Goal: Task Accomplishment & Management: Complete application form

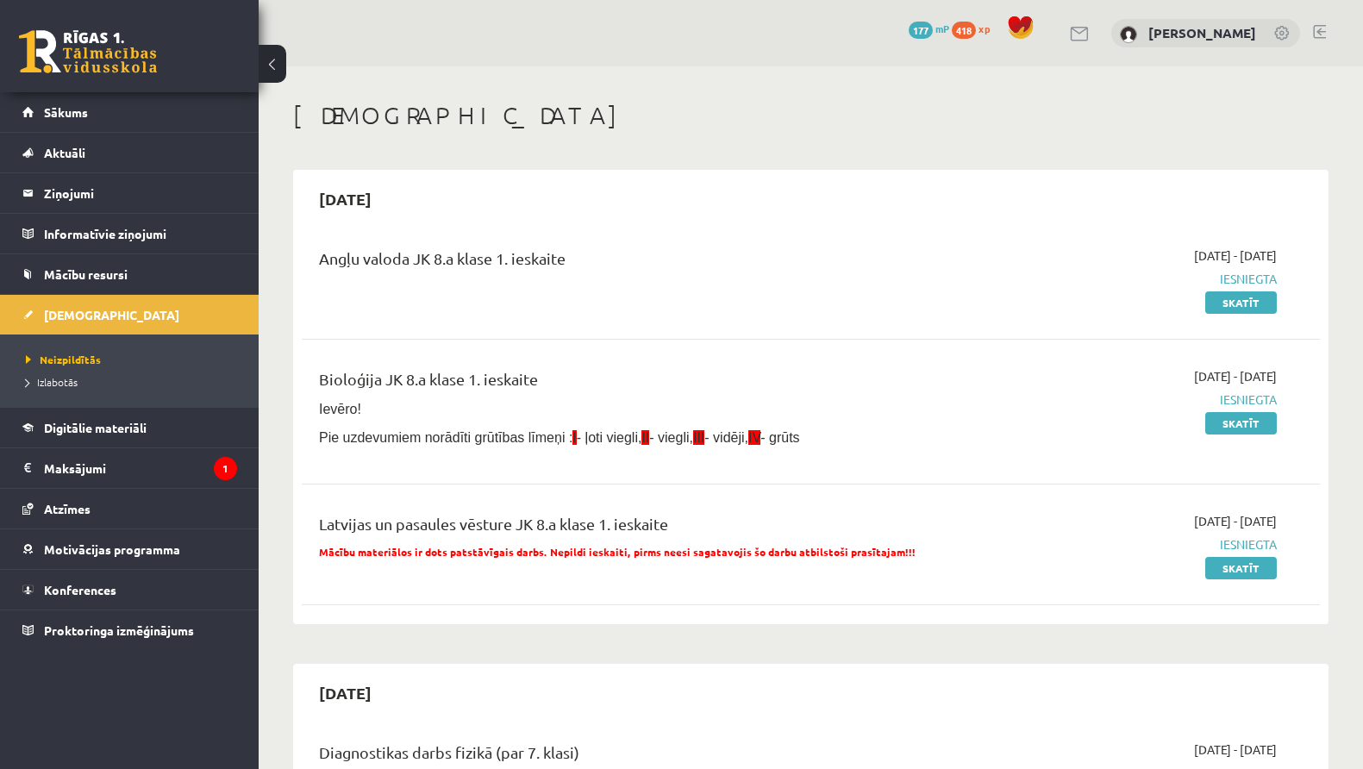
scroll to position [2754, 0]
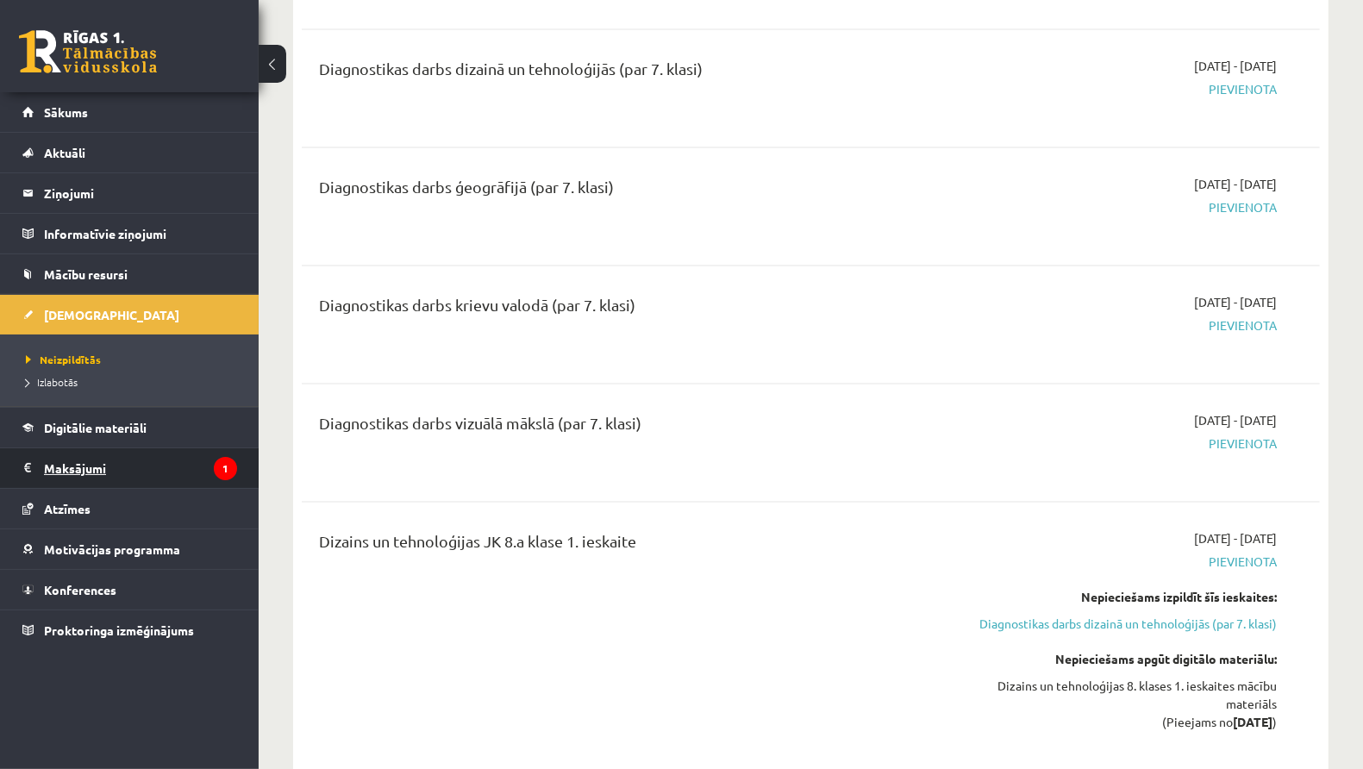
click at [184, 475] on legend "Maksājumi 1" at bounding box center [140, 468] width 193 height 40
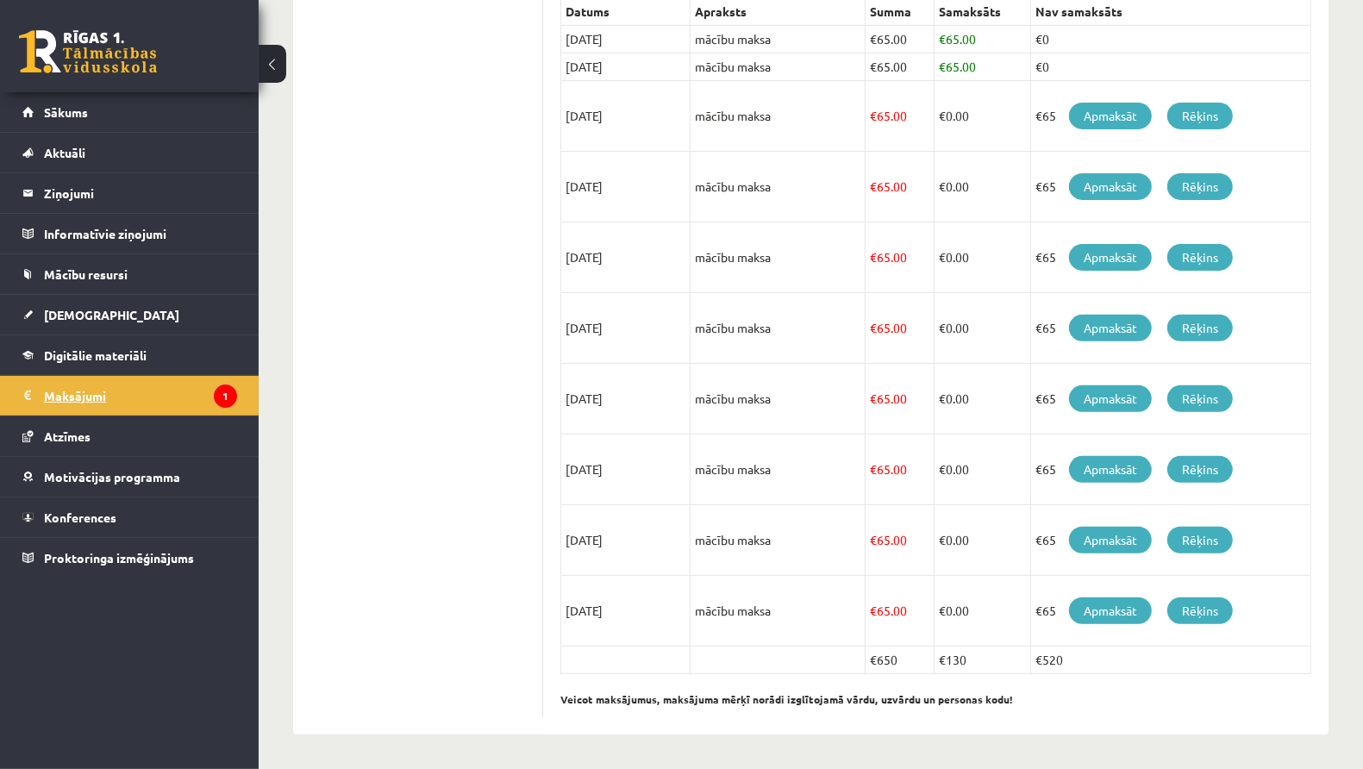
scroll to position [404, 0]
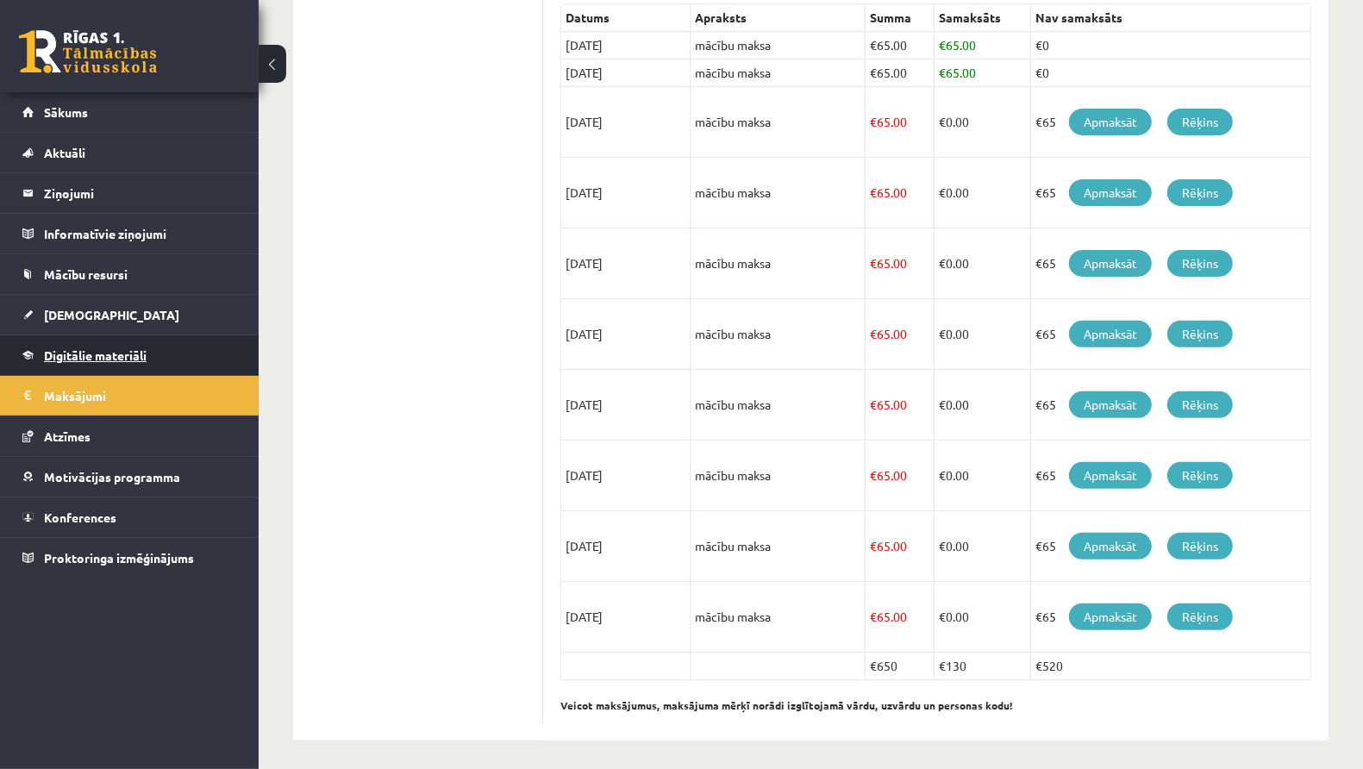
click at [128, 335] on link "Digitālie materiāli" at bounding box center [129, 355] width 215 height 40
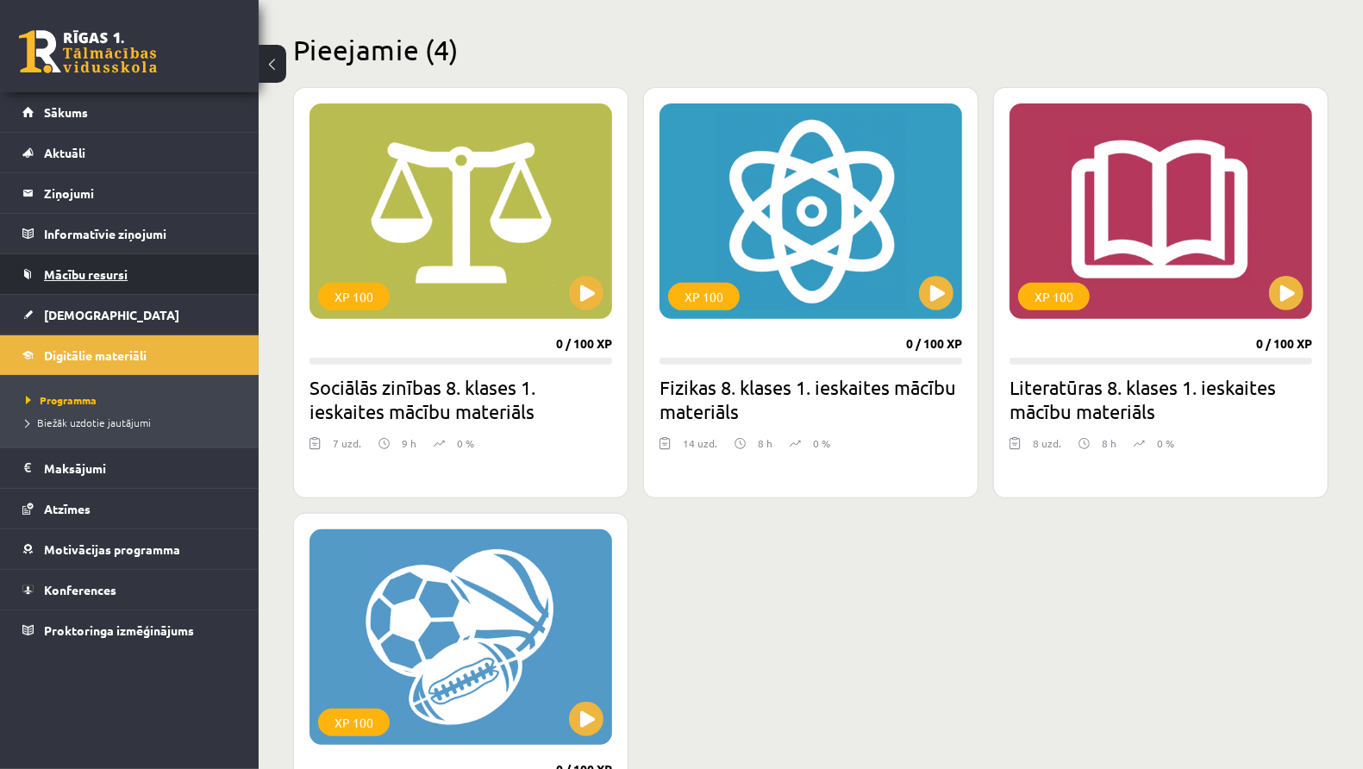
click at [101, 286] on link "Mācību resursi" at bounding box center [129, 274] width 215 height 40
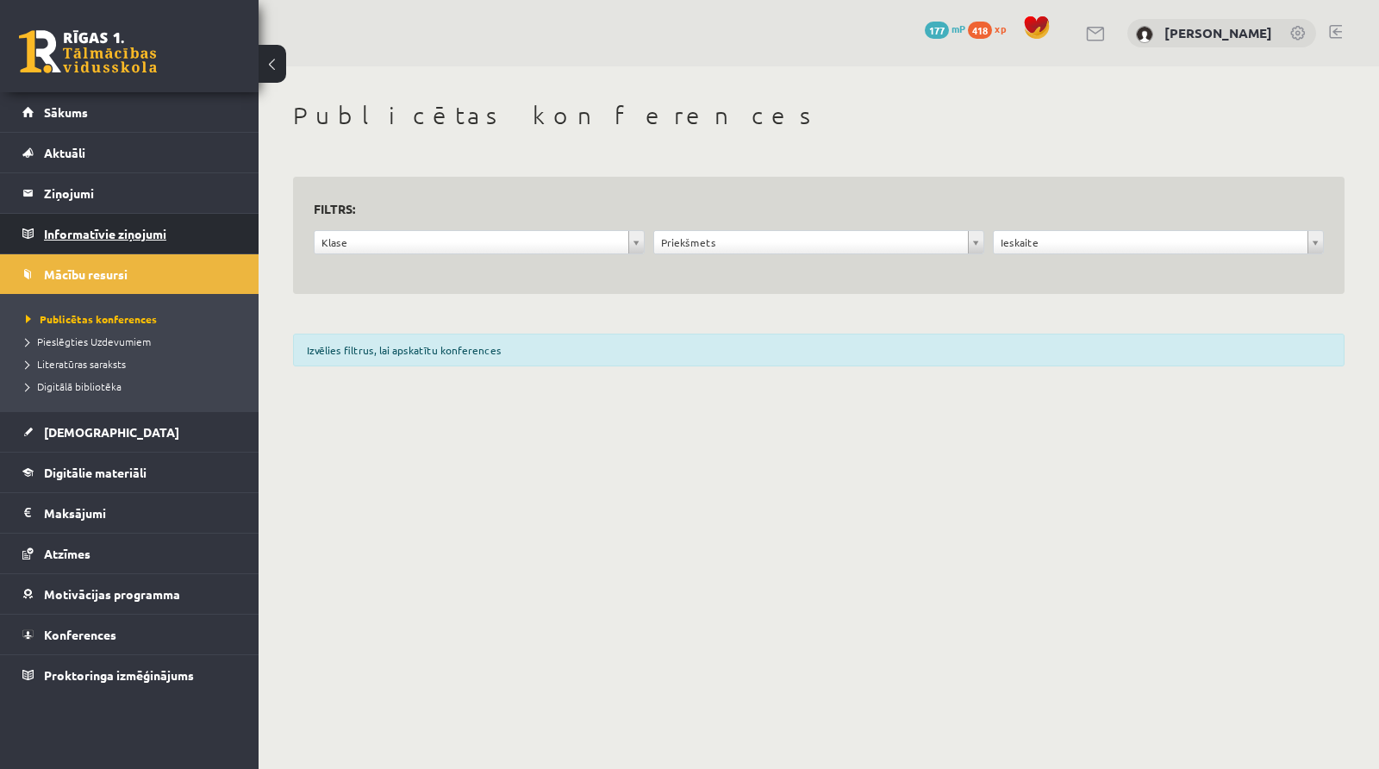
click at [120, 251] on legend "Informatīvie ziņojumi 0" at bounding box center [140, 234] width 193 height 40
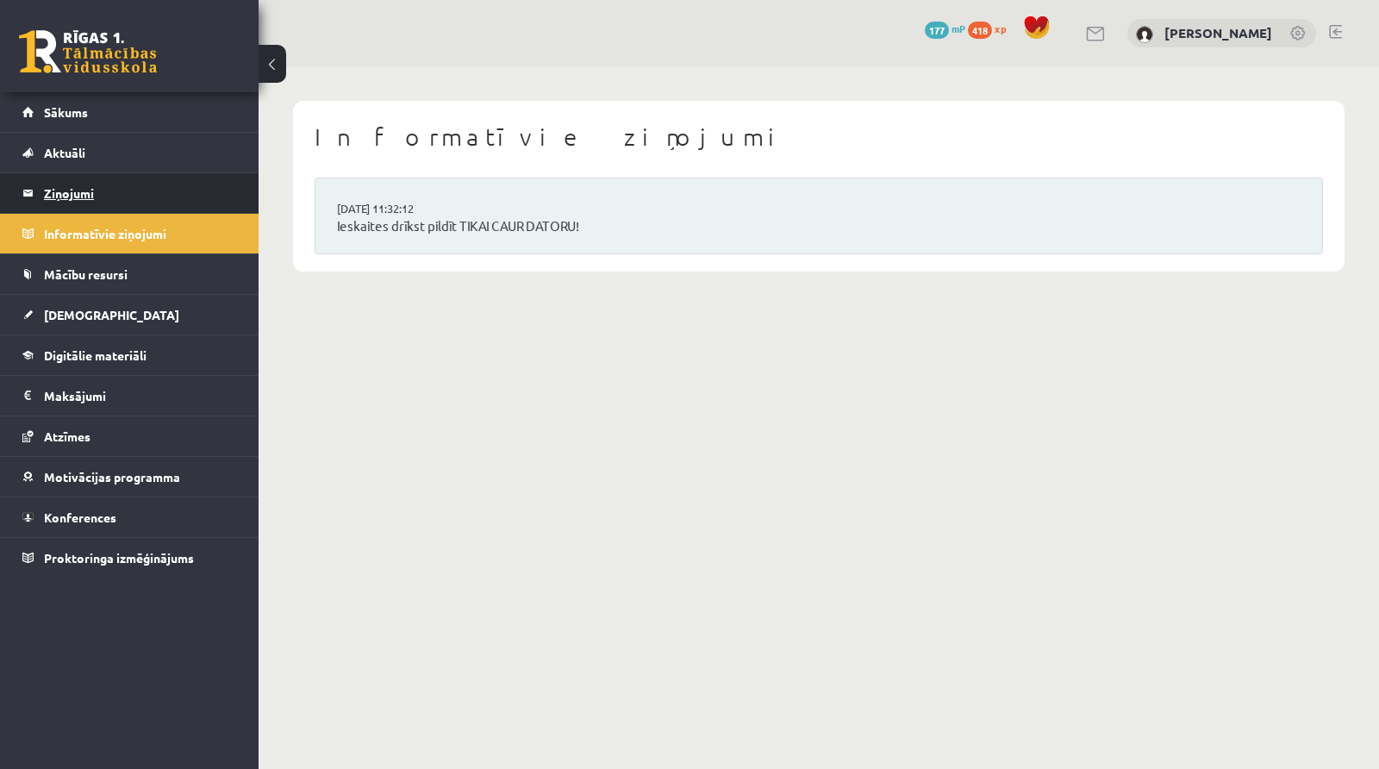
click at [114, 199] on legend "Ziņojumi 1" at bounding box center [140, 193] width 193 height 40
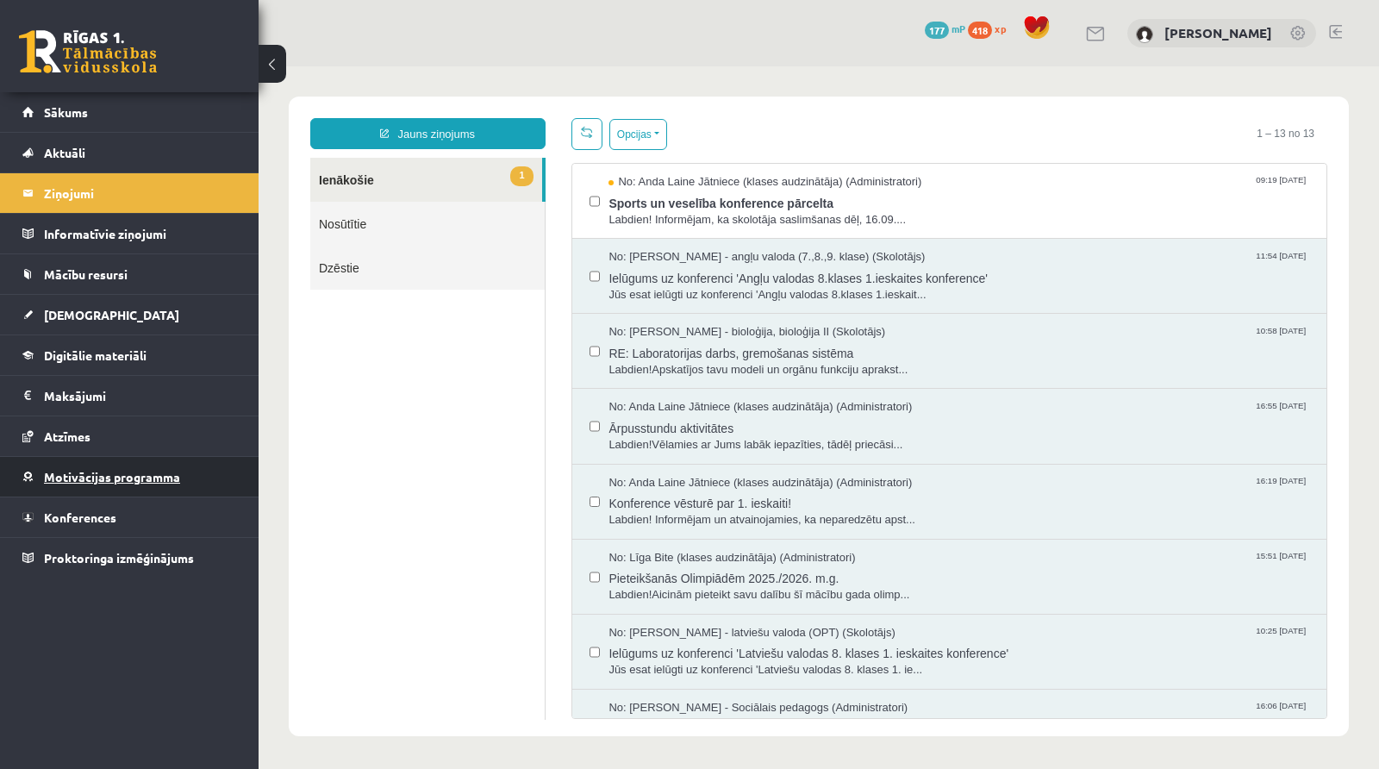
click at [130, 478] on span "Motivācijas programma" at bounding box center [112, 477] width 136 height 16
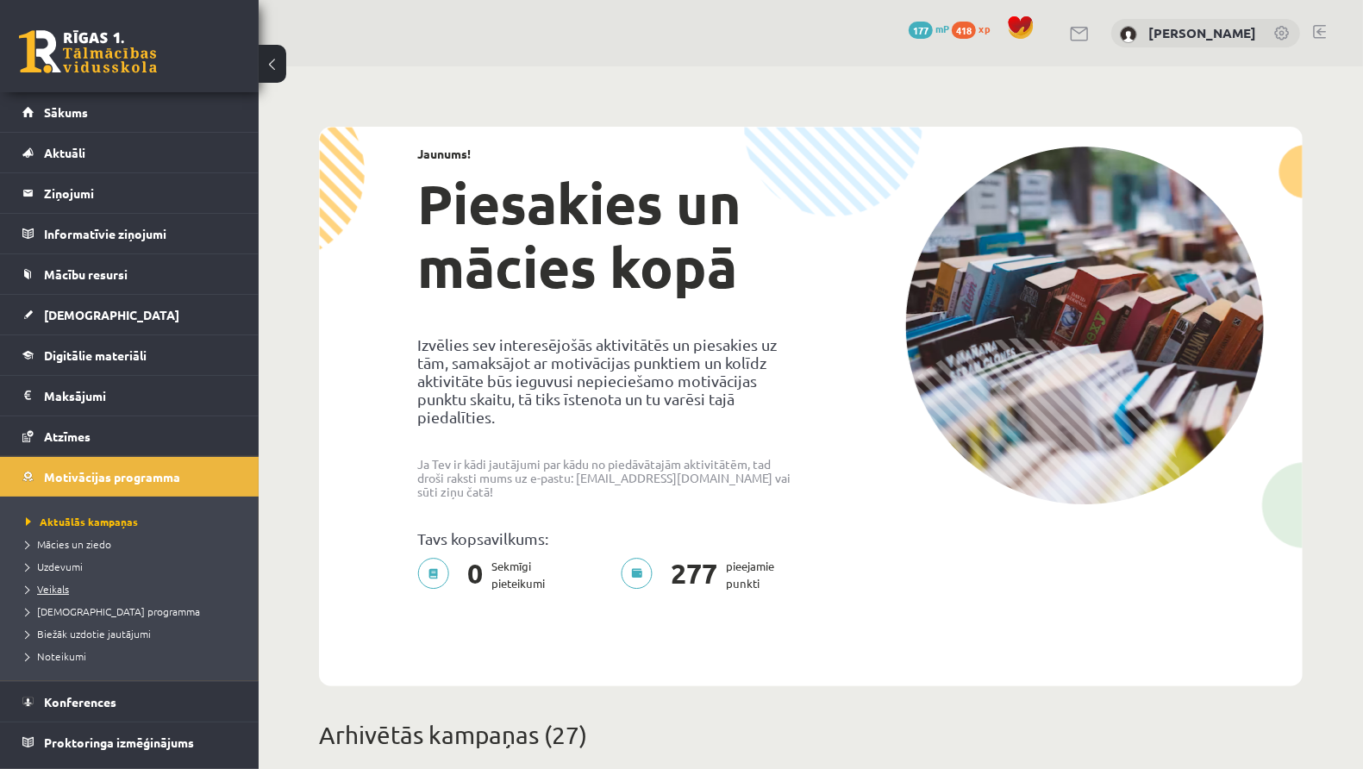
click at [90, 581] on link "Veikals" at bounding box center [134, 589] width 216 height 16
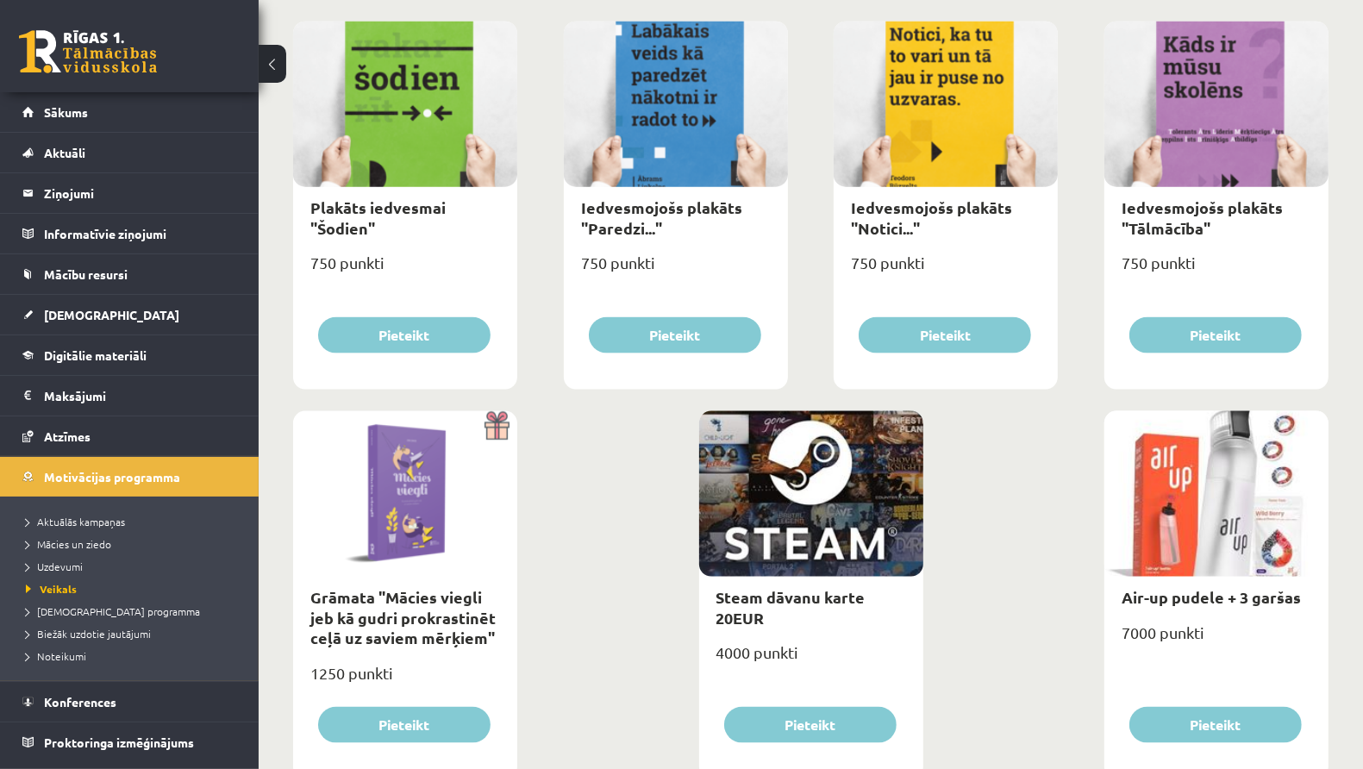
scroll to position [1879, 0]
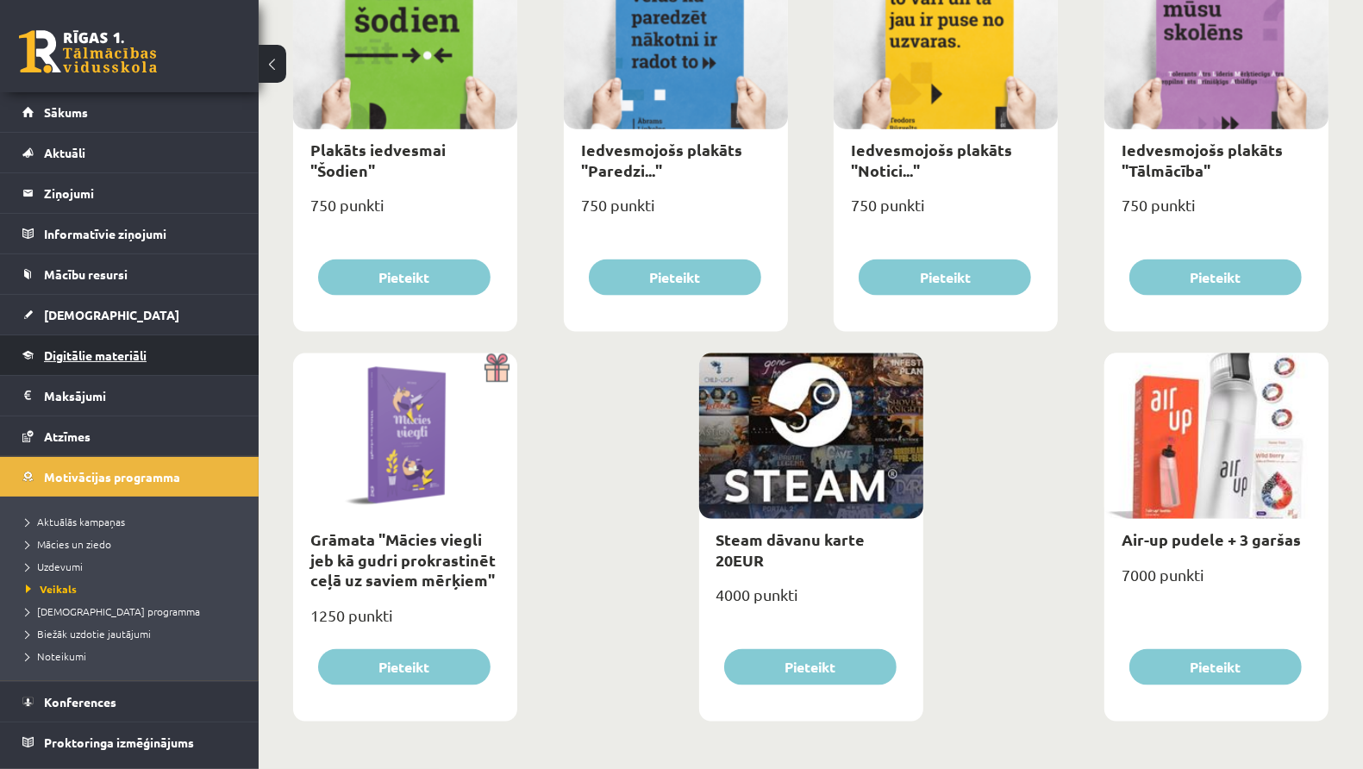
click at [121, 341] on link "Digitālie materiāli" at bounding box center [129, 355] width 215 height 40
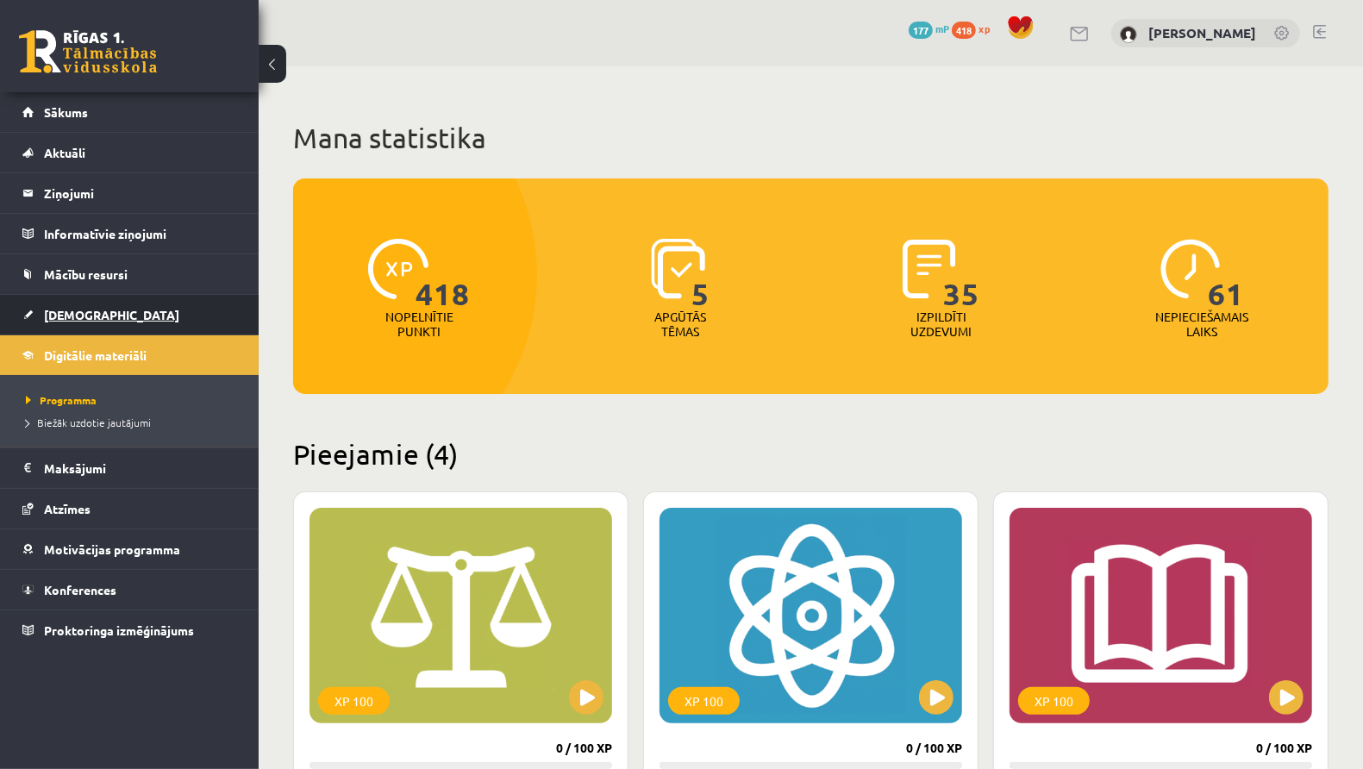
click at [74, 309] on span "[DEMOGRAPHIC_DATA]" at bounding box center [111, 315] width 135 height 16
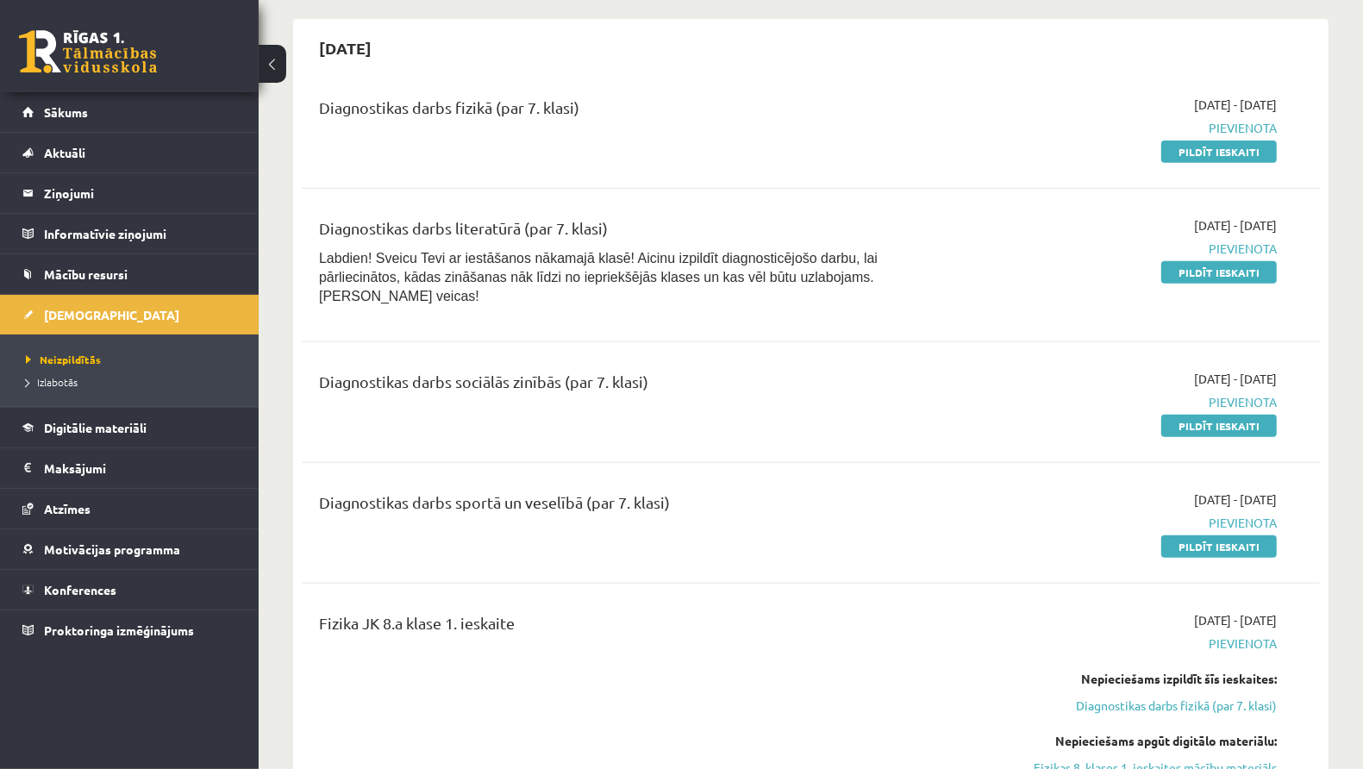
scroll to position [487, 0]
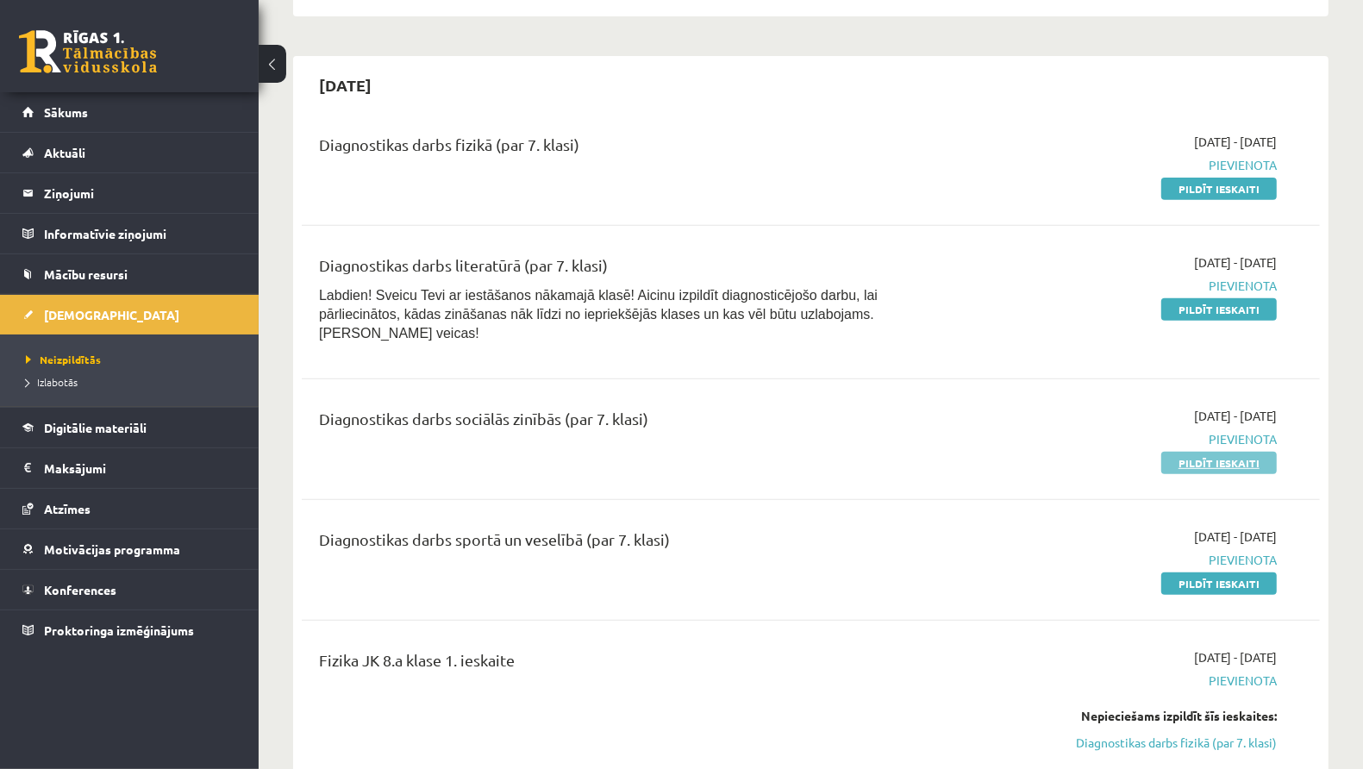
click at [1172, 452] on link "Pildīt ieskaiti" at bounding box center [1219, 463] width 116 height 22
click at [1259, 572] on link "Pildīt ieskaiti" at bounding box center [1219, 583] width 116 height 22
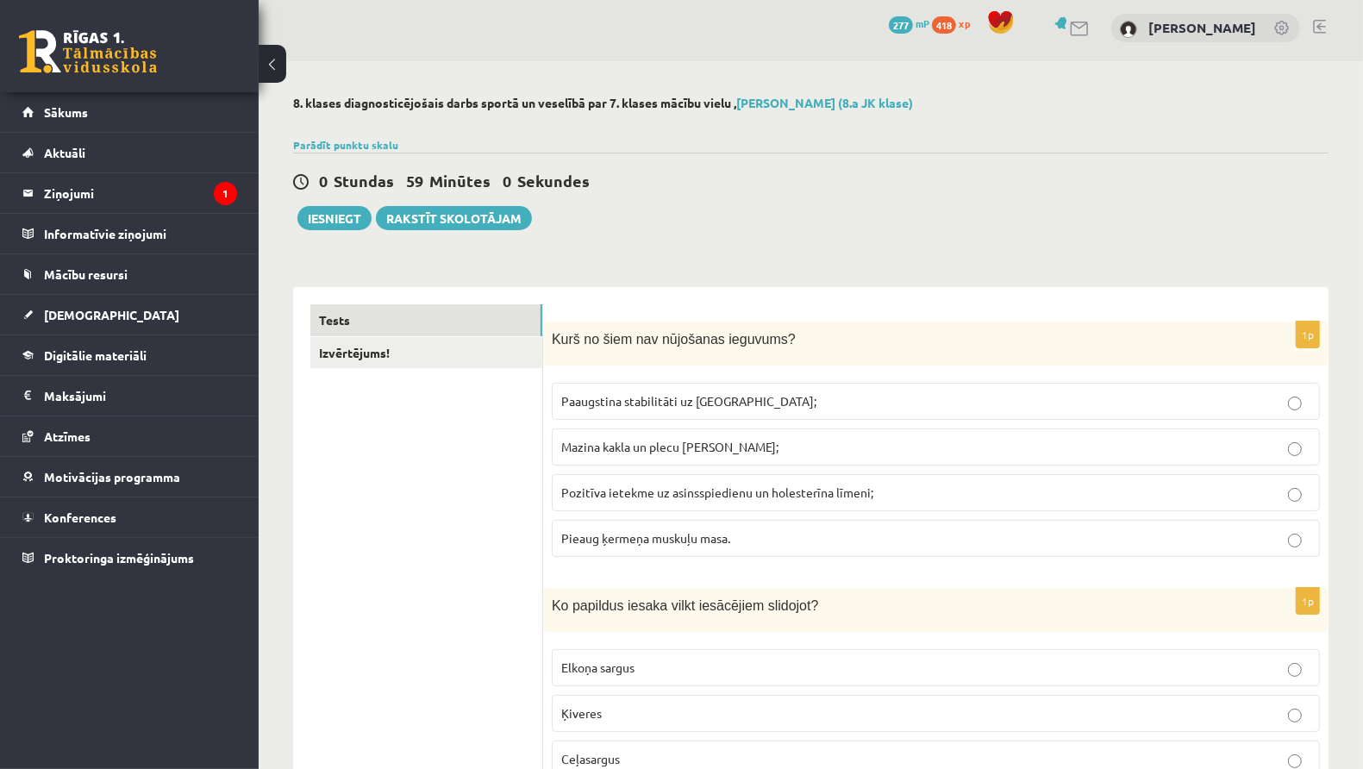
scroll to position [9, 0]
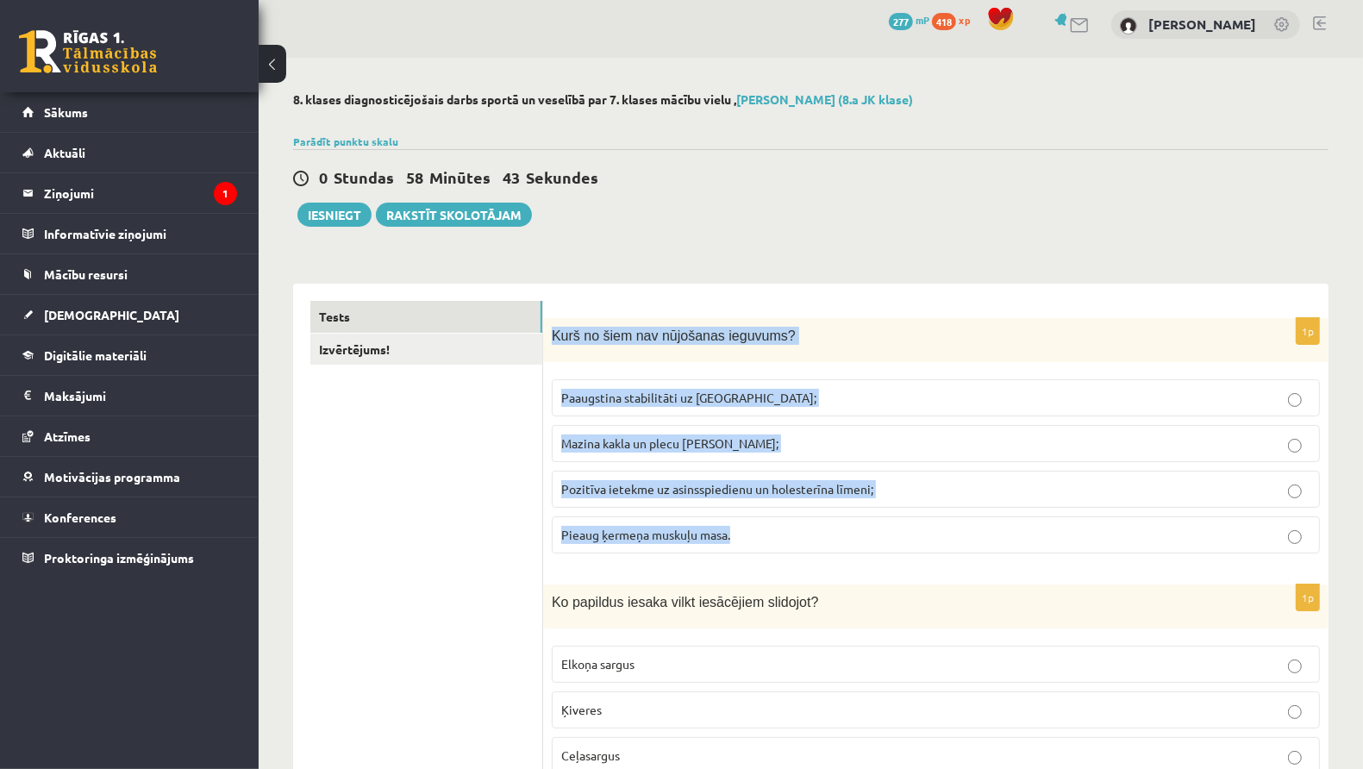
drag, startPoint x: 551, startPoint y: 330, endPoint x: 766, endPoint y: 554, distance: 310.9
click at [766, 554] on div "1p Kurš no šiem nav nūjošanas ieguvums? Paaugstina stabilitāti uz ceļa; Mazina …" at bounding box center [935, 442] width 785 height 249
copy div "Kurš no šiem nav nūjošanas ieguvums? Paaugstina stabilitāti uz ceļa; Mazina kak…"
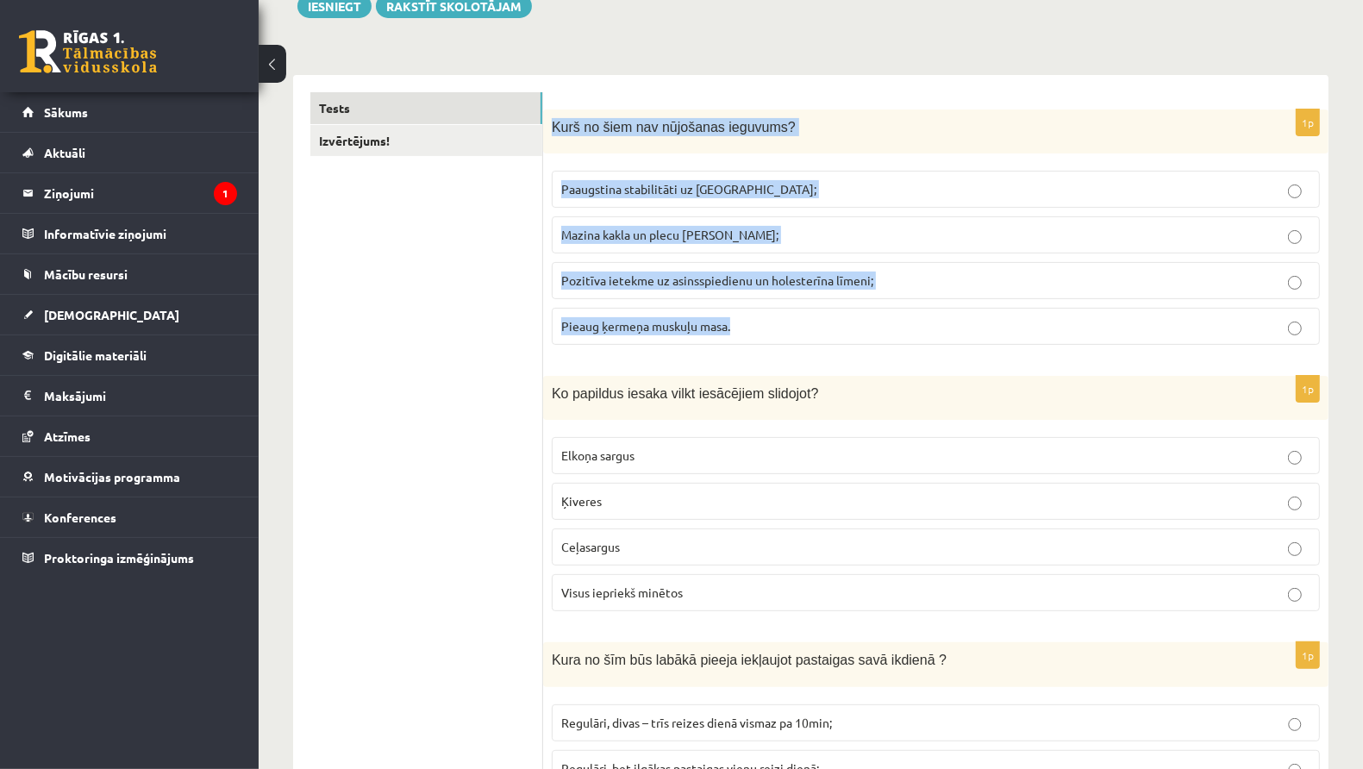
scroll to position [331, 0]
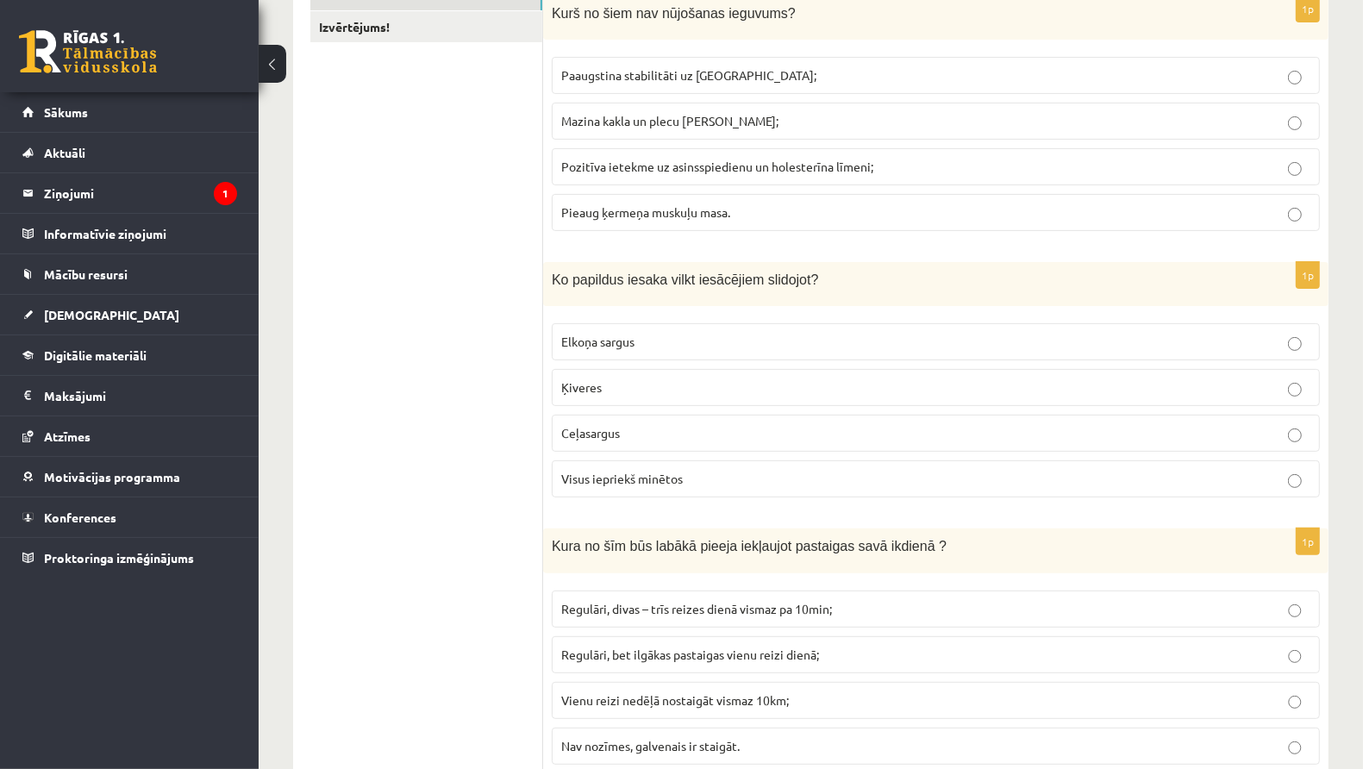
click at [728, 484] on label "Visus iepriekš minētos" at bounding box center [936, 478] width 768 height 37
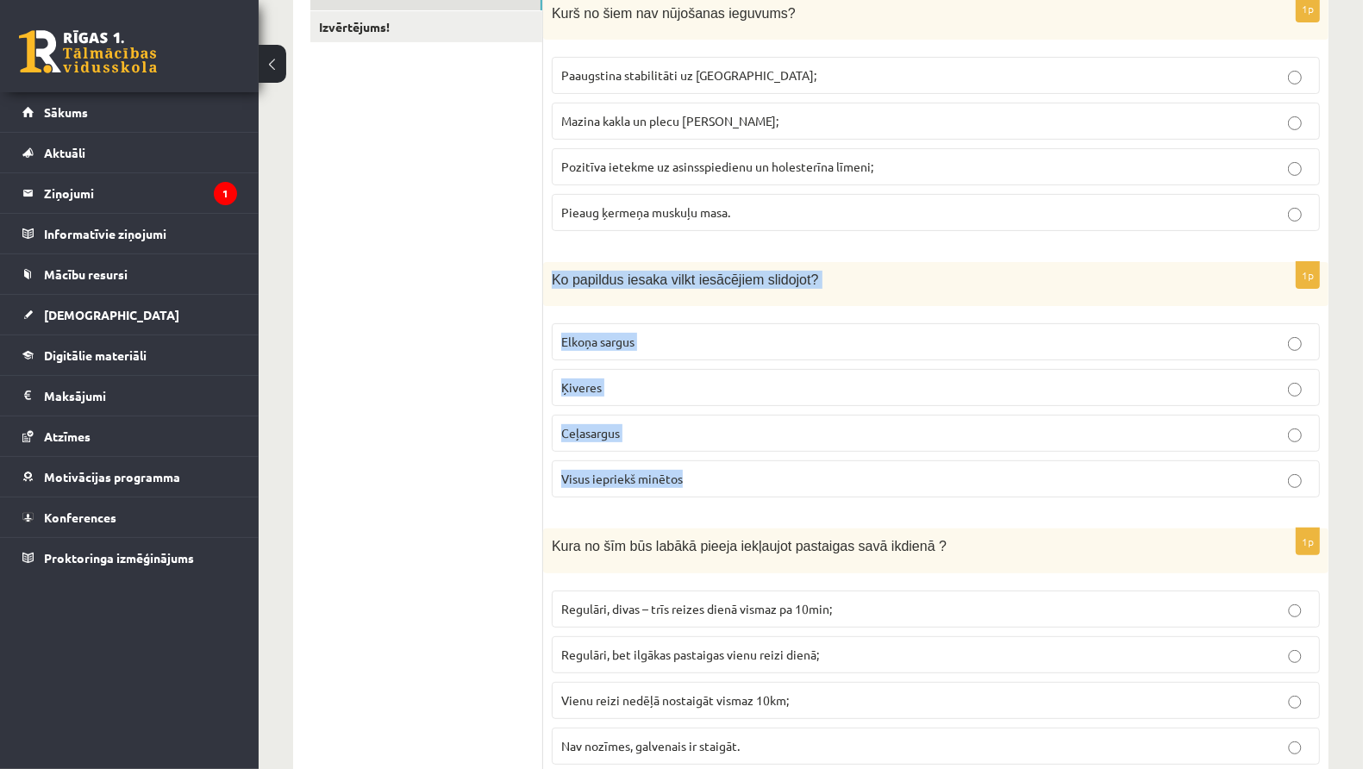
drag, startPoint x: 552, startPoint y: 272, endPoint x: 686, endPoint y: 501, distance: 265.8
click at [686, 501] on div "1p Ko papildus iesaka vilkt iesācējiem slidojot? Elkoņa sargus Ķiveres Ceļasarg…" at bounding box center [935, 386] width 785 height 249
copy div "Ko papildus iesaka vilkt iesācējiem slidojot? Elkoņa sargus Ķiveres Ceļasargus …"
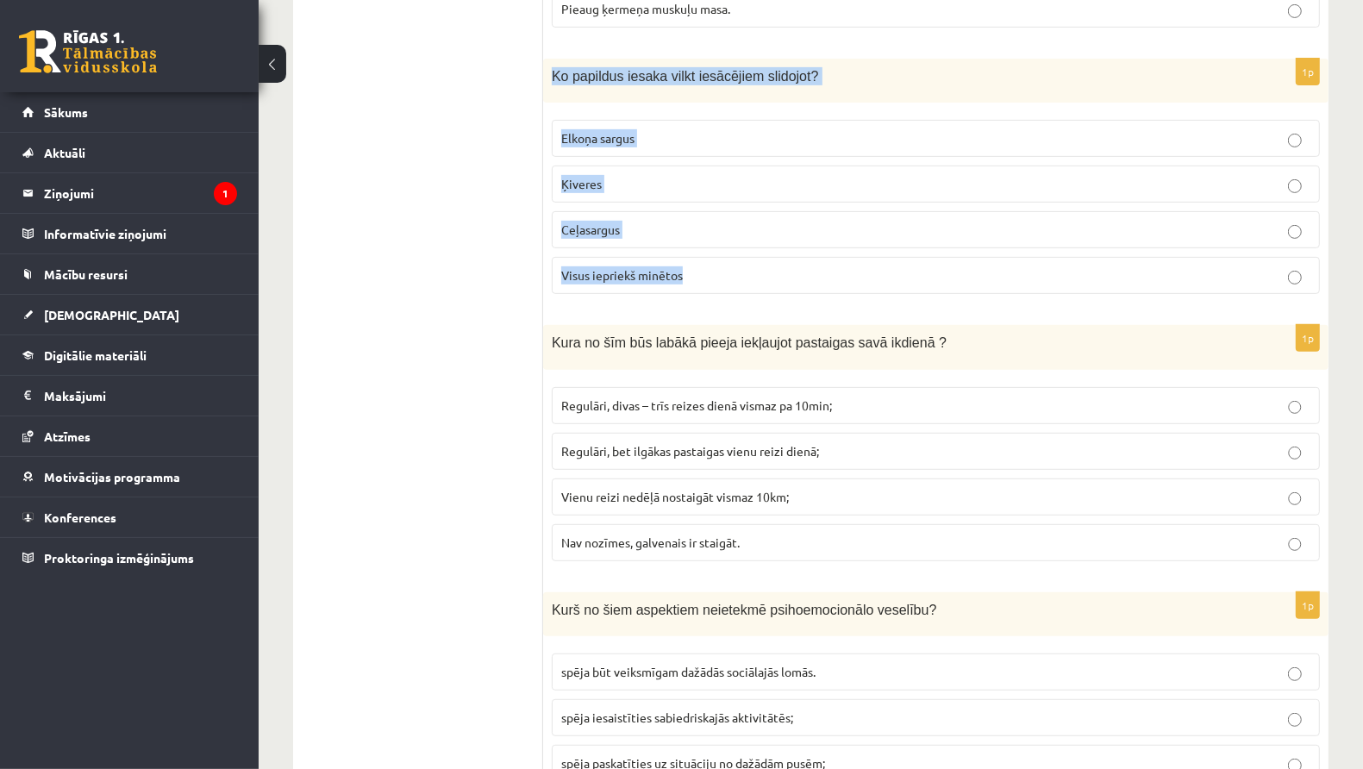
scroll to position [536, 0]
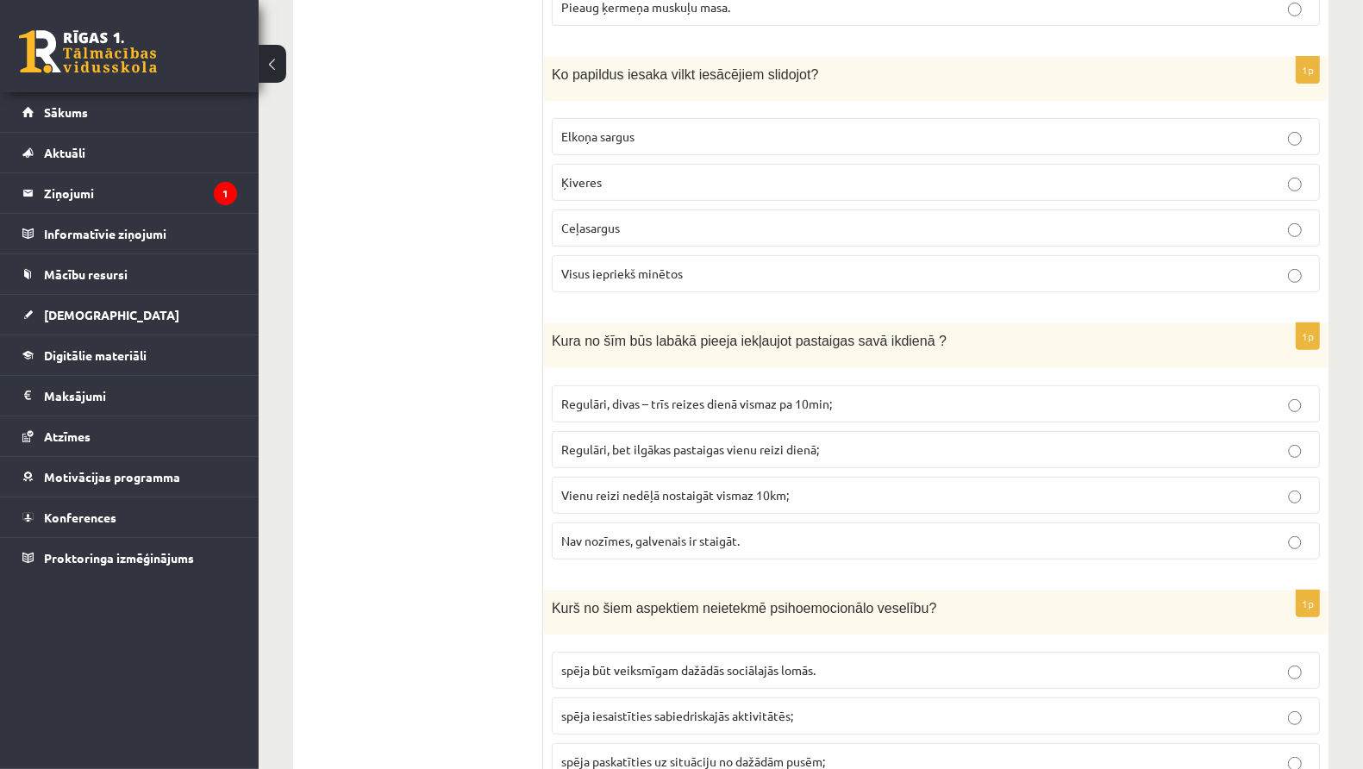
click at [603, 446] on span "Regulāri, bet ilgākas pastaigas vienu reizi dienā;" at bounding box center [690, 449] width 258 height 16
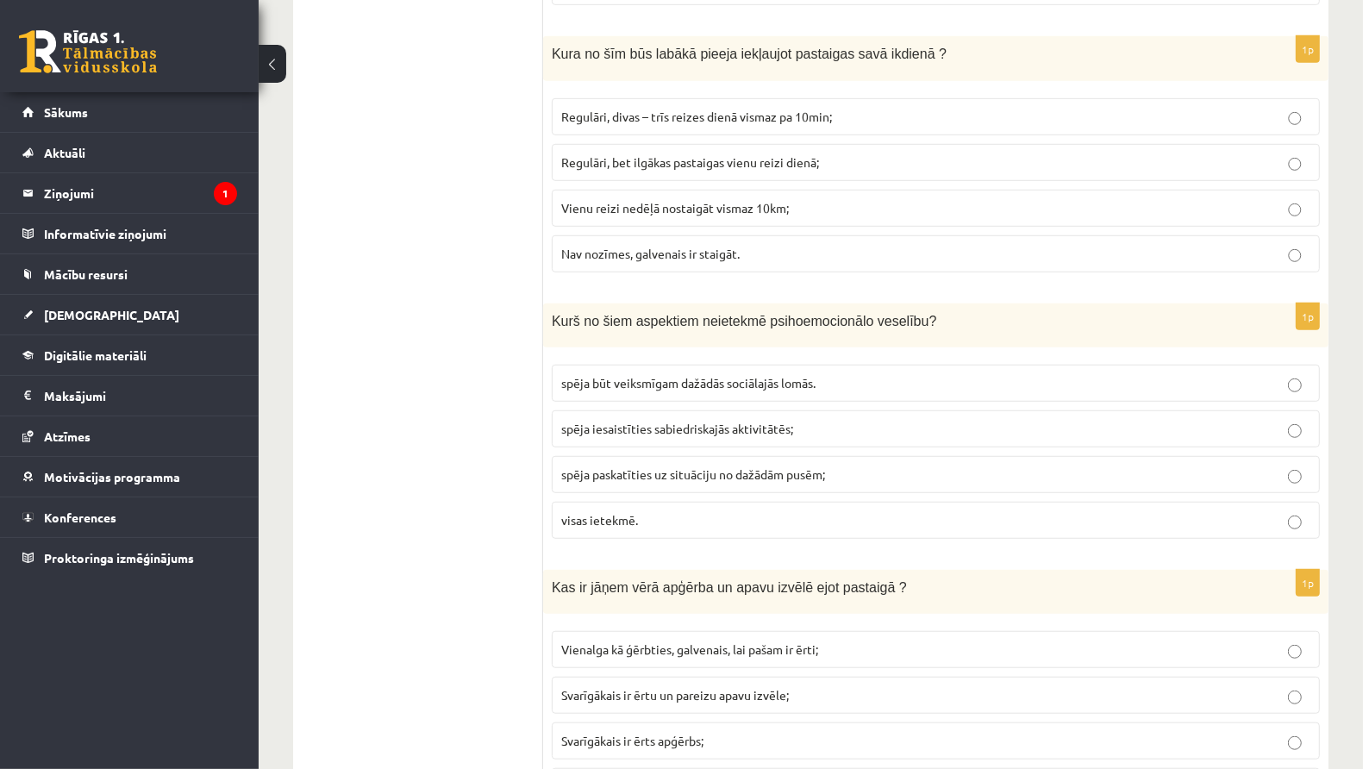
scroll to position [862, 0]
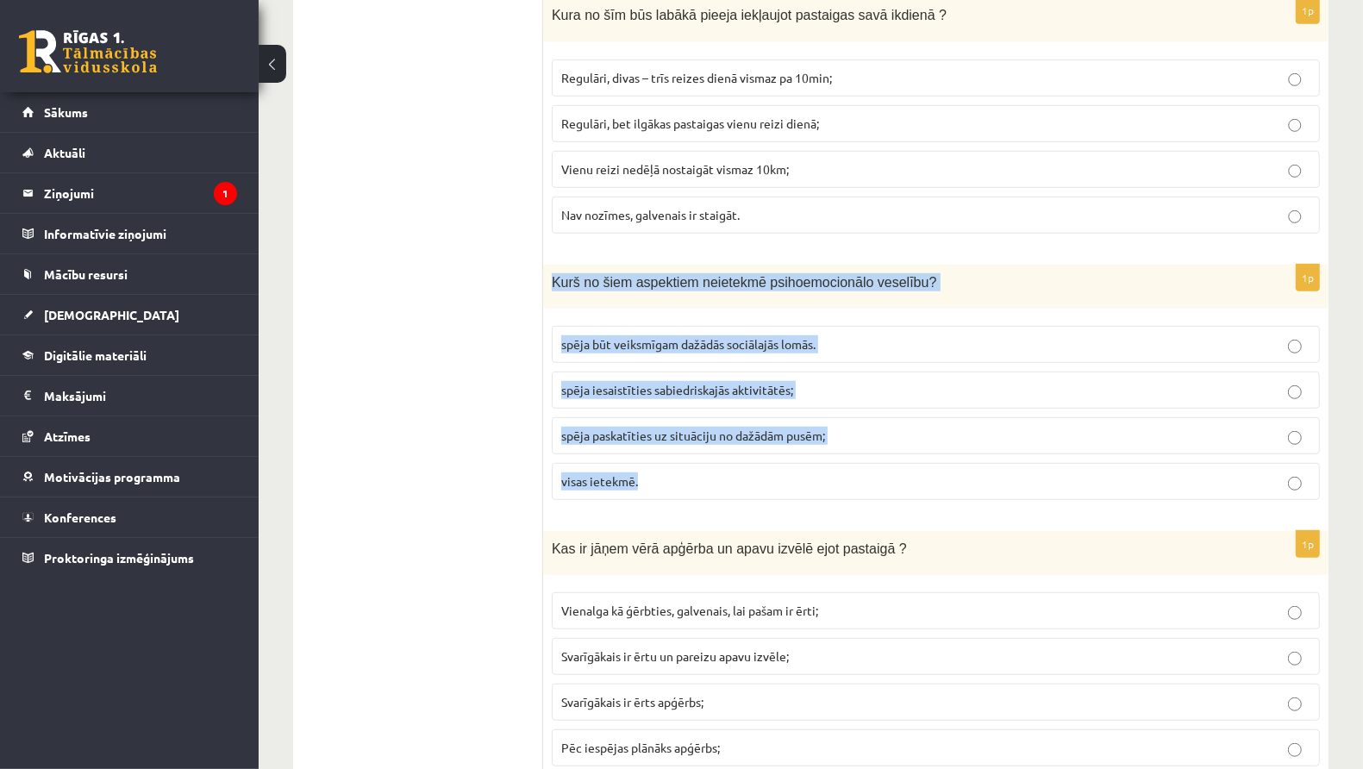
drag, startPoint x: 551, startPoint y: 272, endPoint x: 632, endPoint y: 495, distance: 237.5
click at [632, 495] on div "1p Kurš no šiem aspektiem neietekmē psihoemocionālo veselību? spēja būt veiksmī…" at bounding box center [935, 389] width 785 height 249
copy div "Kurš no šiem aspektiem neietekmē psihoemocionālo veselību? spēja būt veiksmīgam…"
click at [803, 463] on label "visas ietekmē." at bounding box center [936, 481] width 768 height 37
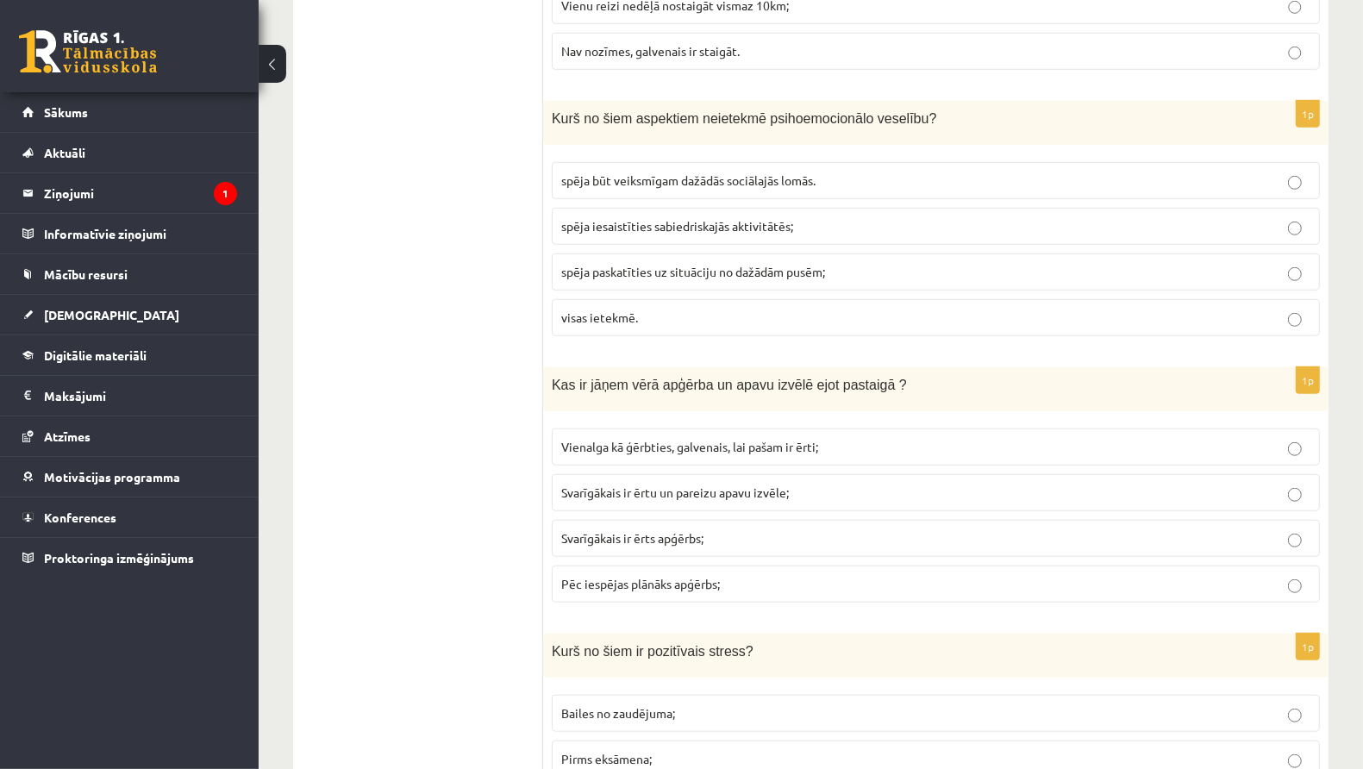
scroll to position [1125, 0]
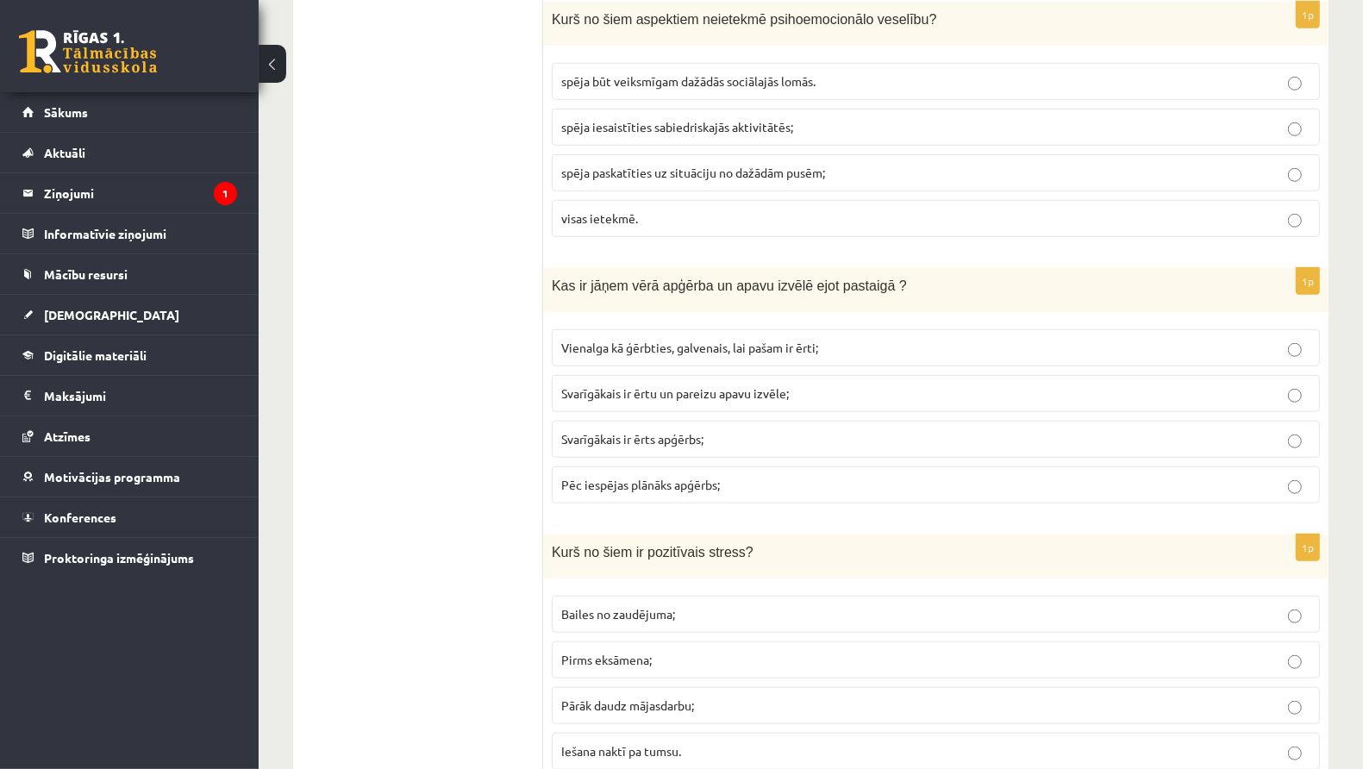
click at [641, 387] on span "Svarīgākais ir ērtu un pareizu apavu izvēle;" at bounding box center [675, 393] width 228 height 16
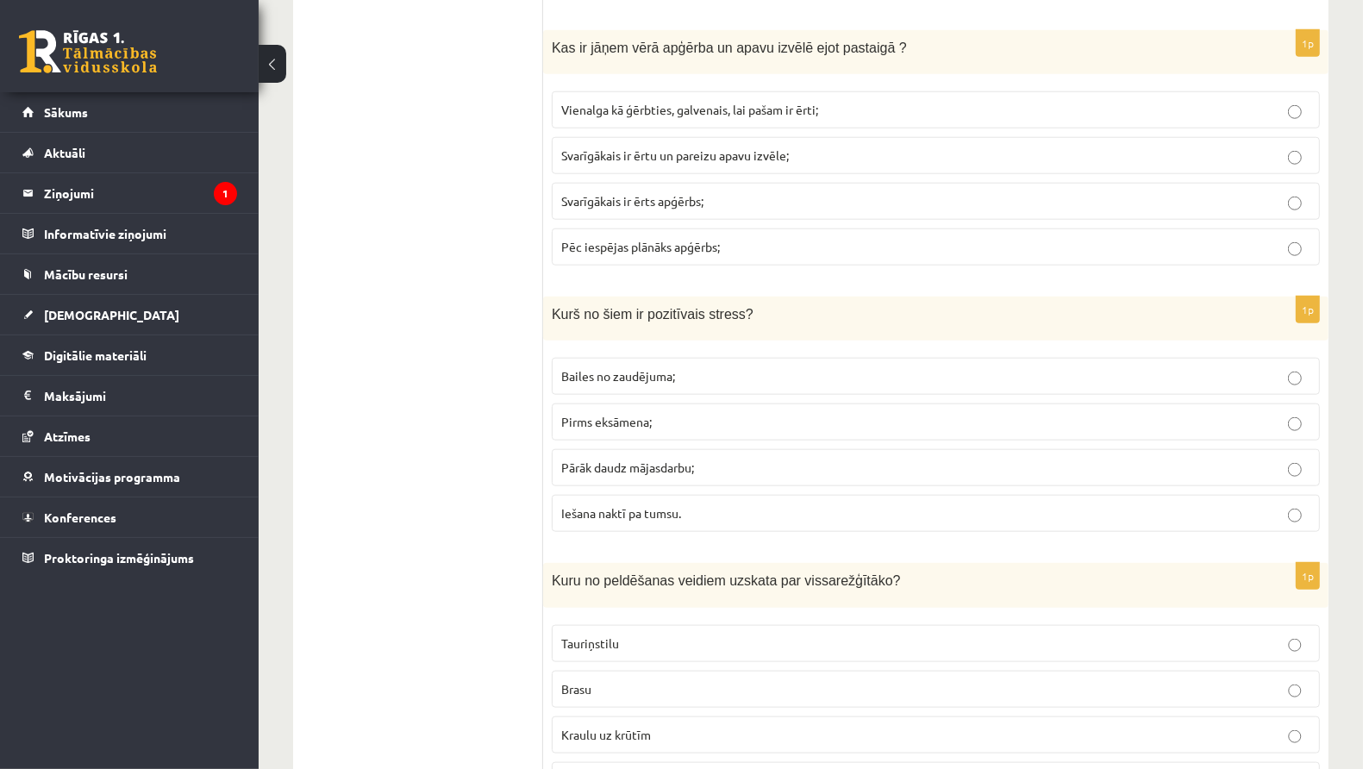
scroll to position [1446, 0]
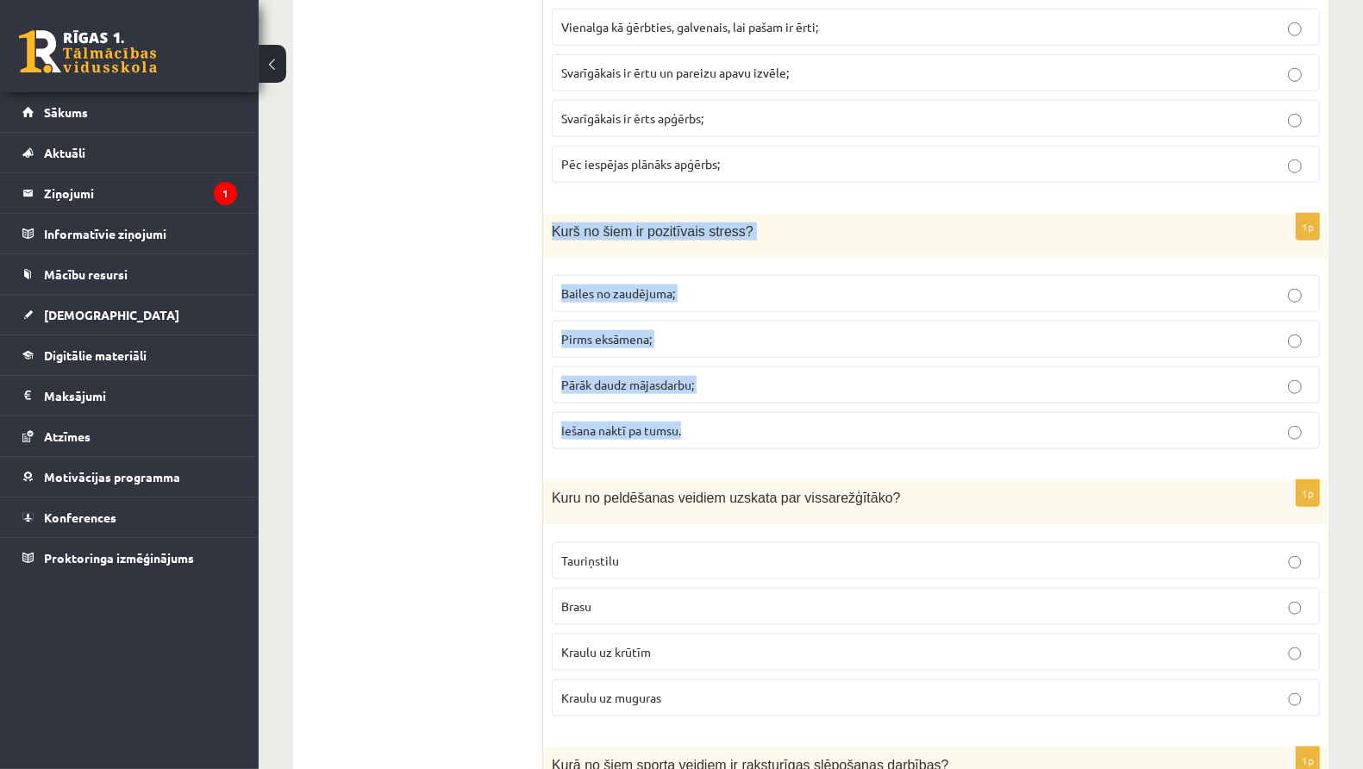
drag, startPoint x: 553, startPoint y: 216, endPoint x: 740, endPoint y: 442, distance: 293.9
click at [740, 442] on div "1p Kurš no šiem ir pozitīvais stress? Bailes no zaudējuma; Pirms eksāmena; Pārā…" at bounding box center [935, 338] width 785 height 249
copy div "Kurš no šiem ir pozitīvais stress? Bailes no zaudējuma; Pirms eksāmena; Pārāk d…"
click at [717, 331] on p "Pirms eksāmena;" at bounding box center [935, 339] width 749 height 18
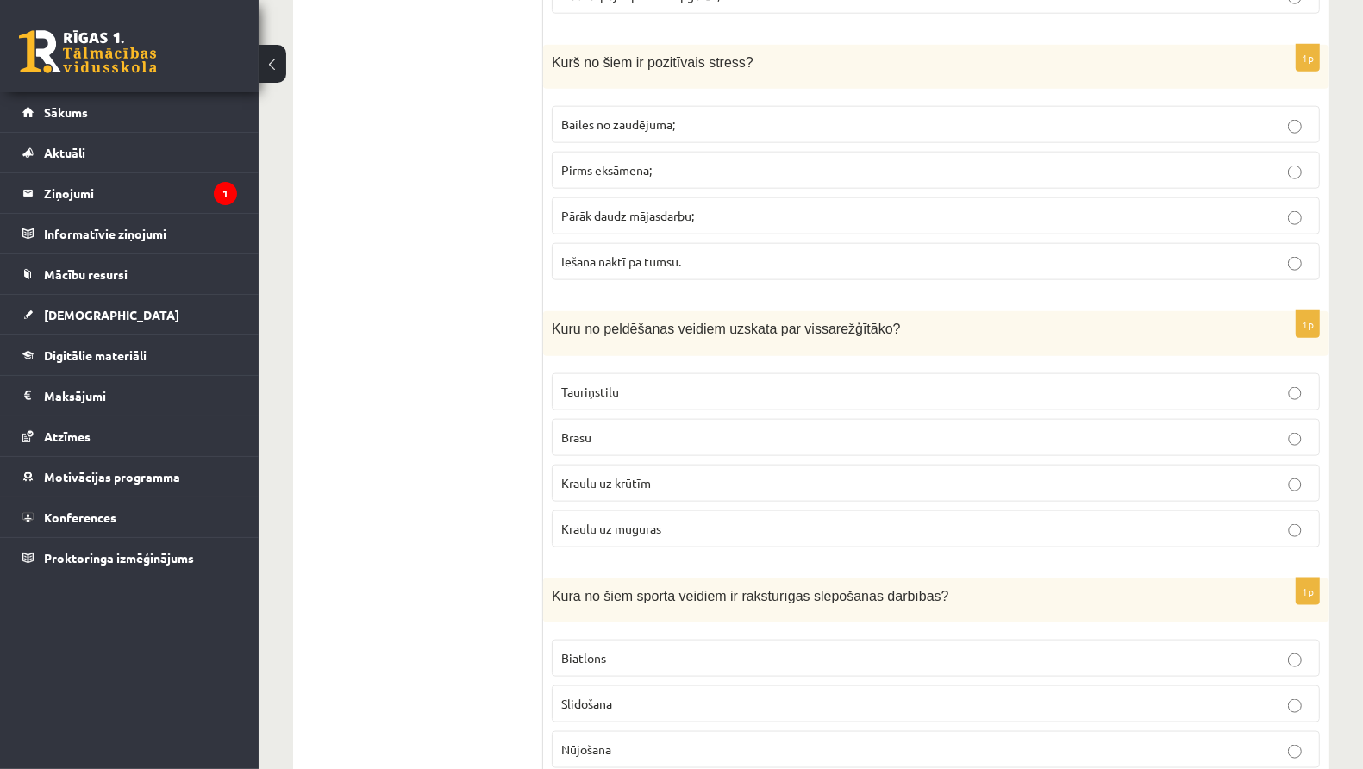
scroll to position [1643, 0]
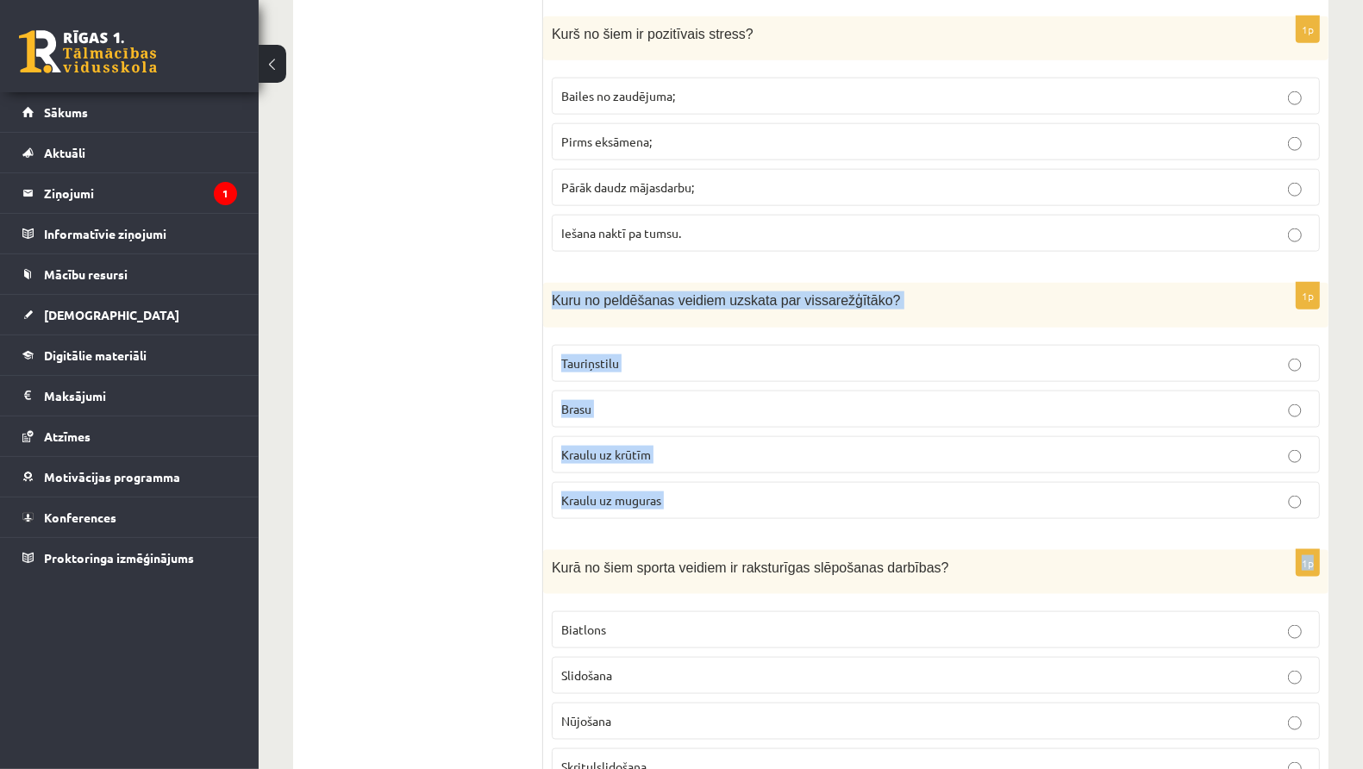
drag, startPoint x: 550, startPoint y: 282, endPoint x: 684, endPoint y: 517, distance: 270.6
copy form "Kuru no peldēšanas veidiem uzskata par vissarežģītāko? Tauriņstilu Brasu Kraulu…"
click at [672, 354] on p "Tauriņstilu" at bounding box center [935, 363] width 749 height 18
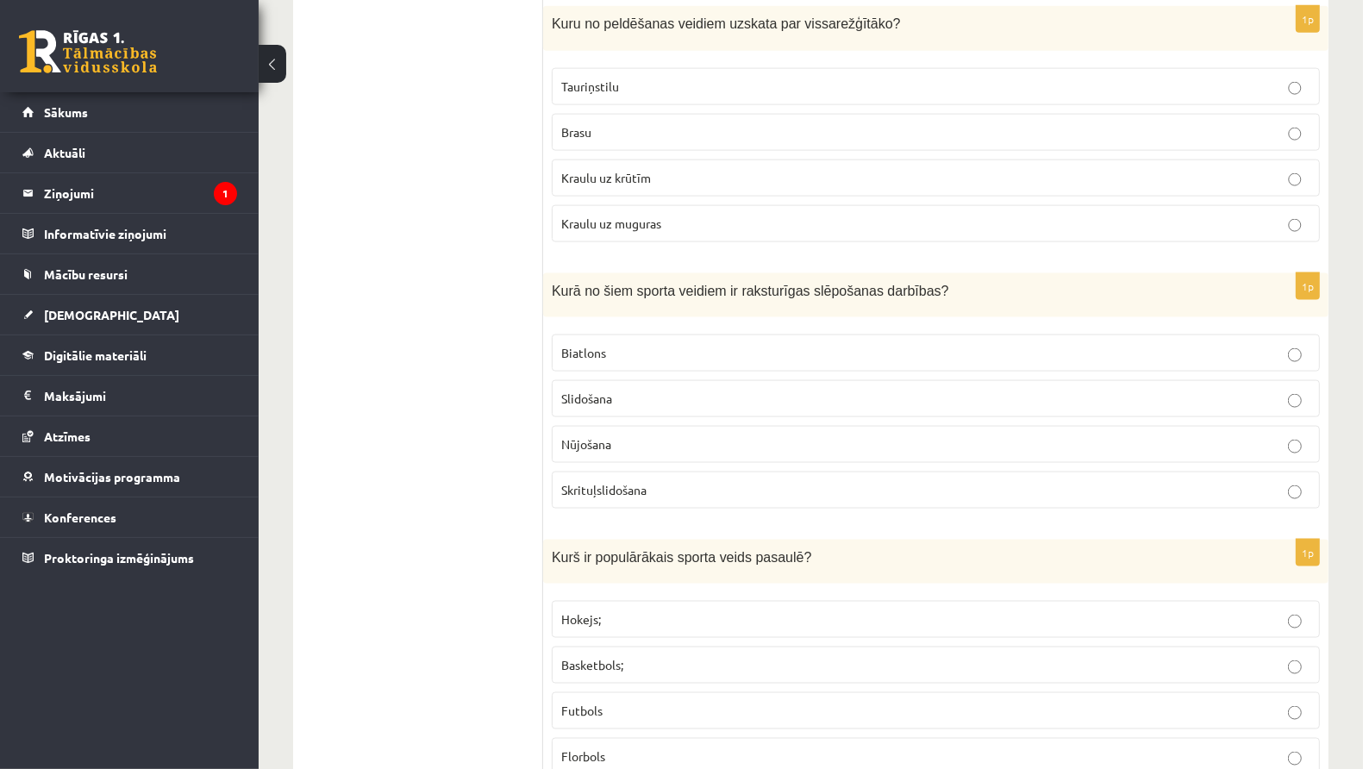
scroll to position [1928, 0]
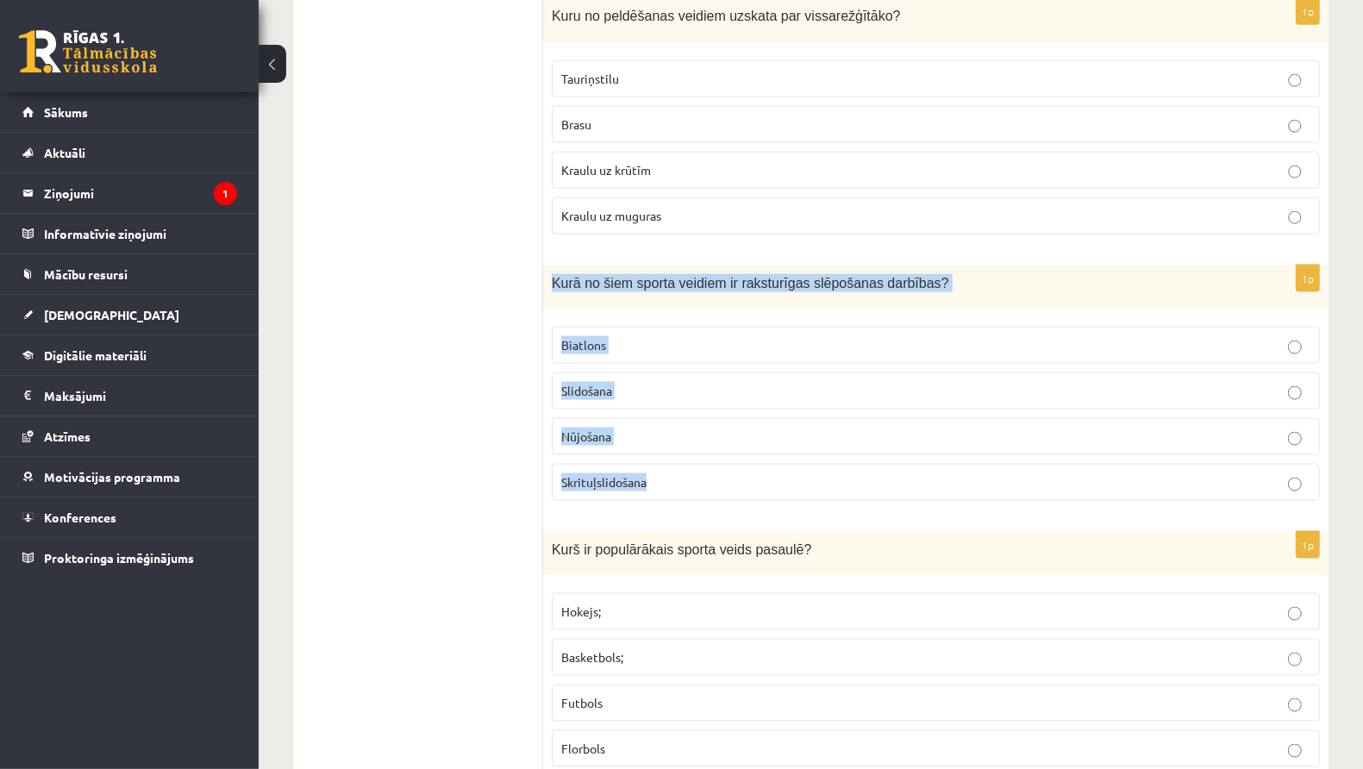
drag, startPoint x: 553, startPoint y: 262, endPoint x: 657, endPoint y: 477, distance: 238.7
click at [657, 477] on div "1p Kurā no šiem sporta veidiem ir raksturīgas slēpošanas darbības? Biatlons Sli…" at bounding box center [935, 390] width 785 height 249
copy div "Kurā no šiem sporta veidiem ir raksturīgas slēpošanas darbības? Biatlons Slidoš…"
click at [686, 336] on p "Biatlons" at bounding box center [935, 345] width 749 height 18
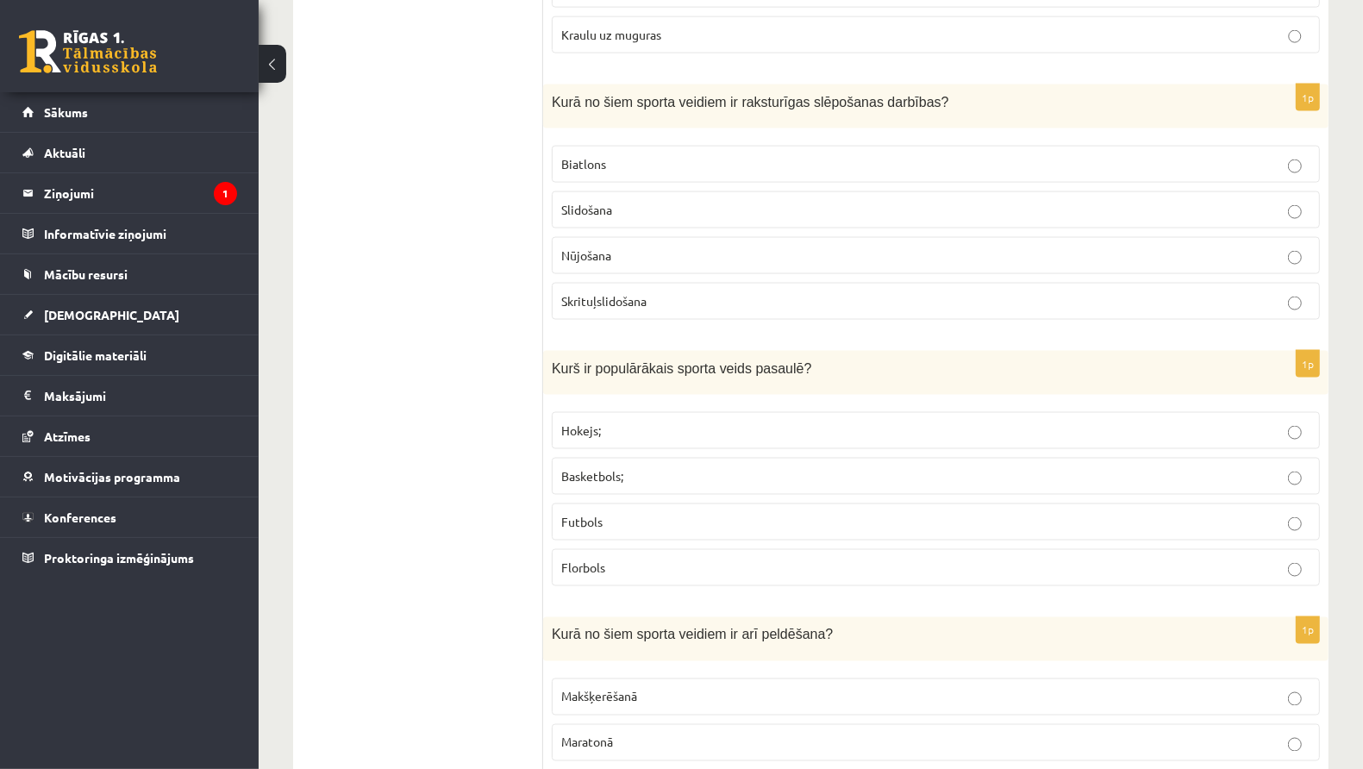
scroll to position [2182, 0]
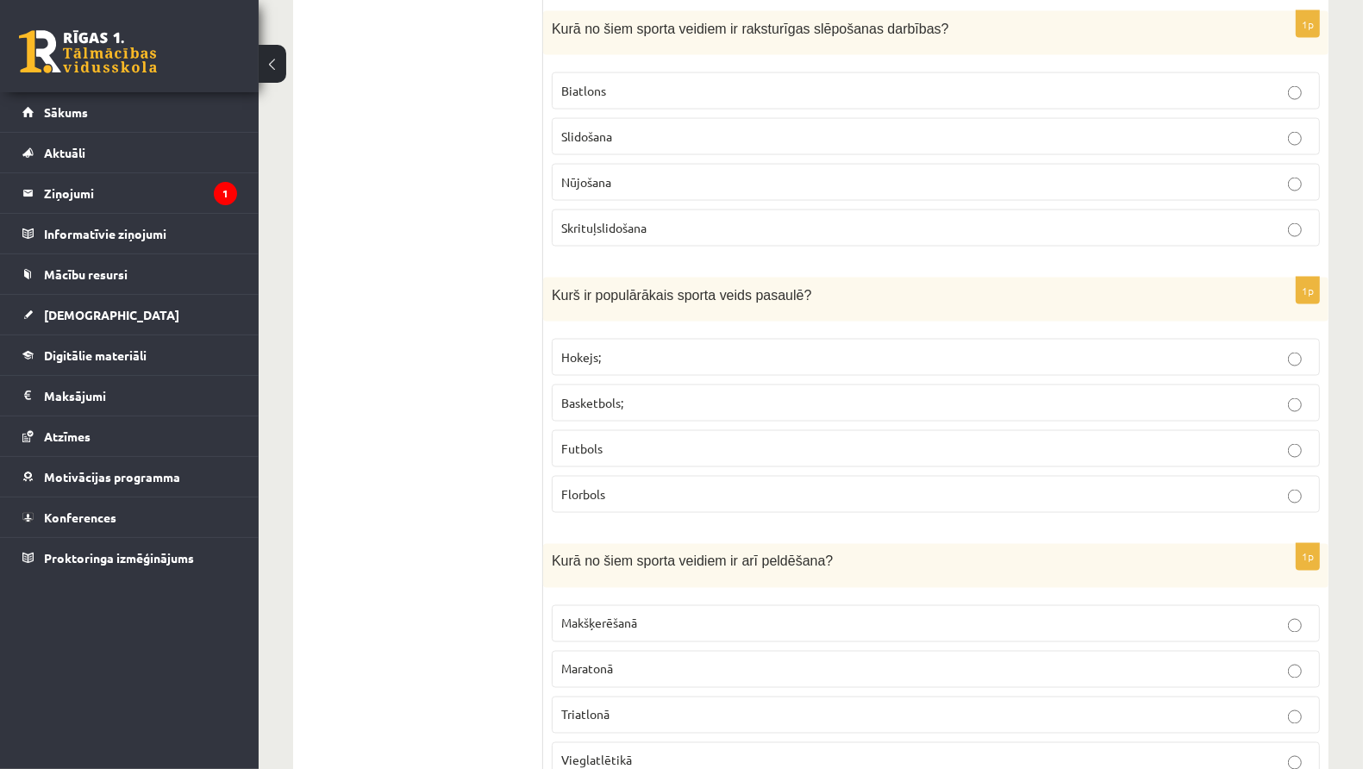
click at [637, 435] on label "Futbols" at bounding box center [936, 448] width 768 height 37
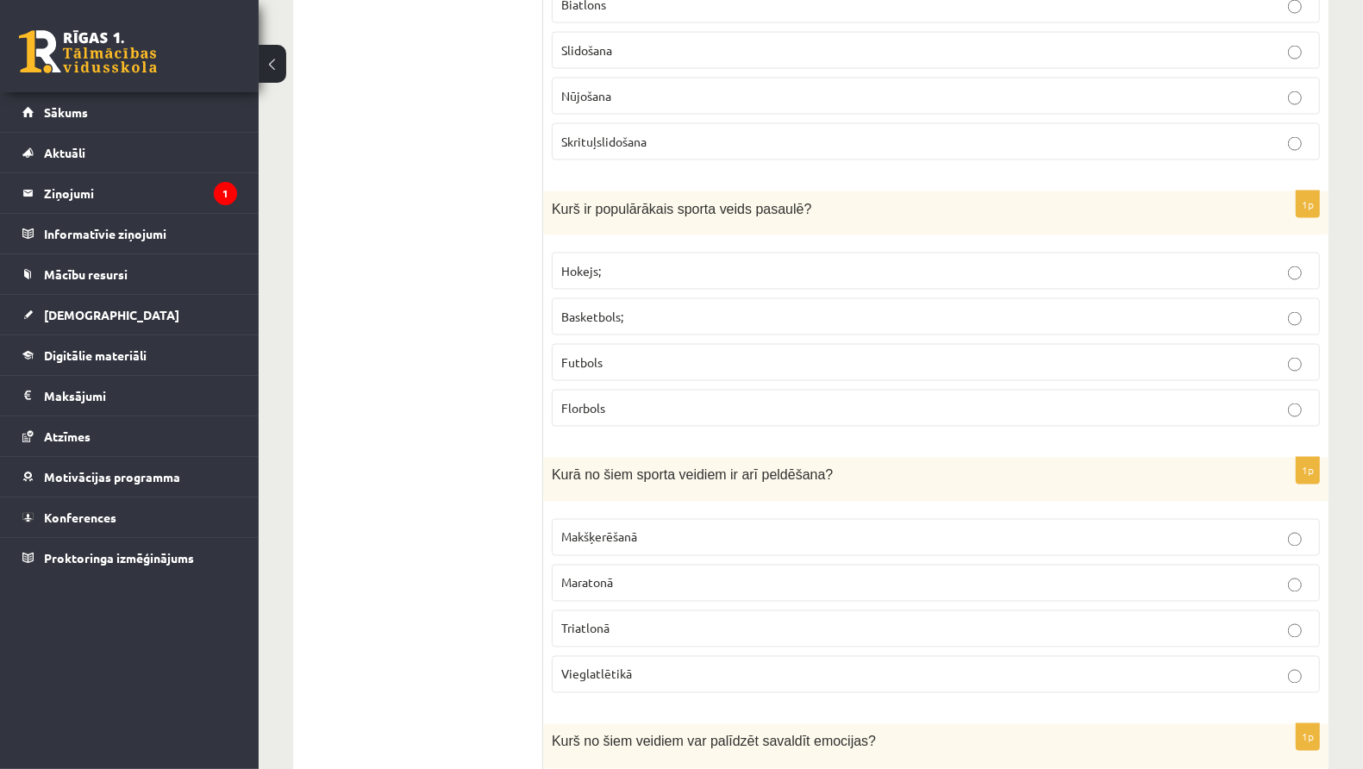
scroll to position [2349, 0]
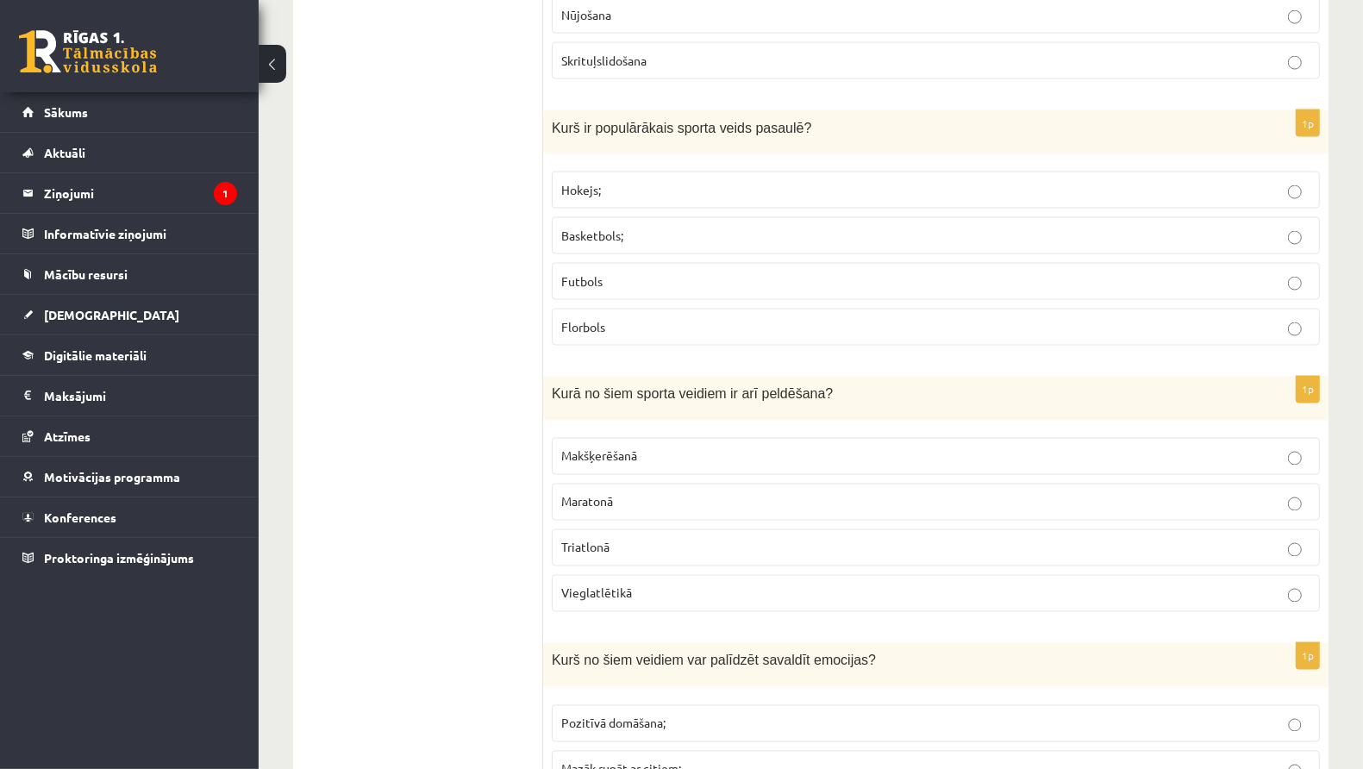
click at [559, 529] on label "Triatlonā" at bounding box center [936, 547] width 768 height 37
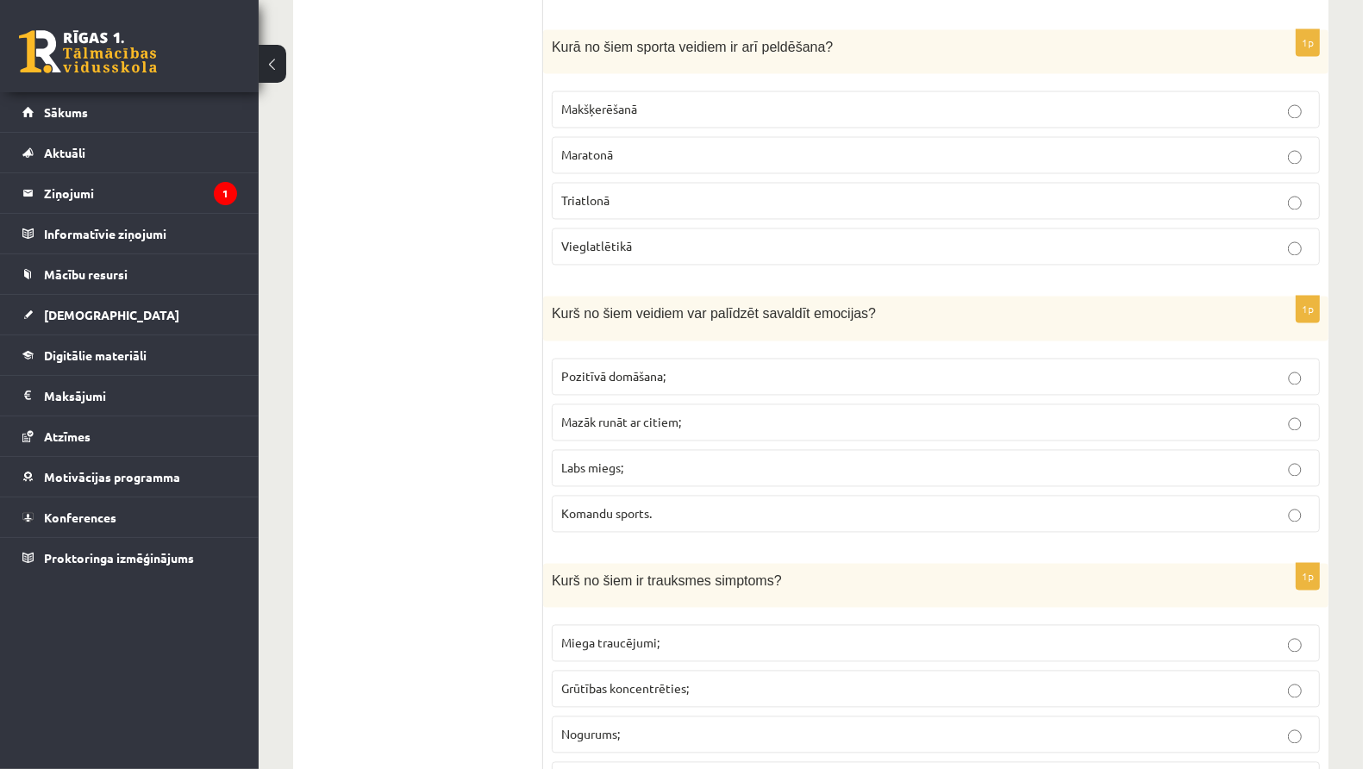
scroll to position [2697, 0]
click at [728, 358] on label "Pozitīvā domāšana;" at bounding box center [936, 376] width 768 height 37
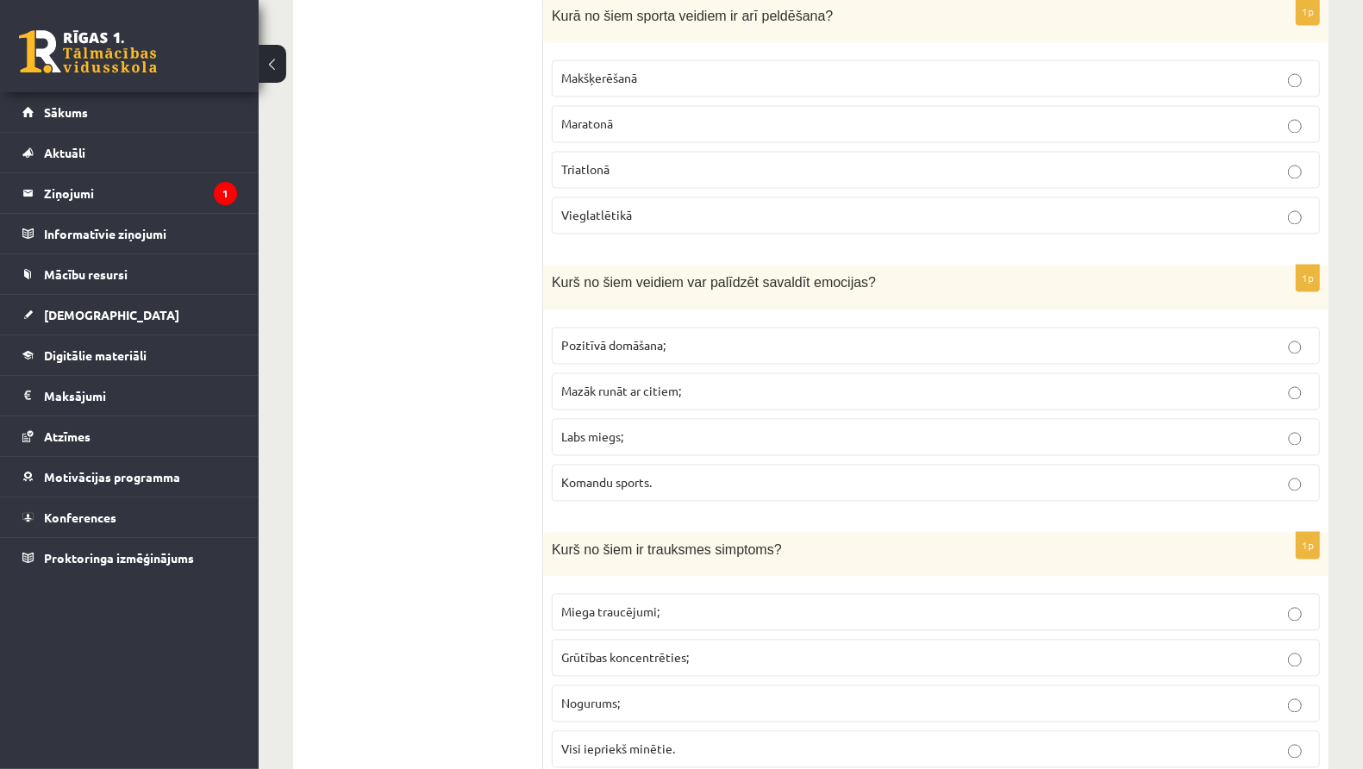
scroll to position [2878, 0]
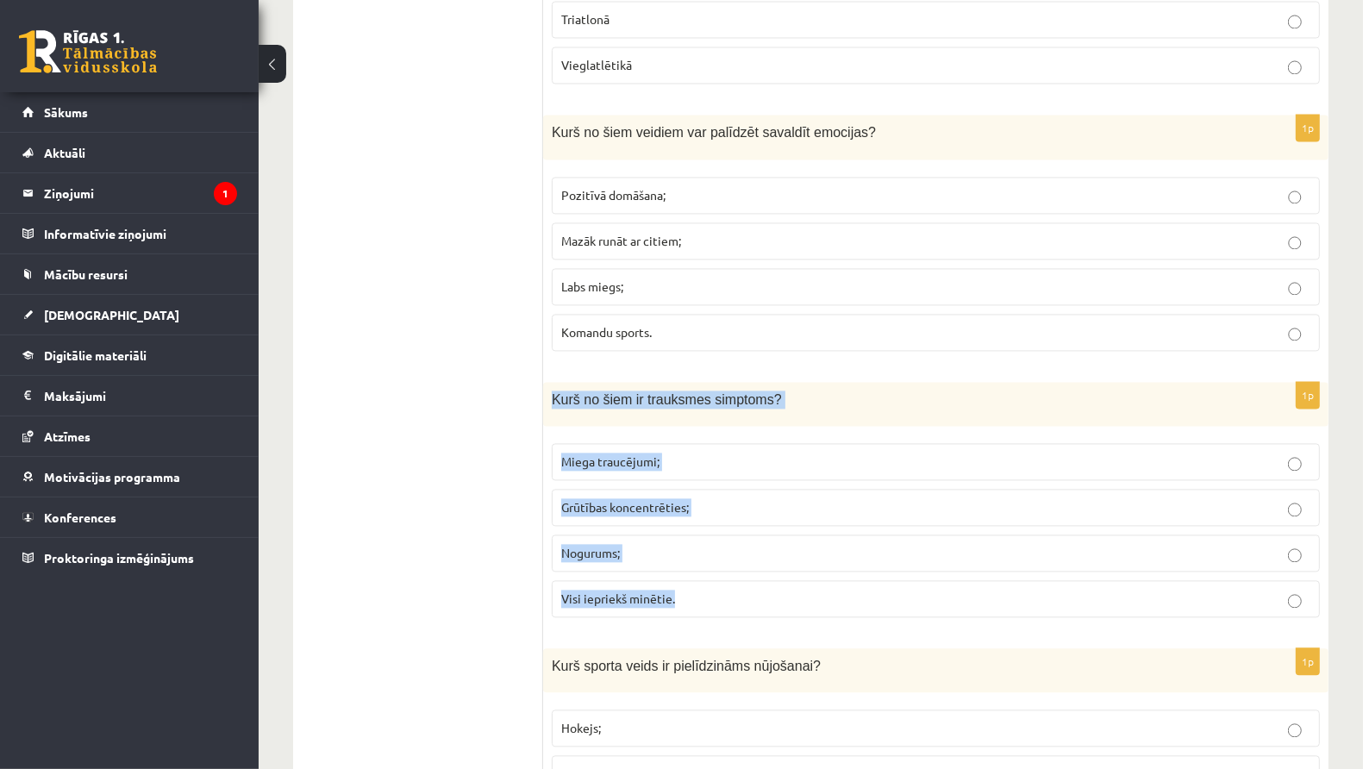
drag, startPoint x: 553, startPoint y: 374, endPoint x: 693, endPoint y: 578, distance: 248.0
click at [693, 578] on div "1p Kurš no šiem ir trauksmes simptoms? Miega traucējumi; Grūtības koncentrēties…" at bounding box center [935, 506] width 785 height 249
copy div "Kurš no šiem ir trauksmes simptoms? Miega traucējumi; Grūtības koncentrēties; N…"
click at [711, 580] on label "Visi iepriekš minētie." at bounding box center [936, 598] width 768 height 37
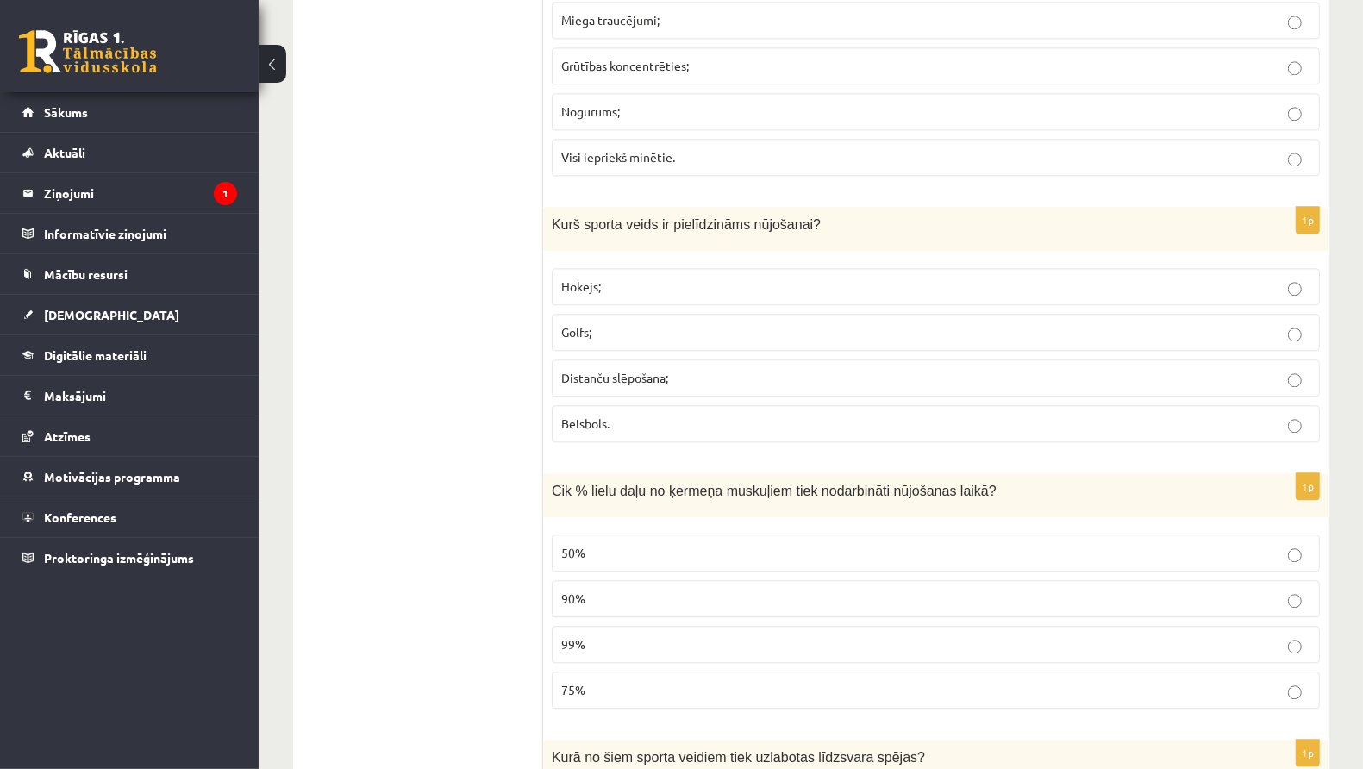
scroll to position [3341, 0]
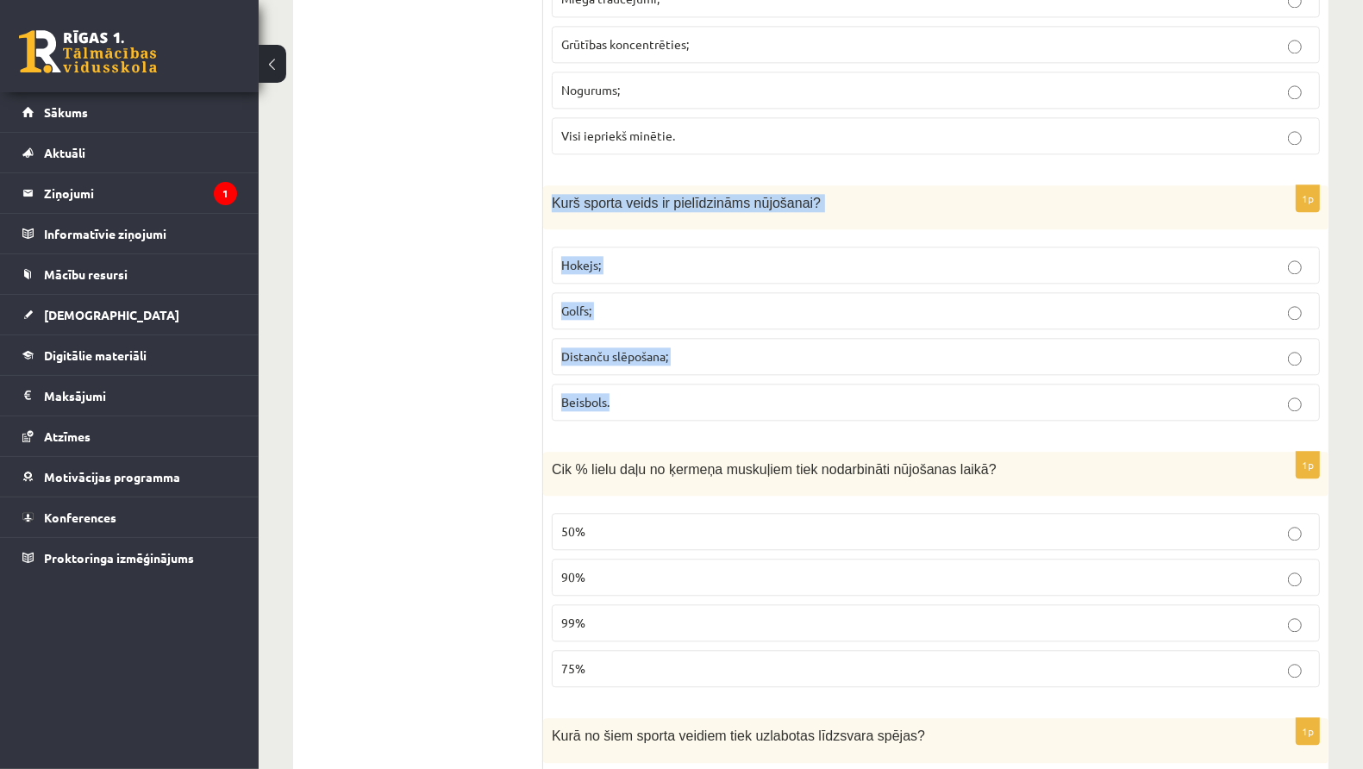
copy div "Kurš sporta veids ir pielīdzināms nūjošanai? Hokejs; Golfs; Distanču slēpošana;…"
drag, startPoint x: 553, startPoint y: 166, endPoint x: 644, endPoint y: 379, distance: 231.4
click at [644, 379] on div "1p Kurš sporta veids ir pielīdzināms nūjošanai? Hokejs; Golfs; Distanču slēpoša…" at bounding box center [935, 309] width 785 height 249
click at [659, 348] on span "Distanču slēpošana;" at bounding box center [614, 356] width 107 height 16
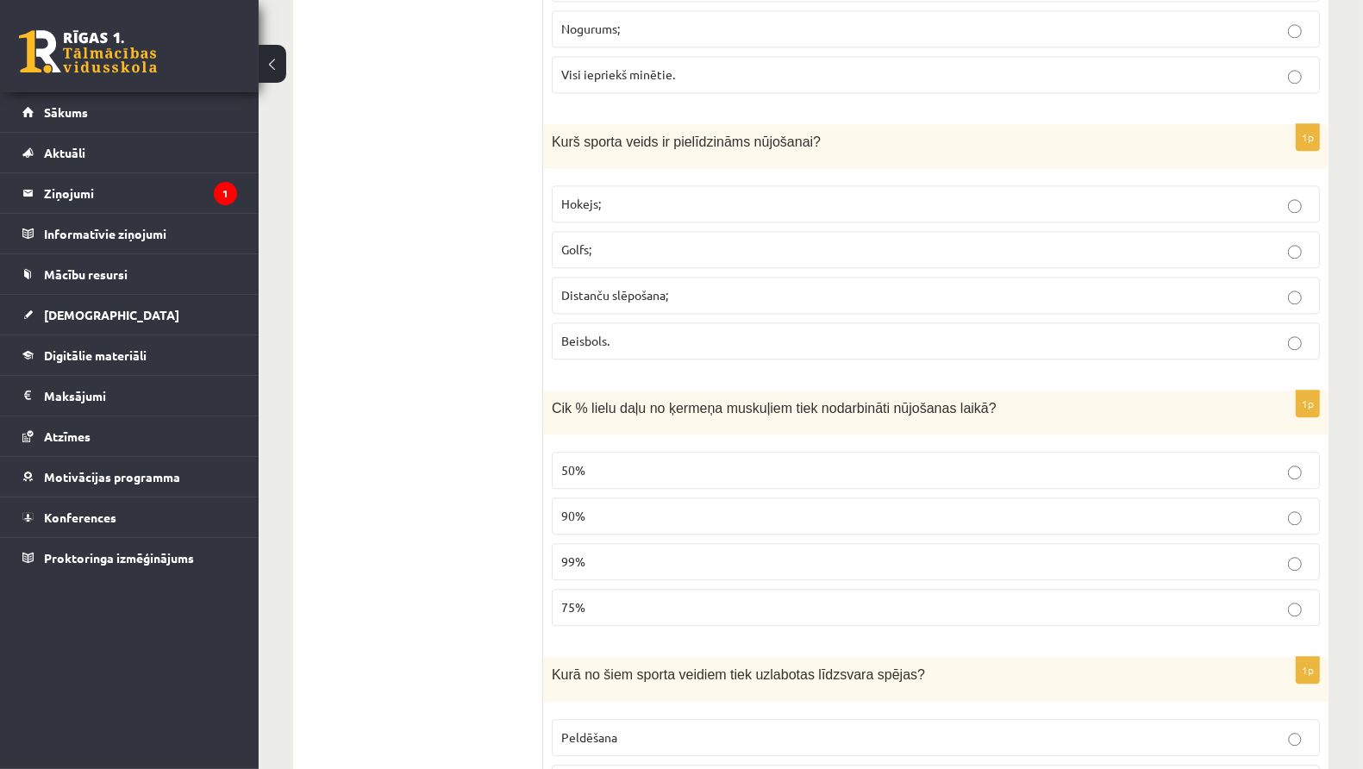
scroll to position [3422, 0]
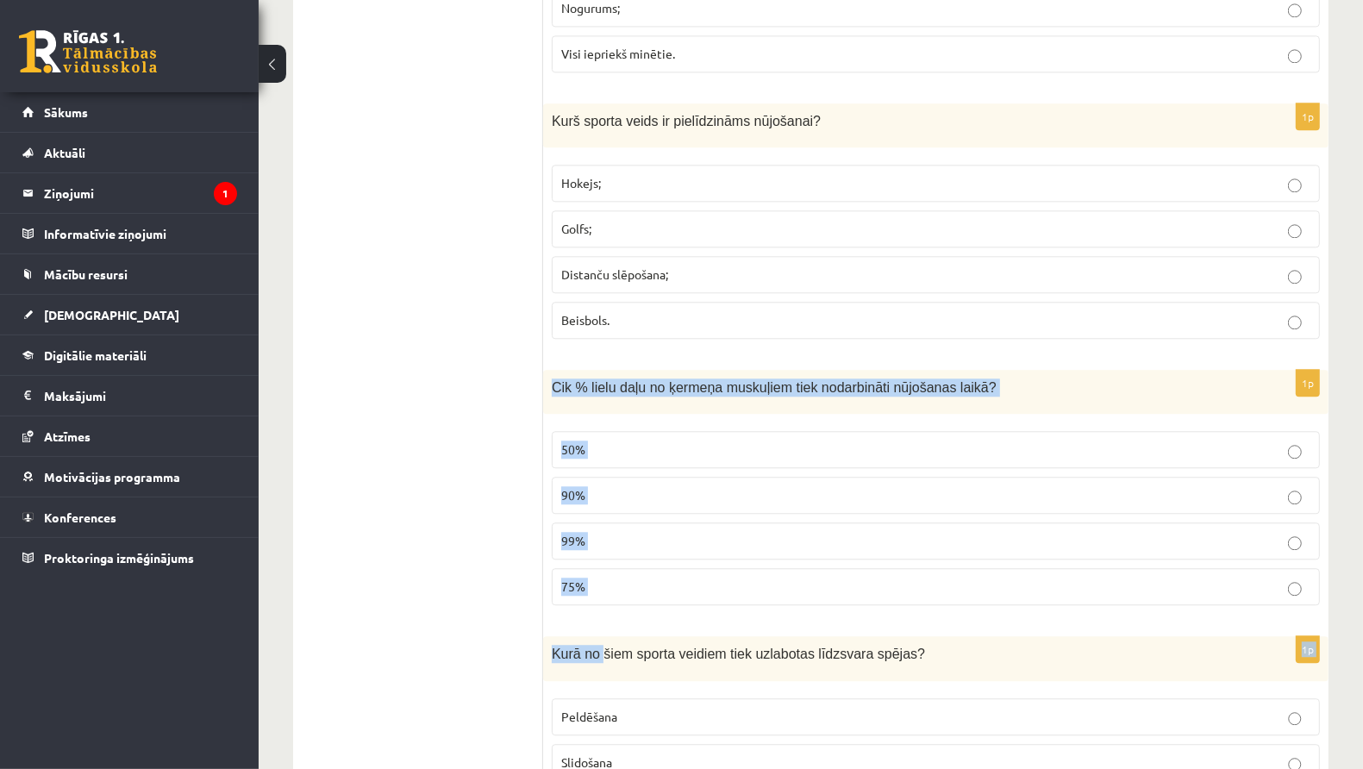
drag, startPoint x: 553, startPoint y: 347, endPoint x: 607, endPoint y: 612, distance: 271.0
copy form "Cik % lielu daļu no ķermeņa muskuļiem tiek nodarbināti nūjošanas laikā? 50% 90%…"
click at [675, 477] on label "90%" at bounding box center [936, 495] width 768 height 37
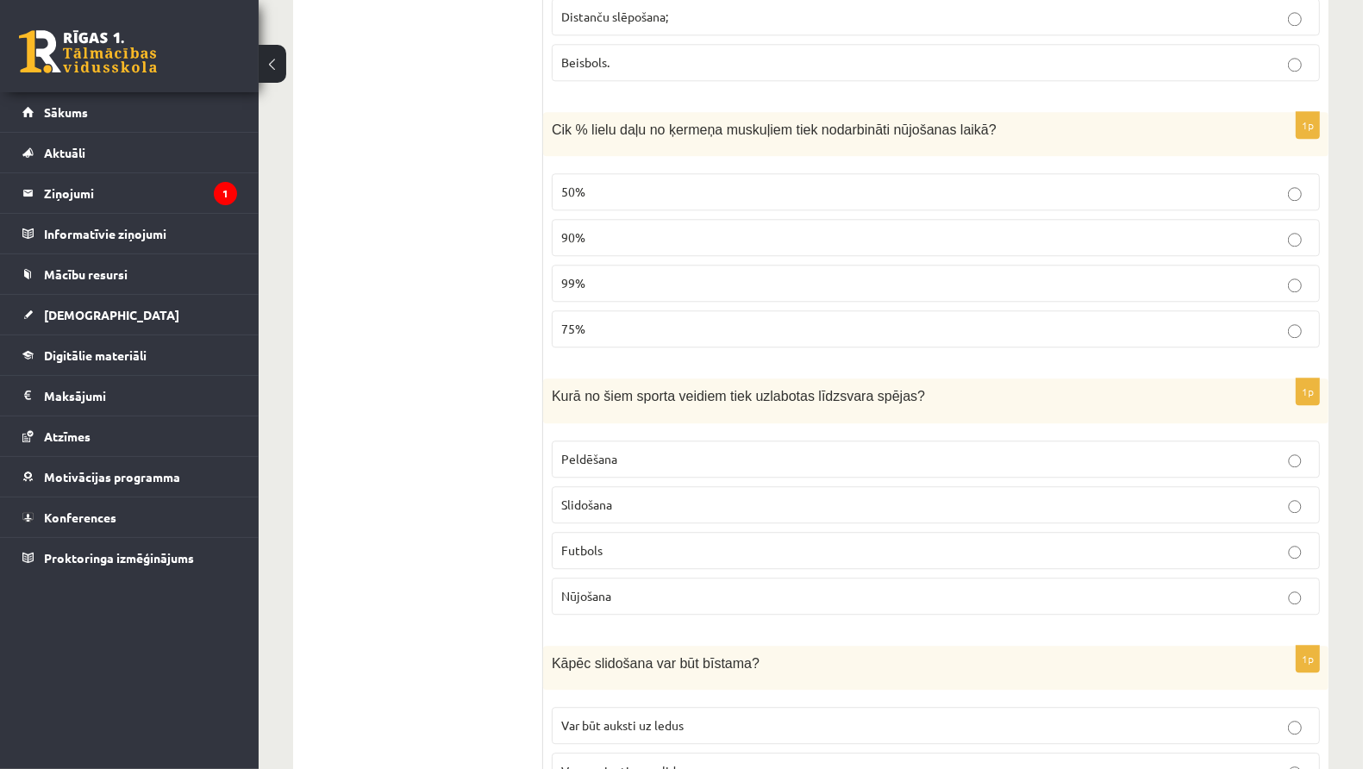
scroll to position [3683, 0]
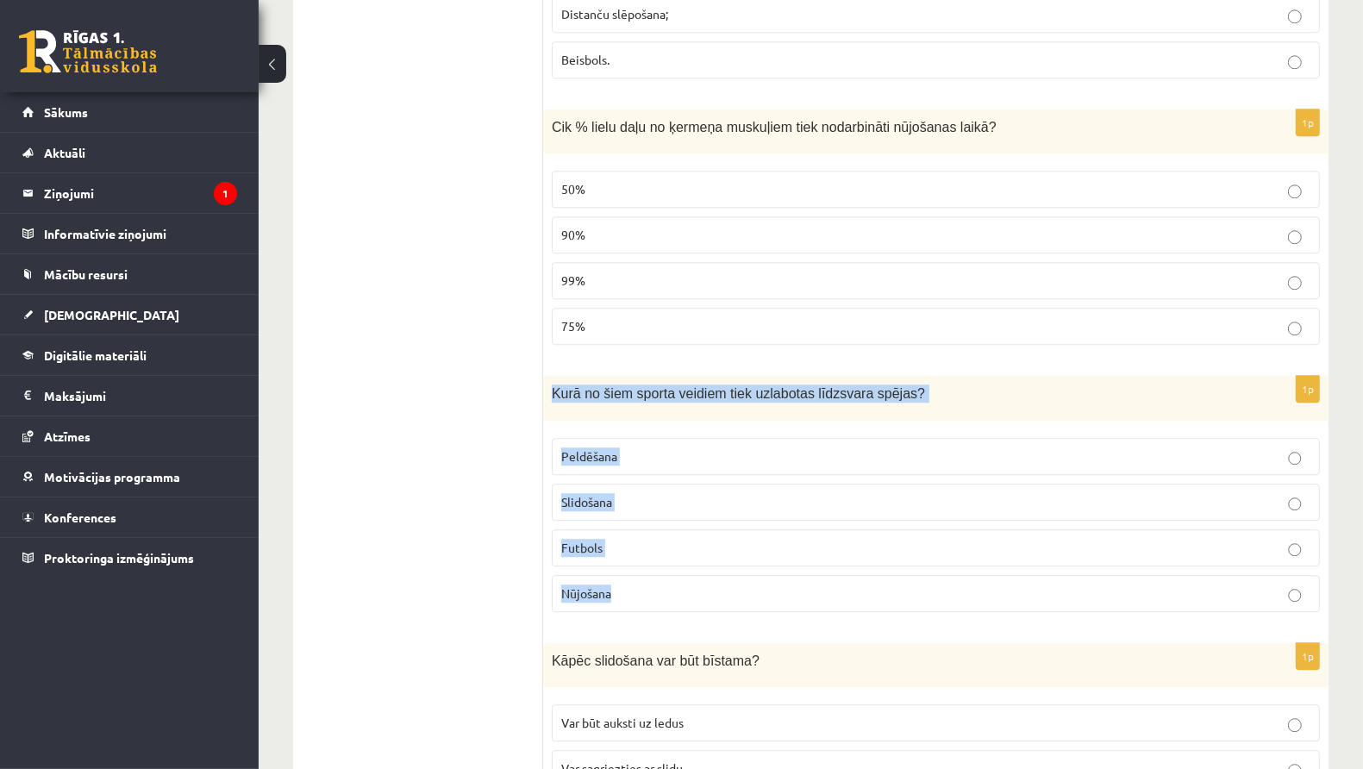
drag, startPoint x: 553, startPoint y: 355, endPoint x: 622, endPoint y: 576, distance: 231.2
click at [622, 576] on div "1p Kurā no šiem sporta veidiem tiek uzlabotas līdzsvara spējas? Peldēšana Slido…" at bounding box center [935, 500] width 785 height 249
copy div "Kurā no šiem sporta veidiem tiek uzlabotas līdzsvara spējas? Peldēšana Slidošan…"
click at [641, 493] on p "Slidošana" at bounding box center [935, 502] width 749 height 18
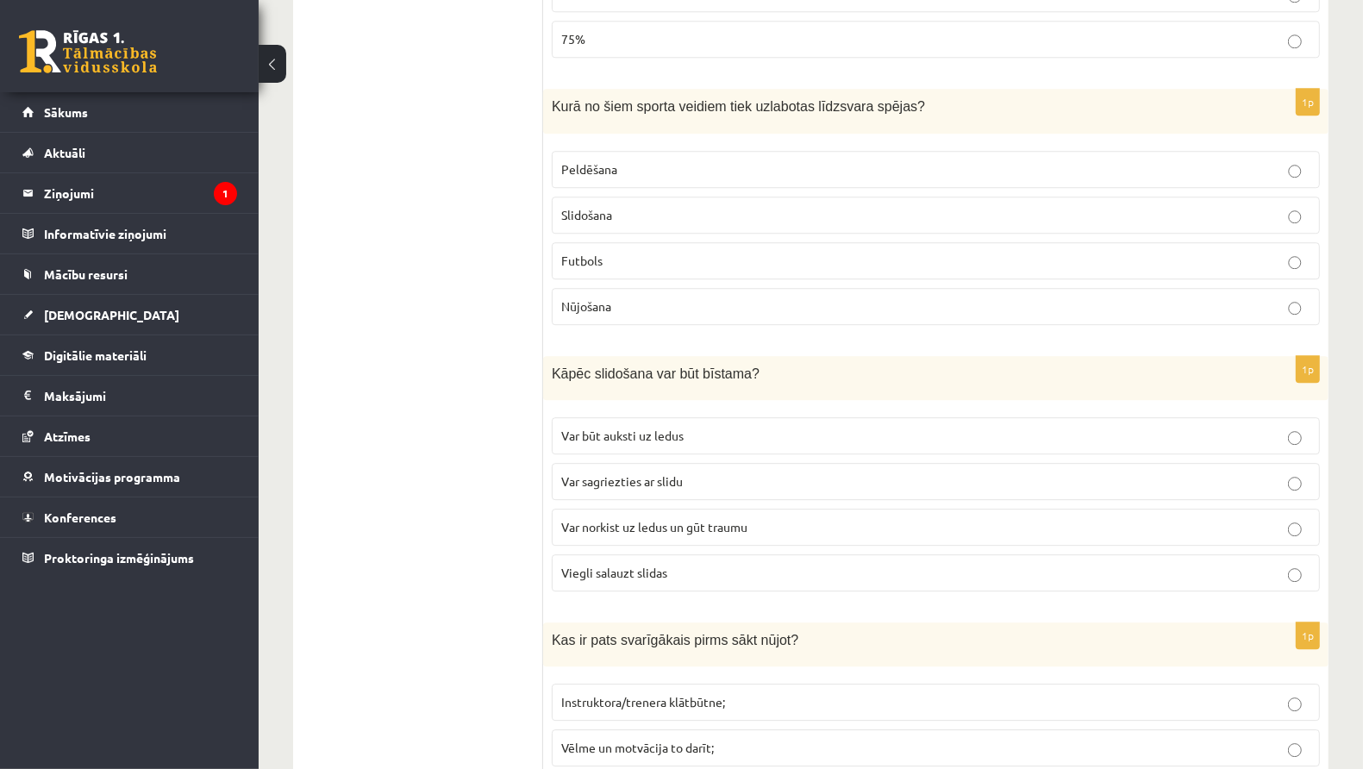
scroll to position [3979, 0]
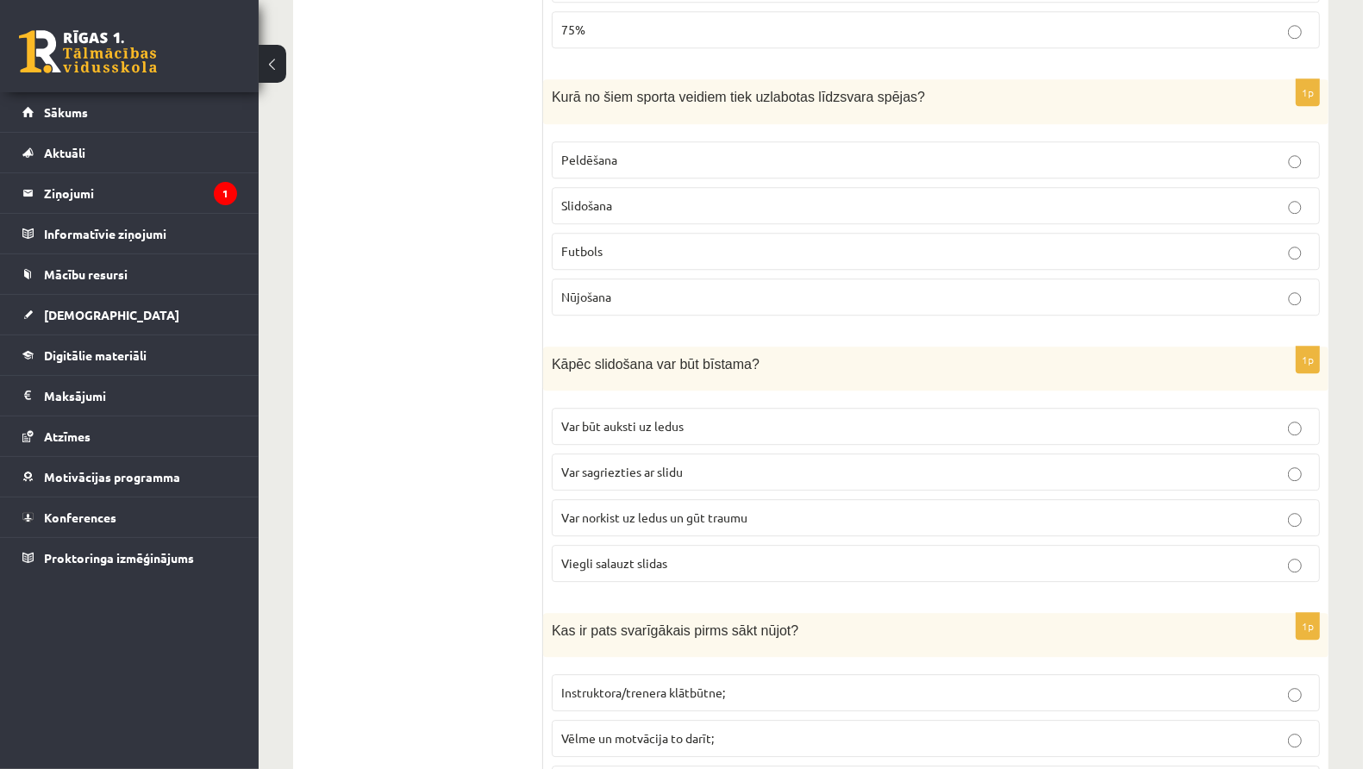
click at [726, 509] on span "Var norkist uz ledus un gūt traumu" at bounding box center [654, 517] width 186 height 16
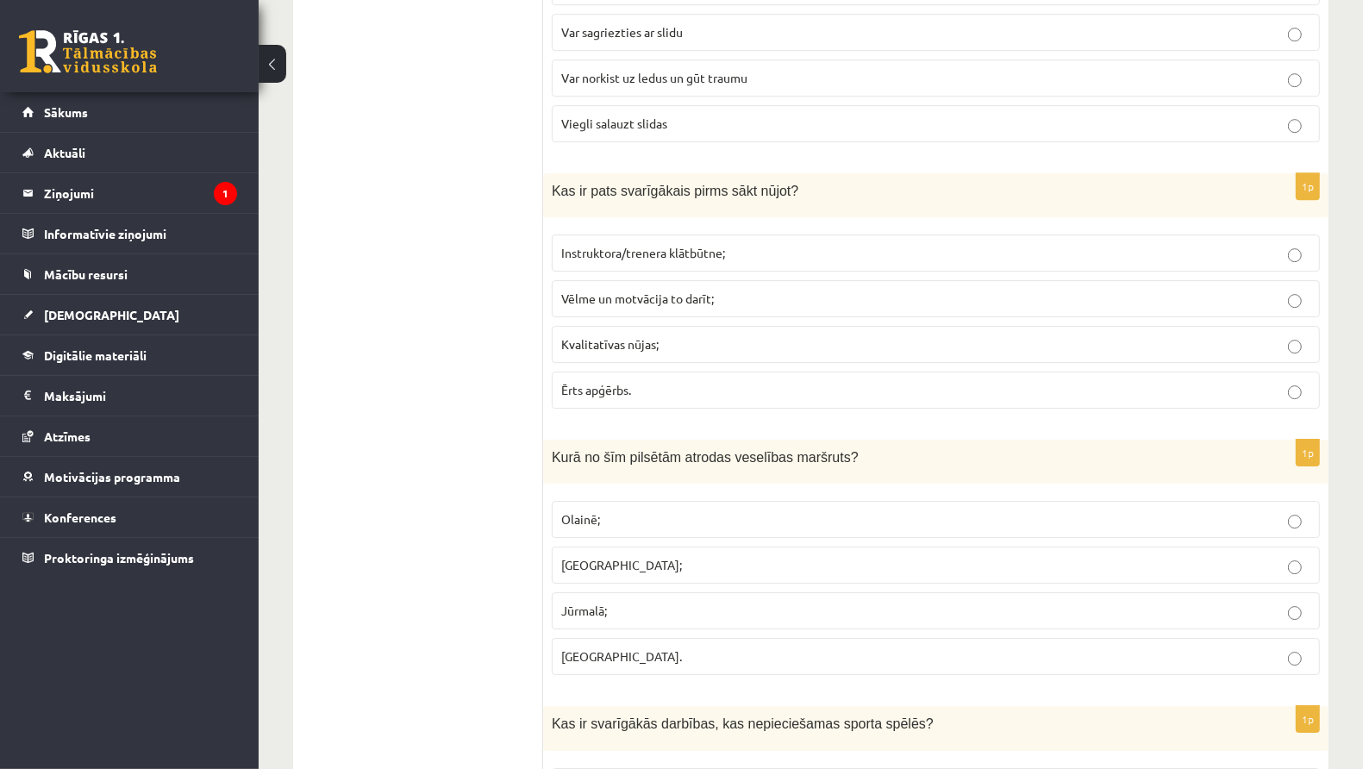
scroll to position [4420, 0]
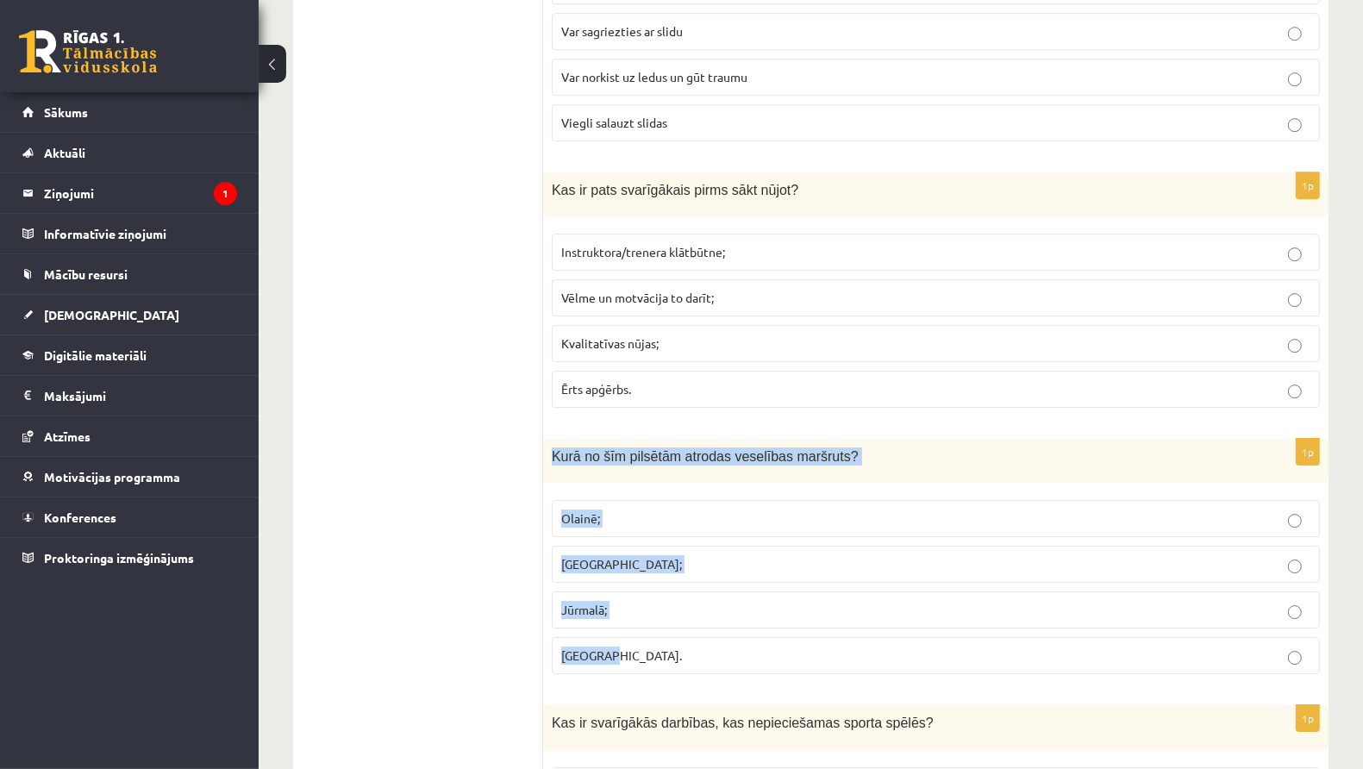
drag, startPoint x: 553, startPoint y: 403, endPoint x: 625, endPoint y: 617, distance: 225.7
click at [625, 617] on div "1p Kurā no šīm pilsētām atrodas veselības maršruts? Olainē; Rīgā; Jūrmalā; Jelg…" at bounding box center [935, 563] width 785 height 249
click at [697, 601] on p "Jūrmalā;" at bounding box center [935, 610] width 749 height 18
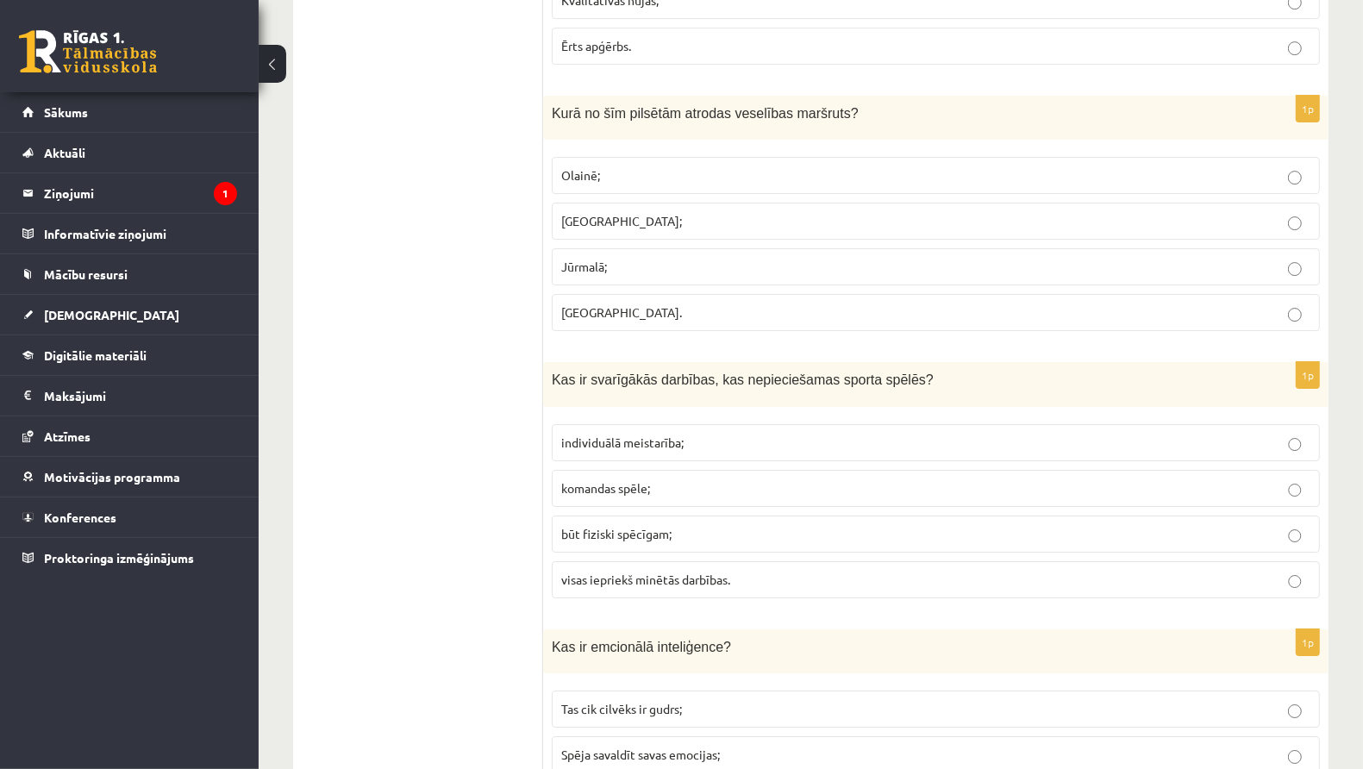
scroll to position [4401, 0]
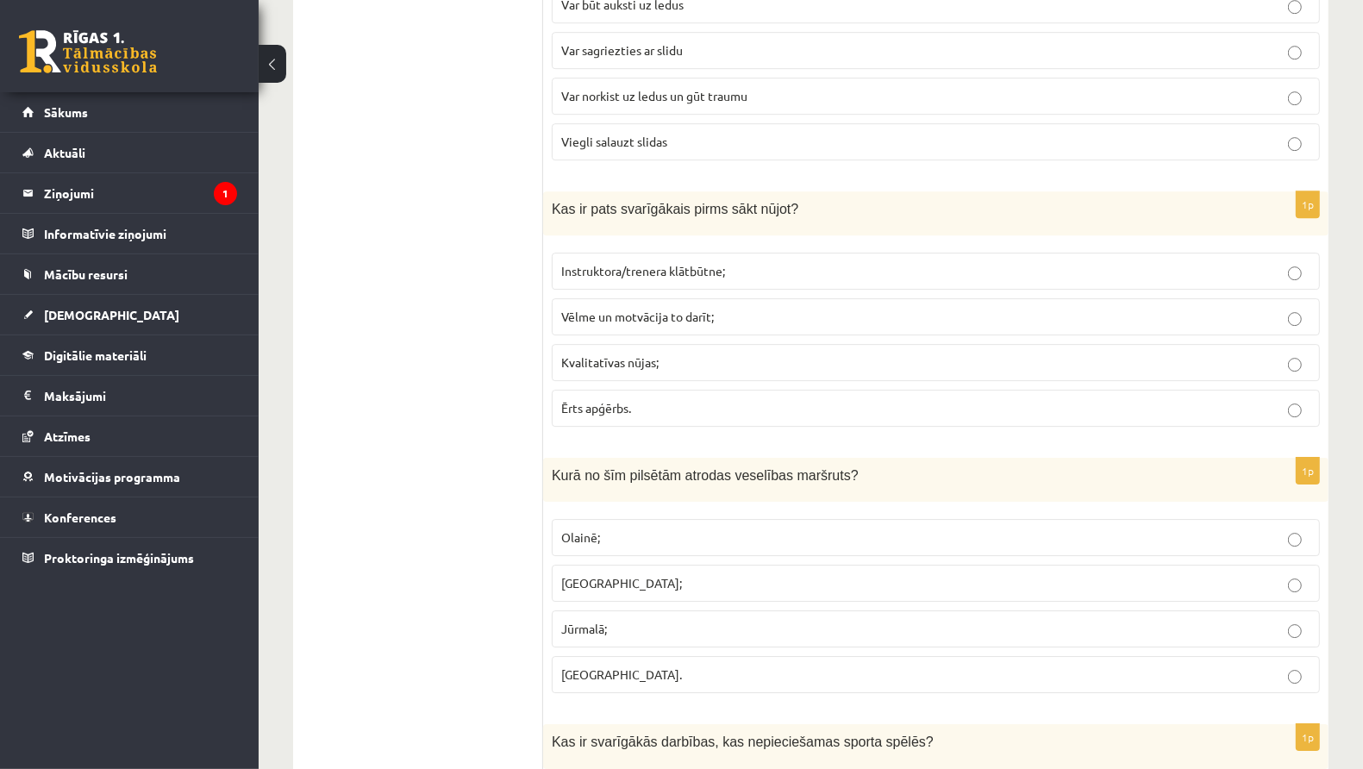
click at [634, 309] on span "Vēlme un motvācija to darīt;" at bounding box center [637, 317] width 153 height 16
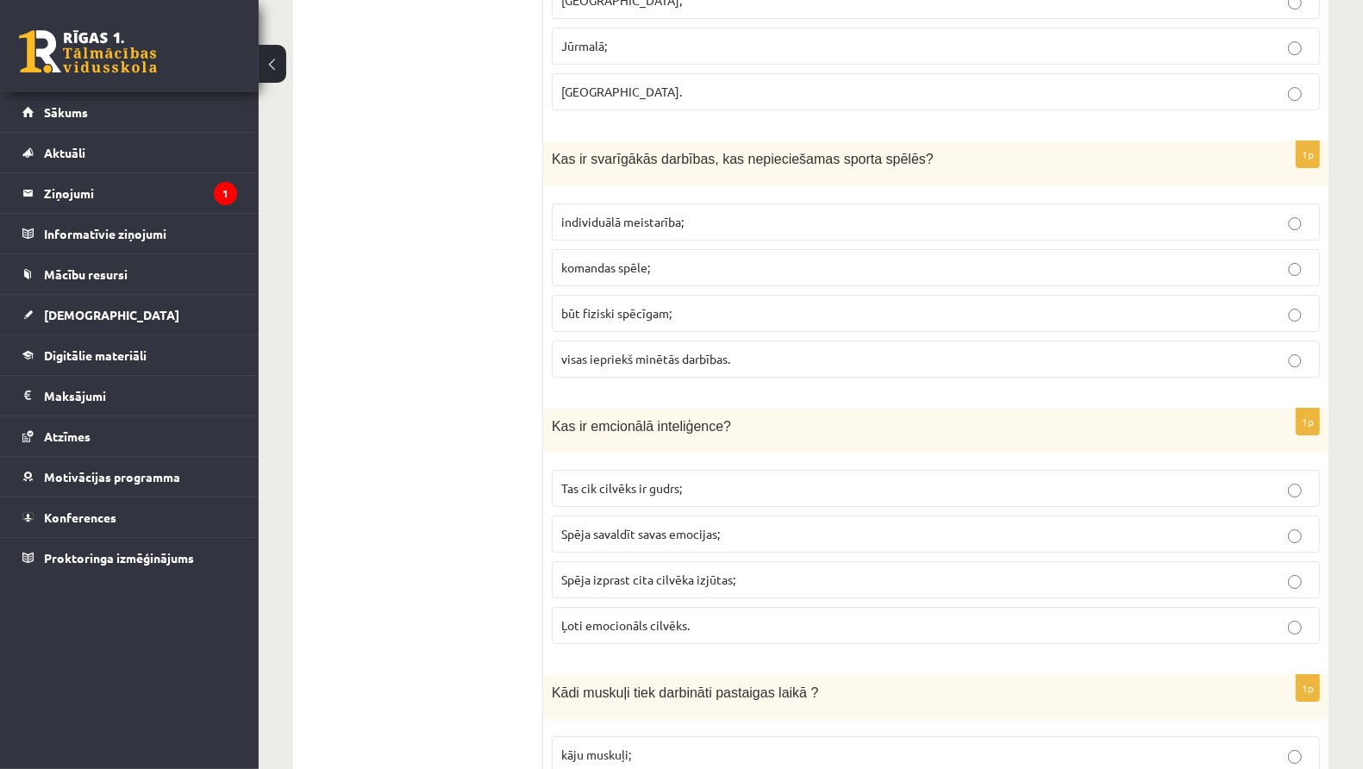
scroll to position [4983, 0]
click at [677, 351] on p "visas iepriekš minētās darbības." at bounding box center [935, 360] width 749 height 18
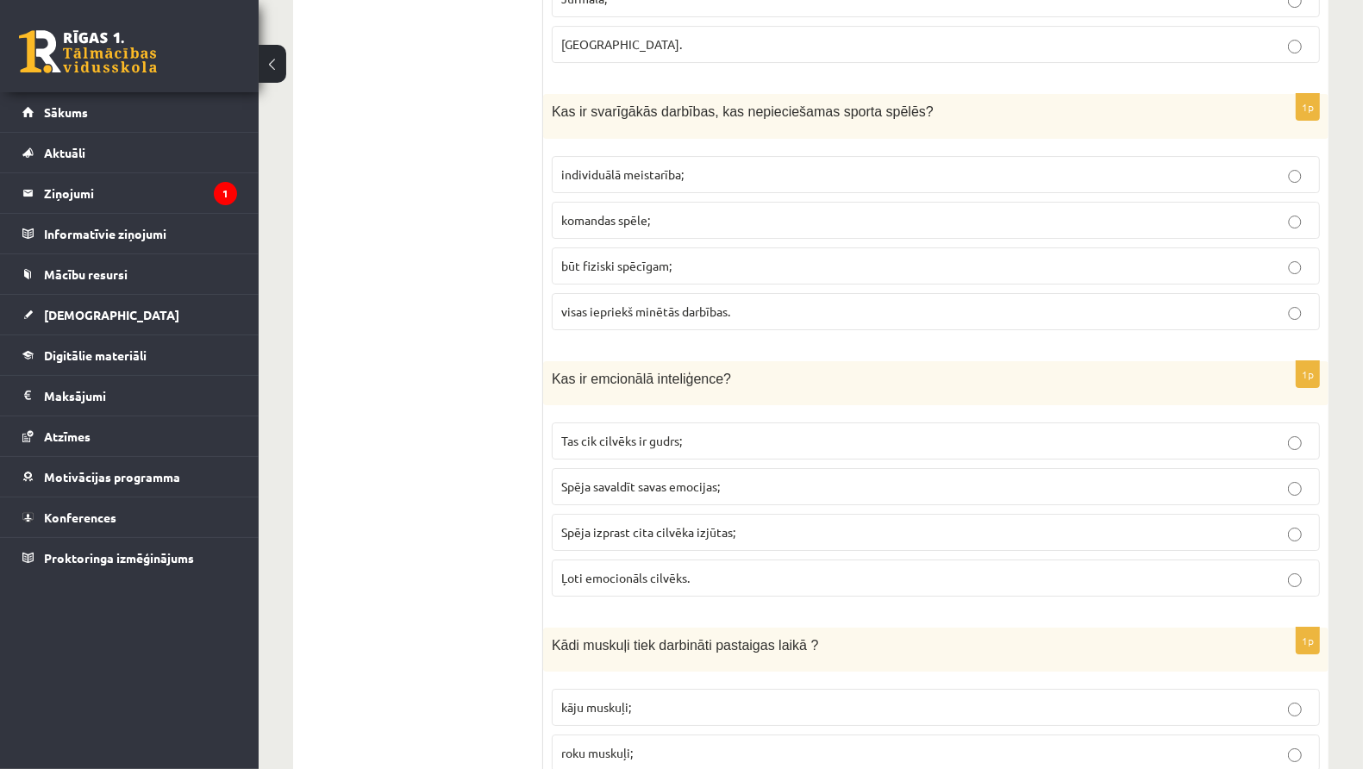
scroll to position [5149, 0]
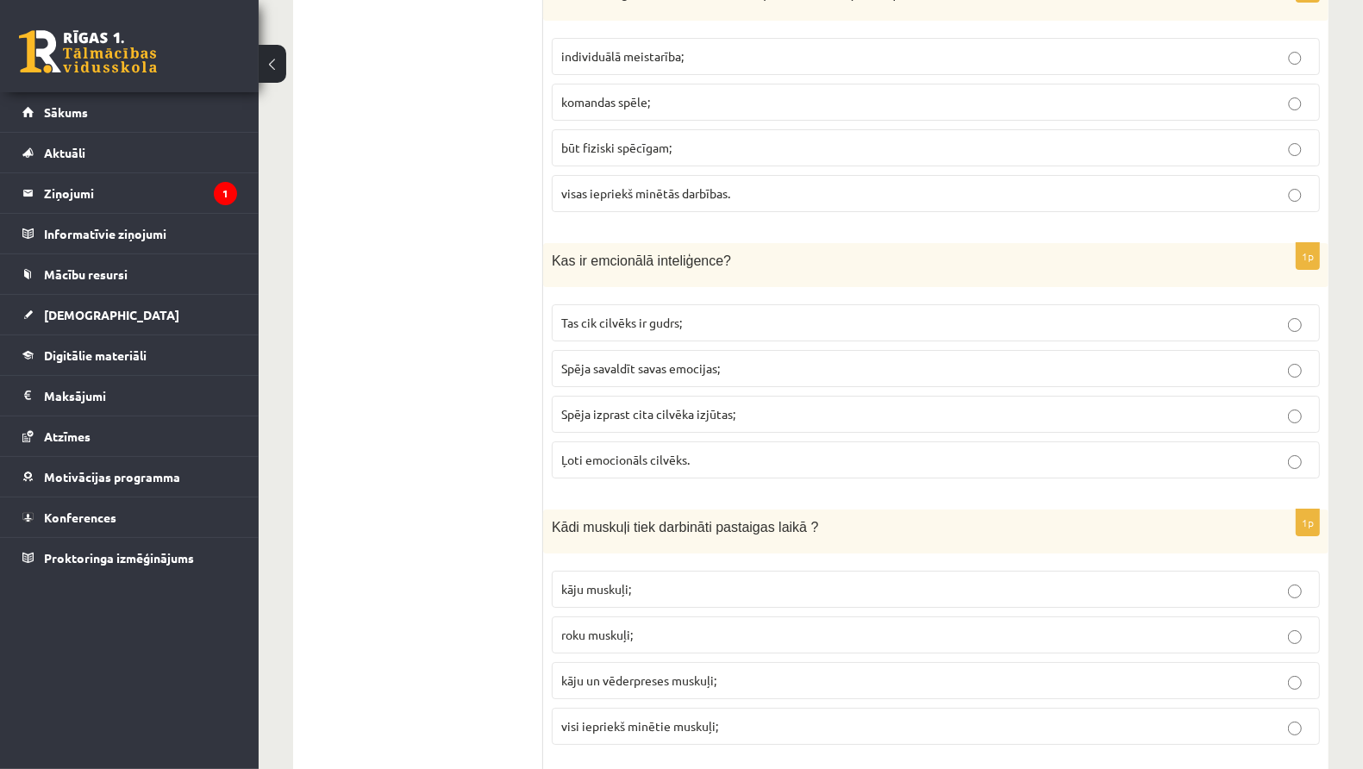
click at [750, 350] on label "Spēja savaldīt savas emocijas;" at bounding box center [936, 368] width 768 height 37
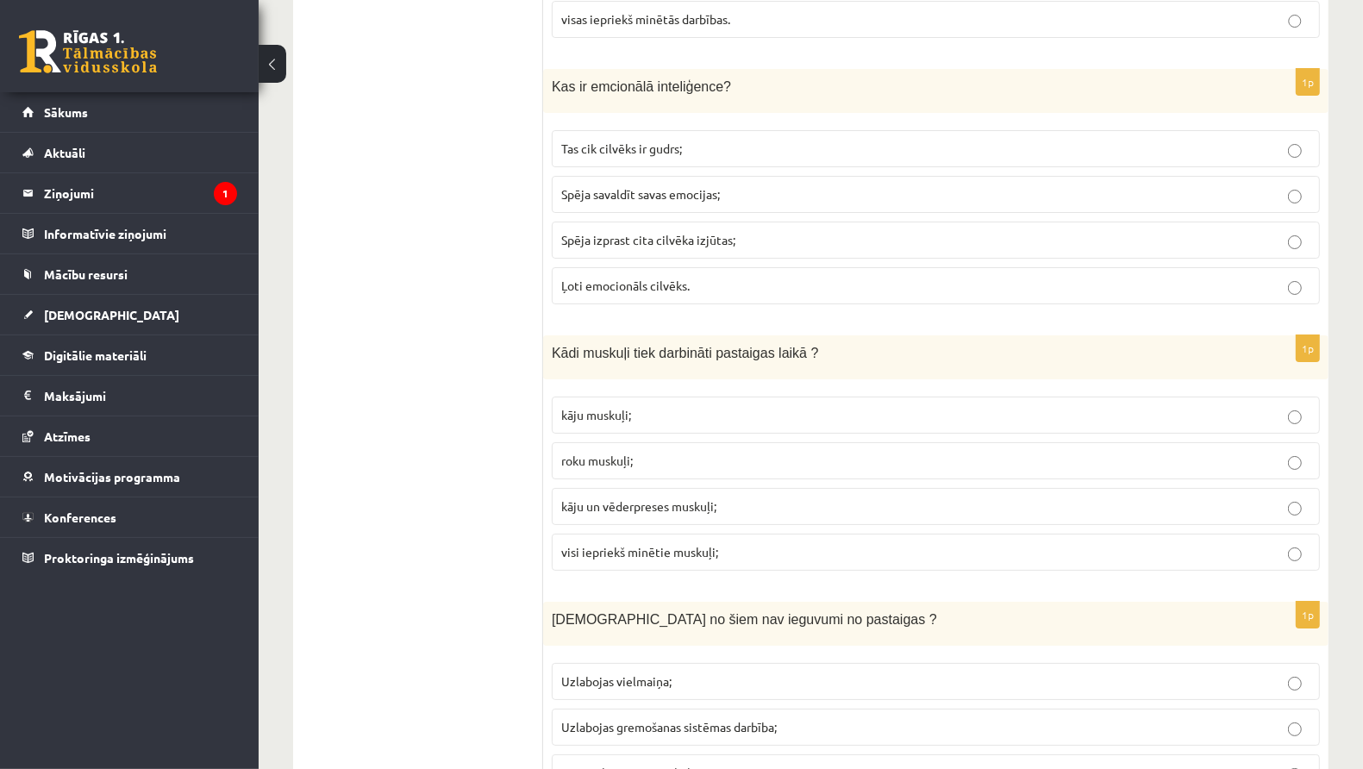
scroll to position [5342, 0]
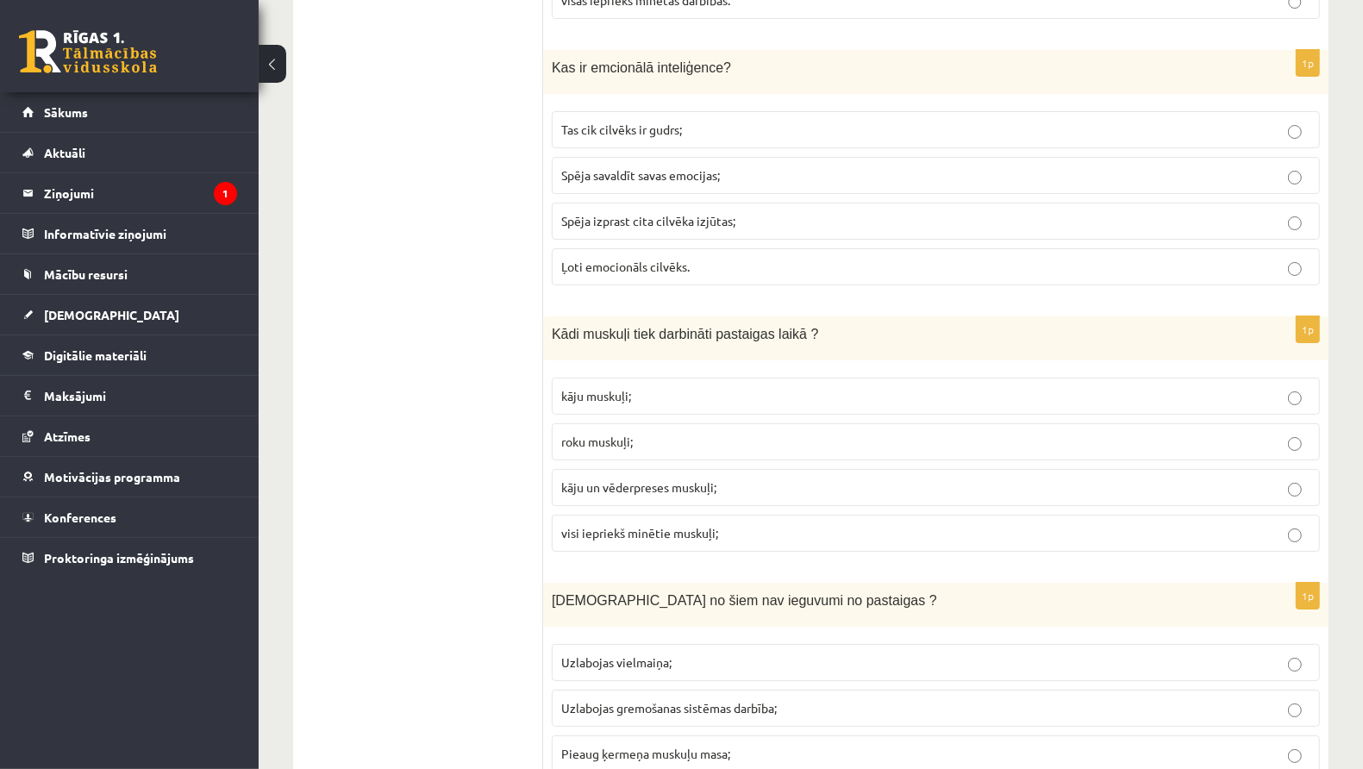
click at [741, 524] on p "visi iepriekš minētie muskuļi;" at bounding box center [935, 533] width 749 height 18
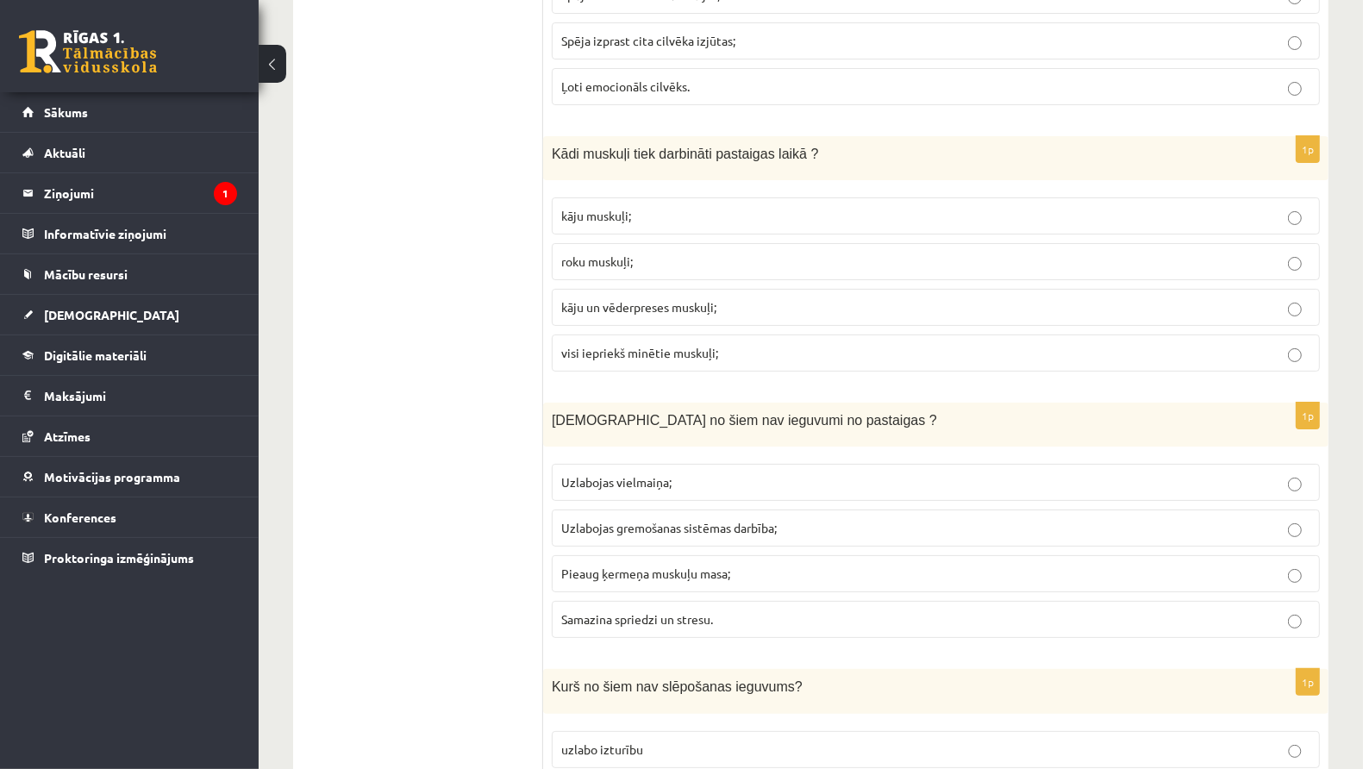
scroll to position [5544, 0]
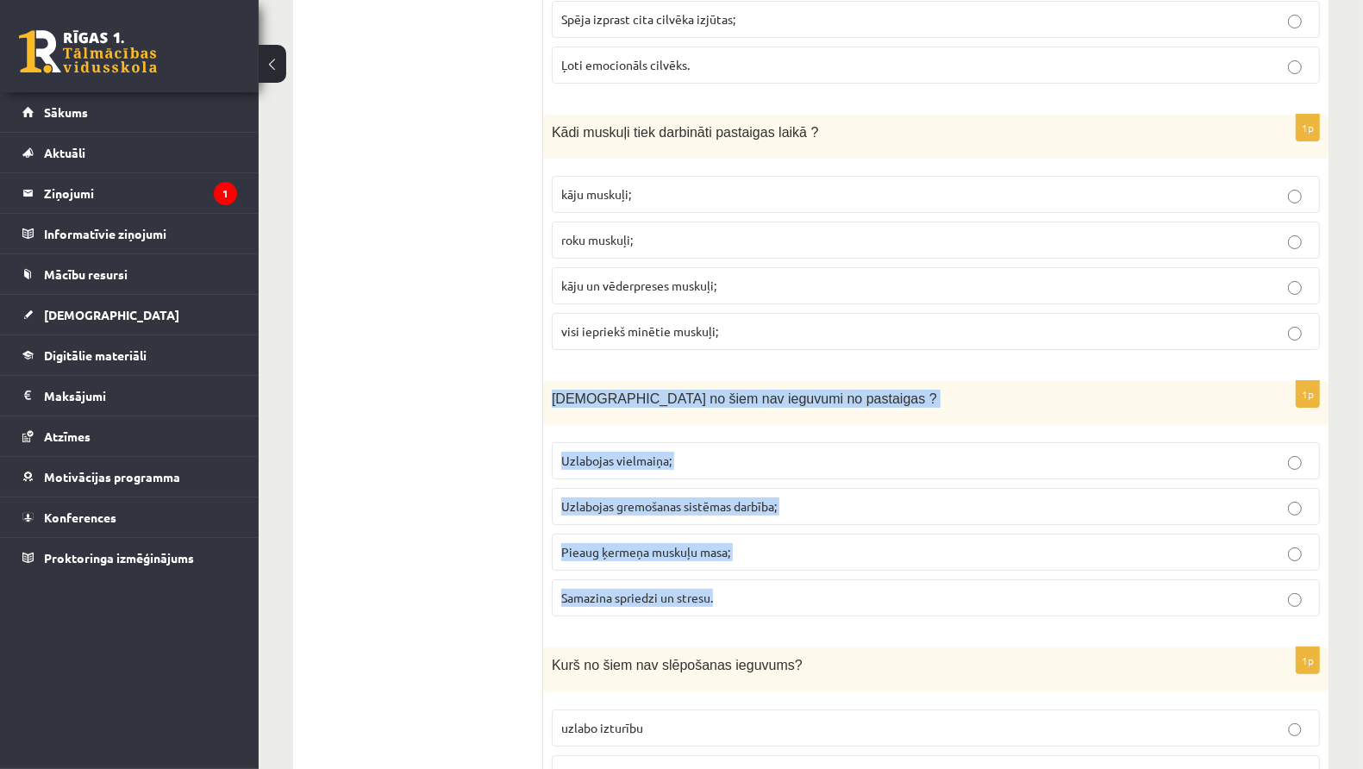
drag, startPoint x: 552, startPoint y: 341, endPoint x: 802, endPoint y: 572, distance: 340.4
click at [802, 572] on div "1p Kuri no šiem nav ieguvumi no pastaigas ? Uzlabojas vielmaiņa; Uzlabojas grem…" at bounding box center [935, 505] width 785 height 249
click at [776, 452] on p "Uzlabojas vielmaiņa;" at bounding box center [935, 461] width 749 height 18
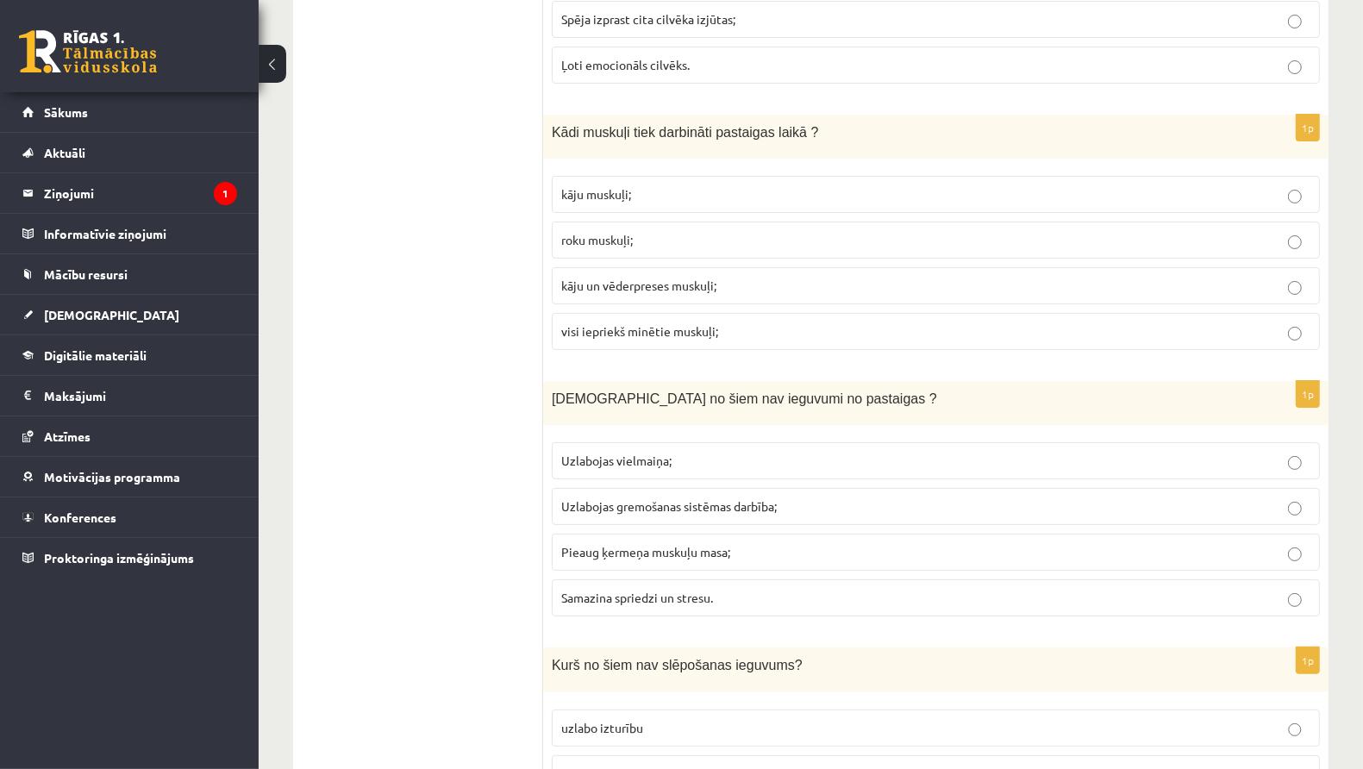
click at [716, 544] on span "Pieaug ķermeņa muskuļu masa;" at bounding box center [645, 552] width 169 height 16
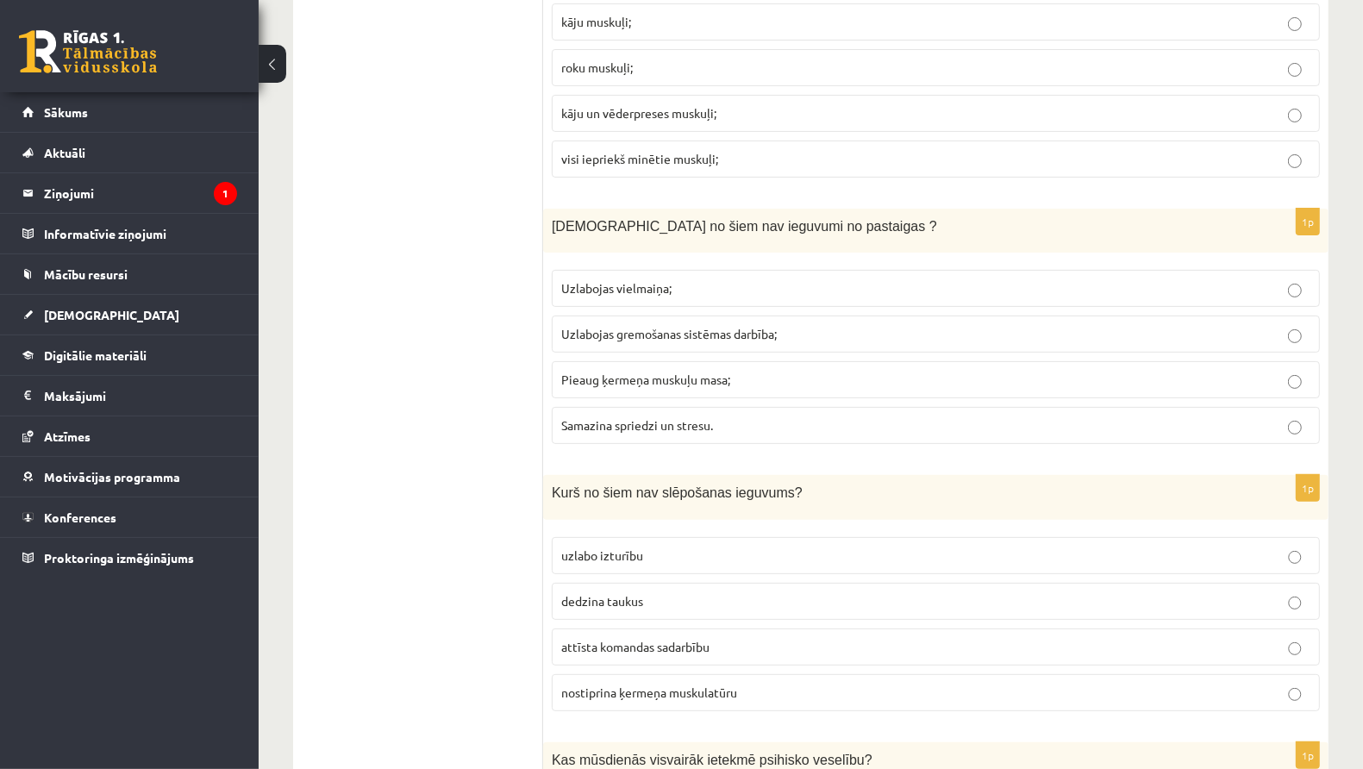
scroll to position [5717, 0]
click at [656, 638] on span "attīsta komandas sadarbību" at bounding box center [635, 646] width 148 height 16
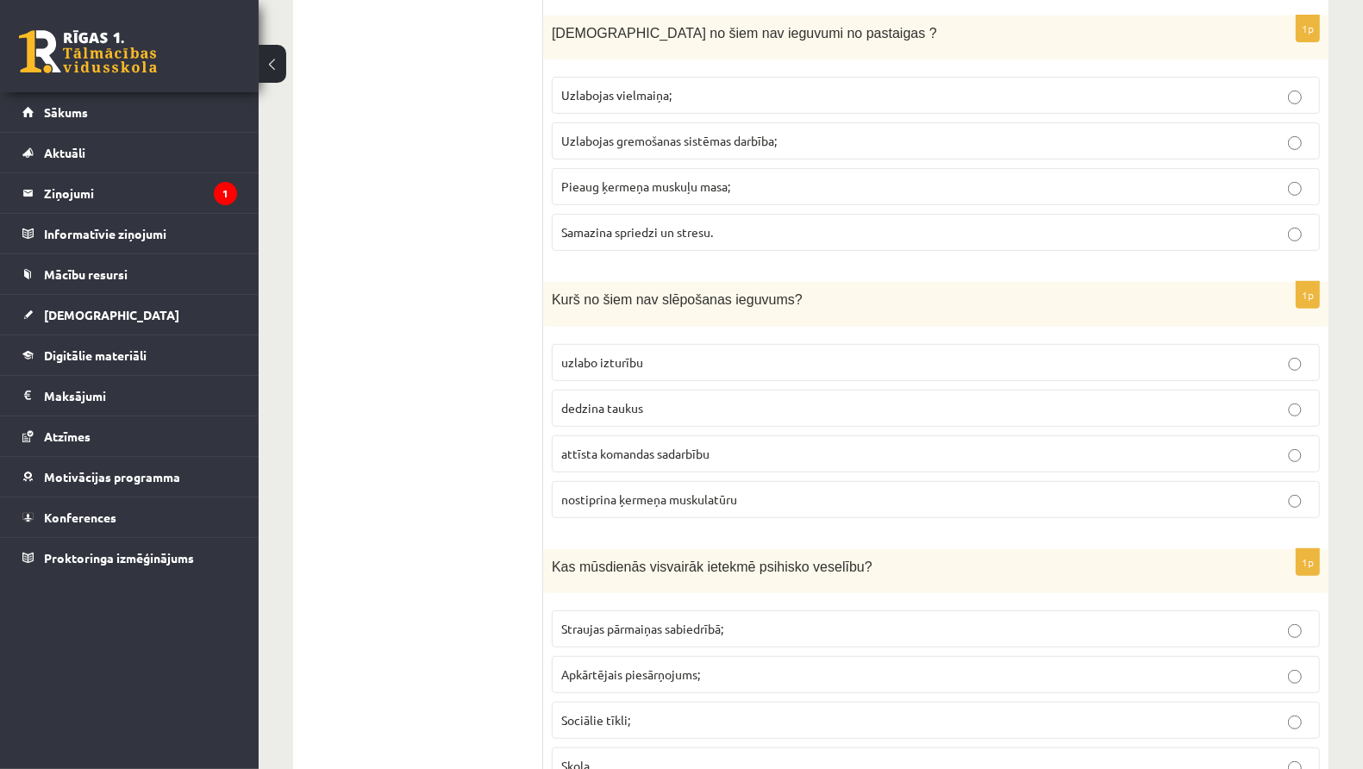
scroll to position [5947, 0]
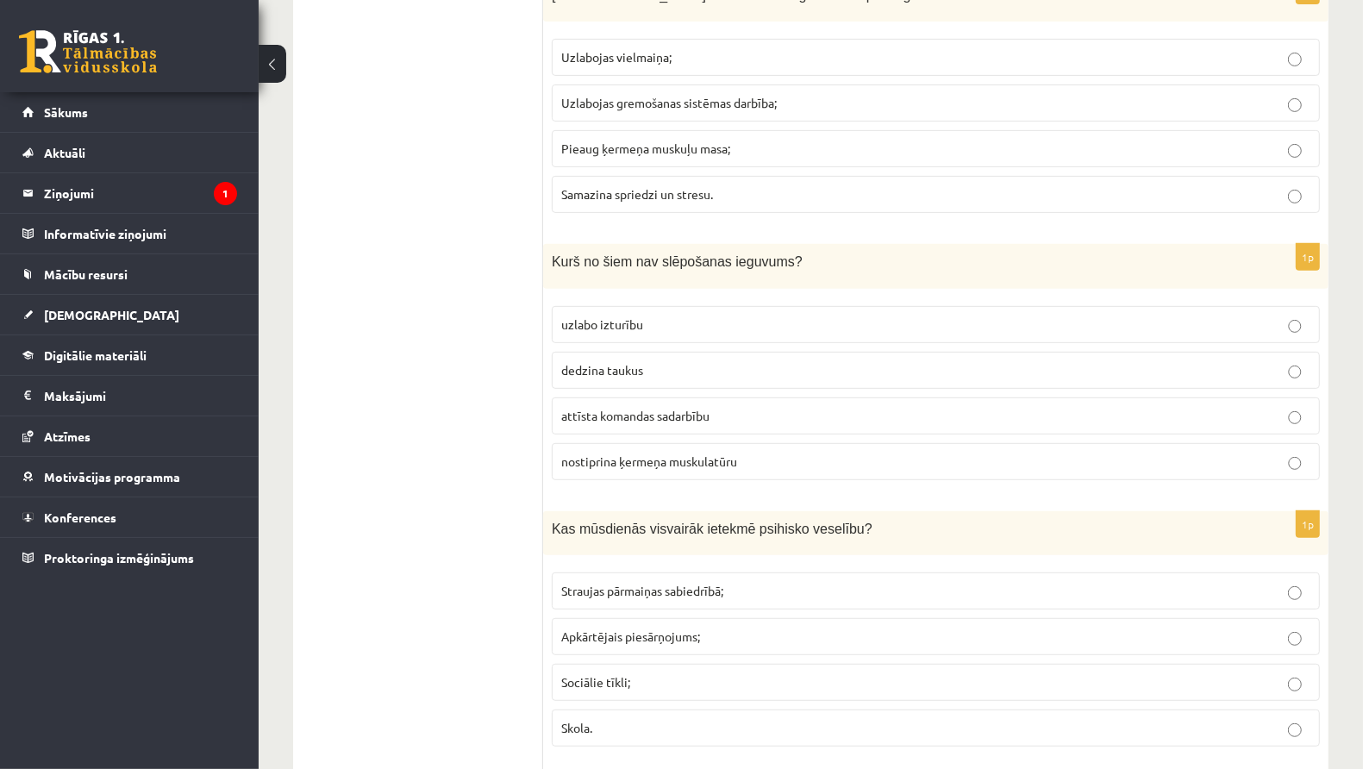
click at [645, 673] on p "Sociālie tīkli;" at bounding box center [935, 682] width 749 height 18
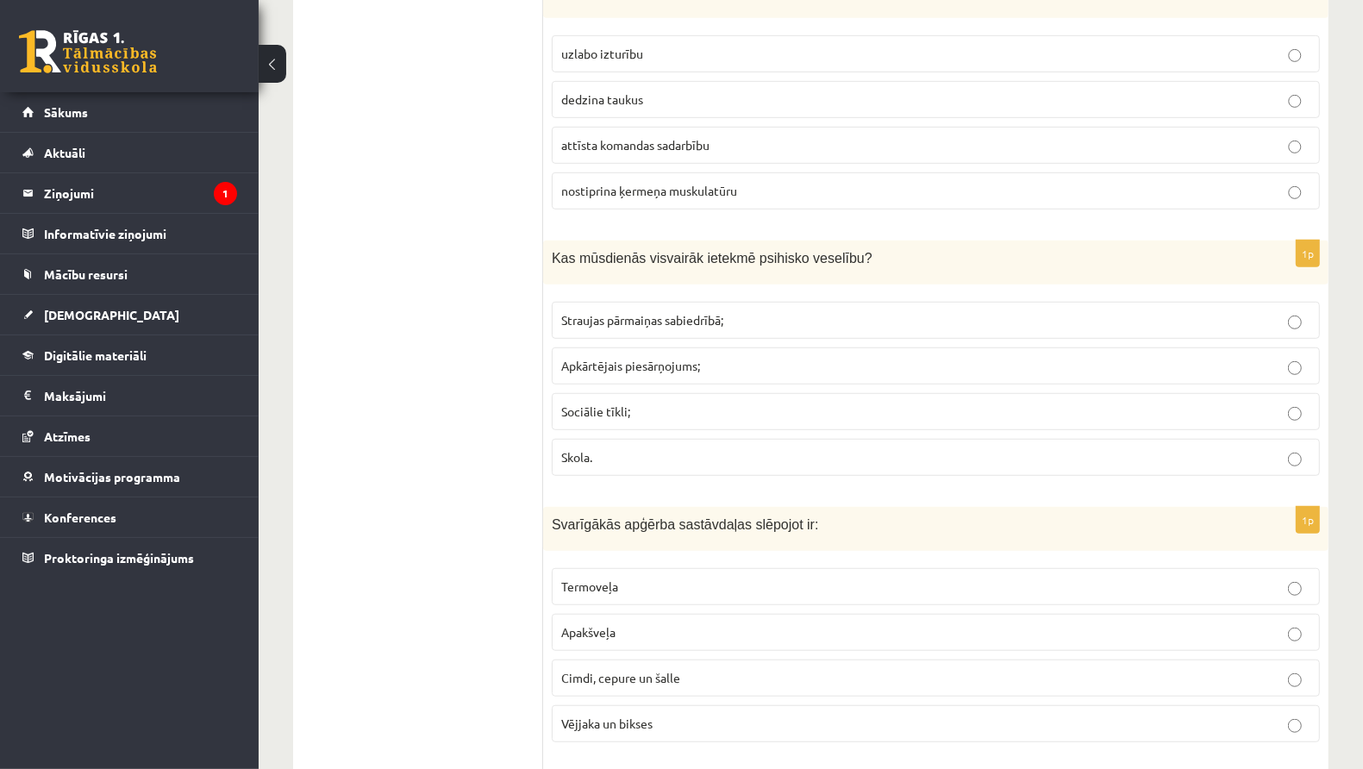
scroll to position [6274, 0]
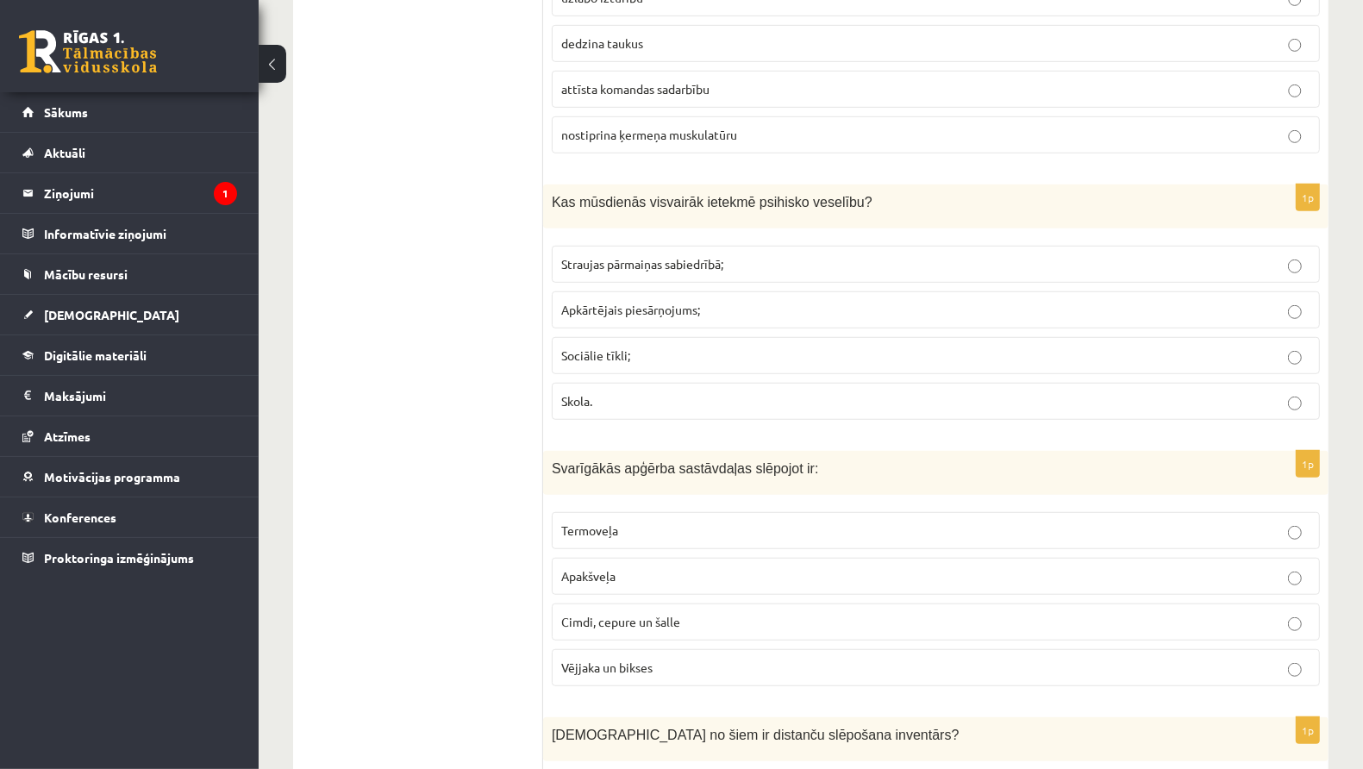
click at [609, 522] on span "Termoveļa" at bounding box center [589, 530] width 57 height 16
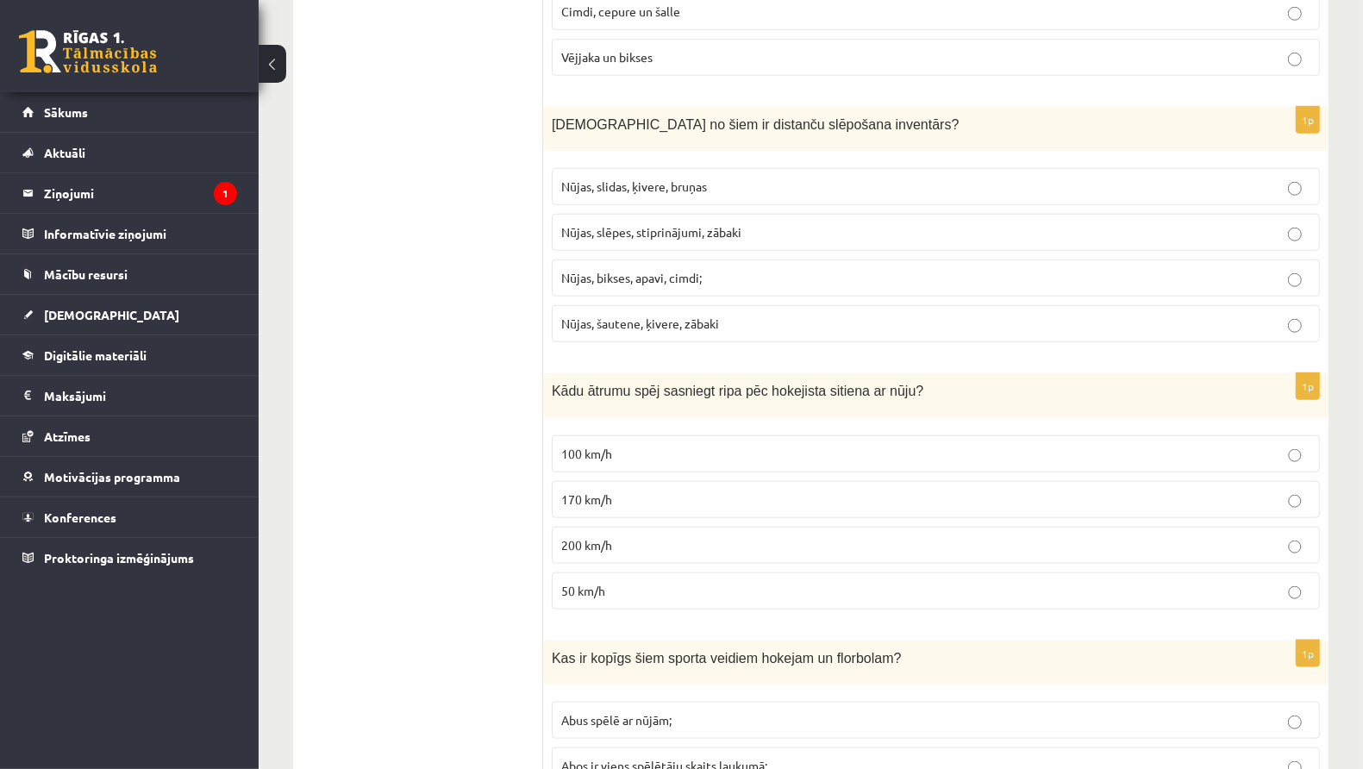
scroll to position [6888, 0]
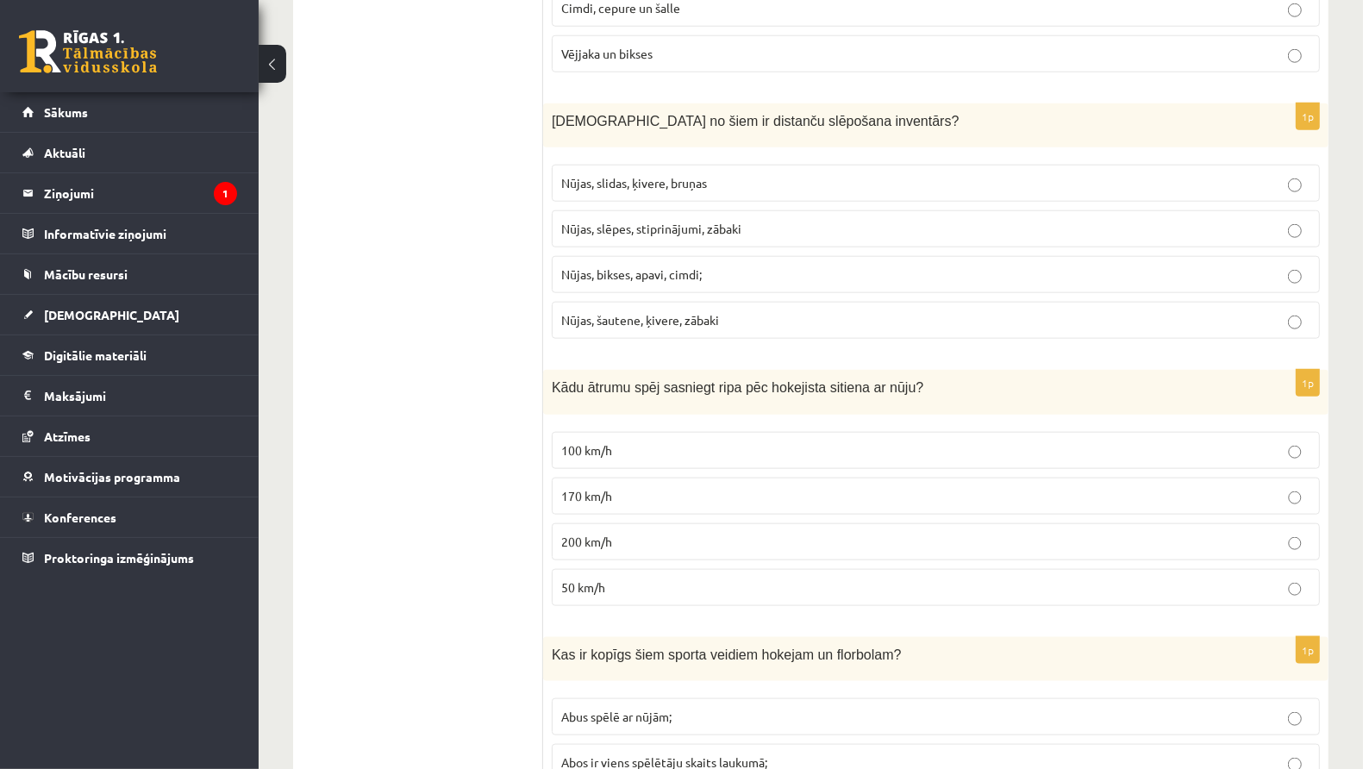
click at [596, 175] on span "Nūjas, slidas, ķivere, bruņas" at bounding box center [634, 183] width 146 height 16
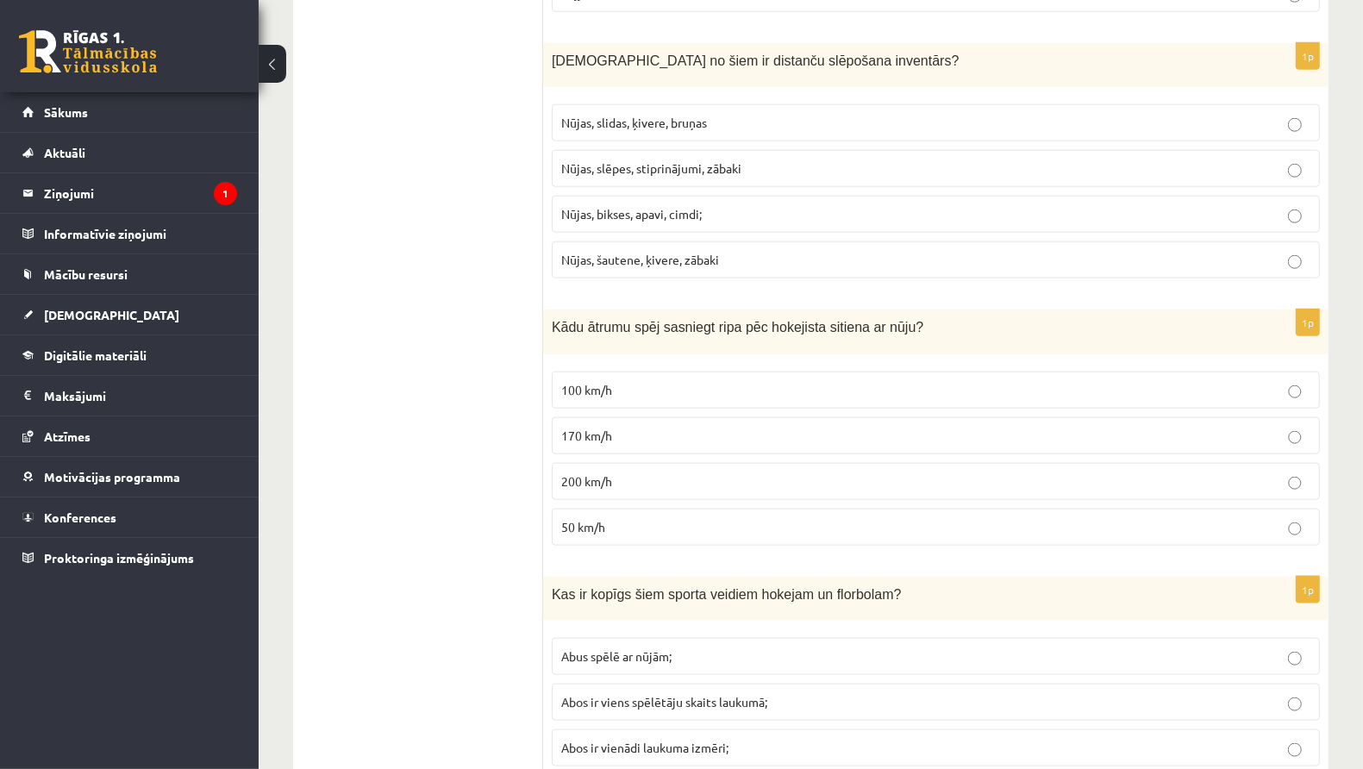
scroll to position [6972, 0]
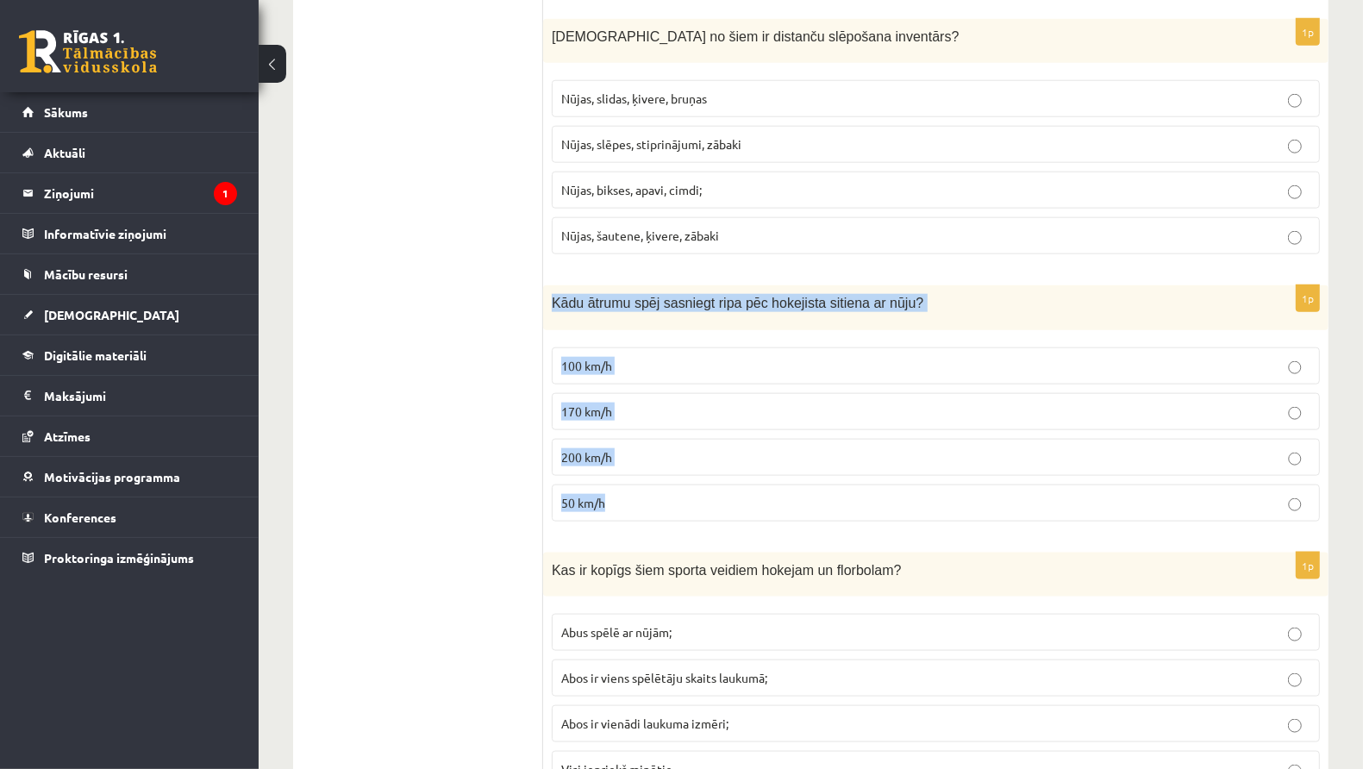
drag, startPoint x: 553, startPoint y: 227, endPoint x: 613, endPoint y: 454, distance: 235.5
click at [613, 454] on div "1p Kādu ātrumu spēj sasniegt ripa pēc hokejista sitiena ar nūju? 100 km/h 170 k…" at bounding box center [935, 409] width 785 height 249
click at [622, 403] on p "170 km/h" at bounding box center [935, 412] width 749 height 18
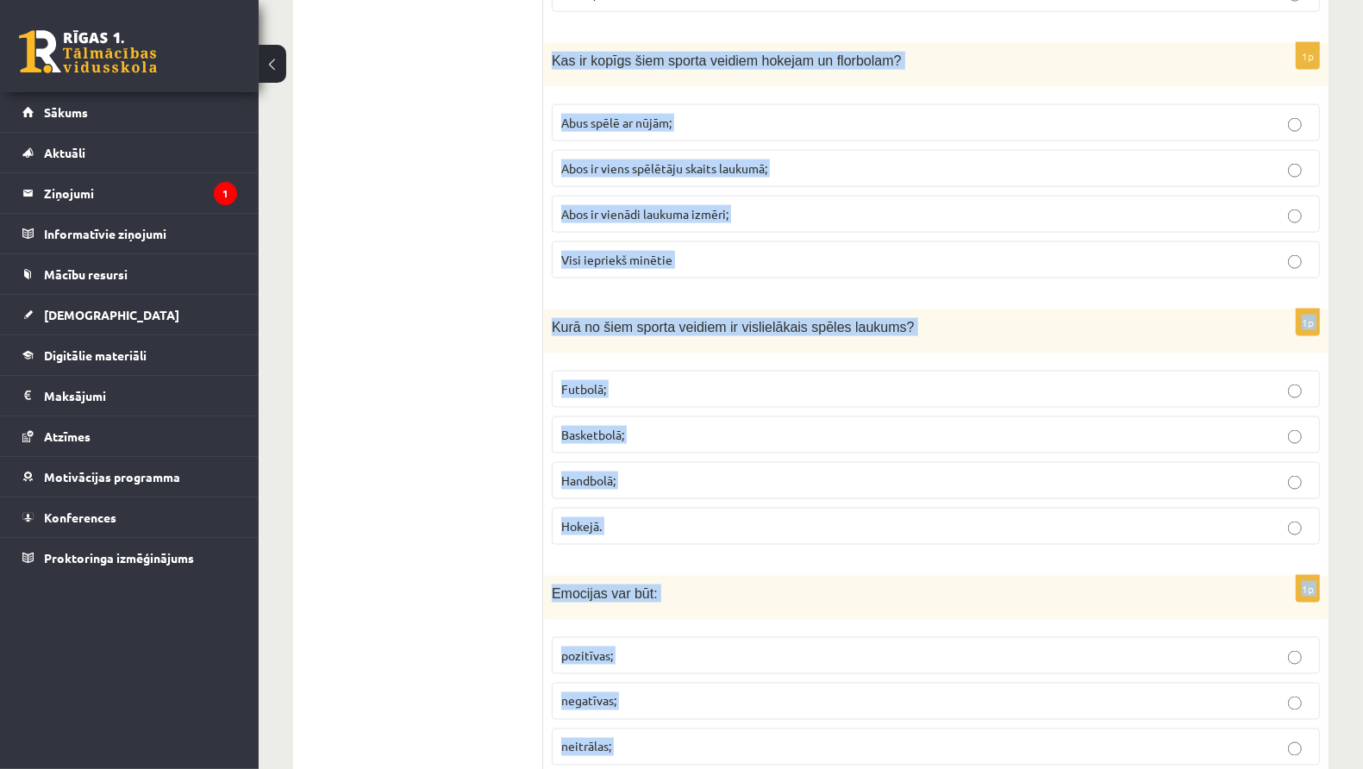
scroll to position [7510, 0]
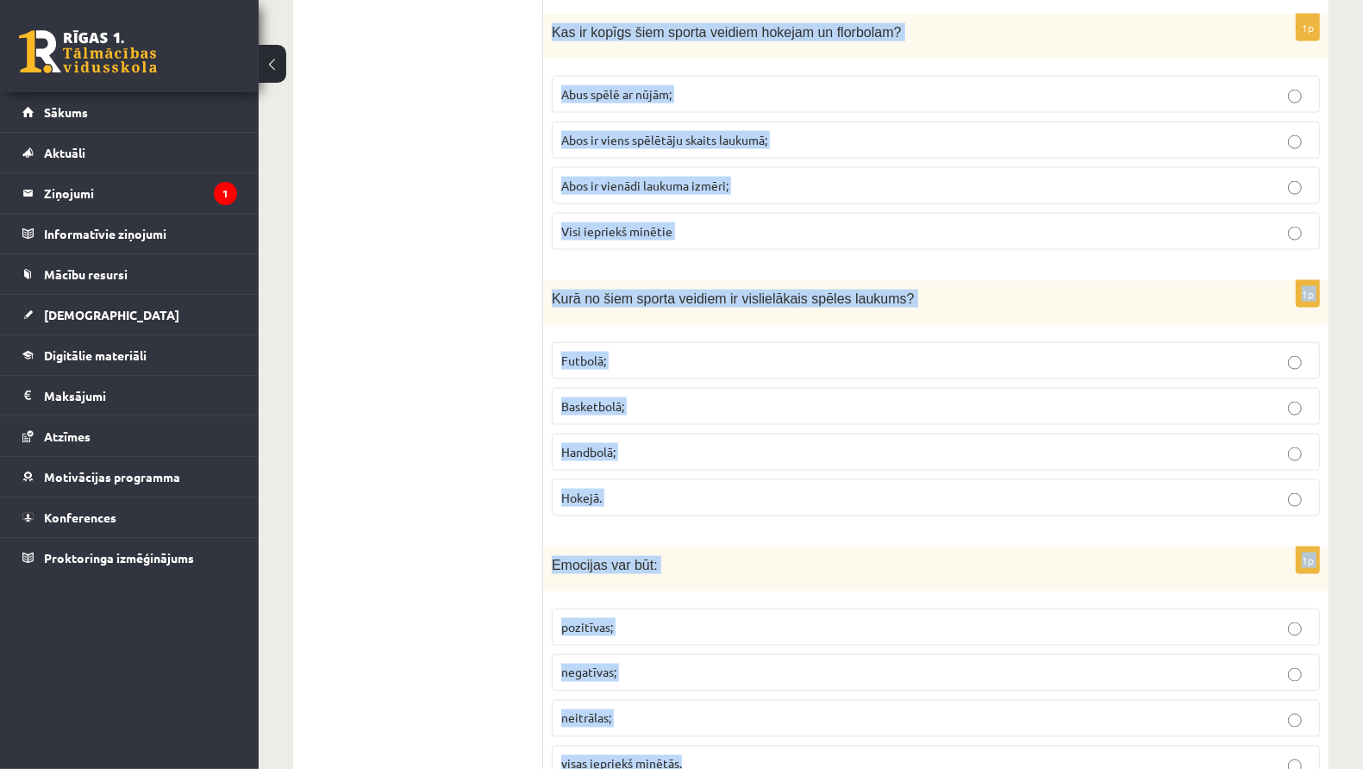
drag, startPoint x: 553, startPoint y: 134, endPoint x: 740, endPoint y: 769, distance: 662.1
click at [964, 76] on label "Abus spēlē ar nūjām;" at bounding box center [936, 94] width 768 height 37
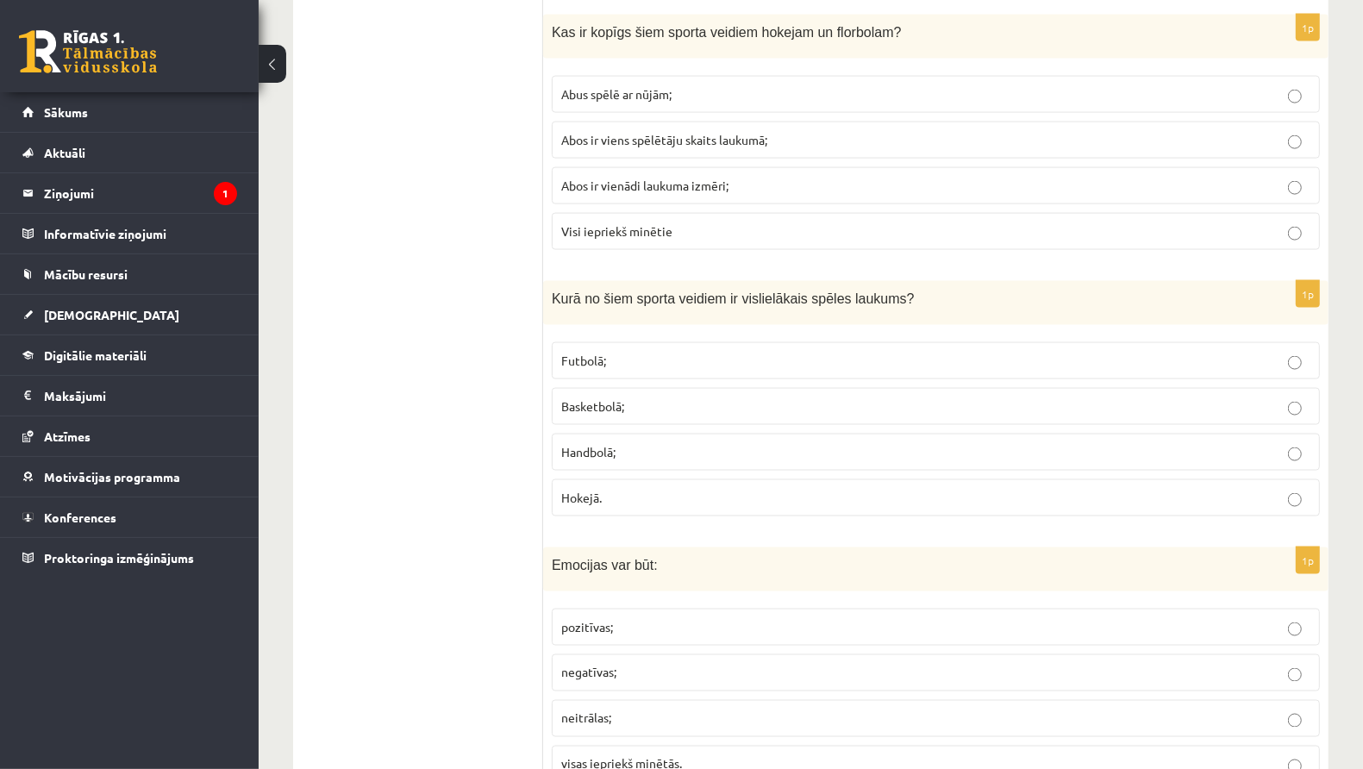
click at [962, 746] on label "visas iepriekš minētās." at bounding box center [936, 764] width 768 height 37
click at [671, 352] on p "Futbolā;" at bounding box center [935, 361] width 749 height 18
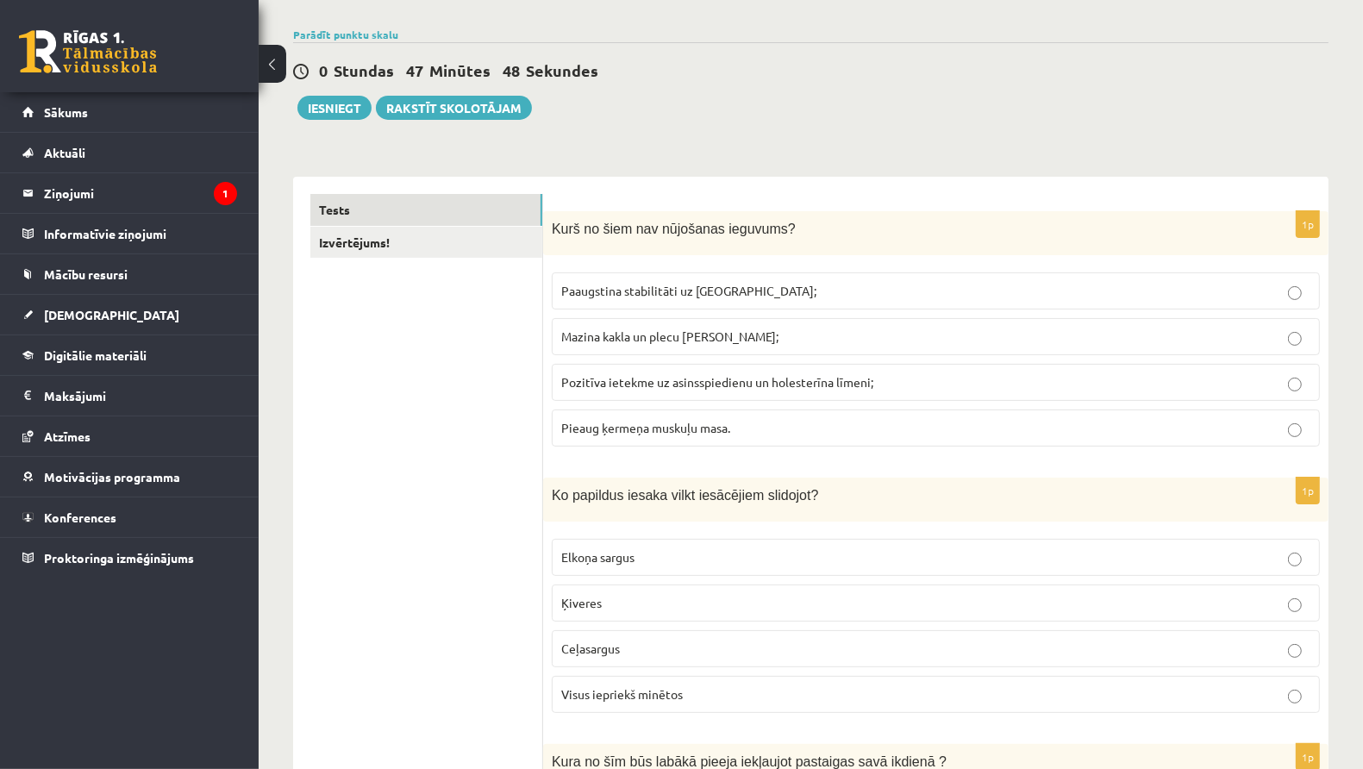
scroll to position [0, 0]
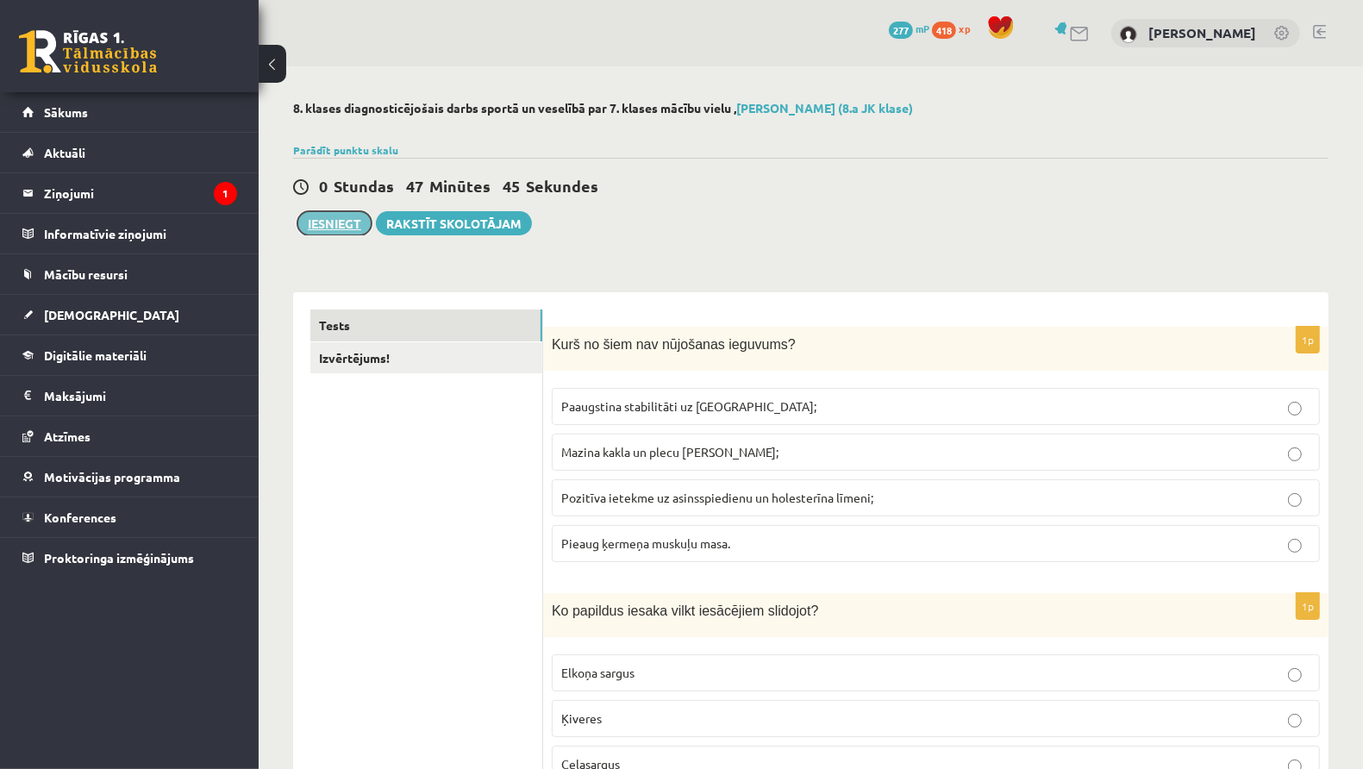
click at [353, 224] on button "Iesniegt" at bounding box center [334, 223] width 74 height 24
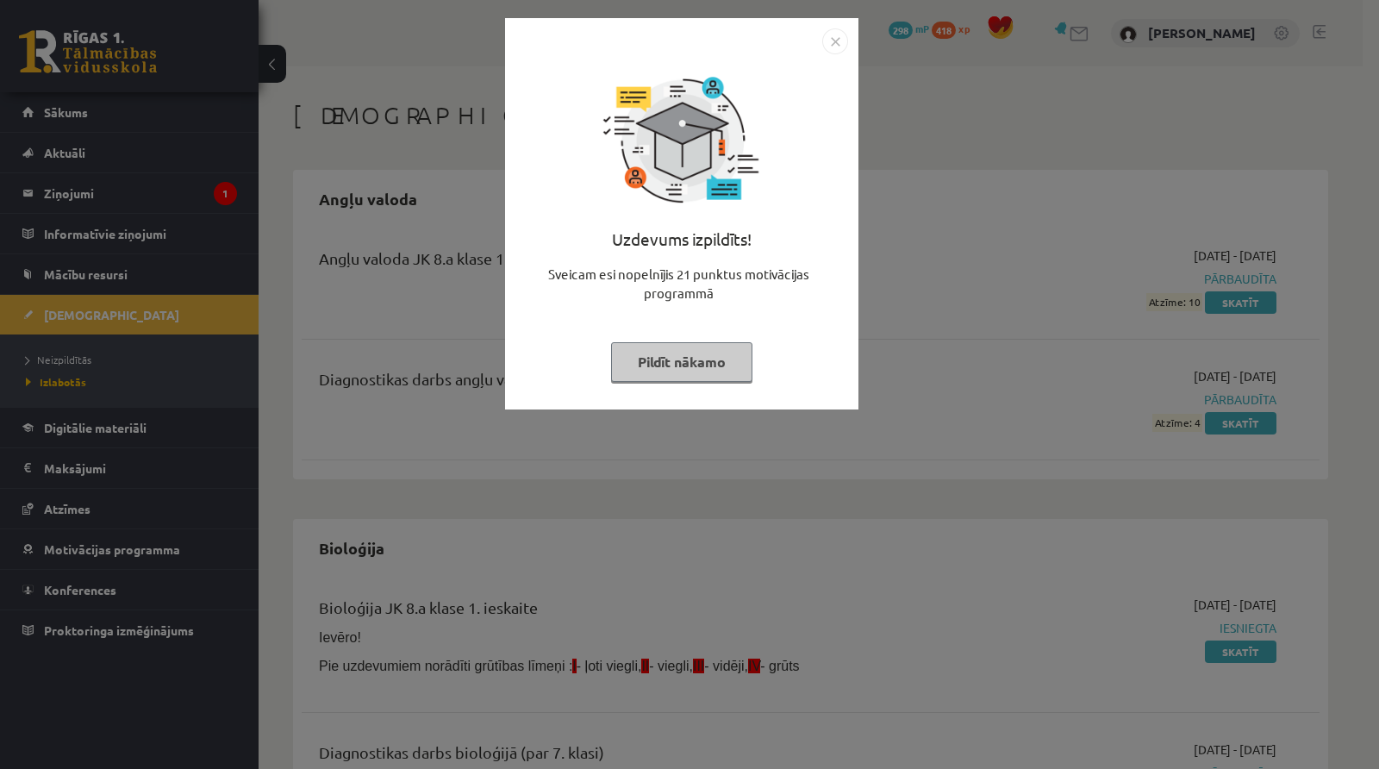
click at [834, 39] on img "Close" at bounding box center [835, 41] width 26 height 26
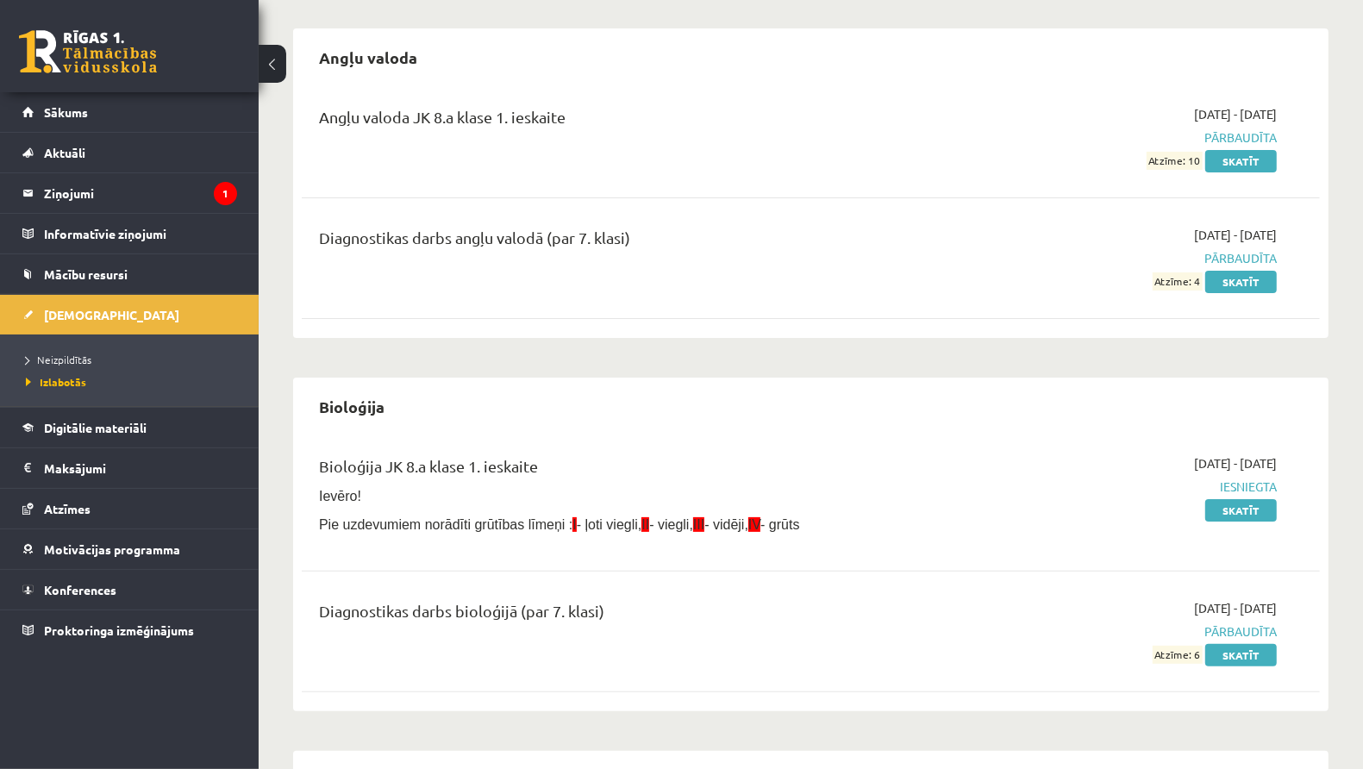
scroll to position [142, 0]
click at [70, 381] on span "Izlabotās" at bounding box center [56, 382] width 60 height 14
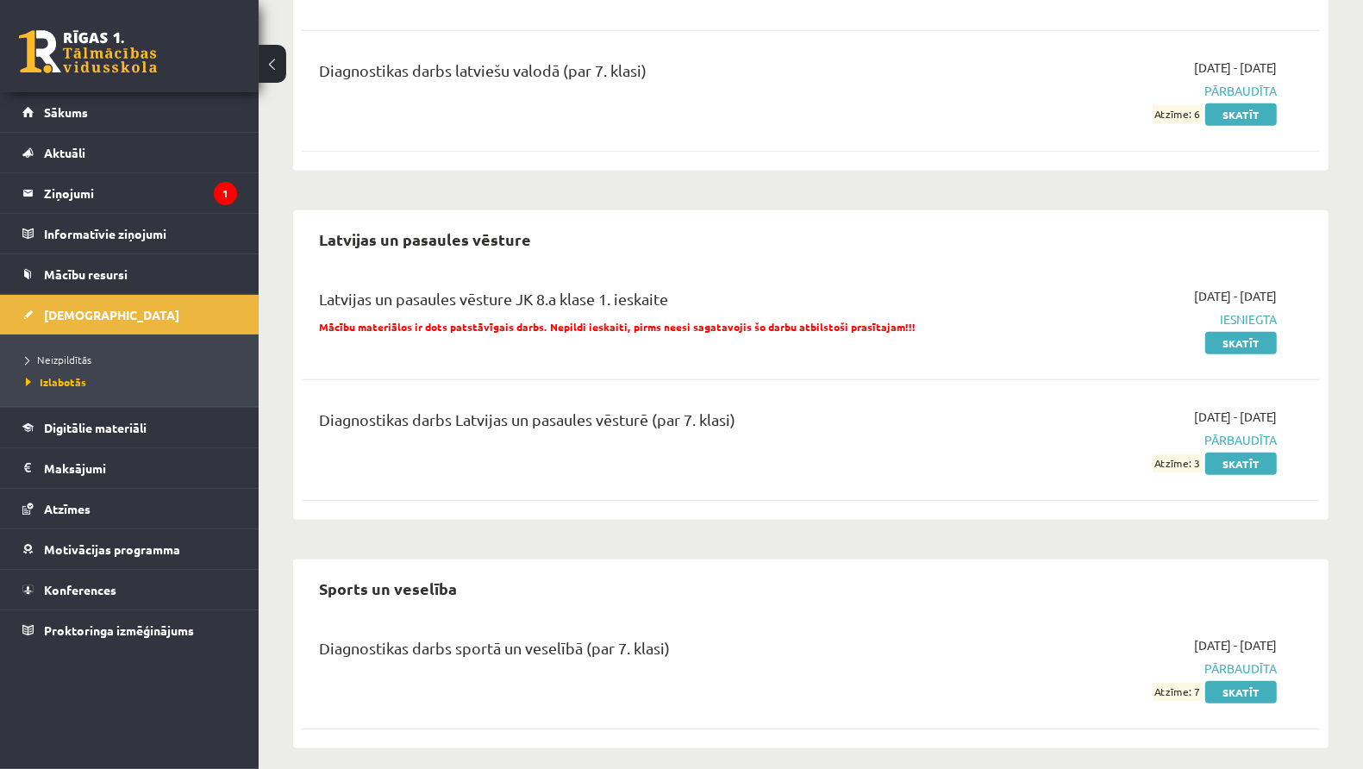
scroll to position [1075, 0]
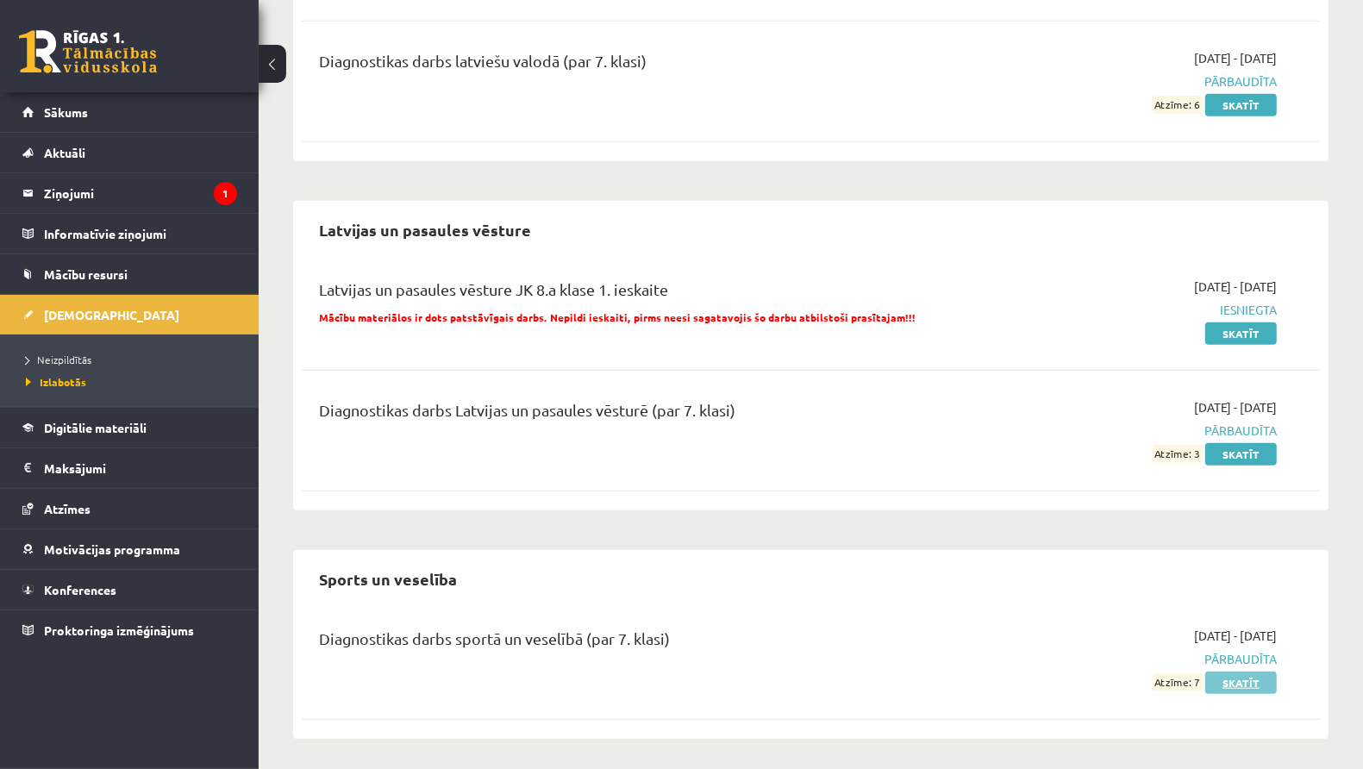
click at [1257, 682] on link "Skatīt" at bounding box center [1241, 683] width 72 height 22
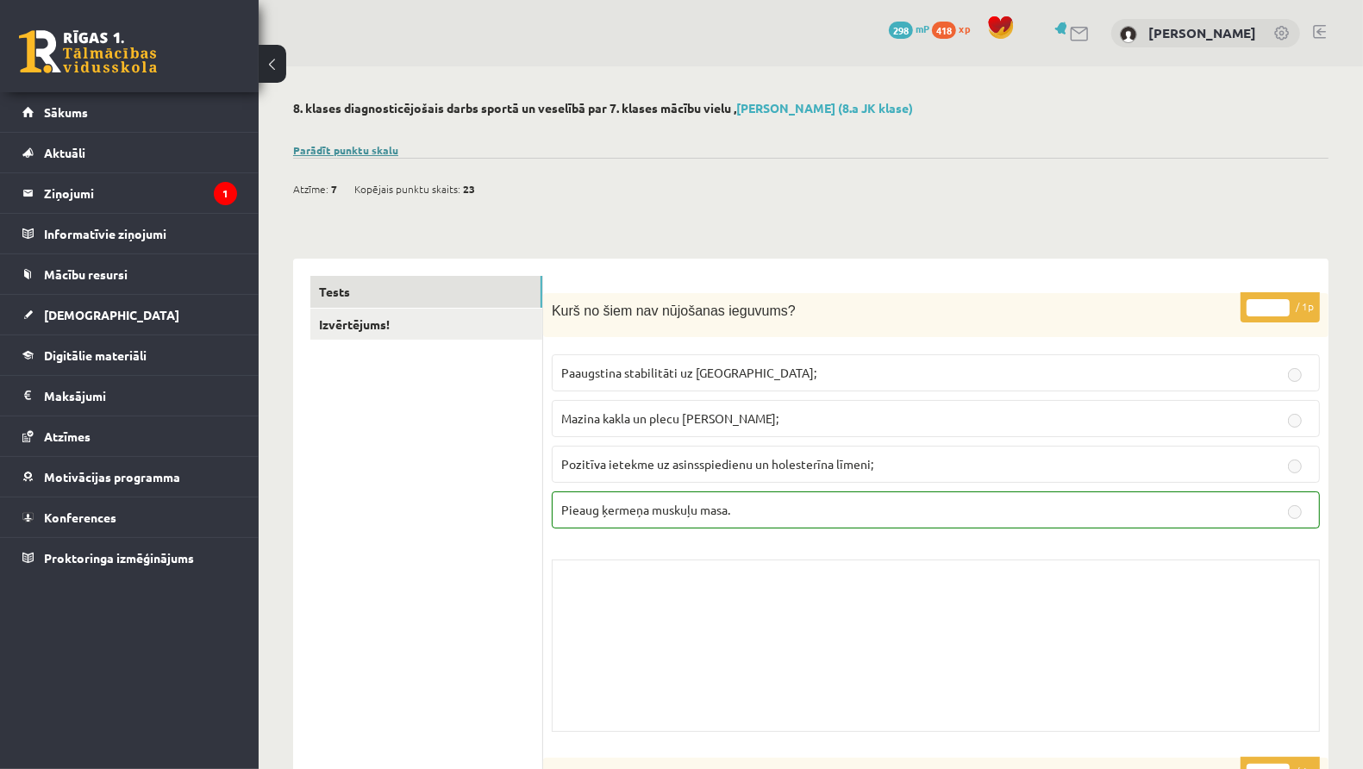
click at [368, 150] on link "Parādīt punktu skalu" at bounding box center [345, 150] width 105 height 14
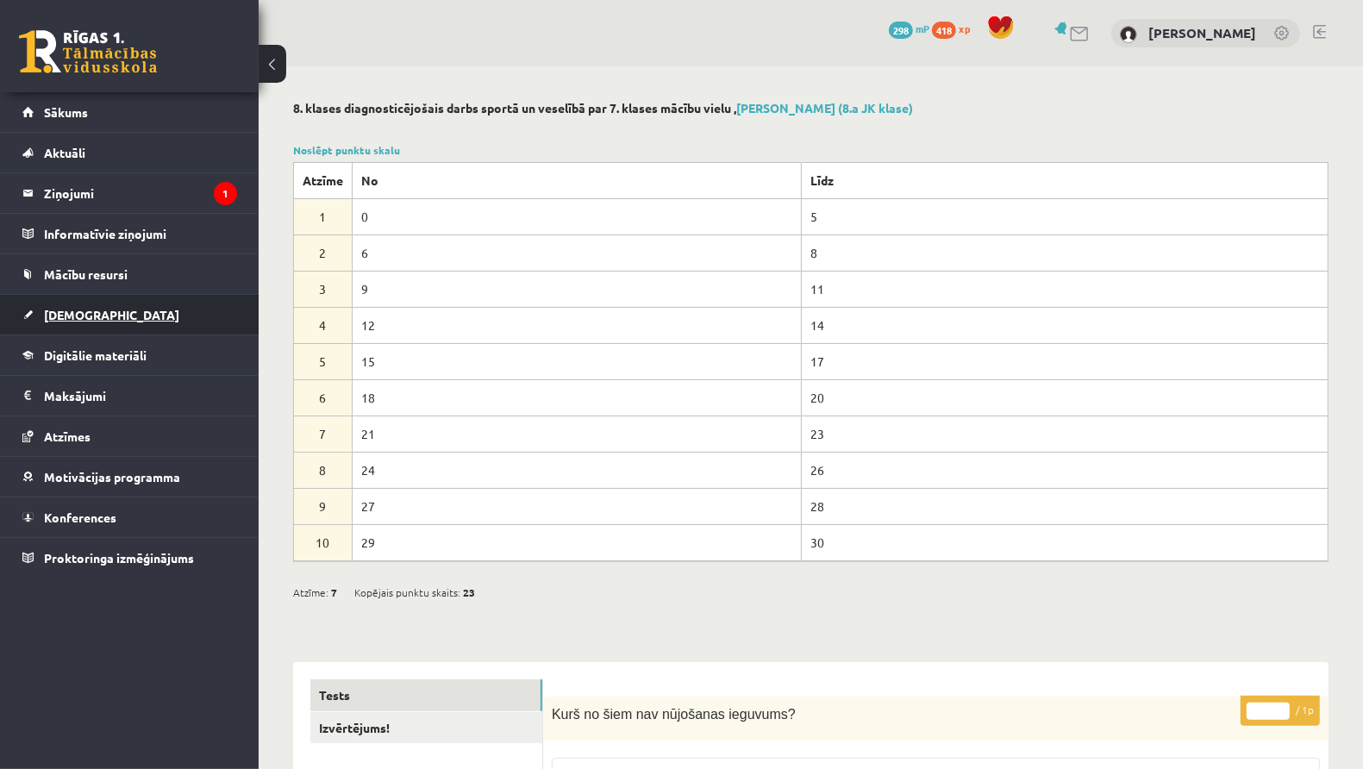
click at [99, 323] on link "[DEMOGRAPHIC_DATA]" at bounding box center [129, 315] width 215 height 40
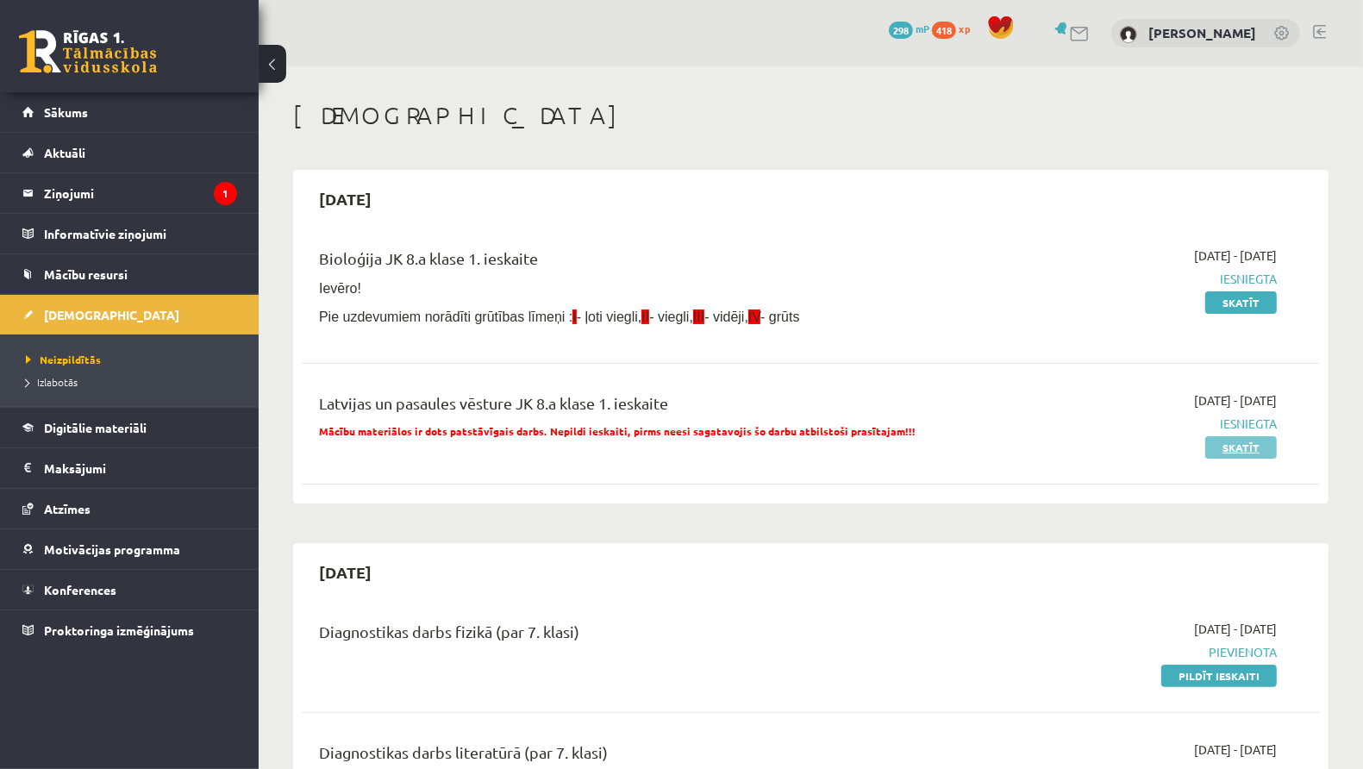
click at [1222, 450] on link "Skatīt" at bounding box center [1241, 447] width 72 height 22
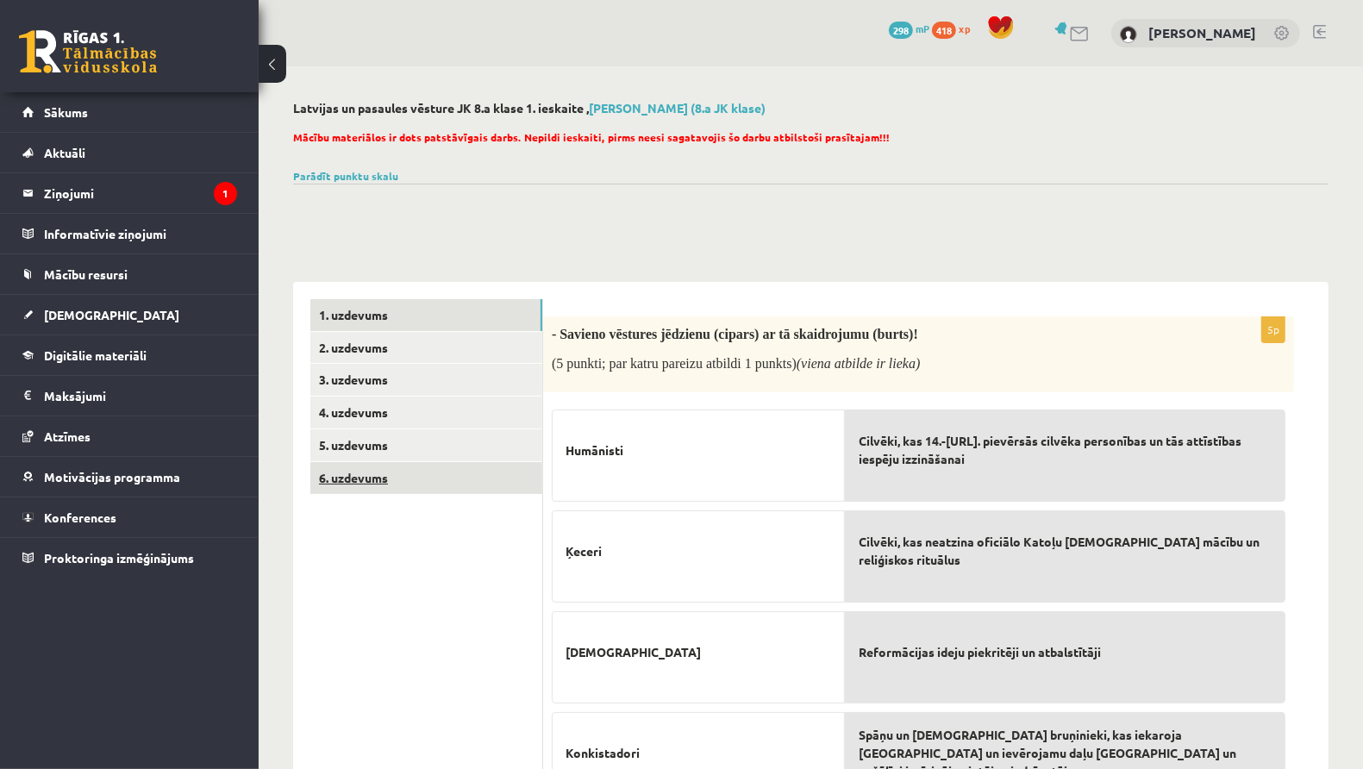
click at [484, 482] on link "6. uzdevums" at bounding box center [426, 478] width 232 height 32
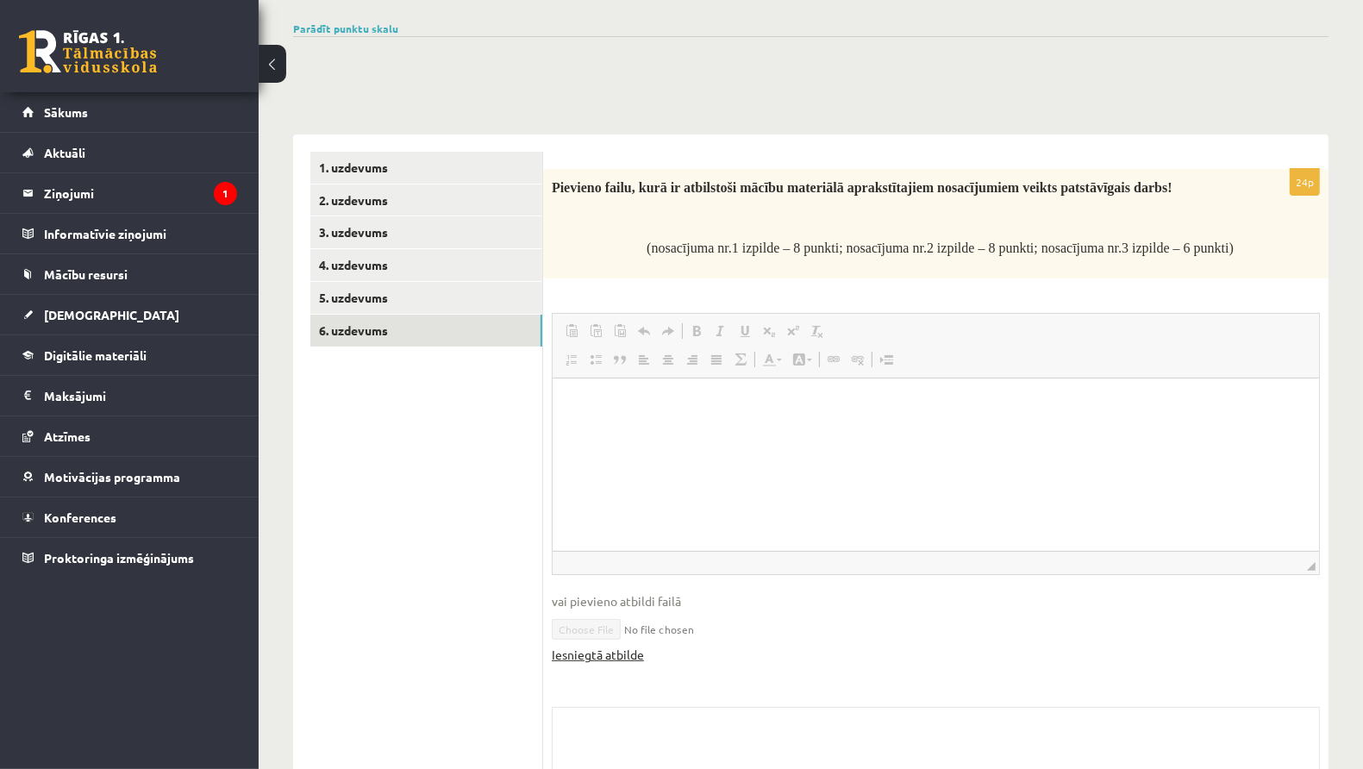
click at [599, 650] on link "Iesniegtā atbilde" at bounding box center [598, 655] width 92 height 18
click at [465, 293] on link "5. uzdevums" at bounding box center [426, 298] width 232 height 32
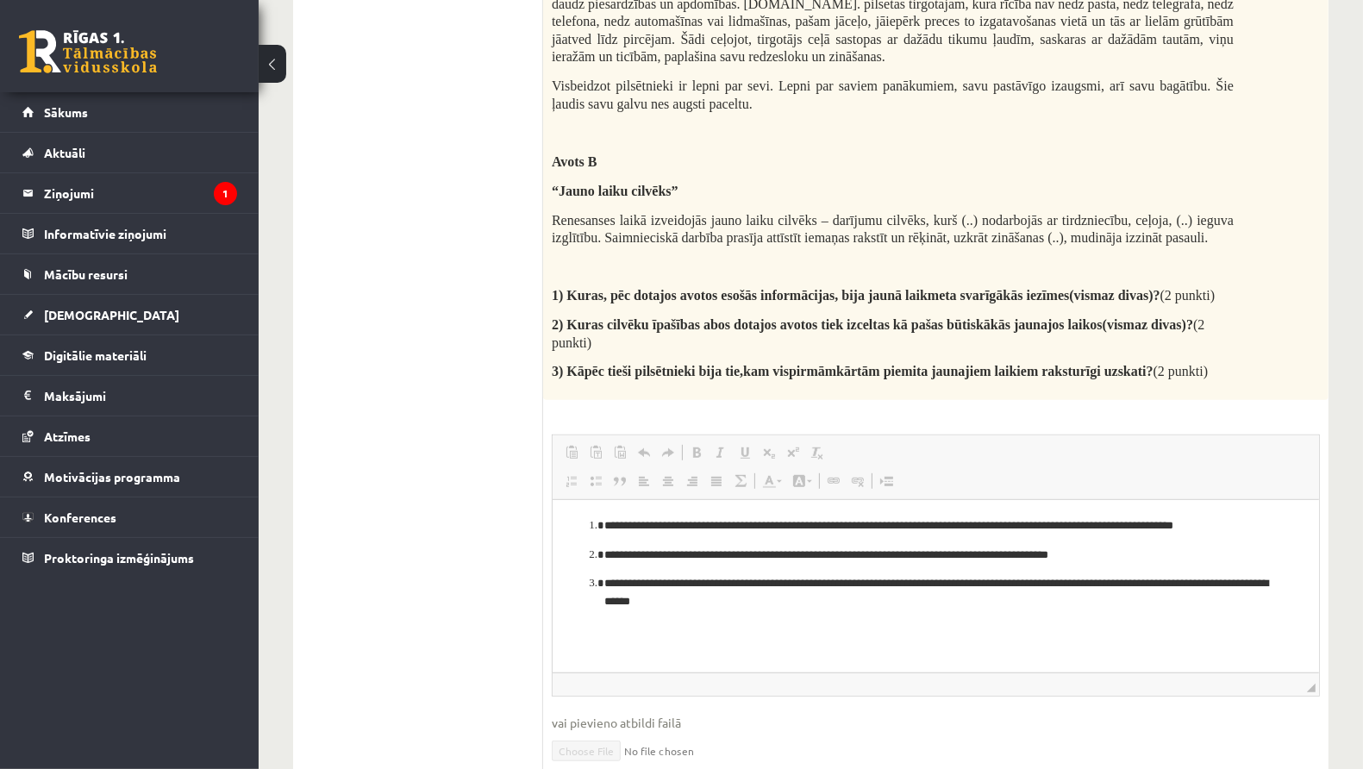
scroll to position [601, 0]
click at [145, 241] on legend "Informatīvie ziņojumi 0" at bounding box center [140, 234] width 193 height 40
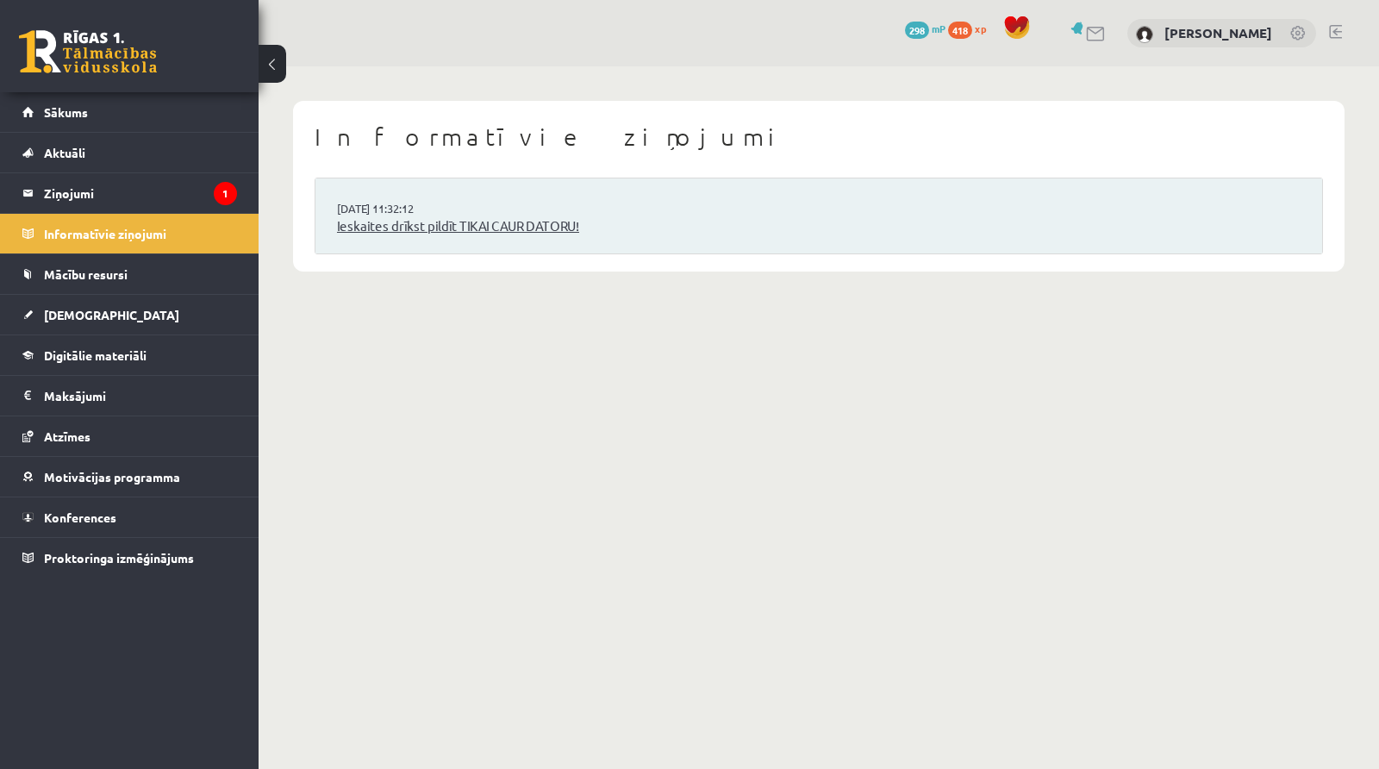
click at [366, 234] on link "Ieskaites drīkst pildīt TIKAI CAUR DATORU!" at bounding box center [819, 226] width 964 height 20
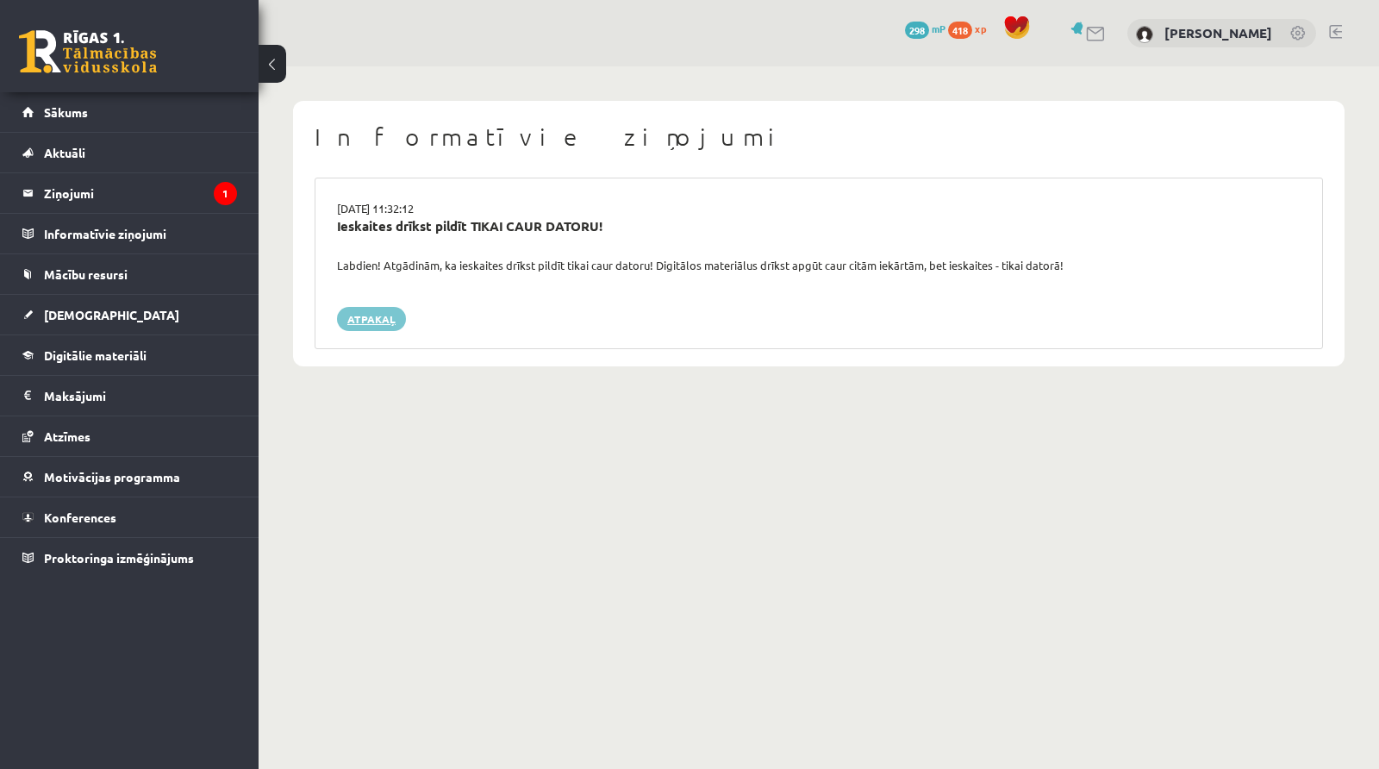
click at [372, 312] on link "Atpakaļ" at bounding box center [371, 319] width 69 height 24
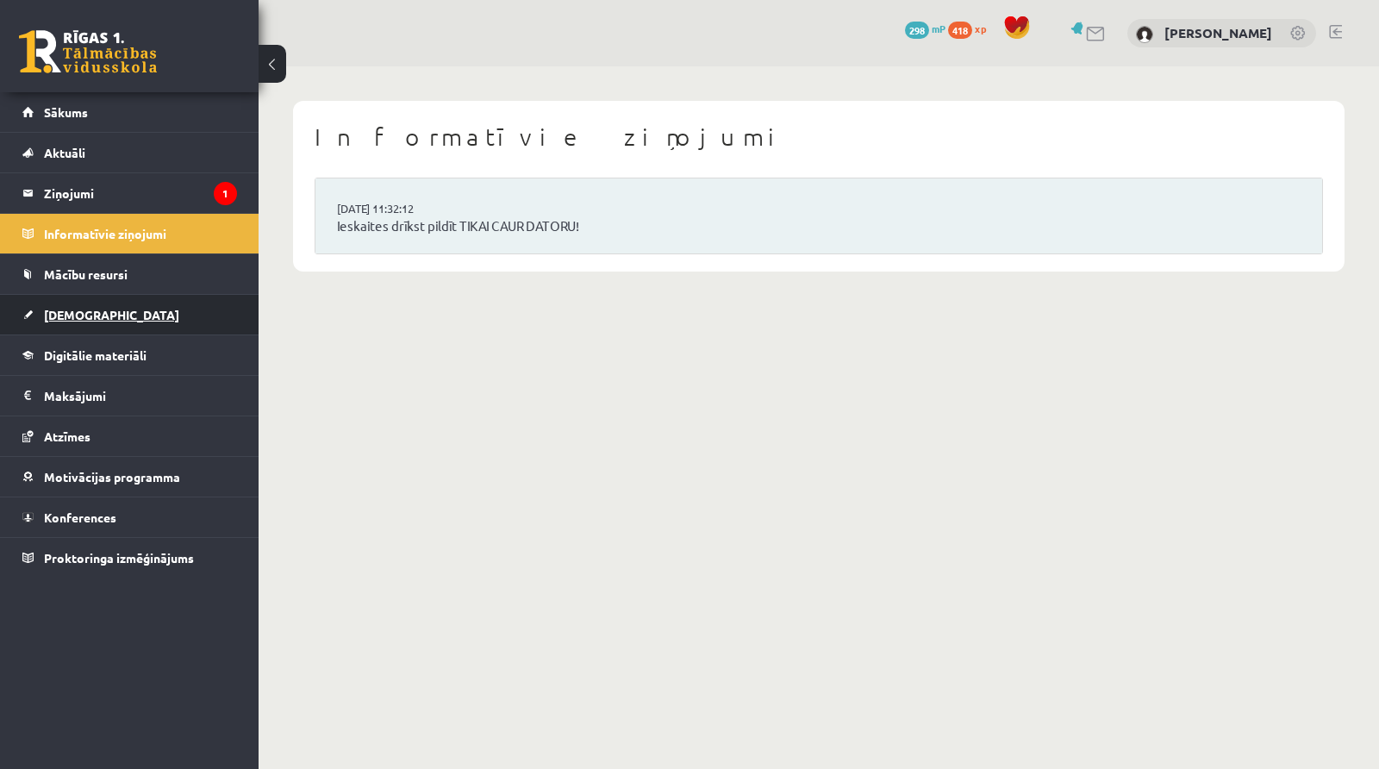
click at [166, 307] on link "[DEMOGRAPHIC_DATA]" at bounding box center [129, 315] width 215 height 40
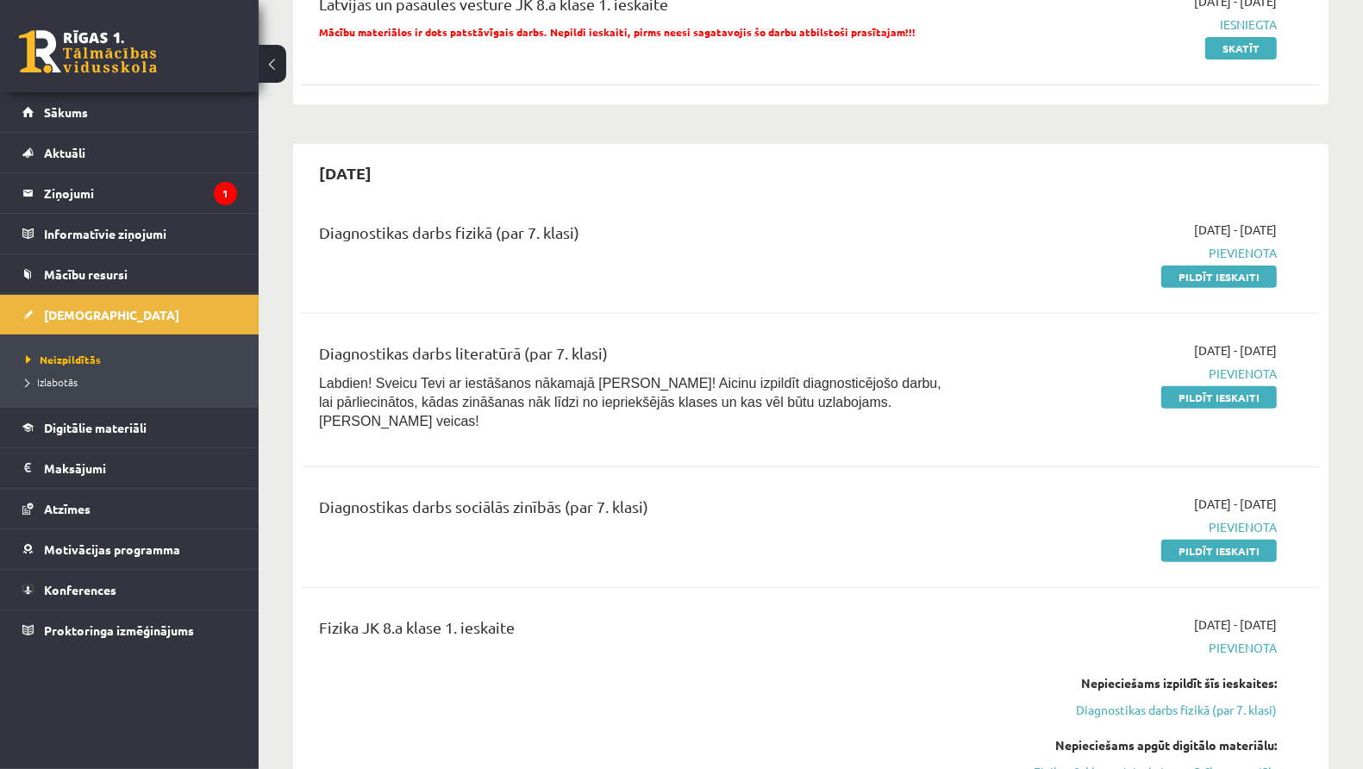
scroll to position [423, 0]
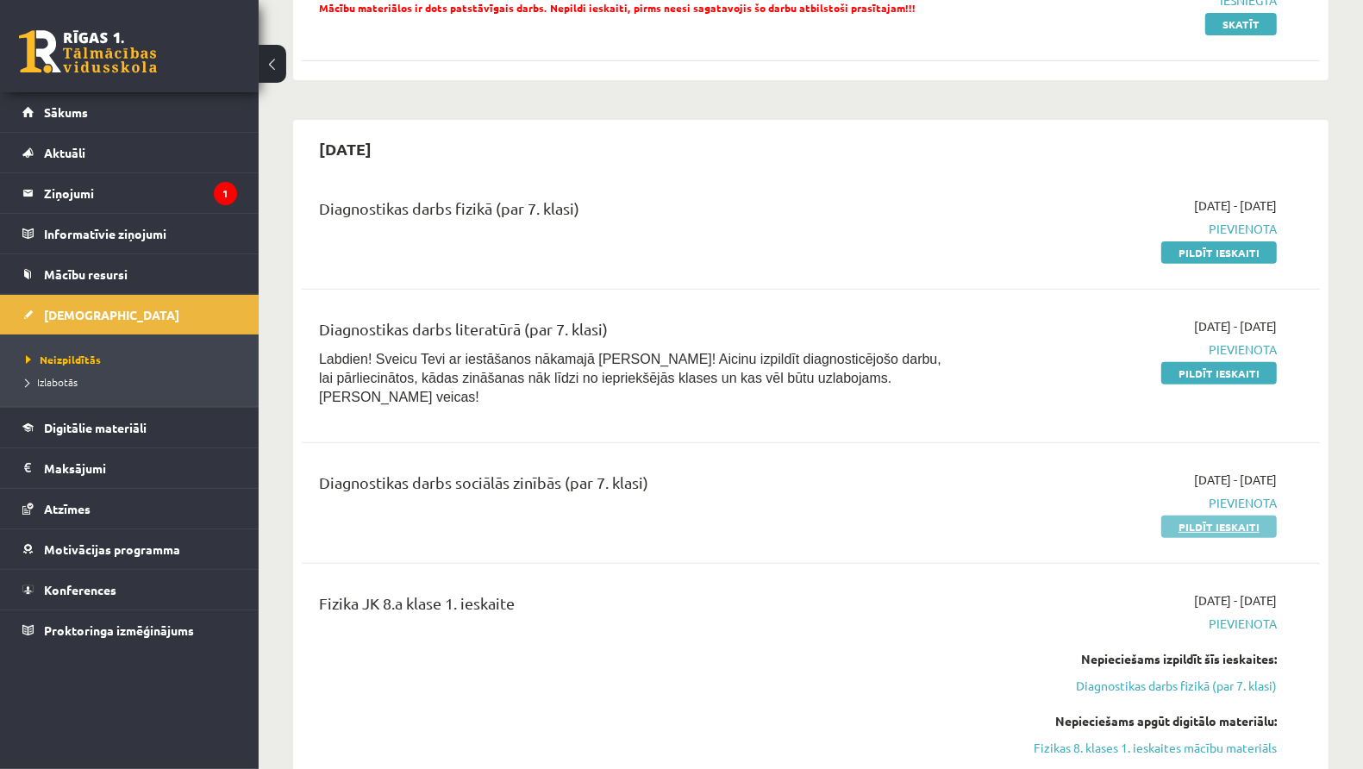
click at [1253, 516] on link "Pildīt ieskaiti" at bounding box center [1219, 527] width 116 height 22
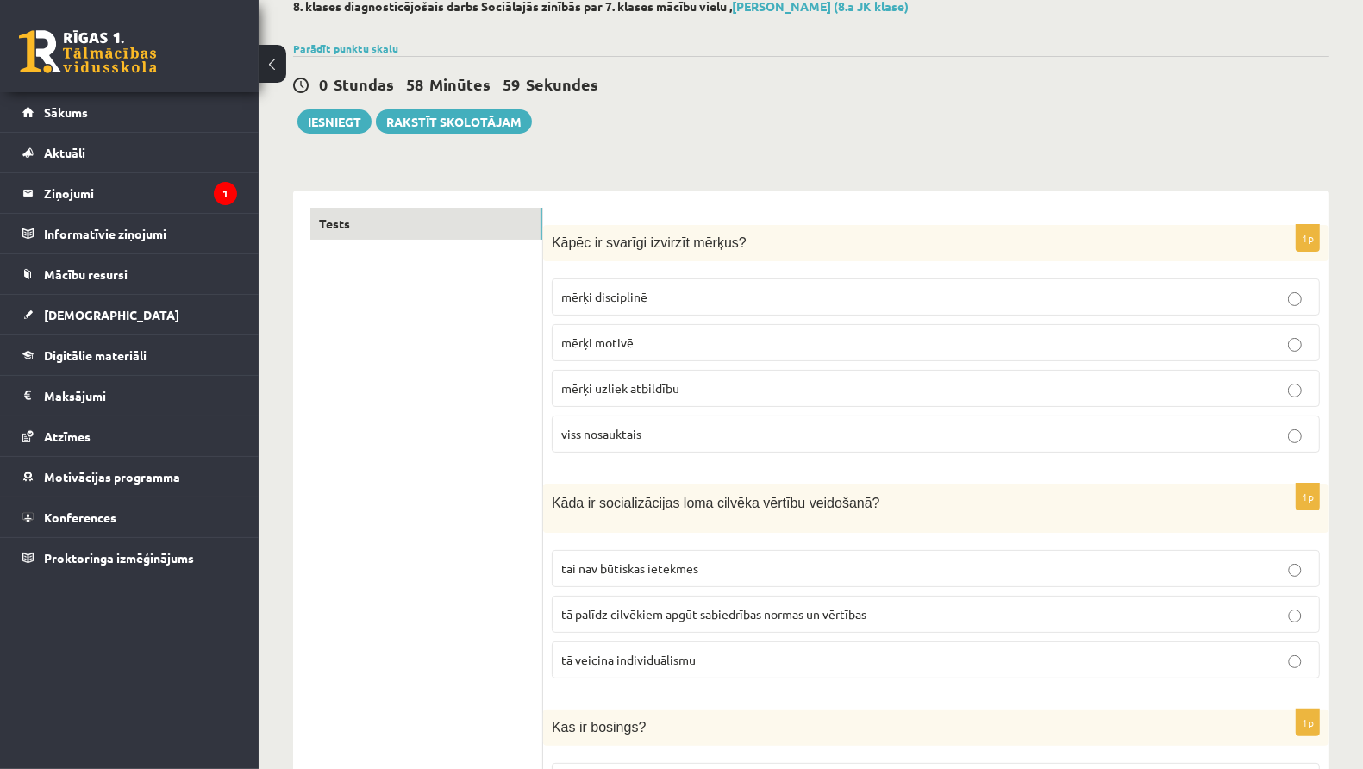
scroll to position [121, 0]
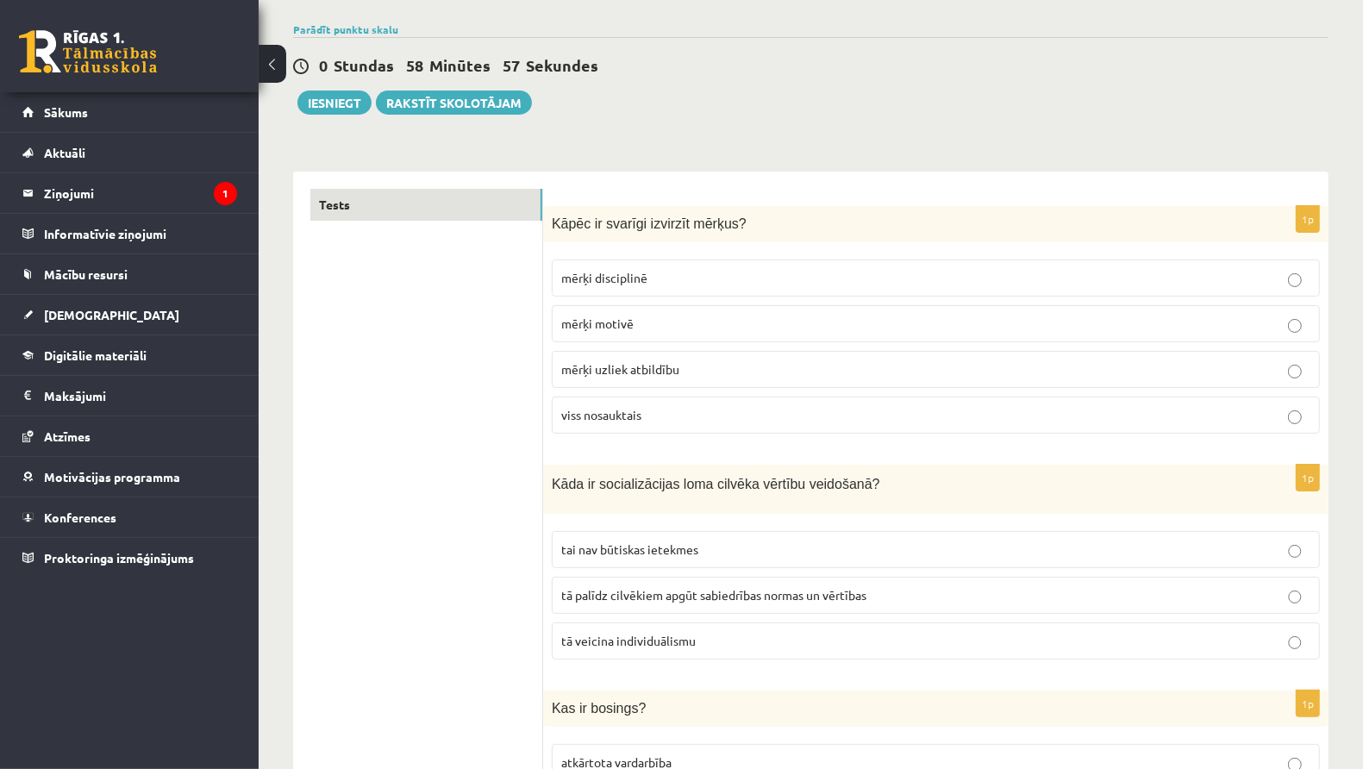
click at [756, 315] on p "mērķi motivē" at bounding box center [935, 324] width 749 height 18
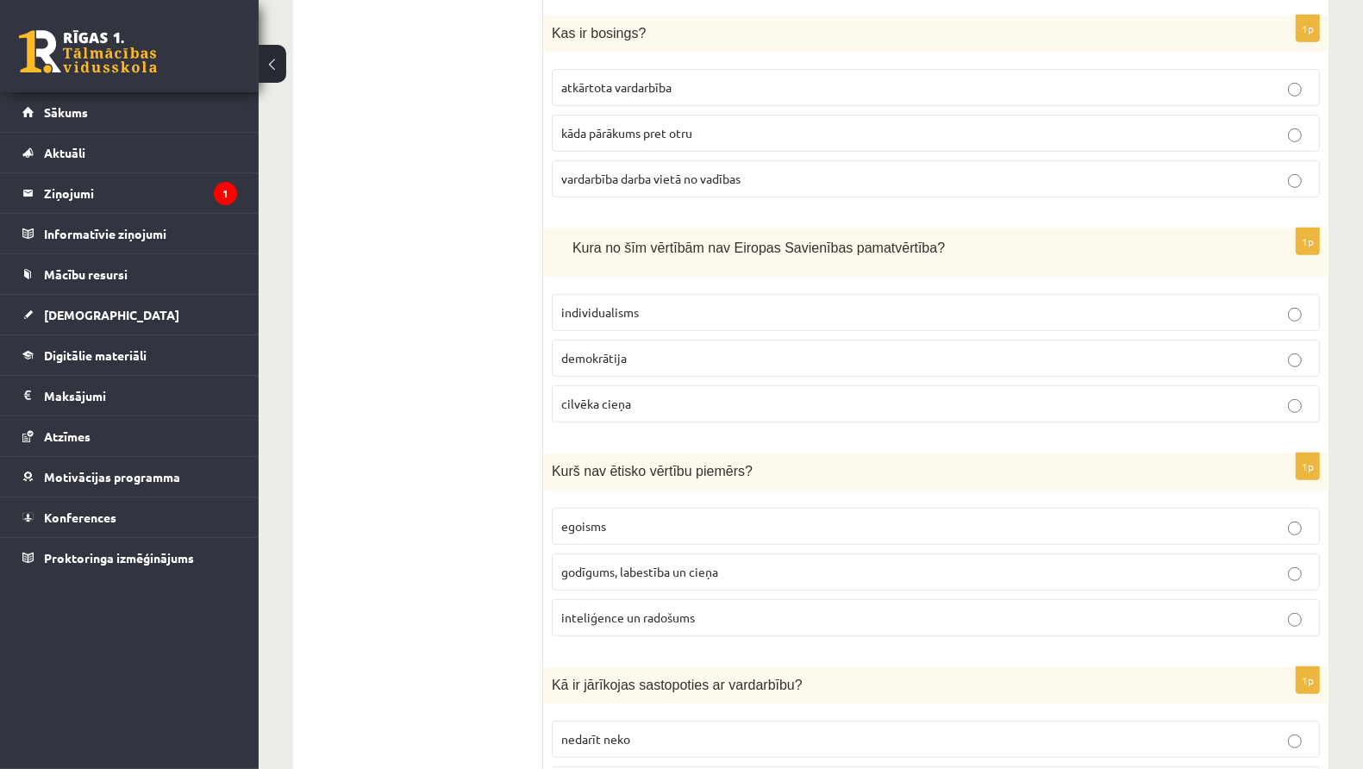
scroll to position [795, 0]
click at [608, 518] on p "egoisms" at bounding box center [935, 527] width 749 height 18
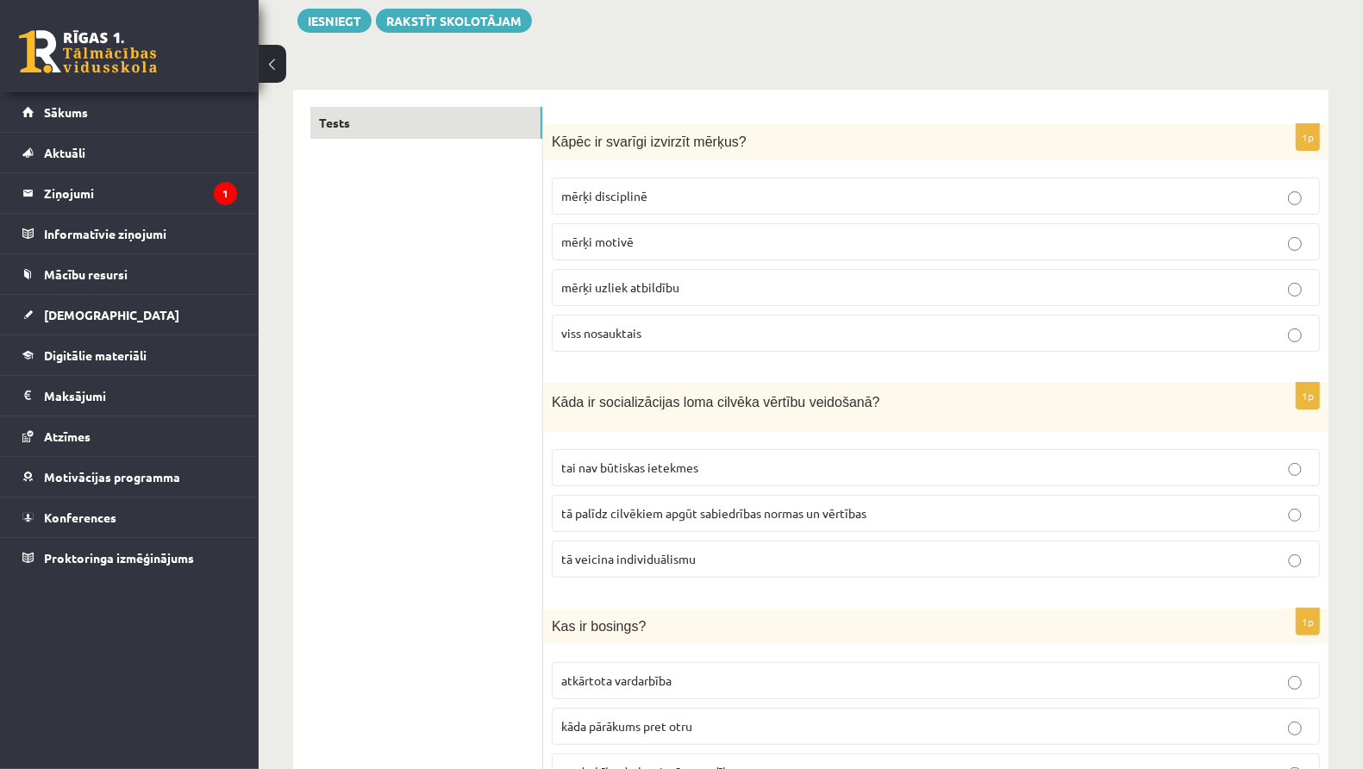
scroll to position [203, 0]
click at [611, 510] on span "tā palīdz cilvēkiem apgūt sabiedrības normas un vērtības" at bounding box center [713, 512] width 305 height 16
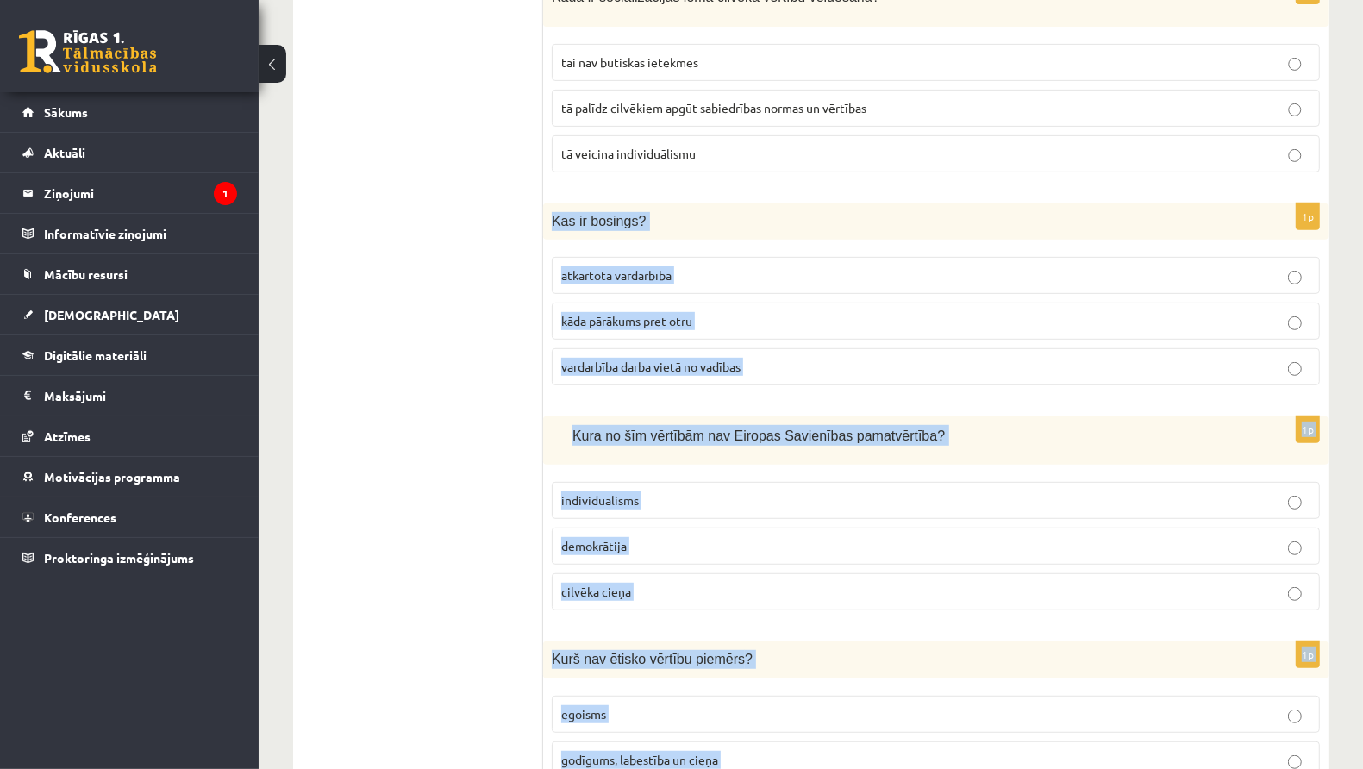
scroll to position [648, 0]
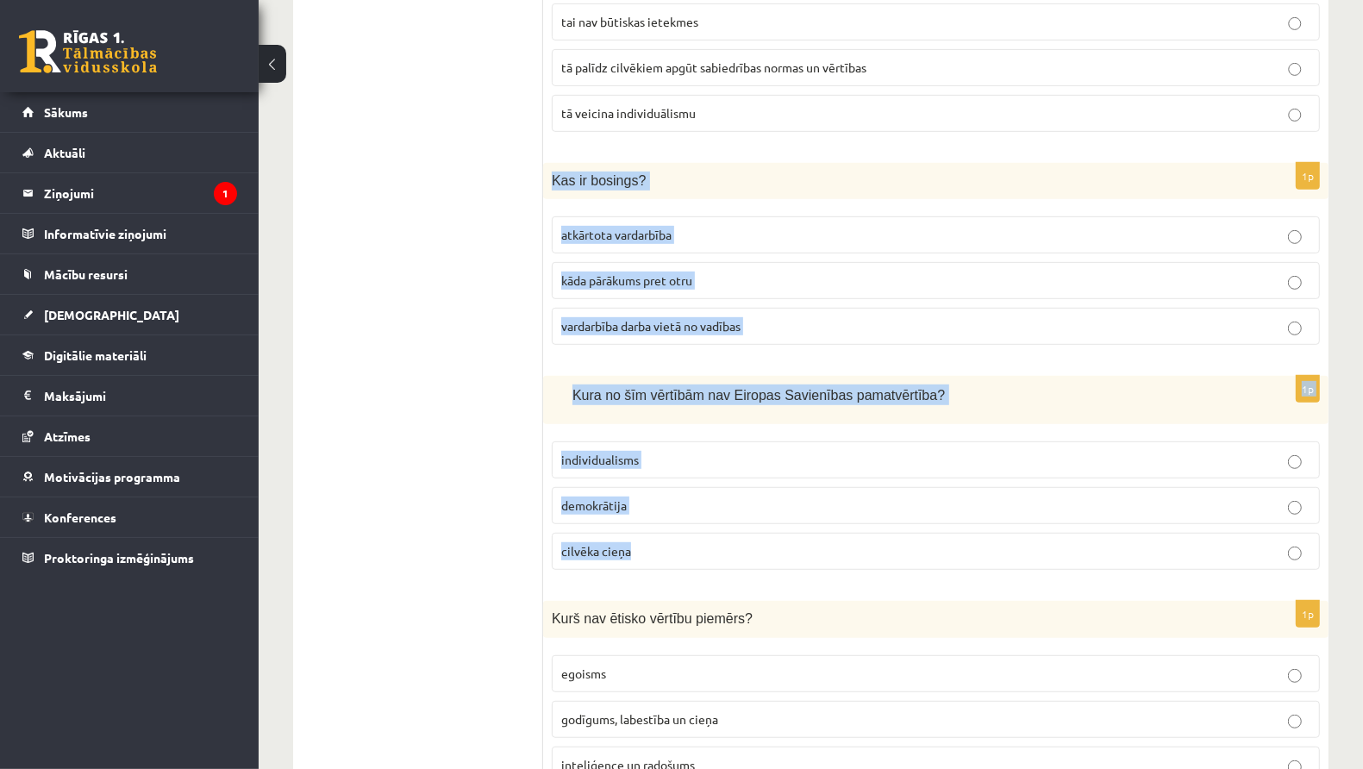
drag, startPoint x: 550, startPoint y: 391, endPoint x: 732, endPoint y: 534, distance: 231.4
copy form "Kas ir bosings? atkārtota vardarbība kāda pārākums pret otru vardarbība darba v…"
click at [807, 451] on p "individualisms" at bounding box center [935, 460] width 749 height 18
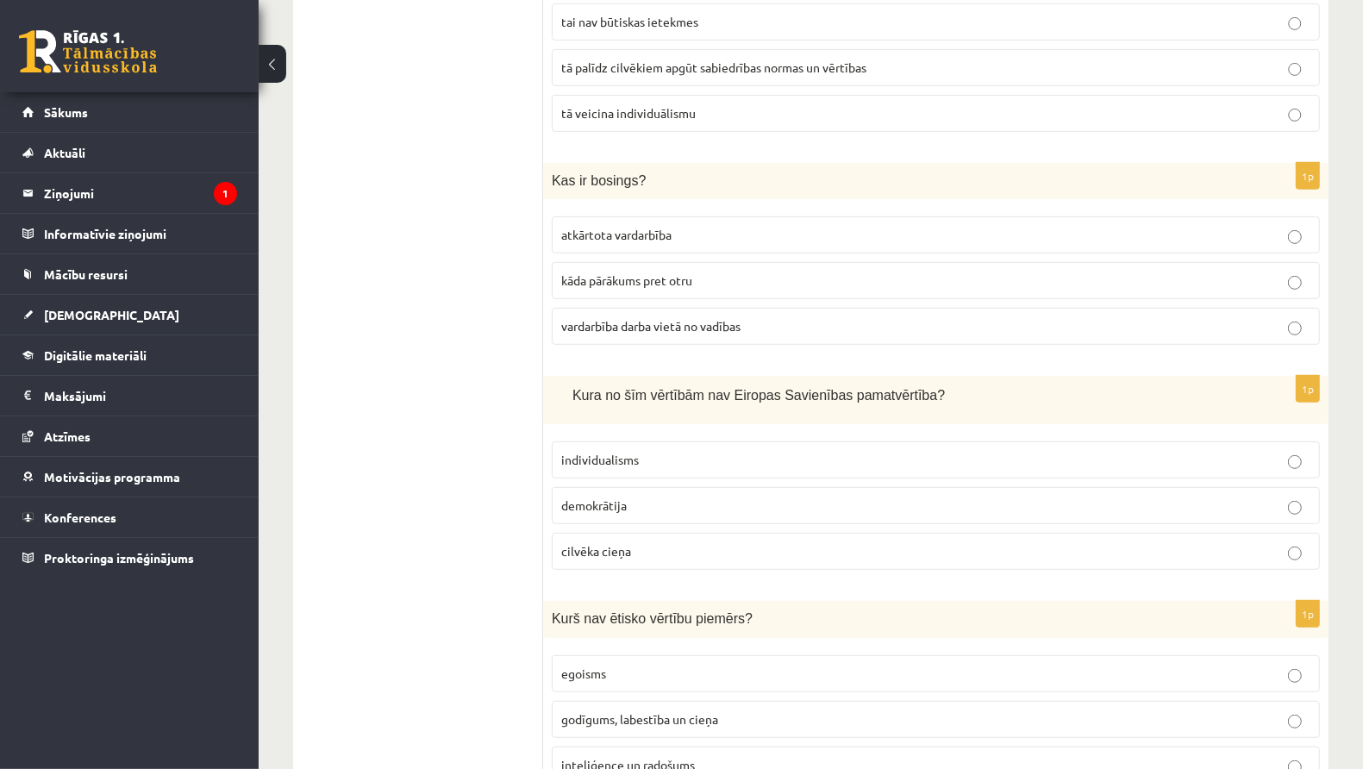
click at [697, 319] on span "vardarbība darba vietā no vadības" at bounding box center [650, 326] width 179 height 16
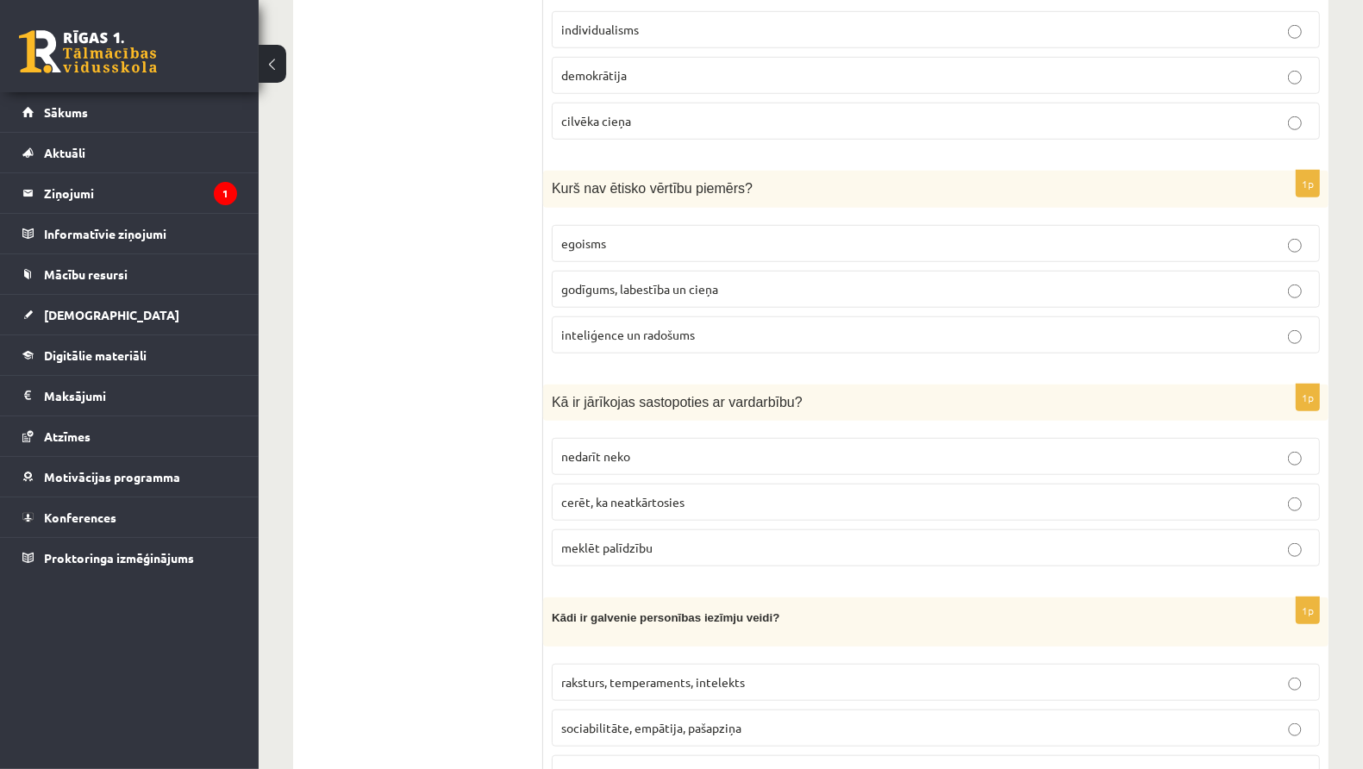
scroll to position [1083, 0]
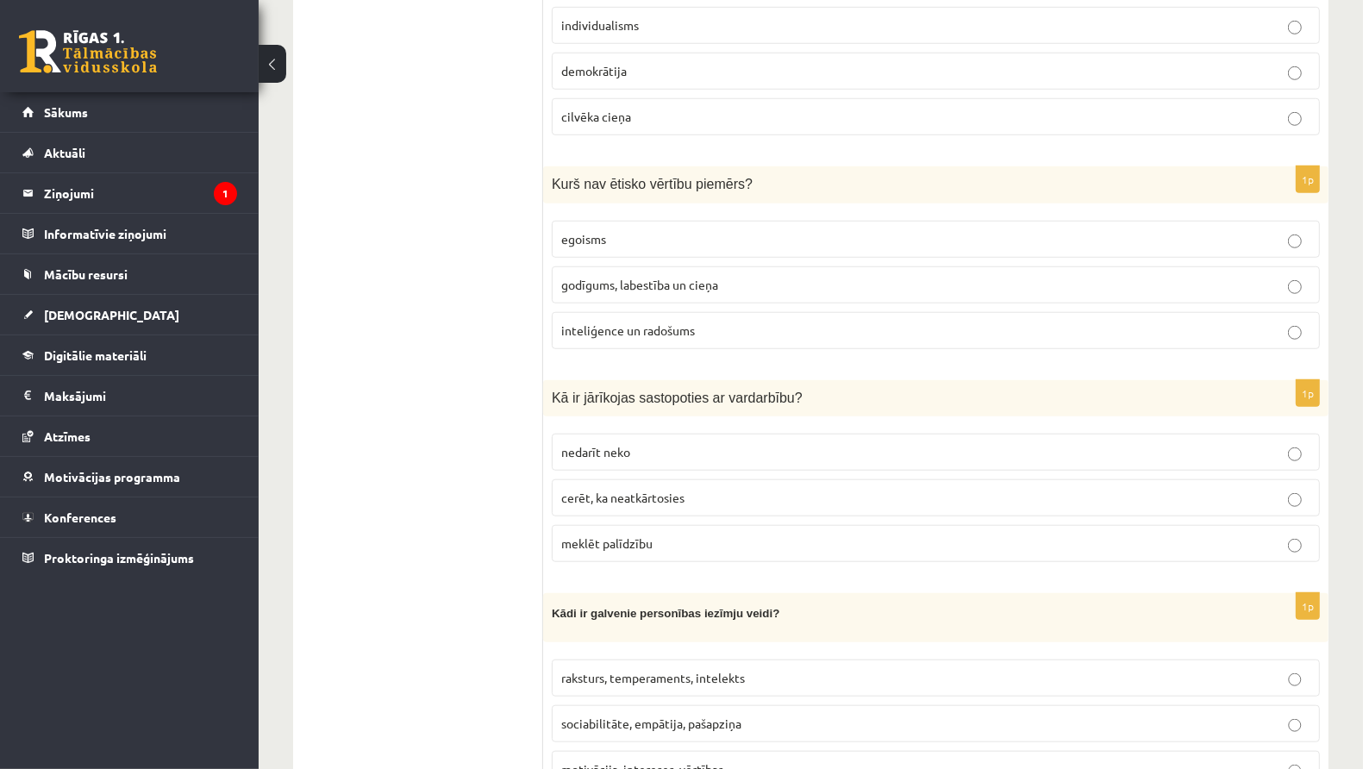
click at [696, 534] on p "meklēt palīdzību" at bounding box center [935, 543] width 749 height 18
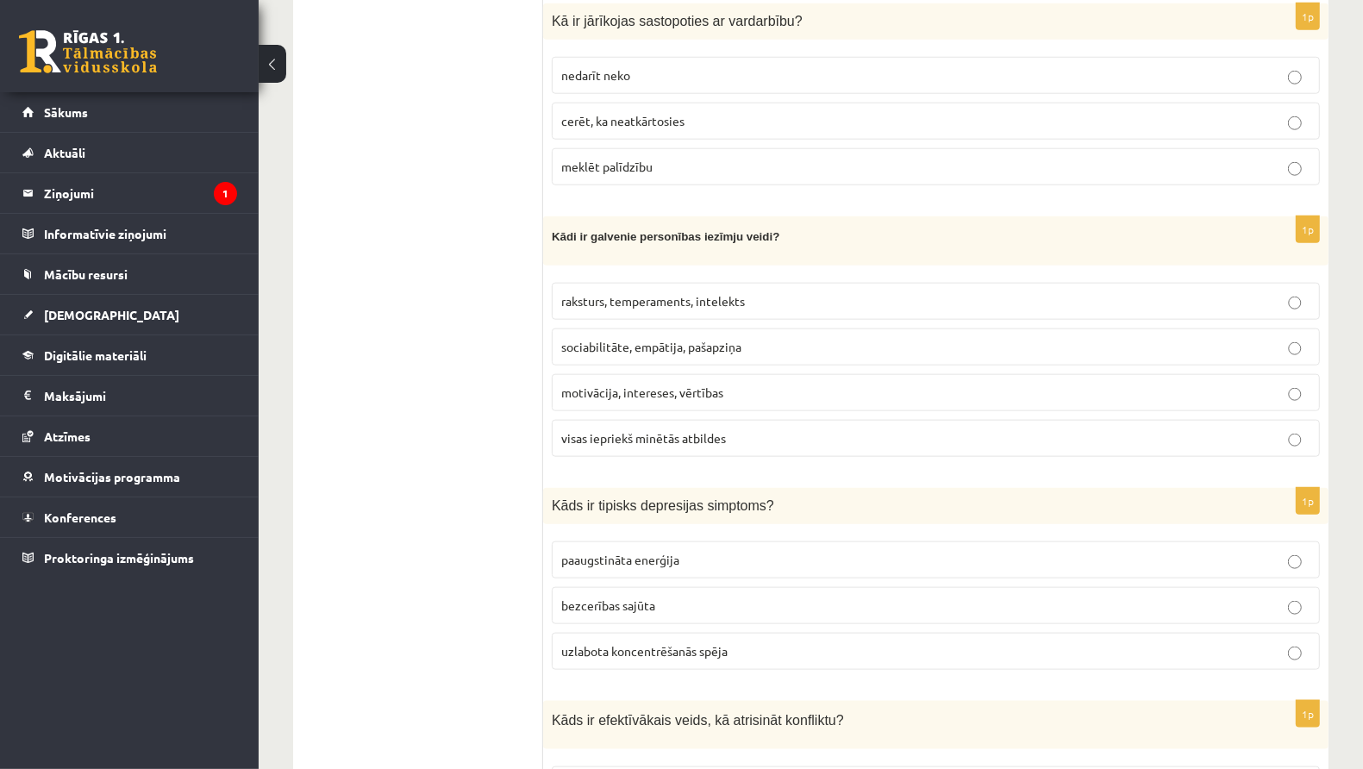
scroll to position [1464, 0]
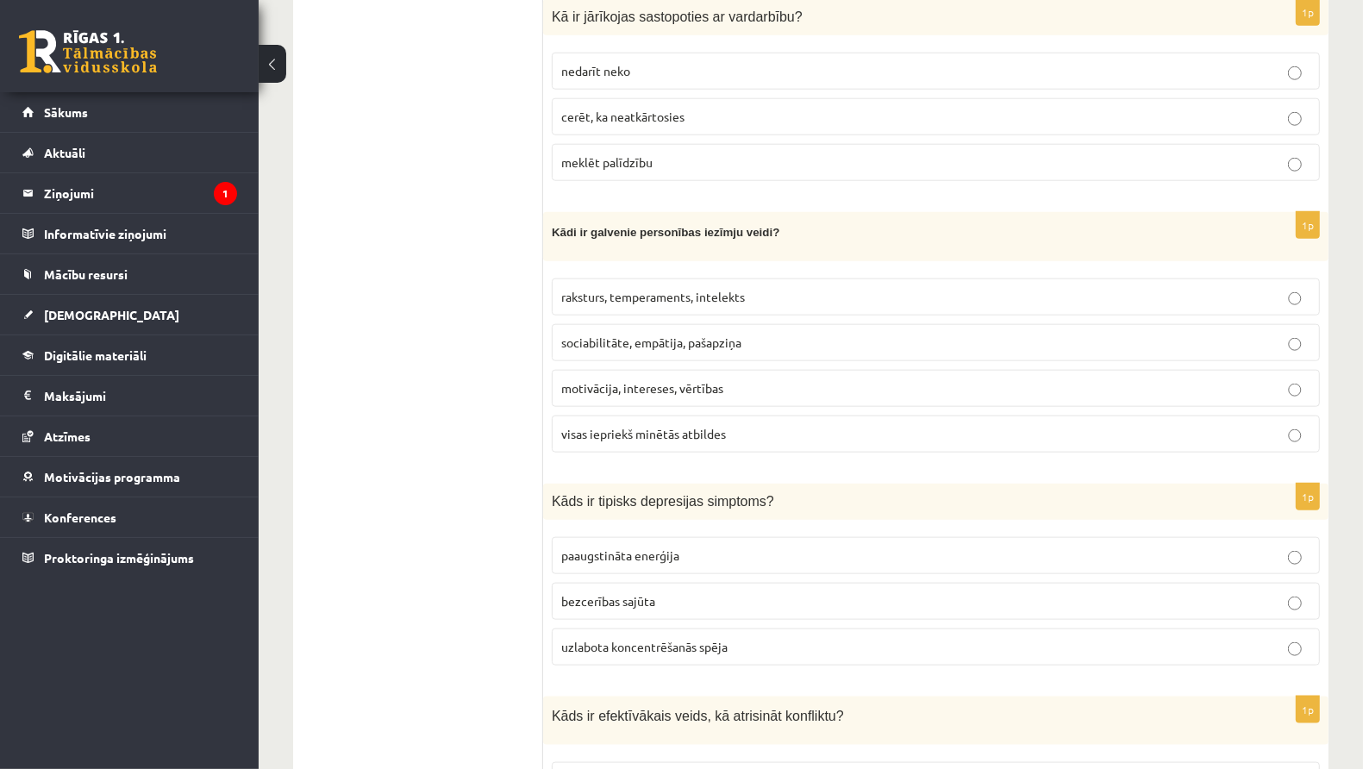
click at [590, 278] on label "raksturs, temperaments, intelekts" at bounding box center [936, 296] width 768 height 37
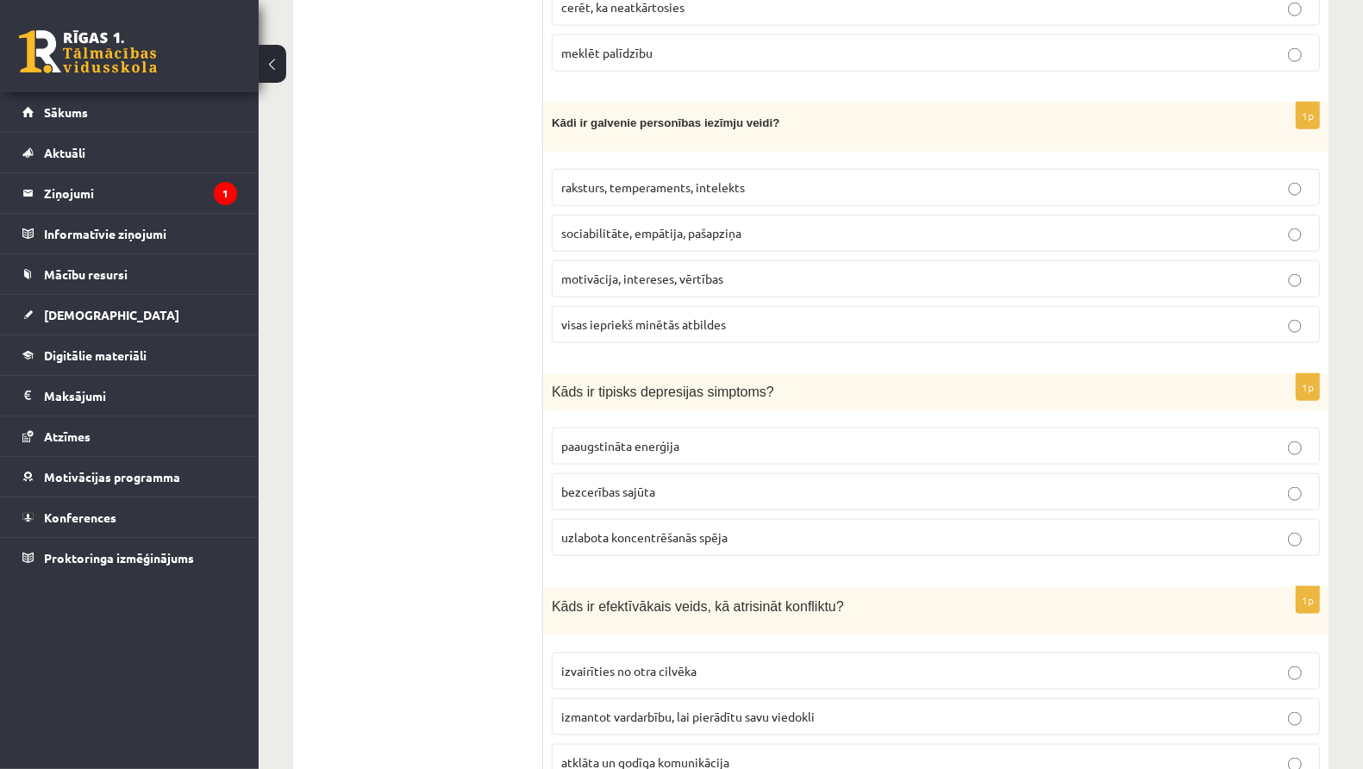
scroll to position [1574, 0]
click at [704, 482] on p "bezcerības sajūta" at bounding box center [935, 491] width 749 height 18
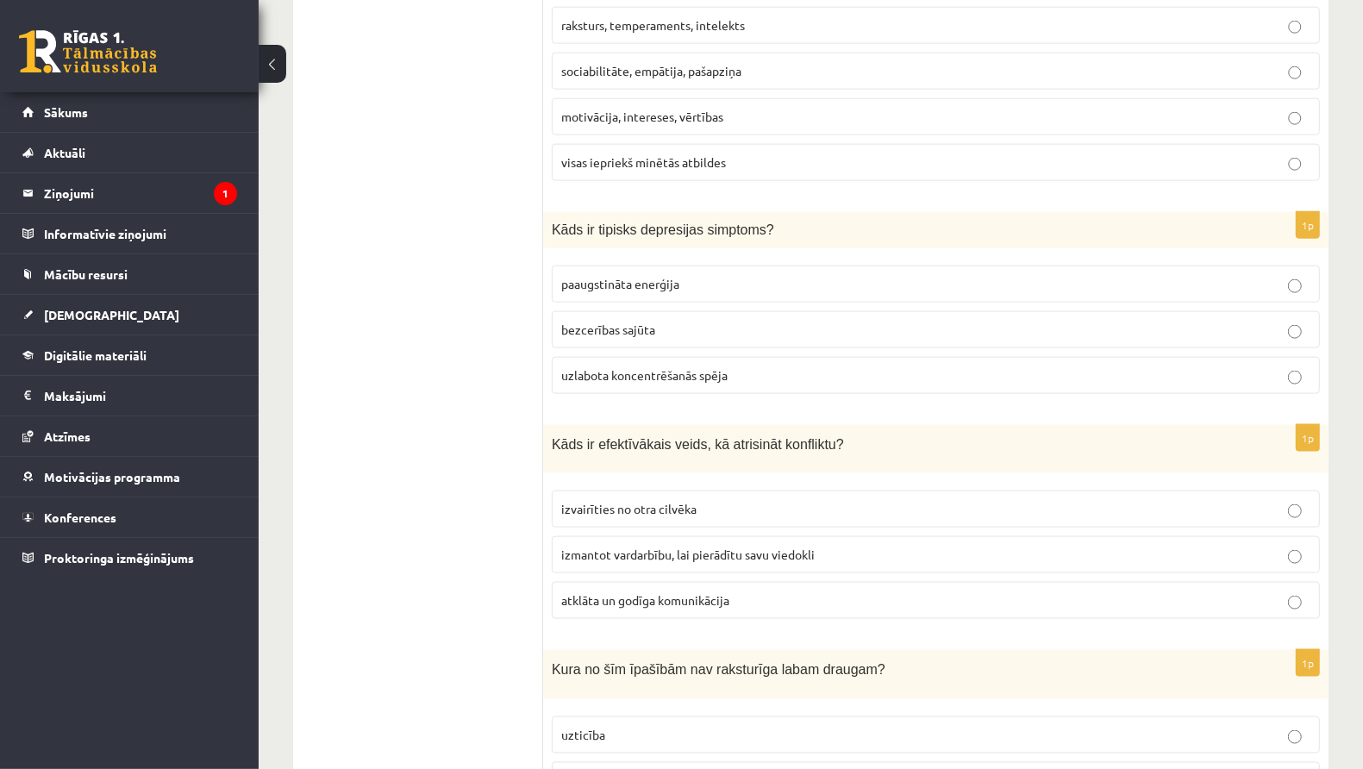
scroll to position [1776, 0]
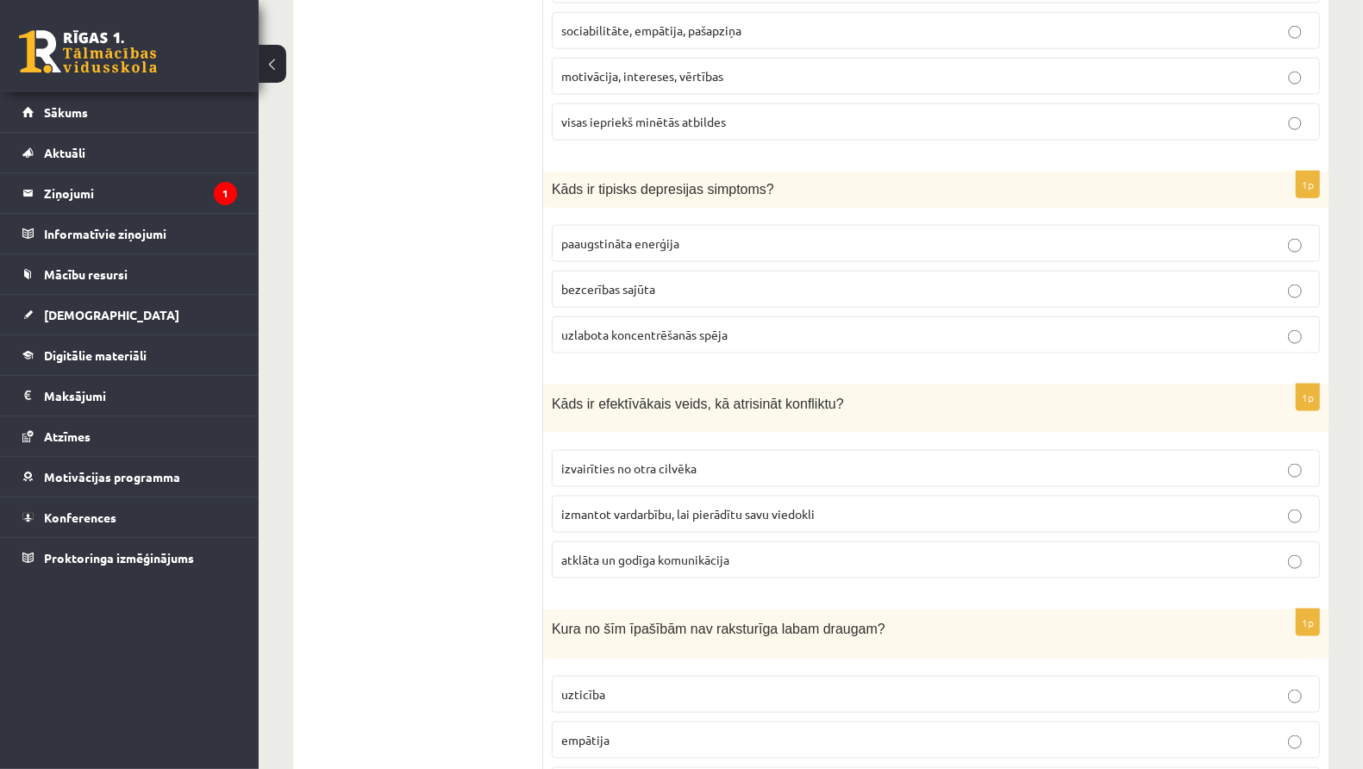
click at [752, 551] on p "atklāta un godīga komunikācija" at bounding box center [935, 560] width 749 height 18
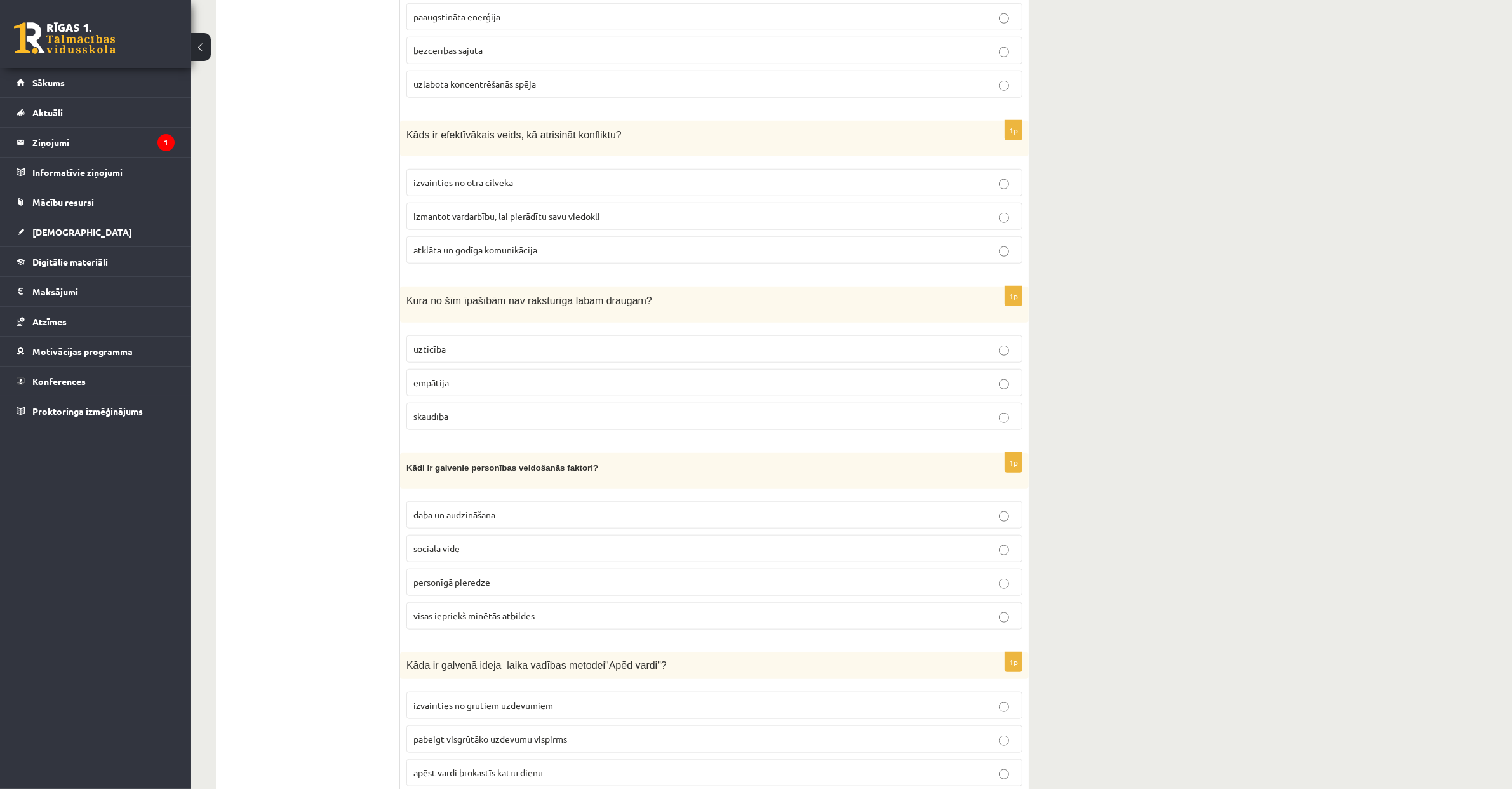
scroll to position [1474, 0]
click at [483, 413] on p "skaudība" at bounding box center [714, 413] width 602 height 13
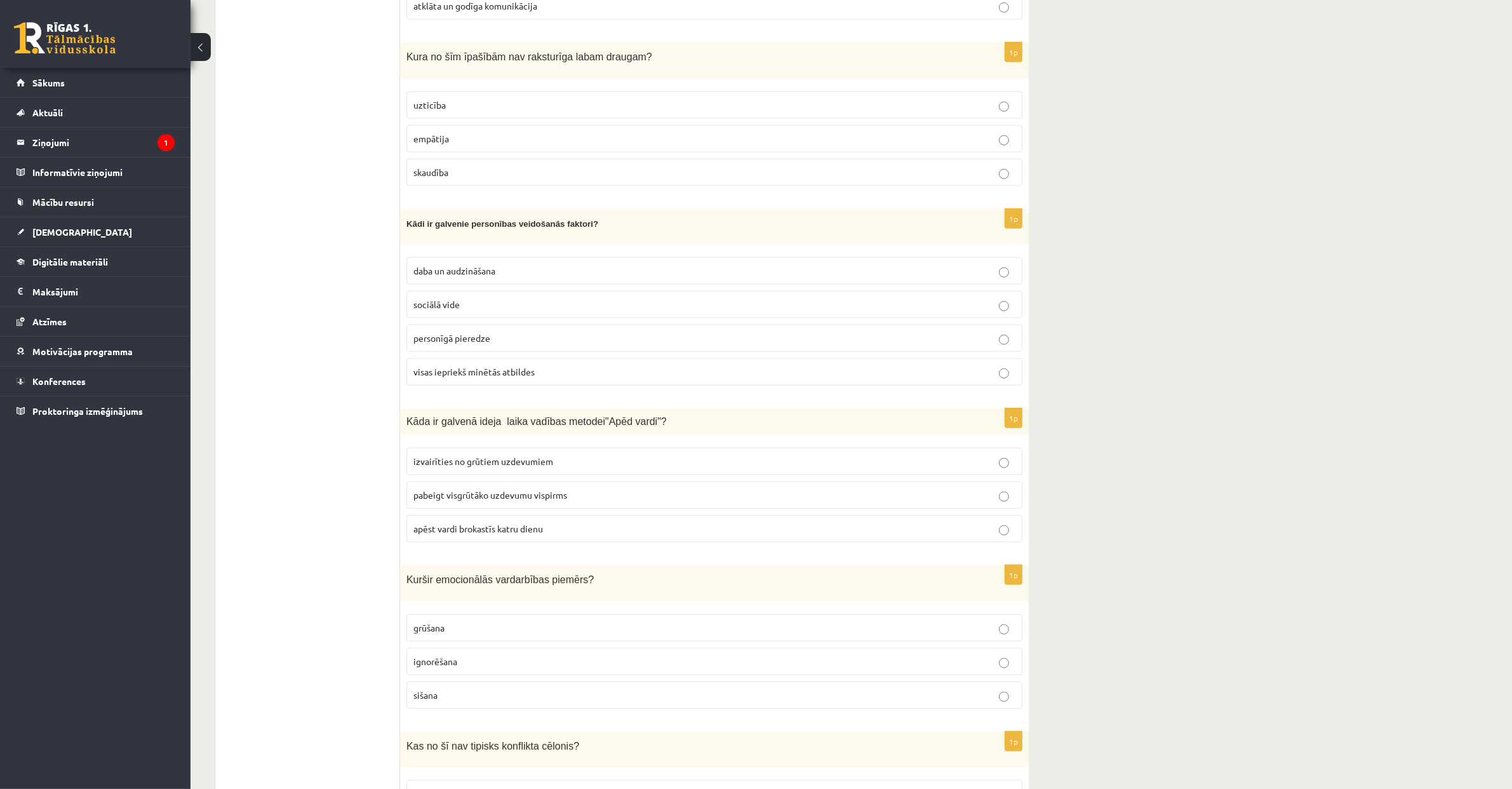
scroll to position [1750, 0]
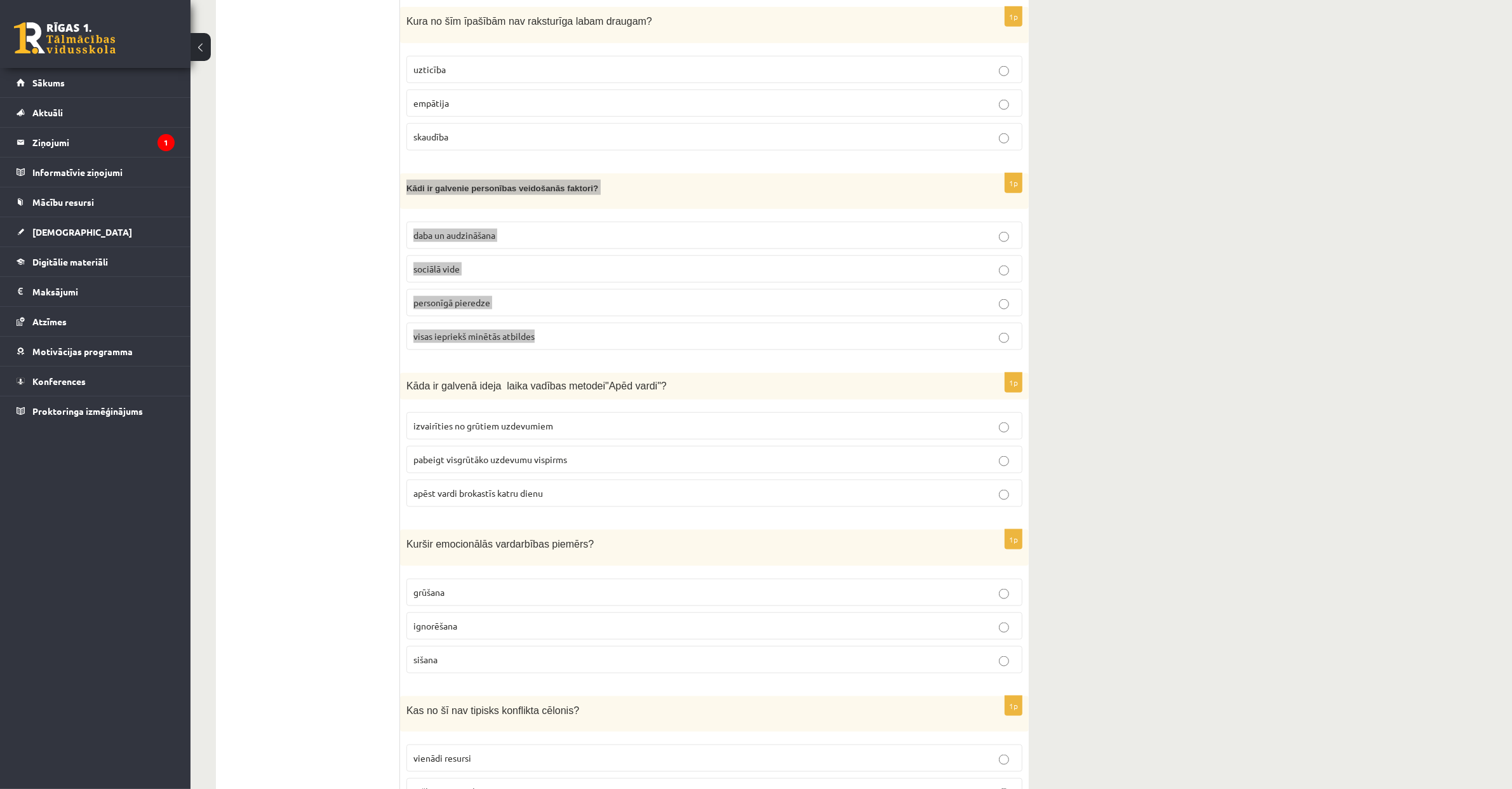
drag, startPoint x: 485, startPoint y: 329, endPoint x: 259, endPoint y: 32, distance: 373.2
click at [0, 0] on div "0 Dāvanas 298 mP 418 xp [PERSON_NAME] Sākums Aktuāli Kā mācīties eSKOLĀ Kontakt…" at bounding box center [756, 792] width 1512 height 5085
copy div "Kādi ir galvenie personības veidošanās faktori? daba un audzināšana sociālā vid…"
click at [479, 341] on span "visas iepriekš minētās atbildes" at bounding box center [474, 336] width 122 height 12
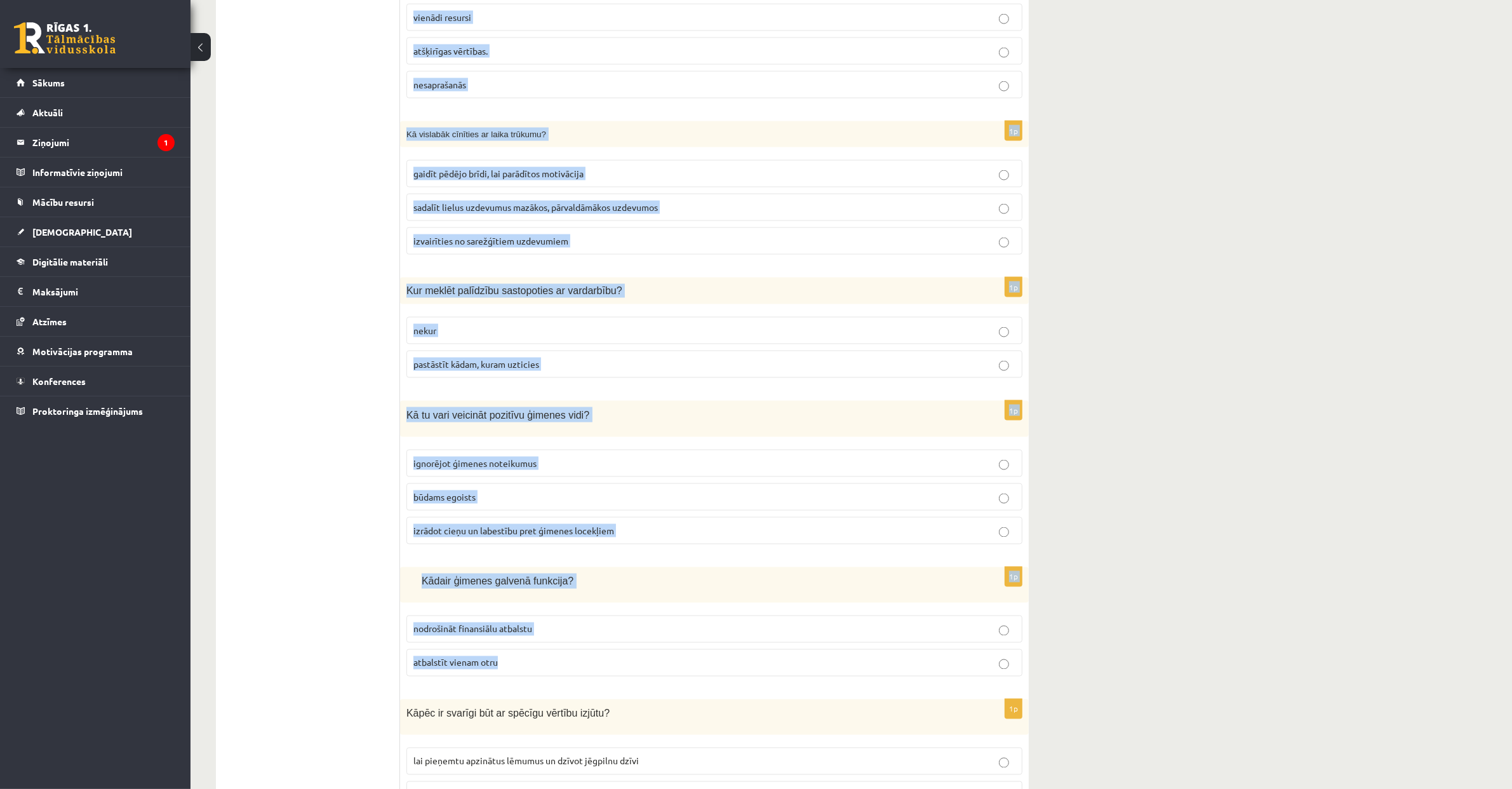
scroll to position [2493, 0]
drag, startPoint x: 407, startPoint y: 388, endPoint x: 460, endPoint y: 675, distance: 291.9
click at [460, 566] on form "1p Kāpēc ir svarīgi izvirzīt mērķus? mērķi disciplinē mērķi motivē mērķi uzliek…" at bounding box center [714, 145] width 603 height 4819
copy form "Lore ip dolorsi ametc adipi elitsed do eiusm "Temp incid"? utlaboreetd ma aliqu…"
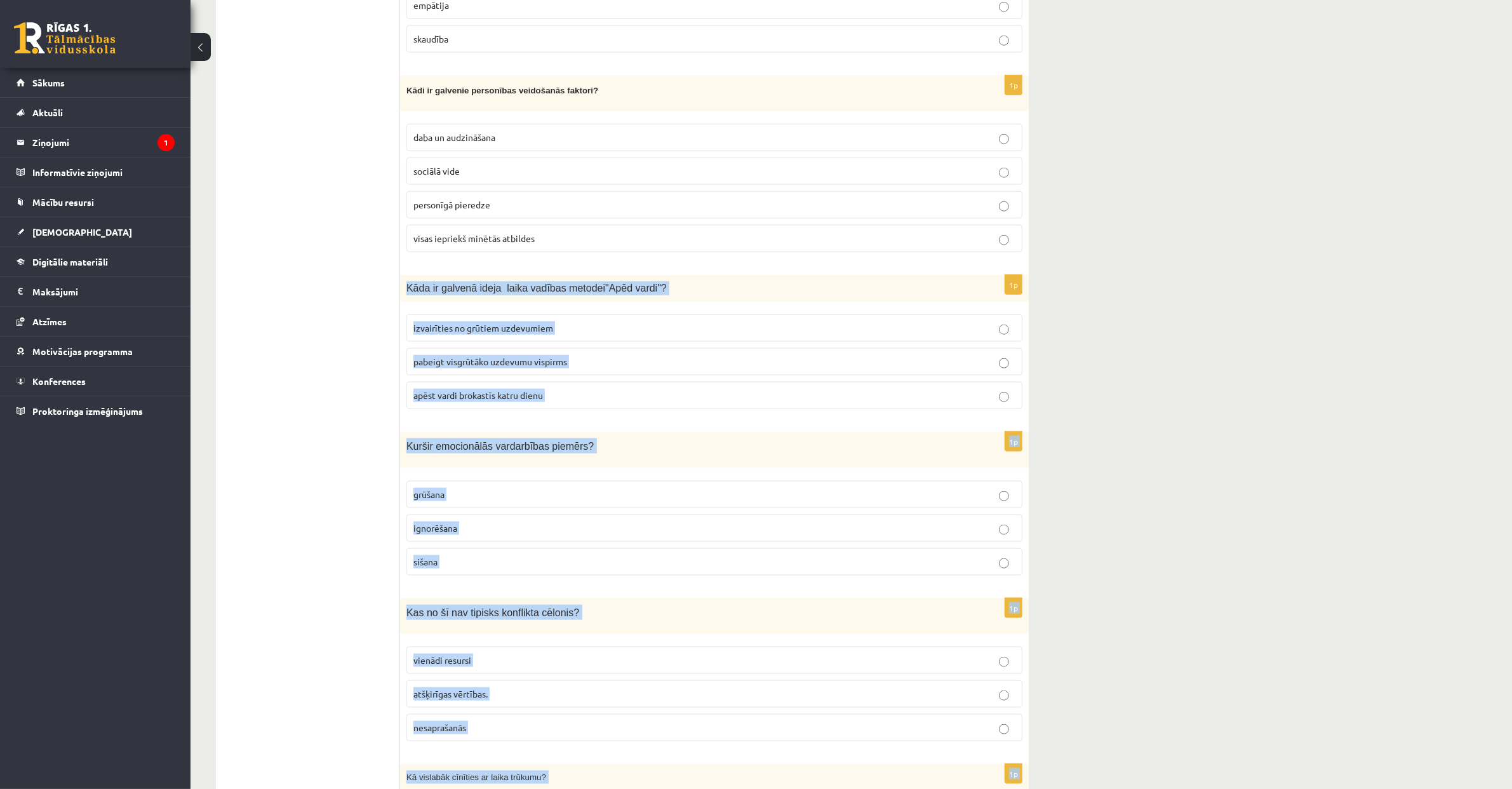
scroll to position [1848, 0]
click at [697, 357] on p "pabeigt visgrūtāko uzdevumu vispirms" at bounding box center [714, 361] width 602 height 13
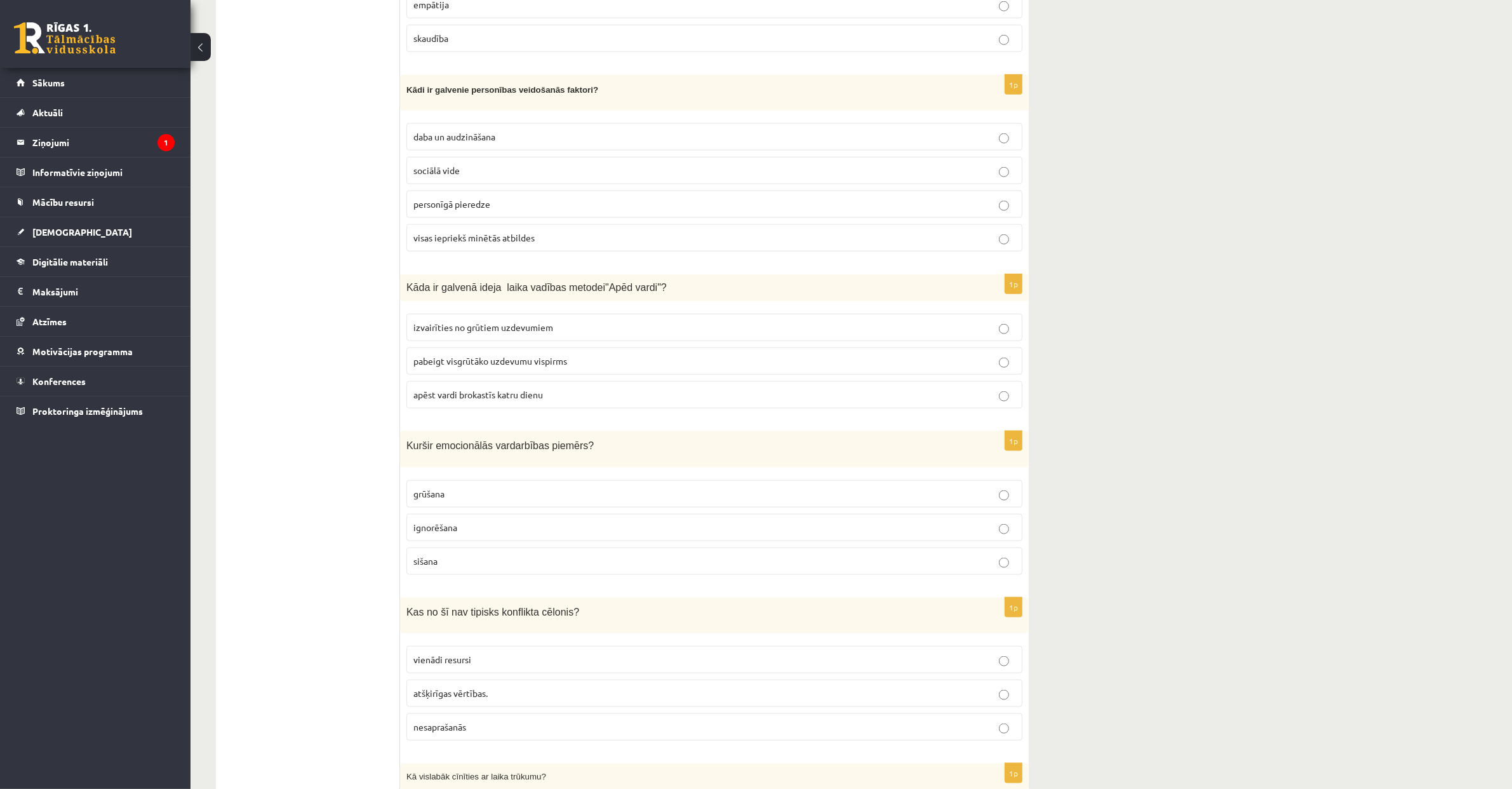
click at [558, 522] on label "ignorēšana" at bounding box center [714, 527] width 616 height 27
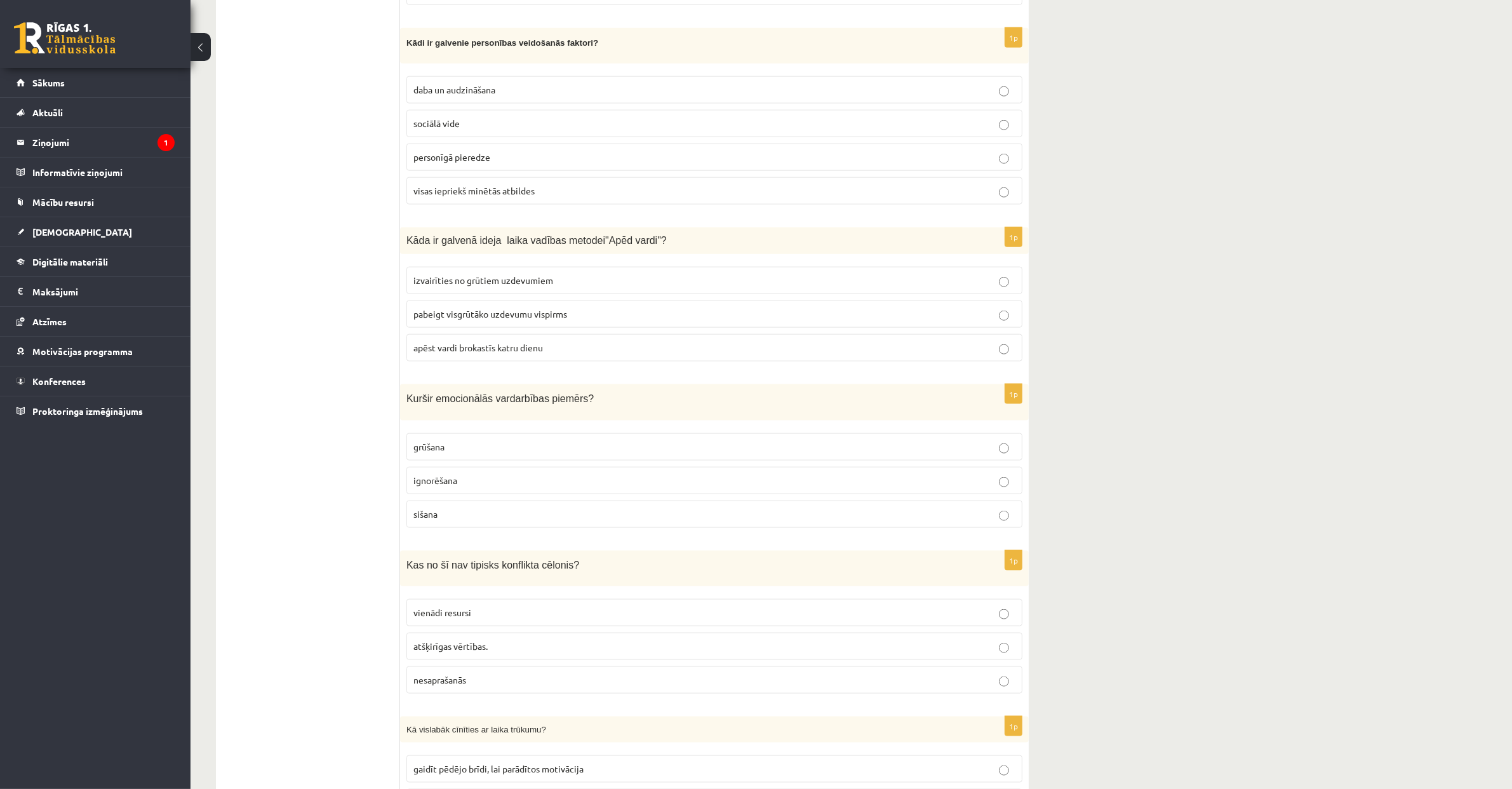
scroll to position [1977, 0]
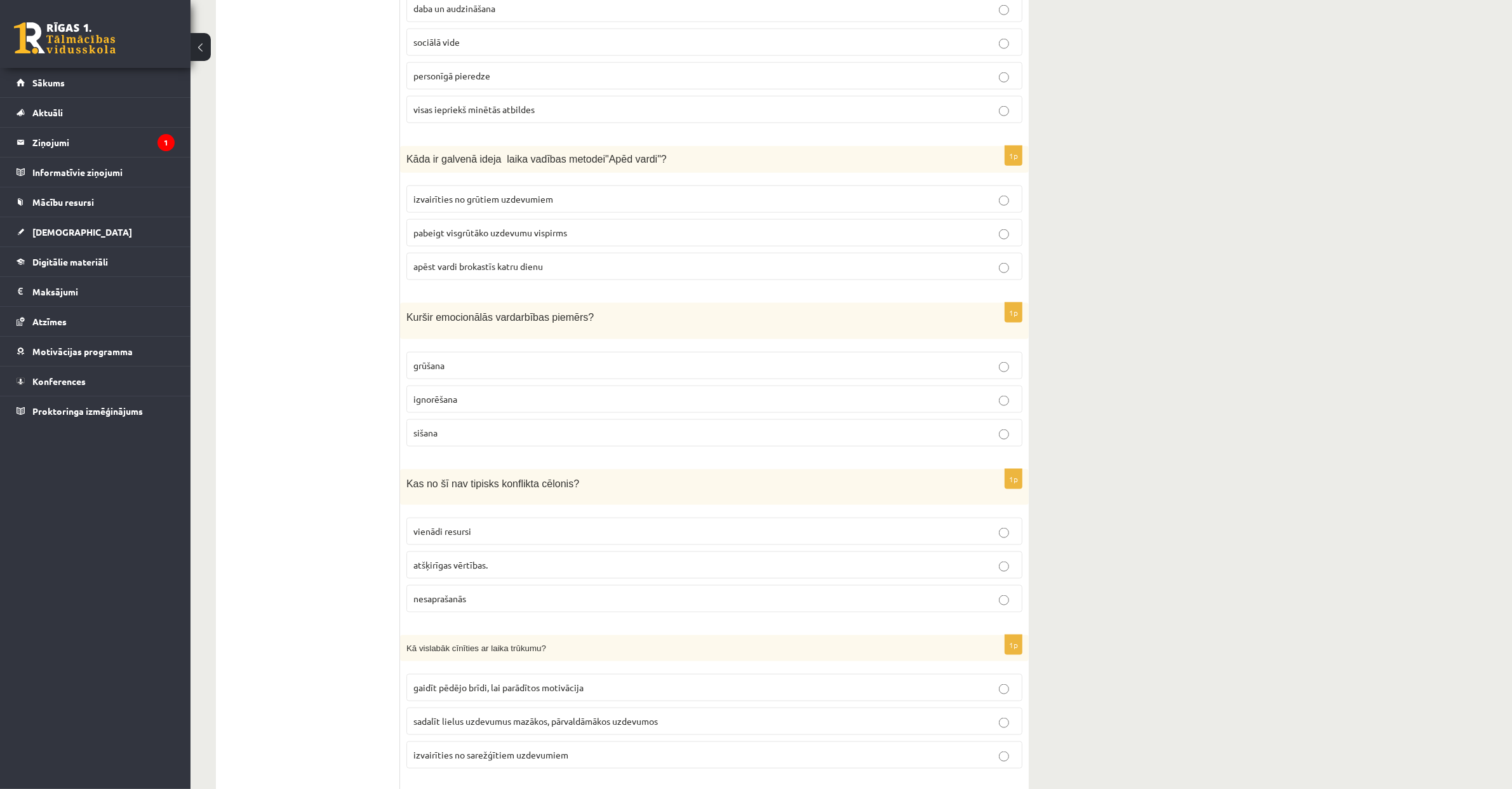
click at [556, 522] on label "vienādi resursi" at bounding box center [714, 531] width 616 height 27
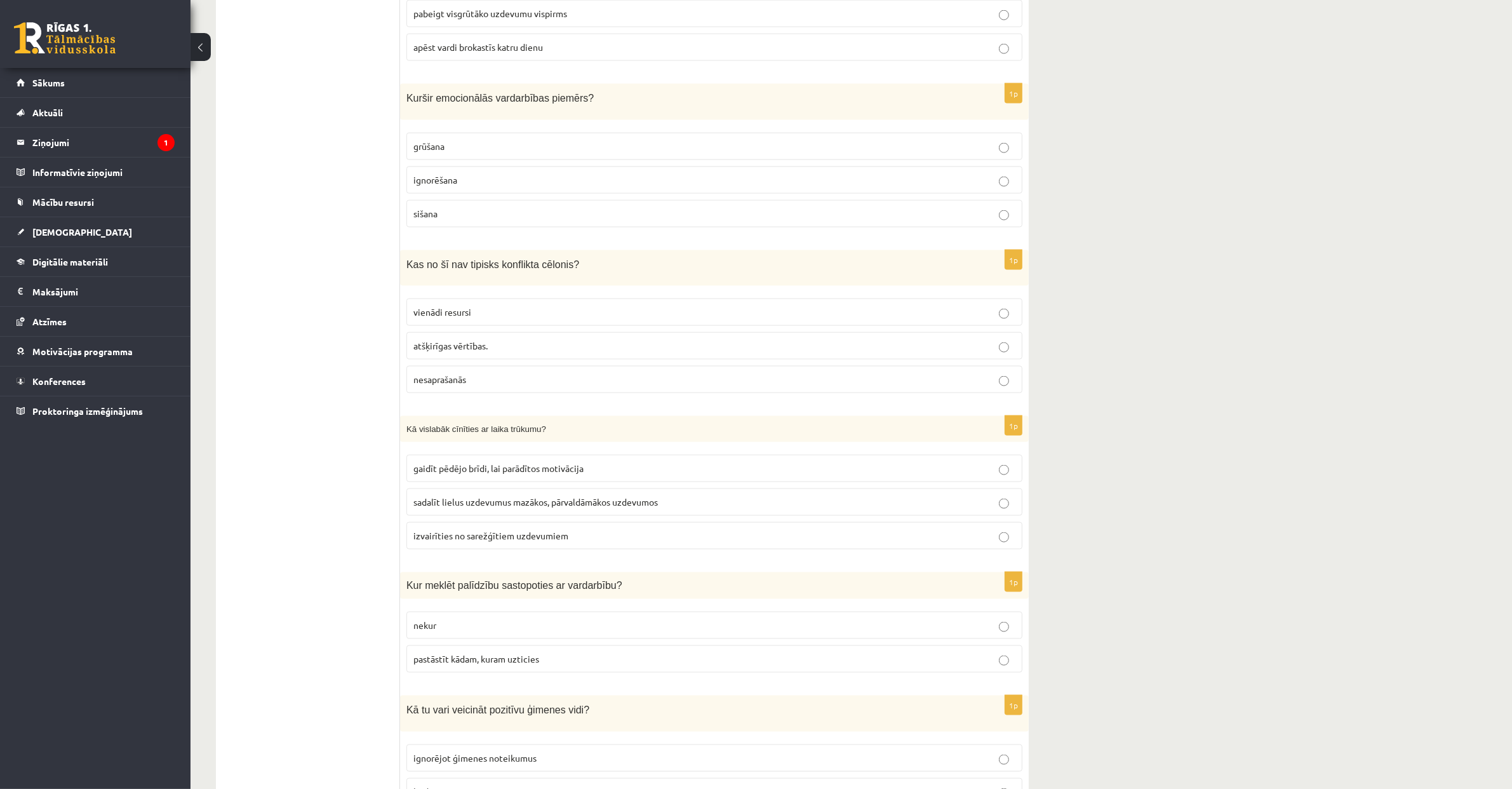
scroll to position [2245, 0]
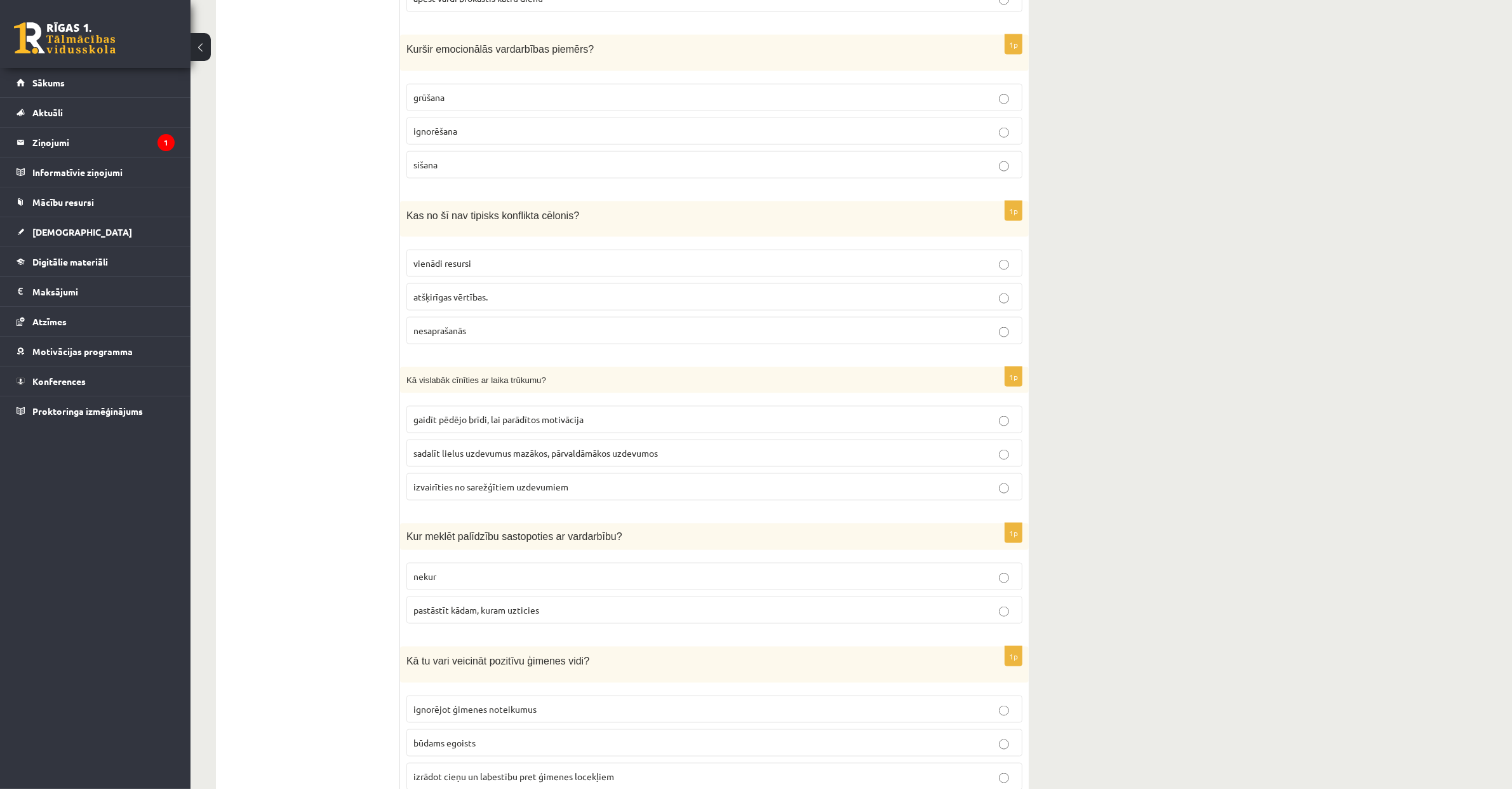
click at [513, 458] on span "sadalīt lielus uzdevumus mazākos, pārvaldāmākos uzdevumos" at bounding box center [535, 453] width 245 height 12
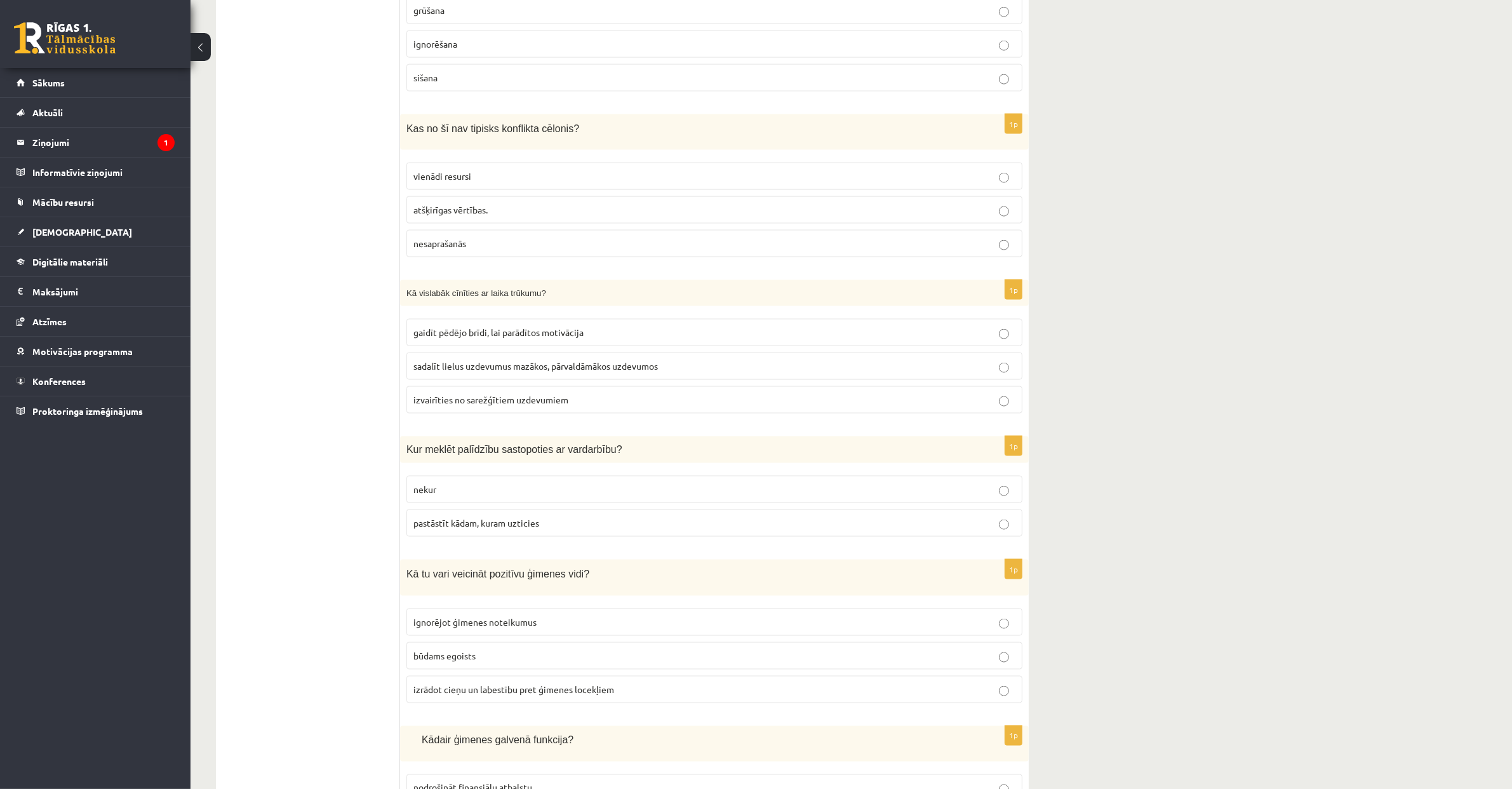
scroll to position [2335, 0]
click at [493, 522] on span "pastāstīt kādam, kuram uzticies" at bounding box center [476, 520] width 126 height 12
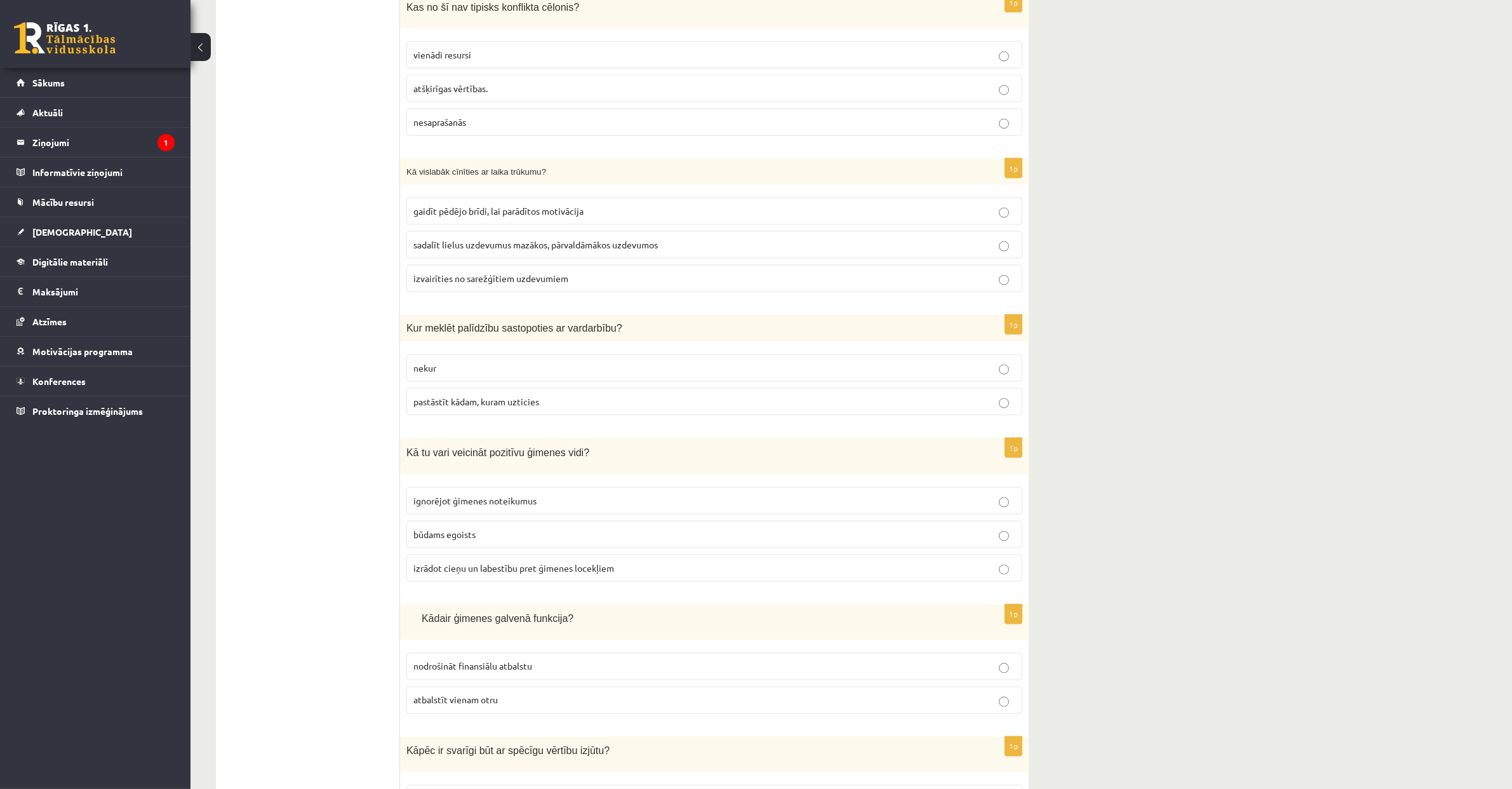
scroll to position [2486, 0]
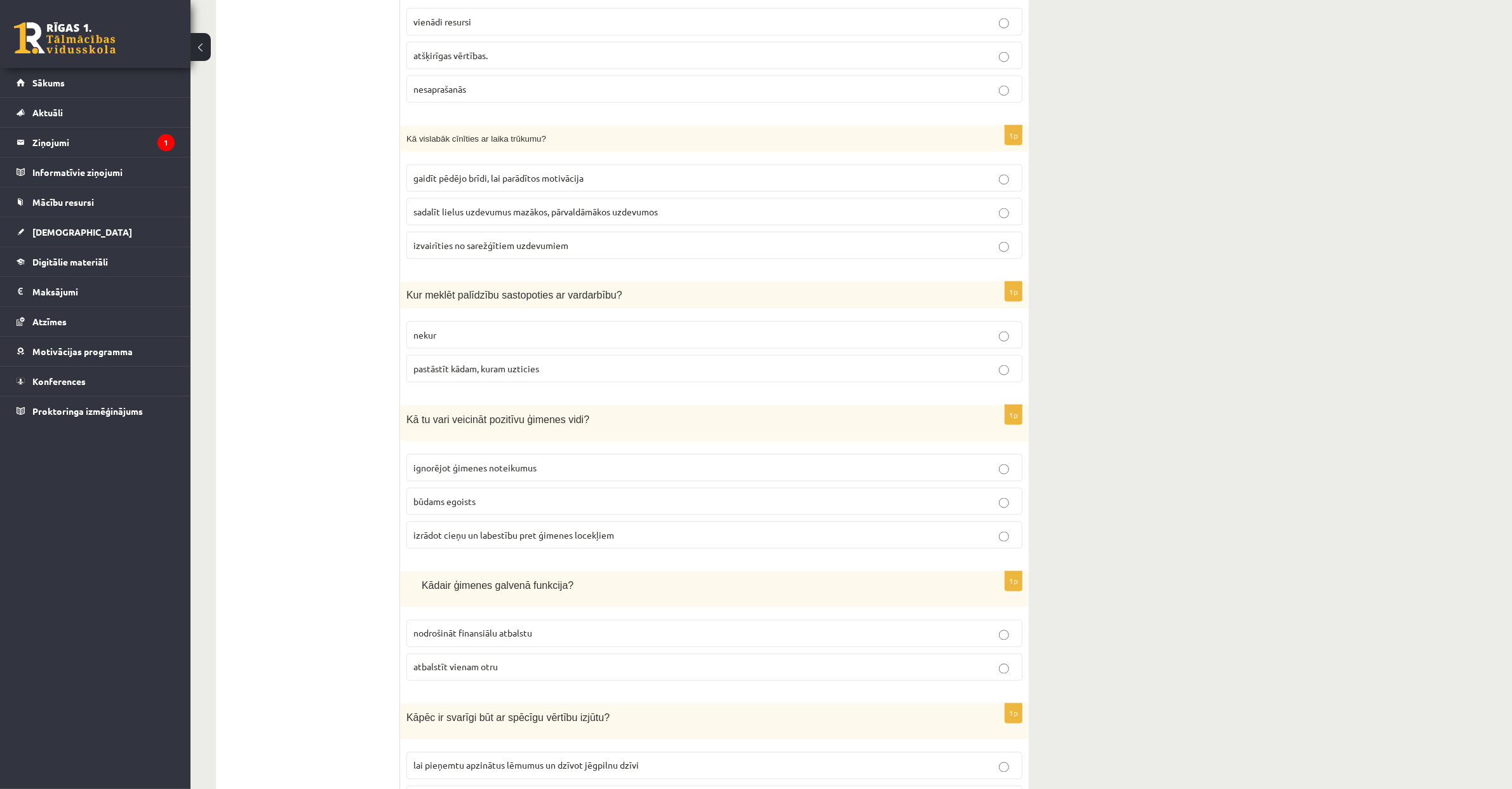
click at [473, 541] on p "izrādot cieņu un labestību pret ģimenes locekļiem" at bounding box center [714, 535] width 602 height 13
click at [533, 566] on p "atbalstīt vienam otru" at bounding box center [714, 664] width 602 height 13
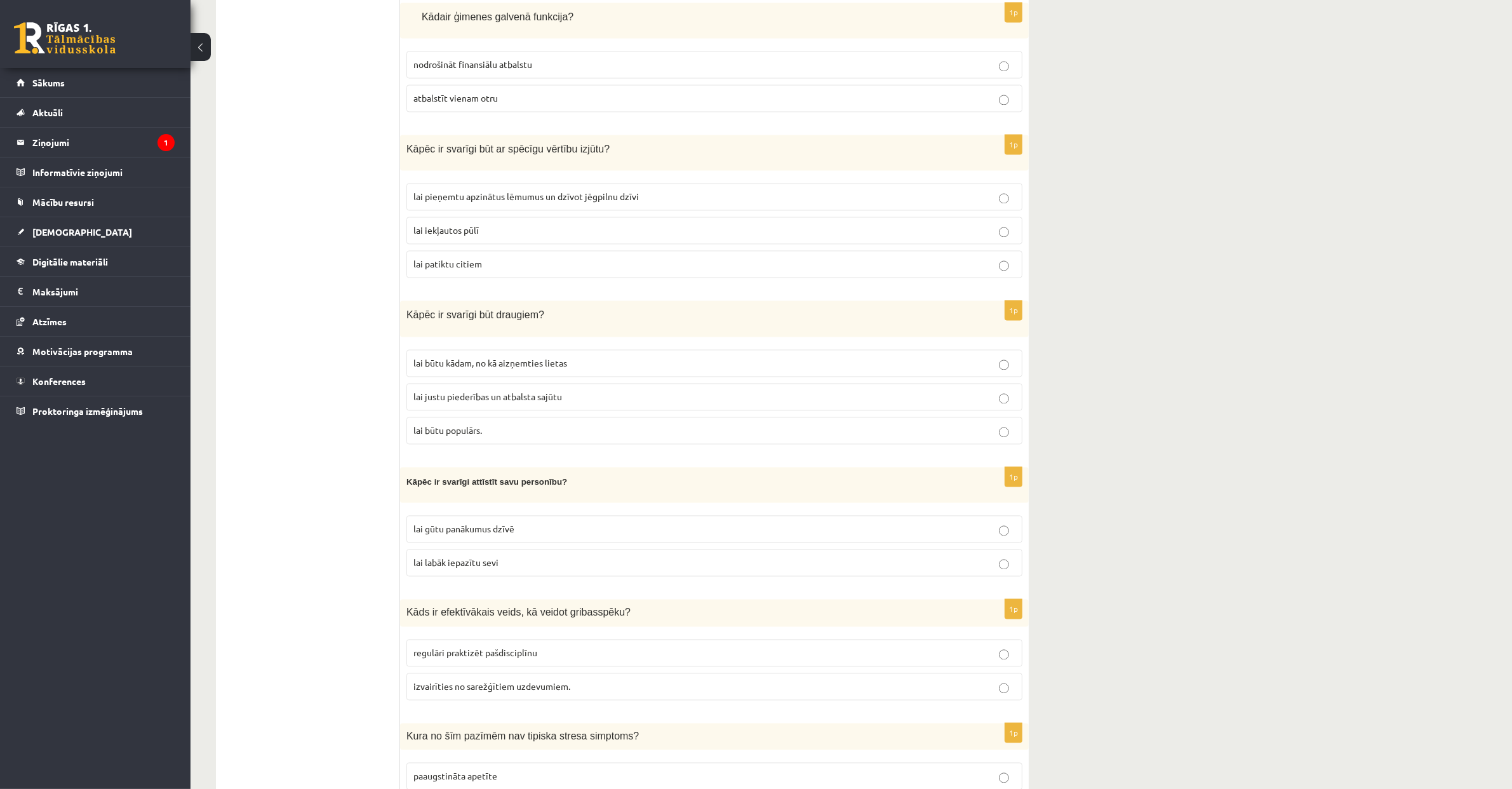
scroll to position [3079, 0]
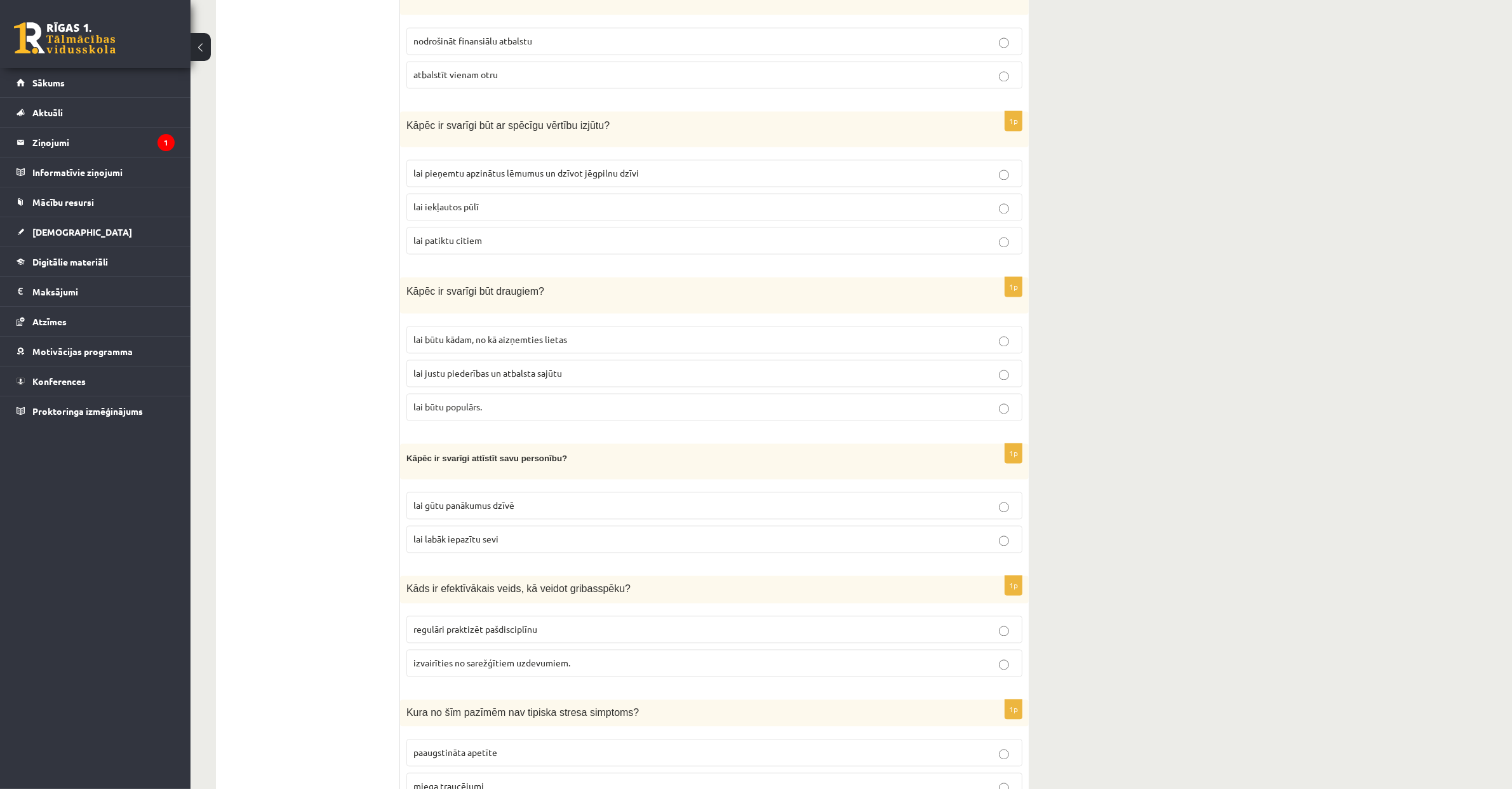
click at [517, 373] on span "lai justu piederības un atbalsta sajūtu" at bounding box center [488, 373] width 149 height 12
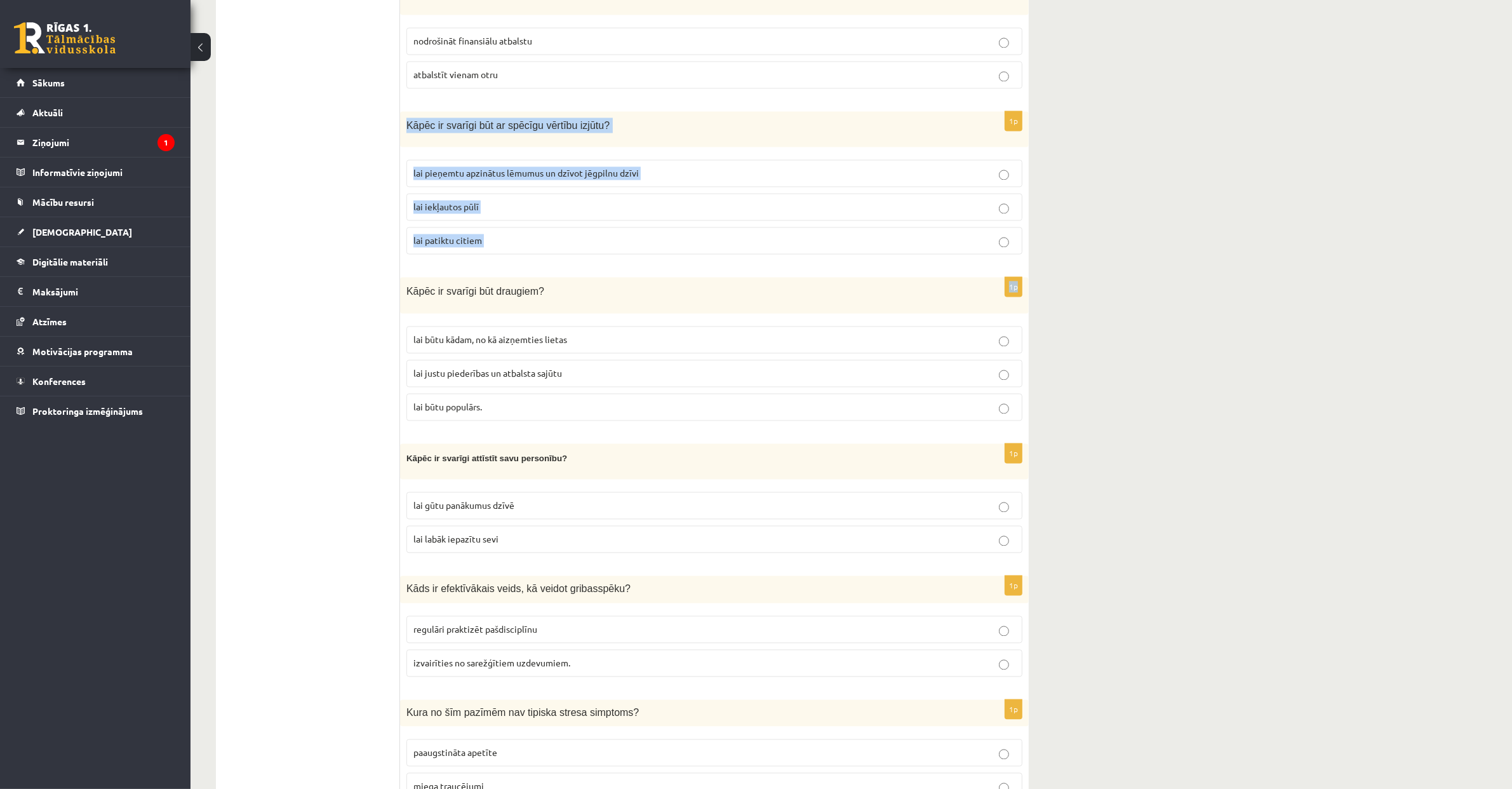
drag, startPoint x: 407, startPoint y: 129, endPoint x: 516, endPoint y: 270, distance: 178.2
copy form "Kāpēc ir svarīgi būt ar spēcīgu vērtību izjūtu? lai pieņemtu apzinātus lēmumus …"
click at [507, 168] on p "lai pieņemtu apzinātus lēmumus un dzīvot jēgpilnu dzīvi" at bounding box center [714, 173] width 602 height 13
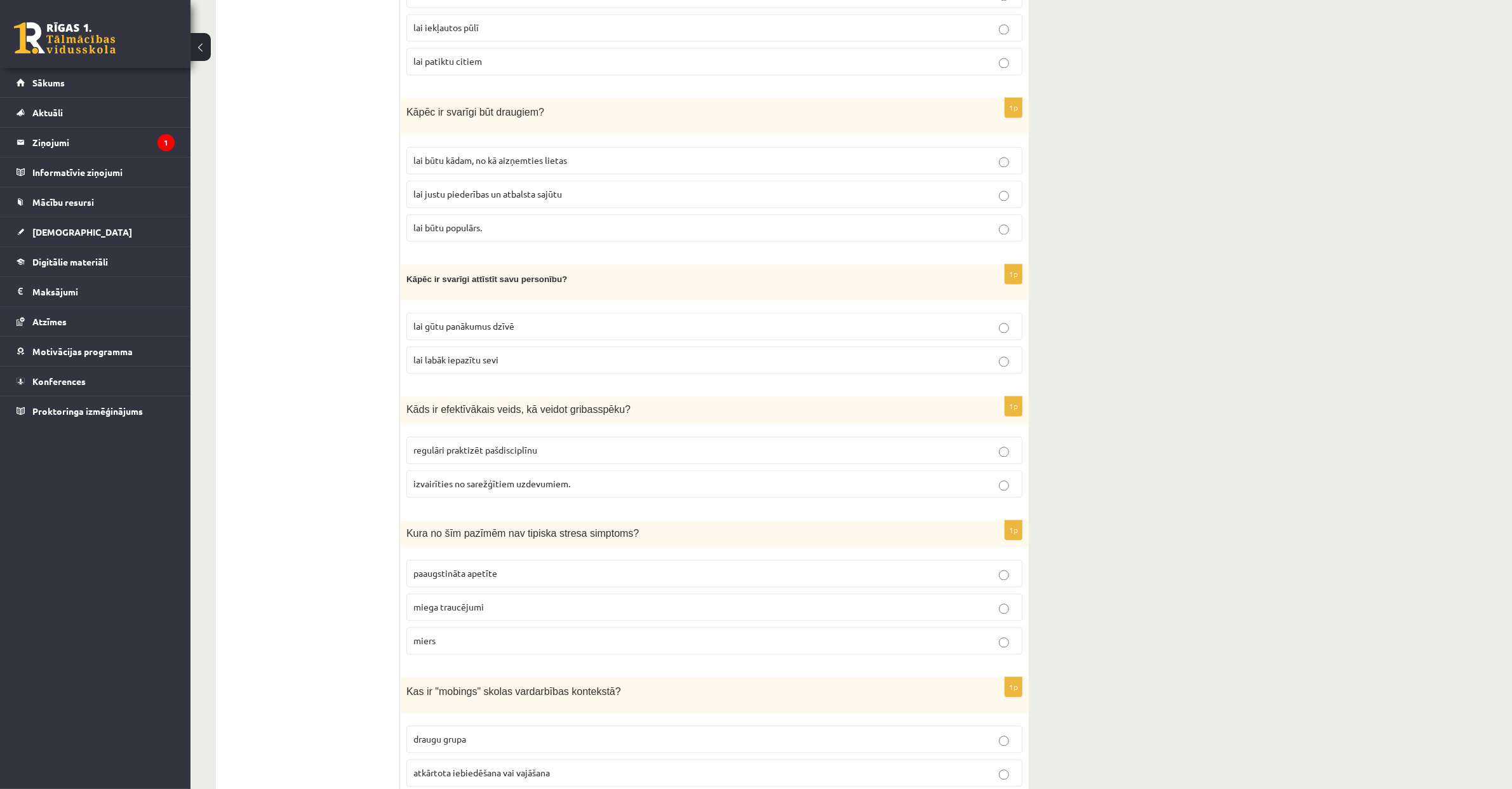
scroll to position [3261, 0]
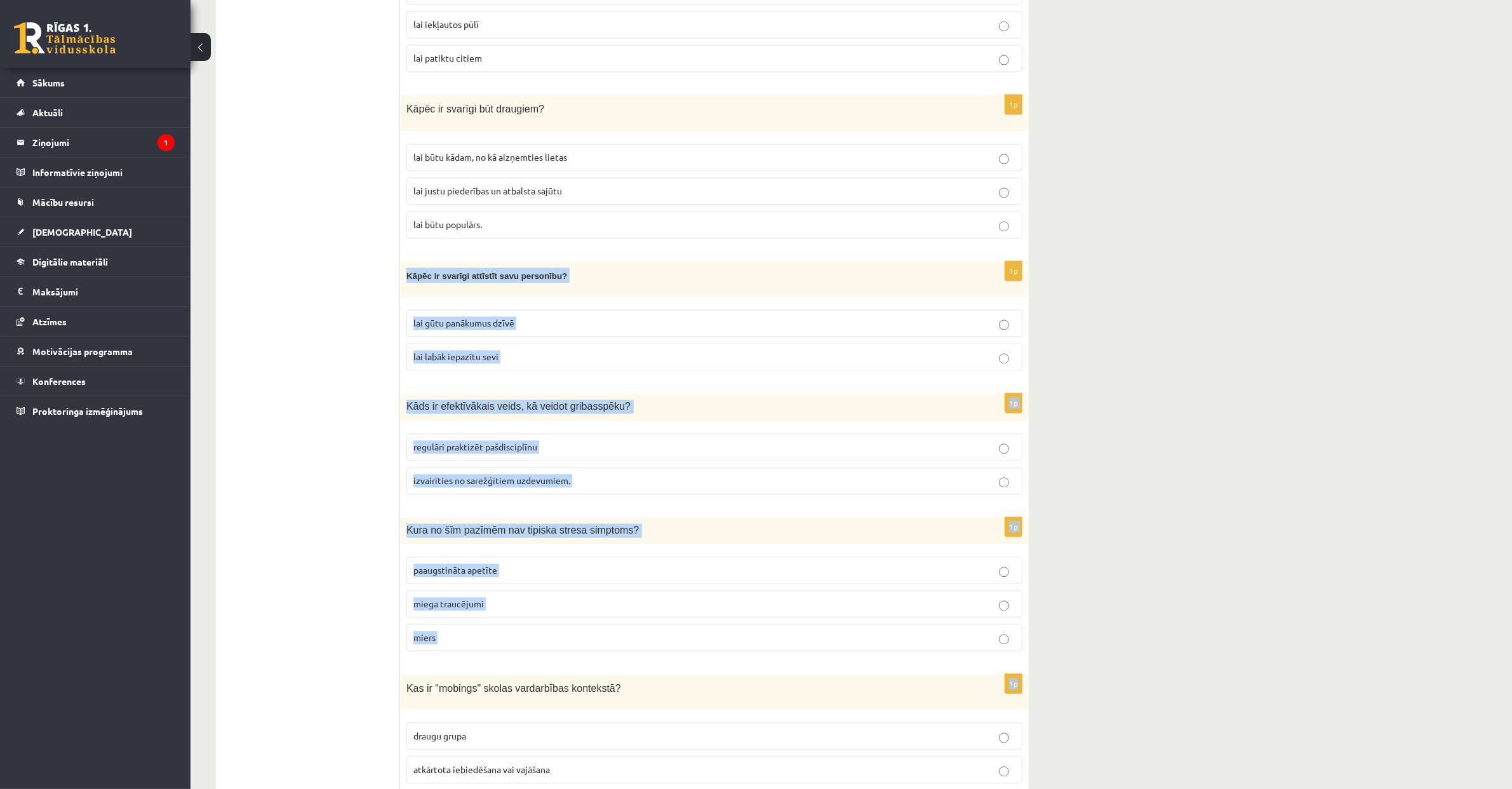
drag, startPoint x: 407, startPoint y: 274, endPoint x: 584, endPoint y: 667, distance: 431.0
copy form "Kāpēc ir svarīgi attīstīt savu personību? lai gūtu panākumus dzīvē lai labāk ie…"
click at [573, 355] on p "lai labāk iepazītu sevi" at bounding box center [714, 357] width 602 height 13
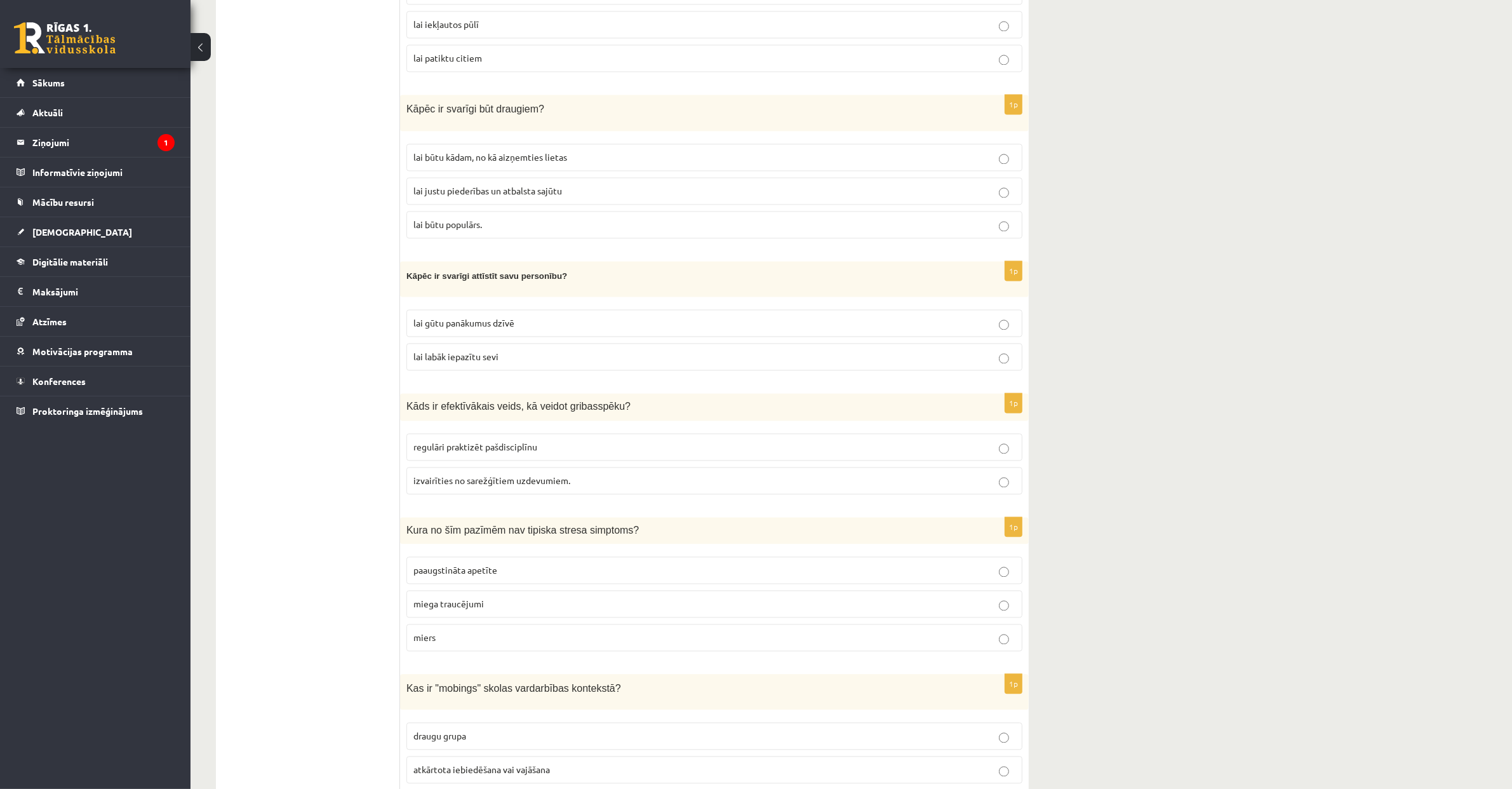
click at [532, 447] on span "regulāri praktizēt pašdisciplīnu" at bounding box center [475, 446] width 124 height 12
click at [528, 566] on label "miers" at bounding box center [714, 637] width 616 height 27
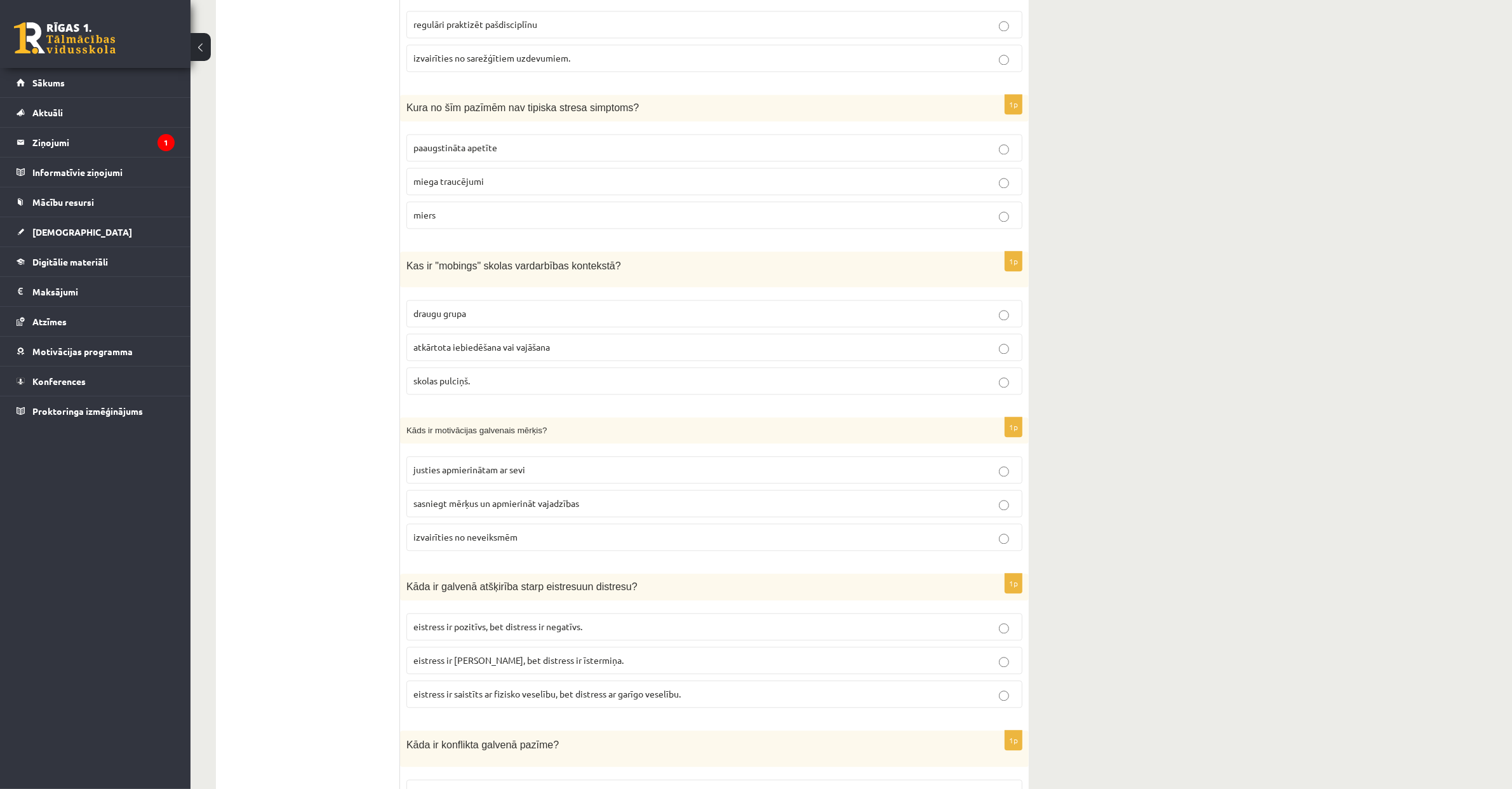
scroll to position [3690, 0]
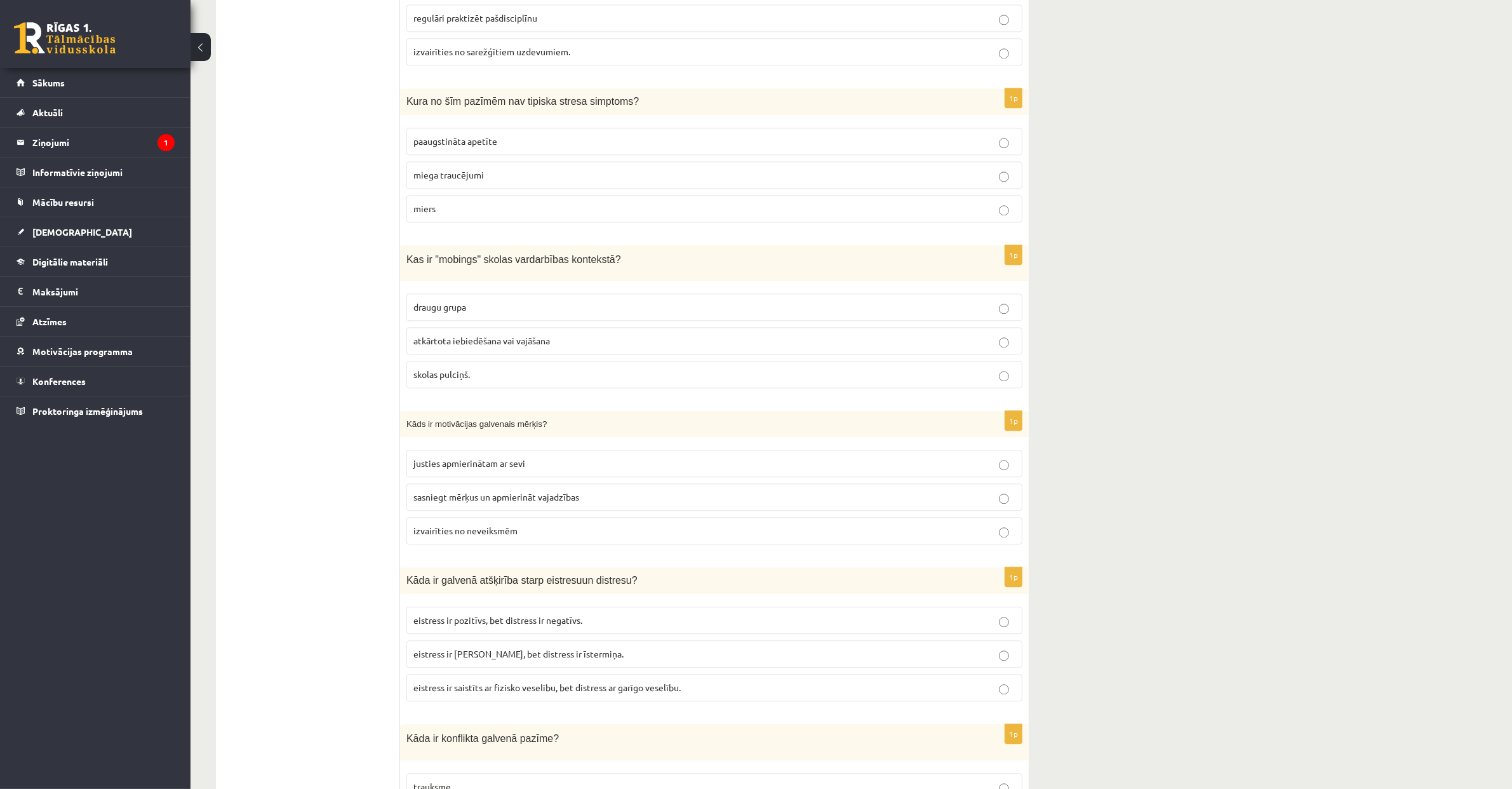
click at [497, 351] on label "atkārtota iebiedēšana vai vajāšana" at bounding box center [714, 340] width 616 height 27
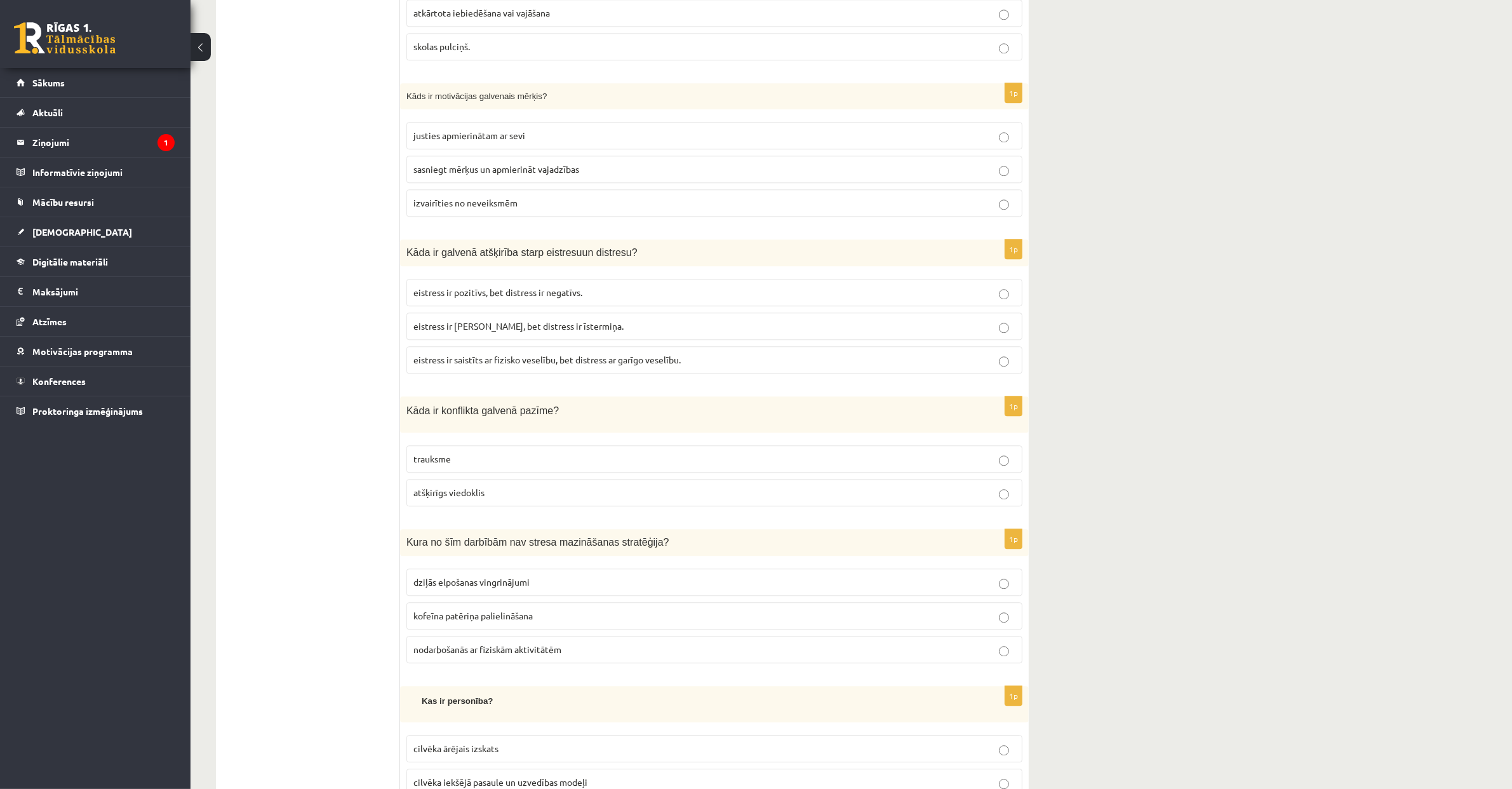
scroll to position [4030, 0]
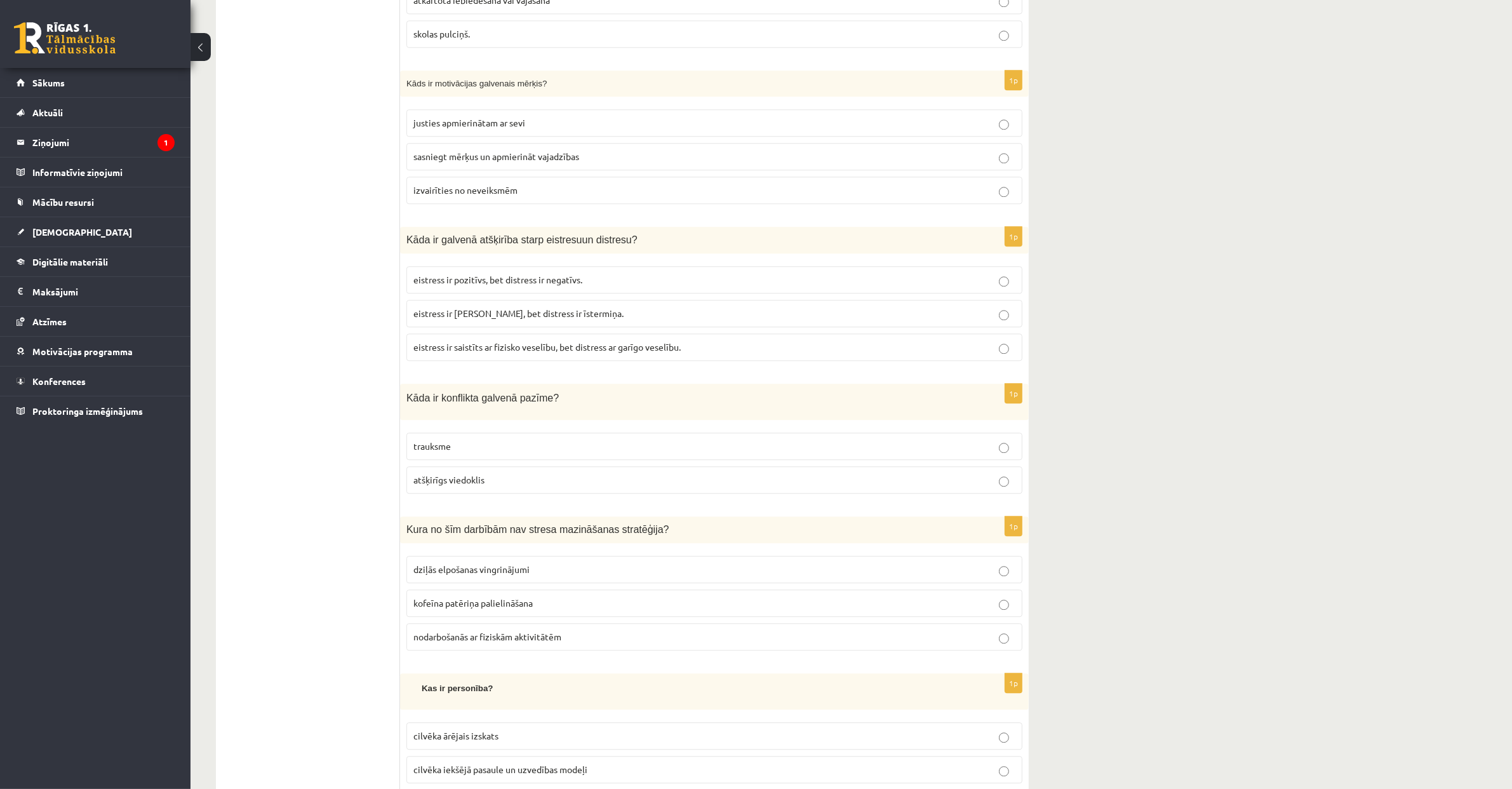
click at [583, 160] on p "sasniegt mērķus un apmierināt vajadzības" at bounding box center [714, 156] width 602 height 13
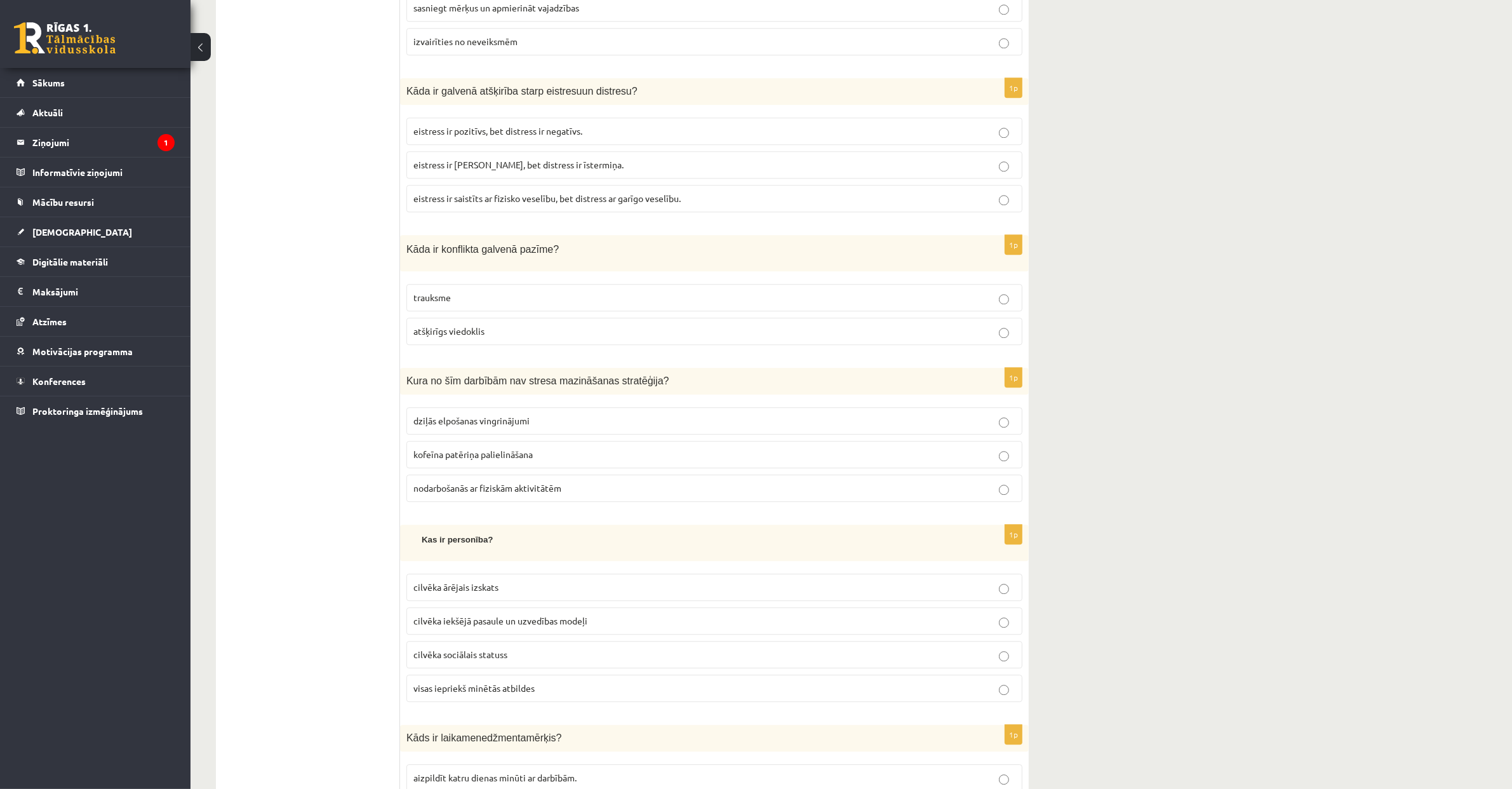
scroll to position [4193, 0]
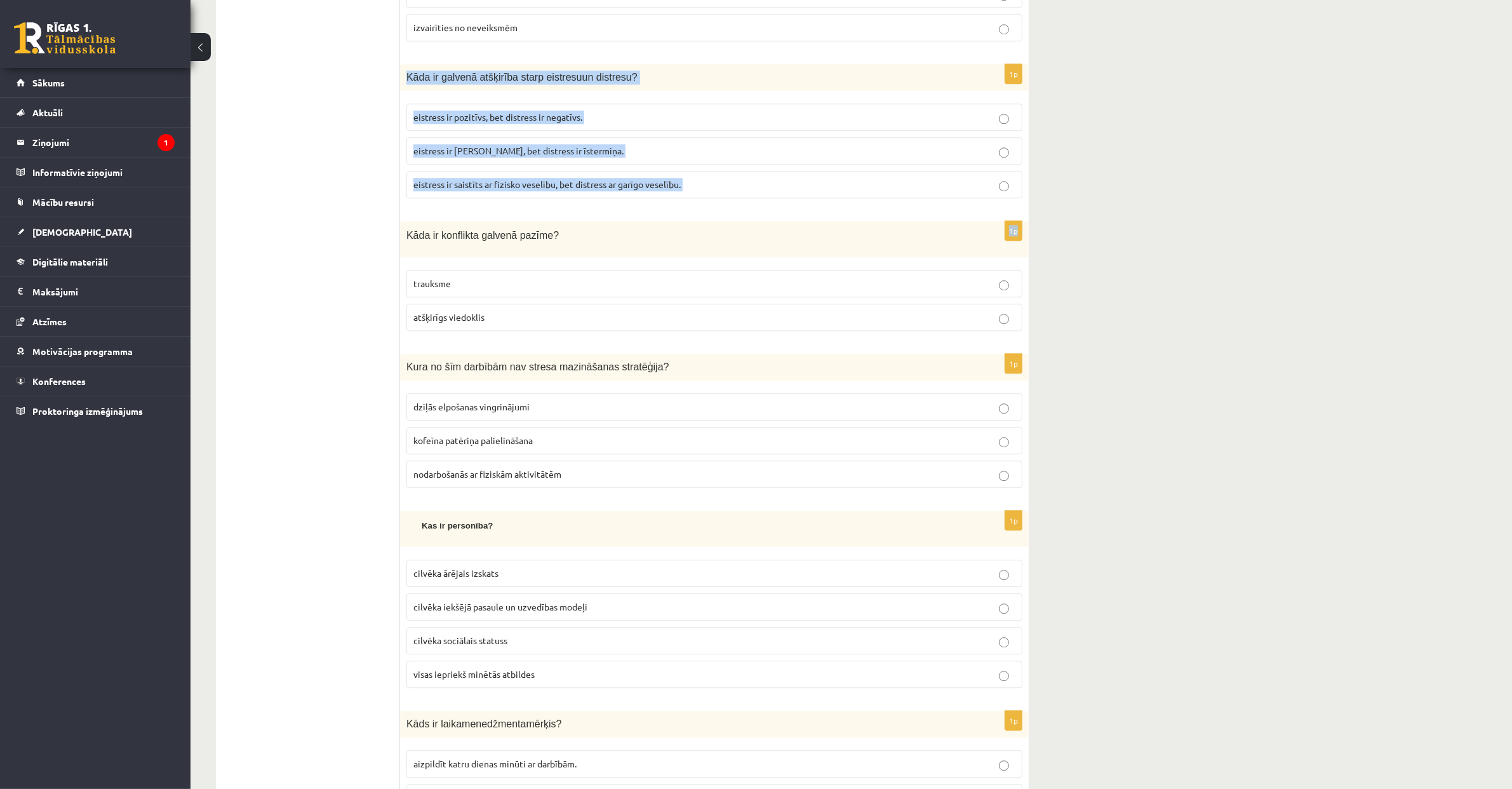
drag, startPoint x: 407, startPoint y: 81, endPoint x: 661, endPoint y: 214, distance: 286.7
copy form "Kāda ir galvenā atšķirība starp eistres u un distresu? eistress ir pozitīvs, be…"
click at [450, 117] on span "eistress ir pozitīvs, bet distress ir negatīvs." at bounding box center [497, 117] width 169 height 12
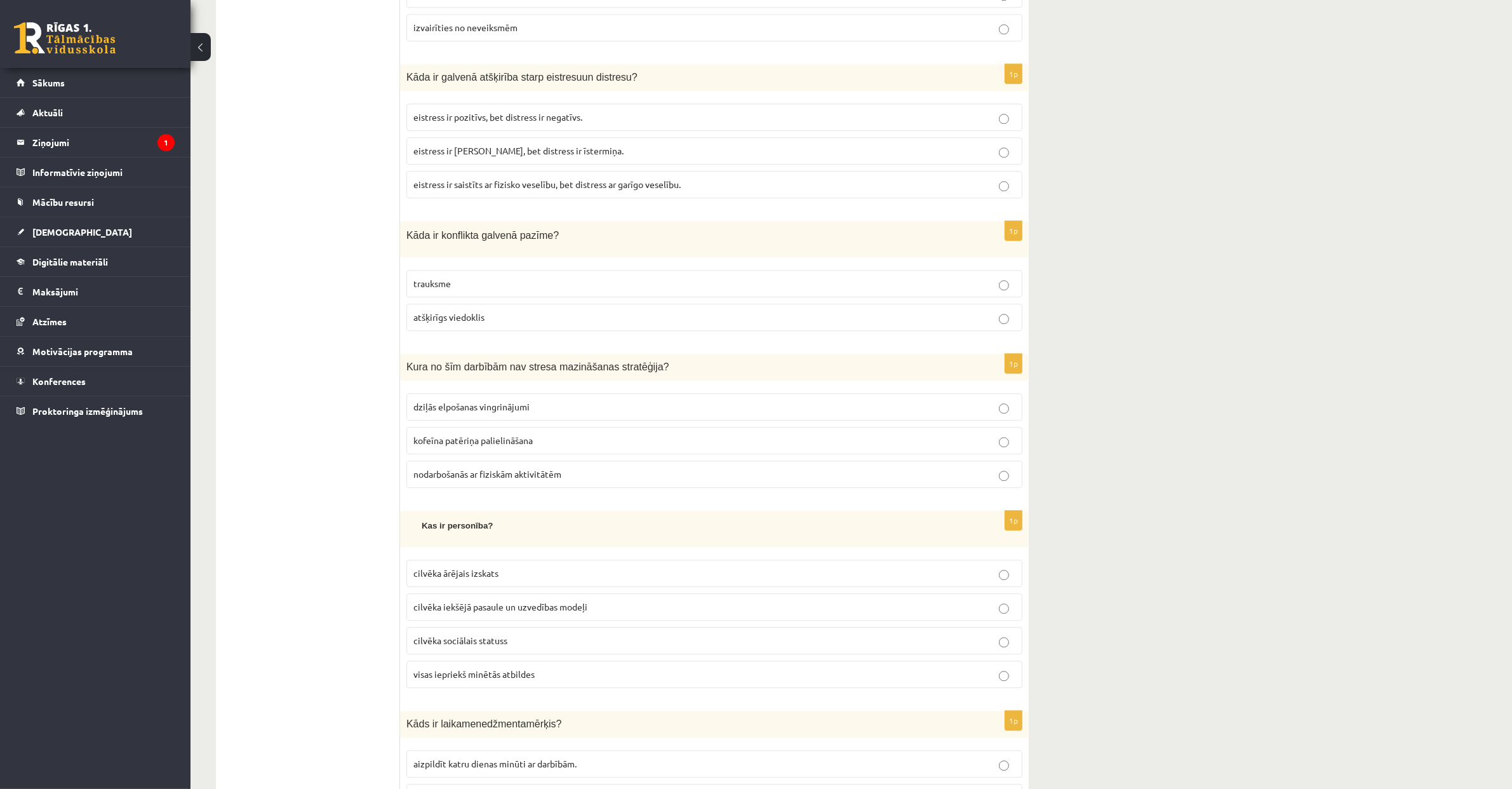
click at [418, 321] on span "atšķirīgs viedoklis" at bounding box center [449, 317] width 71 height 12
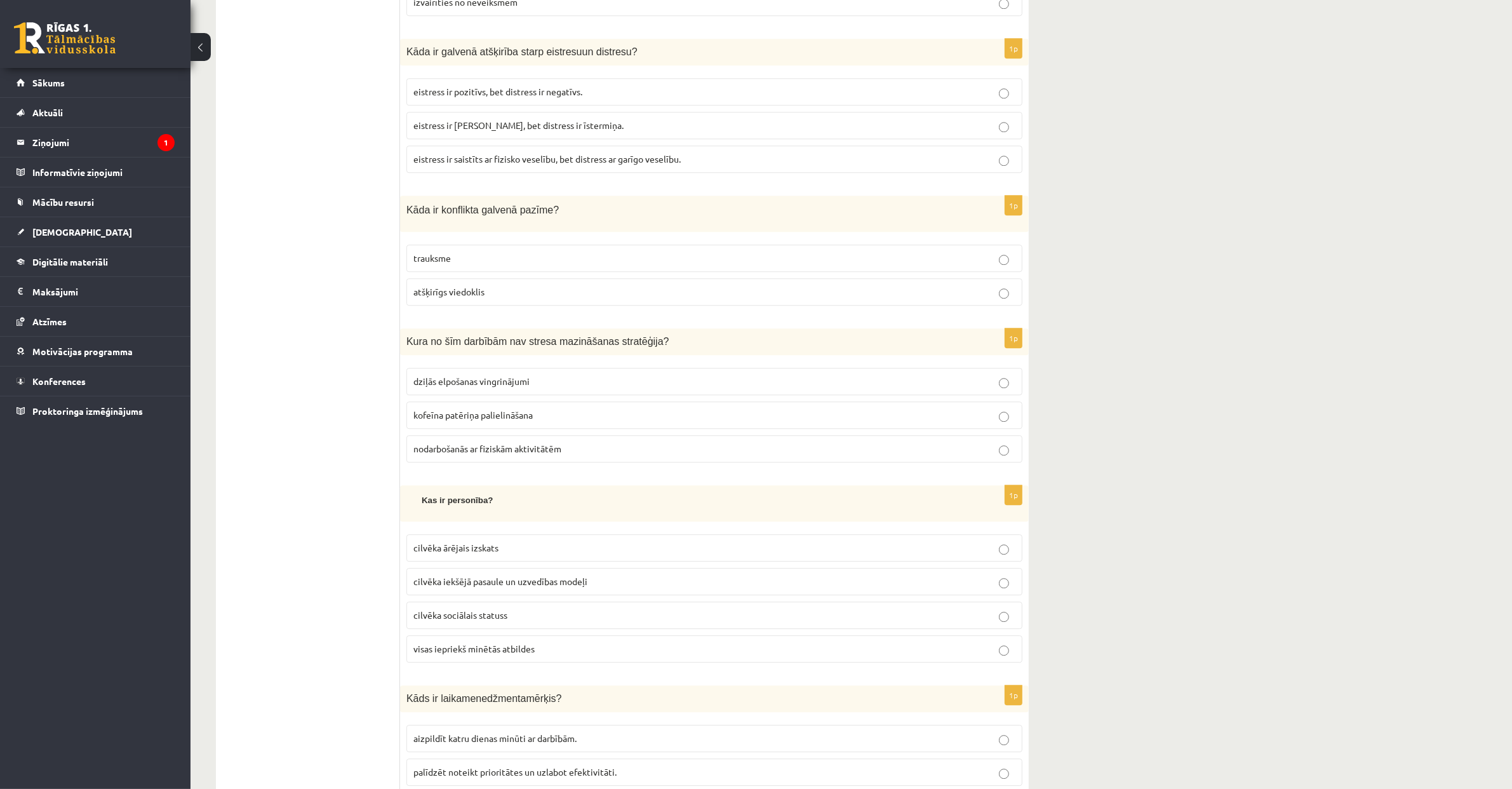
scroll to position [4243, 0]
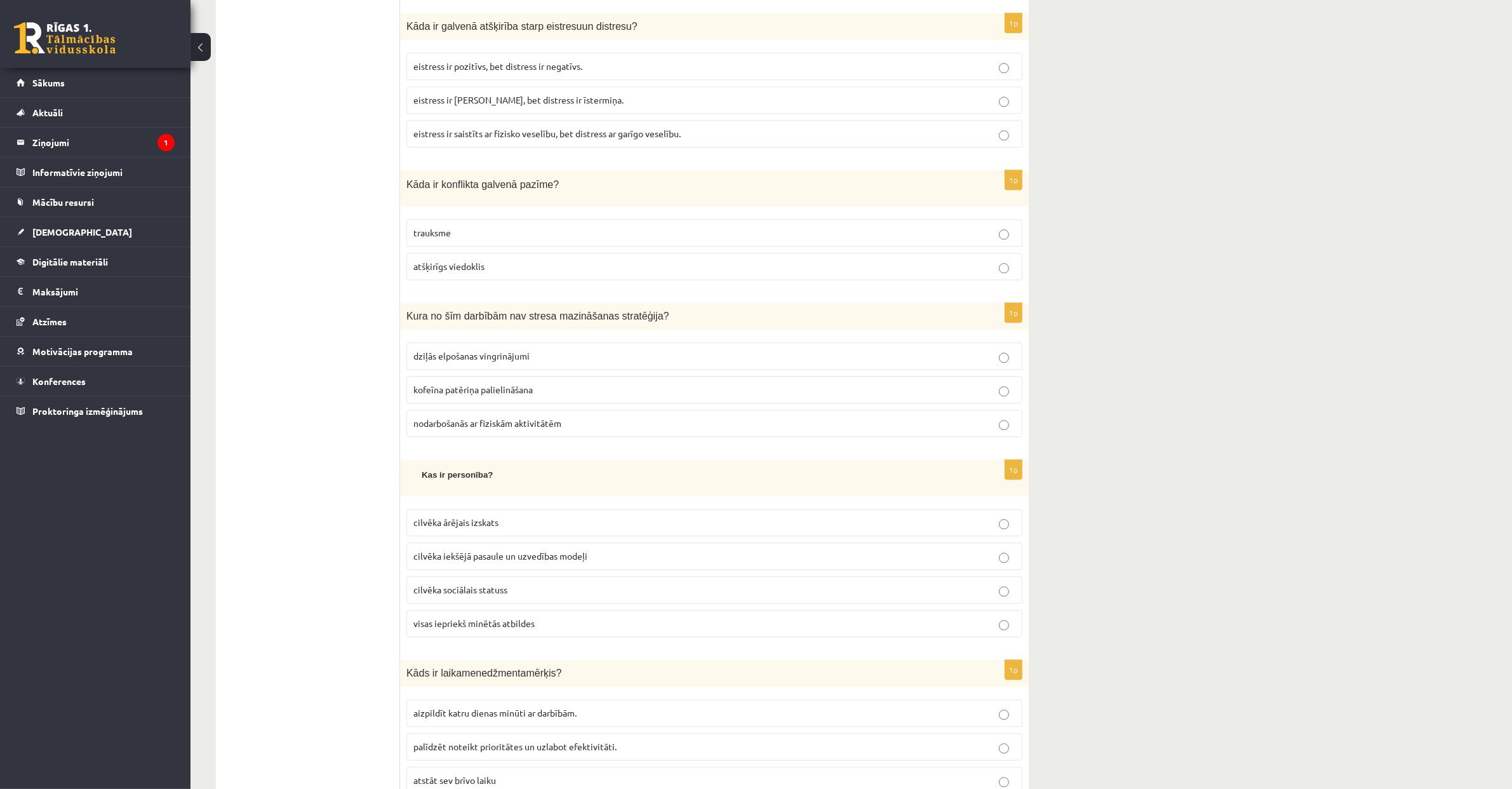
click at [454, 395] on span "kofeīna patēriņa palielināšana" at bounding box center [473, 390] width 119 height 12
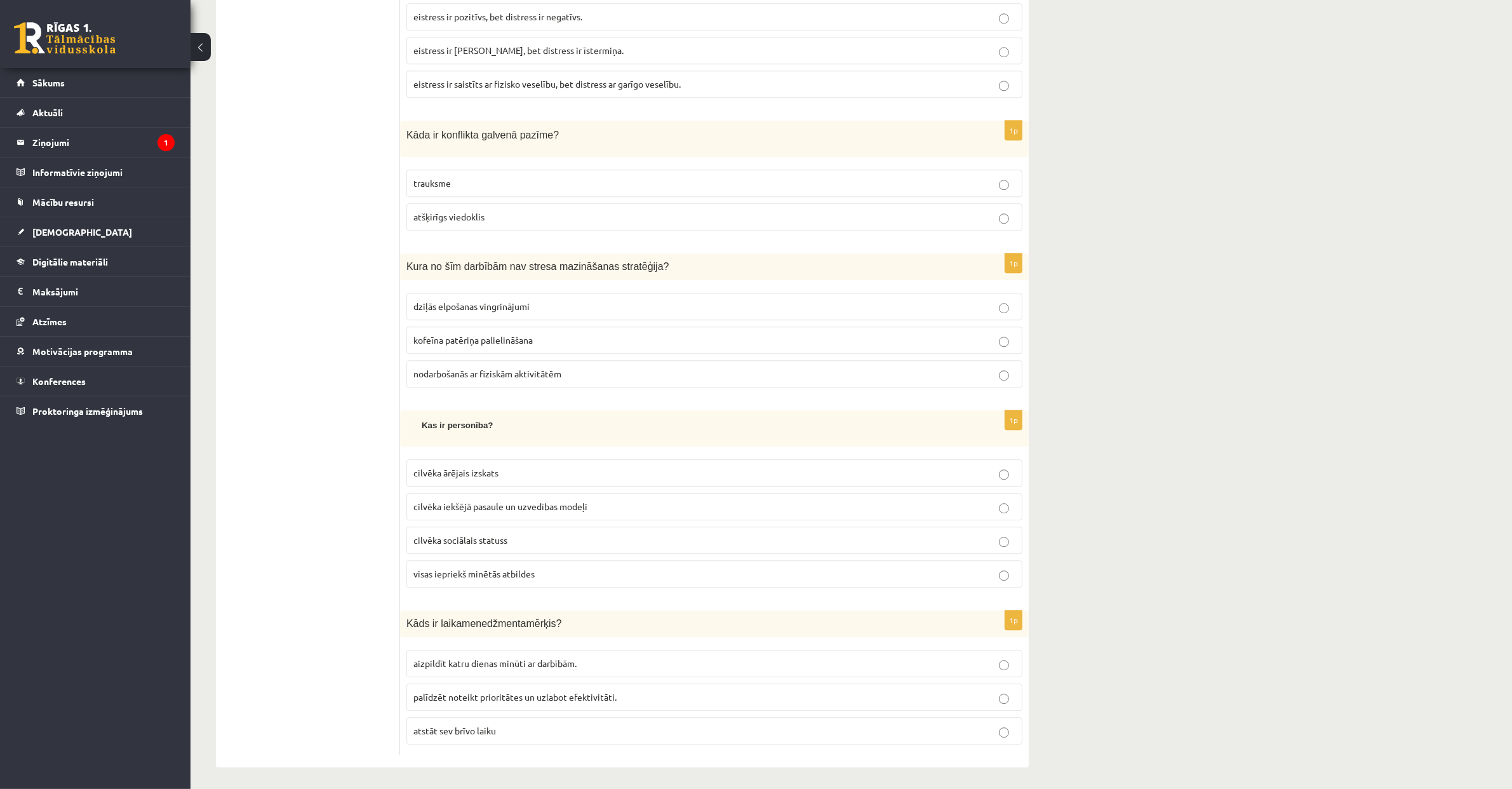
scroll to position [4303, 0]
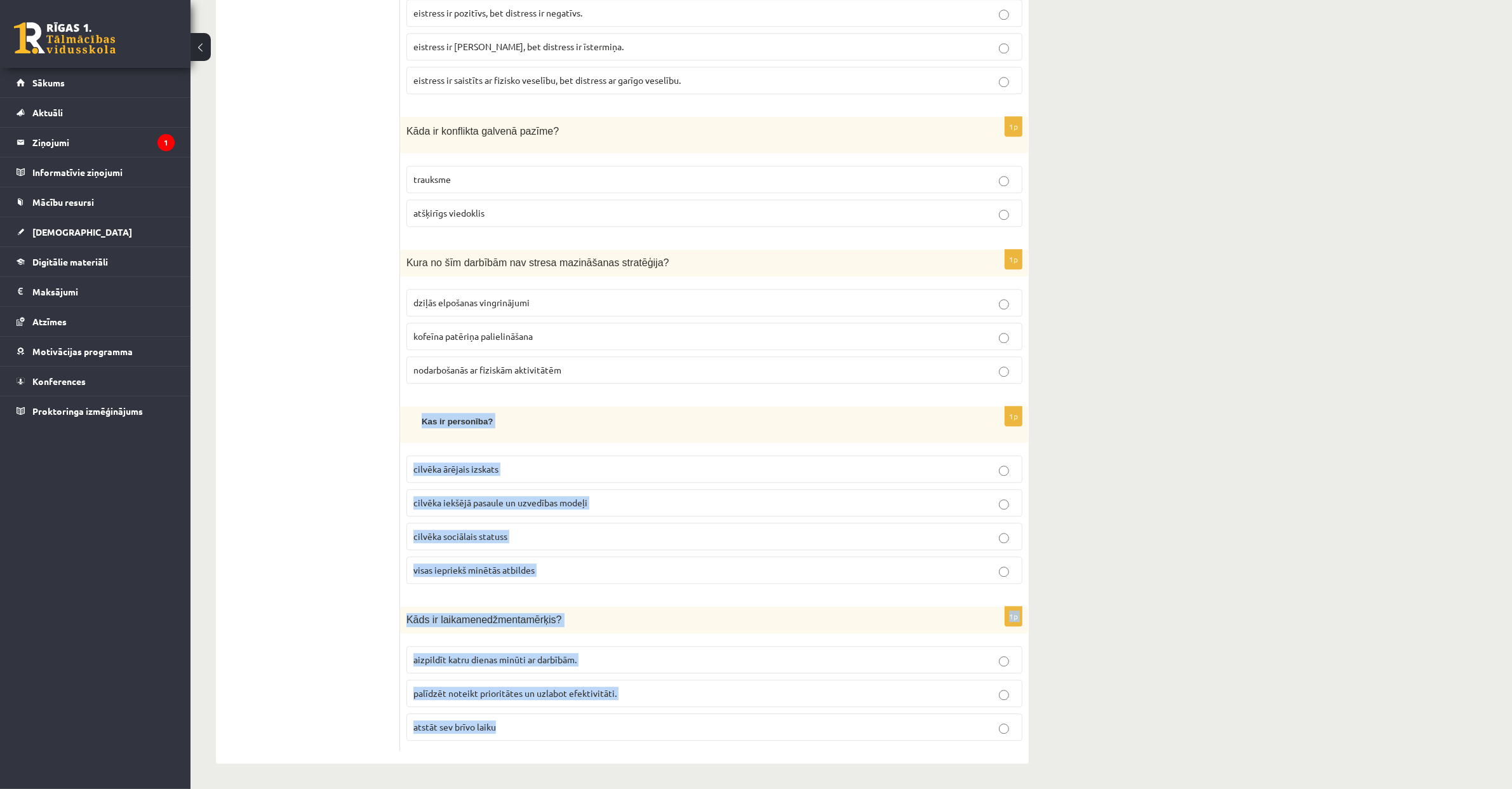
drag, startPoint x: 423, startPoint y: 415, endPoint x: 521, endPoint y: 748, distance: 347.1
copy form "Kas ir personība? cilvēka ārējais izskats cilvēka iekšējā pasaule un uzvedības …"
click at [513, 506] on p "cilvēka iekšējā pasaule un uzvedības modeļi" at bounding box center [714, 502] width 602 height 13
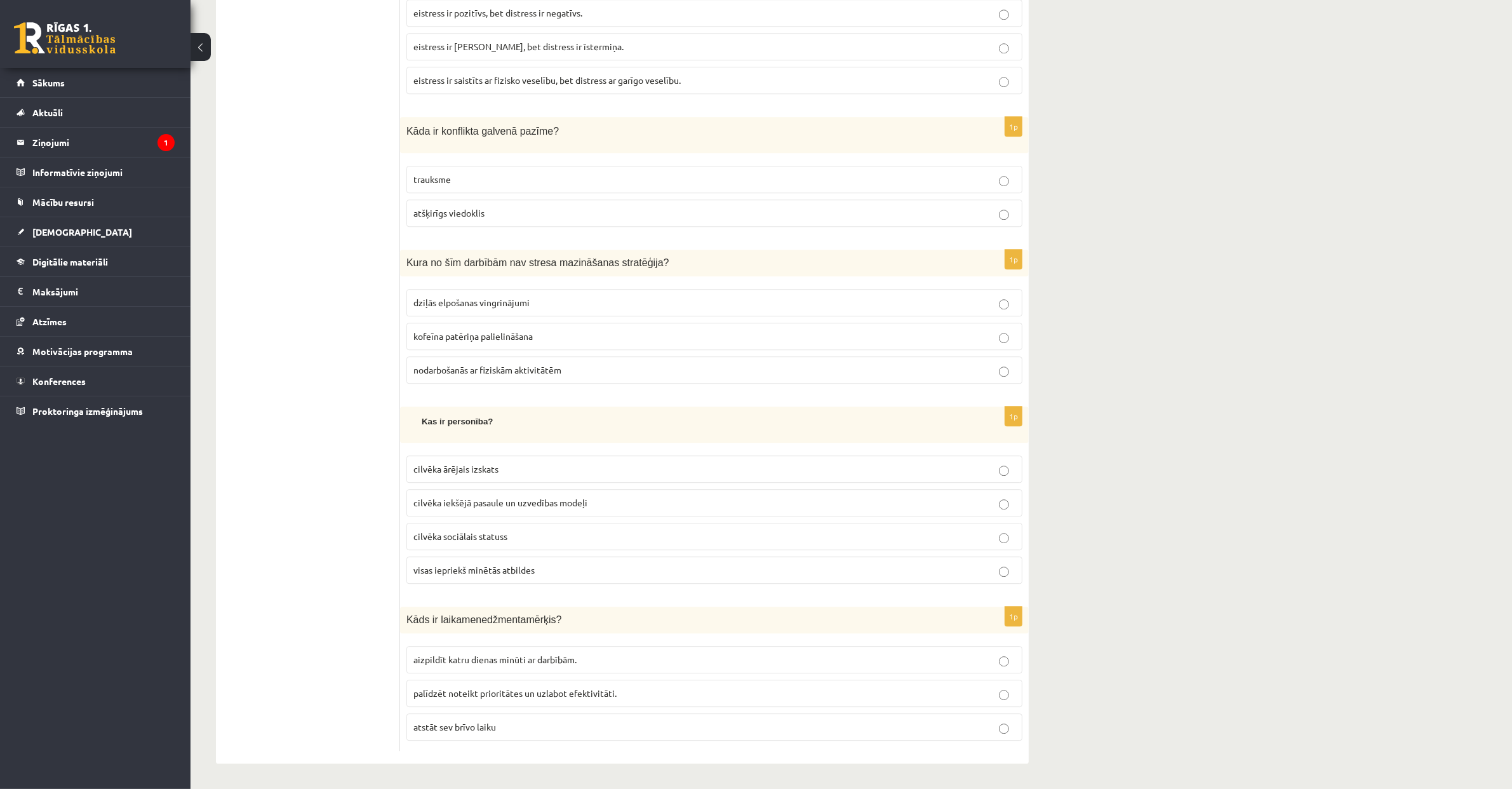
click at [477, 566] on p "palīdzēt noteikt prioritātes un uzlabot efektivitāti." at bounding box center [714, 693] width 602 height 13
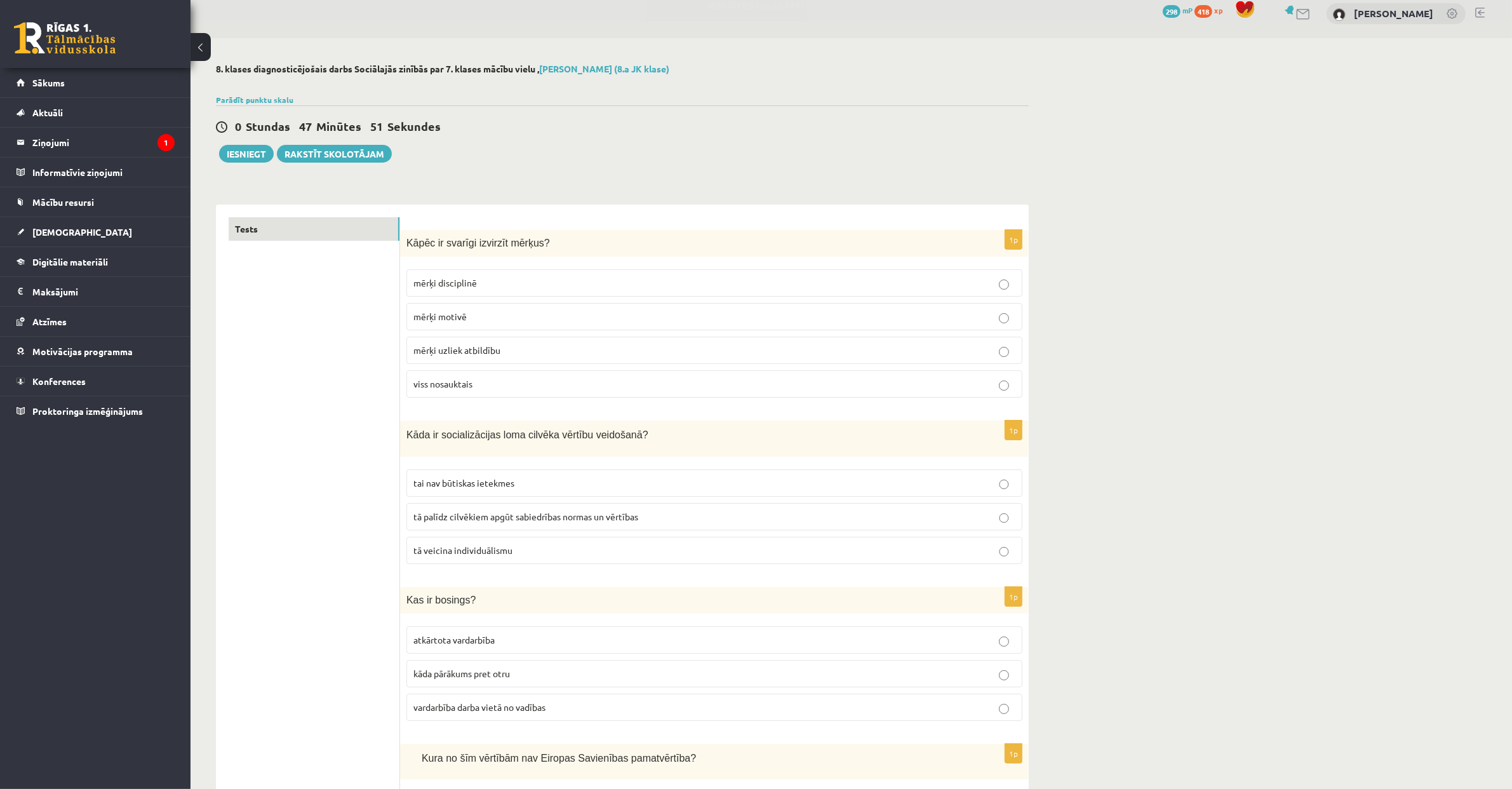
scroll to position [0, 0]
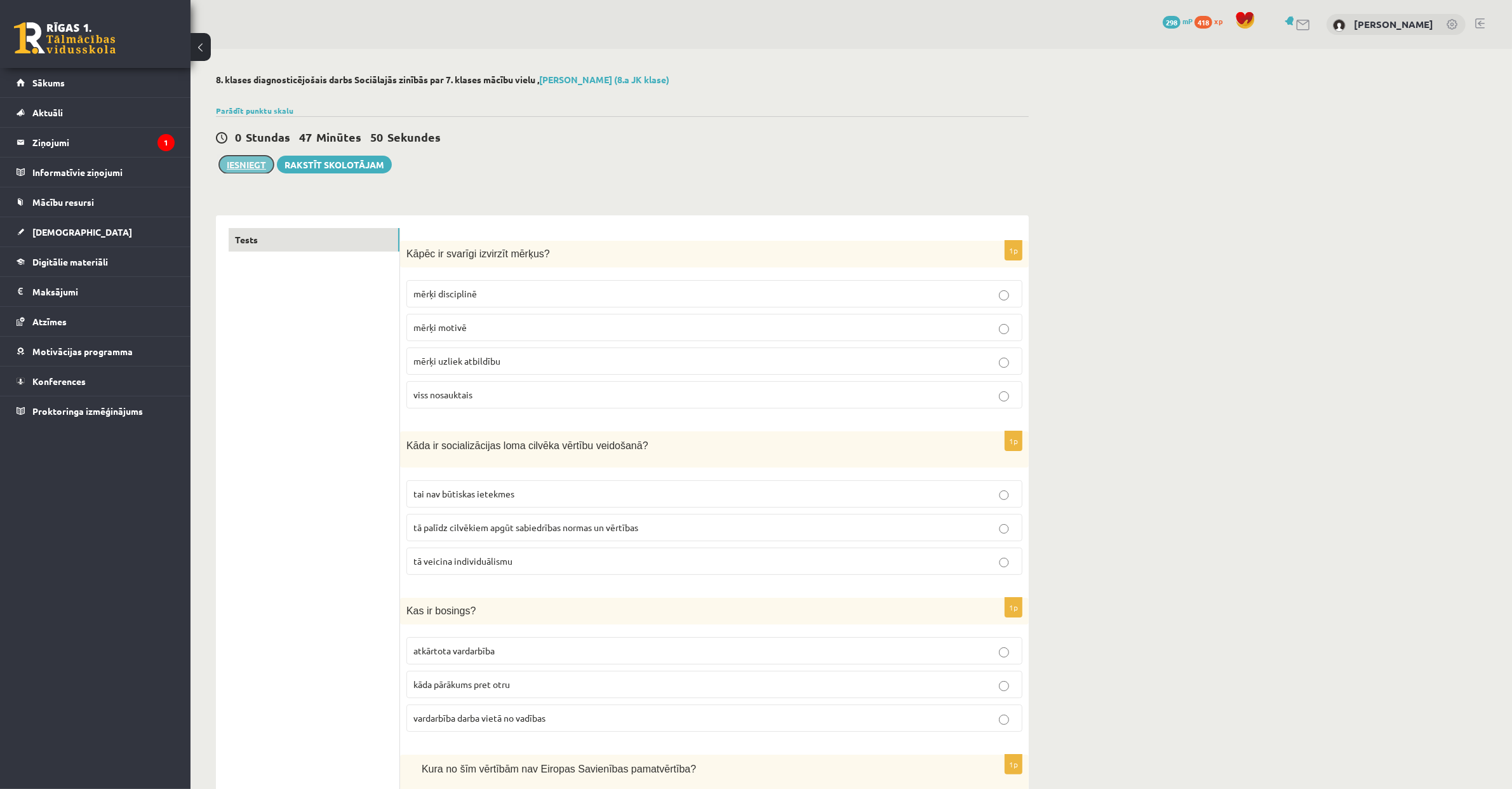
click at [255, 168] on button "Iesniegt" at bounding box center [246, 164] width 54 height 18
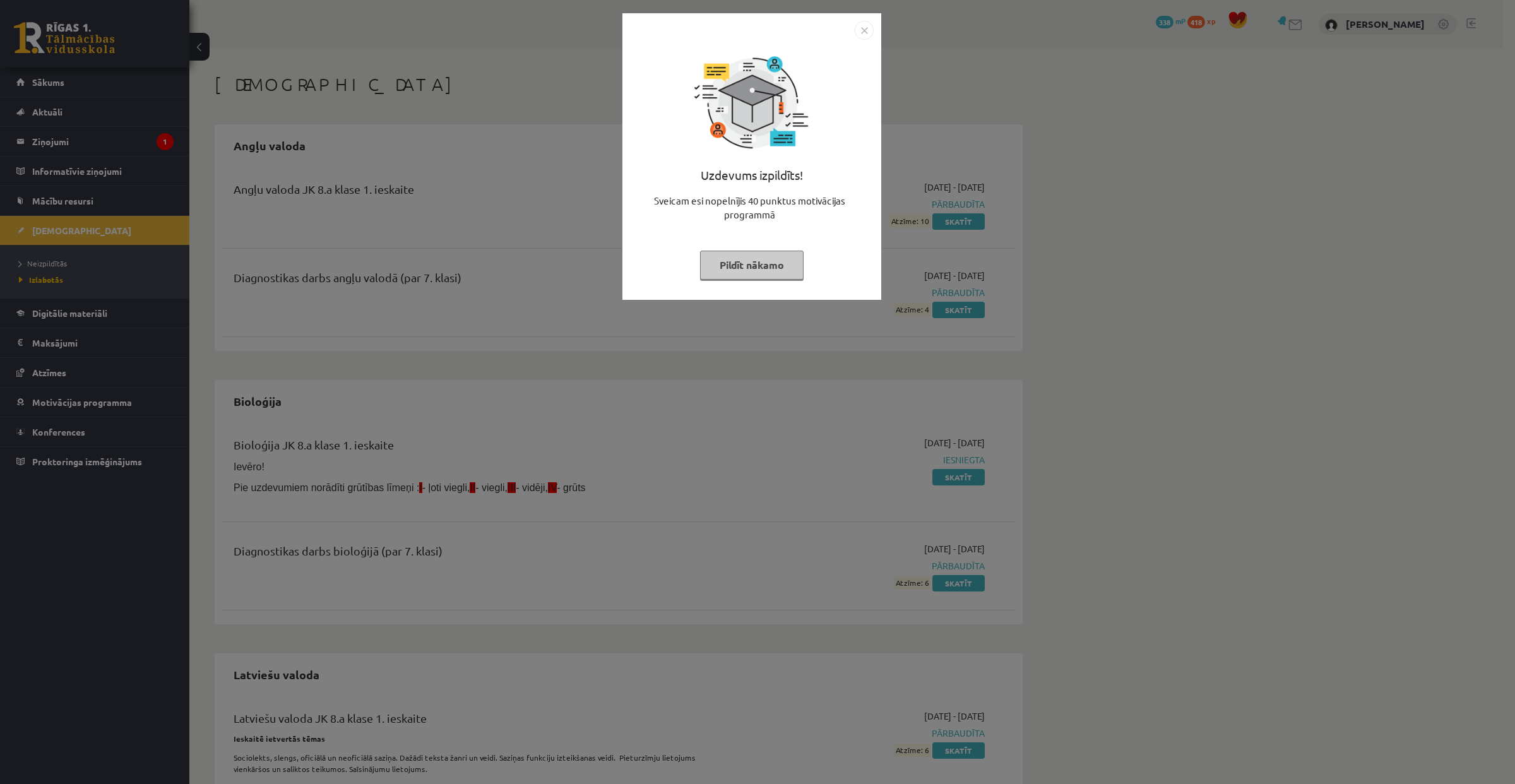
click at [867, 23] on img "Close" at bounding box center [864, 30] width 19 height 19
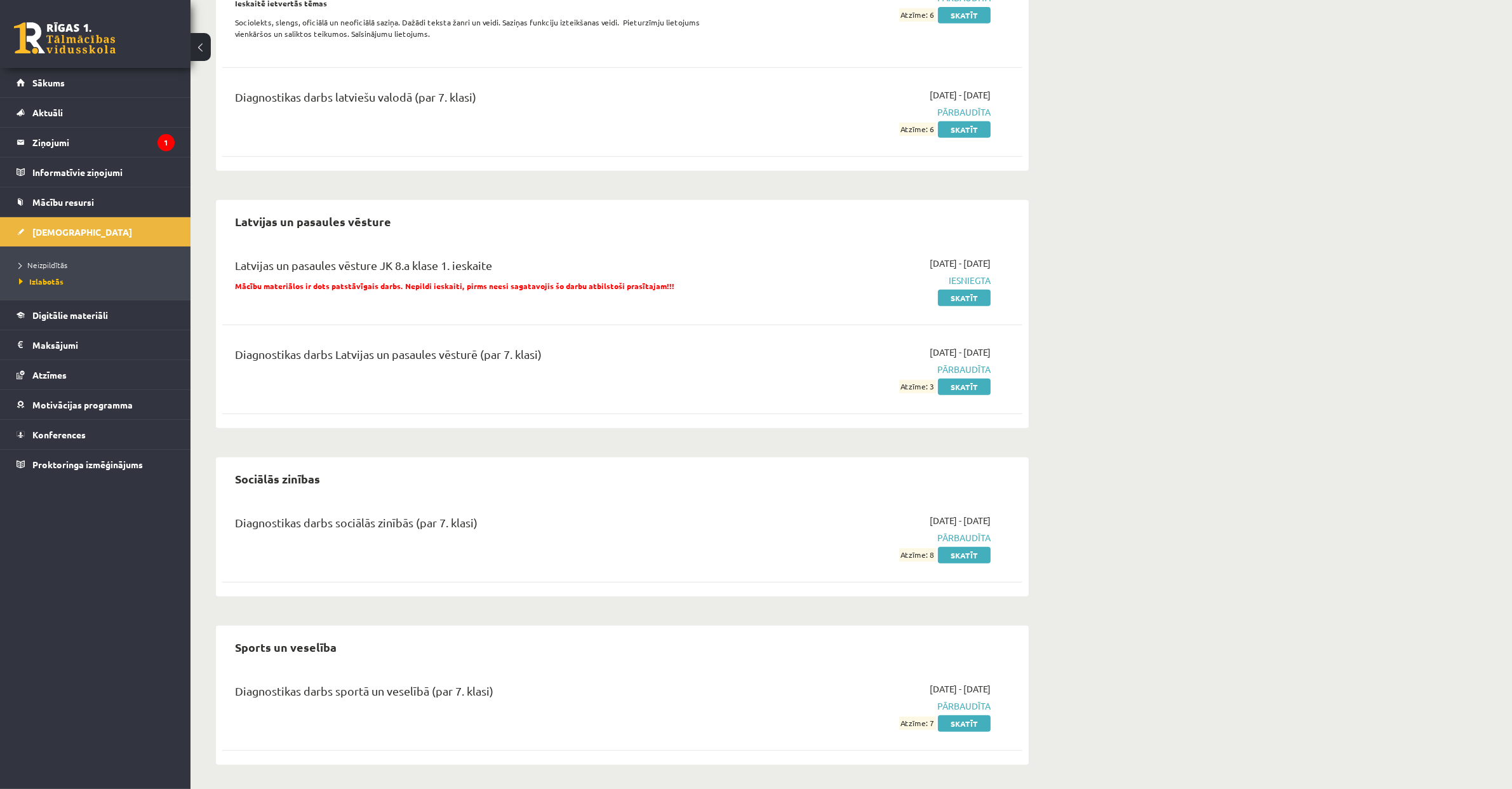
scroll to position [742, 0]
click at [956, 552] on link "Skatīt" at bounding box center [964, 554] width 53 height 16
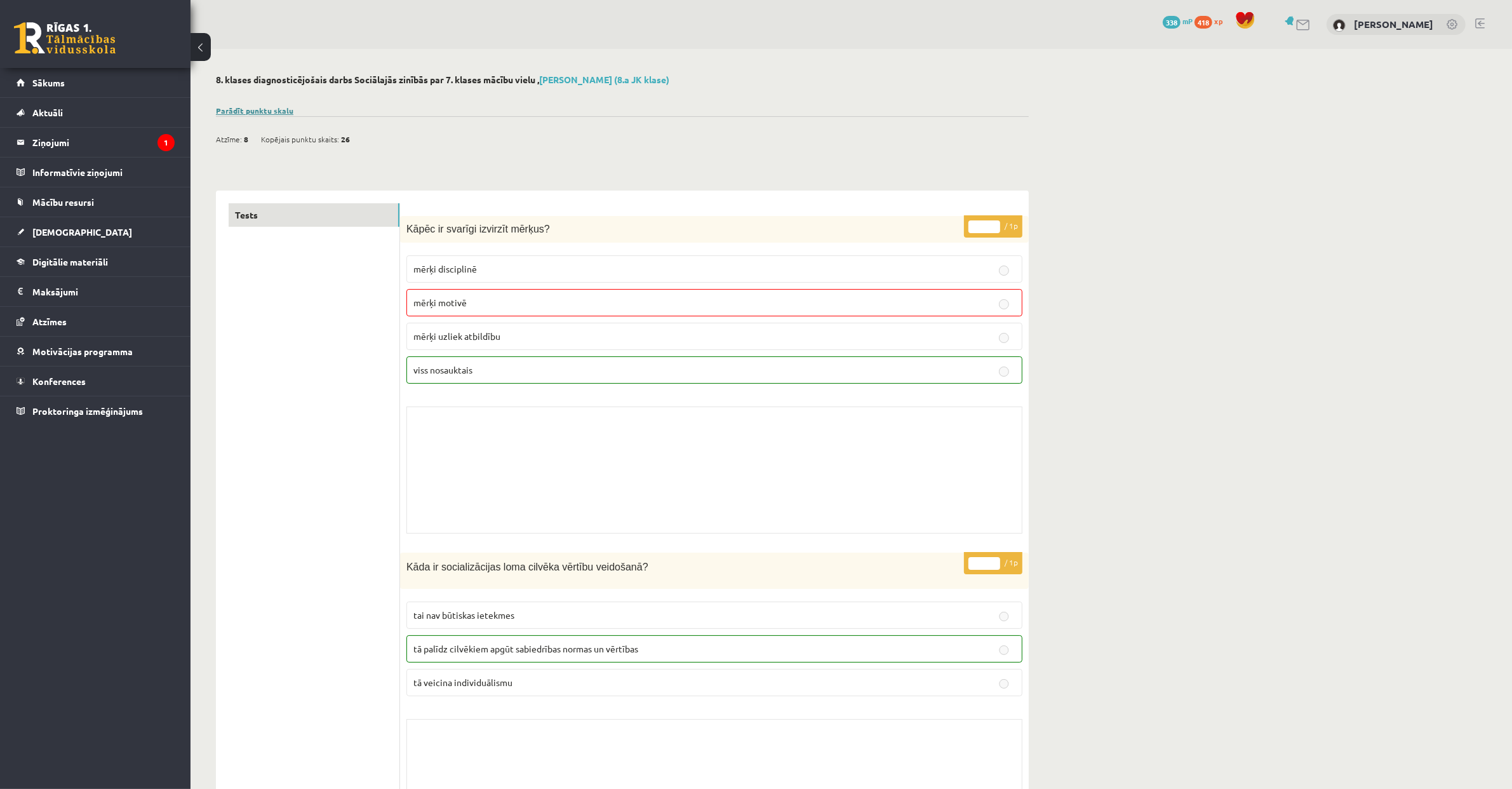
click at [260, 108] on link "Parādīt punktu skalu" at bounding box center [254, 111] width 77 height 10
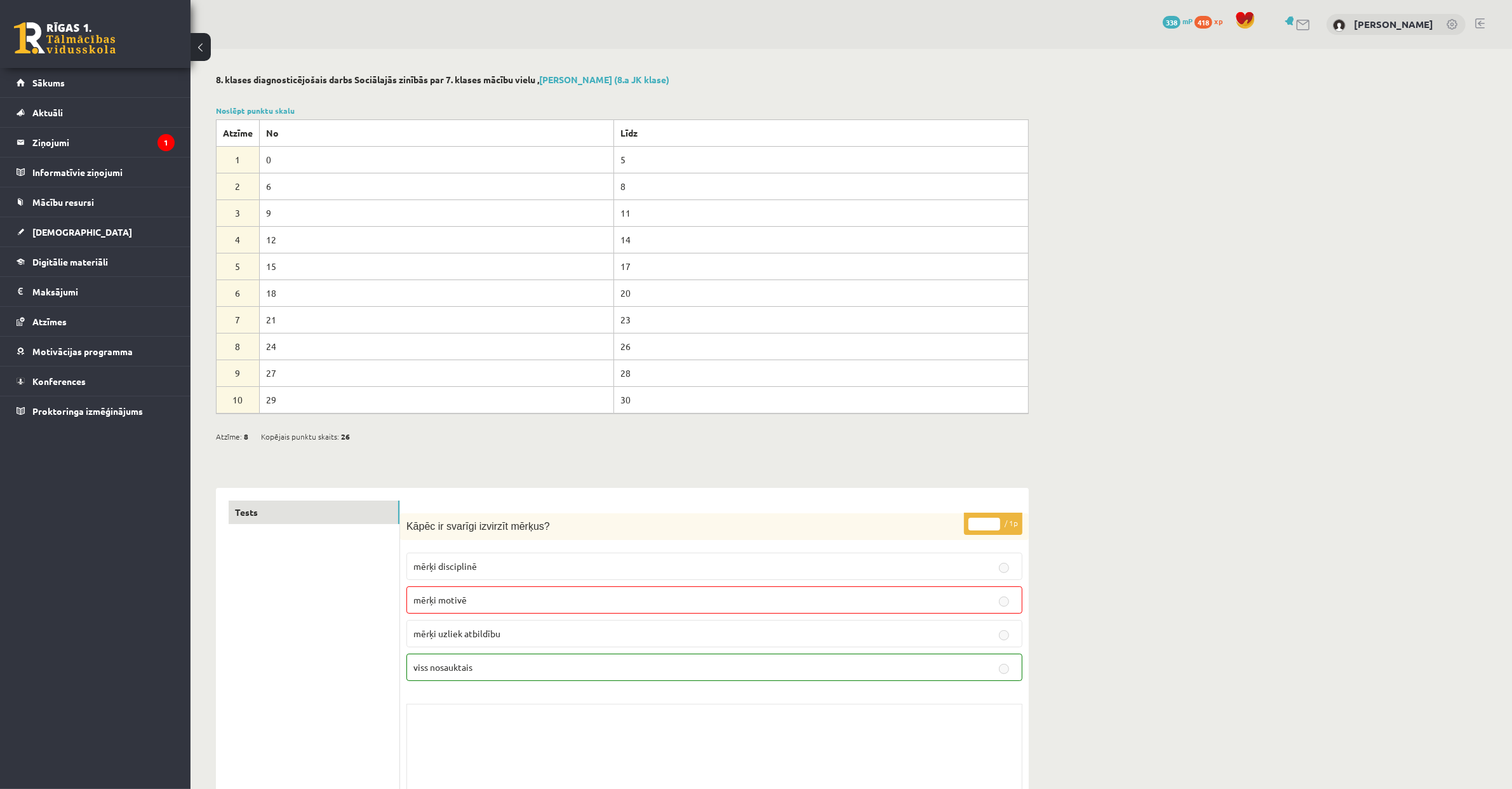
click at [368, 105] on div "Noslēpt punktu skalu Atzīme No Līdz 1 0 5 2 6 8 3 9 11 4 12 14 5 15 17 6 18 20 …" at bounding box center [622, 259] width 812 height 309
click at [252, 111] on link "Noslēpt punktu skalu" at bounding box center [255, 111] width 79 height 10
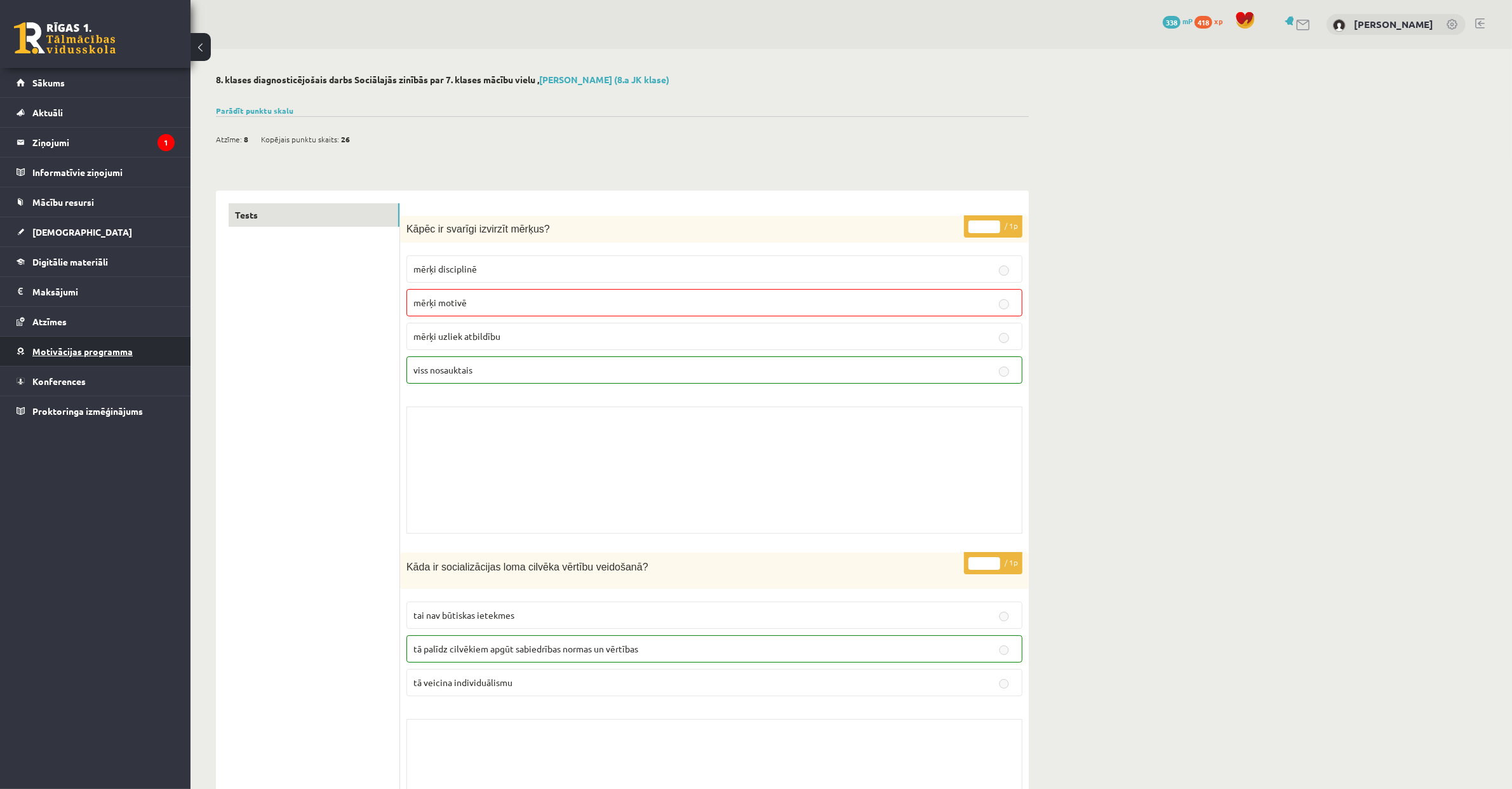
click at [104, 353] on span "Motivācijas programma" at bounding box center [82, 351] width 100 height 12
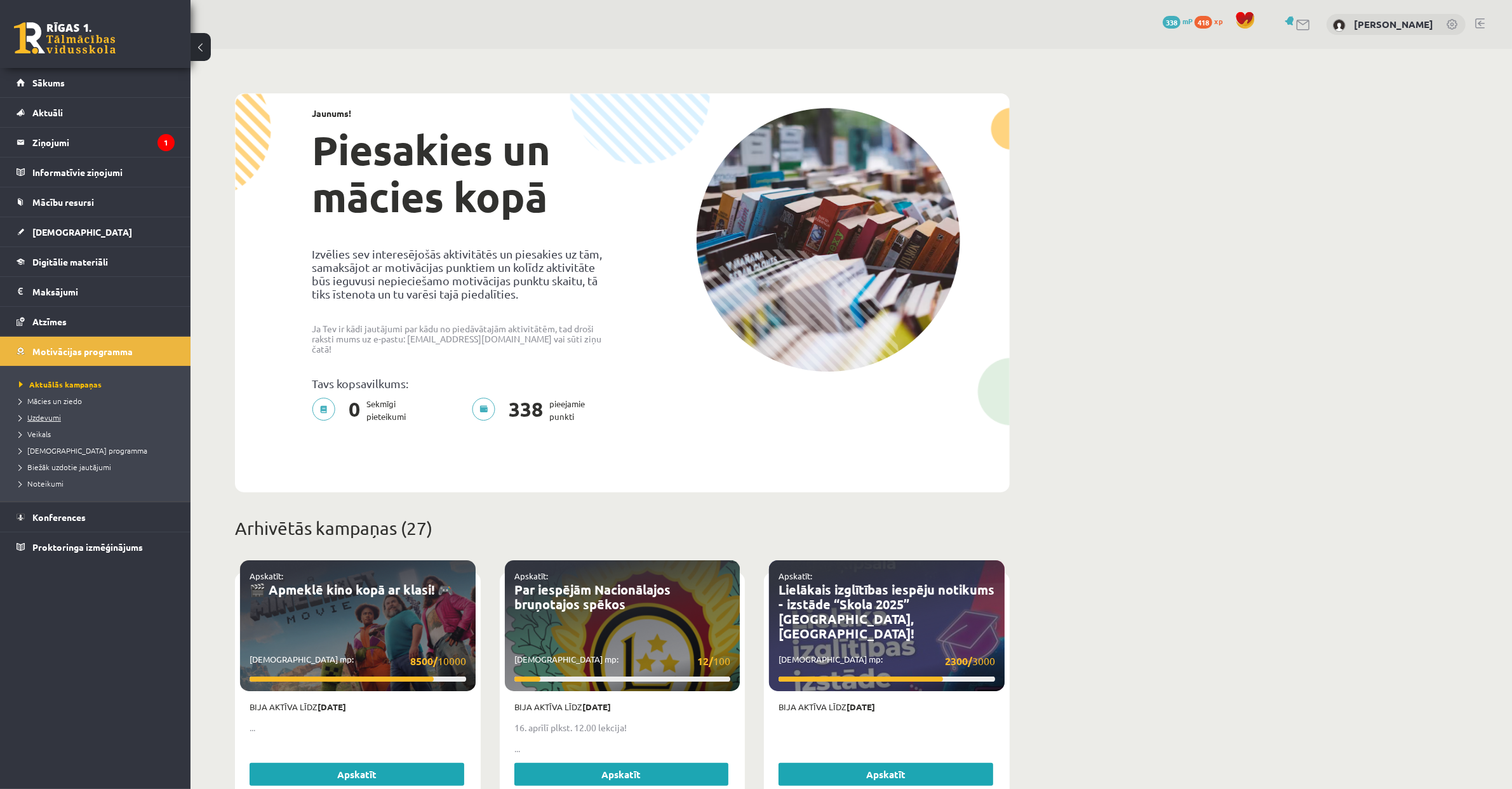
click at [53, 418] on span "Uzdevumi" at bounding box center [40, 417] width 42 height 10
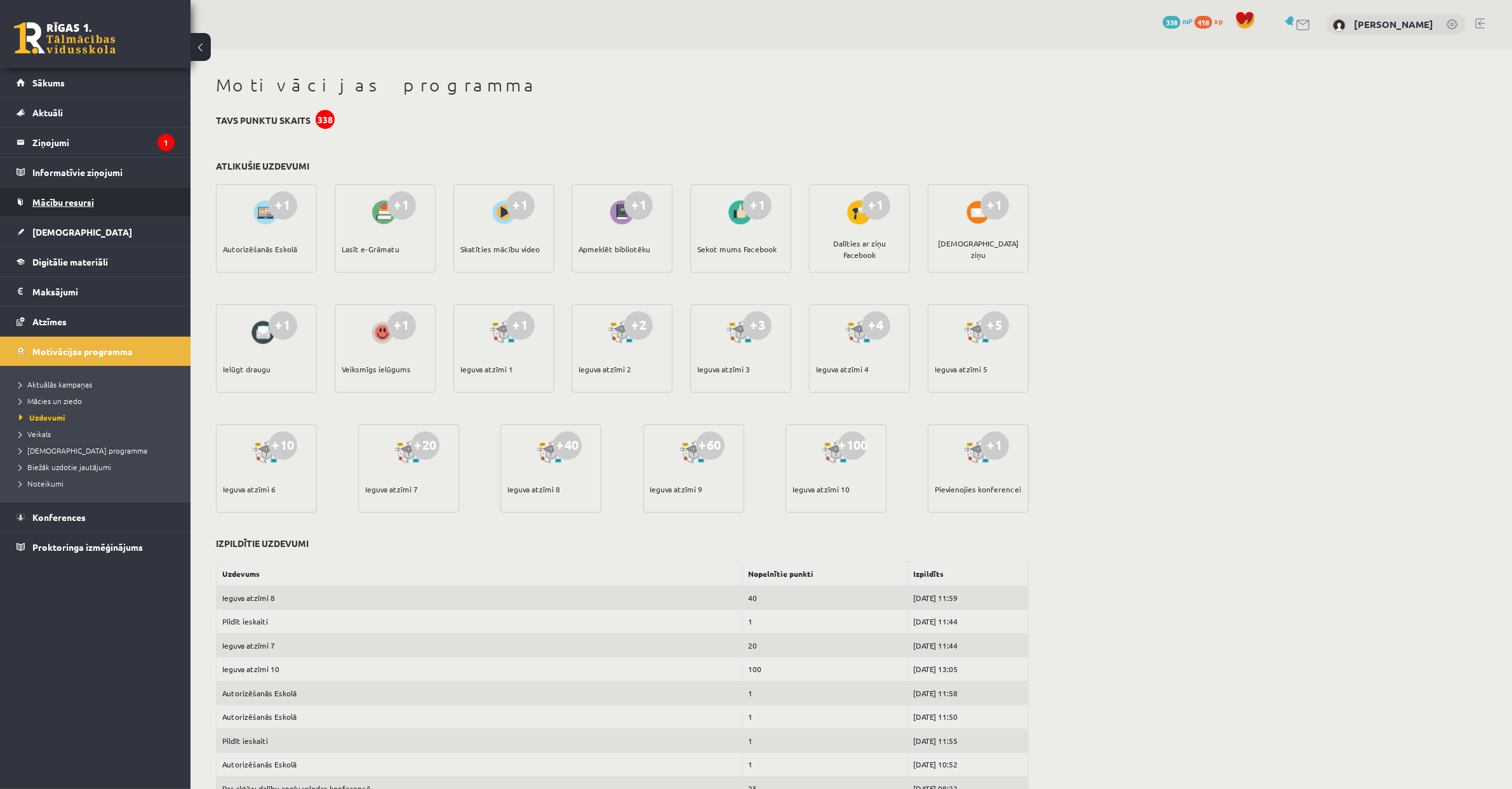
click at [124, 200] on link "Mācību resursi" at bounding box center [95, 202] width 158 height 29
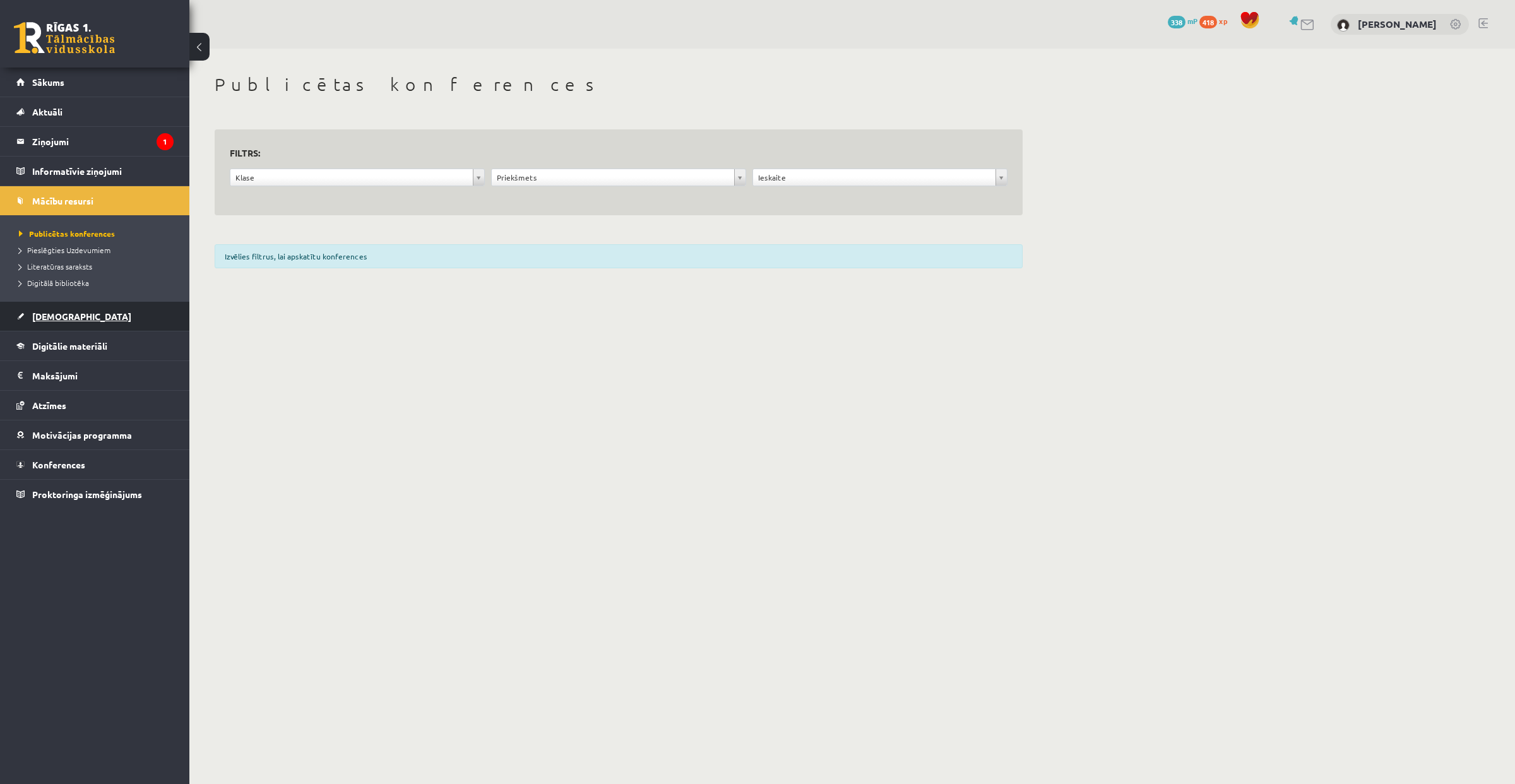
click at [79, 322] on link "[DEMOGRAPHIC_DATA]" at bounding box center [94, 316] width 157 height 29
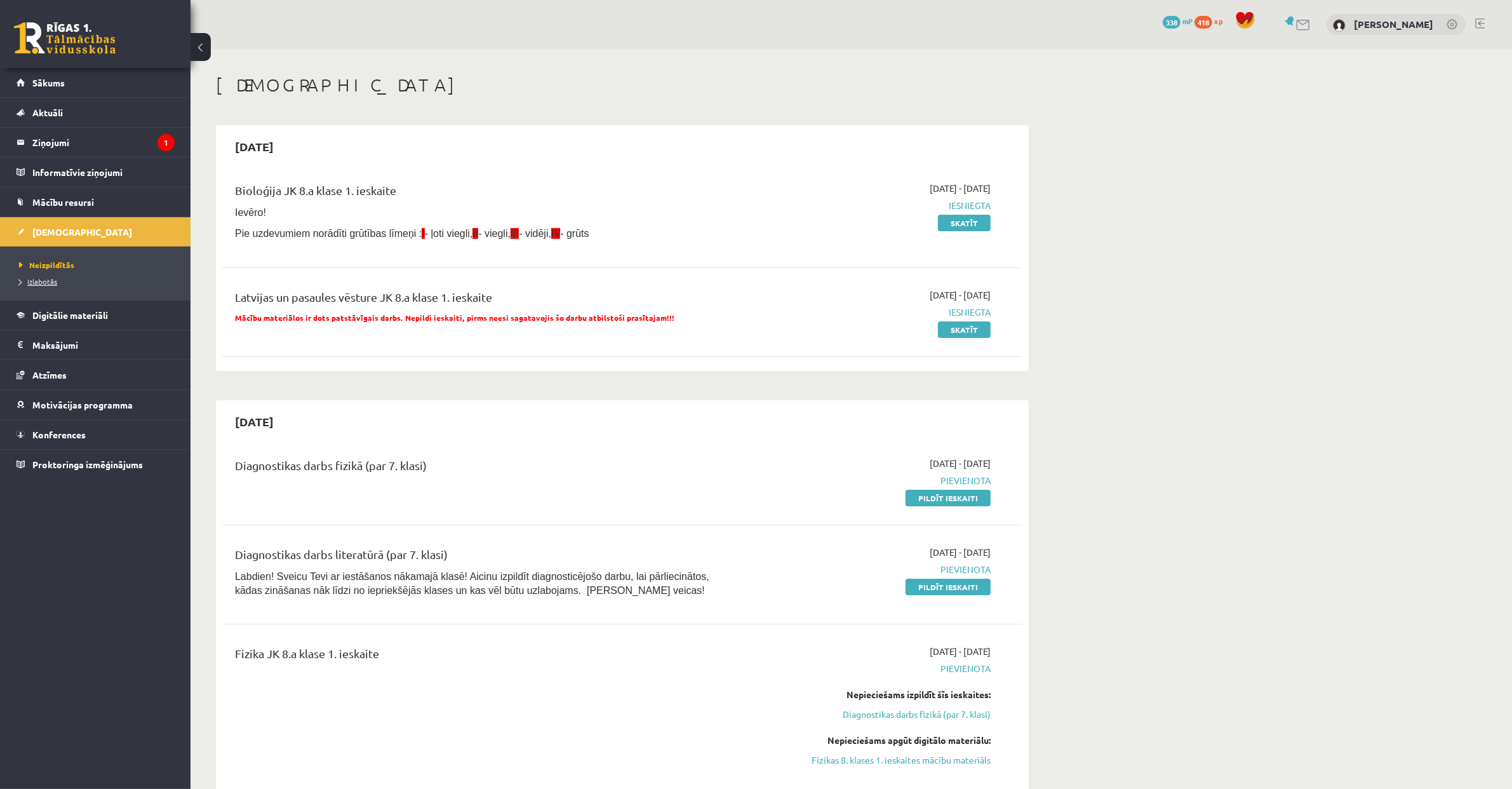
click at [55, 283] on span "Izlabotās" at bounding box center [38, 281] width 38 height 10
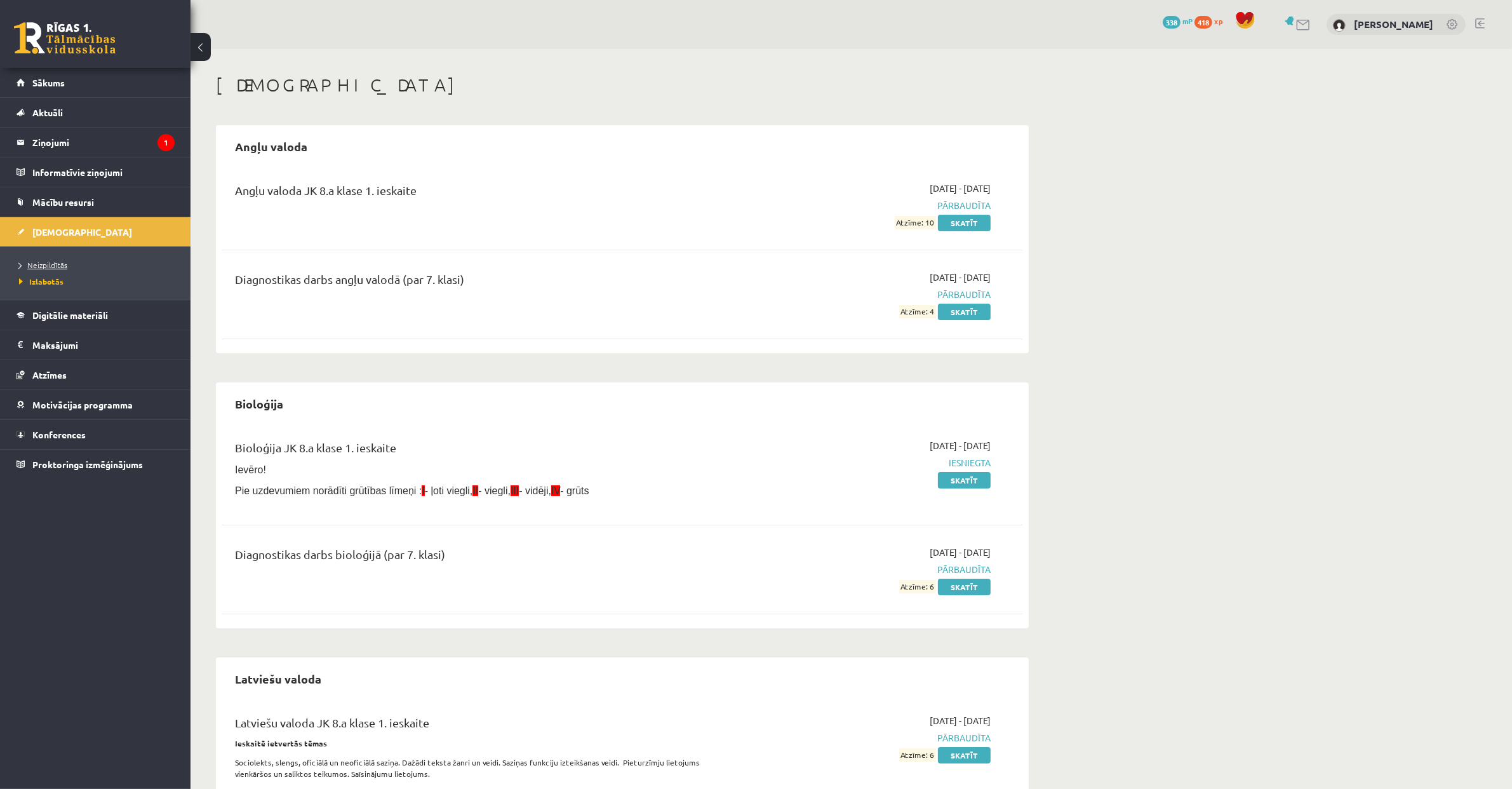
click at [52, 261] on span "Neizpildītās" at bounding box center [43, 265] width 49 height 10
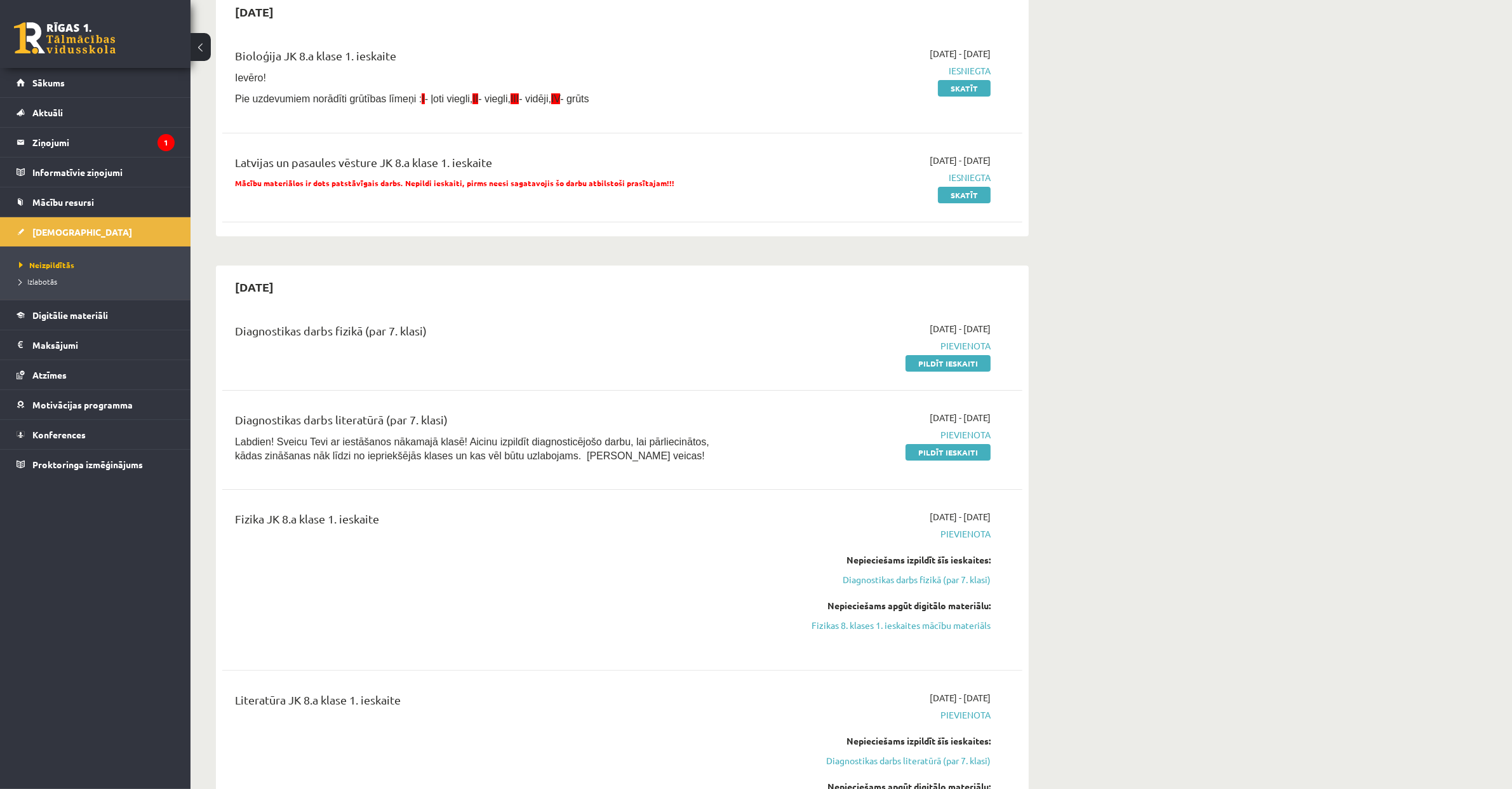
scroll to position [136, 0]
click at [964, 454] on link "Pildīt ieskaiti" at bounding box center [948, 450] width 85 height 16
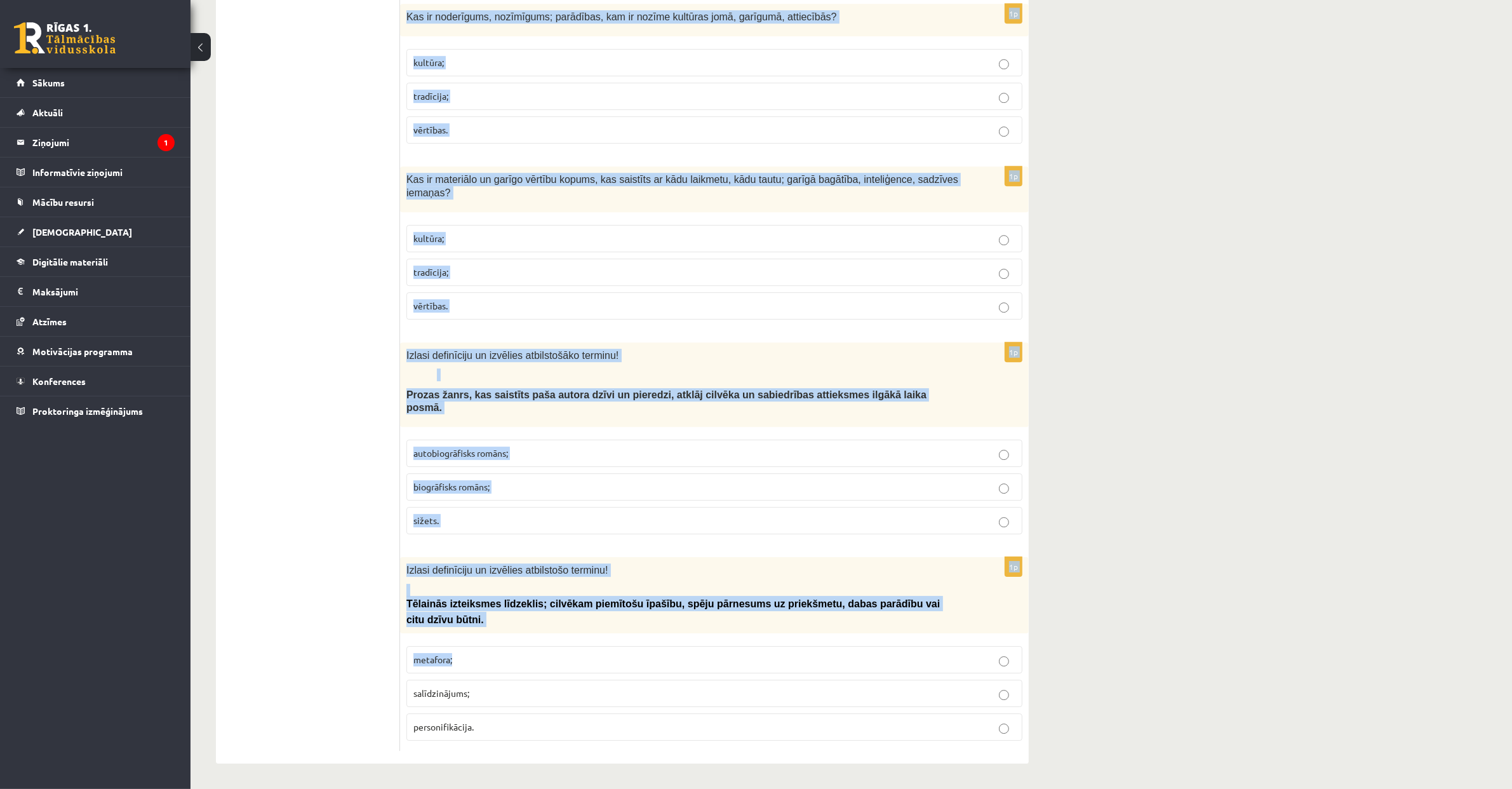
scroll to position [4824, 0]
drag, startPoint x: 407, startPoint y: 282, endPoint x: 608, endPoint y: 741, distance: 501.1
copy form "Braeina Seznika grāmata “Hugo Kabrē izgudrojums” ir savdabīga un neparasta uzbū…"
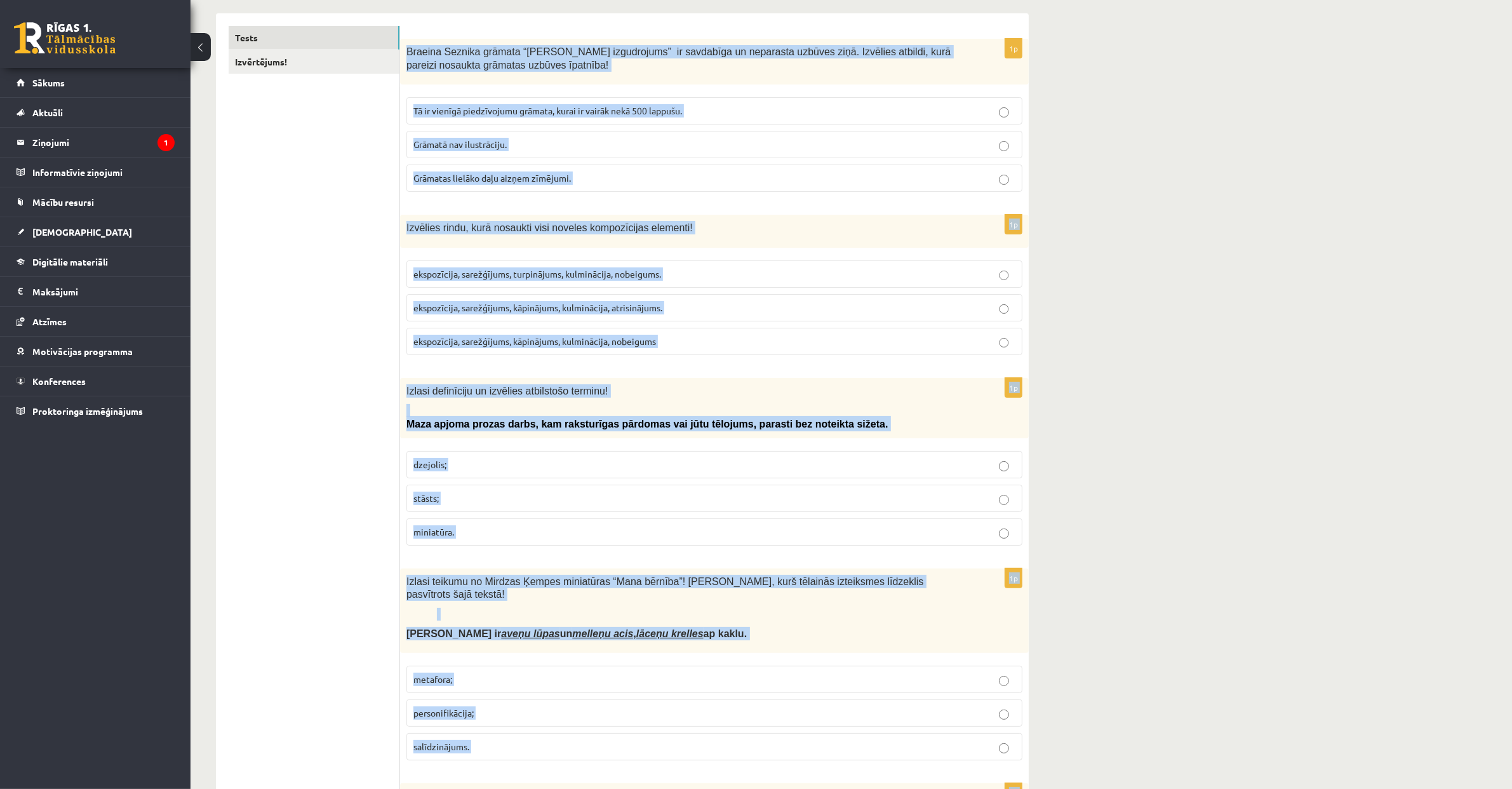
scroll to position [0, 0]
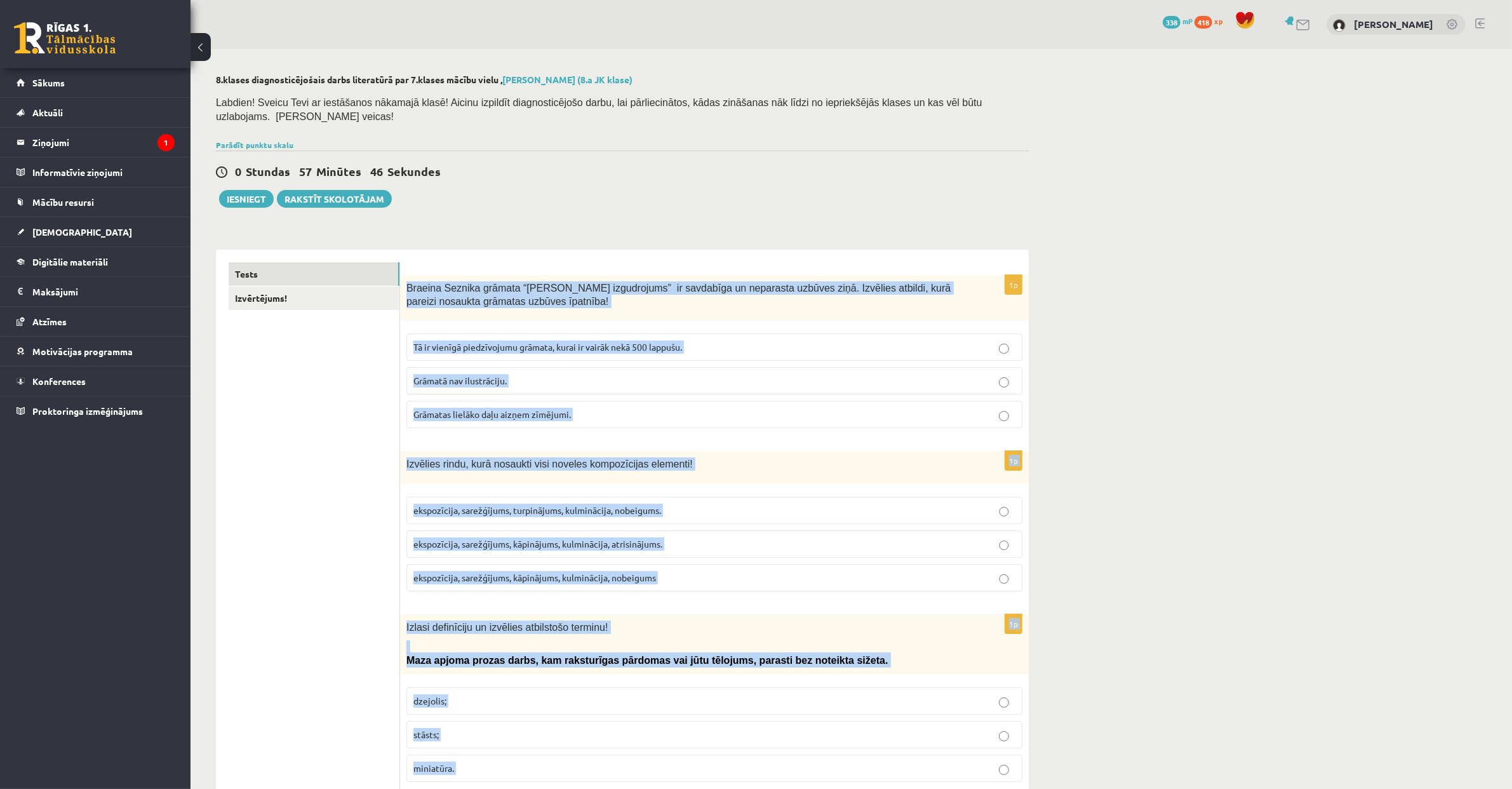
click at [664, 415] on p "Grāmatas lielāko daļu aizņem zīmējumi." at bounding box center [714, 414] width 602 height 13
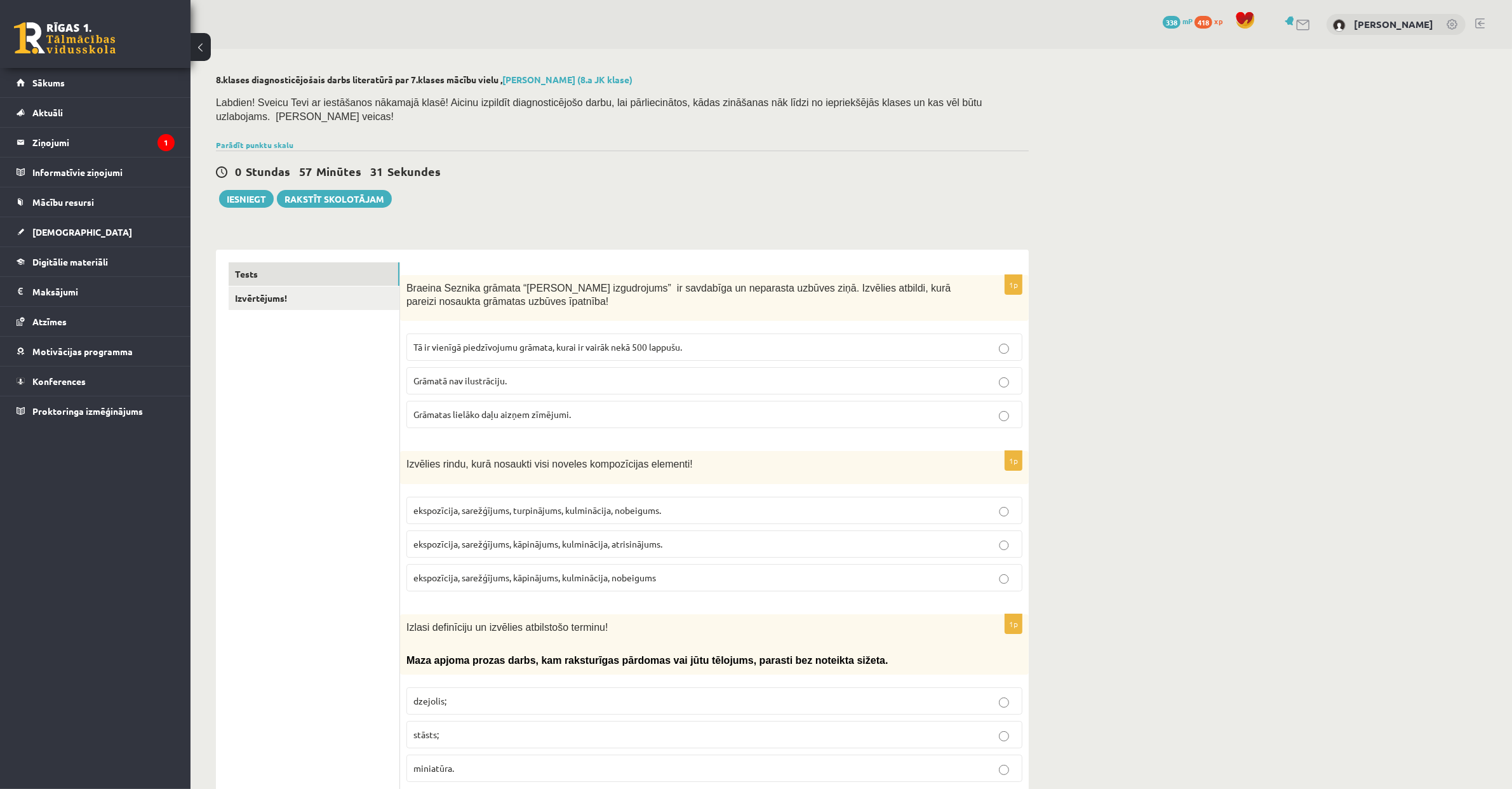
click at [533, 538] on p "ekspozīcija, sarežģījums, kāpinājums, kulminācija, atrisinājums." at bounding box center [714, 544] width 602 height 13
click at [636, 583] on span "ekspozīcija, sarežģījums, kāpinājums, kulminācija, nobeigums" at bounding box center [534, 578] width 242 height 12
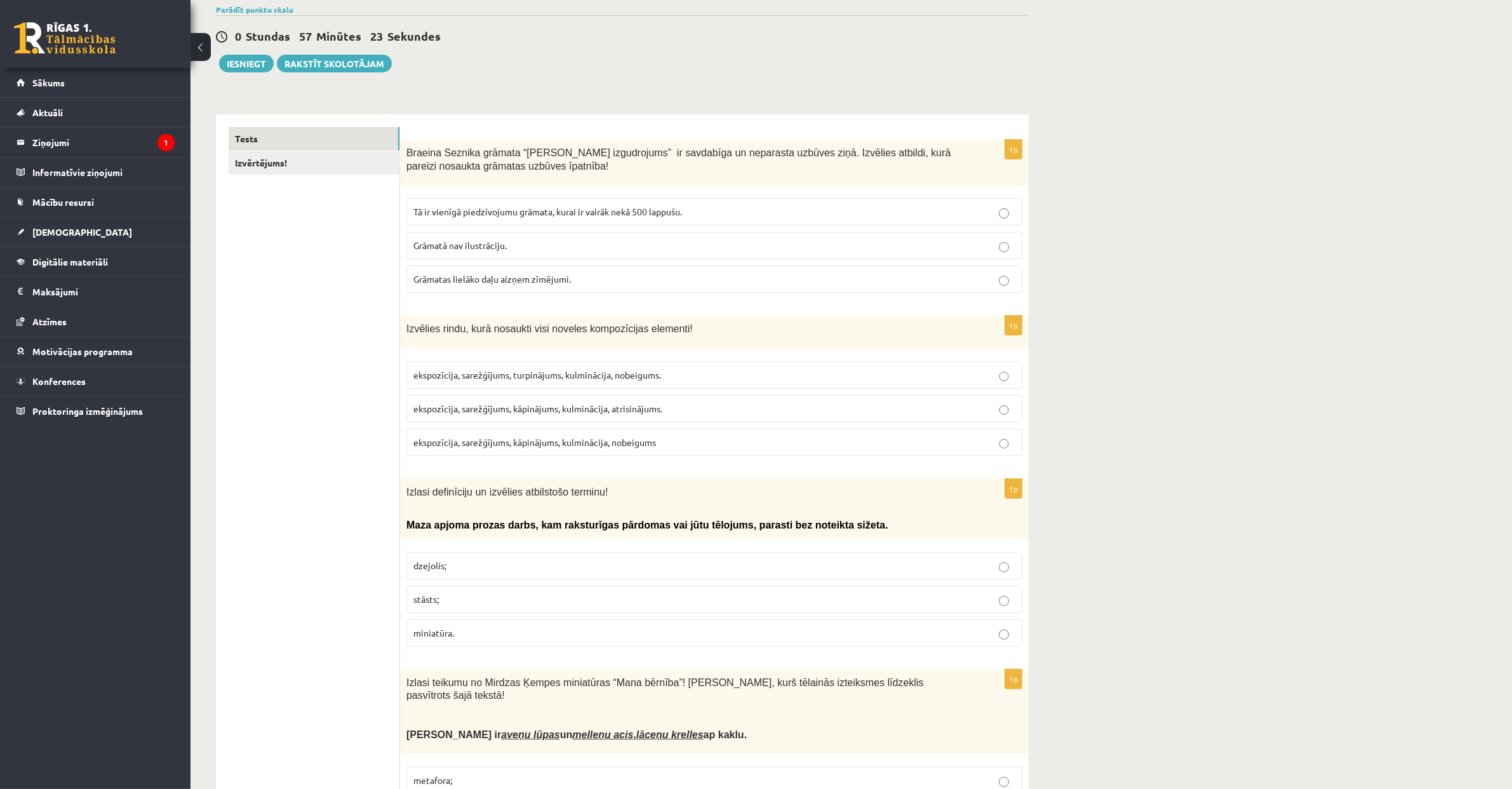
scroll to position [217, 0]
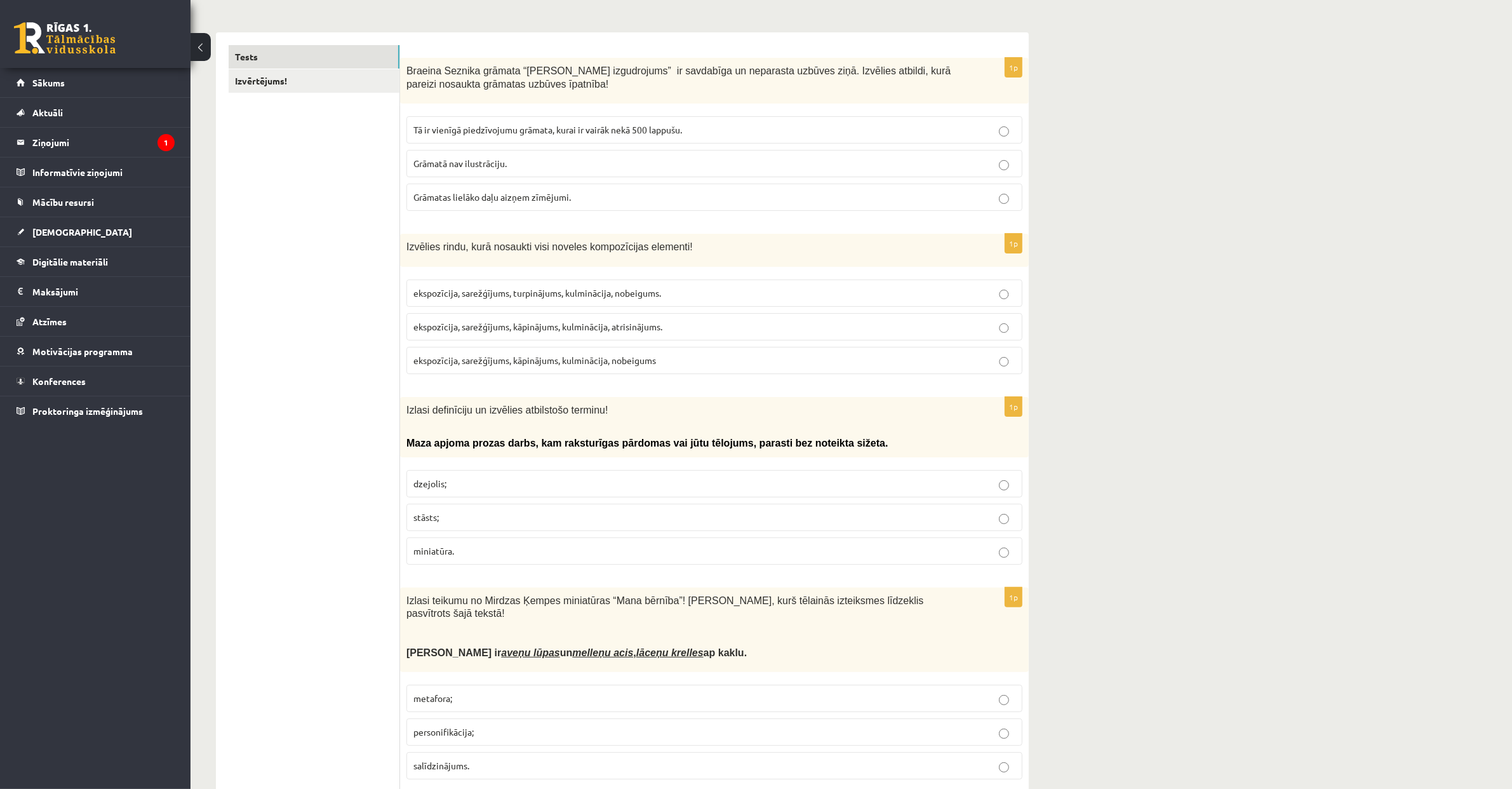
click at [569, 541] on label "miniatūra." at bounding box center [714, 550] width 616 height 27
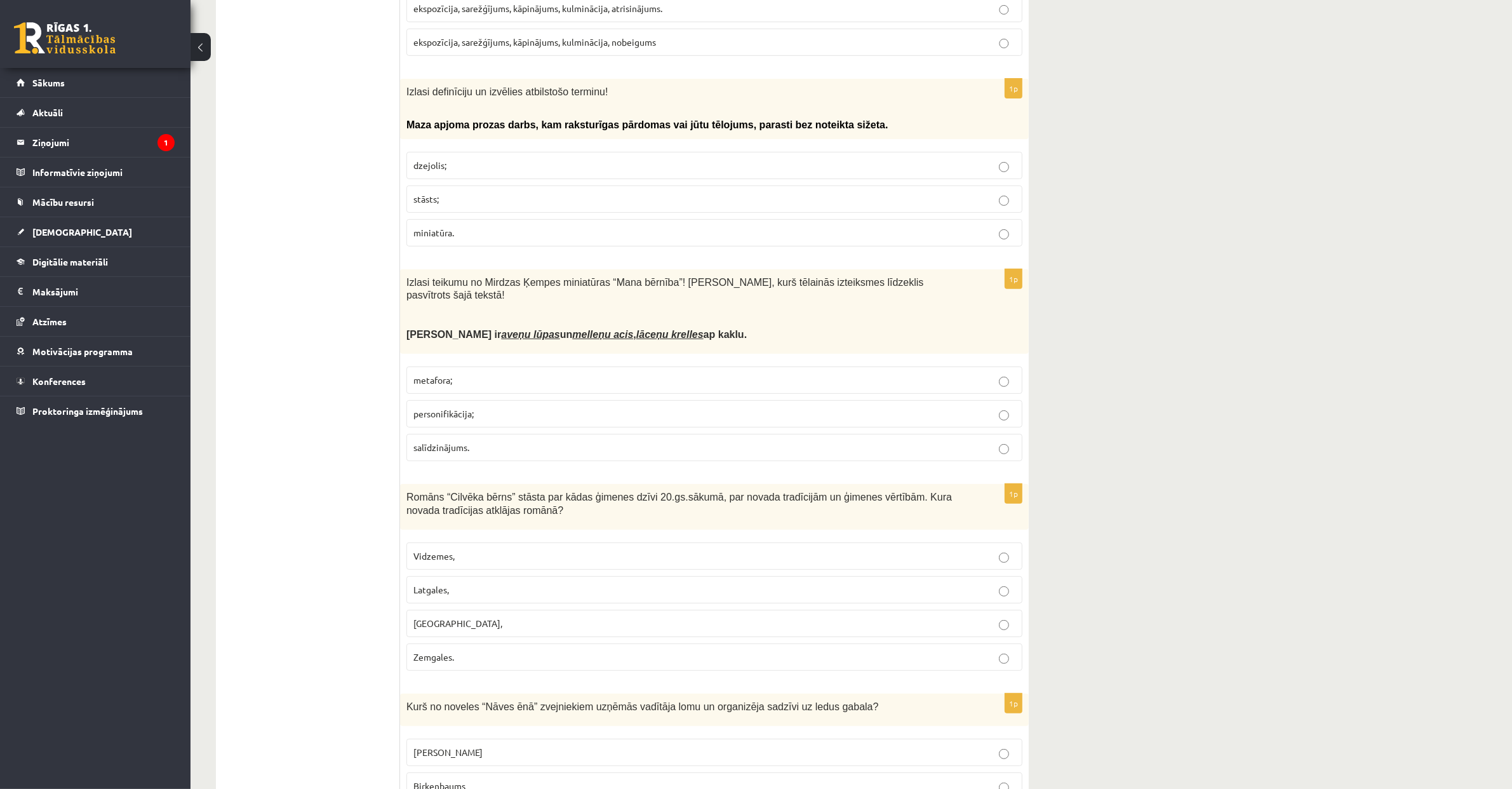
scroll to position [537, 0]
click at [527, 372] on label "metafora;" at bounding box center [714, 378] width 616 height 27
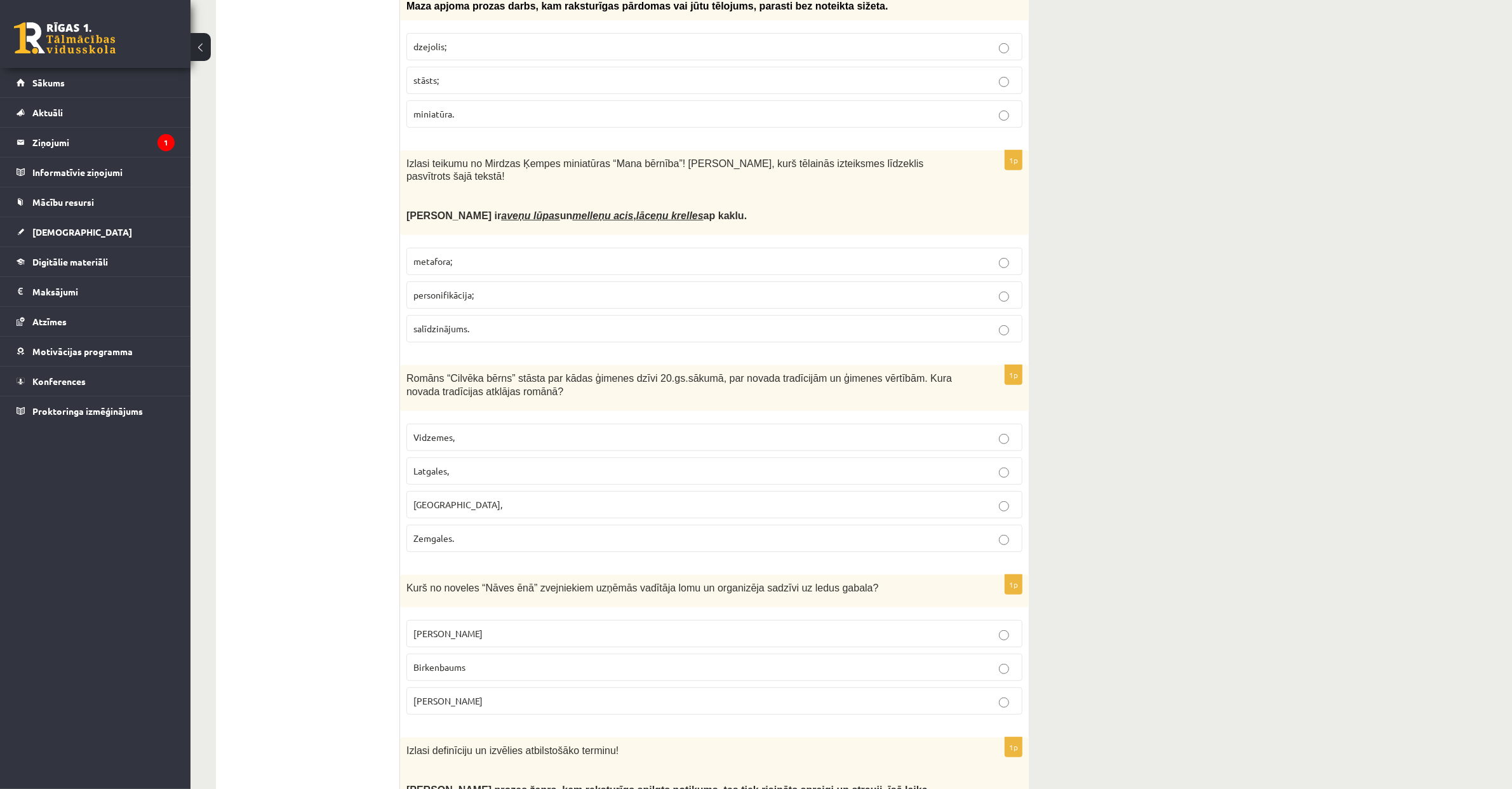
scroll to position [833, 0]
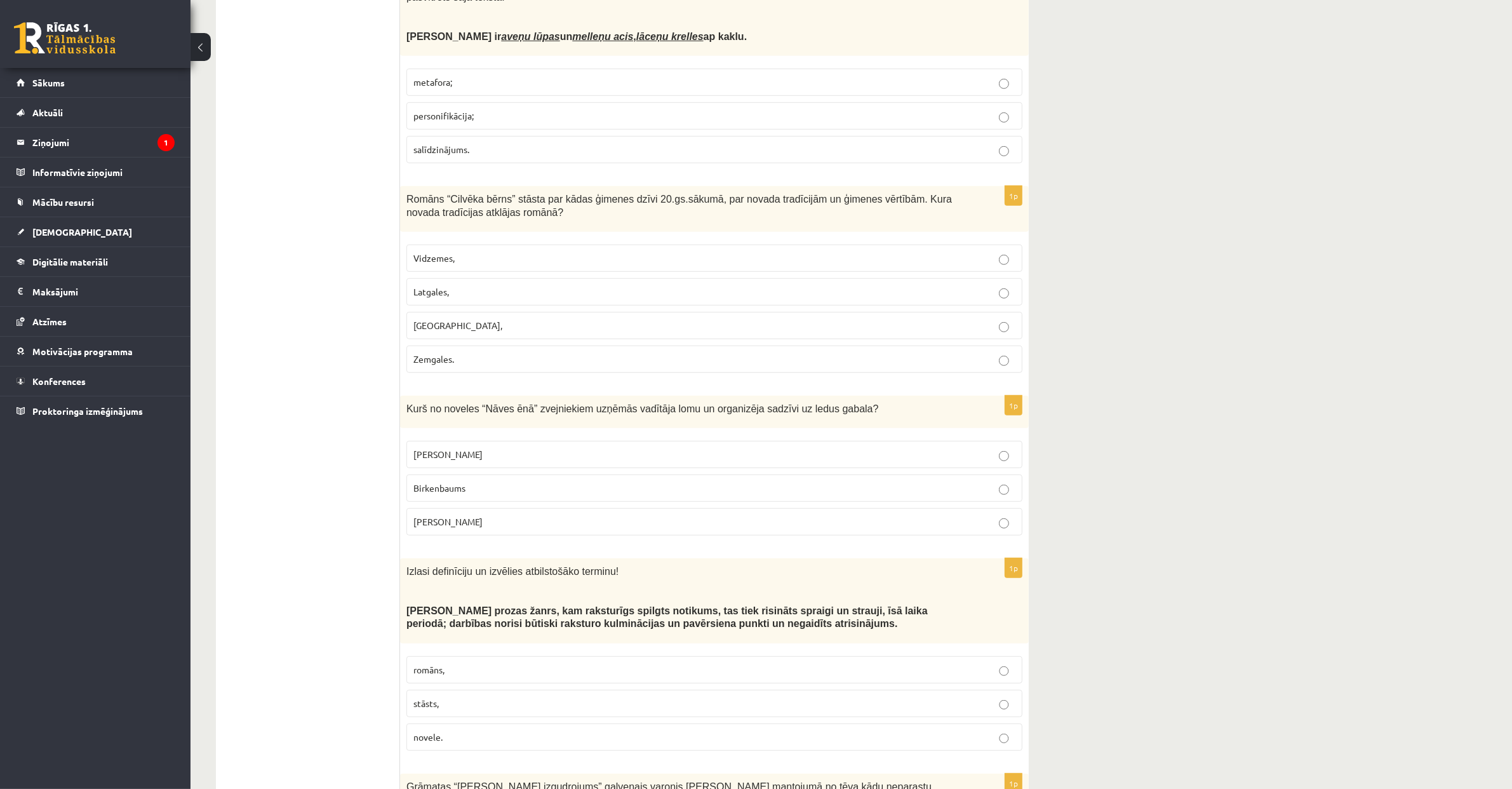
click at [499, 293] on p "Latgales," at bounding box center [714, 292] width 602 height 13
click at [505, 457] on p "Grīntāls" at bounding box center [714, 455] width 602 height 13
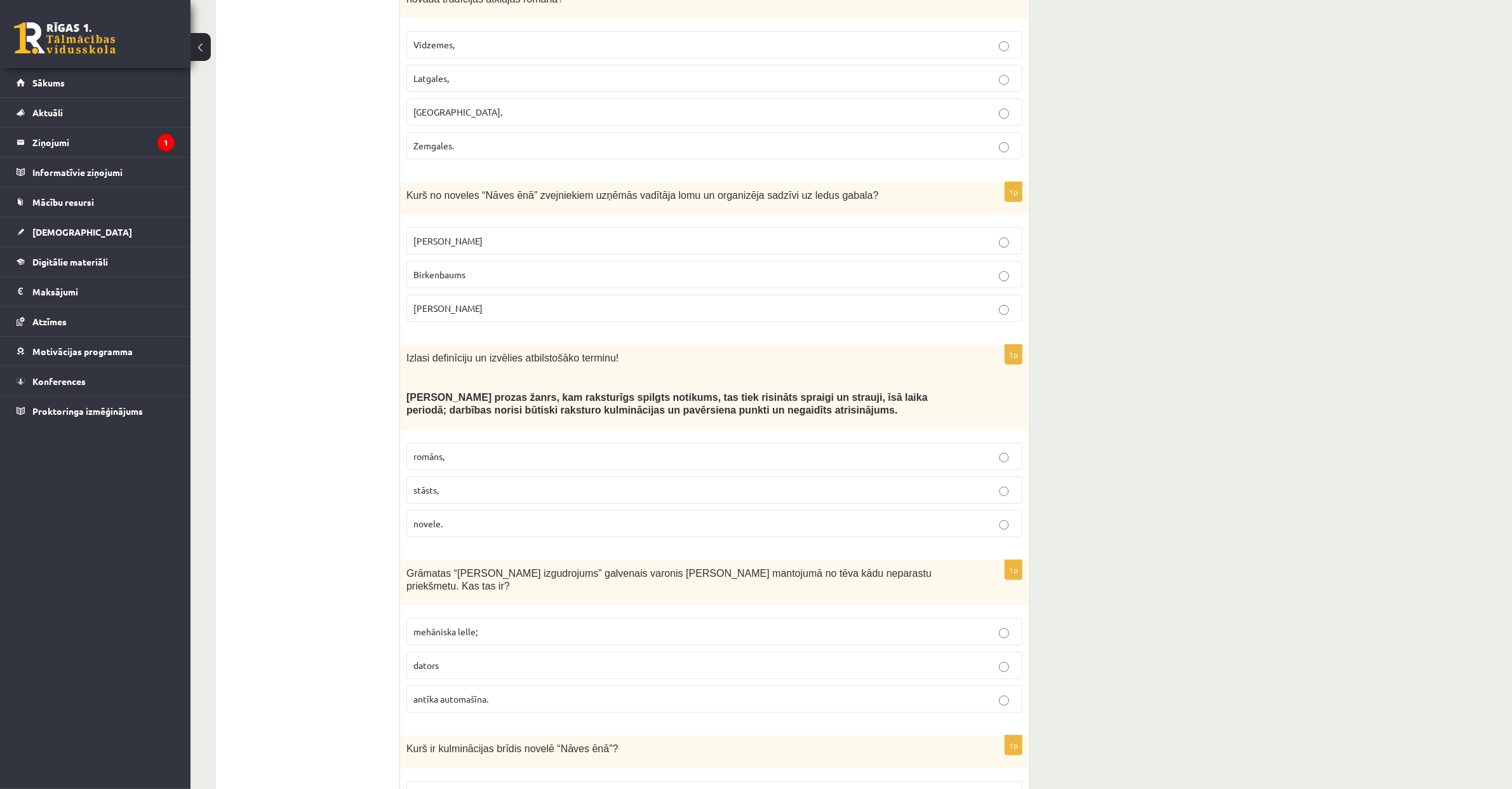
scroll to position [1056, 0]
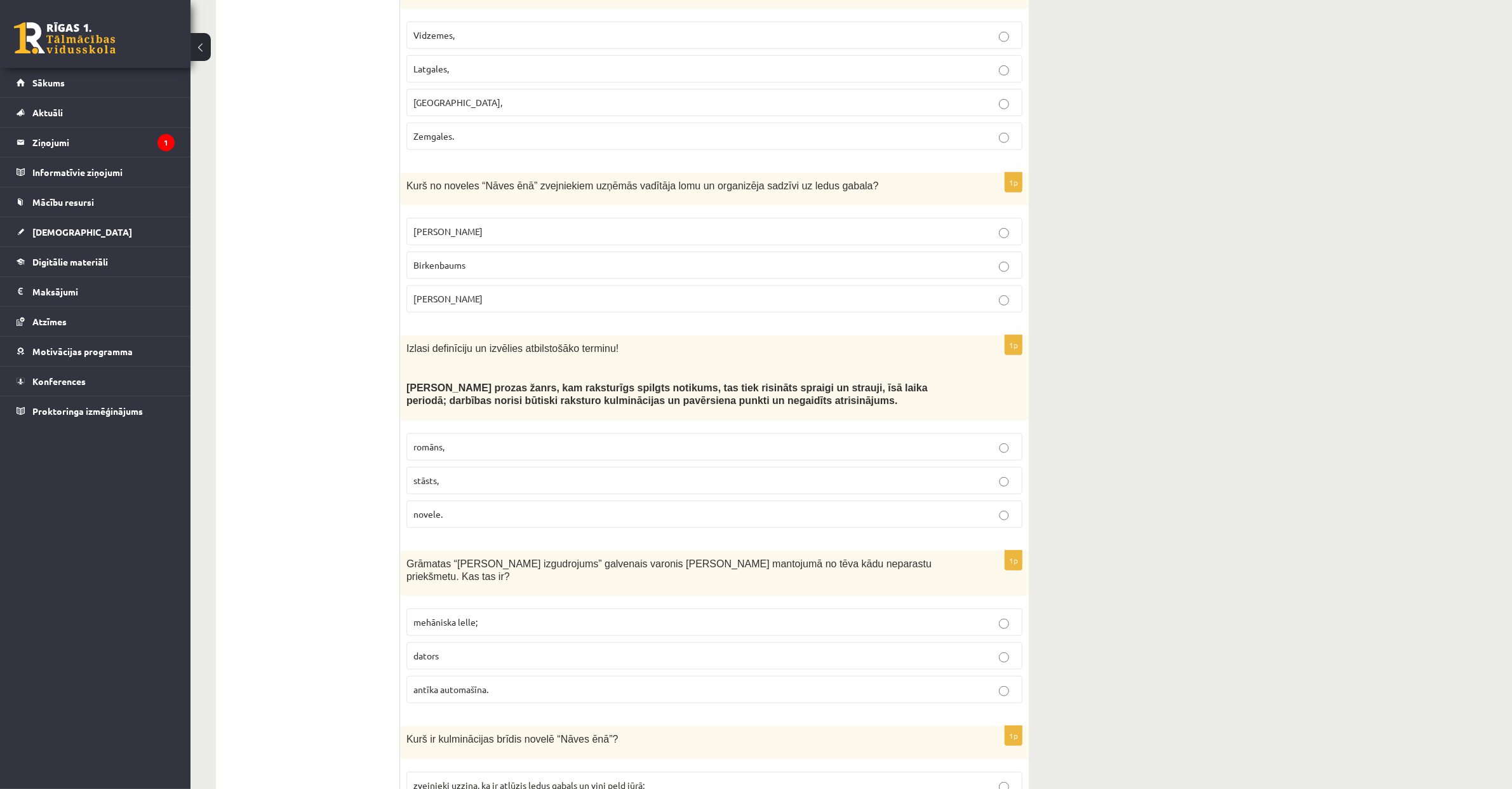
click at [595, 517] on p "novele." at bounding box center [714, 514] width 602 height 13
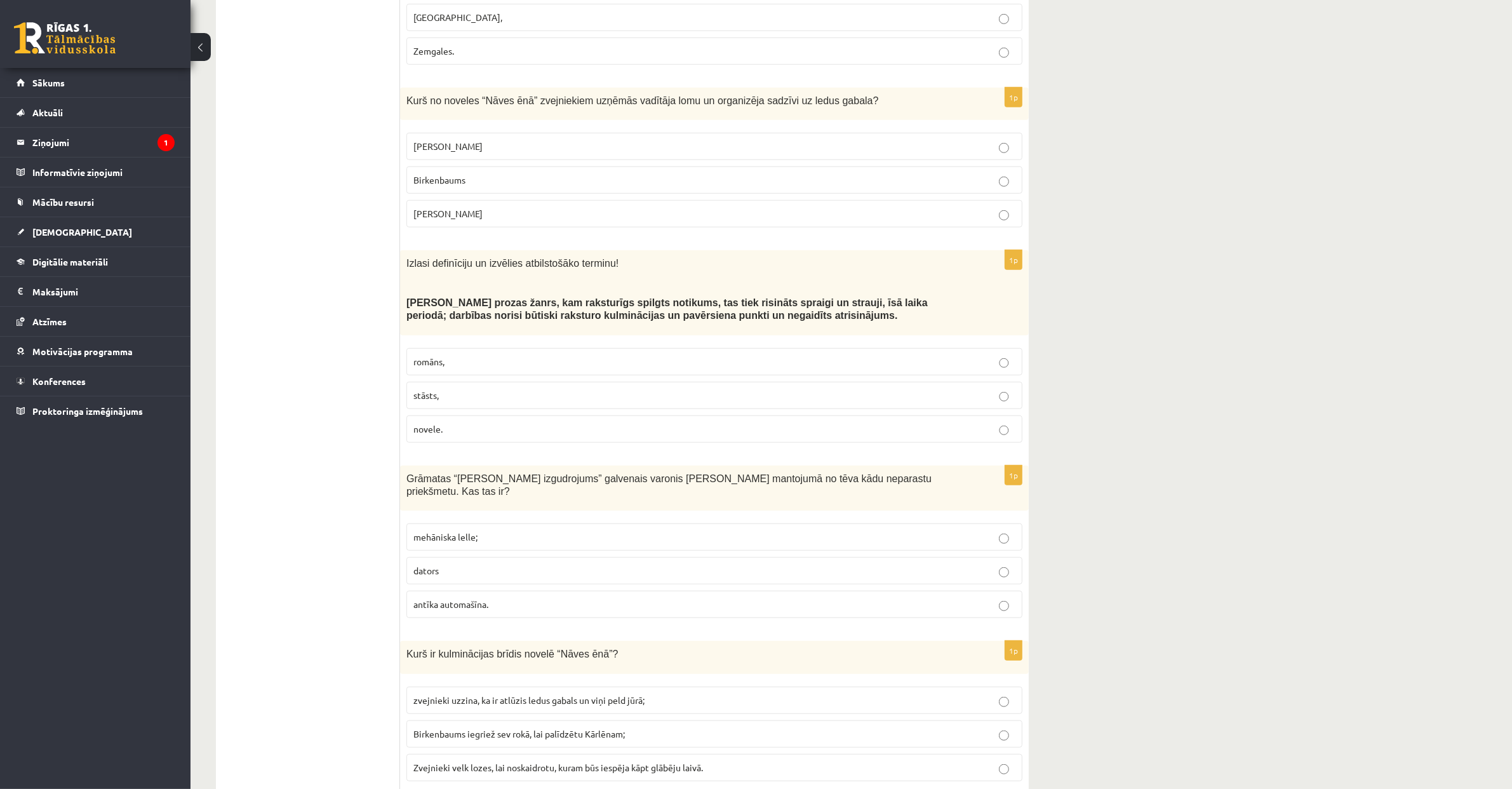
scroll to position [1171, 0]
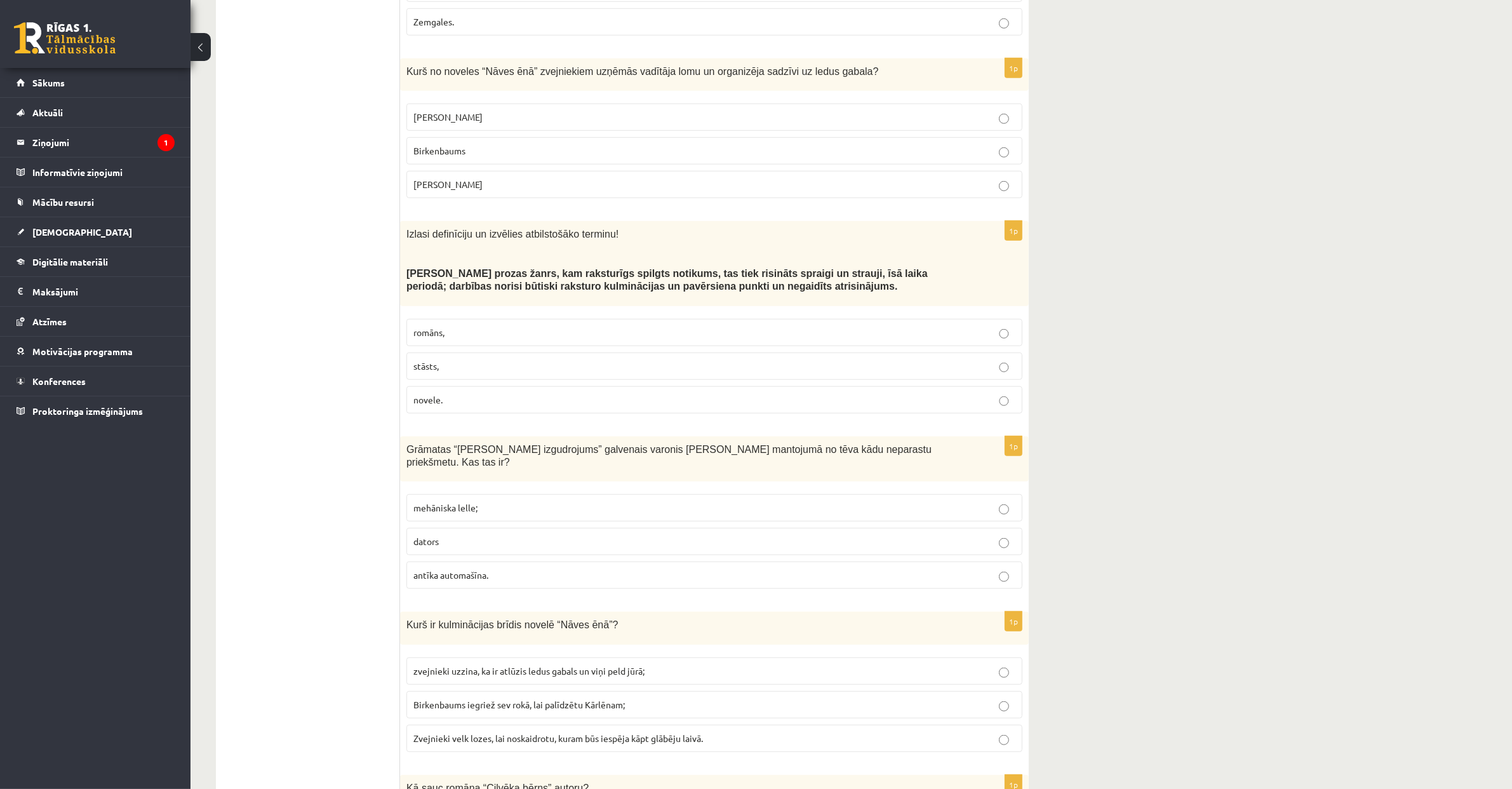
click at [599, 514] on p "mehāniska lelle;" at bounding box center [714, 508] width 602 height 13
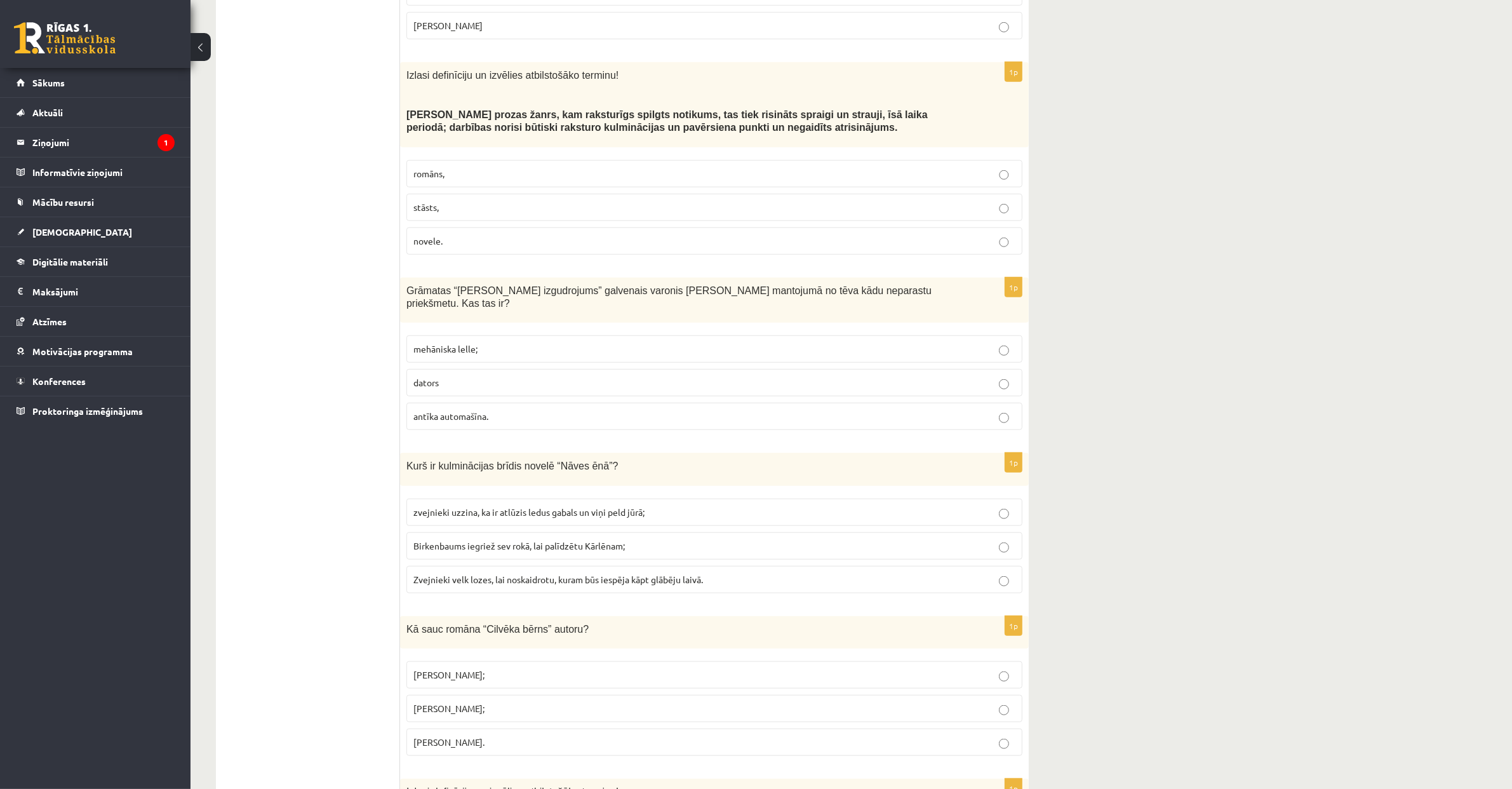
scroll to position [1333, 0]
click at [603, 514] on span "zvejnieki uzzina, ka ir atlūzis ledus gabals un viņi peld jūrā;" at bounding box center [529, 509] width 231 height 12
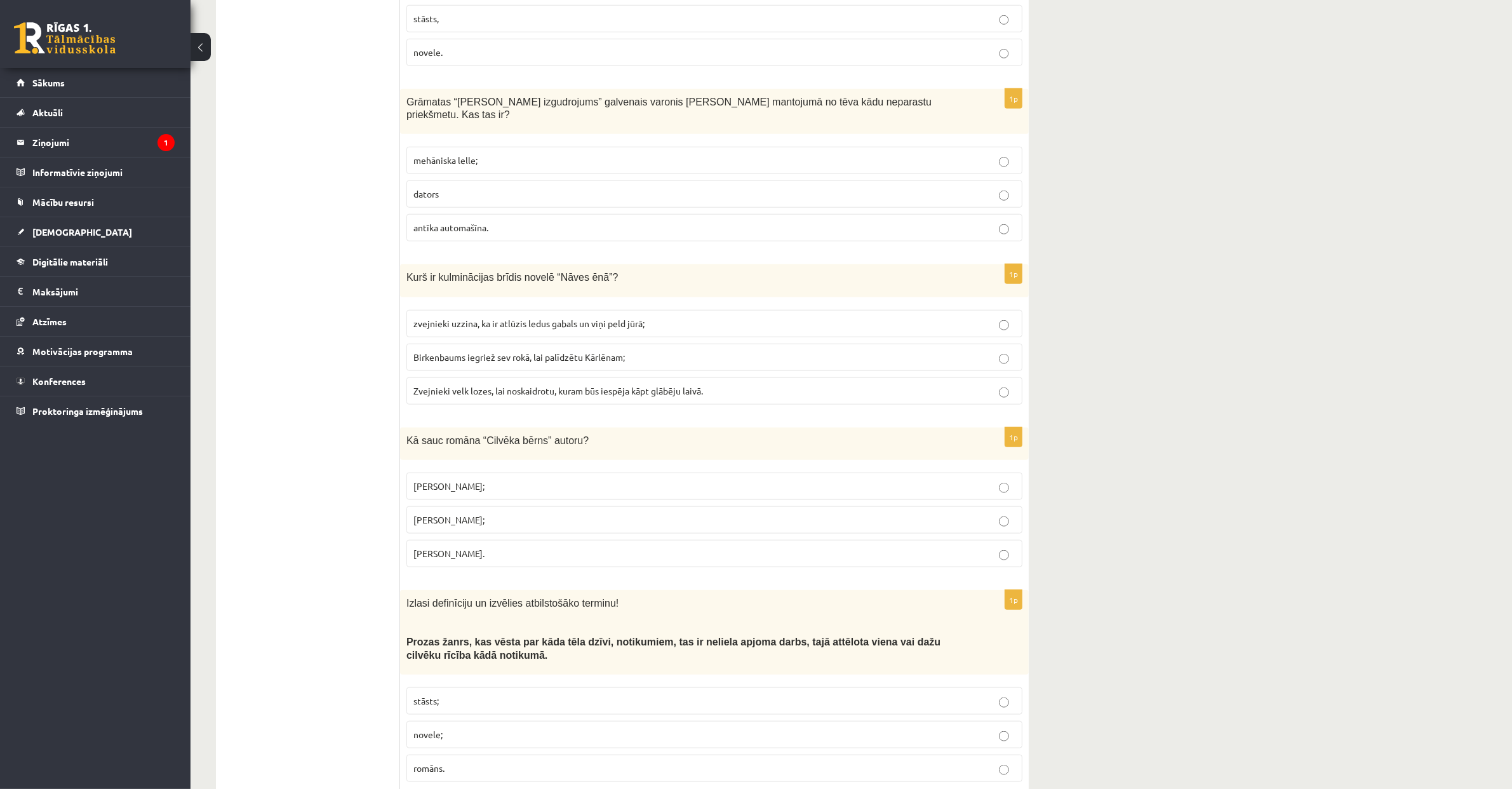
scroll to position [1537, 0]
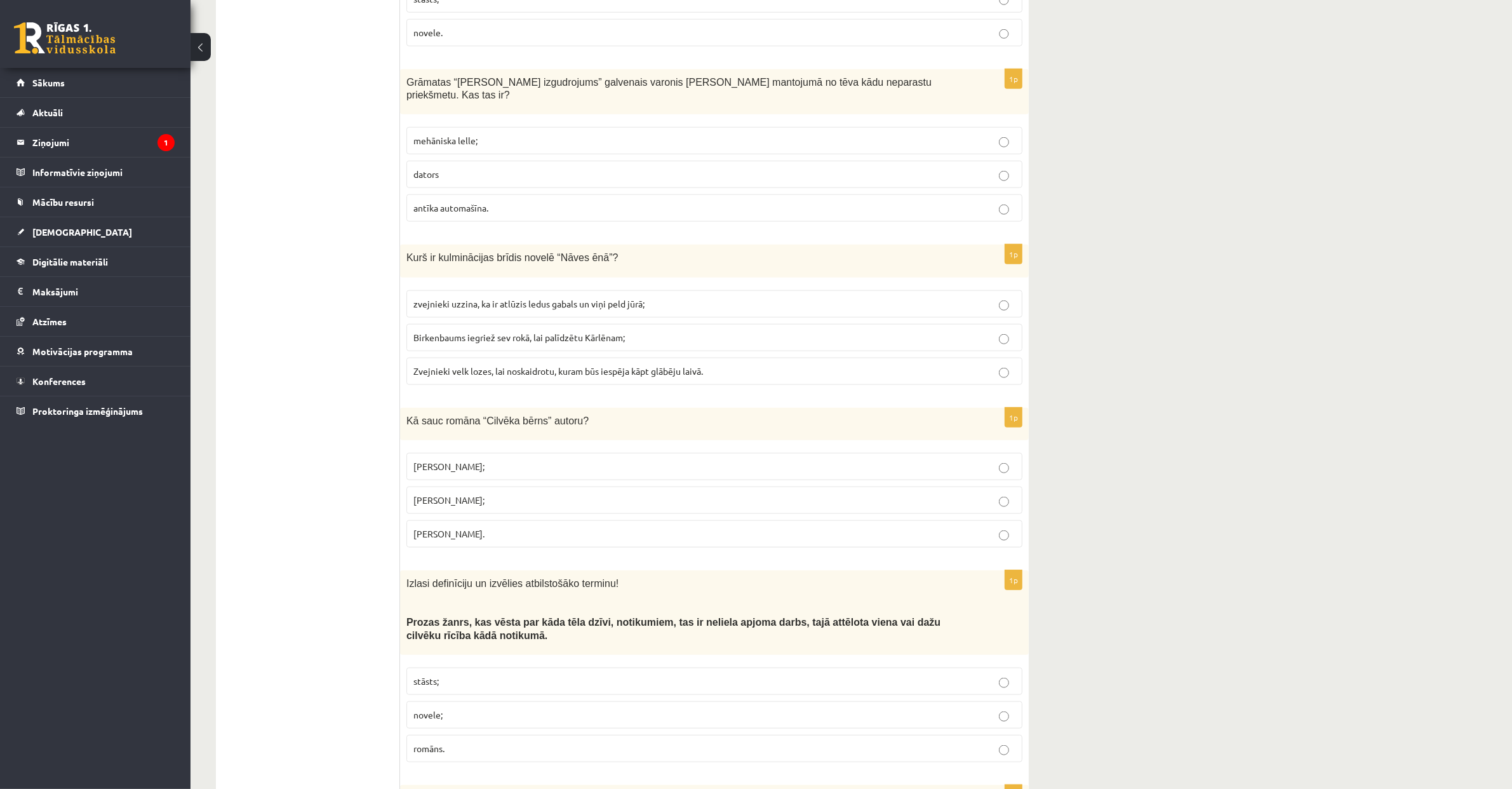
click at [583, 502] on label "Jānis Klīdzējs;" at bounding box center [714, 499] width 616 height 27
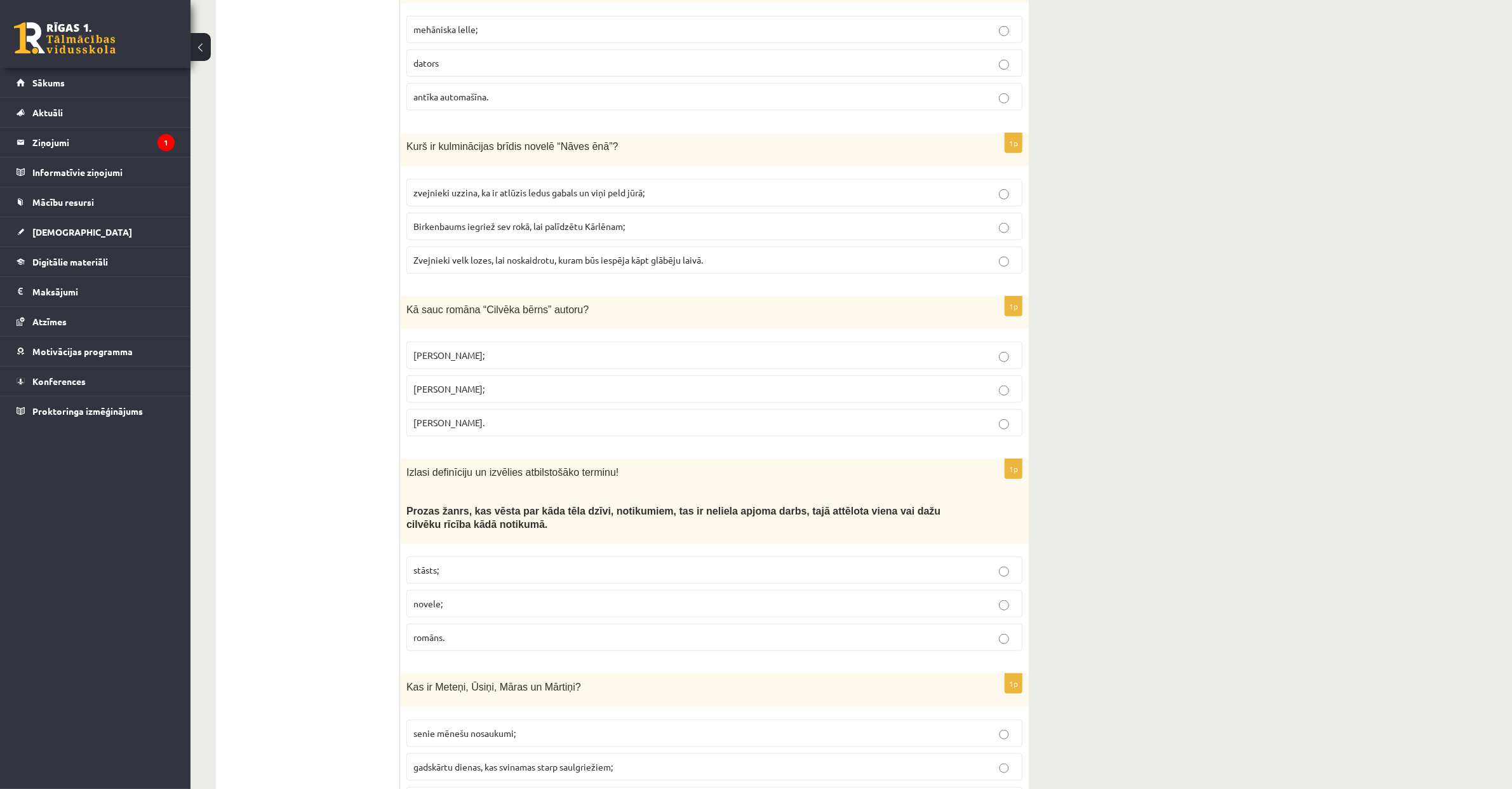
scroll to position [1651, 0]
drag, startPoint x: 585, startPoint y: 618, endPoint x: 579, endPoint y: 610, distance: 10.0
click at [584, 608] on p "novele;" at bounding box center [714, 601] width 602 height 13
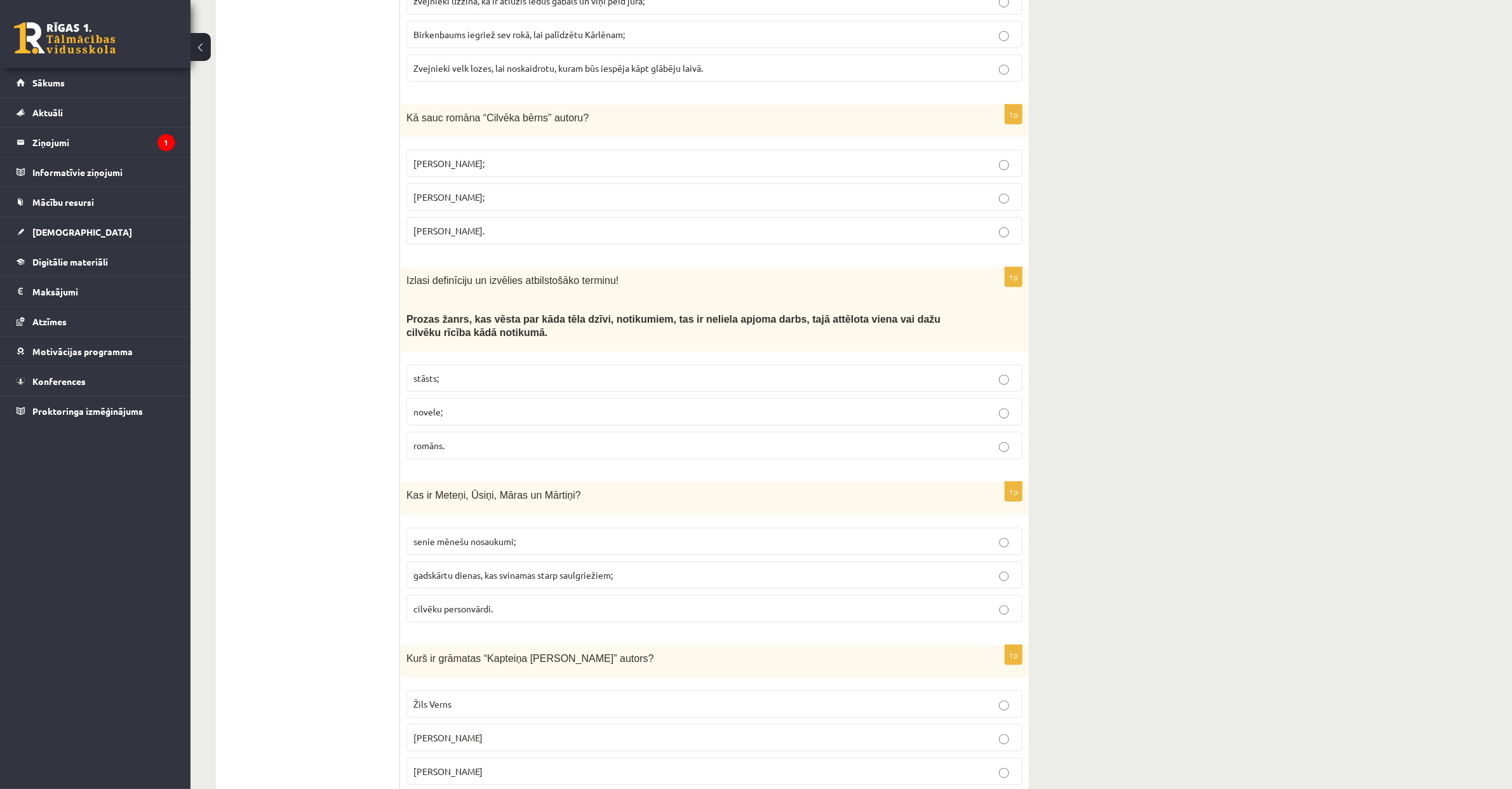
scroll to position [1896, 0]
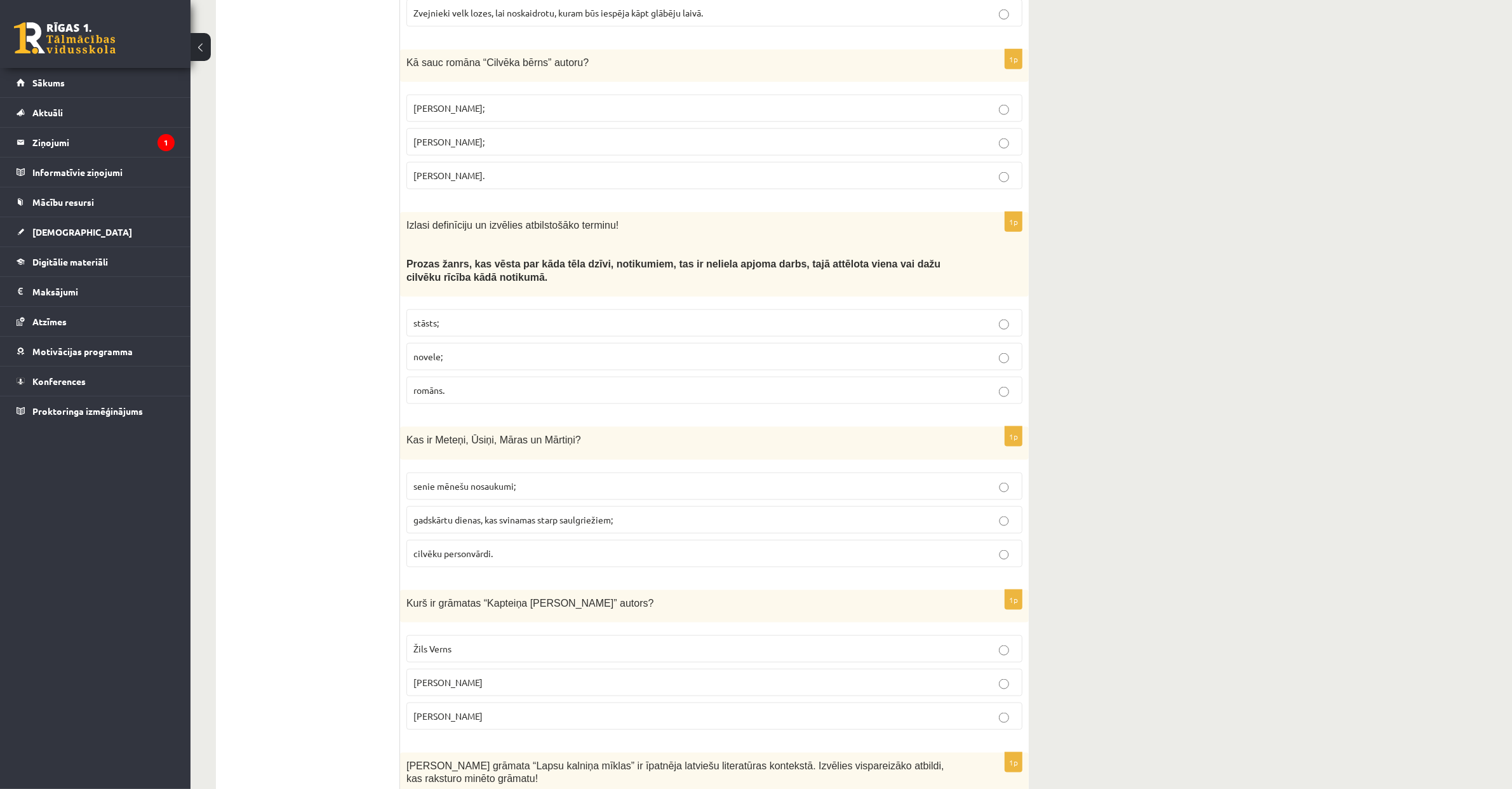
click at [449, 527] on p "gadskārtu dienas, kas svinamas starp saulgriežiem;" at bounding box center [714, 520] width 602 height 13
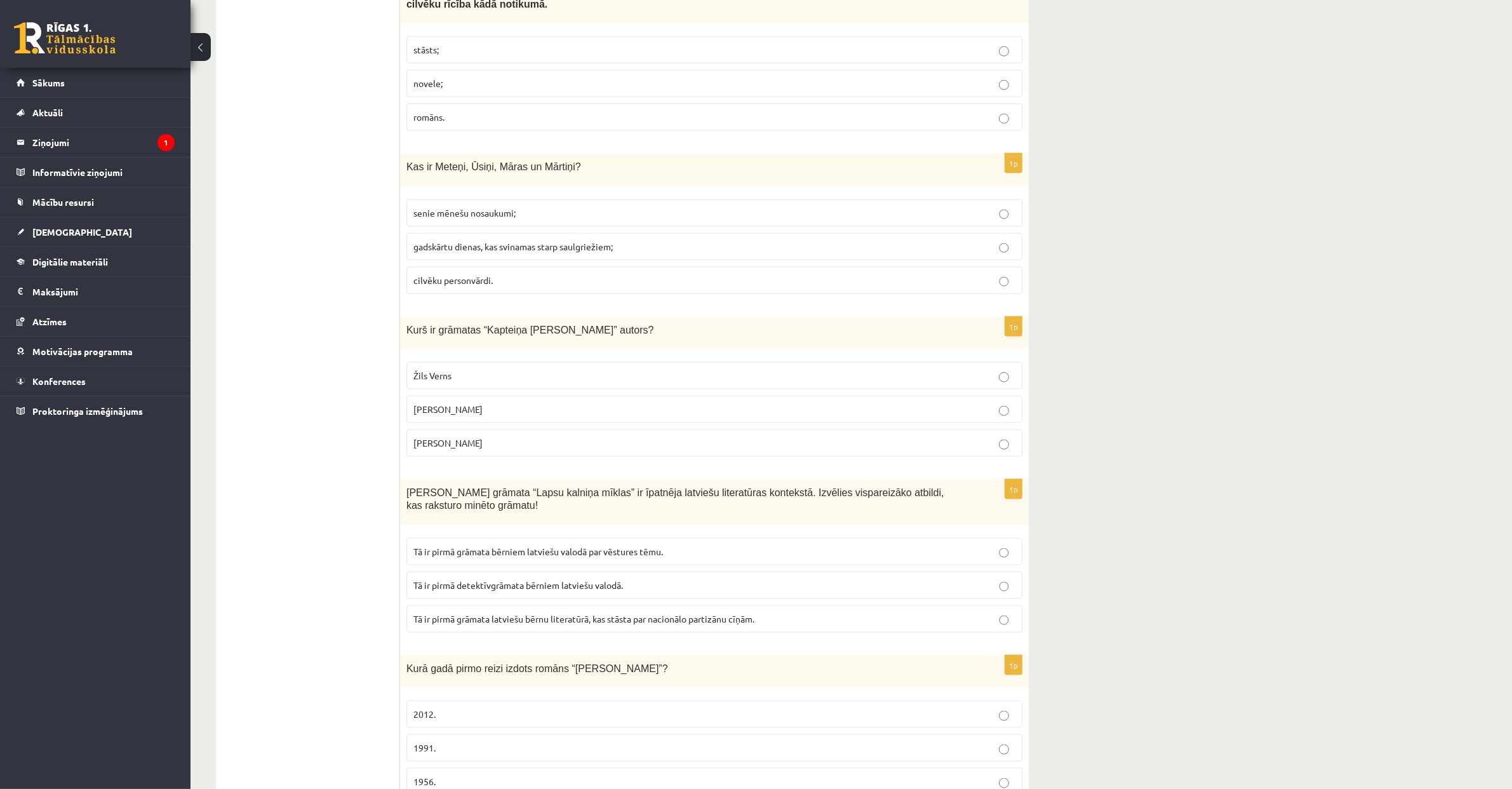
scroll to position [2170, 0]
click at [440, 380] on span "Žils Verns" at bounding box center [432, 375] width 38 height 12
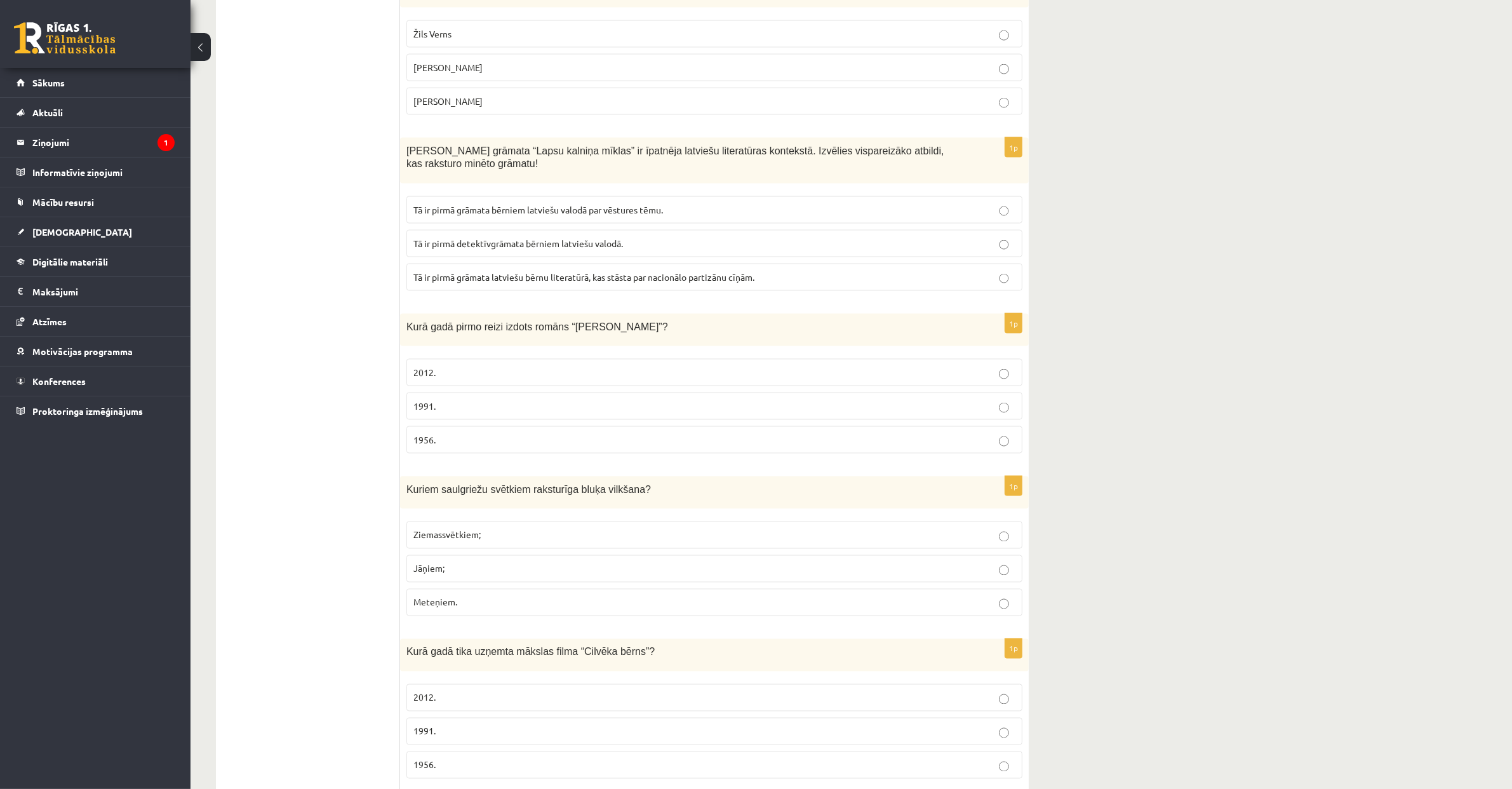
scroll to position [2528, 0]
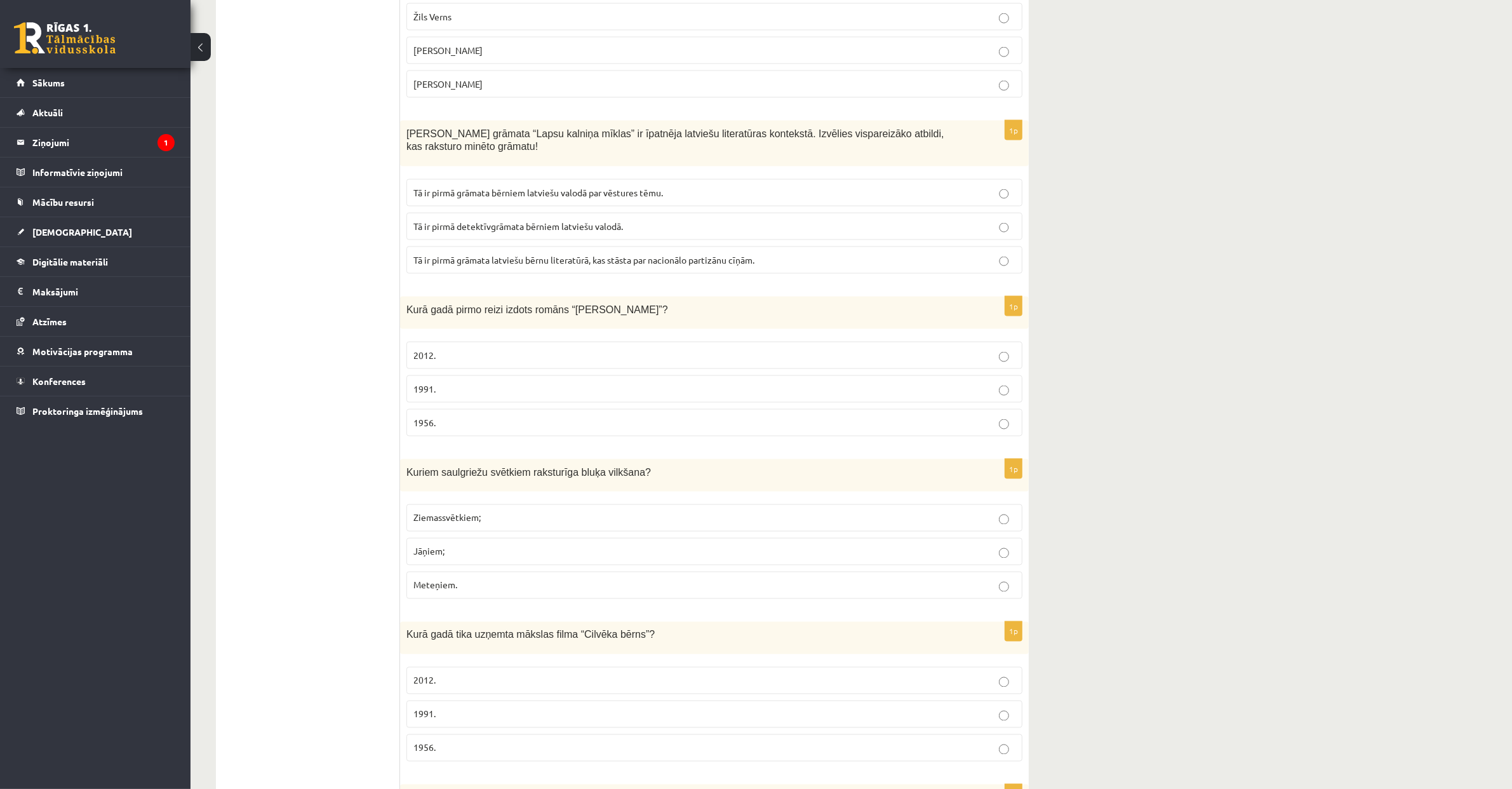
click at [572, 232] on span "Tā ir pirmā detektīvgrāmata bērniem latviešu valodā." at bounding box center [518, 226] width 209 height 12
click at [446, 429] on p "1956." at bounding box center [714, 423] width 602 height 13
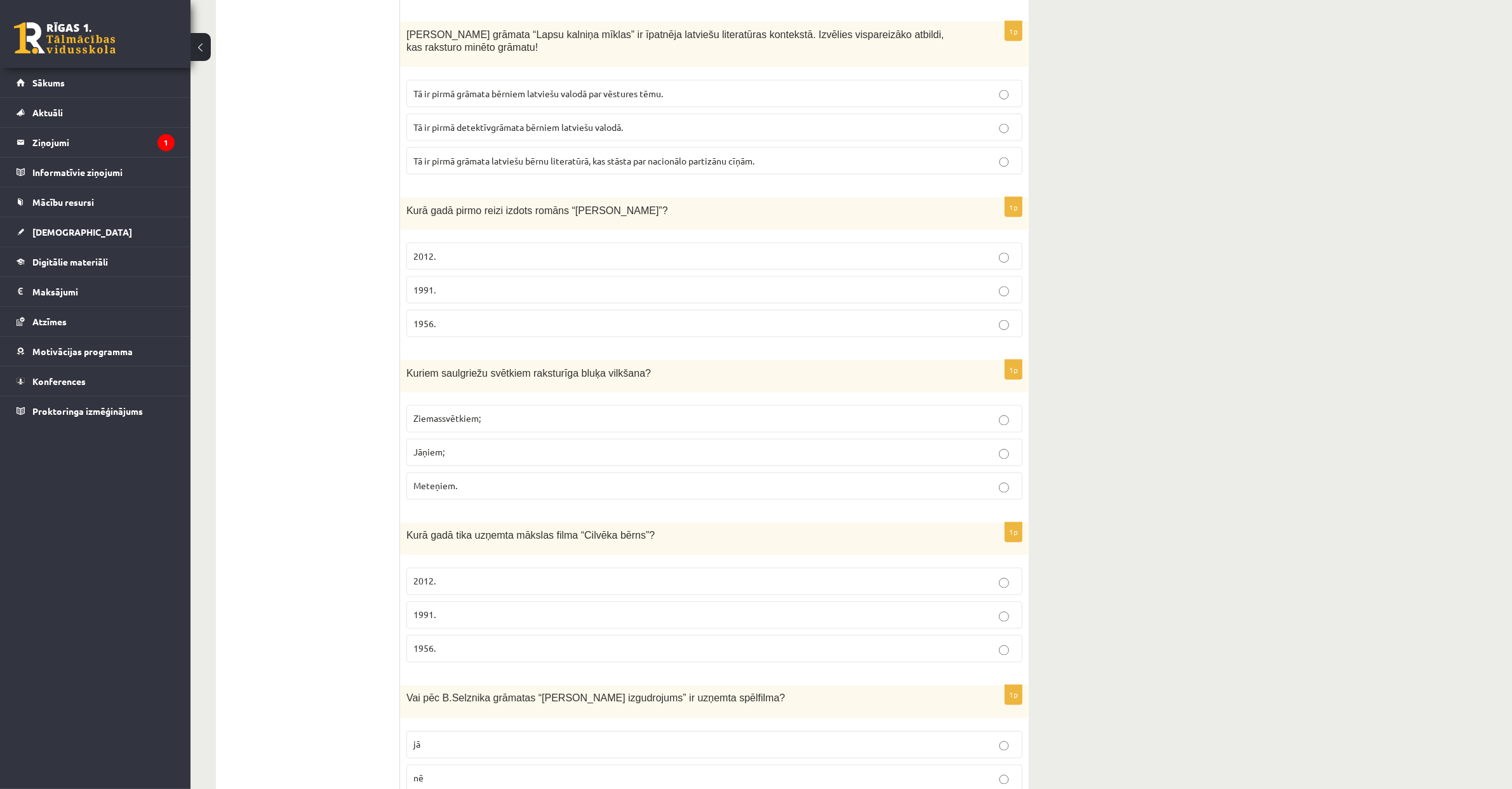
scroll to position [2680, 0]
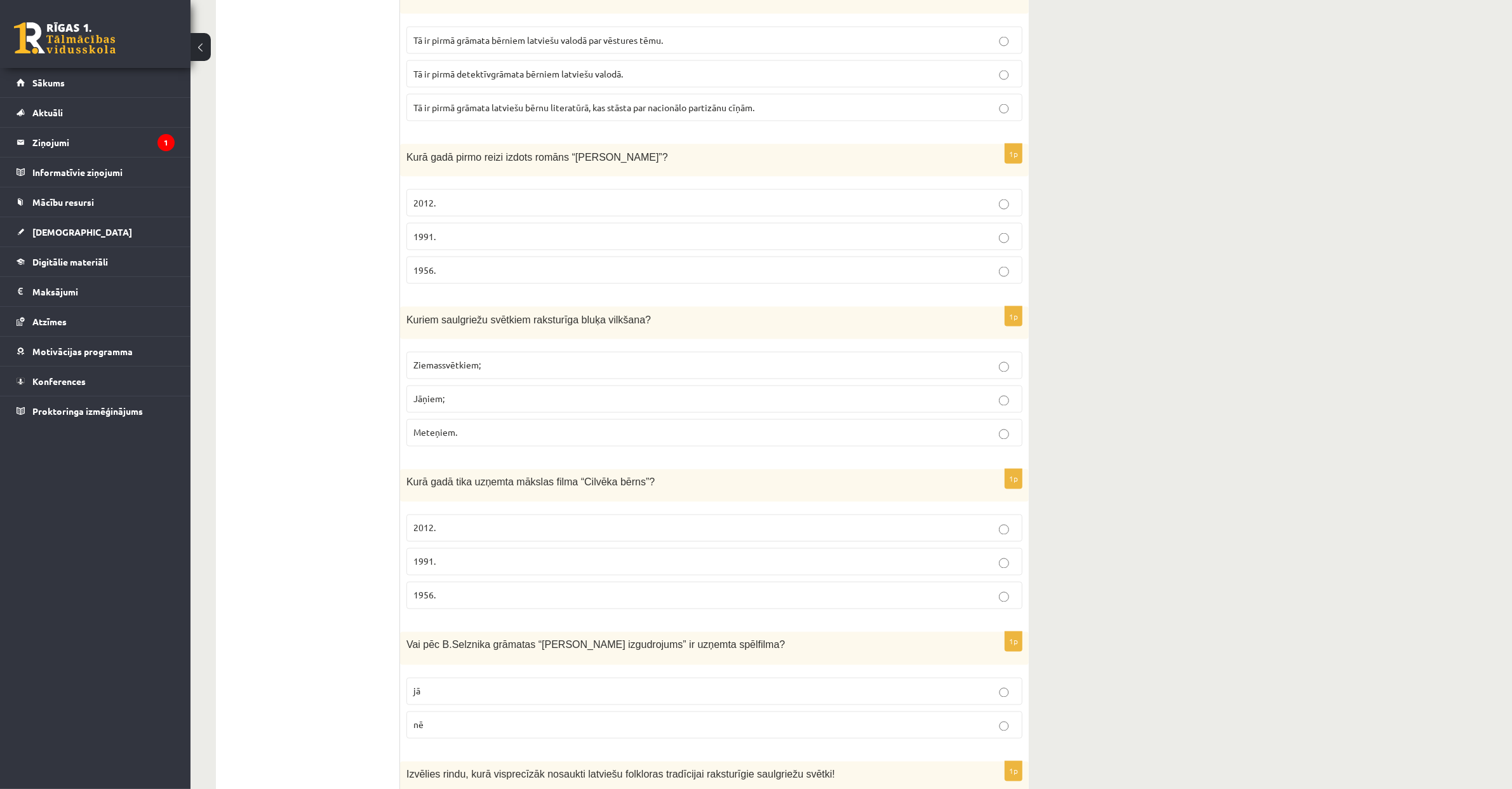
click at [441, 438] on span "Meteņiem." at bounding box center [435, 432] width 43 height 12
click at [432, 564] on span "1991." at bounding box center [424, 558] width 22 height 12
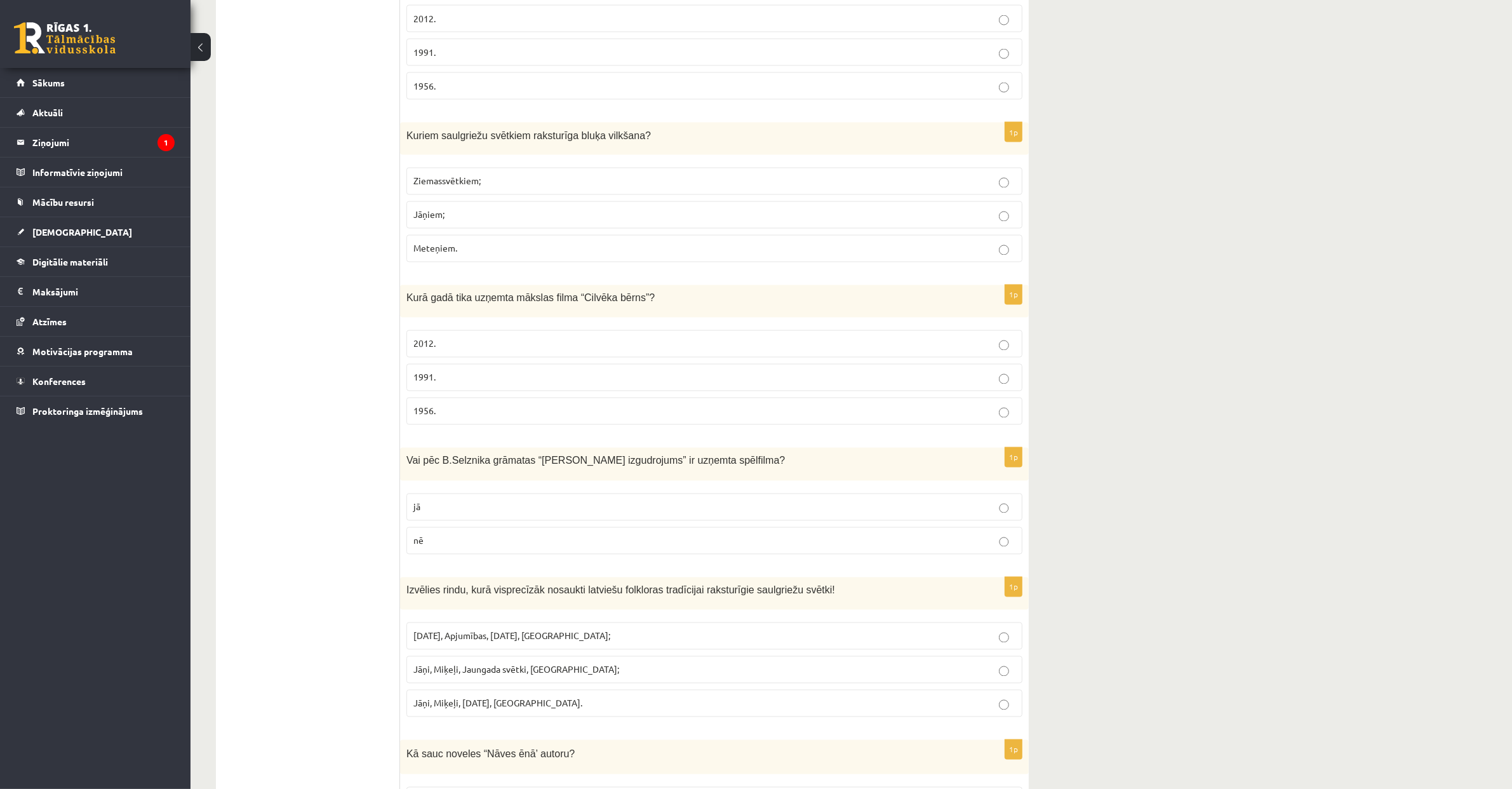
scroll to position [2872, 0]
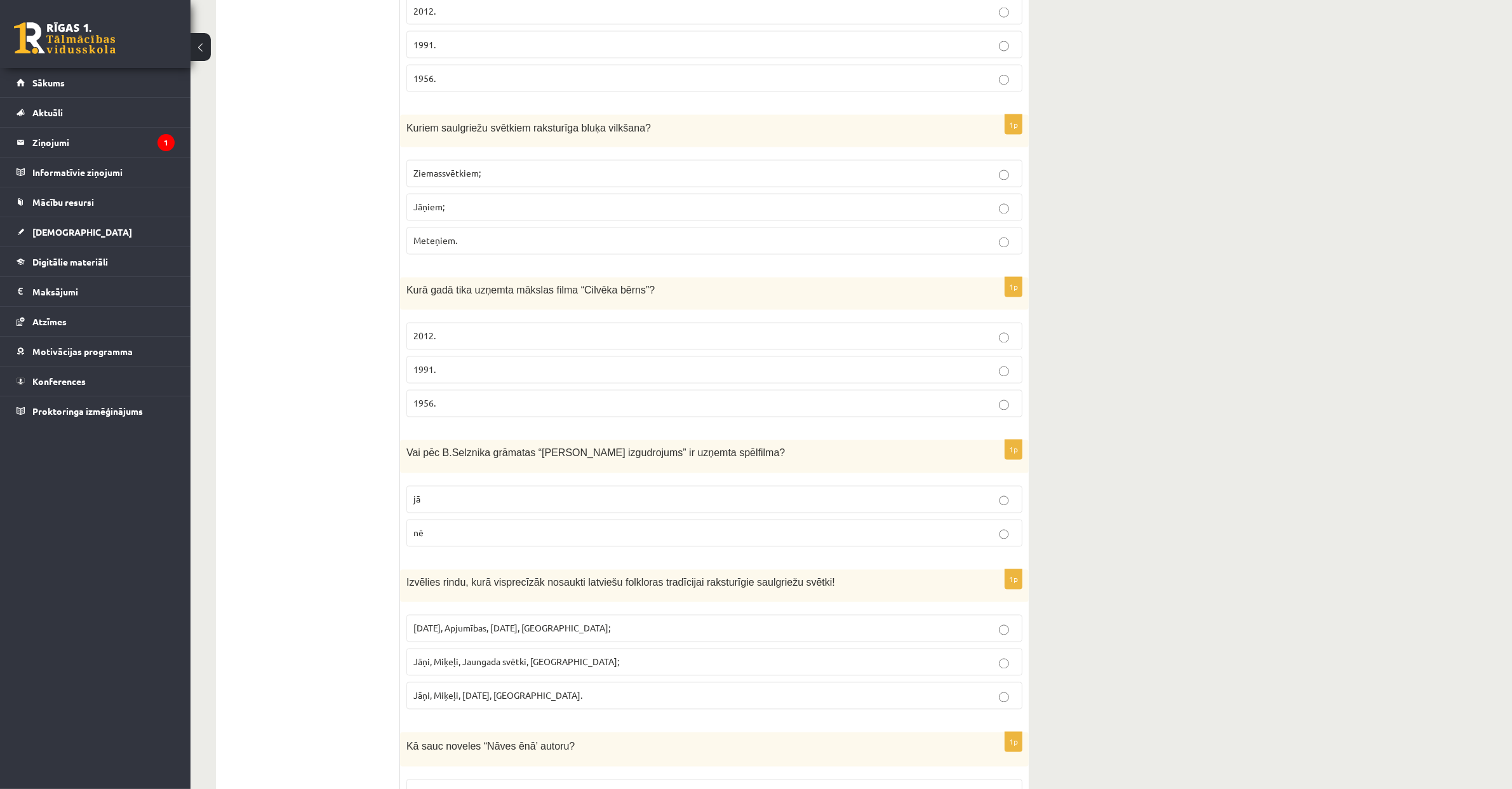
click at [442, 506] on p "jā" at bounding box center [714, 499] width 602 height 13
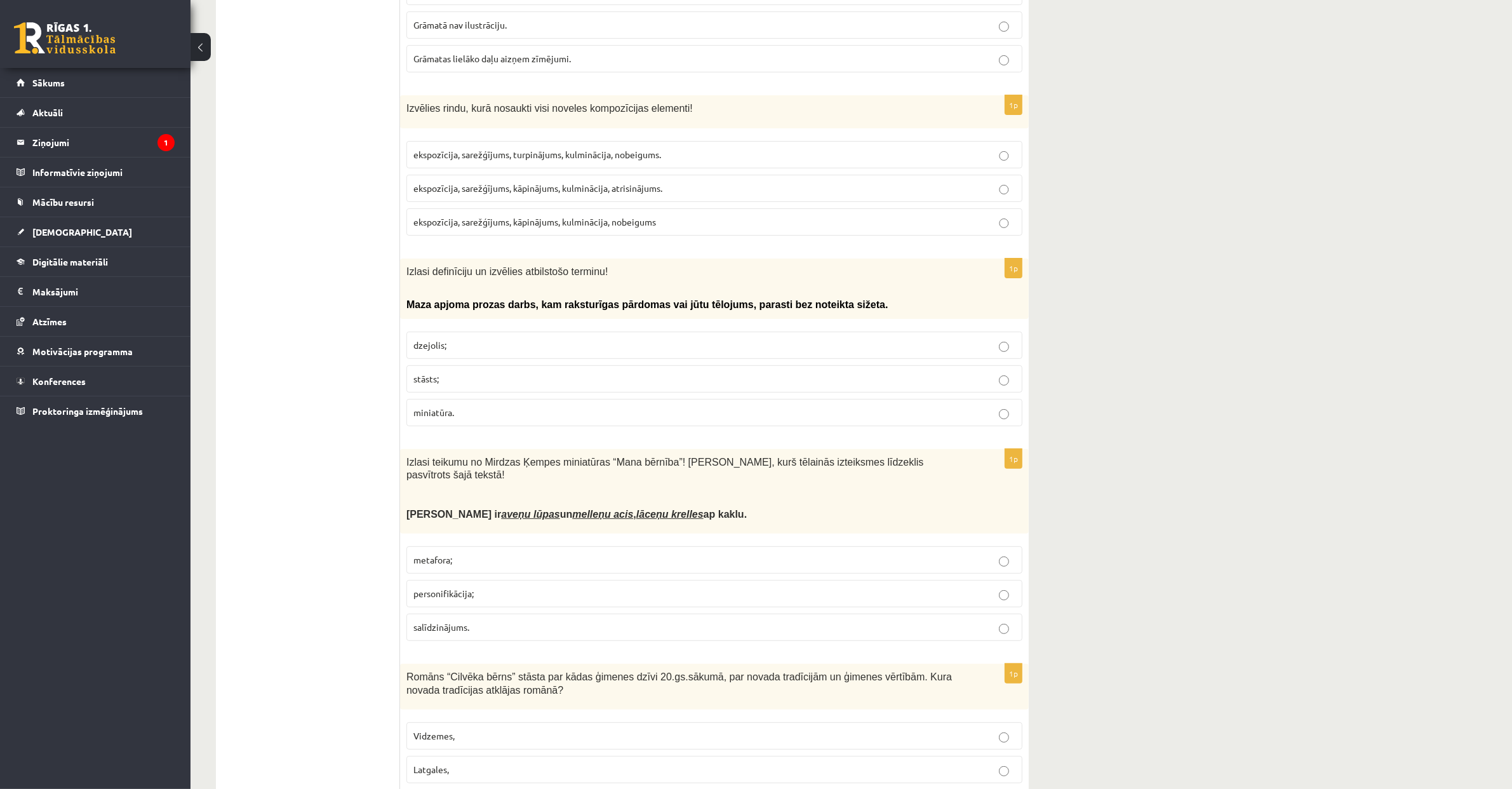
scroll to position [0, 0]
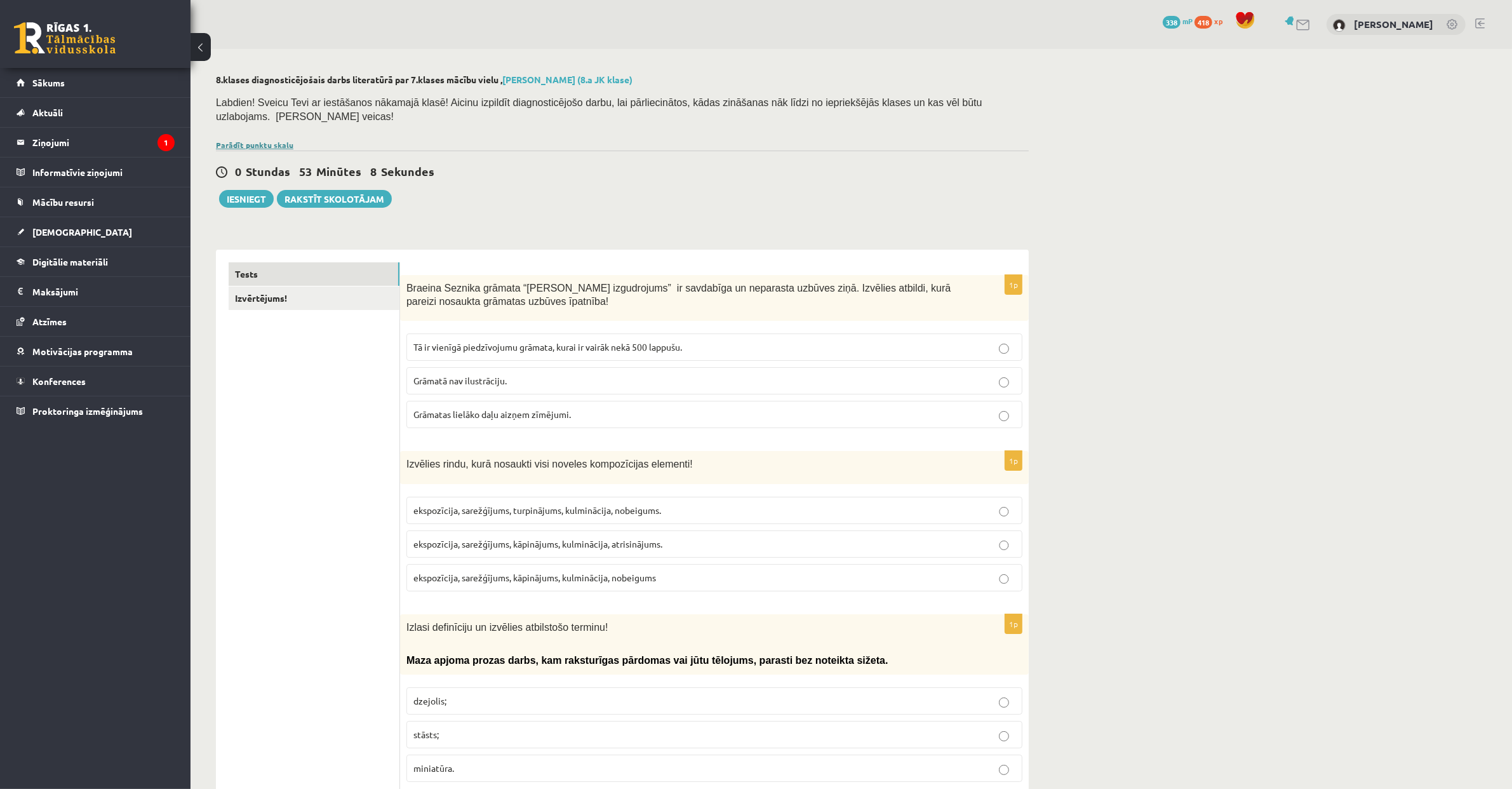
click at [261, 147] on link "Parādīt punktu skalu" at bounding box center [254, 145] width 77 height 10
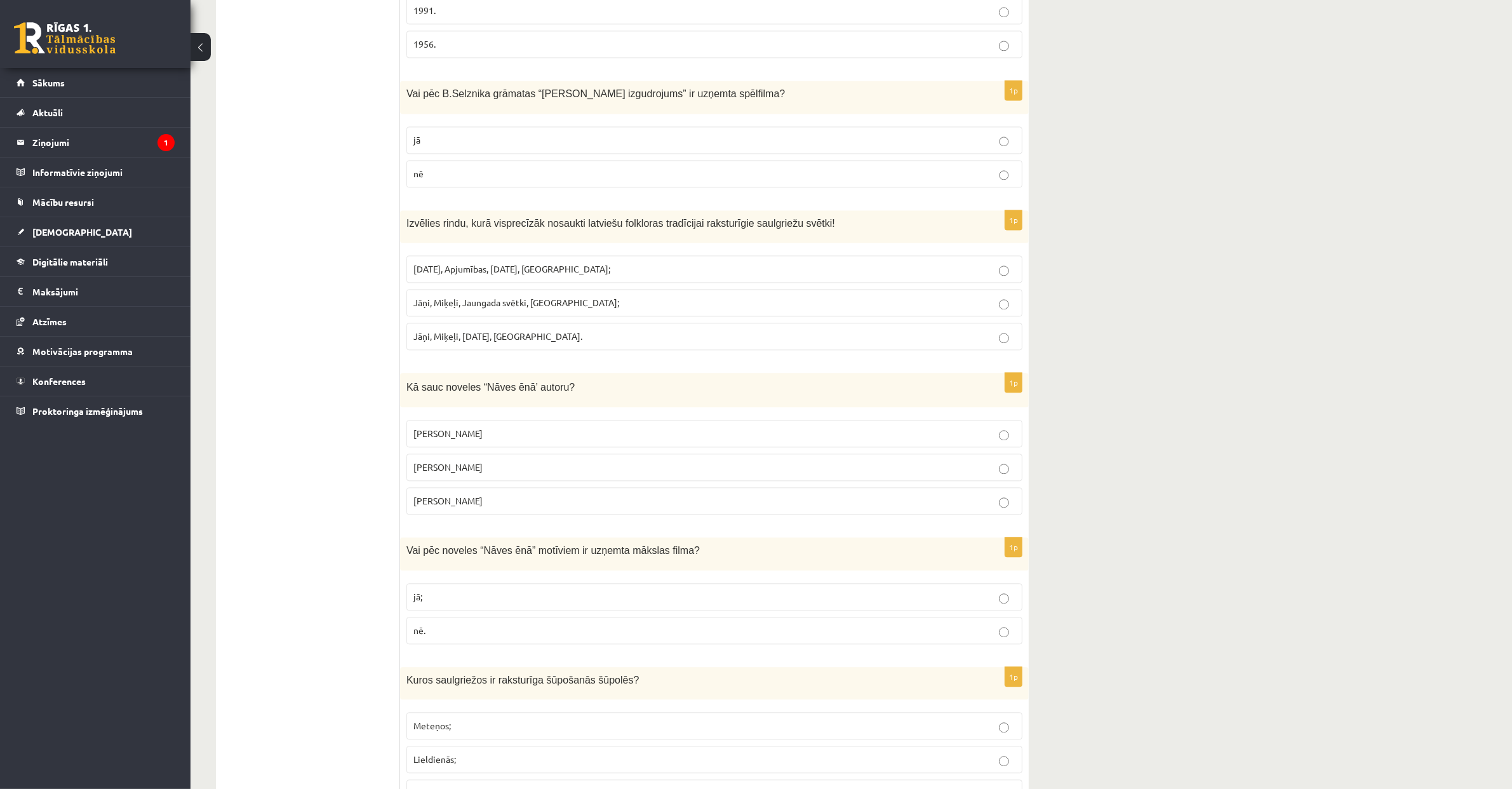
scroll to position [3532, 0]
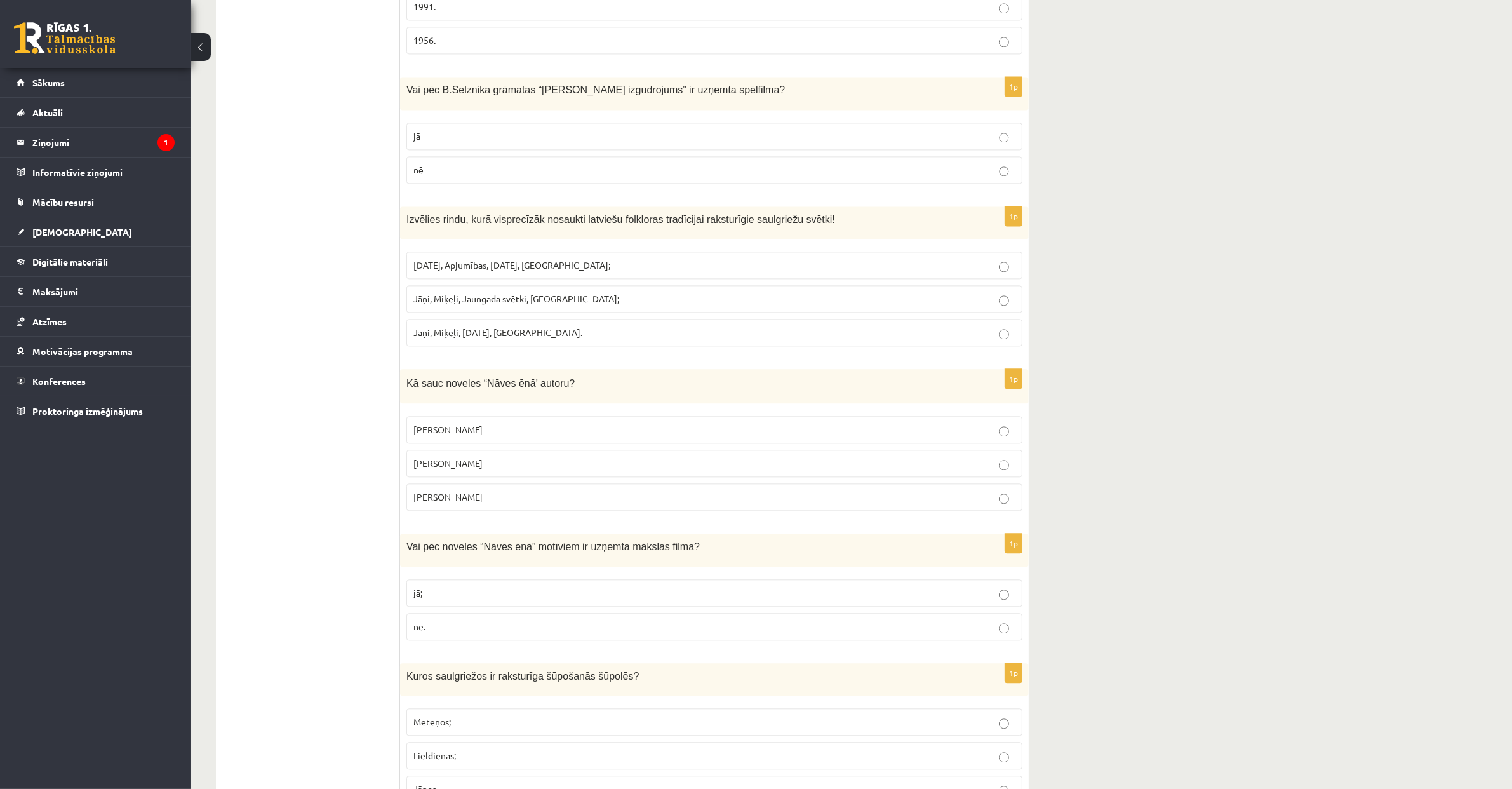
click at [528, 338] on span "Jāņi, Miķeļi, Ziemassvētki, Lieldienas." at bounding box center [497, 332] width 169 height 12
click at [696, 436] on p "Rūdolfs Blaumanis" at bounding box center [714, 429] width 602 height 13
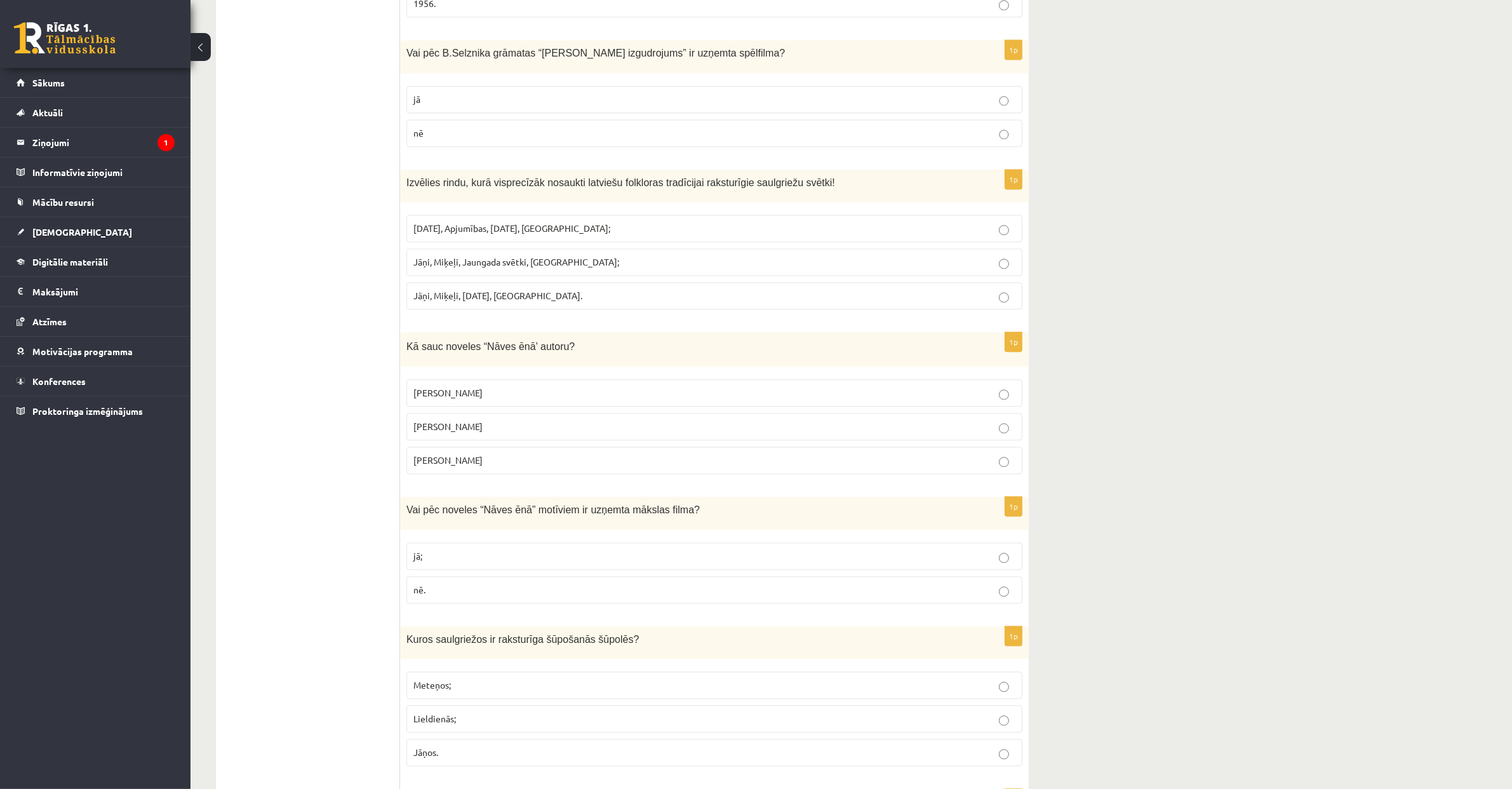
scroll to position [3786, 0]
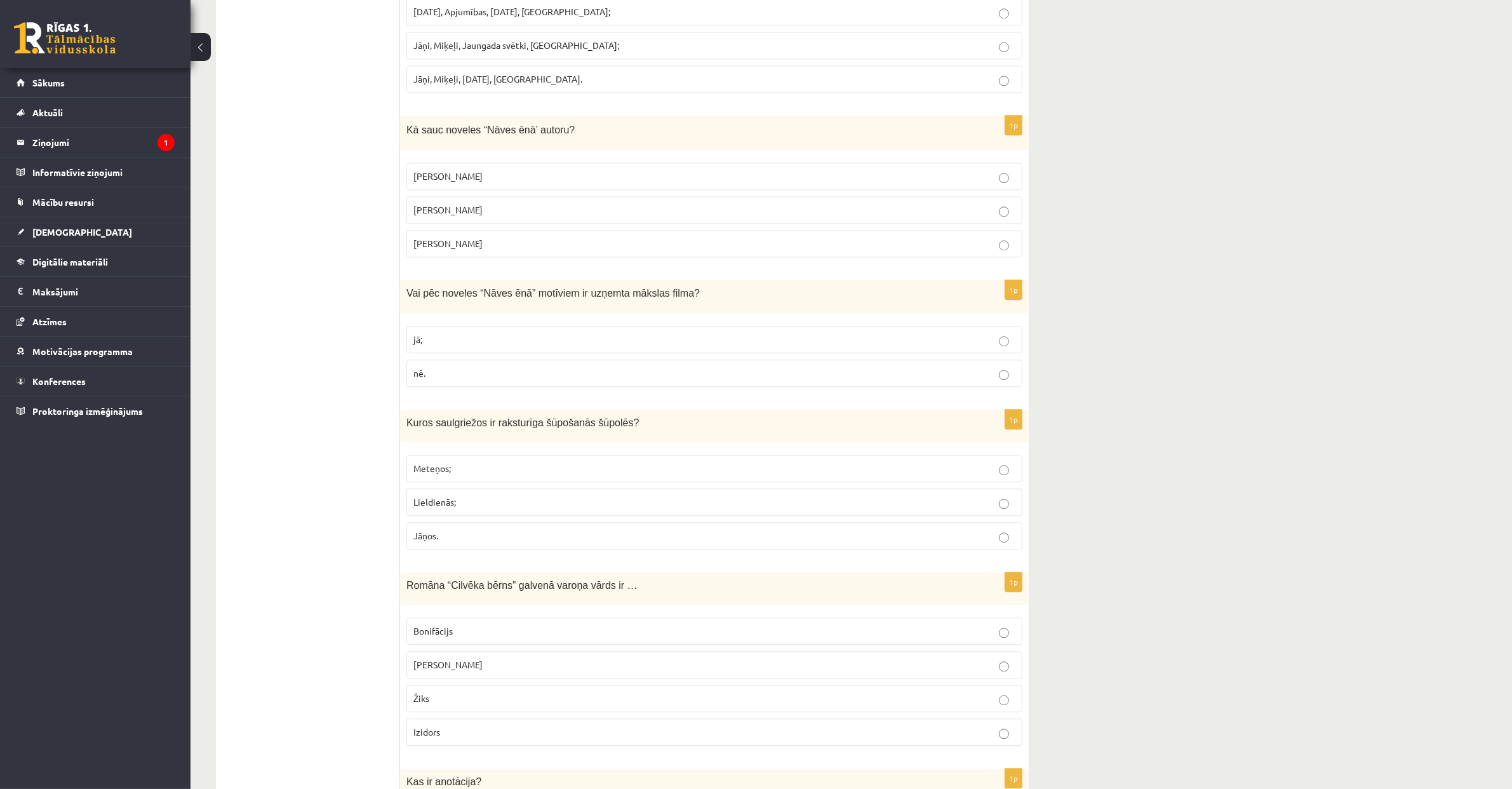
click at [604, 353] on label "jā;" at bounding box center [714, 339] width 616 height 27
click at [582, 542] on p "Jāņos." at bounding box center [714, 536] width 602 height 13
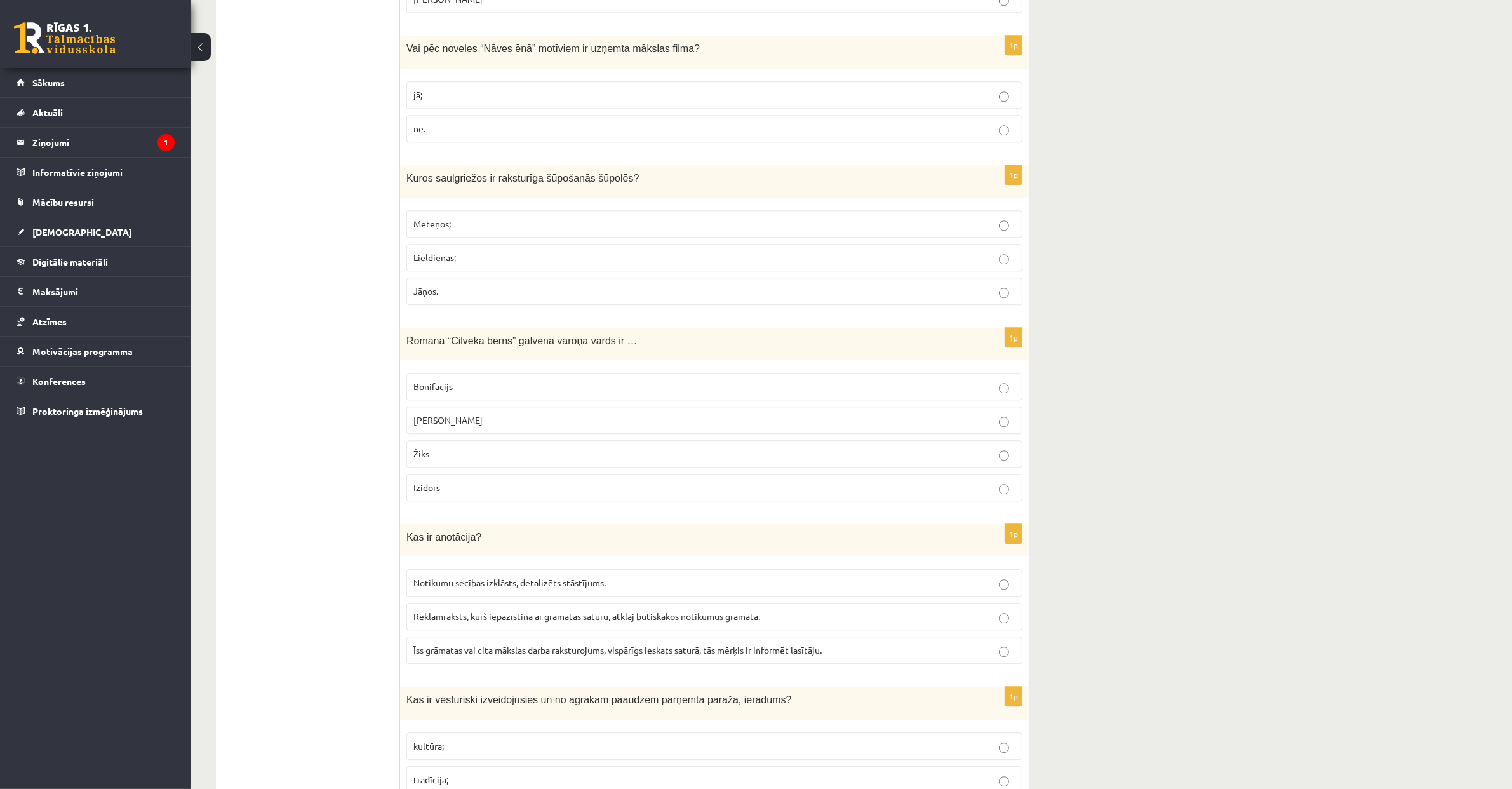
scroll to position [4065, 0]
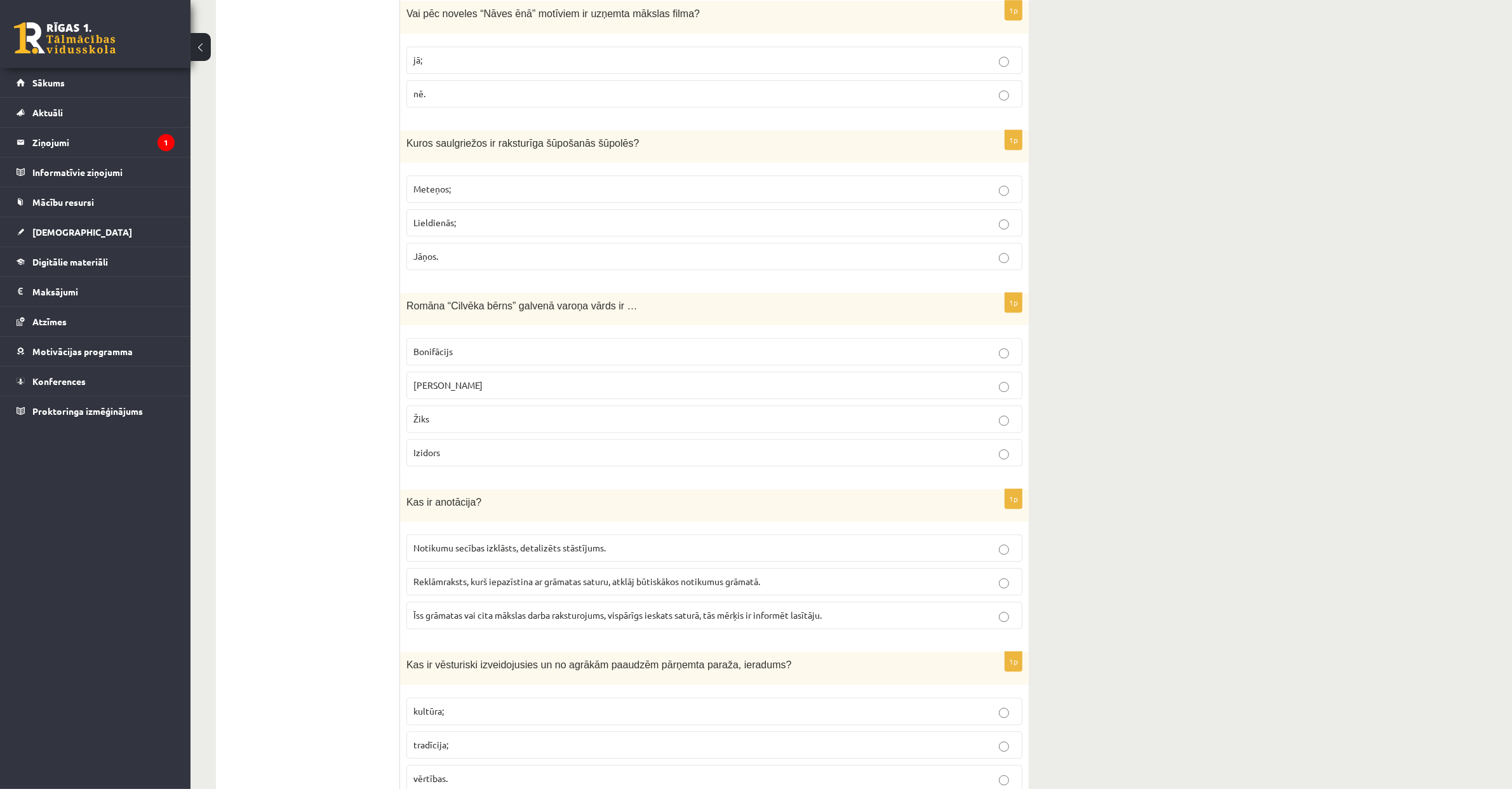
click at [531, 426] on p "Žiks" at bounding box center [714, 418] width 602 height 13
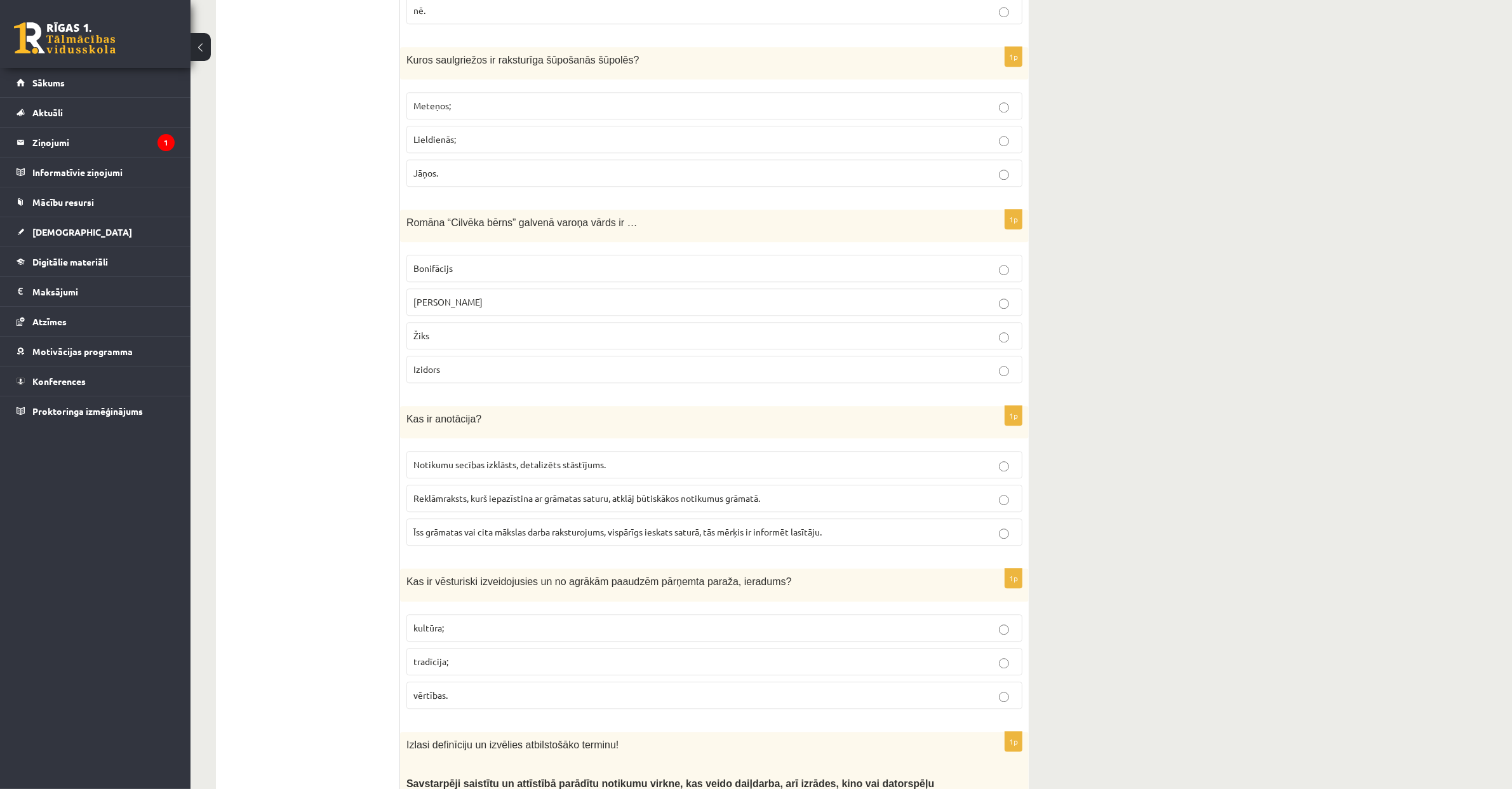
scroll to position [4179, 0]
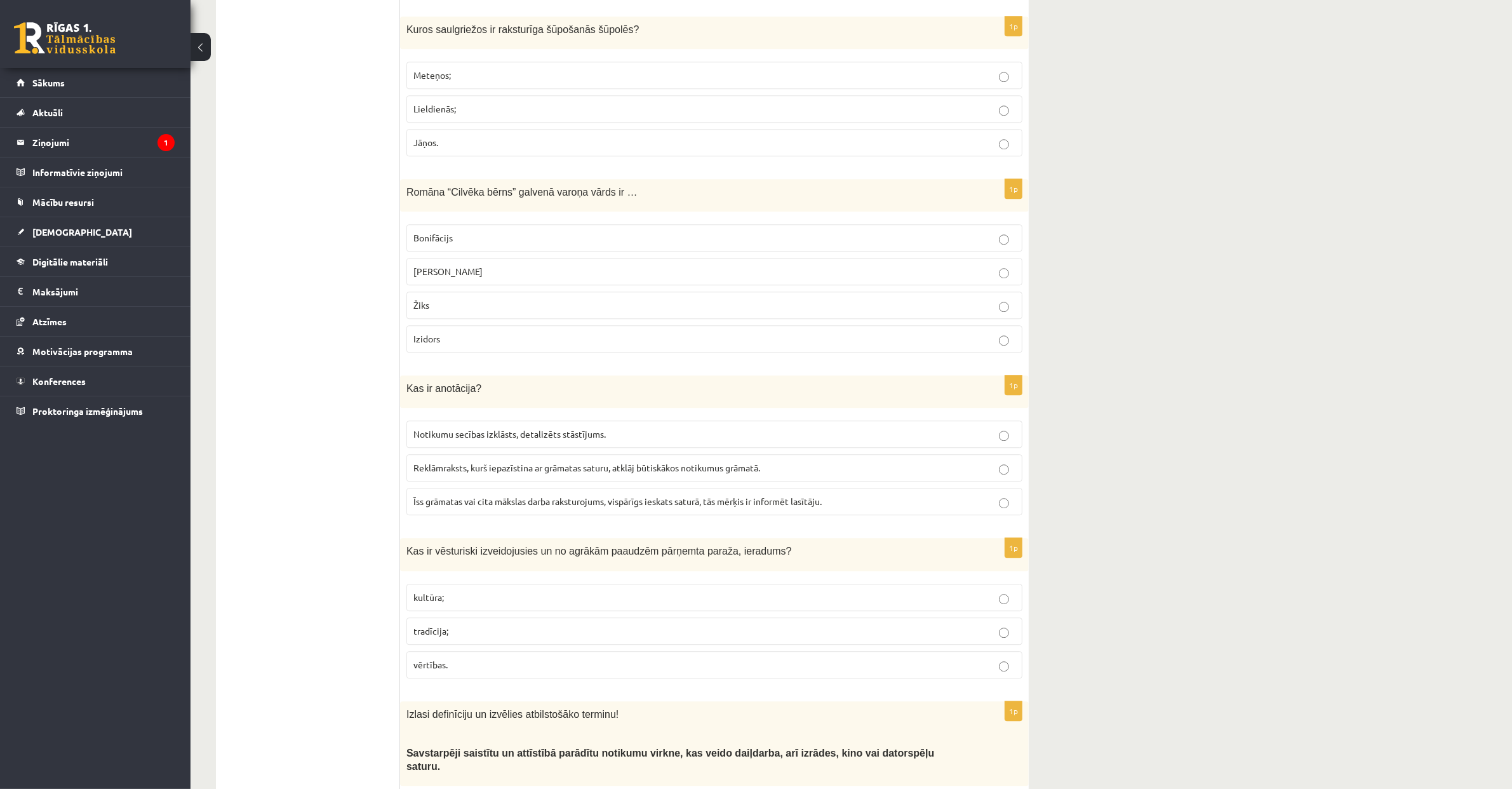
click at [546, 507] on span "Īss grāmatas vai cita mākslas darba raksturojums, vispārīgs ieskats saturā, tās…" at bounding box center [617, 501] width 408 height 12
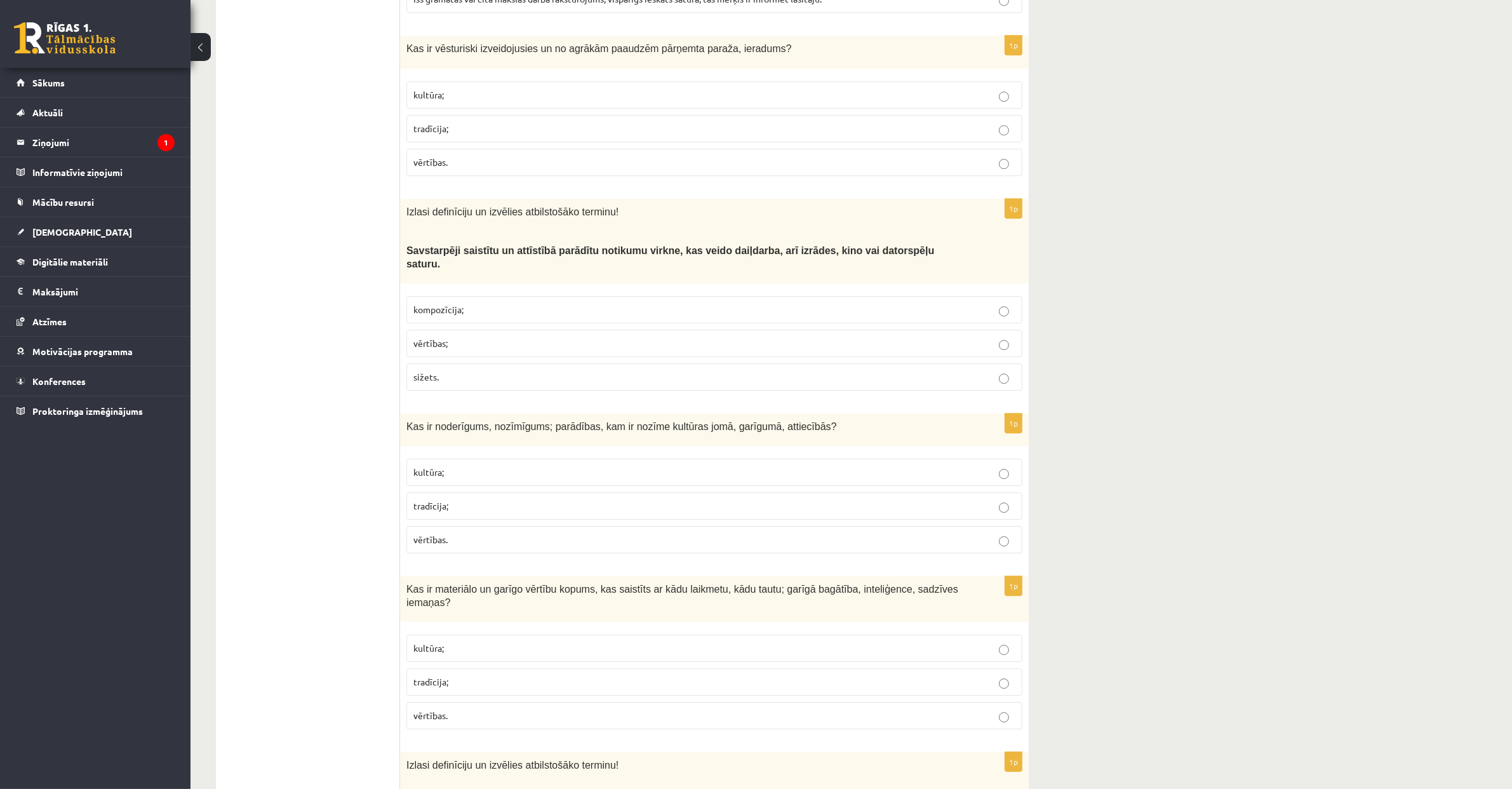
scroll to position [4699, 0]
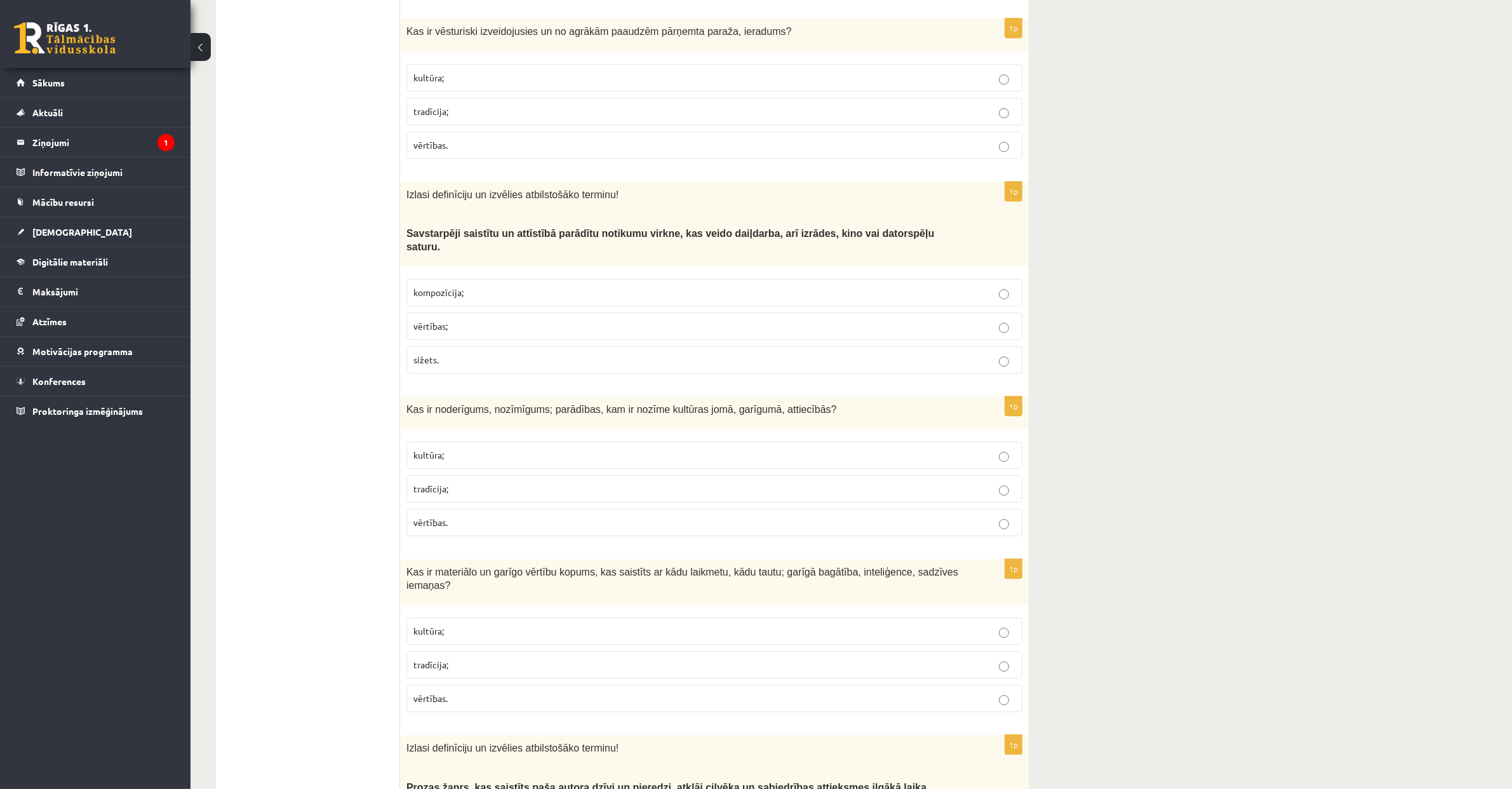
click at [468, 118] on p "tradīcija;" at bounding box center [714, 111] width 602 height 13
click at [500, 366] on p "sižets." at bounding box center [714, 360] width 602 height 13
click at [469, 529] on p "vērtības." at bounding box center [714, 522] width 602 height 13
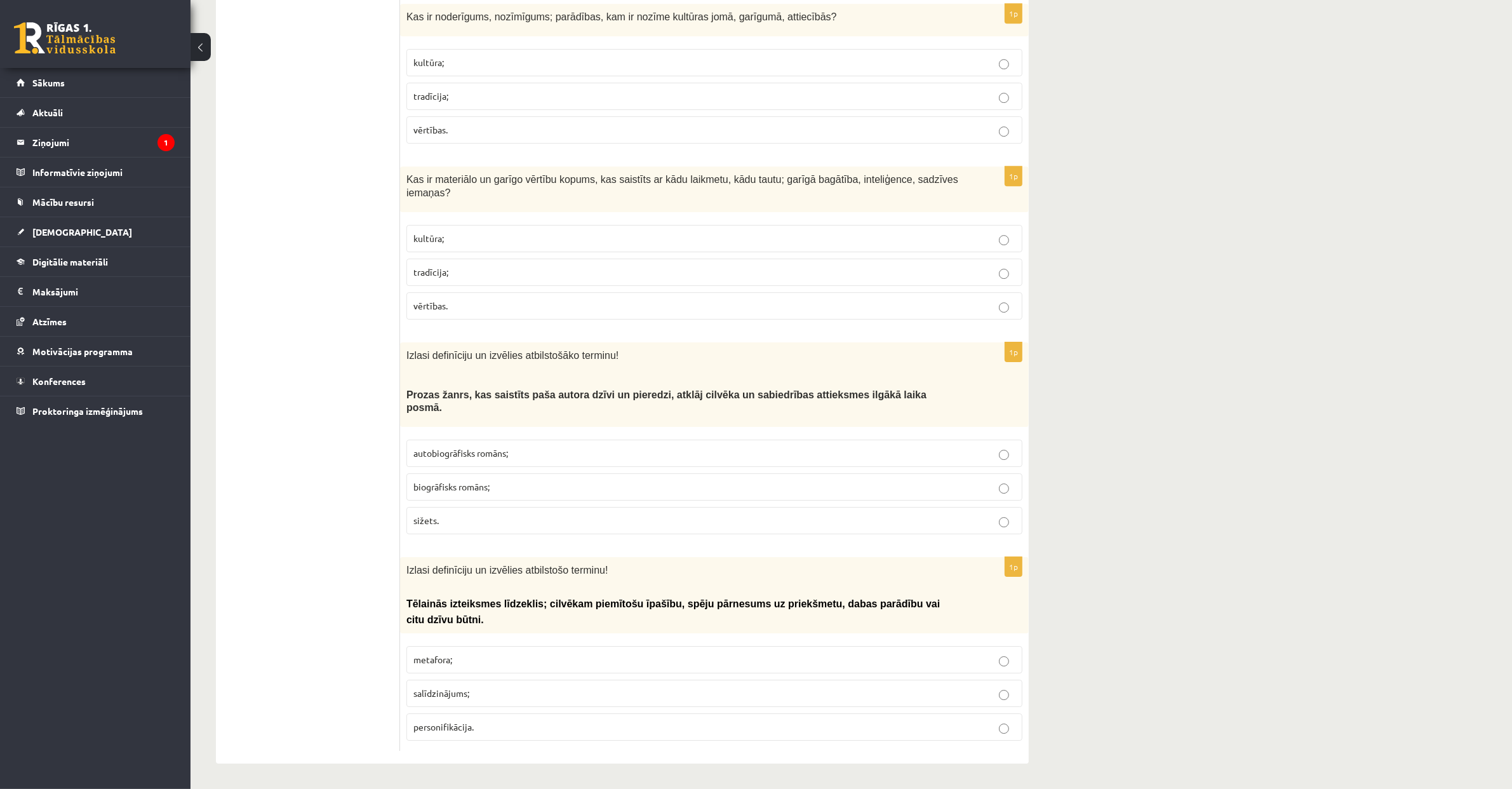
scroll to position [5109, 0]
click at [504, 245] on p "kultūra;" at bounding box center [714, 239] width 602 height 13
click at [517, 460] on p "autobiogrāfisks romāns;" at bounding box center [714, 453] width 602 height 13
click at [558, 722] on p "personifikācija." at bounding box center [714, 727] width 602 height 13
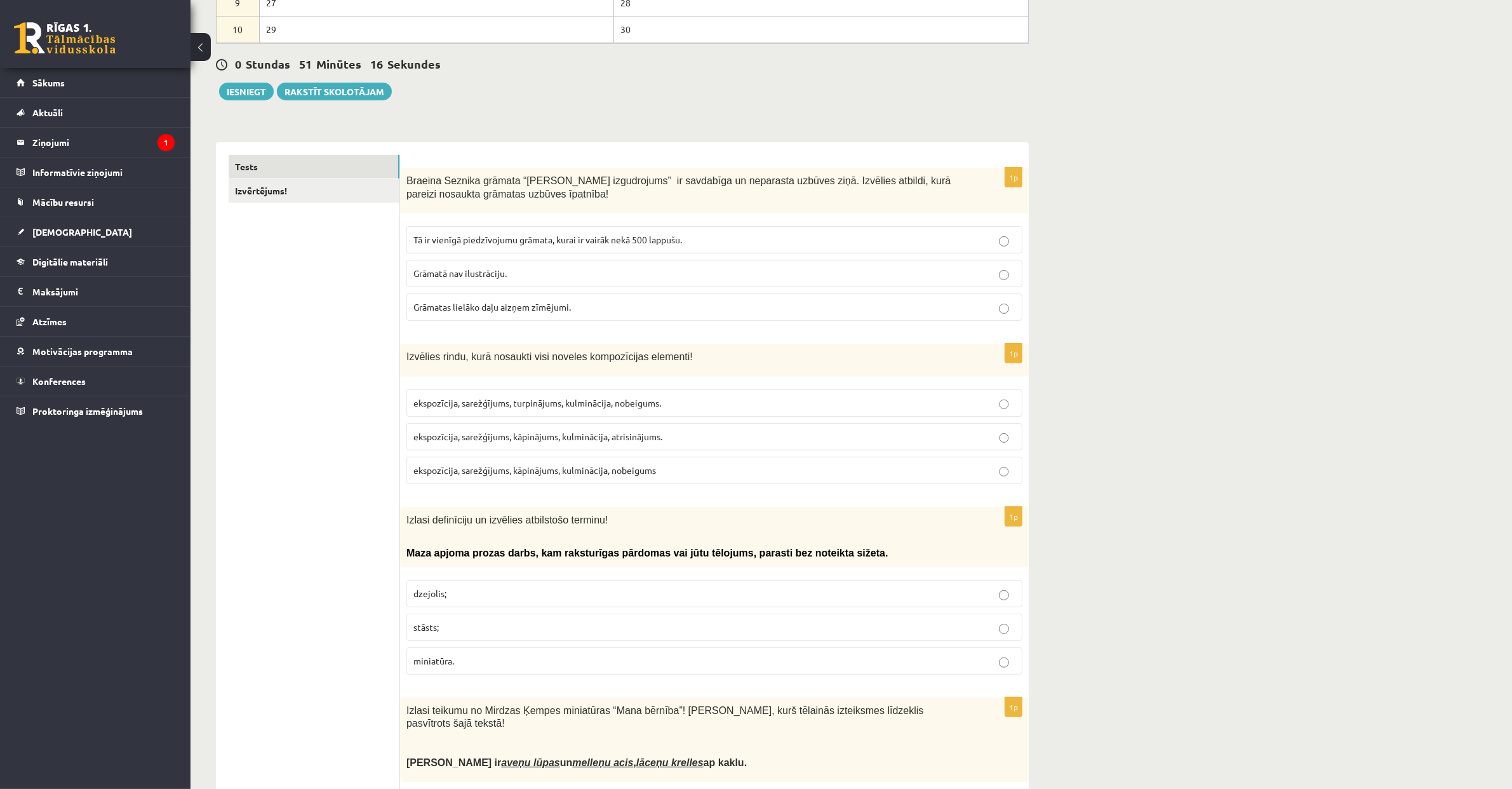
scroll to position [0, 0]
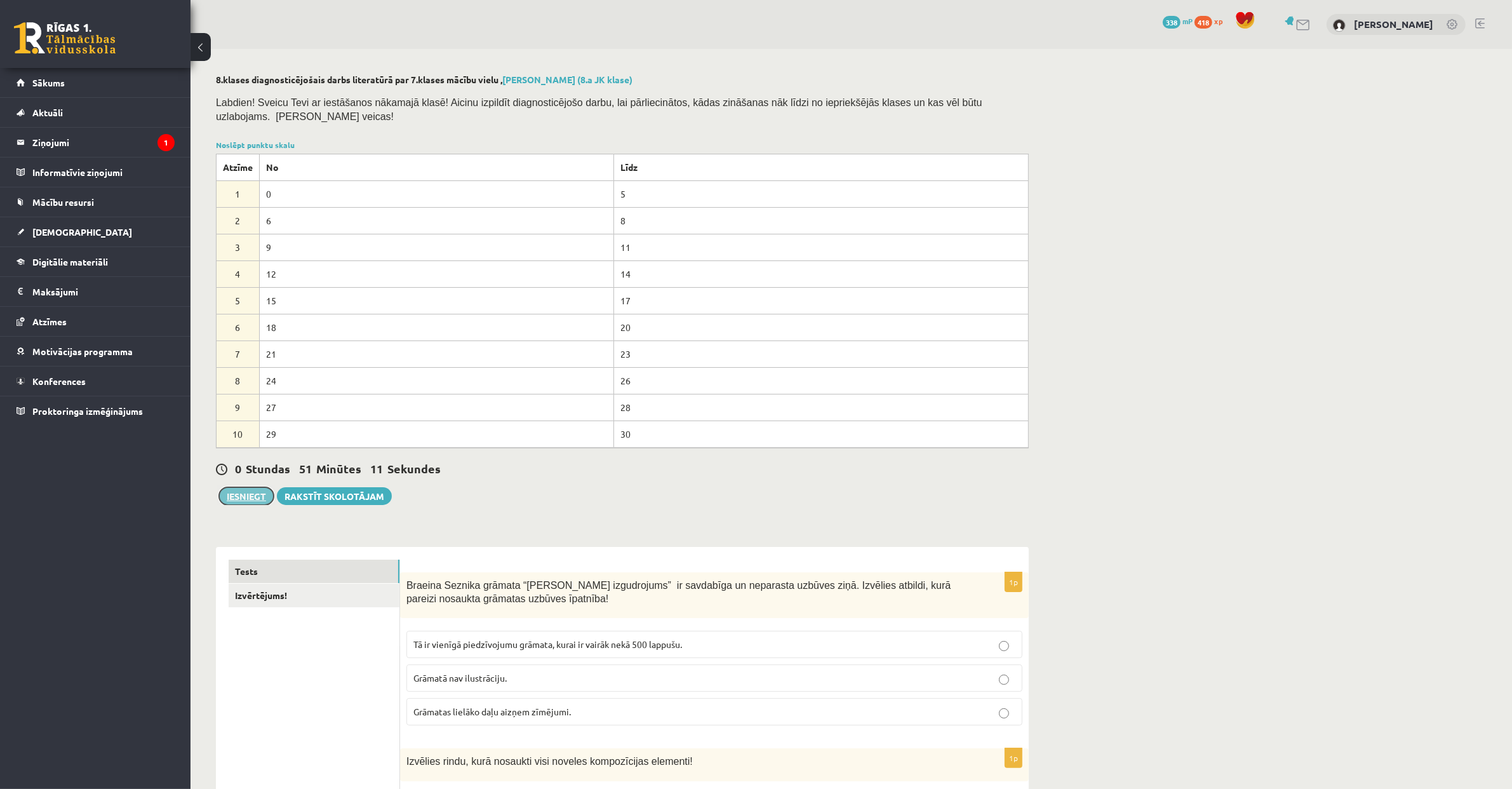
click at [254, 499] on button "Iesniegt" at bounding box center [246, 496] width 54 height 18
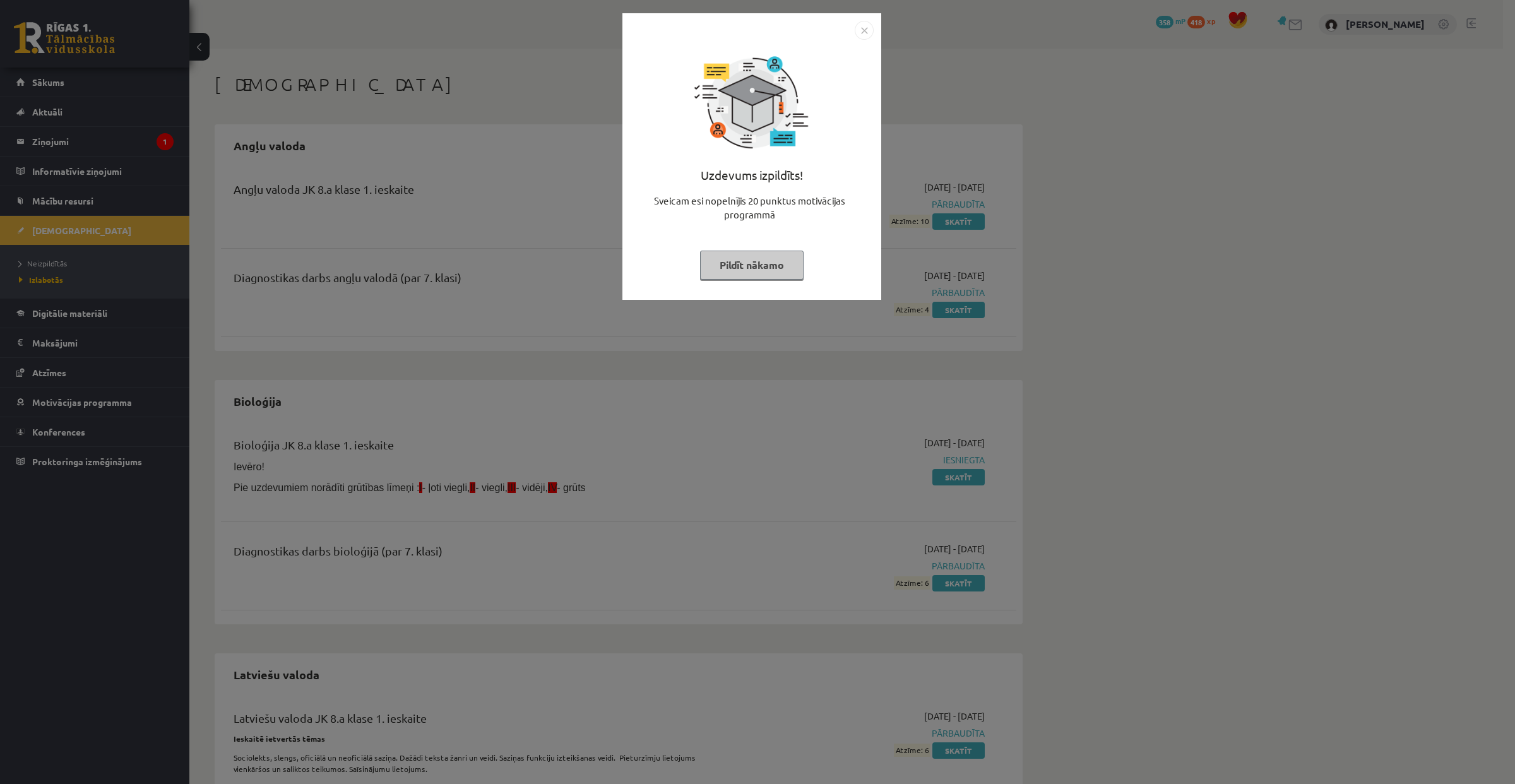
click at [871, 26] on img "Close" at bounding box center [864, 30] width 19 height 19
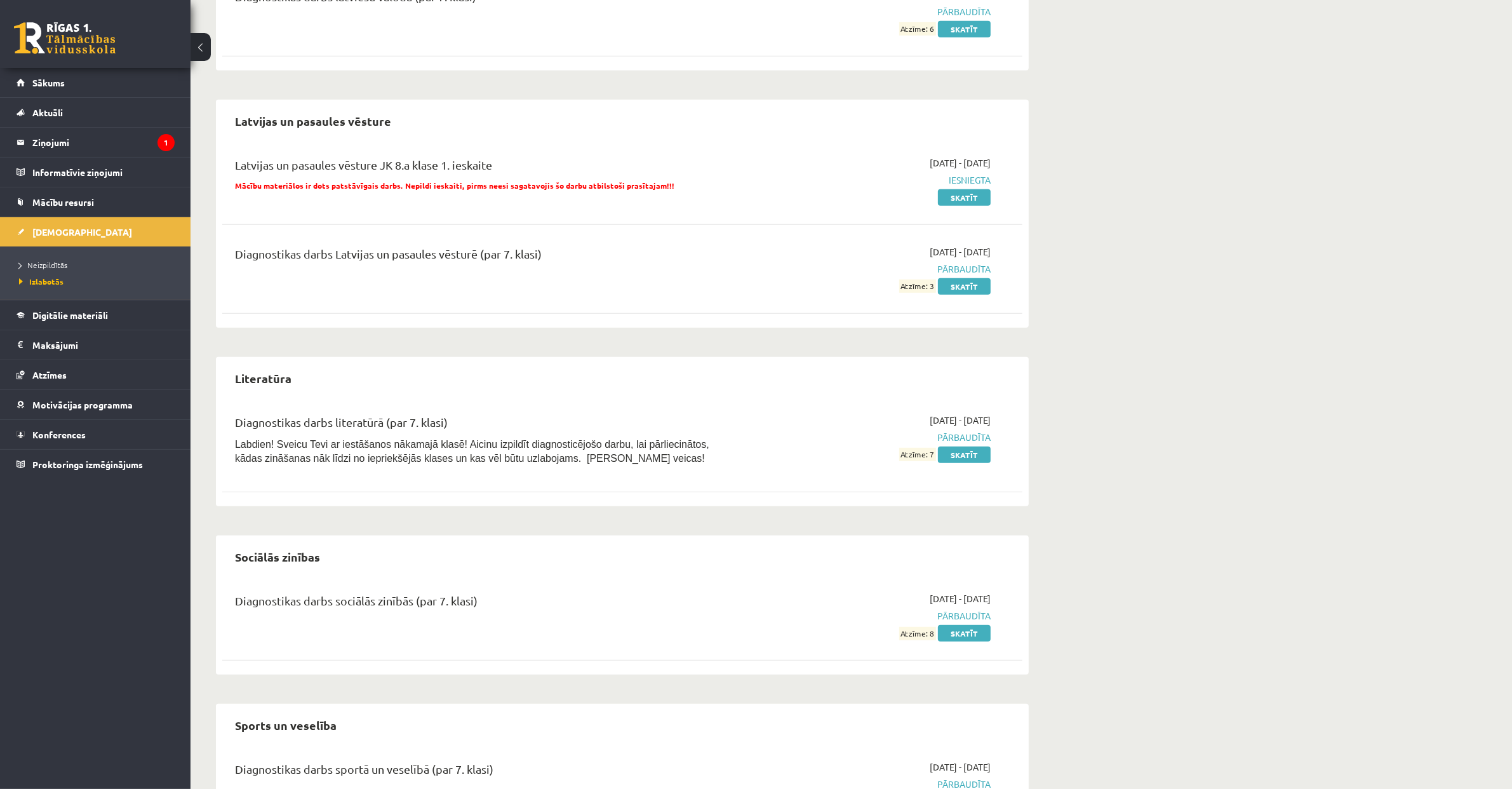
scroll to position [852, 0]
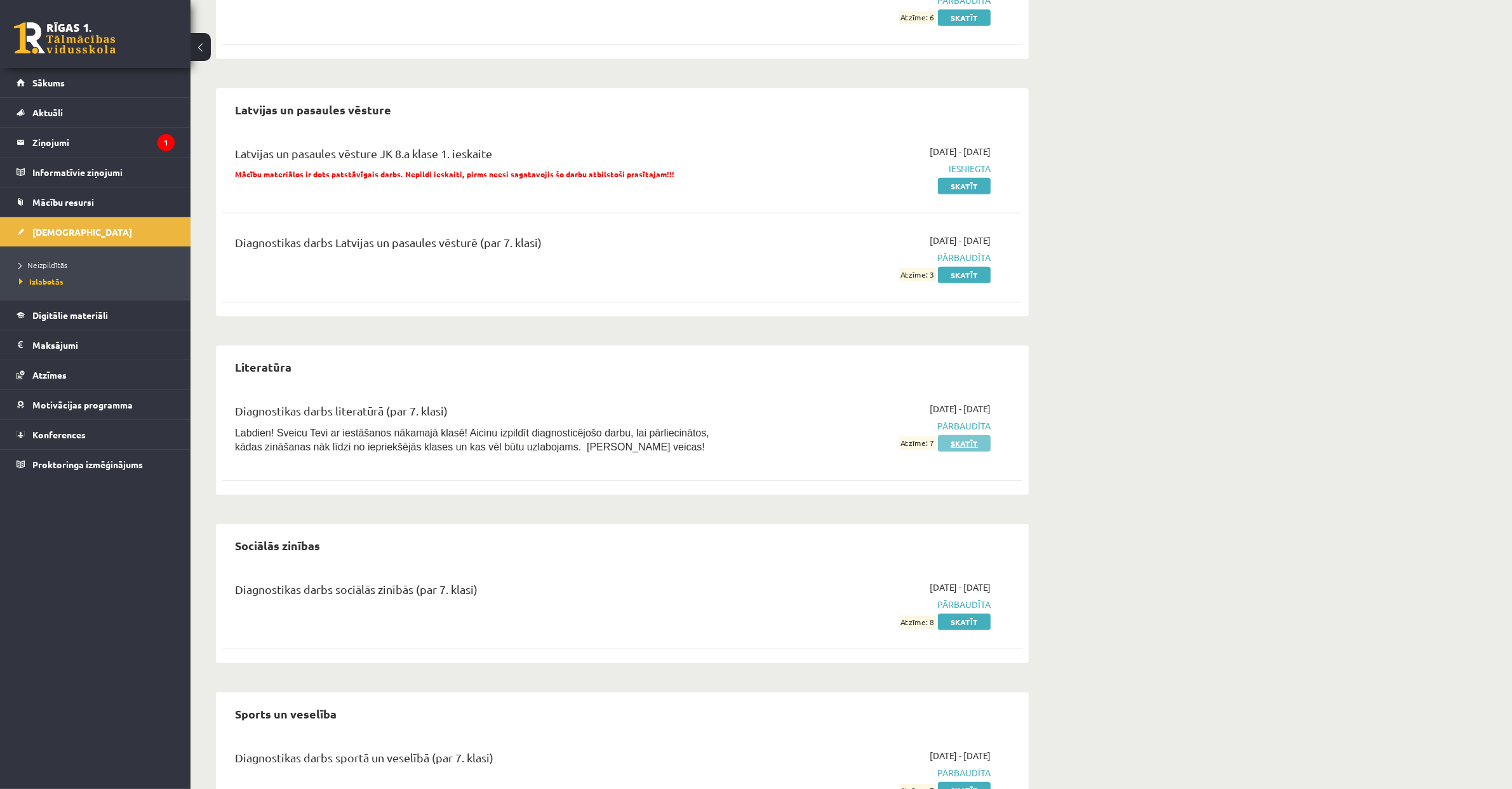
click at [955, 443] on link "Skatīt" at bounding box center [964, 443] width 53 height 16
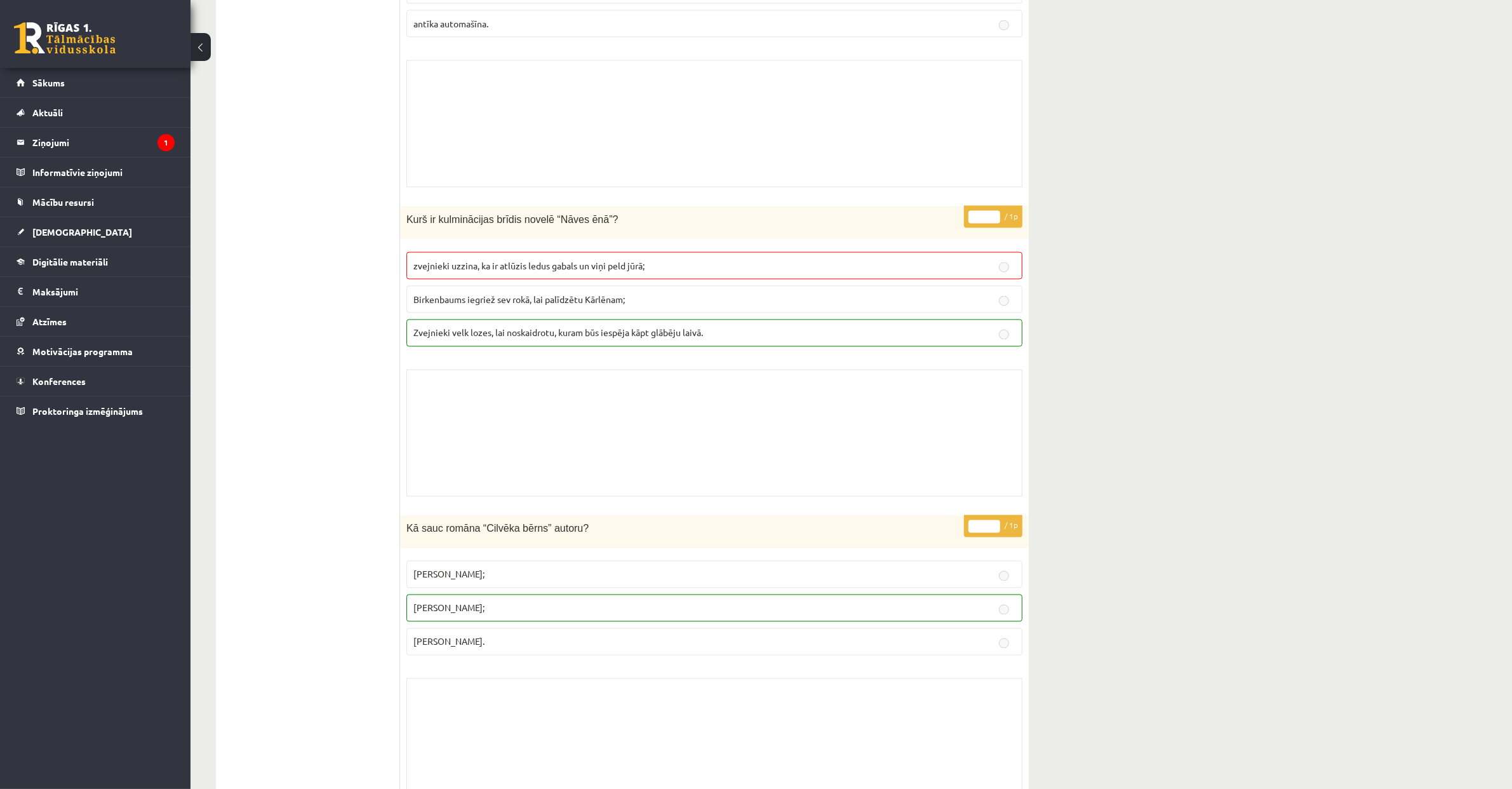
scroll to position [2719, 0]
click at [97, 228] on link "[DEMOGRAPHIC_DATA]" at bounding box center [95, 232] width 158 height 29
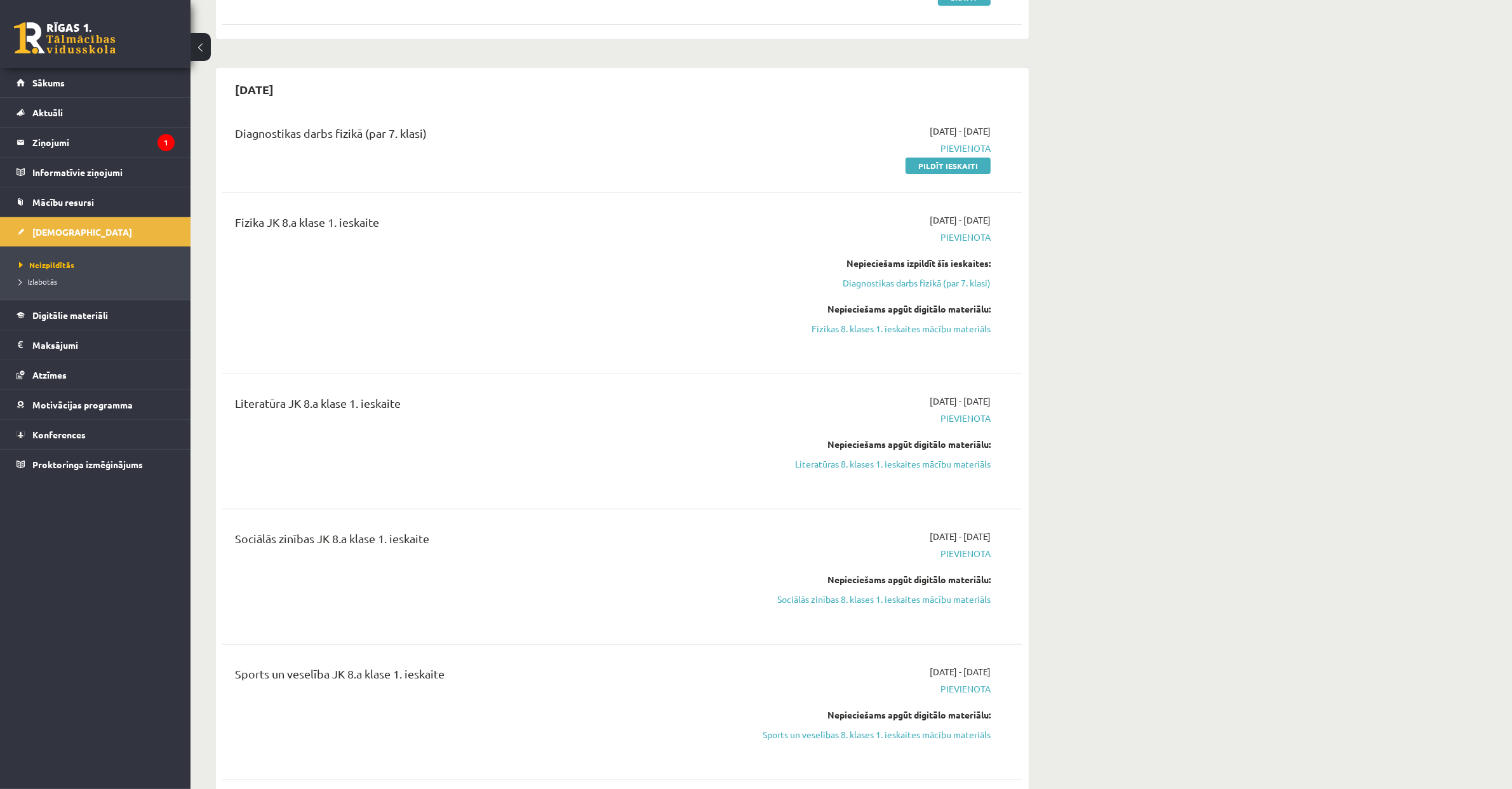
scroll to position [329, 0]
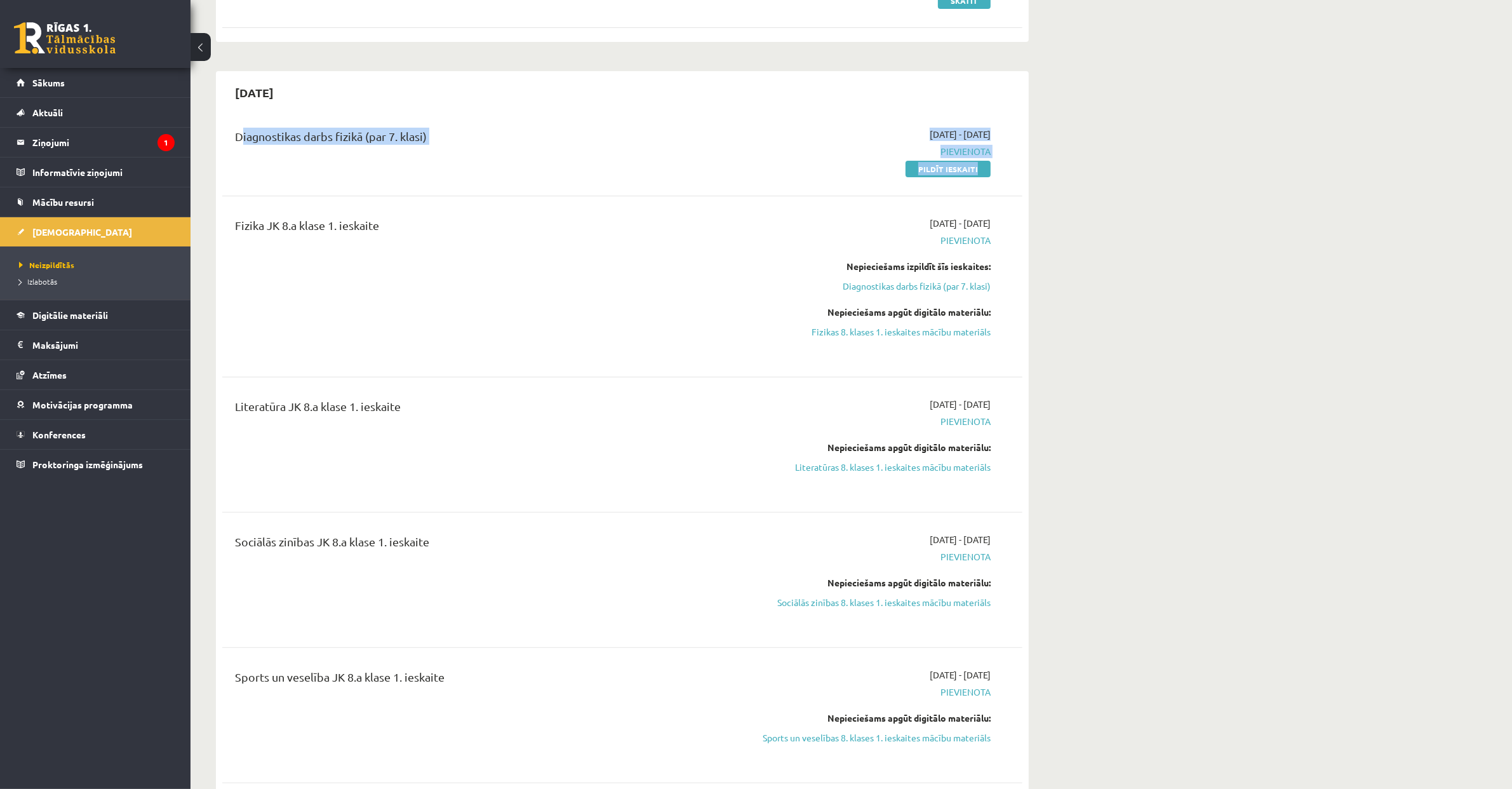
drag, startPoint x: 235, startPoint y: 132, endPoint x: 477, endPoint y: 192, distance: 249.3
click at [477, 192] on div "Diagnostikas darbs fizikā (par 7. klasi) [DATE] - [DATE] [GEOGRAPHIC_DATA] Pild…" at bounding box center [622, 452] width 800 height 676
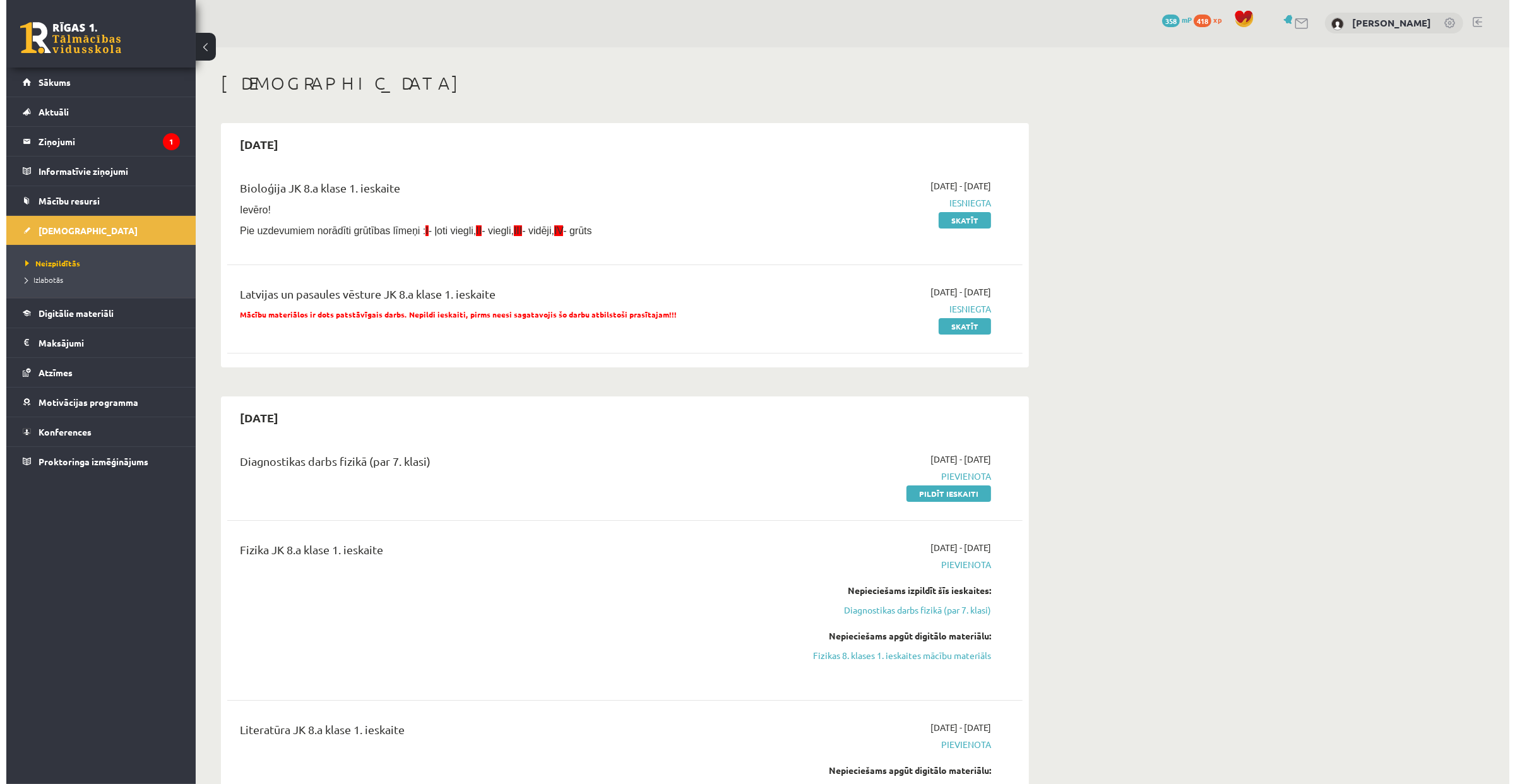
scroll to position [0, 0]
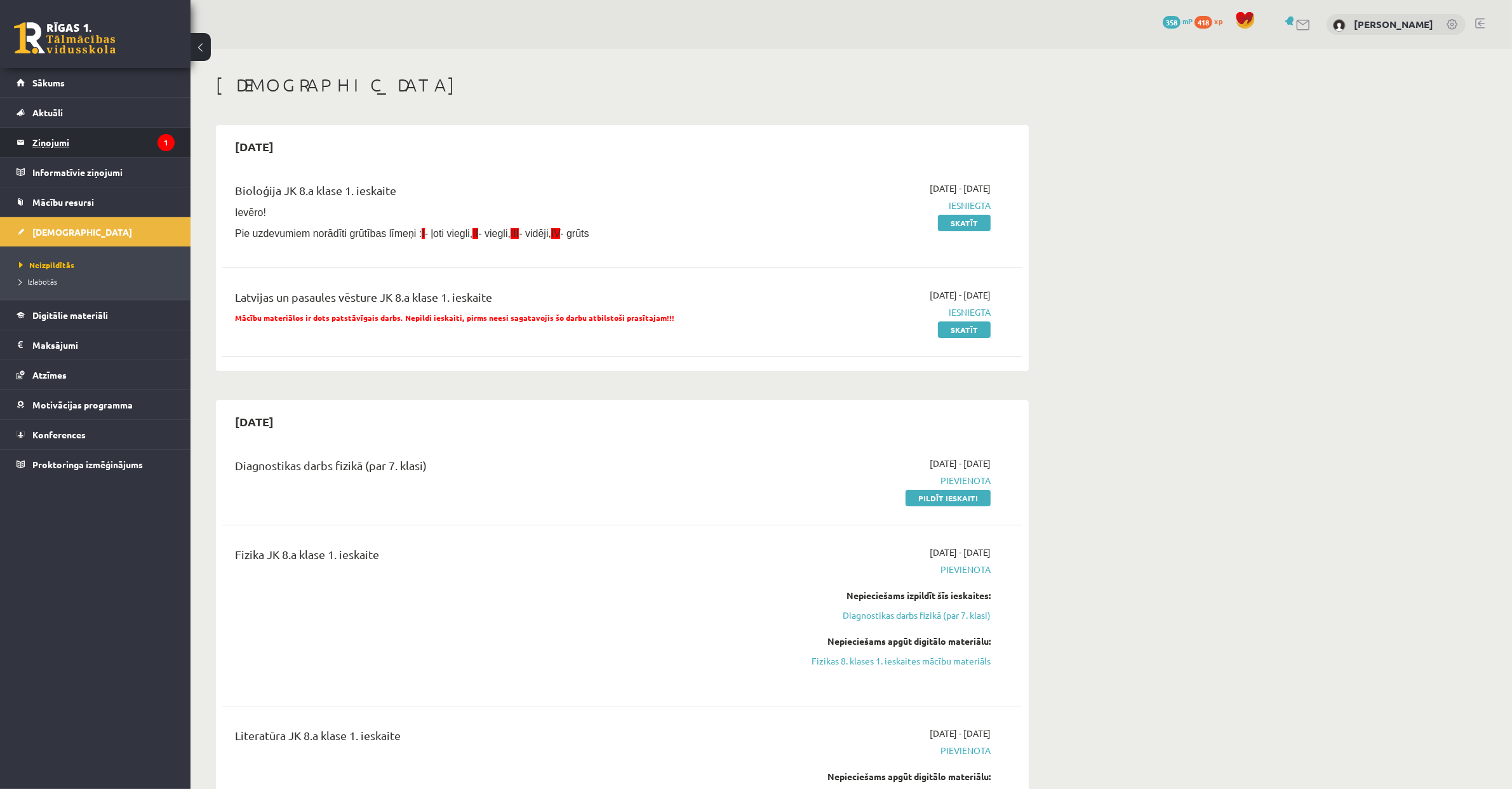
click at [43, 141] on legend "Ziņojumi 1" at bounding box center [103, 142] width 142 height 29
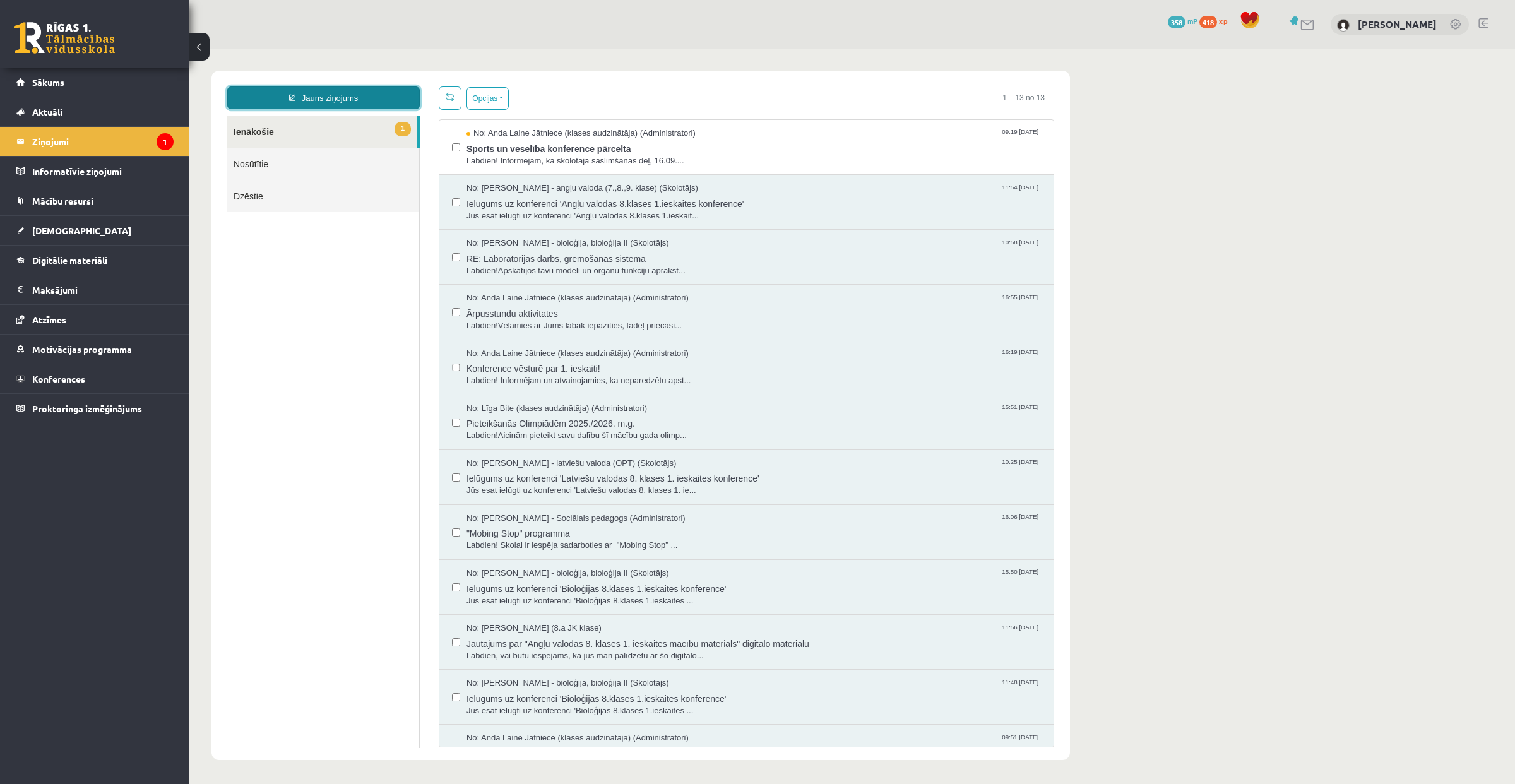
click at [332, 92] on link "Jauns ziņojums" at bounding box center [323, 97] width 193 height 23
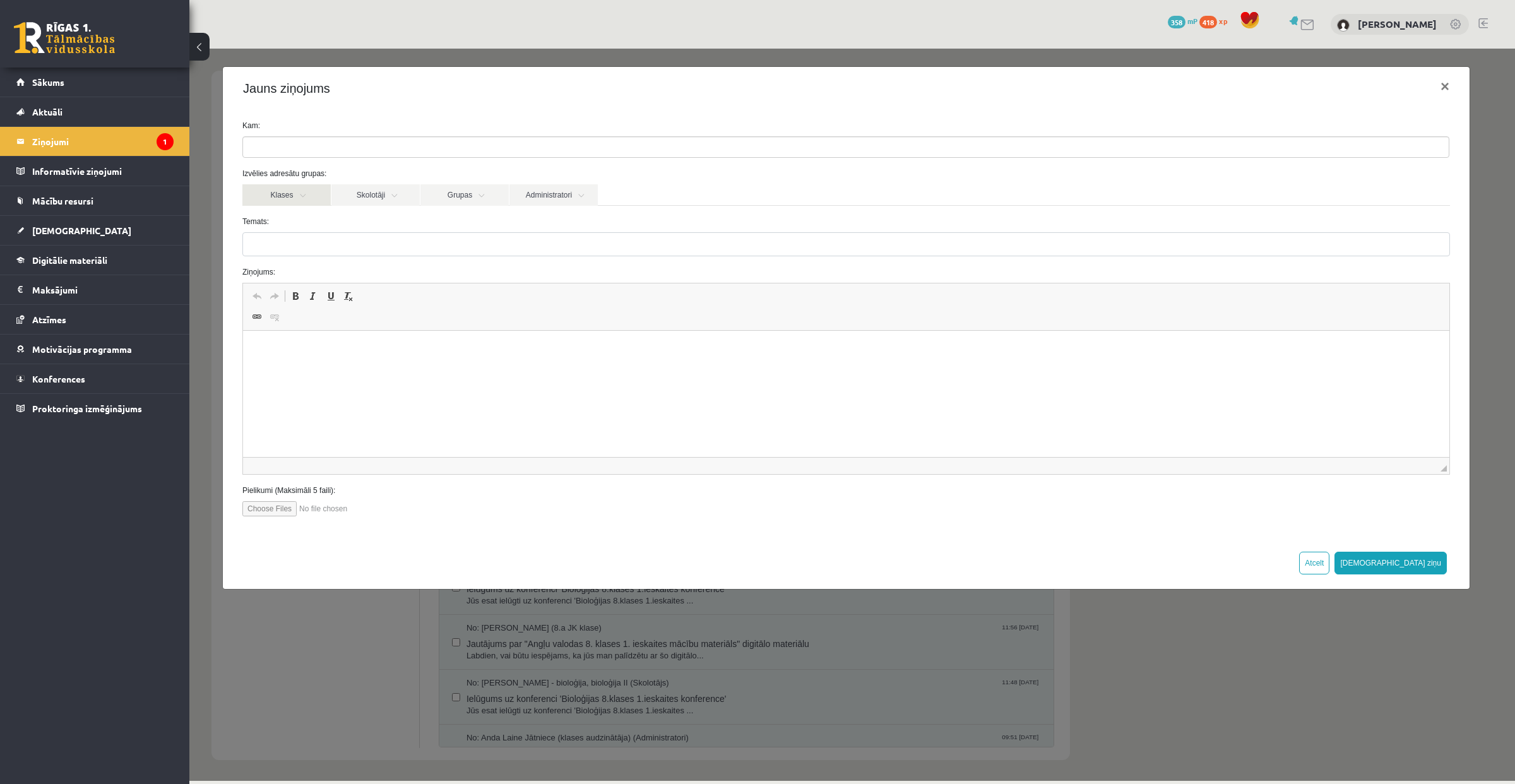
click at [305, 194] on link "Klases" at bounding box center [286, 195] width 89 height 21
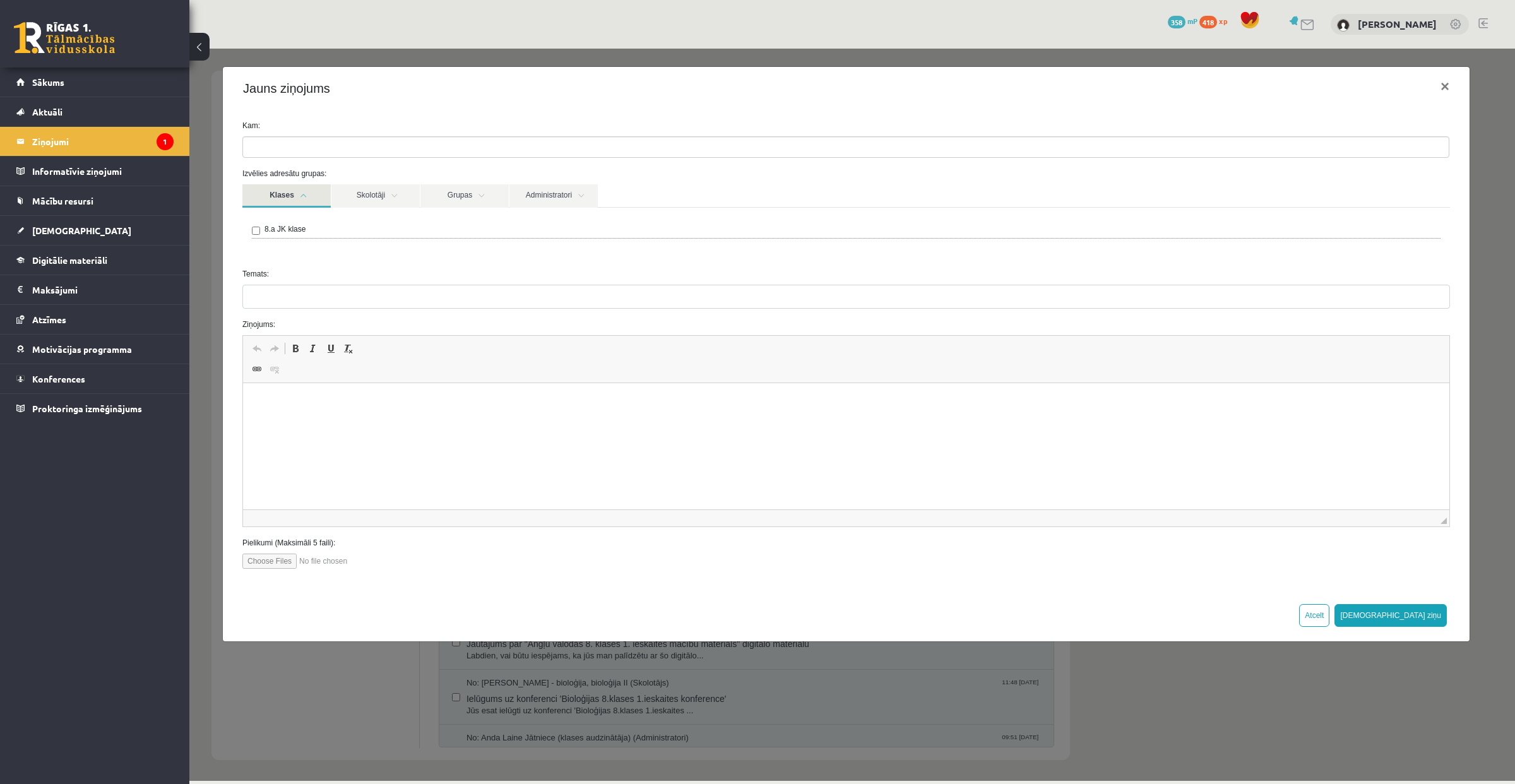
click at [305, 194] on link "Klases" at bounding box center [286, 196] width 89 height 23
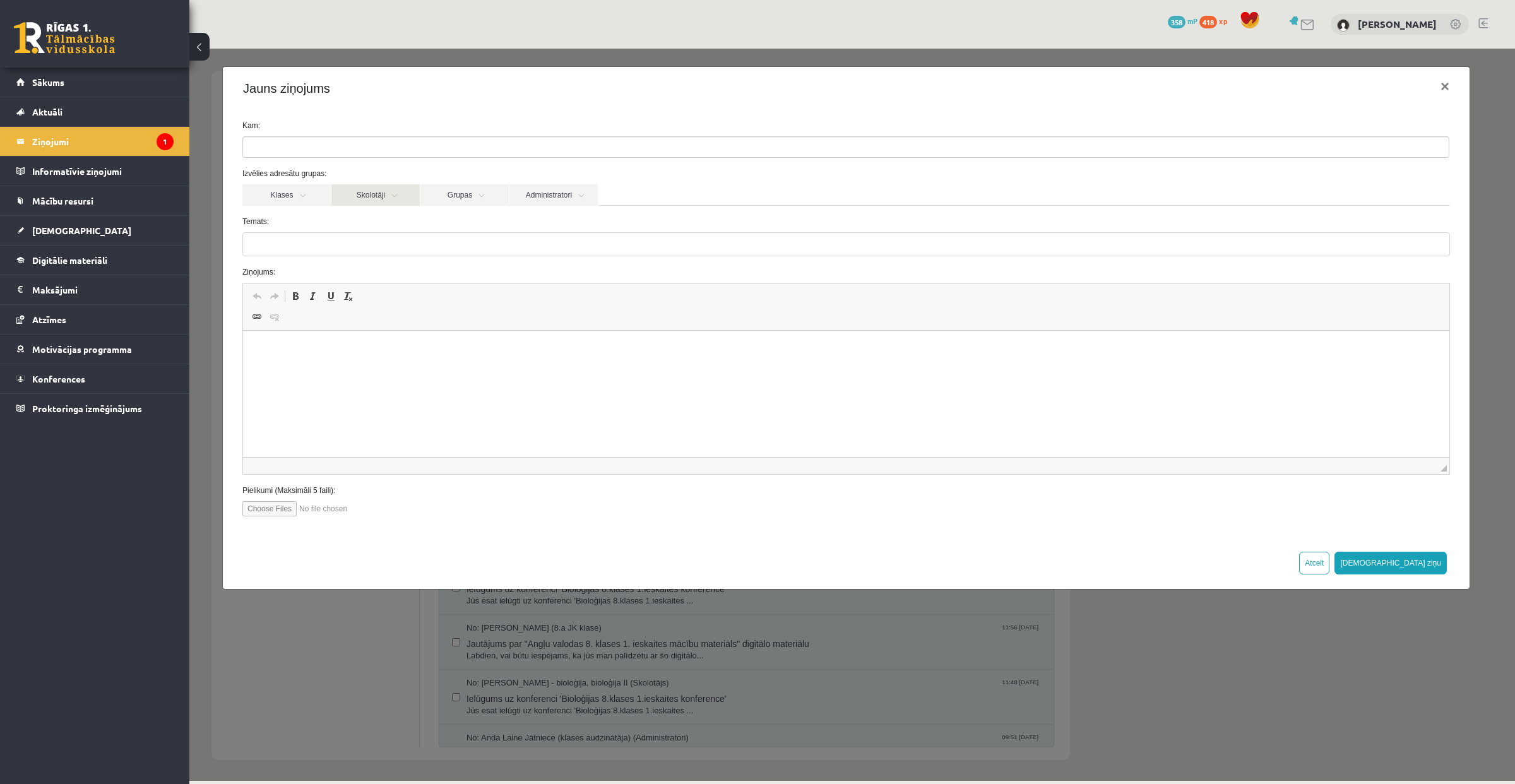
click at [396, 196] on link "Skolotāji" at bounding box center [376, 195] width 89 height 21
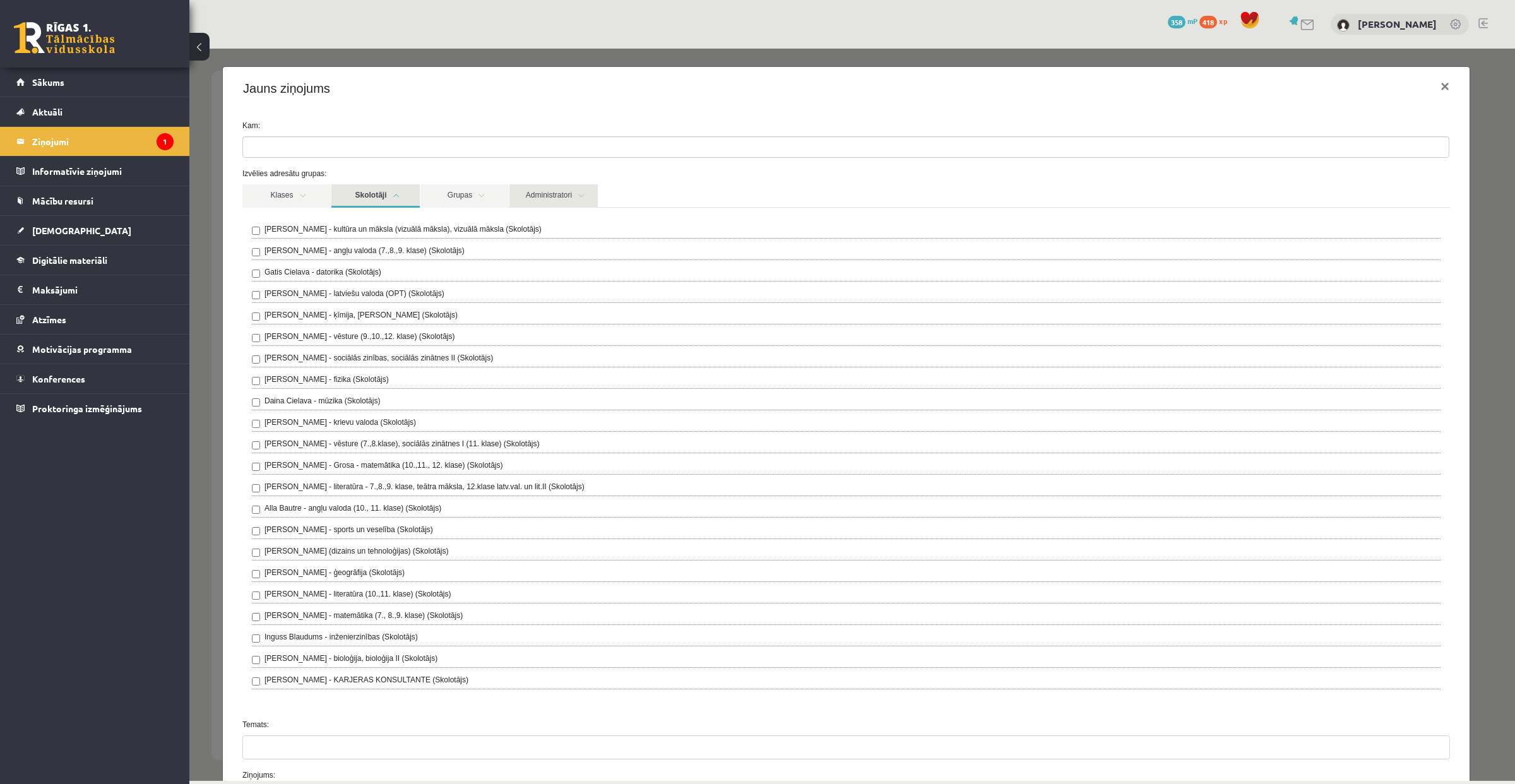
click at [559, 193] on link "Administratori" at bounding box center [554, 196] width 89 height 23
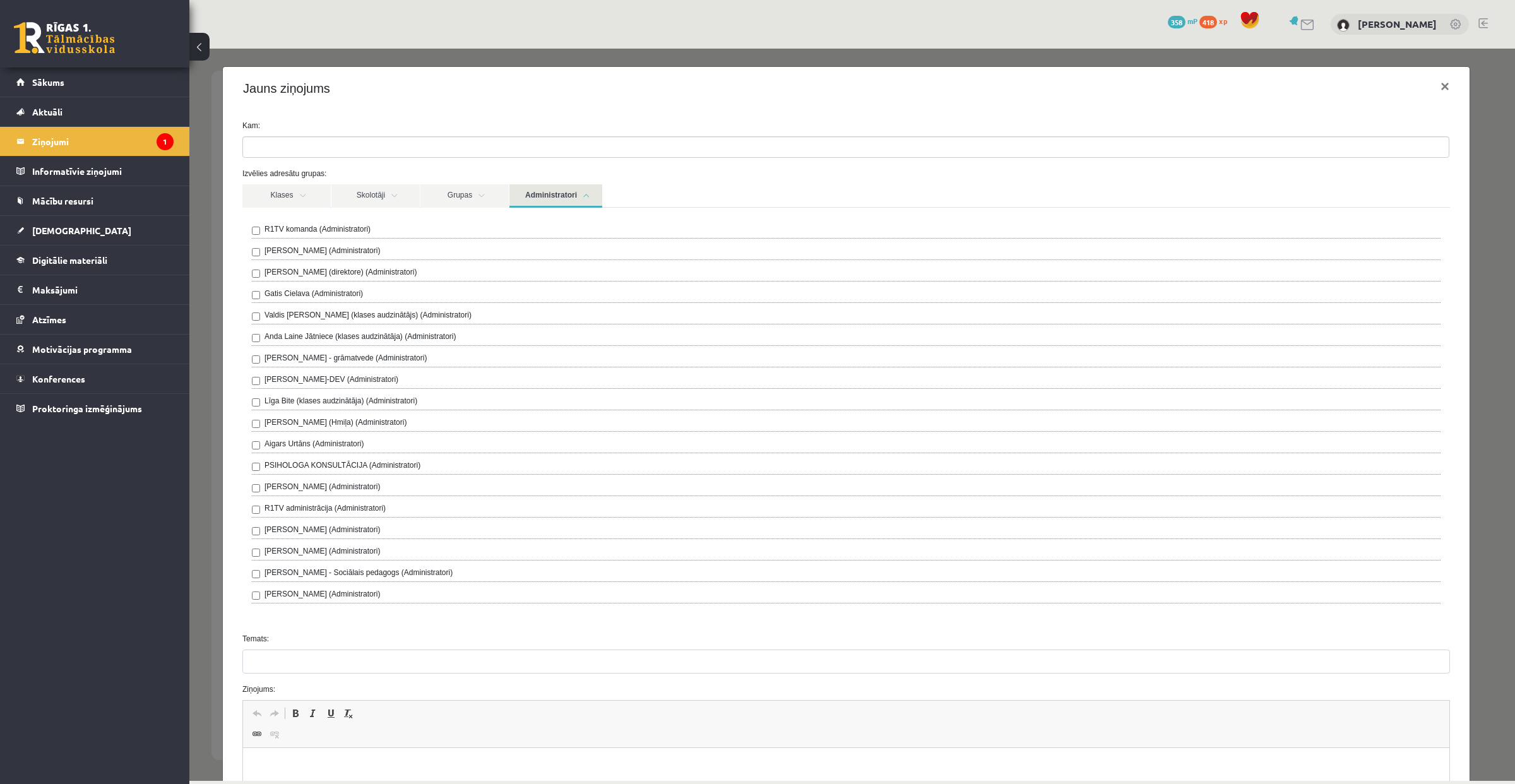
click at [78, 126] on li "Ziņojumi 1" at bounding box center [94, 141] width 190 height 30
click at [81, 143] on legend "Ziņojumi 1" at bounding box center [103, 141] width 141 height 29
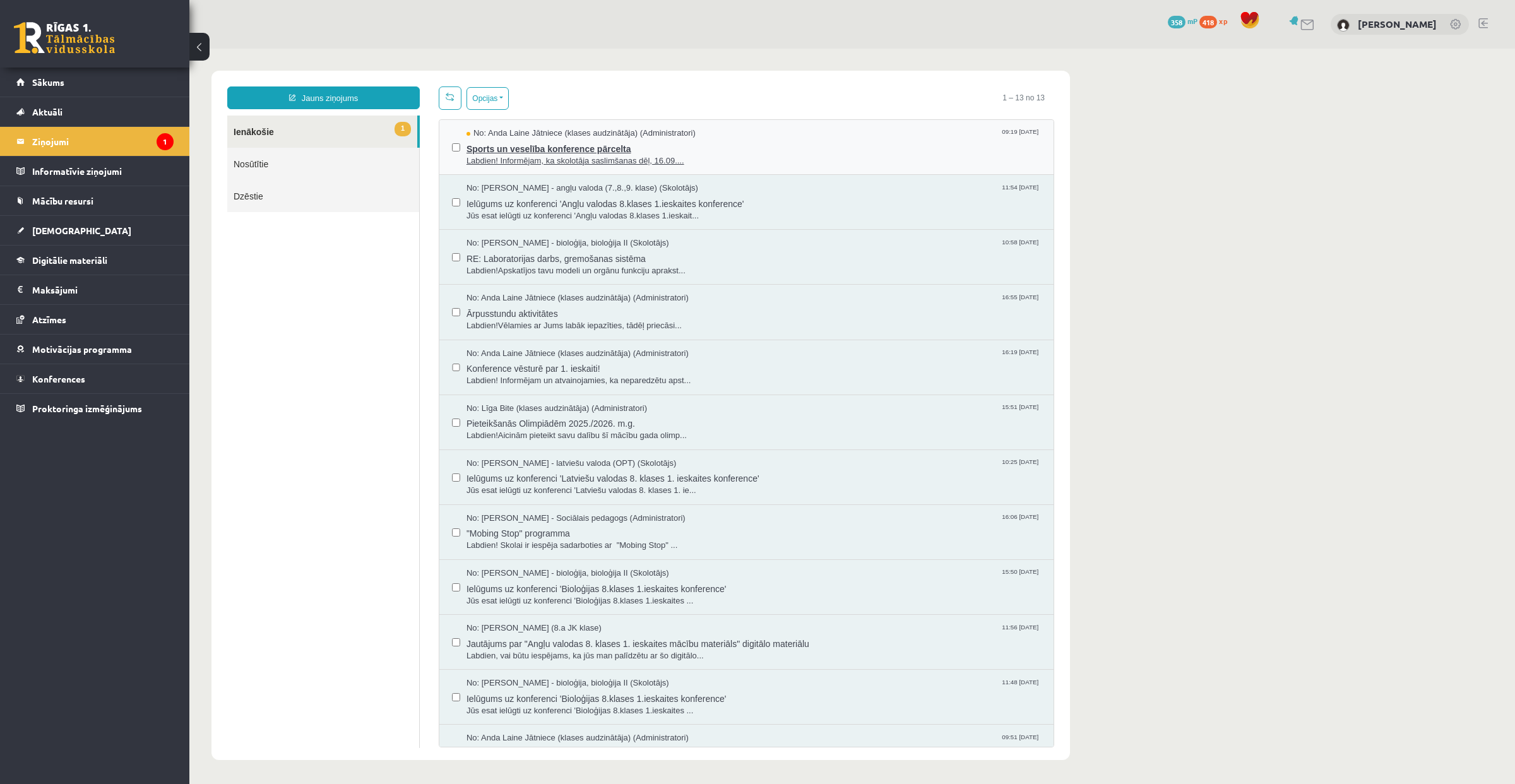
click at [534, 161] on span "Labdien! Informējam, ka skolotāja saslimšanas dēļ, 16.09...." at bounding box center [753, 161] width 574 height 12
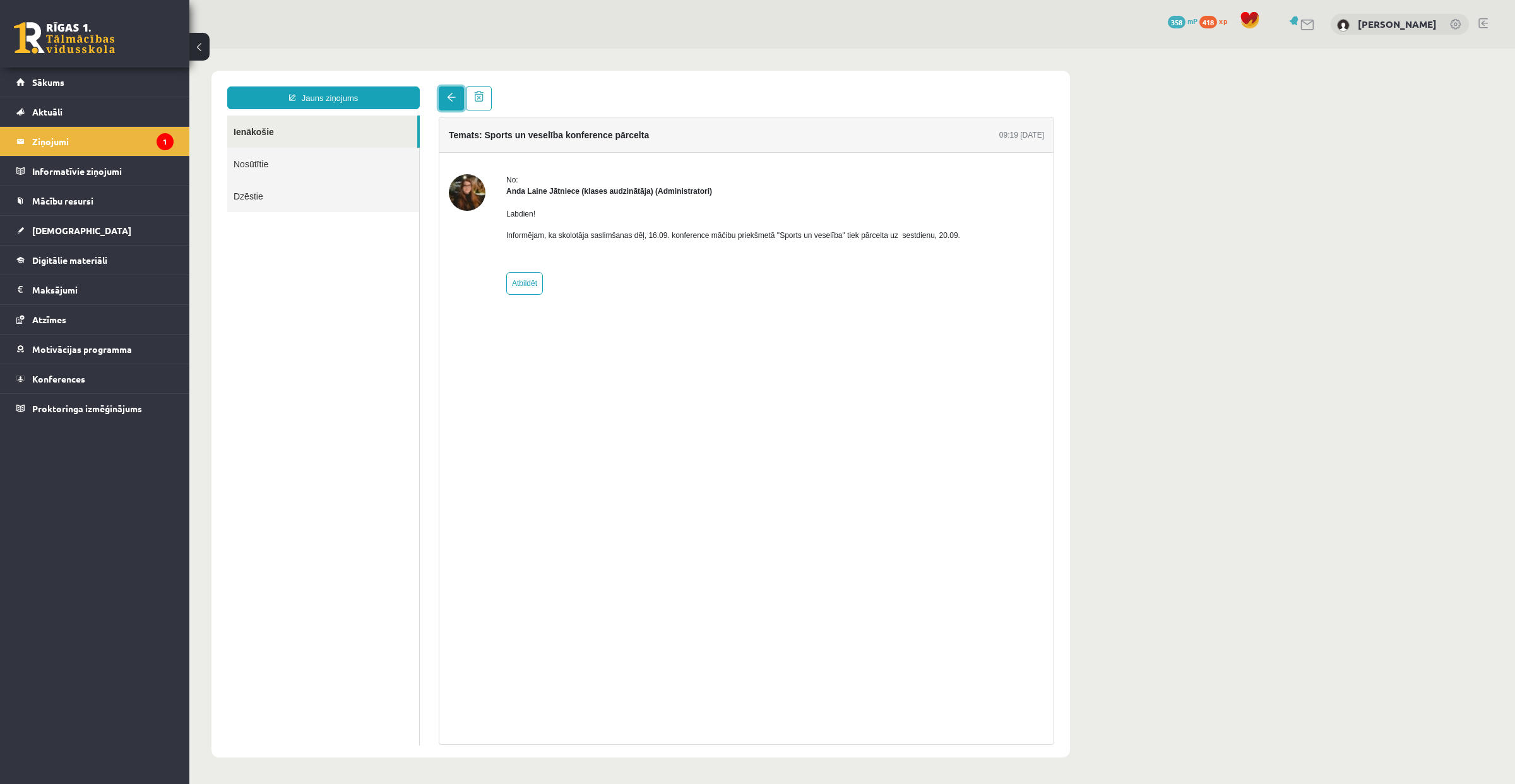
click at [453, 109] on link at bounding box center [451, 98] width 25 height 24
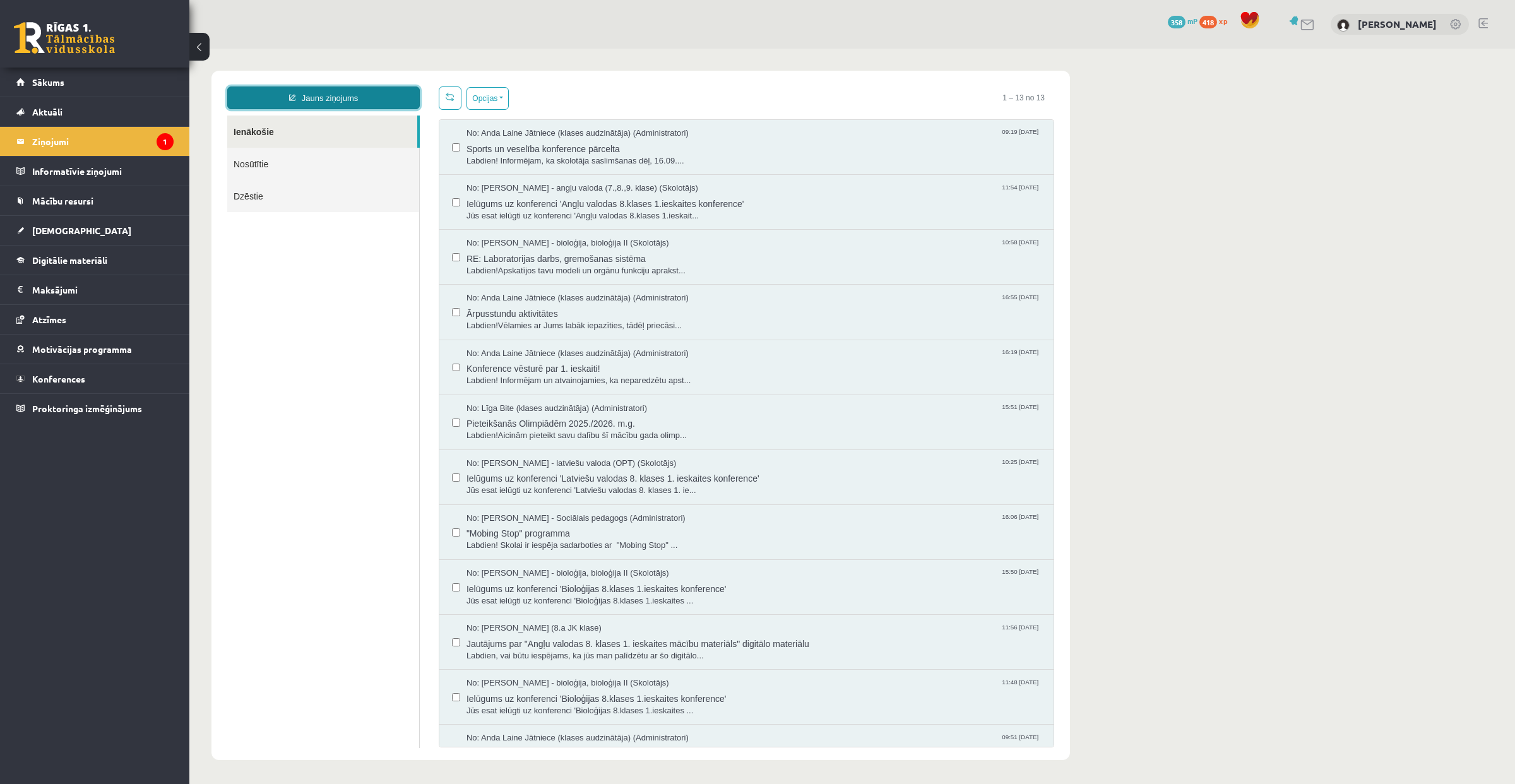
click at [406, 100] on link "Jauns ziņojums" at bounding box center [323, 97] width 193 height 23
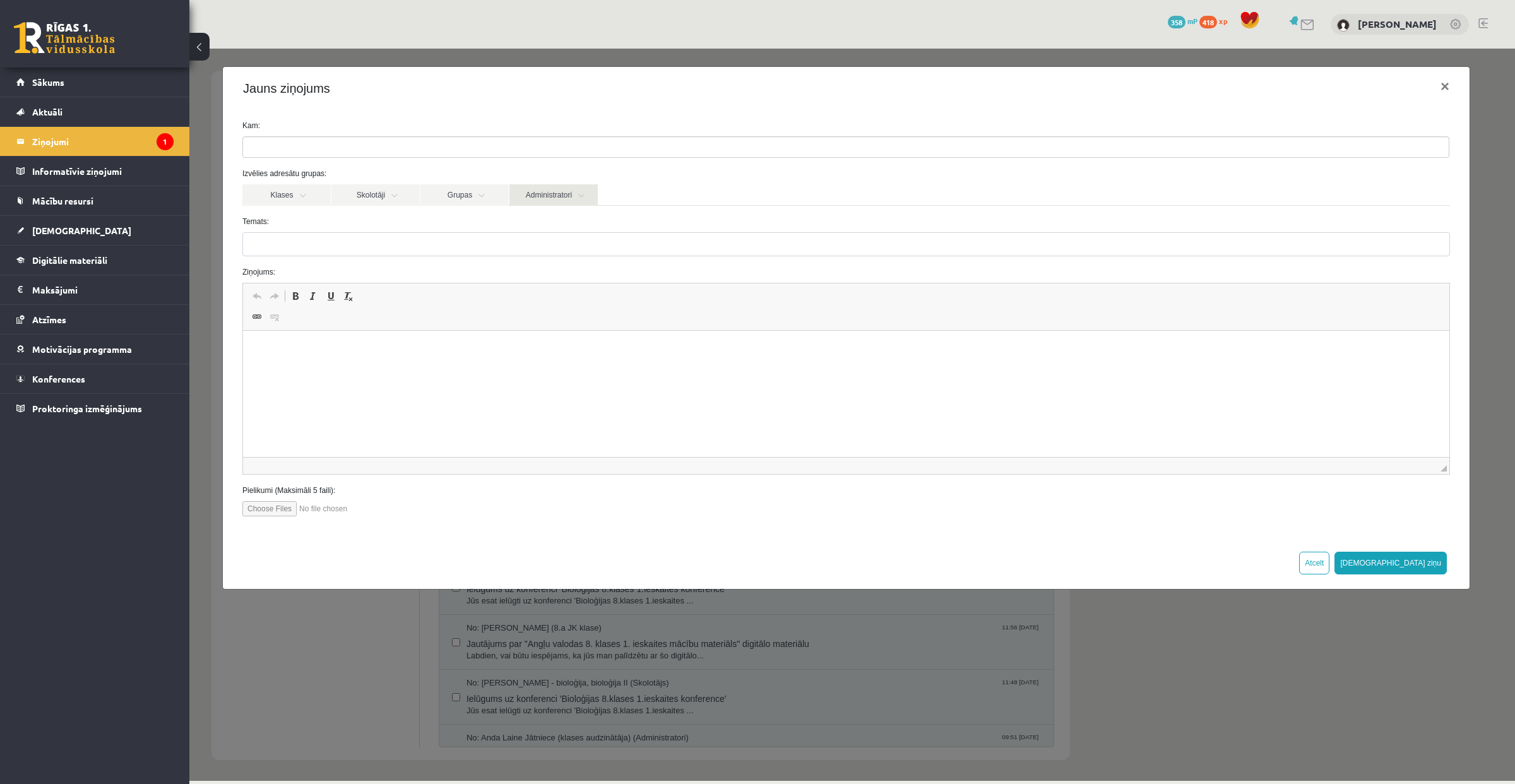
click at [537, 197] on link "Administratori" at bounding box center [554, 195] width 89 height 21
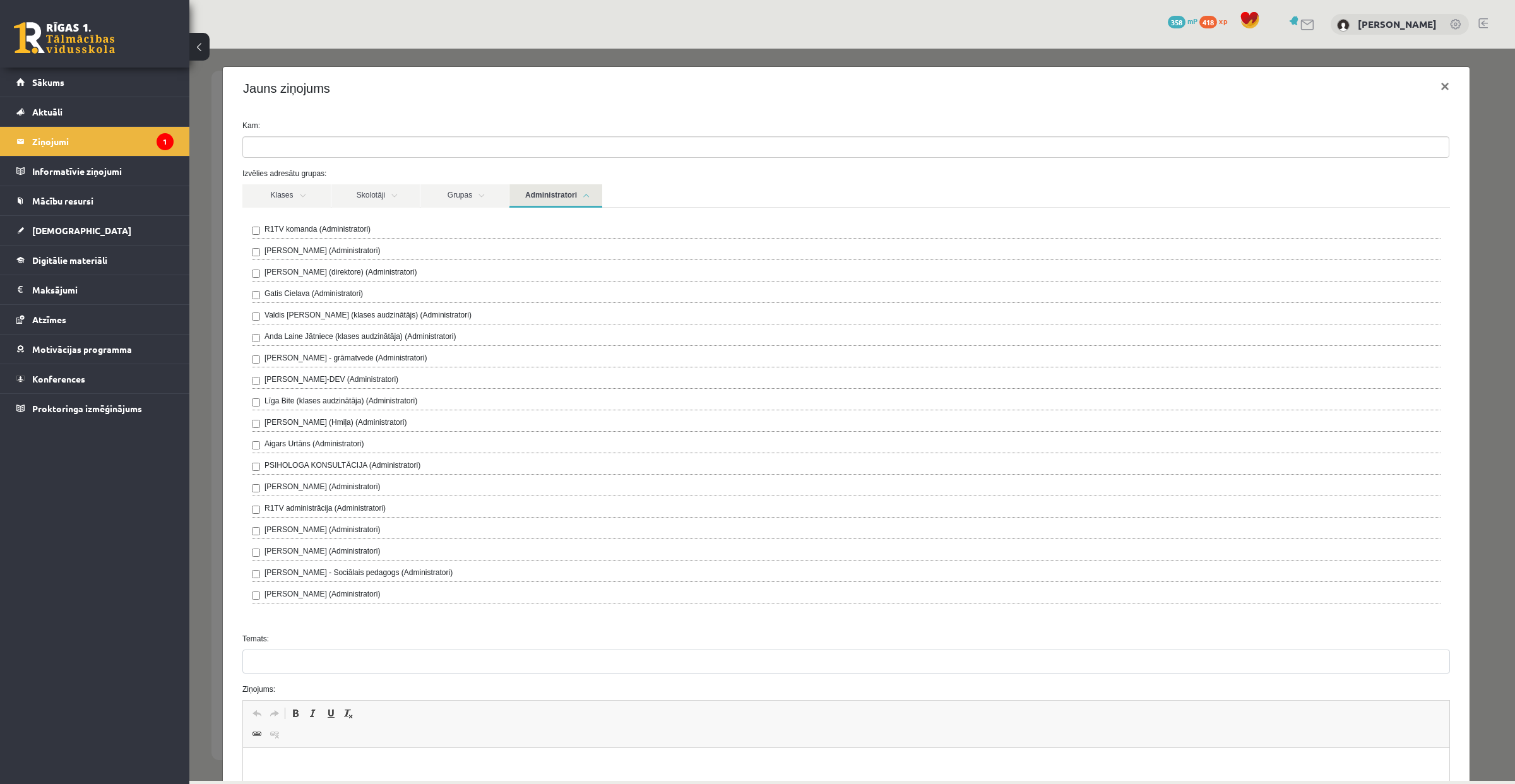
click at [392, 336] on label "Anda Laine Jātniece (klases audzinātāja) (Administratori)" at bounding box center [360, 337] width 192 height 12
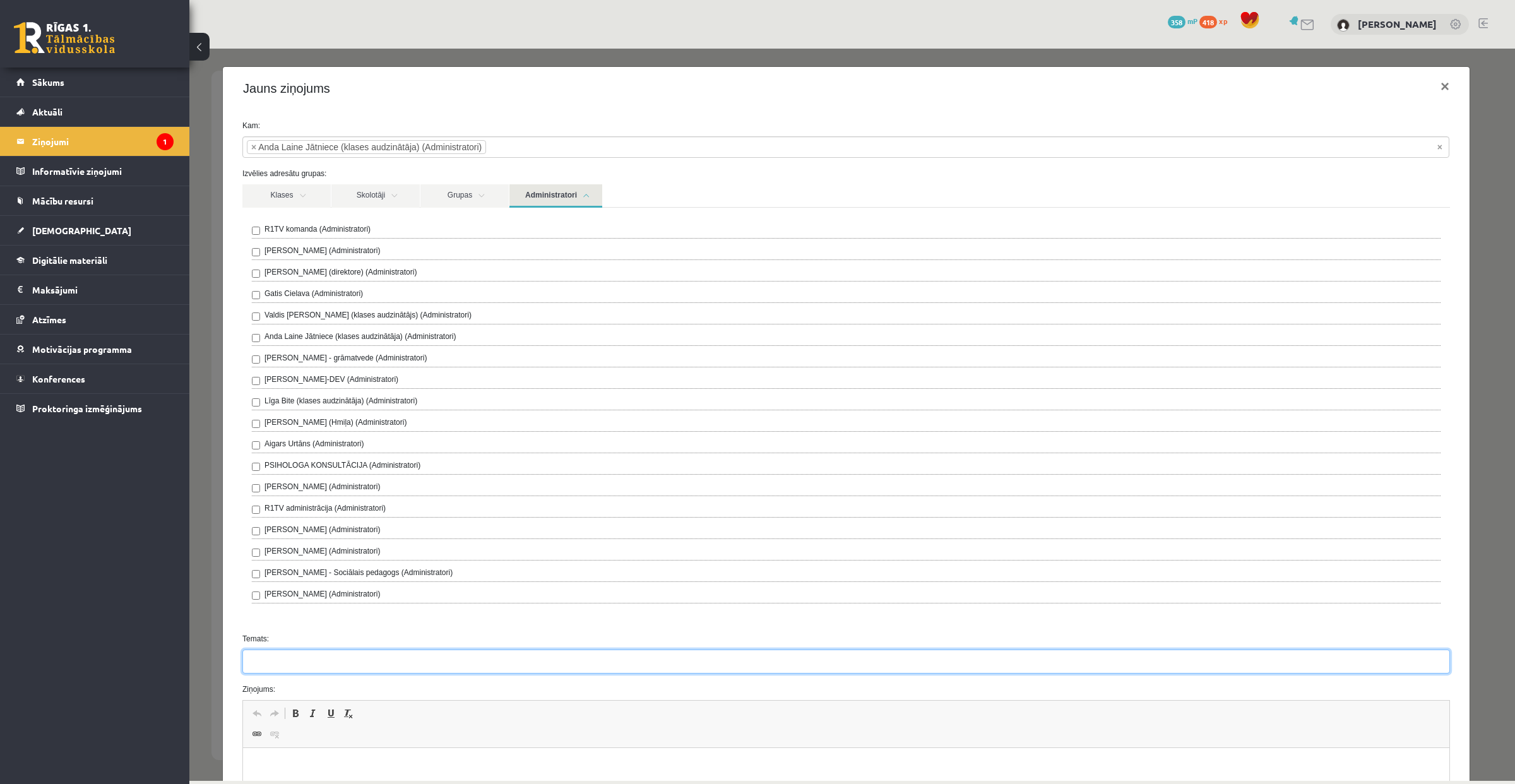
click at [281, 661] on input "Temats:" at bounding box center [846, 661] width 1207 height 24
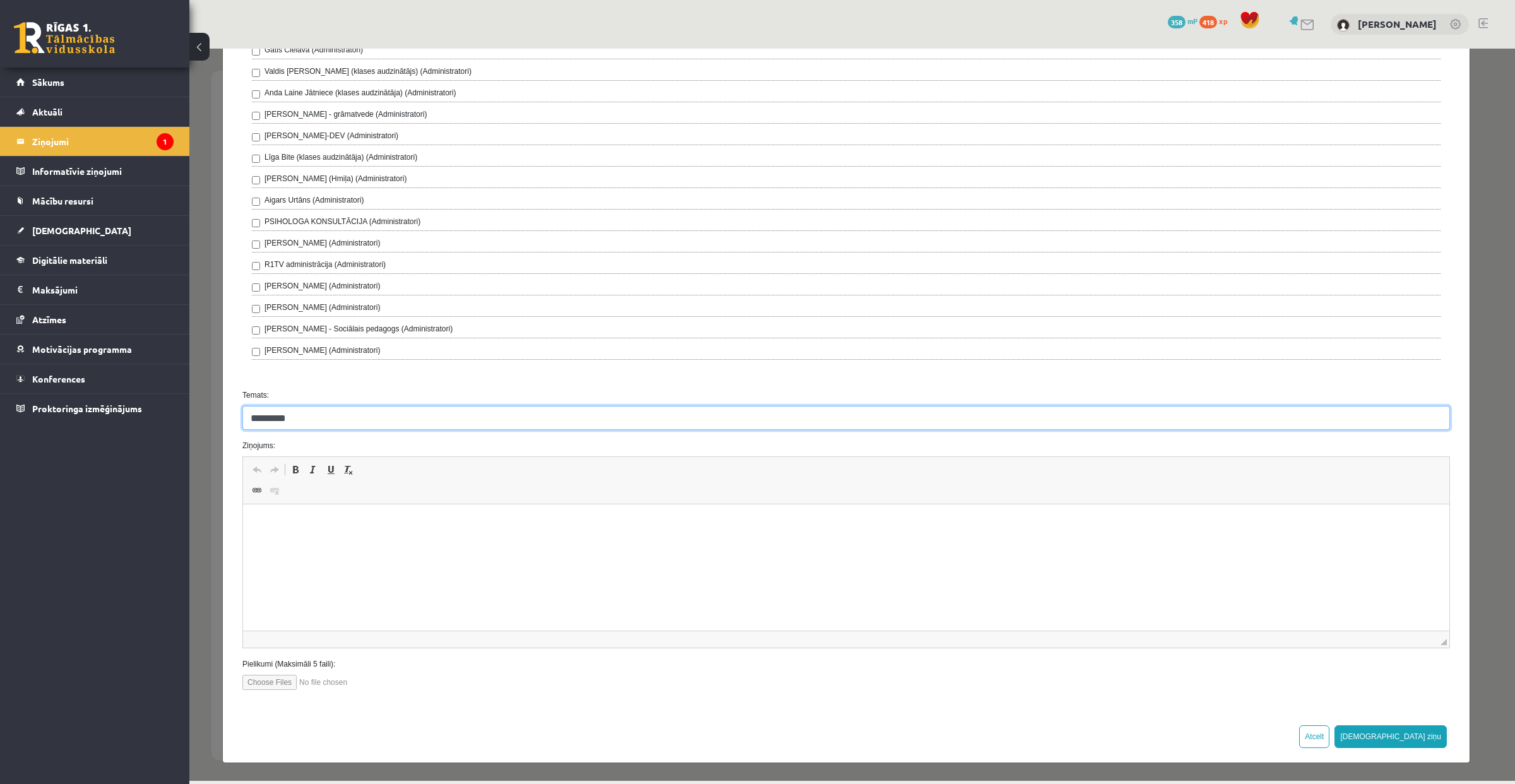
scroll to position [247, 0]
type input "*********"
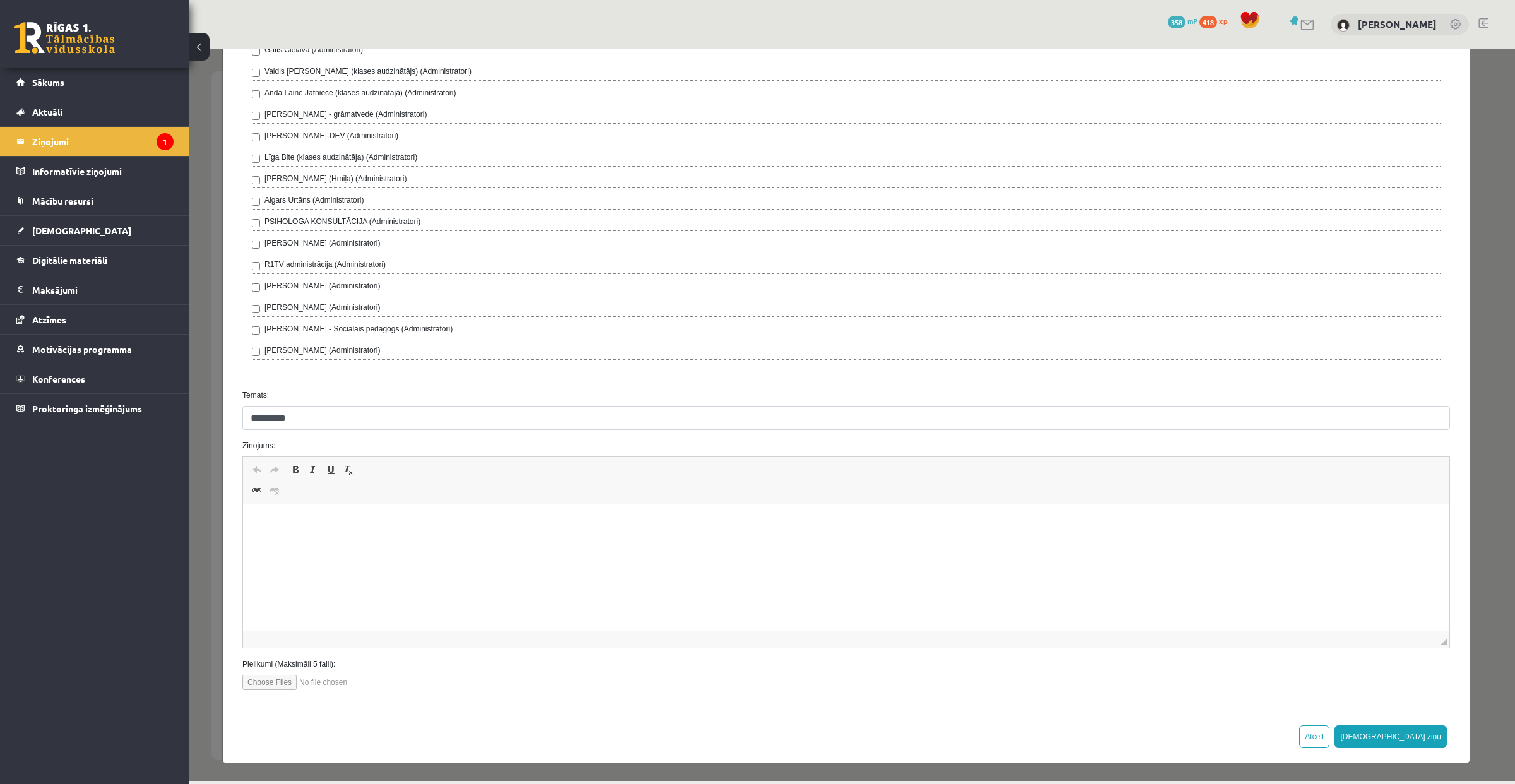
click at [286, 537] on html at bounding box center [846, 523] width 1206 height 39
click at [80, 238] on link "[DEMOGRAPHIC_DATA]" at bounding box center [94, 231] width 157 height 29
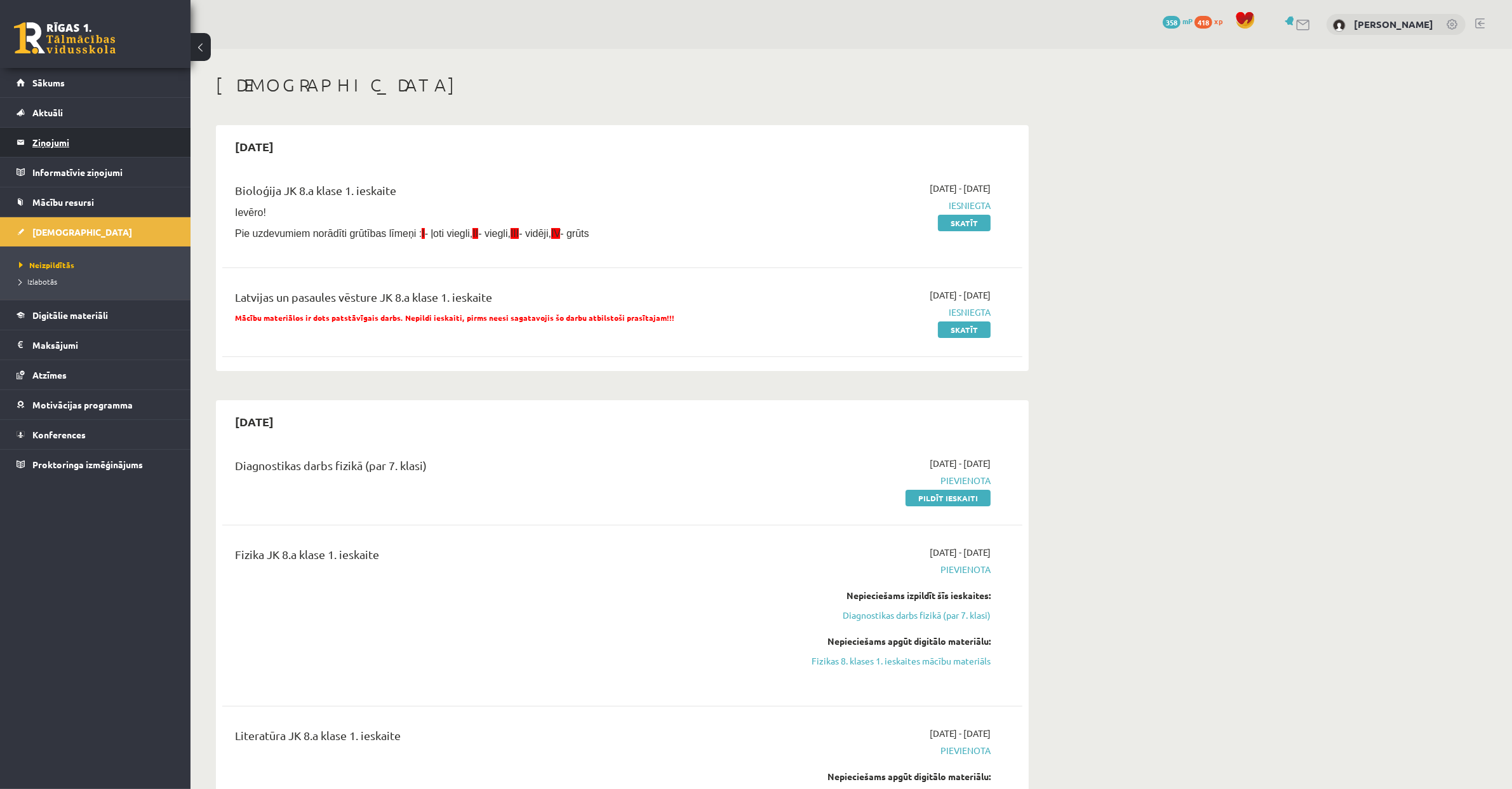
click at [39, 135] on legend "Ziņojumi 1" at bounding box center [103, 142] width 142 height 29
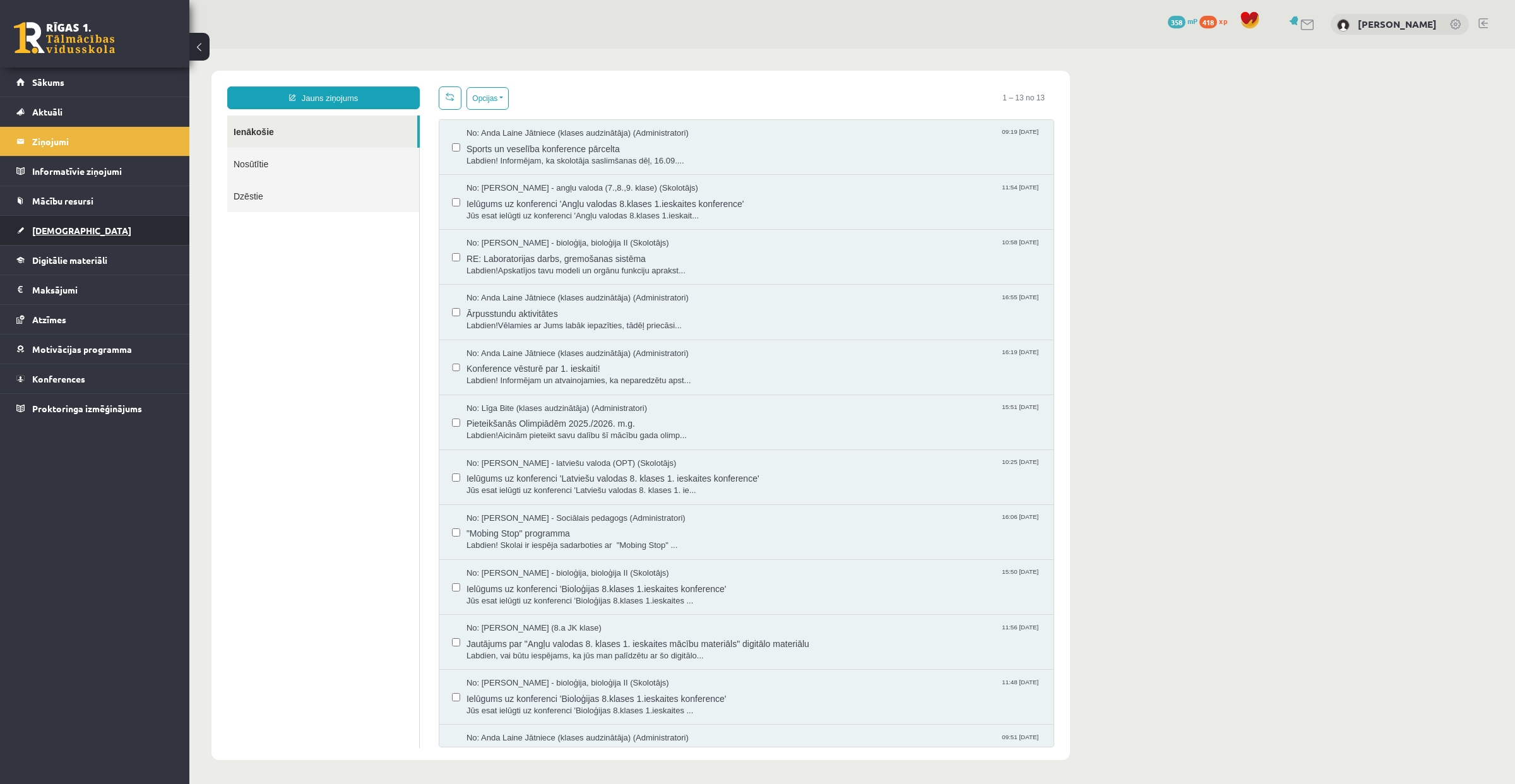
click at [105, 239] on link "[DEMOGRAPHIC_DATA]" at bounding box center [94, 231] width 157 height 29
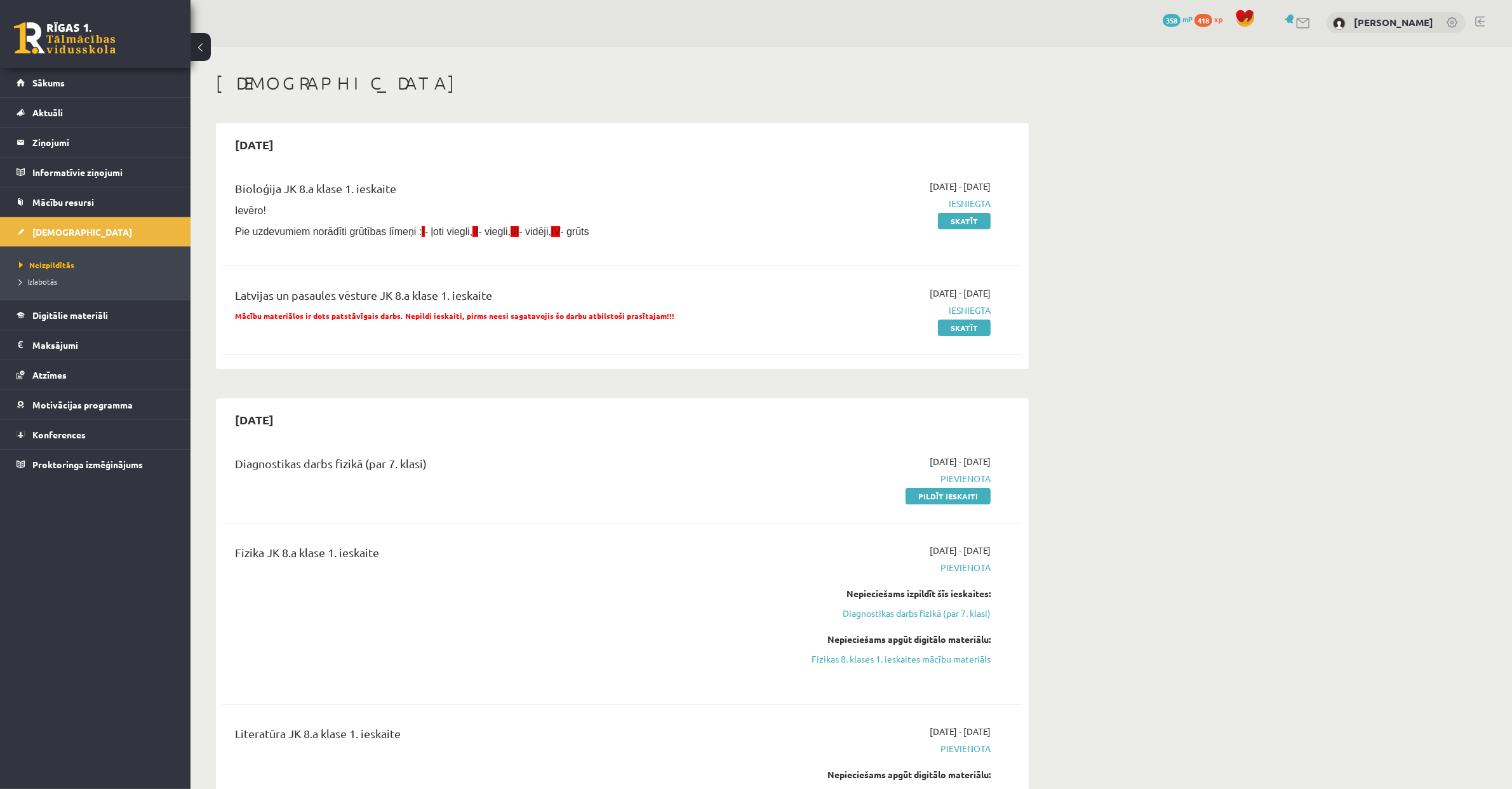
scroll to position [7, 0]
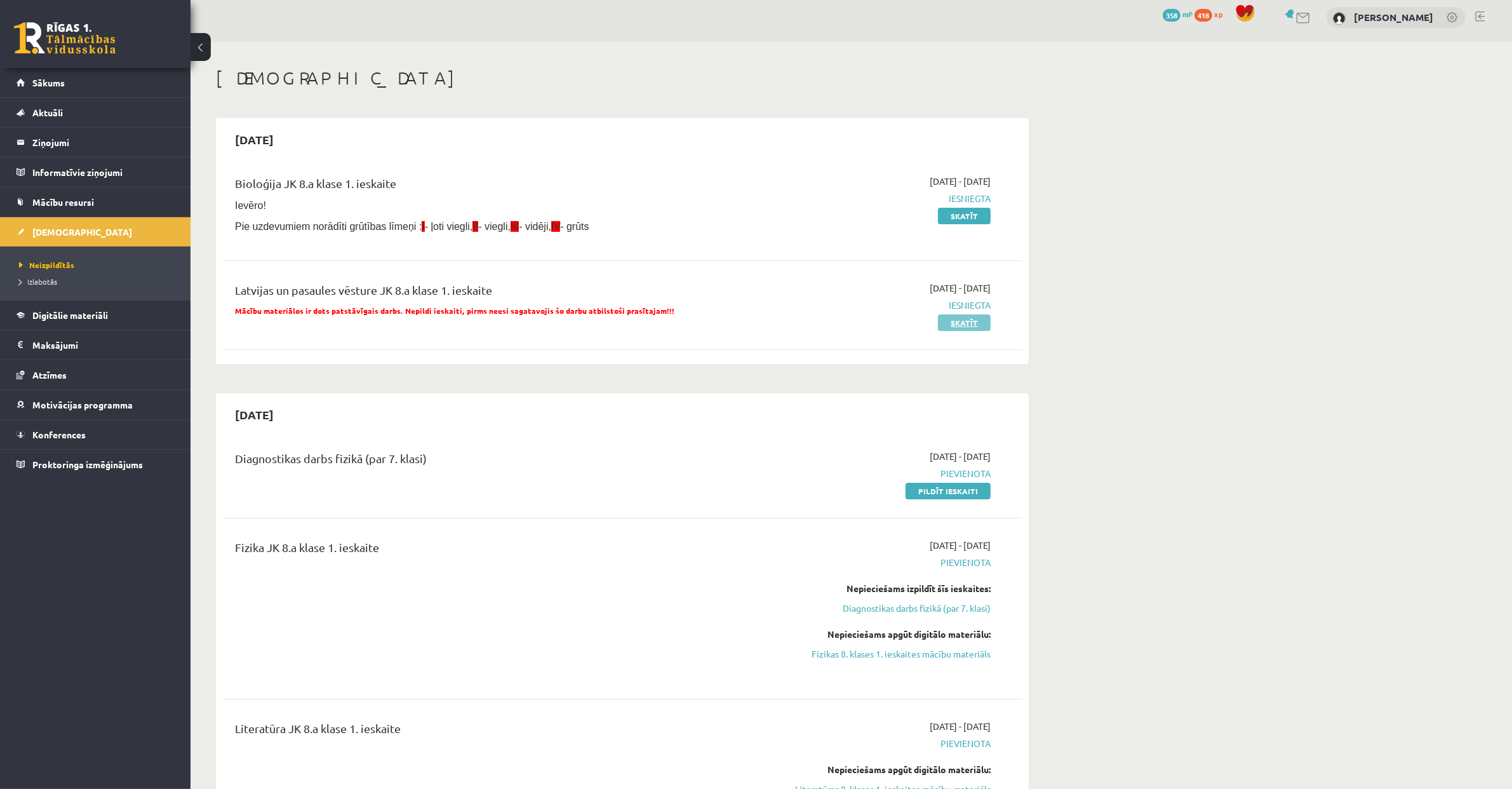
click at [965, 320] on link "Skatīt" at bounding box center [964, 323] width 53 height 16
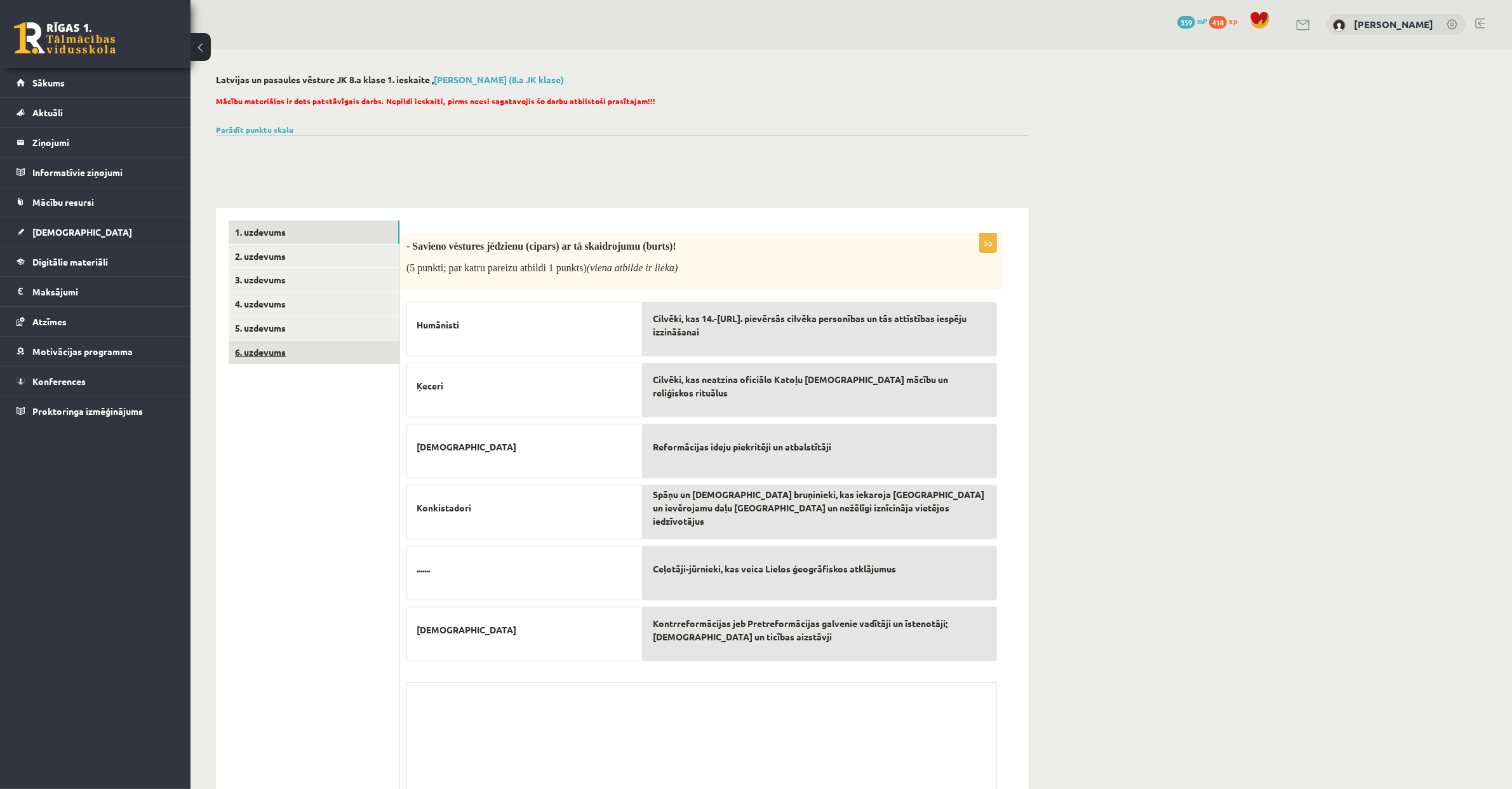
click at [370, 359] on link "6. uzdevums" at bounding box center [314, 352] width 171 height 24
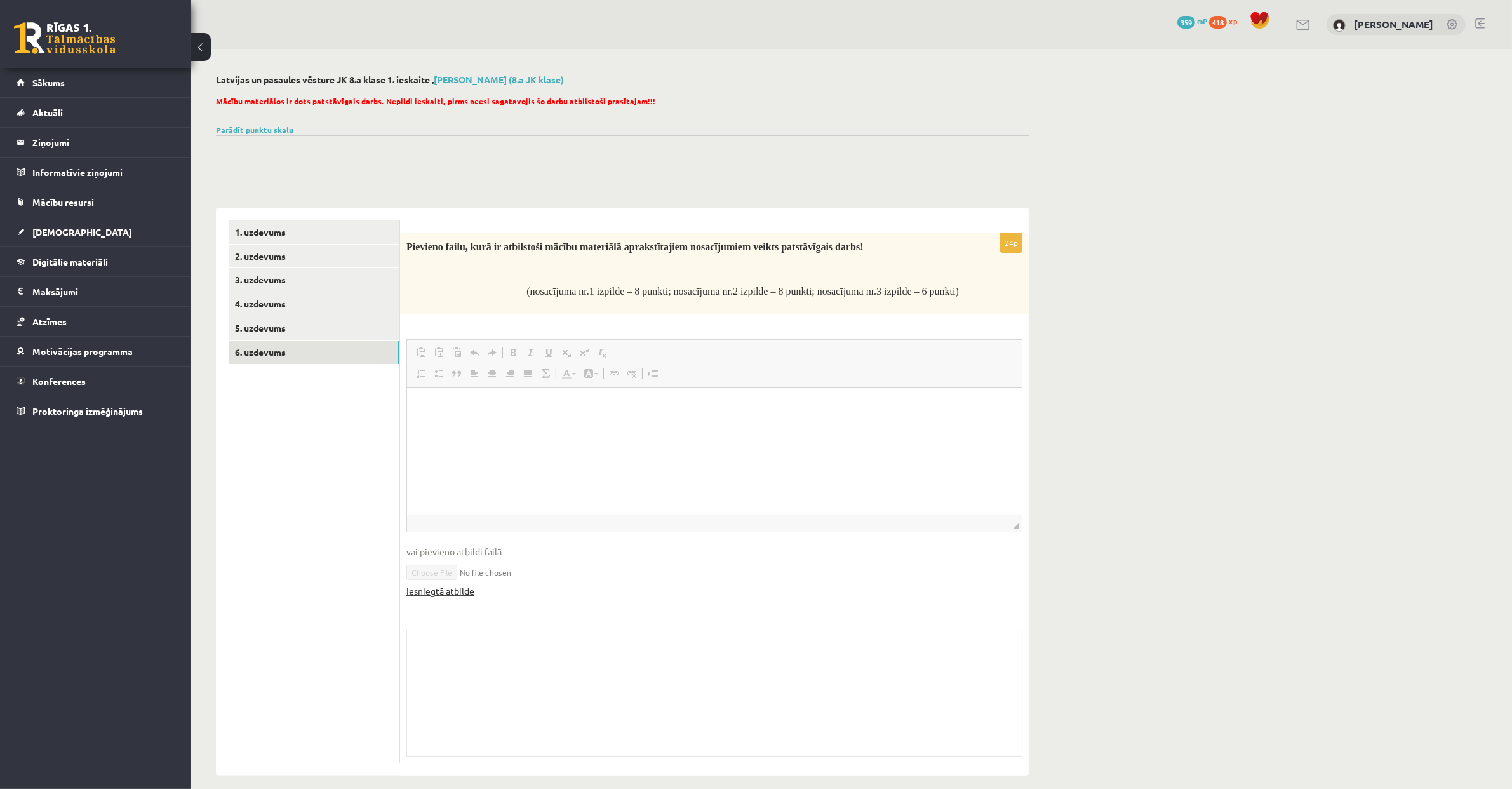
click at [450, 595] on link "Iesniegtā atbilde" at bounding box center [440, 591] width 68 height 13
click at [454, 594] on link "Iesniegtā atbilde" at bounding box center [440, 591] width 68 height 13
click at [99, 138] on legend "Ziņojumi 0" at bounding box center [103, 142] width 142 height 29
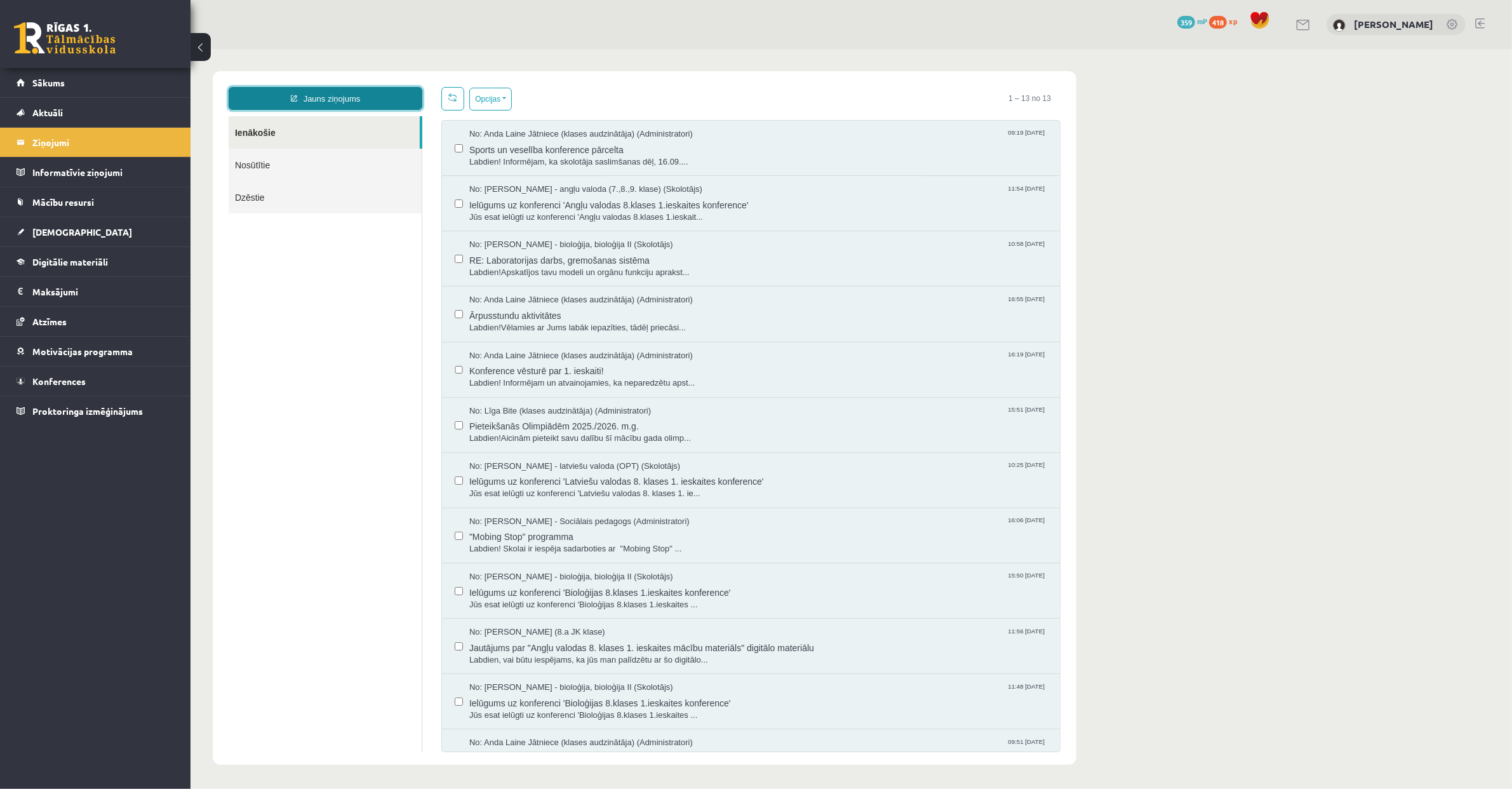
click at [314, 95] on link "Jauns ziņojums" at bounding box center [324, 97] width 194 height 23
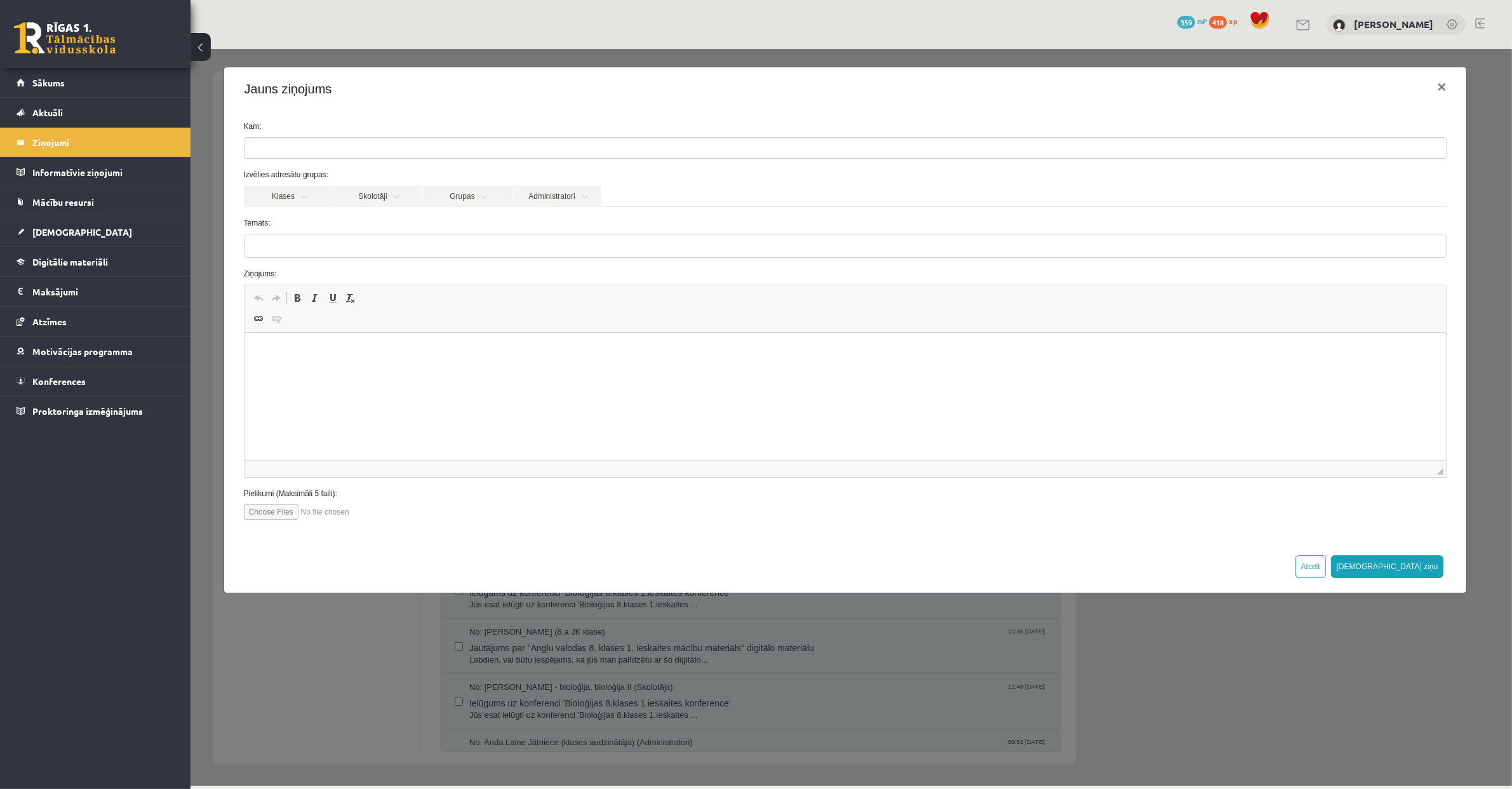
click at [278, 147] on input "search" at bounding box center [266, 147] width 44 height 21
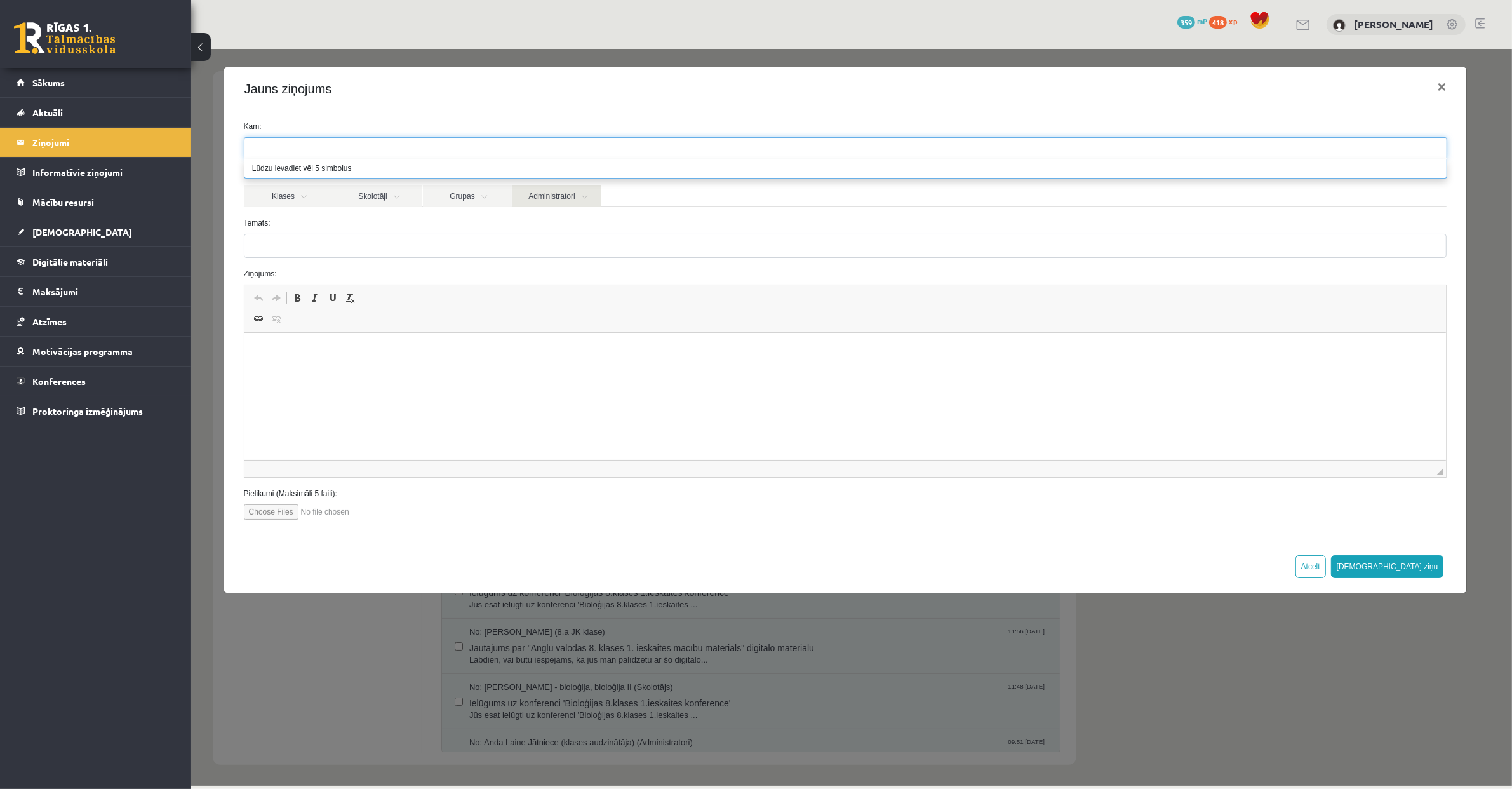
click at [525, 200] on link "Administratori" at bounding box center [556, 195] width 89 height 21
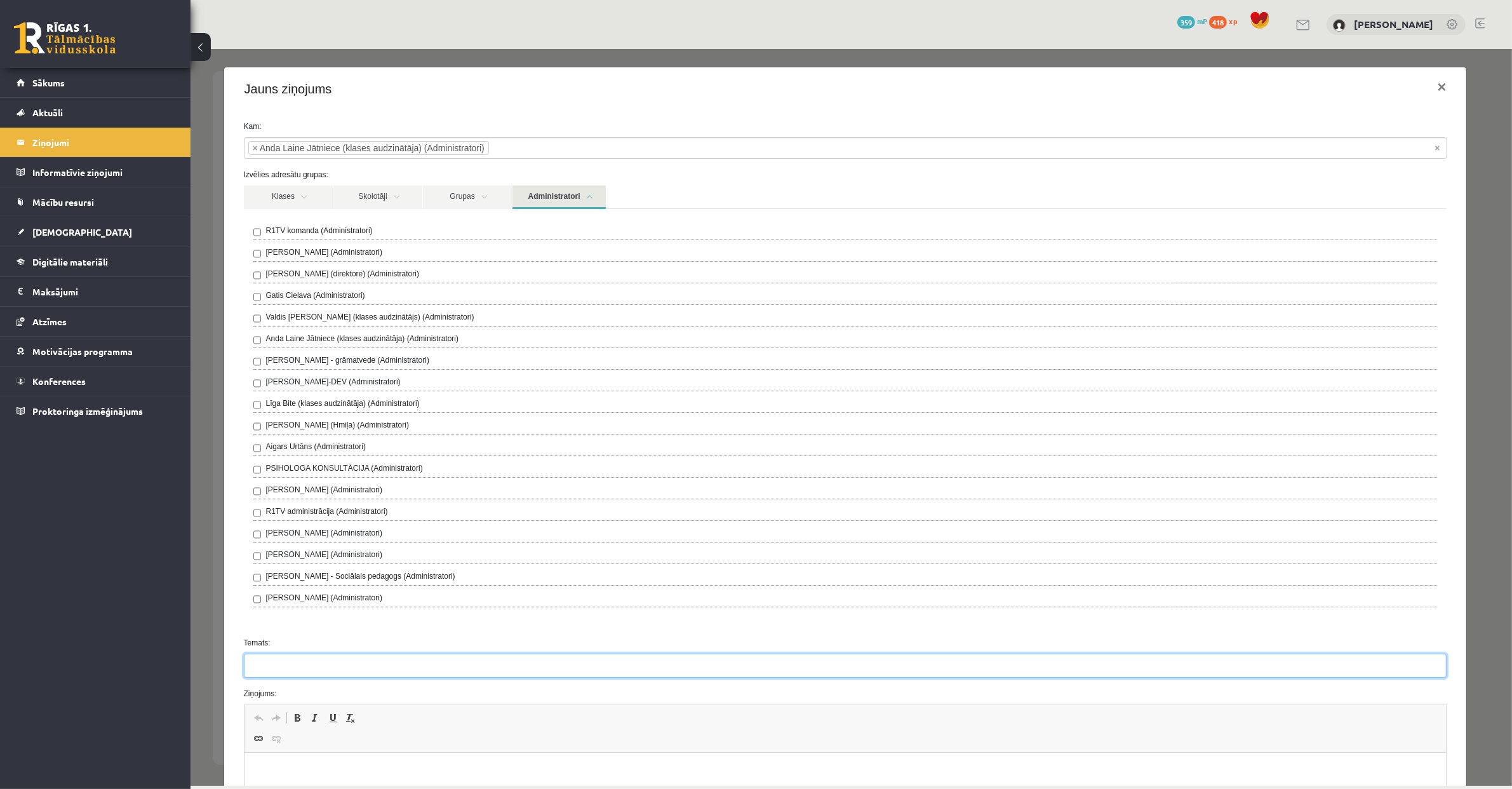
click at [327, 670] on input "Temats:" at bounding box center [845, 664] width 1203 height 24
type input "*********"
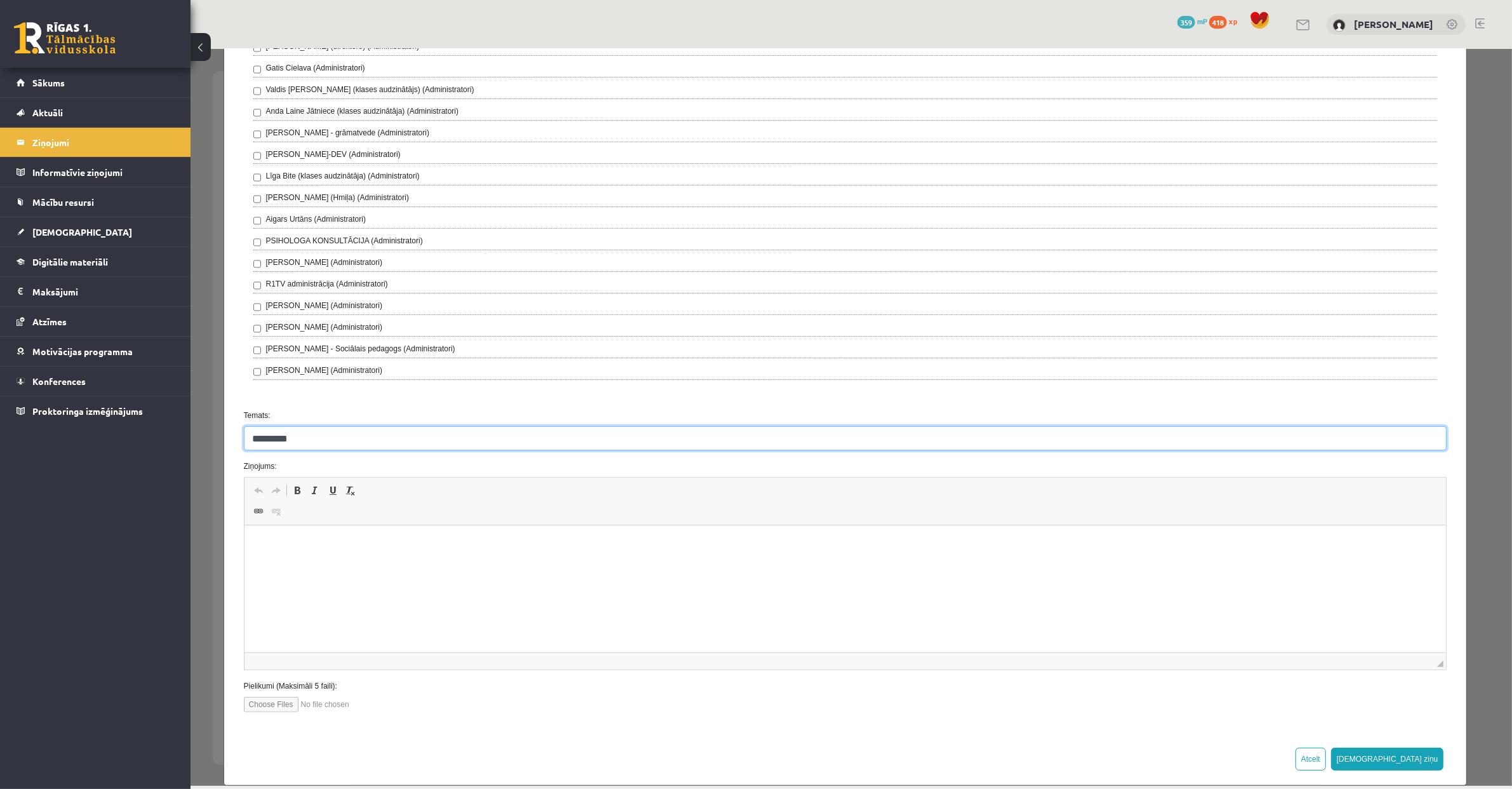
scroll to position [248, 0]
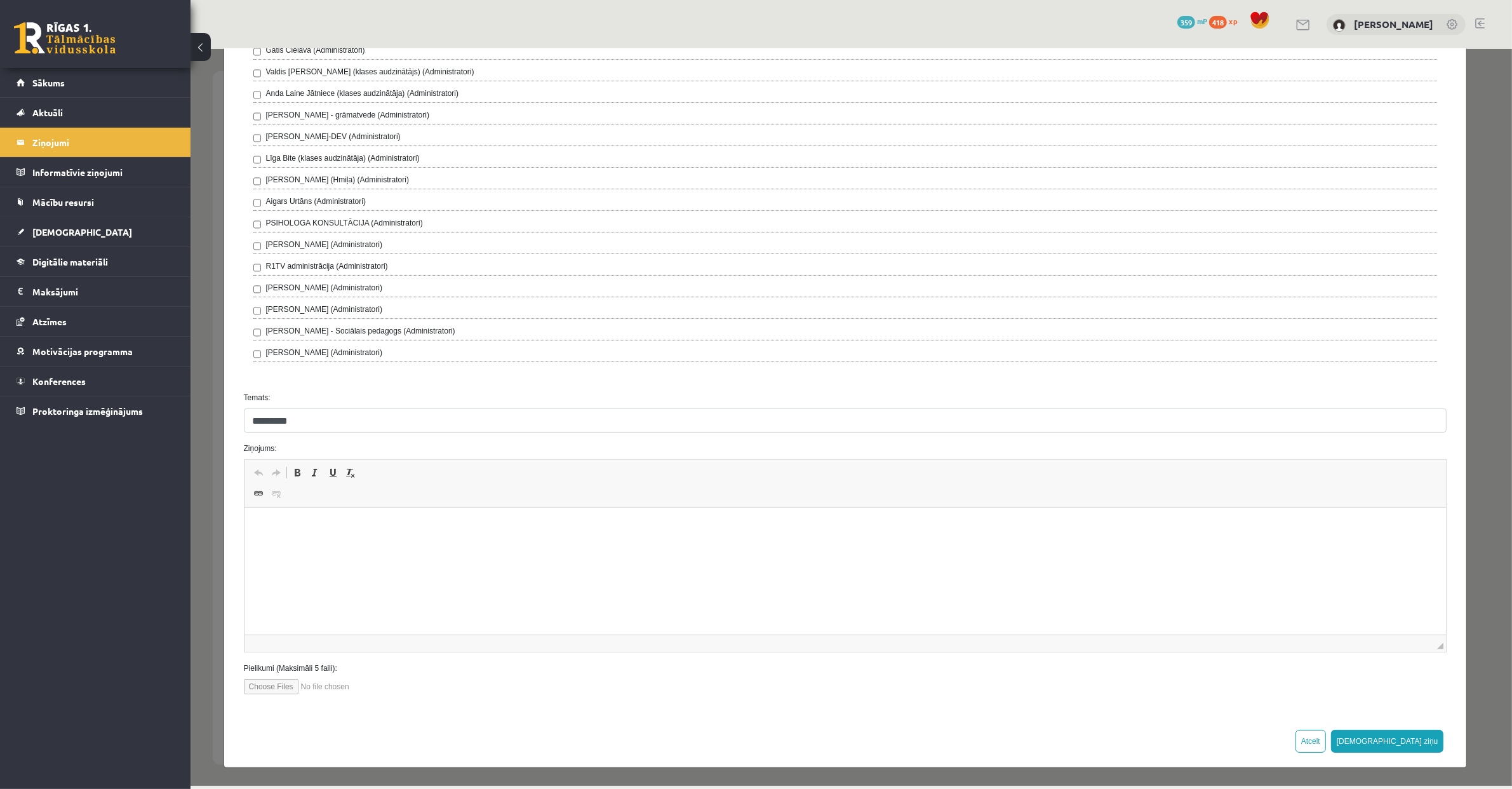
click at [325, 538] on html at bounding box center [845, 527] width 1202 height 39
drag, startPoint x: 538, startPoint y: 550, endPoint x: 711, endPoint y: 553, distance: 173.0
click at [711, 553] on p "**********" at bounding box center [838, 548] width 1164 height 13
drag, startPoint x: 702, startPoint y: 549, endPoint x: 538, endPoint y: 553, distance: 164.0
click at [538, 553] on p "**********" at bounding box center [838, 548] width 1164 height 13
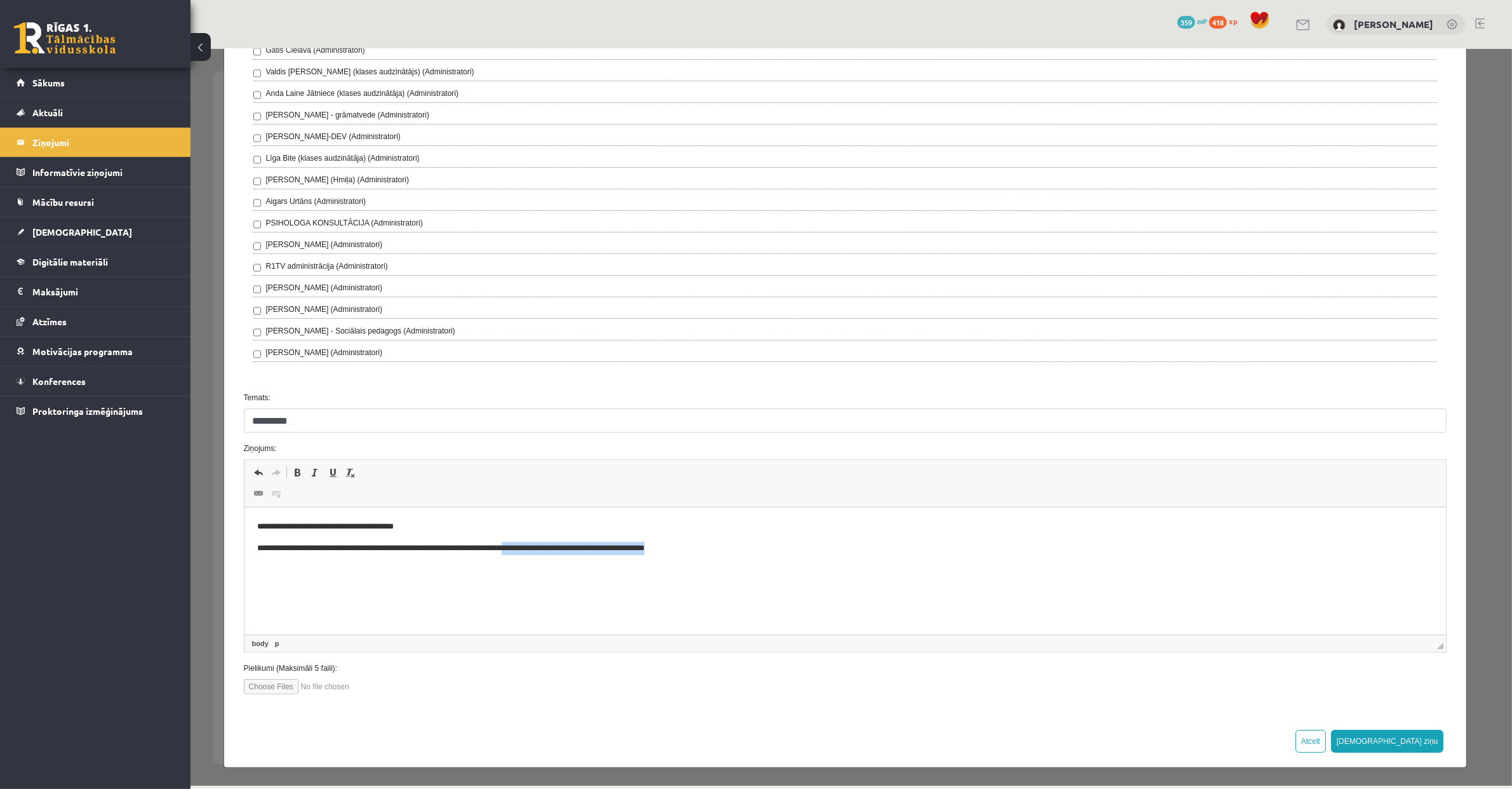
copy p "**********"
click at [452, 550] on p "**********" at bounding box center [838, 548] width 1164 height 13
click at [417, 550] on p "**********" at bounding box center [838, 548] width 1164 height 13
click at [553, 550] on p "**********" at bounding box center [838, 548] width 1164 height 13
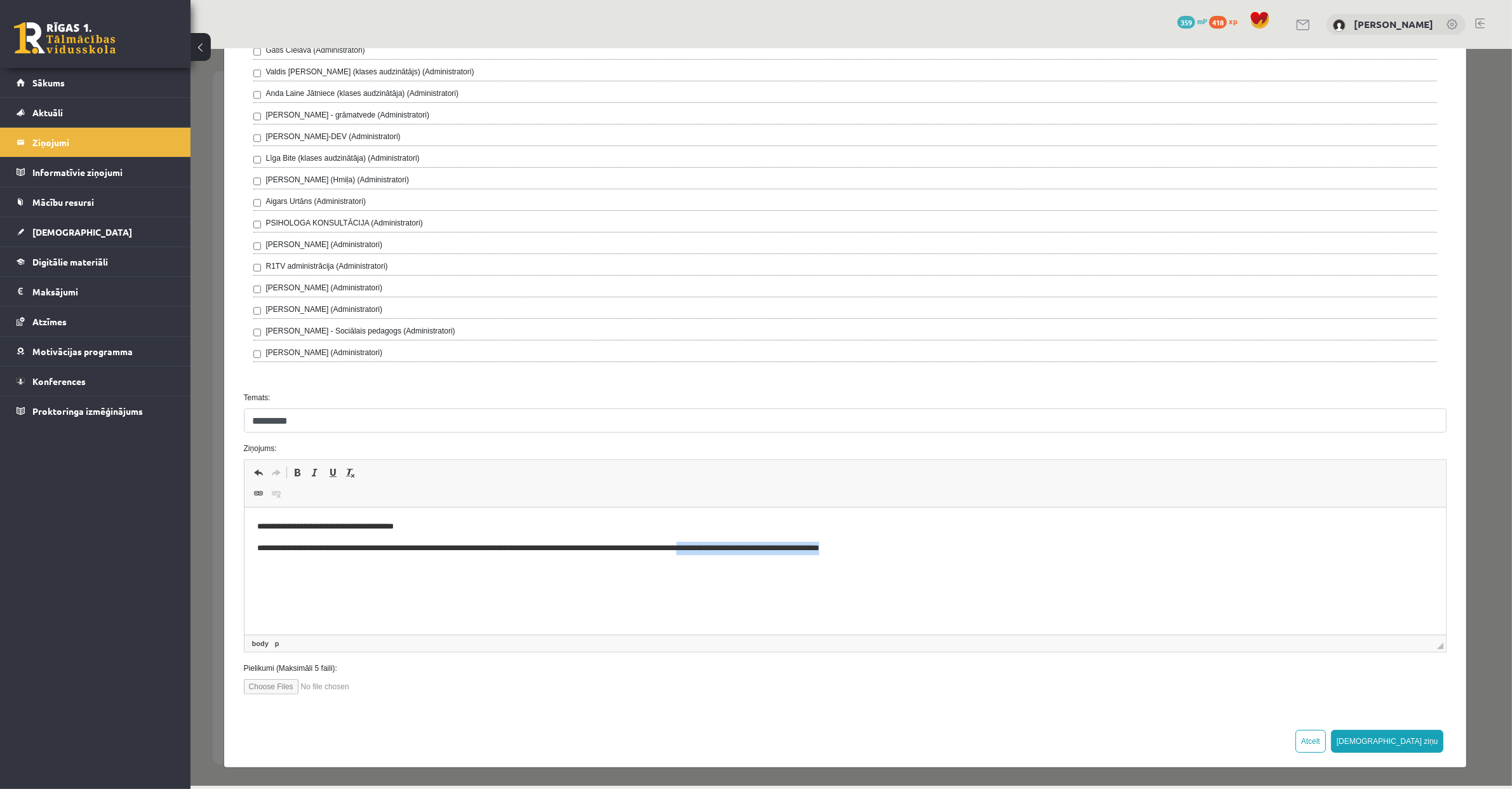
drag, startPoint x: 907, startPoint y: 553, endPoint x: 741, endPoint y: 550, distance: 166.0
click at [741, 550] on p "**********" at bounding box center [838, 548] width 1164 height 13
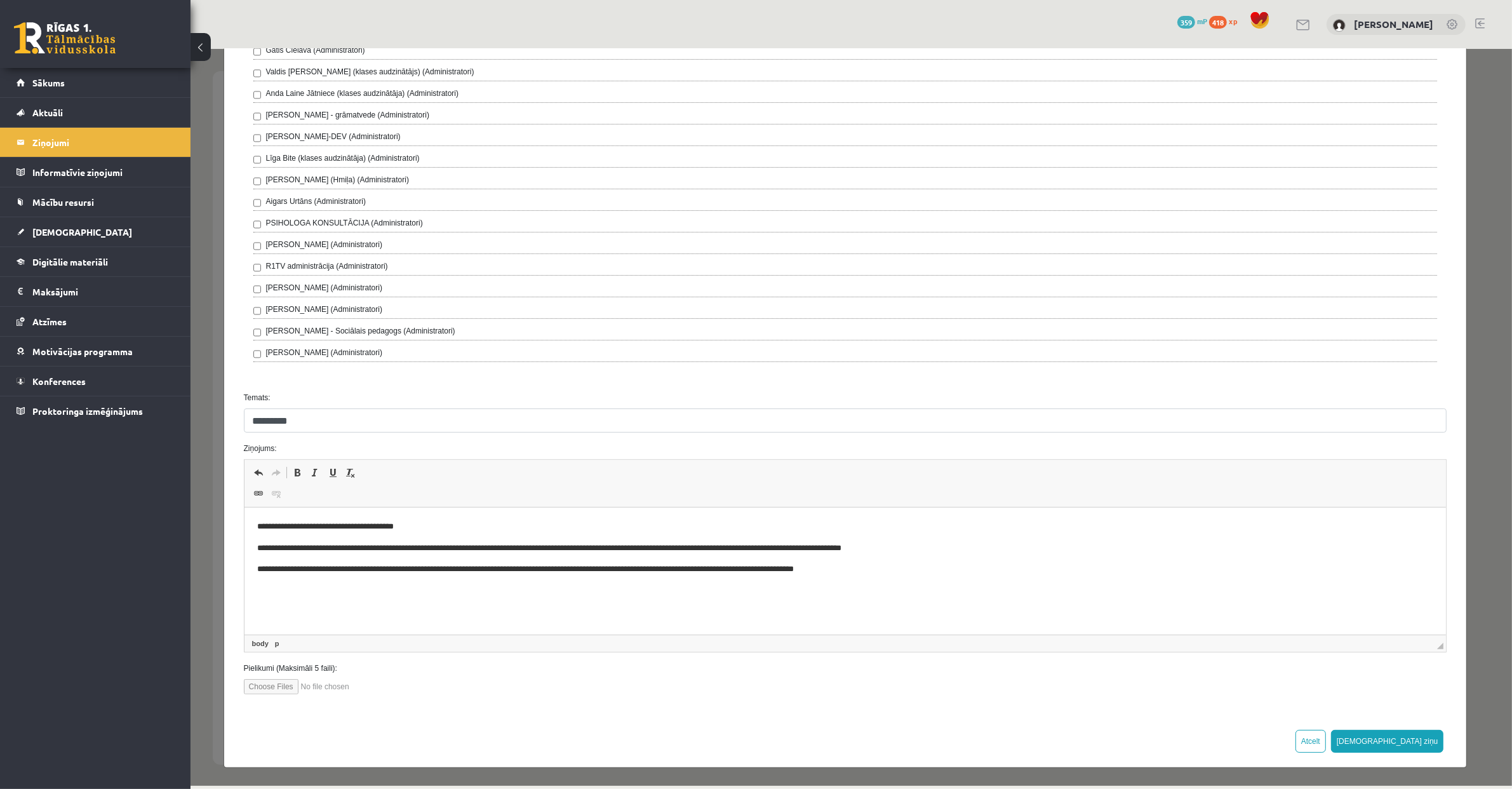
click at [458, 550] on p "**********" at bounding box center [838, 548] width 1164 height 13
click at [950, 553] on p "**********" at bounding box center [838, 548] width 1164 height 13
drag, startPoint x: 734, startPoint y: 549, endPoint x: 653, endPoint y: 546, distance: 81.1
click at [653, 546] on p "**********" at bounding box center [838, 548] width 1164 height 13
click at [658, 551] on p "**********" at bounding box center [838, 548] width 1164 height 13
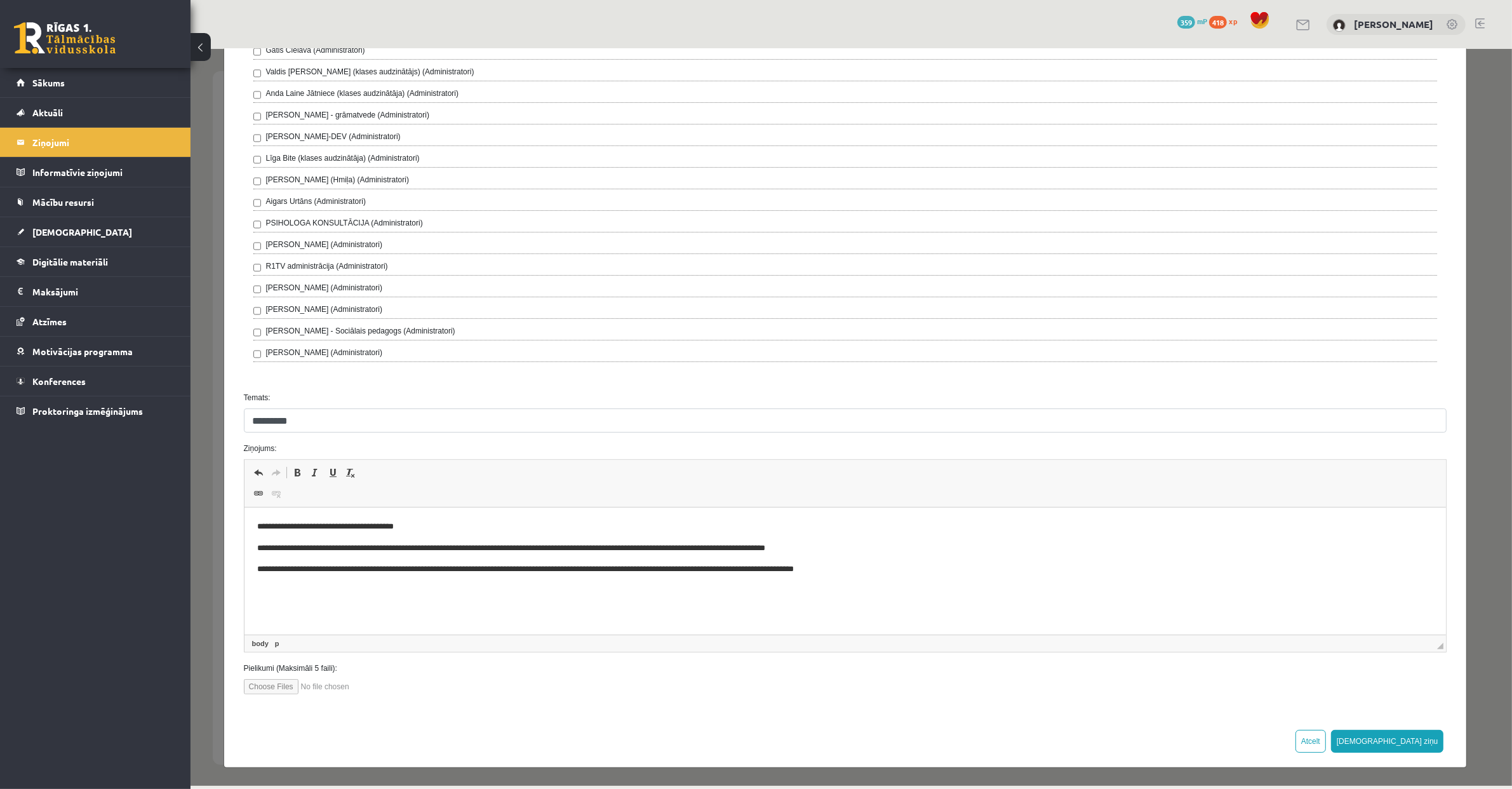
click at [691, 548] on p "**********" at bounding box center [838, 548] width 1164 height 13
click at [662, 550] on p "**********" at bounding box center [838, 548] width 1164 height 13
click at [885, 573] on p "**********" at bounding box center [838, 569] width 1164 height 13
click at [325, 572] on p "**********" at bounding box center [838, 569] width 1164 height 13
click at [284, 550] on p "**********" at bounding box center [838, 548] width 1164 height 13
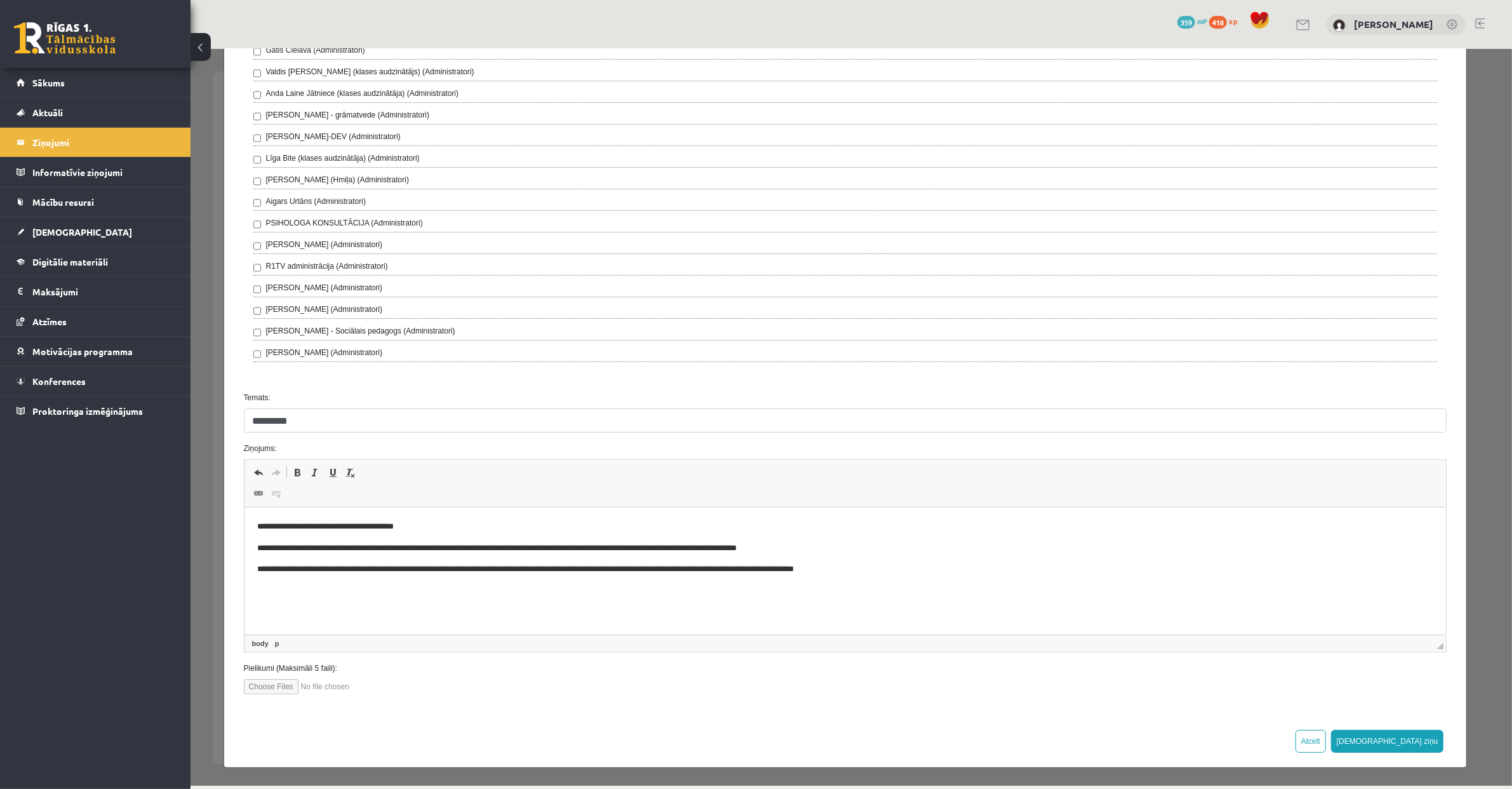
click at [302, 570] on p "**********" at bounding box center [838, 569] width 1164 height 13
drag, startPoint x: 509, startPoint y: 569, endPoint x: 479, endPoint y: 564, distance: 30.4
click at [479, 564] on p "**********" at bounding box center [838, 569] width 1164 height 13
click at [883, 568] on p "**********" at bounding box center [838, 569] width 1164 height 13
click at [1421, 737] on button "[DEMOGRAPHIC_DATA] ziņu" at bounding box center [1386, 740] width 113 height 23
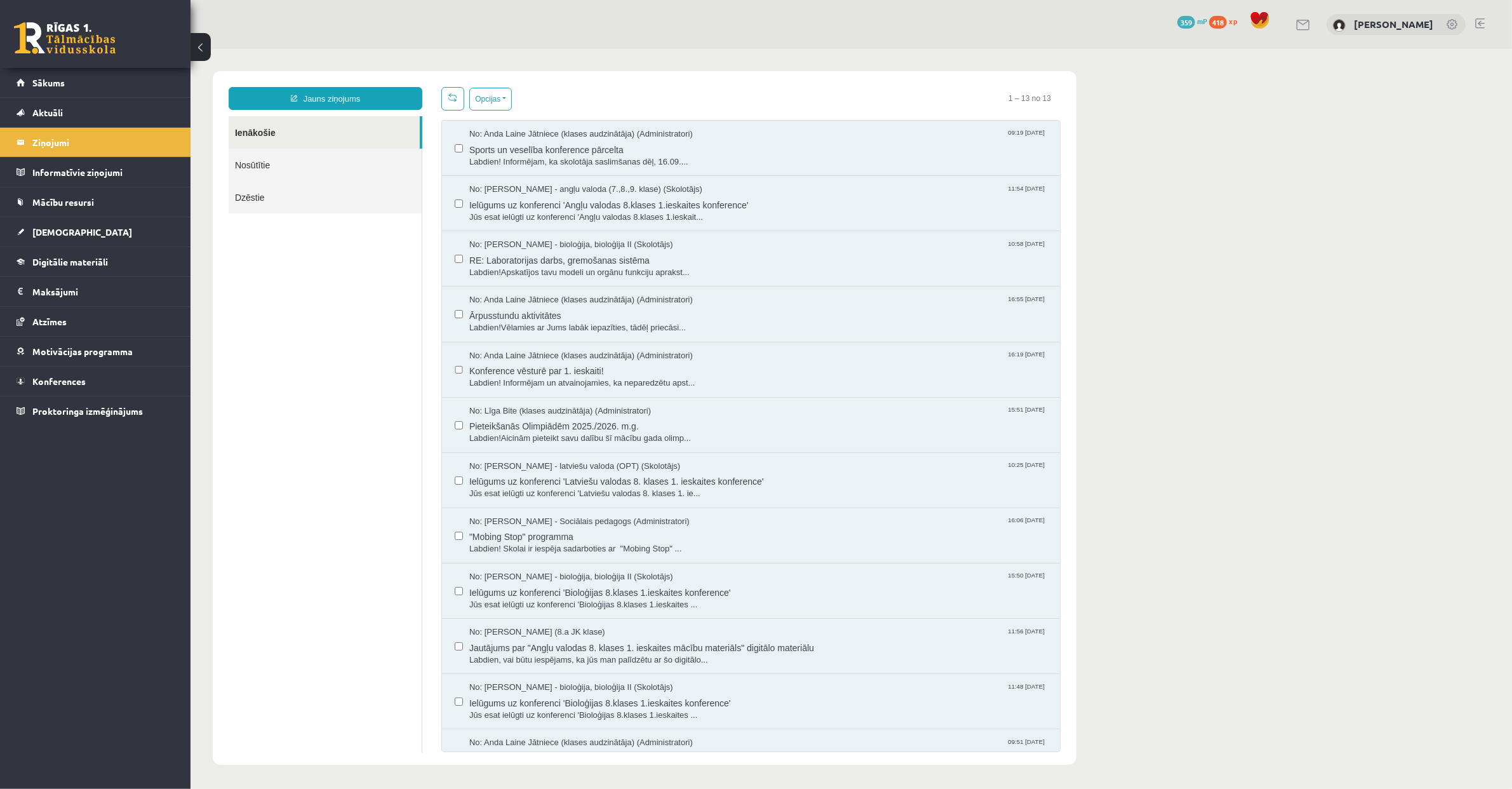
scroll to position [0, 0]
click at [288, 161] on link "Nosūtītie" at bounding box center [324, 164] width 193 height 32
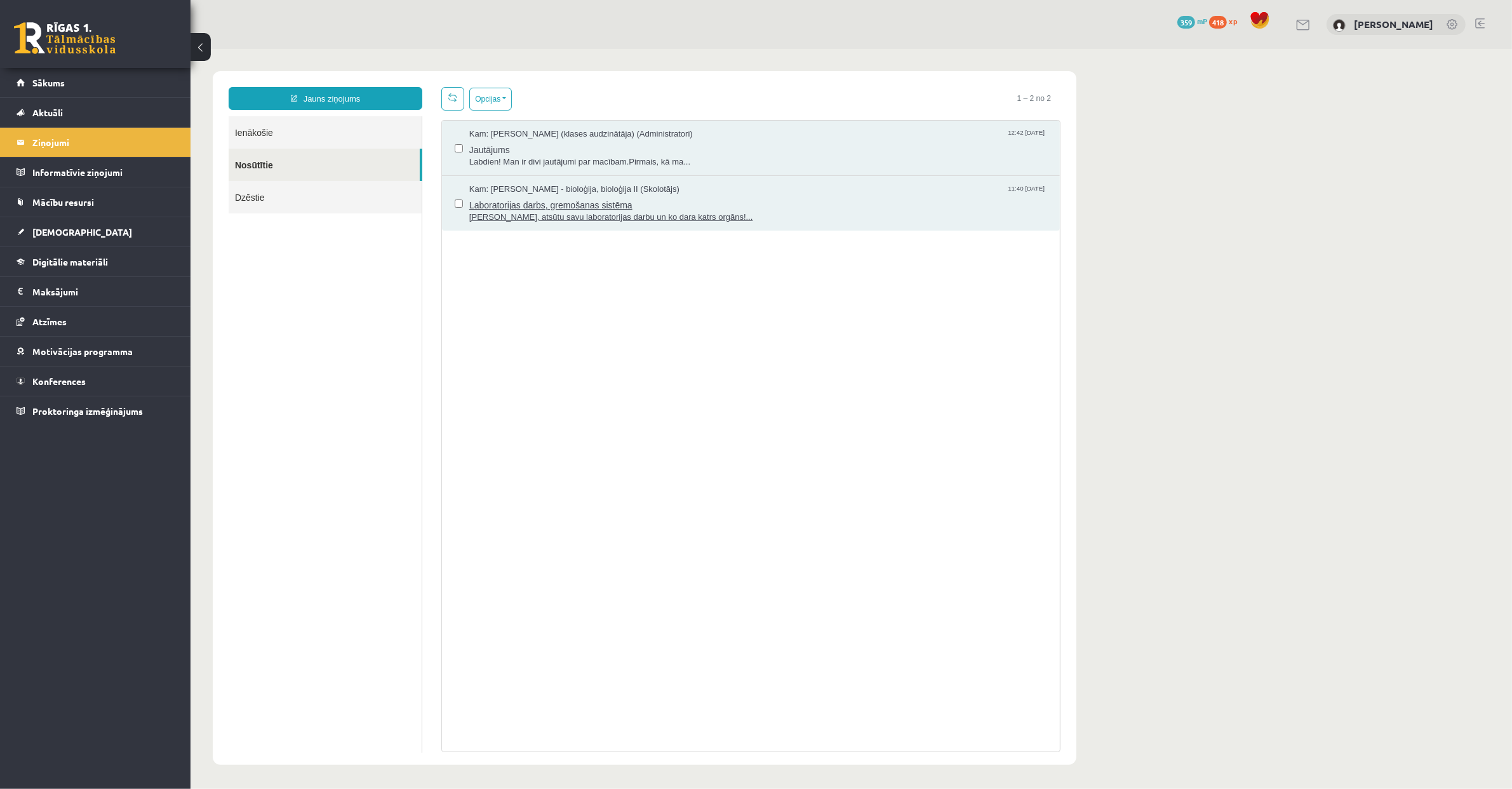
click at [557, 220] on span "[PERSON_NAME], atsūtu savu laboratorijas darbu un ko dara katrs orgāns!..." at bounding box center [757, 217] width 577 height 12
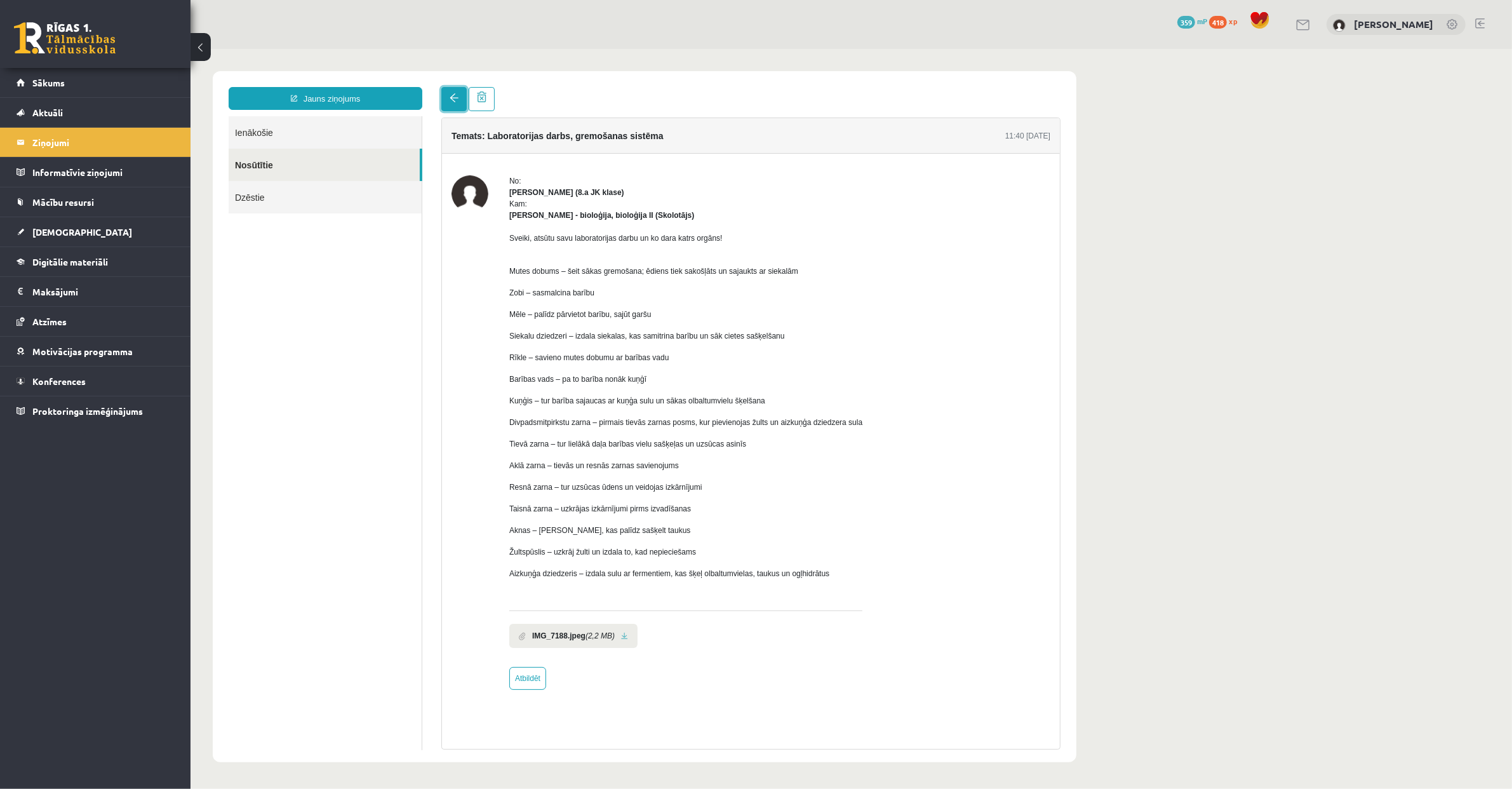
click at [448, 97] on link at bounding box center [453, 98] width 25 height 24
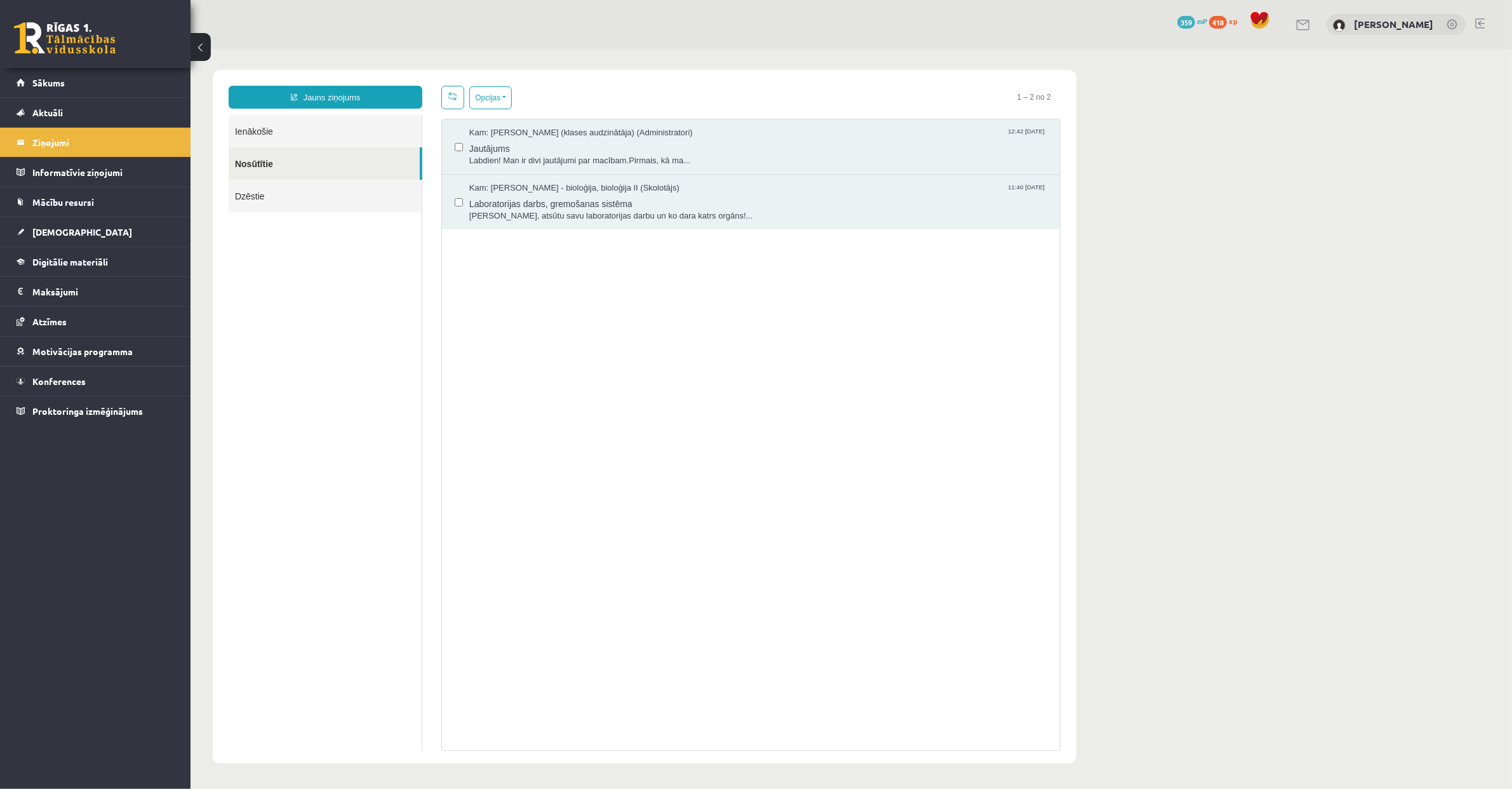
scroll to position [2, 0]
click at [63, 228] on span "[DEMOGRAPHIC_DATA]" at bounding box center [82, 232] width 99 height 12
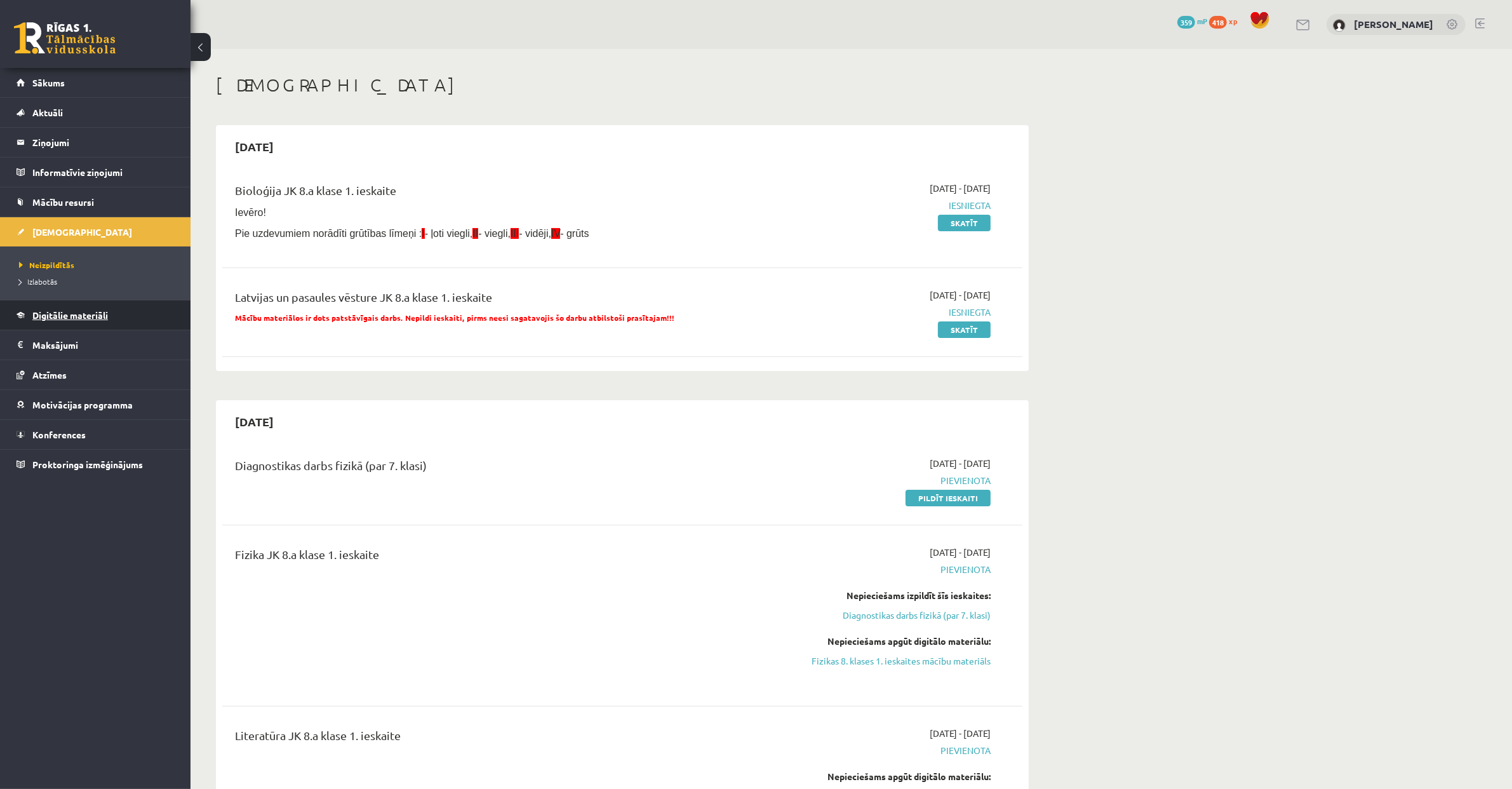
click at [103, 313] on span "Digitālie materiāli" at bounding box center [70, 315] width 76 height 12
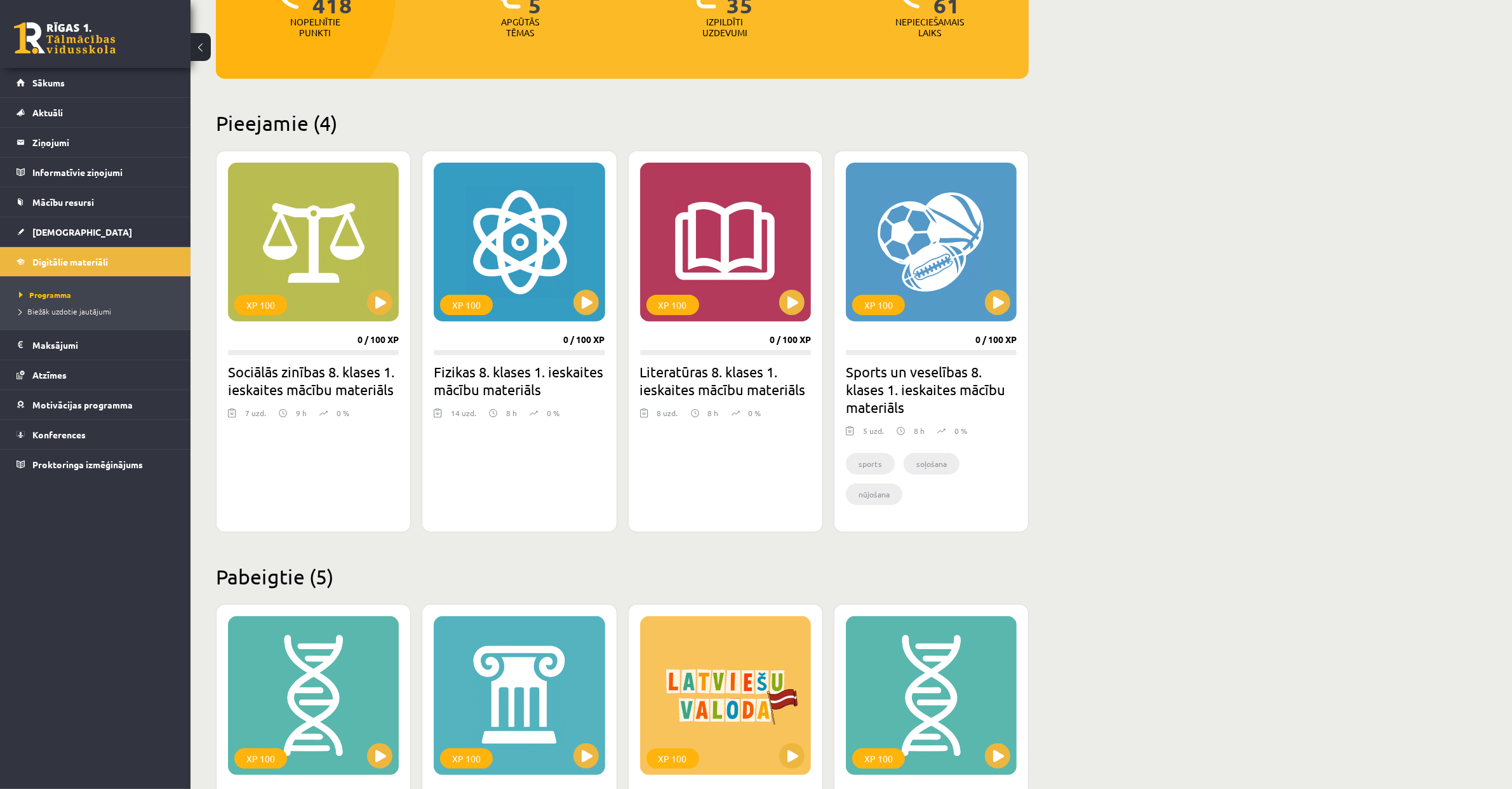
scroll to position [209, 0]
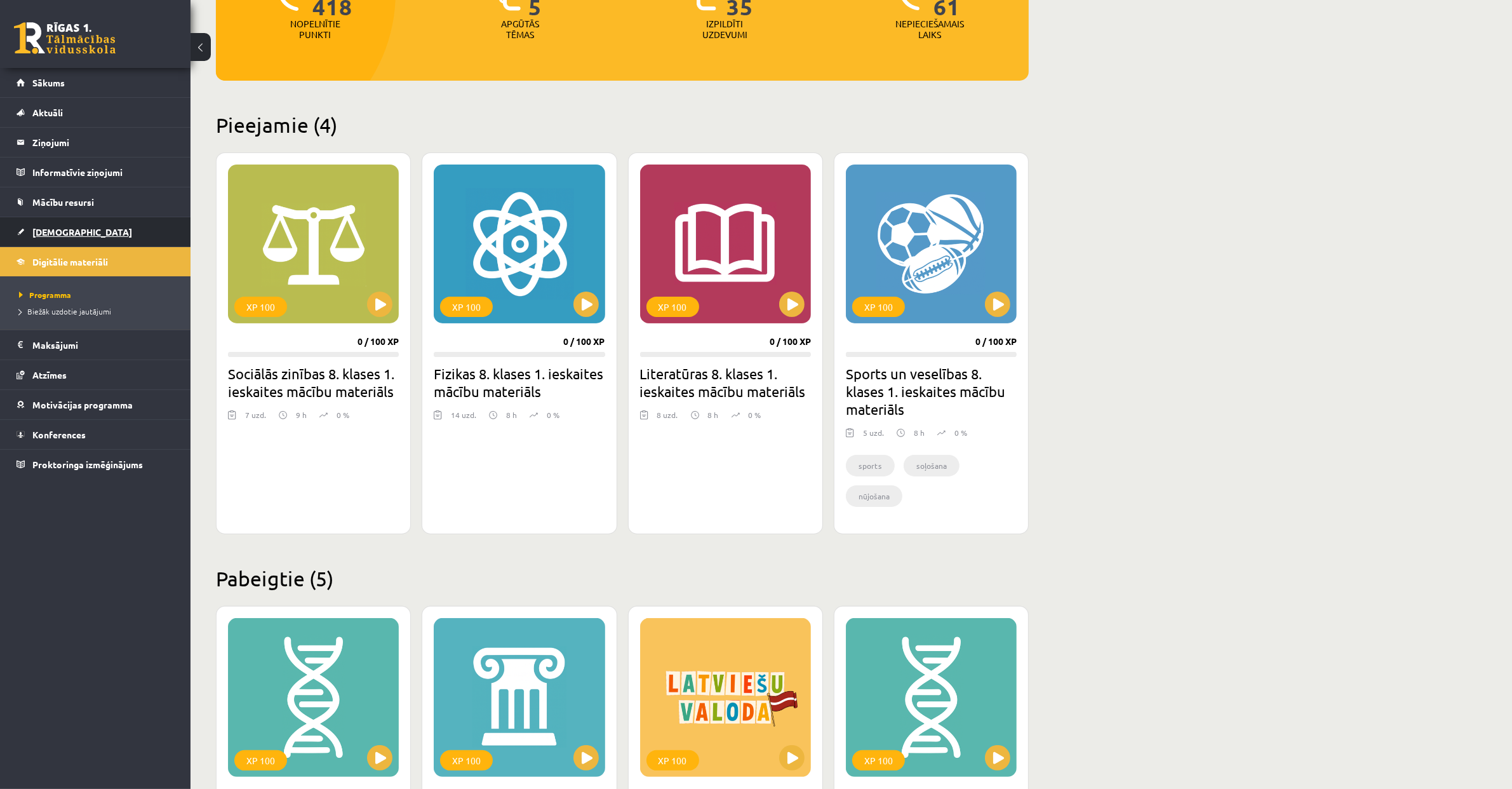
click at [55, 234] on span "[DEMOGRAPHIC_DATA]" at bounding box center [82, 232] width 99 height 12
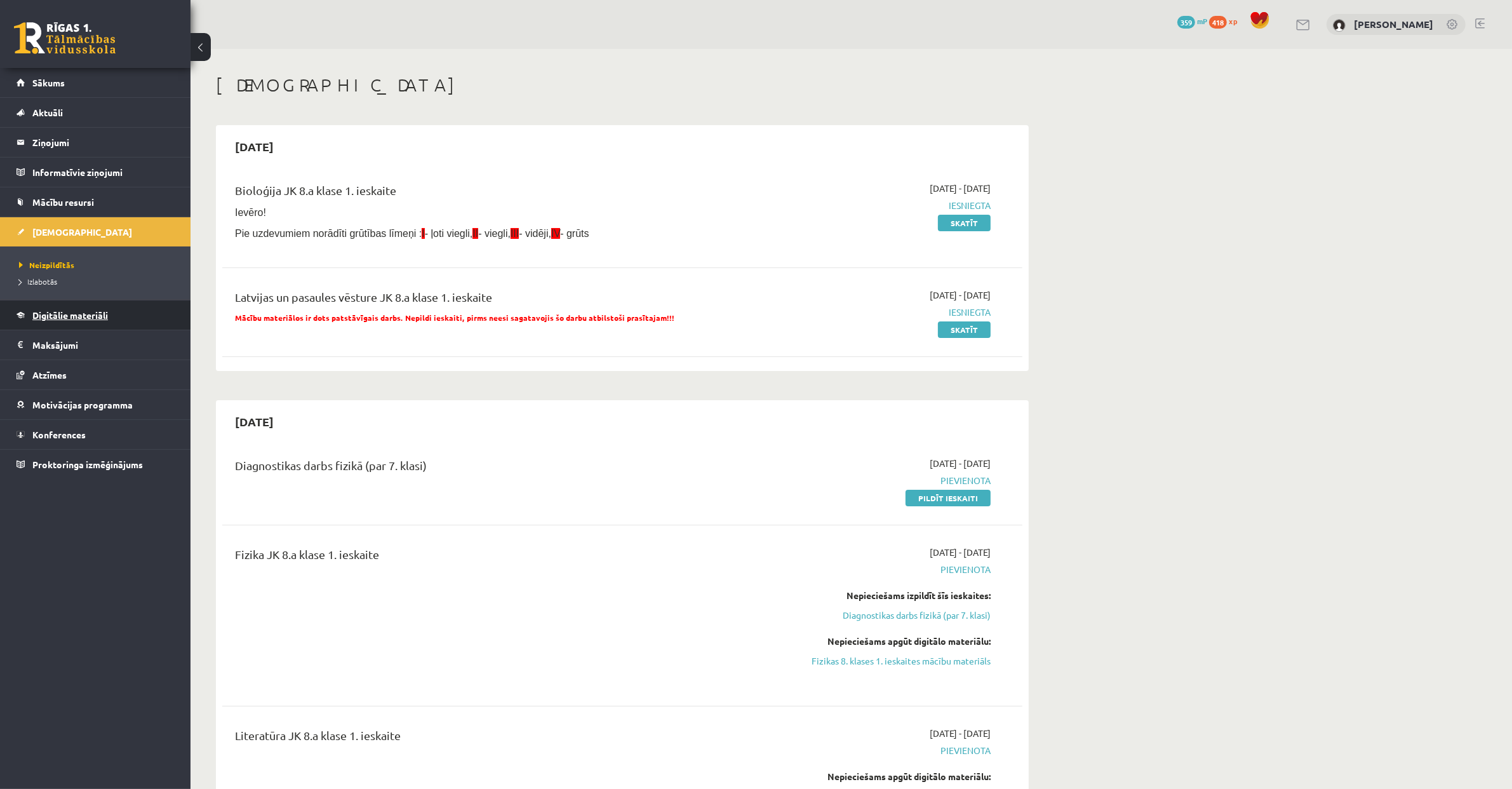
click at [80, 325] on link "Digitālie materiāli" at bounding box center [95, 315] width 158 height 29
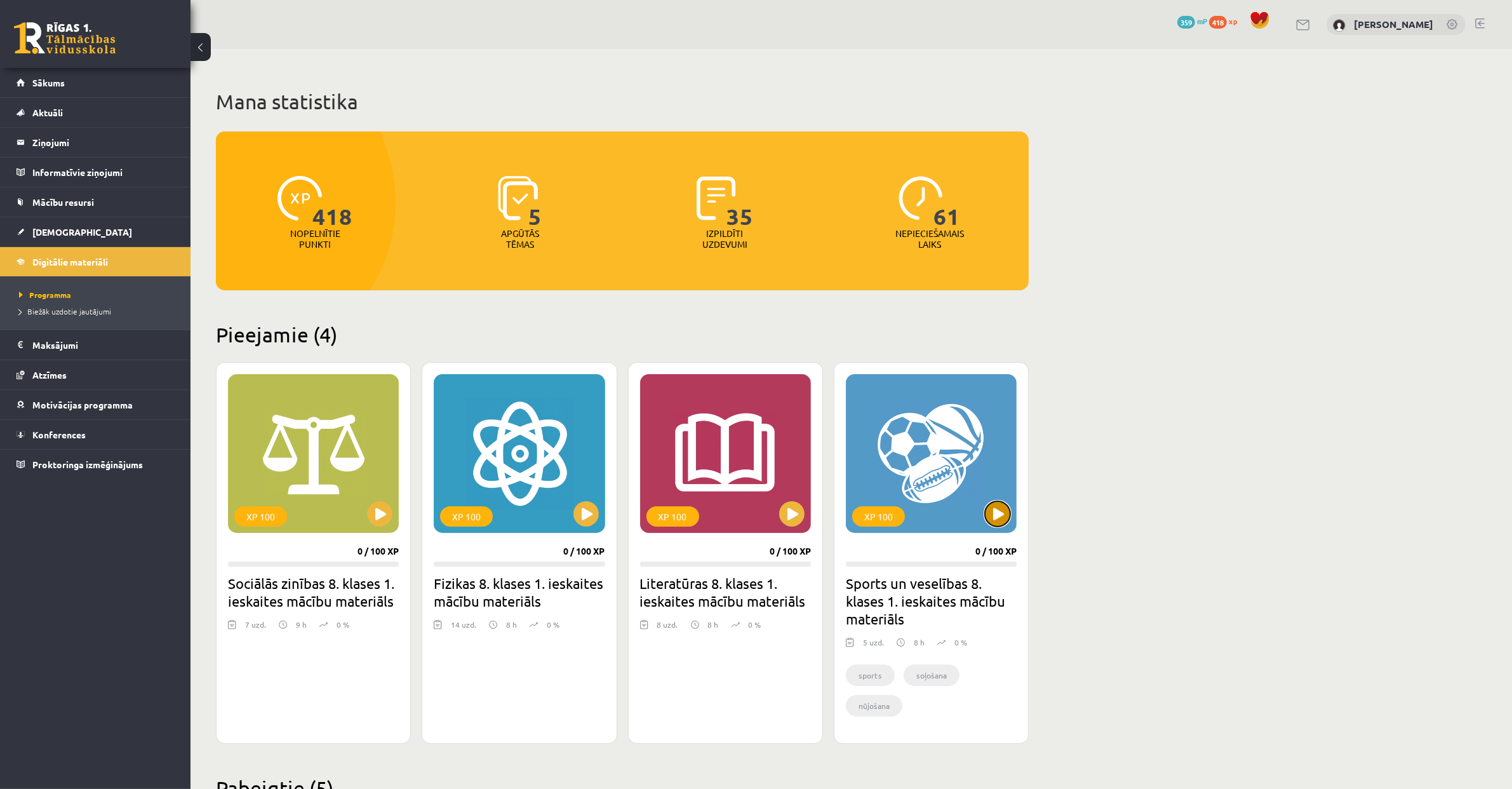
drag, startPoint x: 988, startPoint y: 511, endPoint x: 993, endPoint y: 502, distance: 10.3
click at [988, 510] on button at bounding box center [997, 513] width 25 height 25
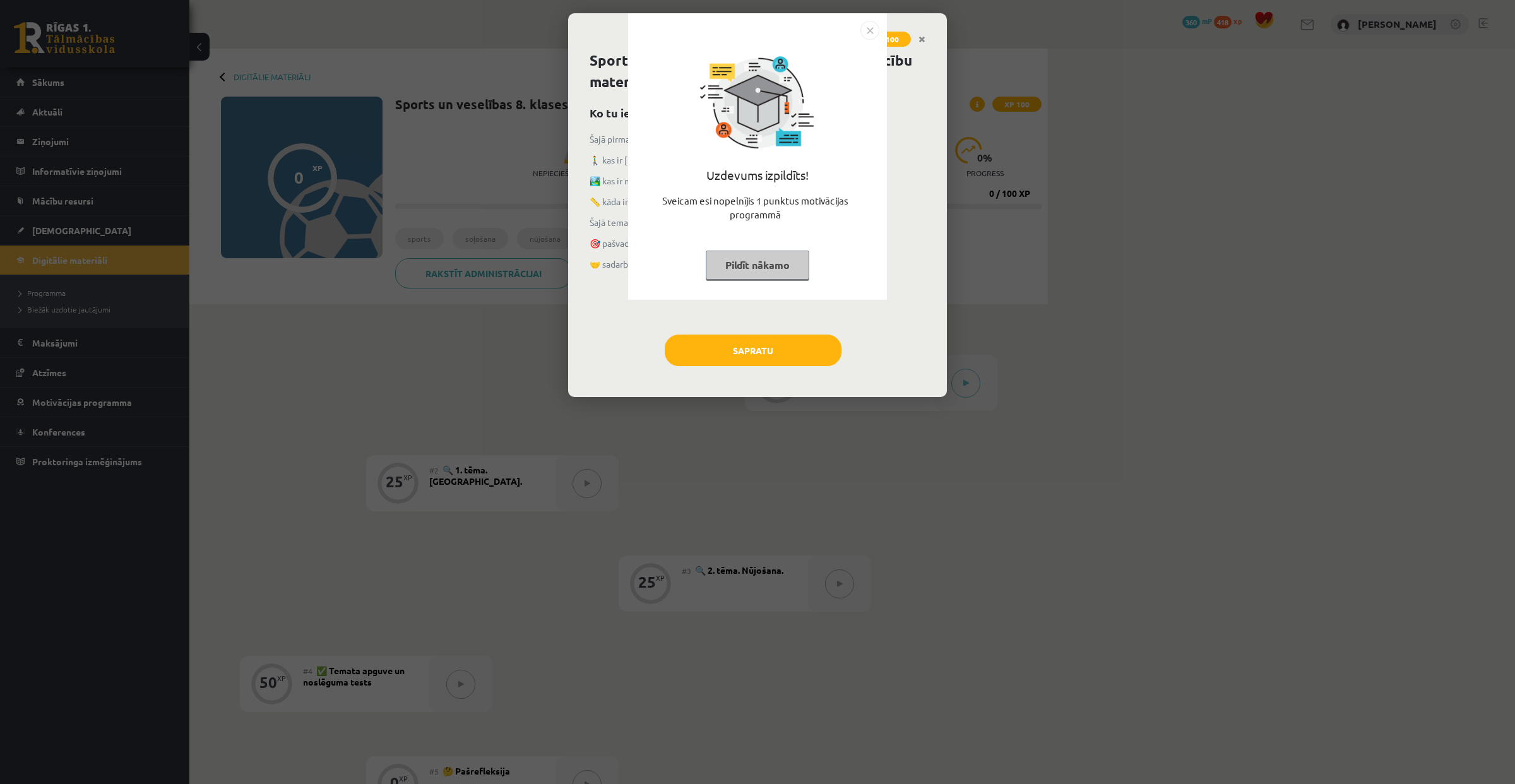
click at [748, 256] on button "Pildīt nākamo" at bounding box center [757, 265] width 103 height 29
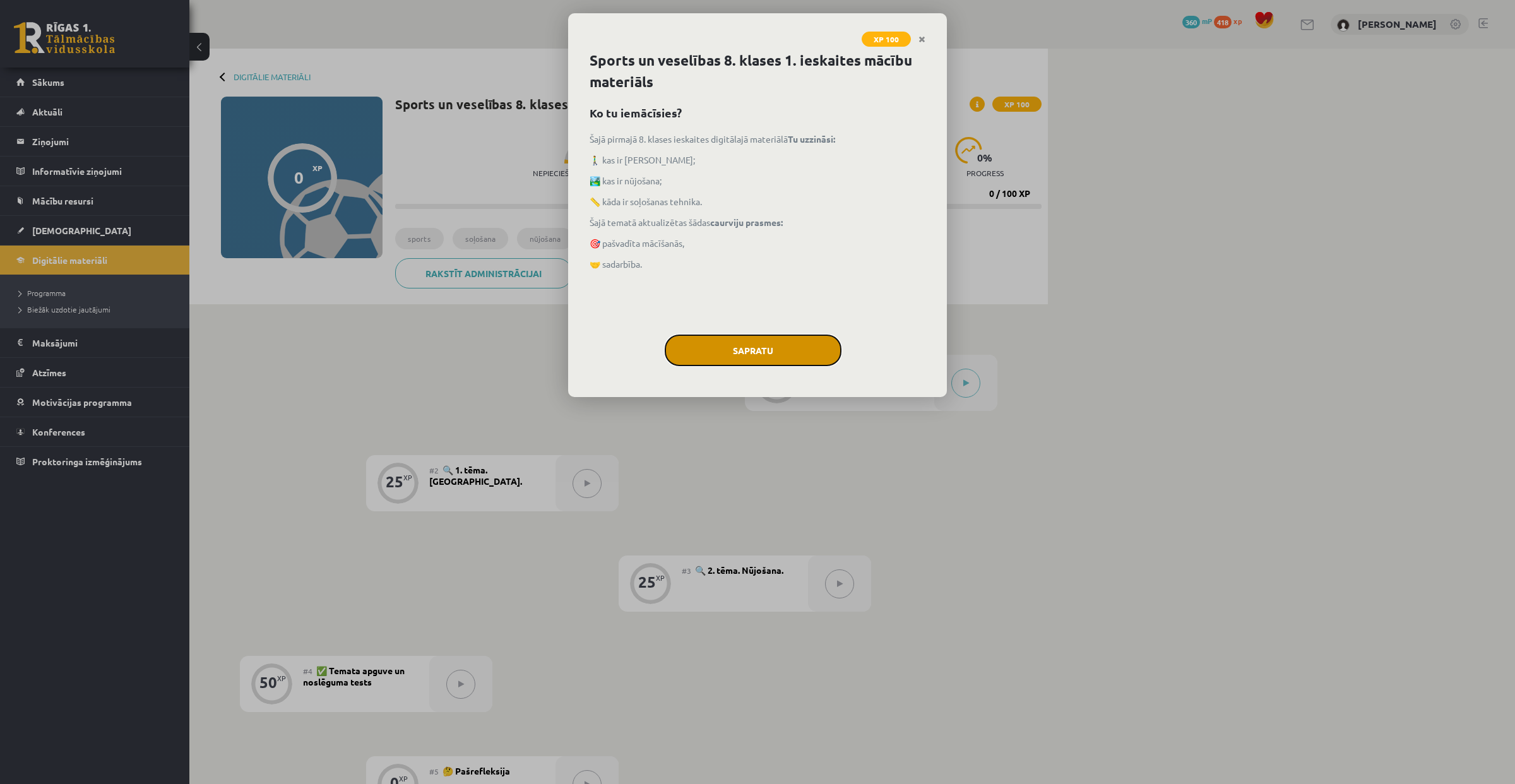
click at [796, 350] on button "Sapratu" at bounding box center [753, 350] width 176 height 31
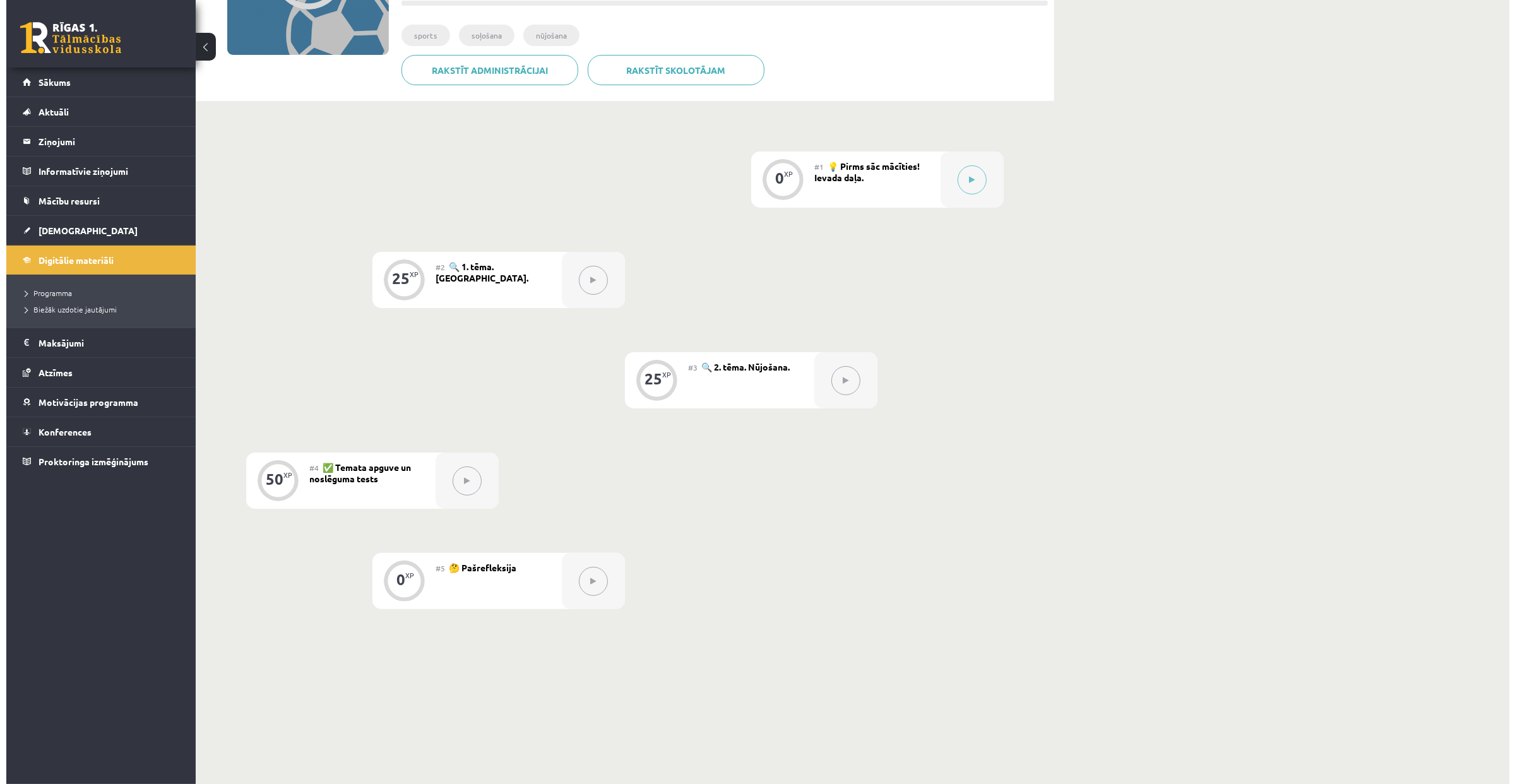
scroll to position [208, 0]
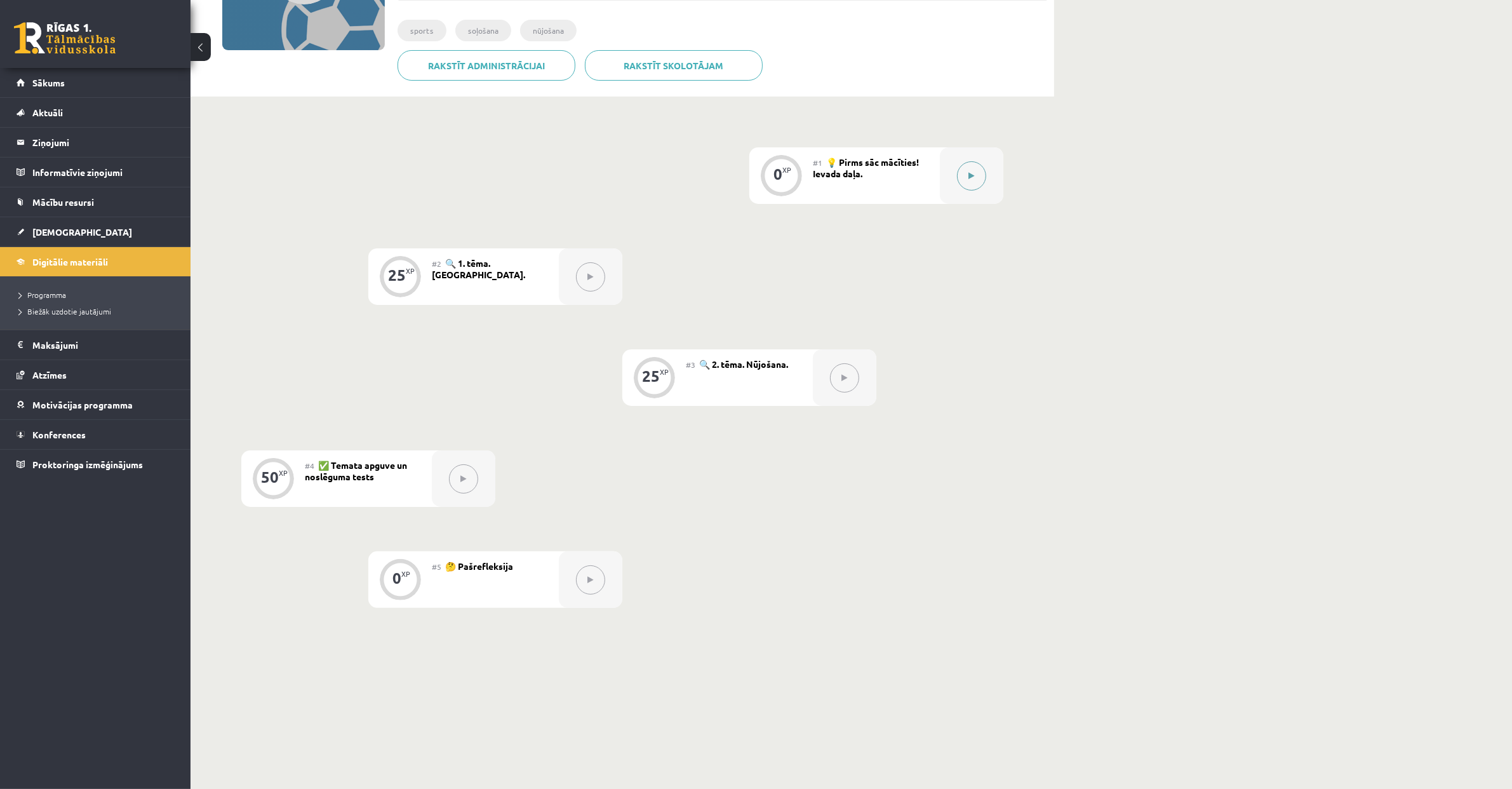
click at [971, 175] on icon at bounding box center [972, 176] width 6 height 7
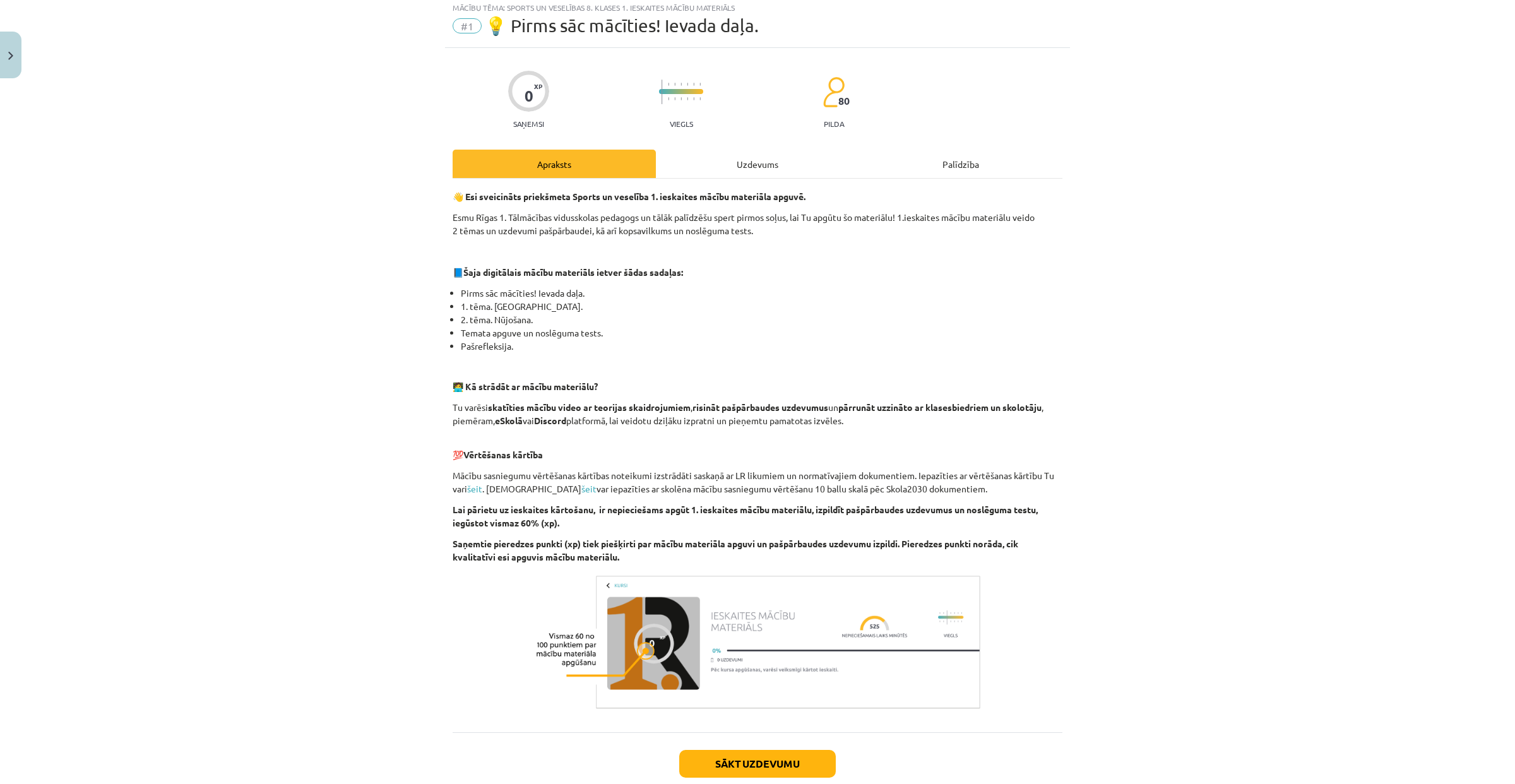
scroll to position [111, 0]
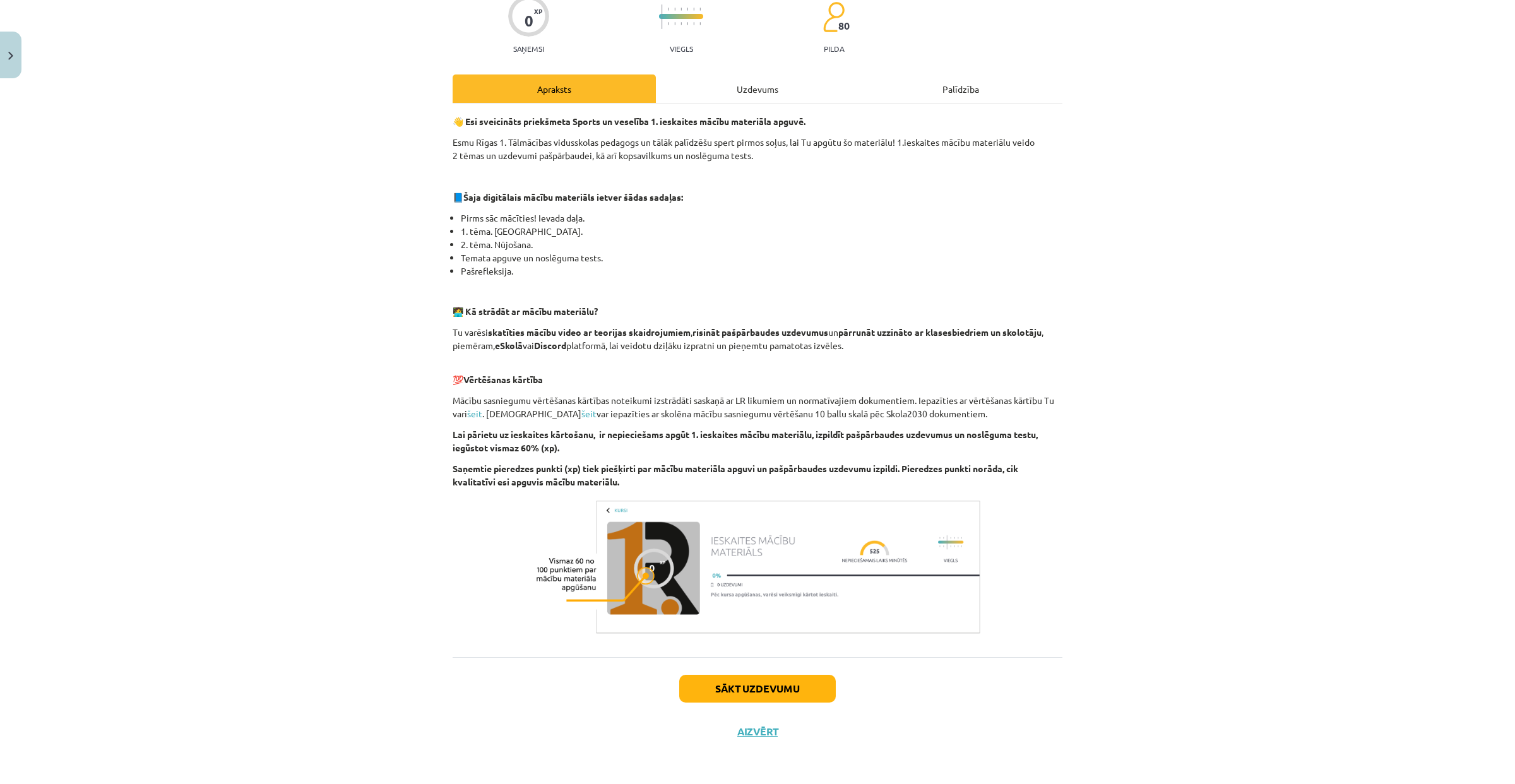
click at [681, 85] on div "Uzdevums" at bounding box center [758, 89] width 204 height 29
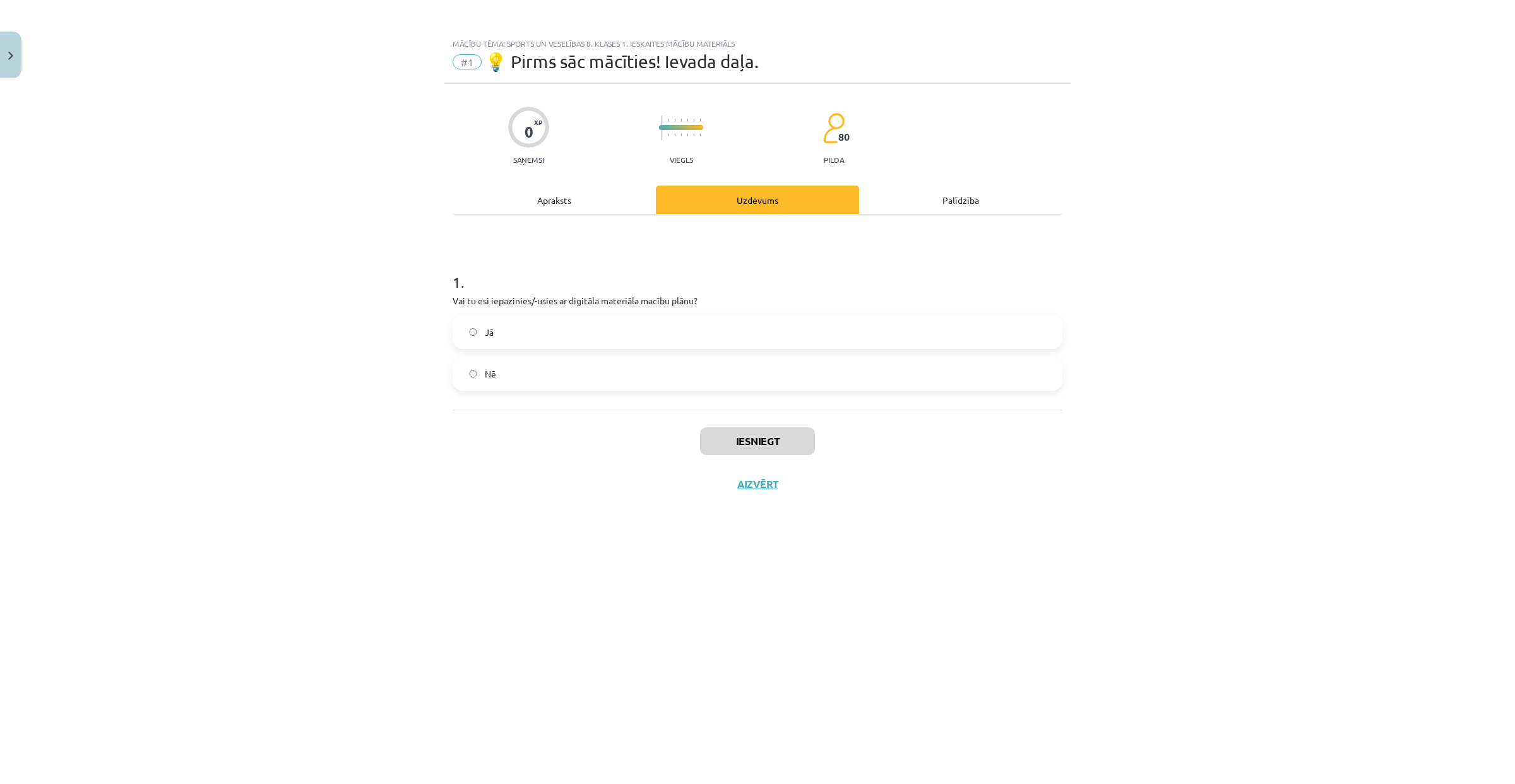
click at [565, 324] on label "Jā" at bounding box center [757, 332] width 607 height 31
click at [775, 444] on button "Iesniegt" at bounding box center [757, 441] width 115 height 28
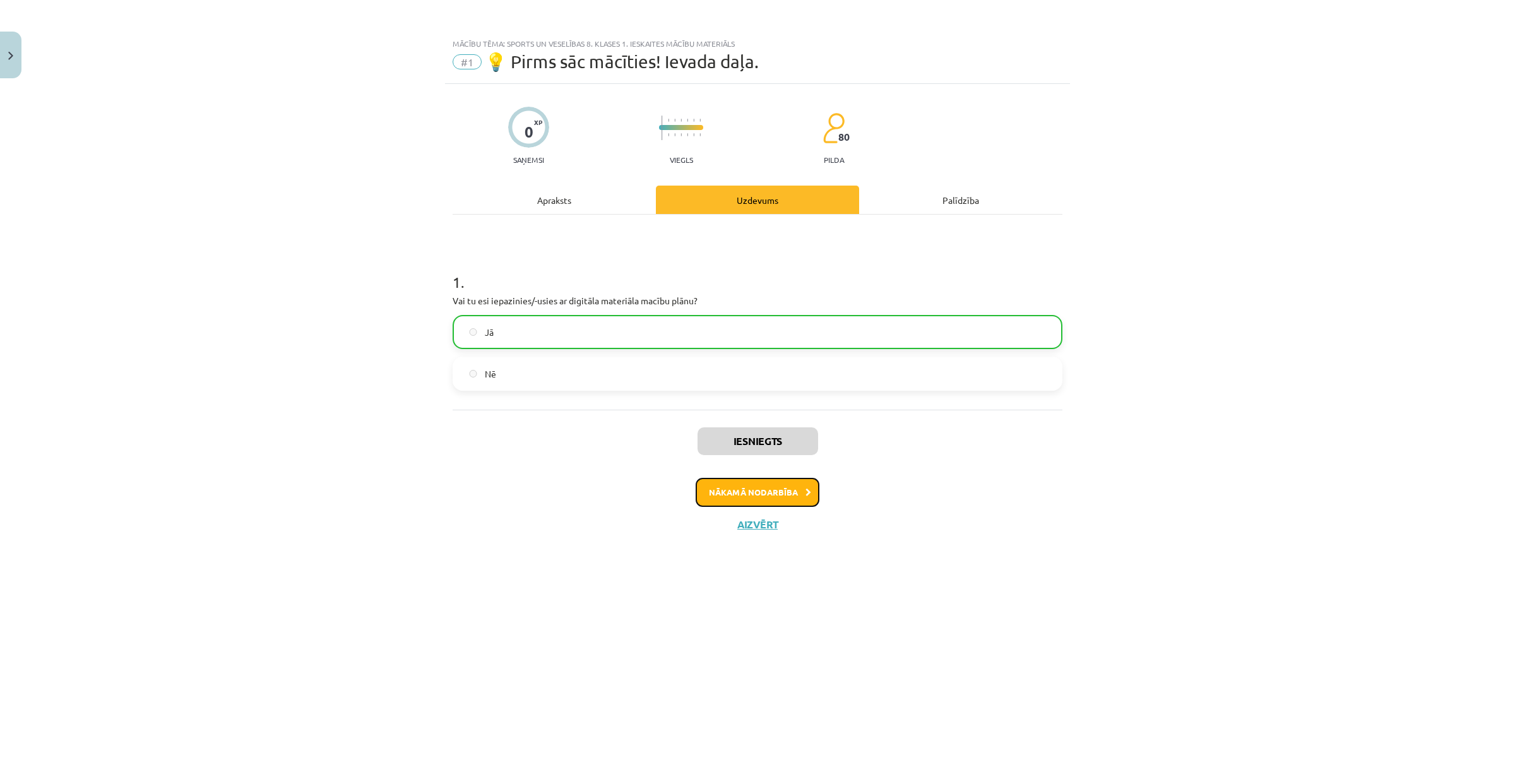
click at [759, 496] on button "Nākamā nodarbība" at bounding box center [757, 493] width 124 height 29
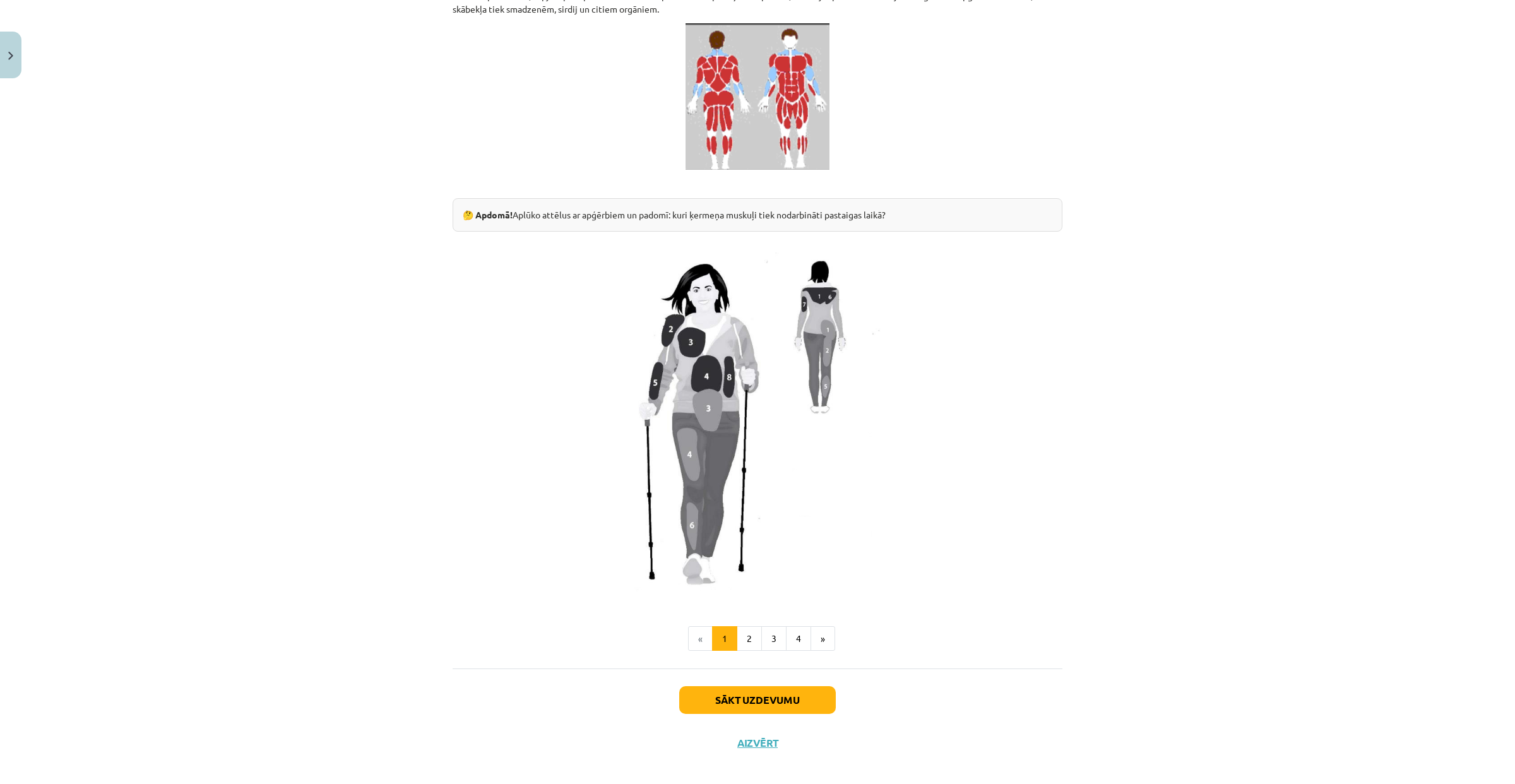
scroll to position [812, 0]
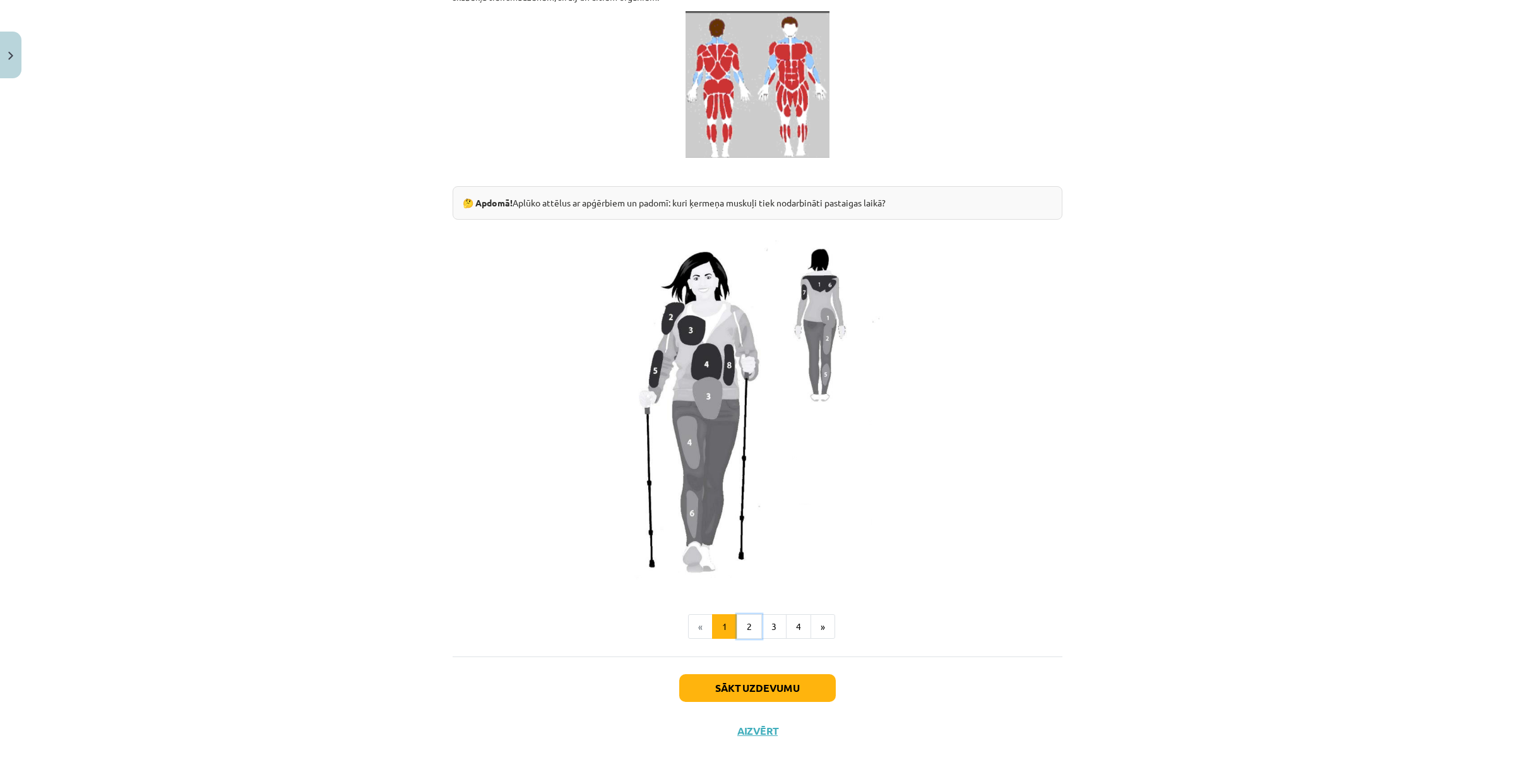
click at [753, 620] on button "2" at bounding box center [749, 627] width 25 height 25
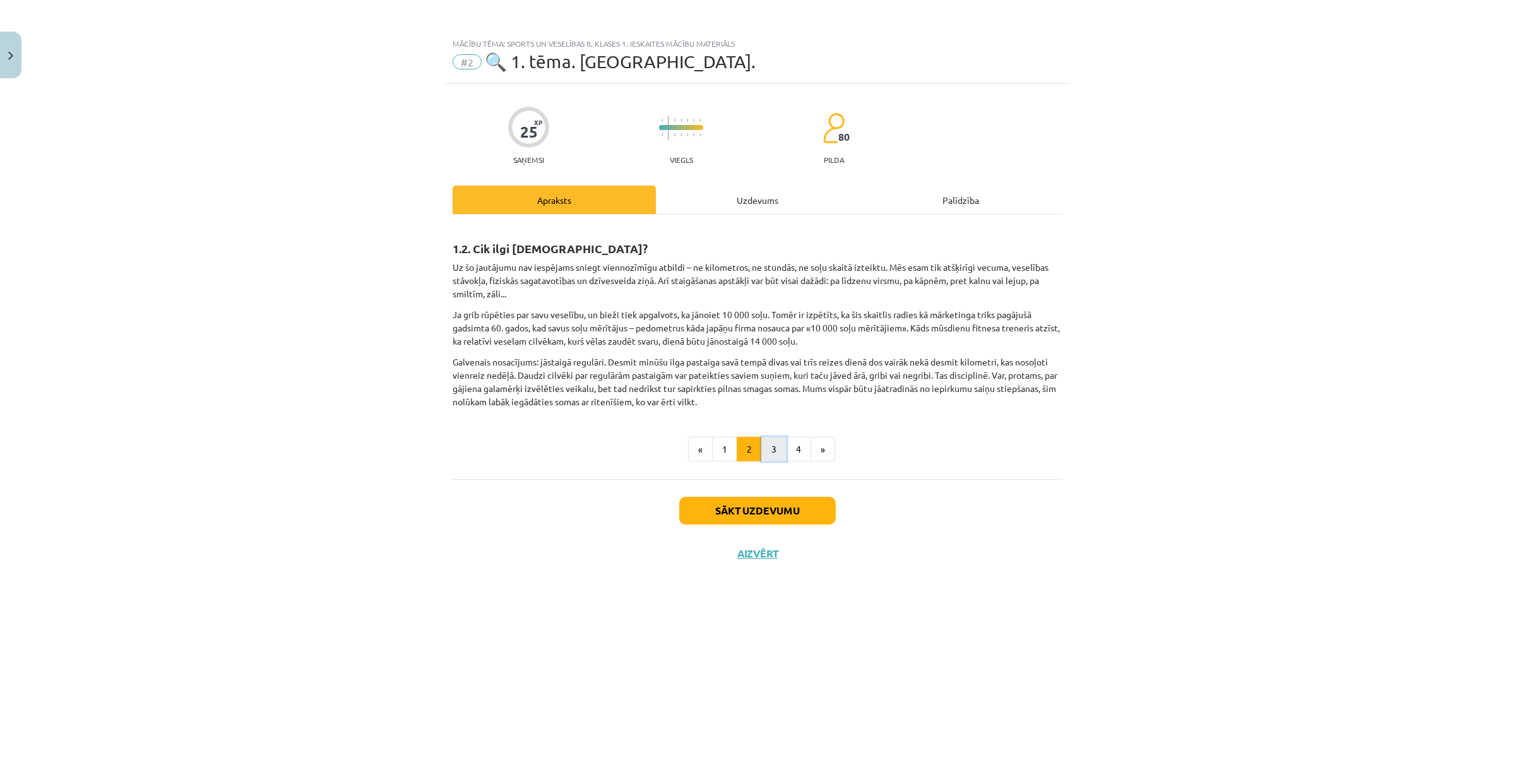
click at [775, 451] on button "3" at bounding box center [774, 449] width 25 height 25
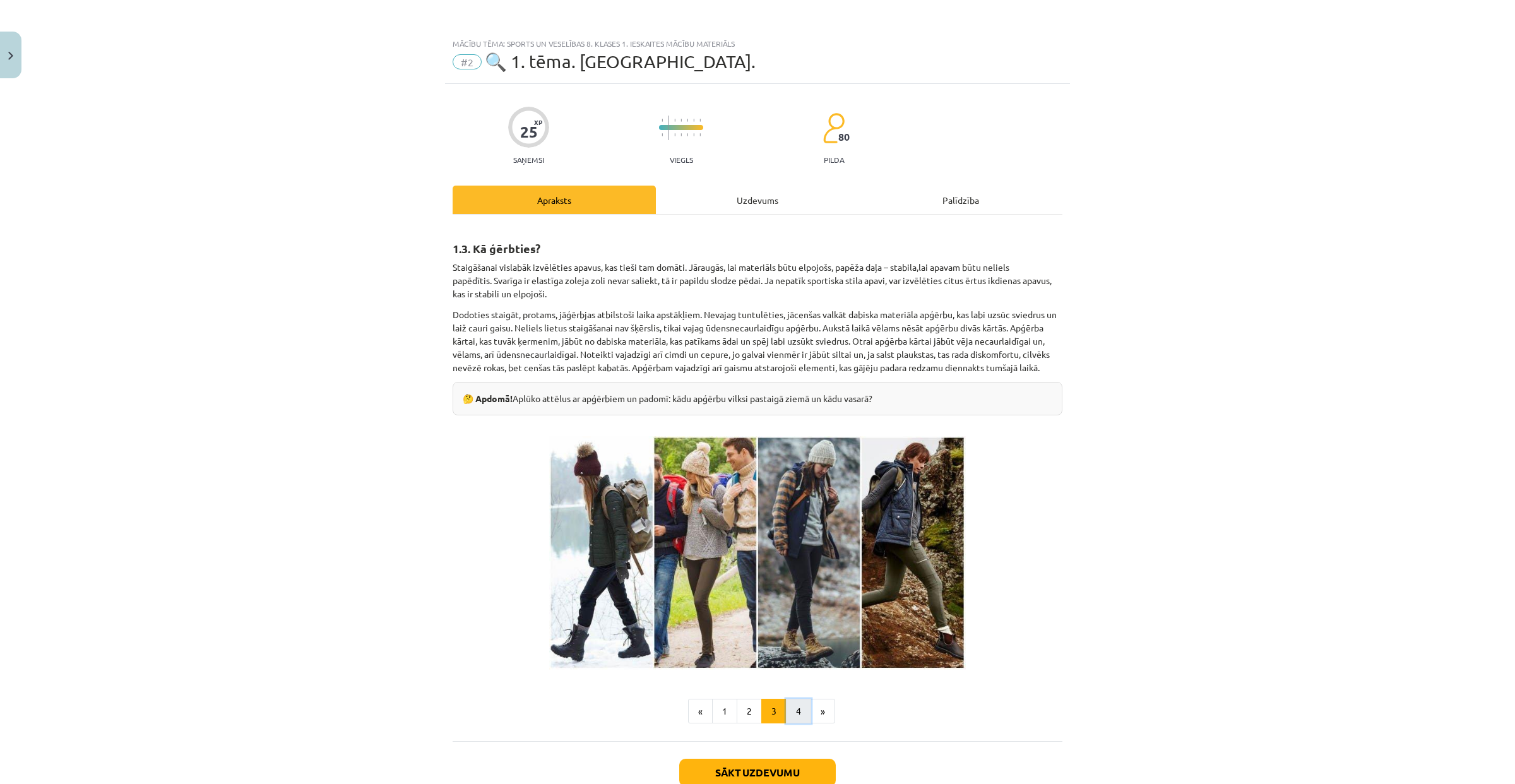
click at [790, 724] on button "4" at bounding box center [798, 711] width 25 height 25
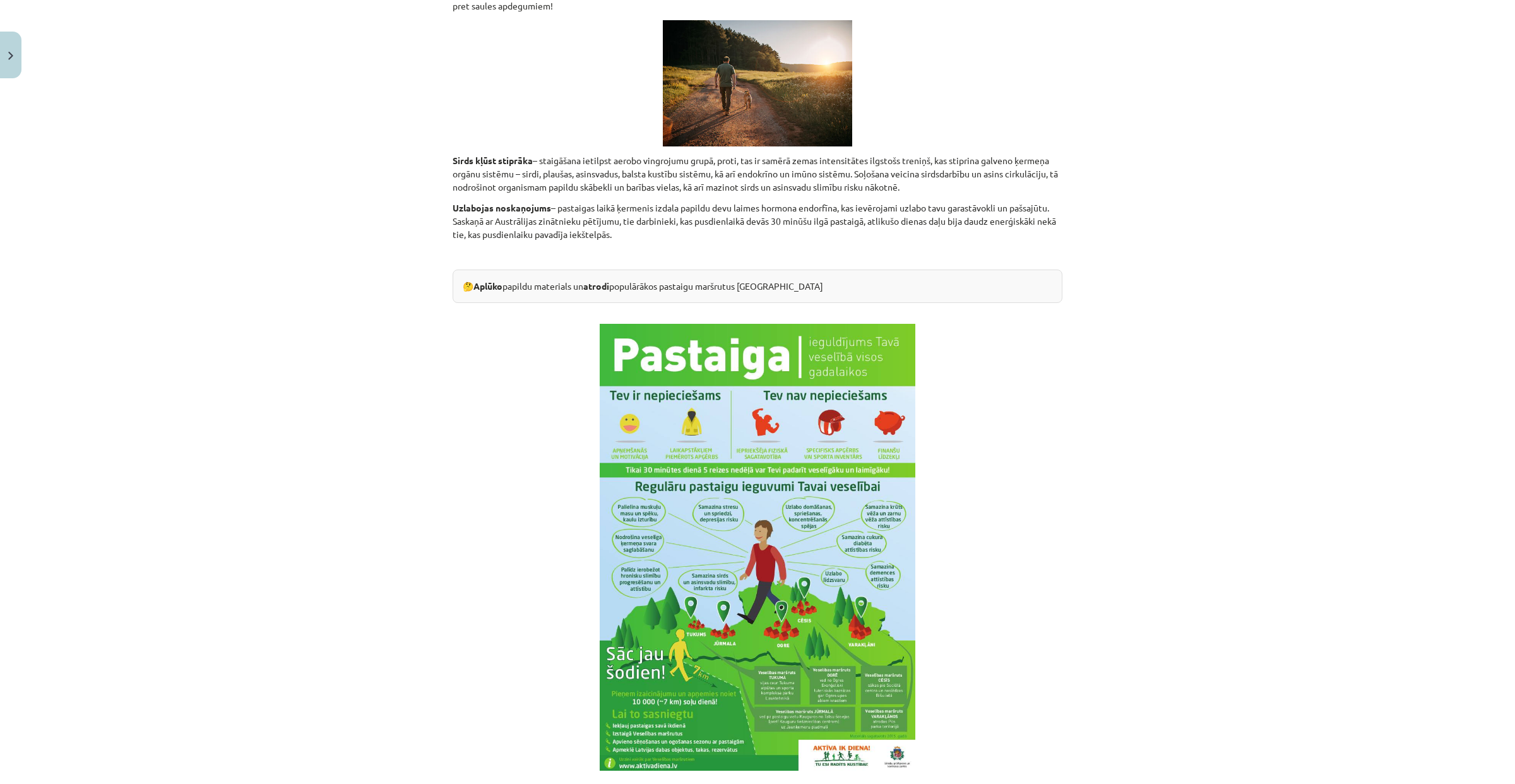
scroll to position [1263, 0]
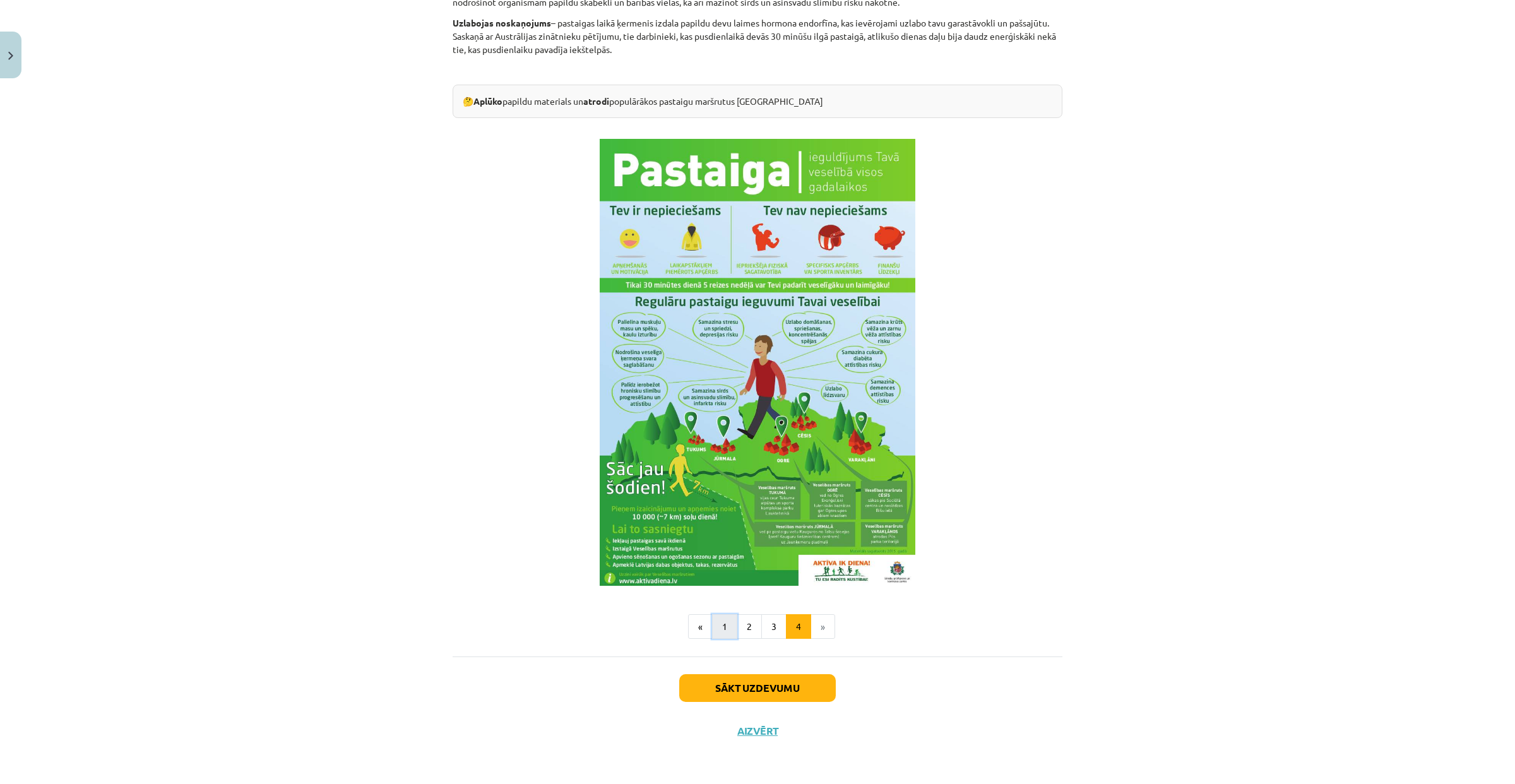
click at [718, 624] on button "1" at bounding box center [724, 627] width 25 height 25
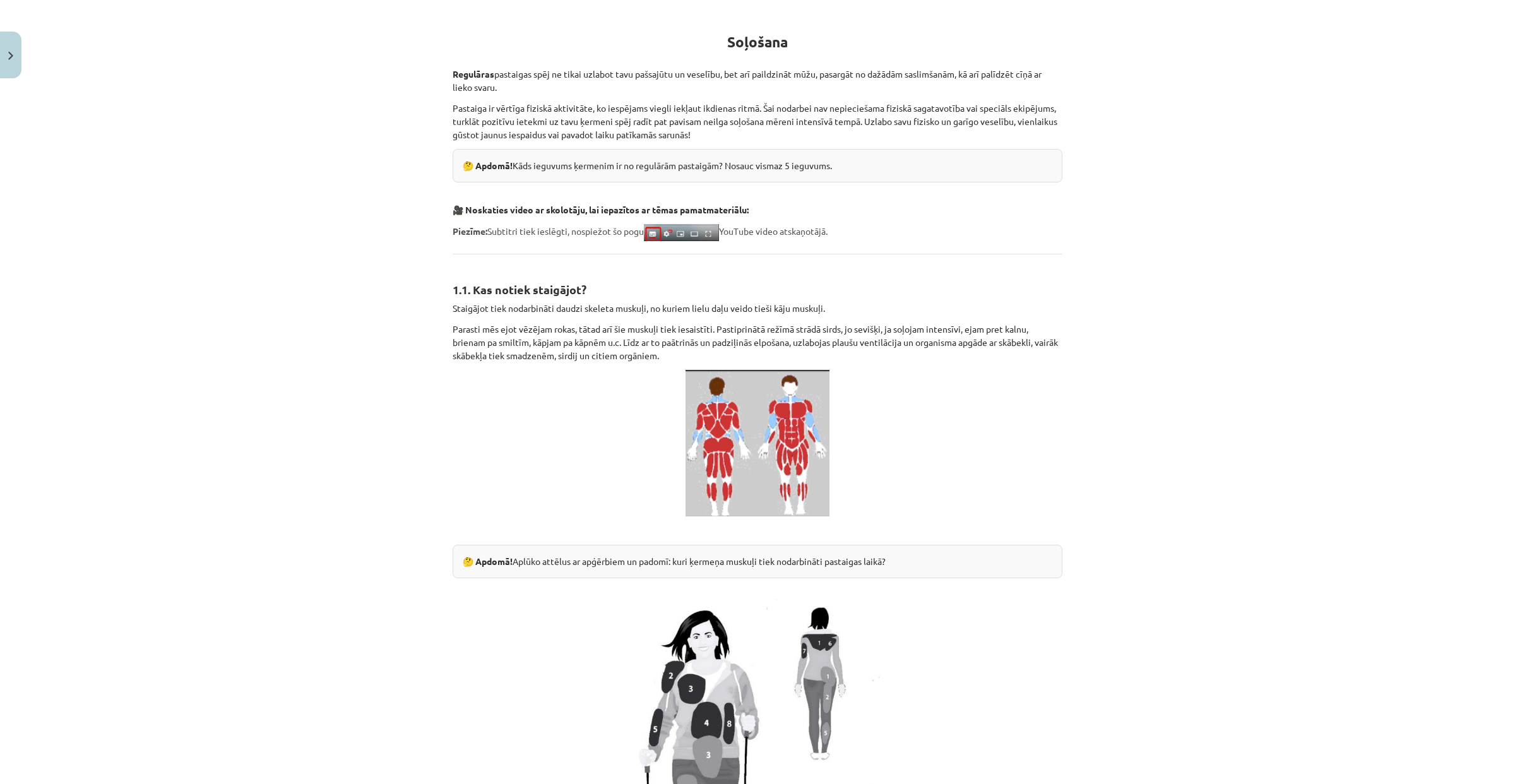
scroll to position [0, 0]
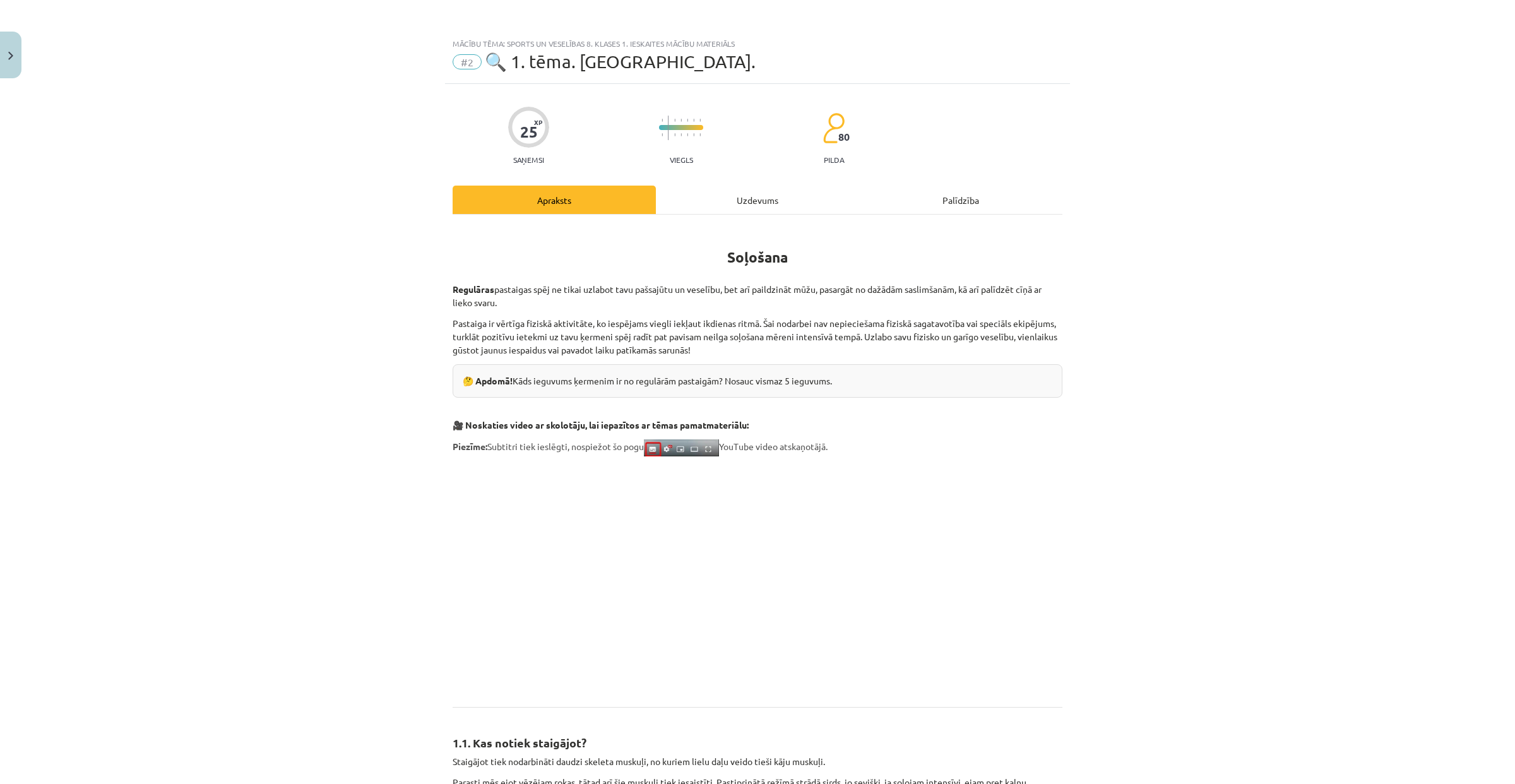
click at [700, 198] on div "Uzdevums" at bounding box center [758, 199] width 204 height 29
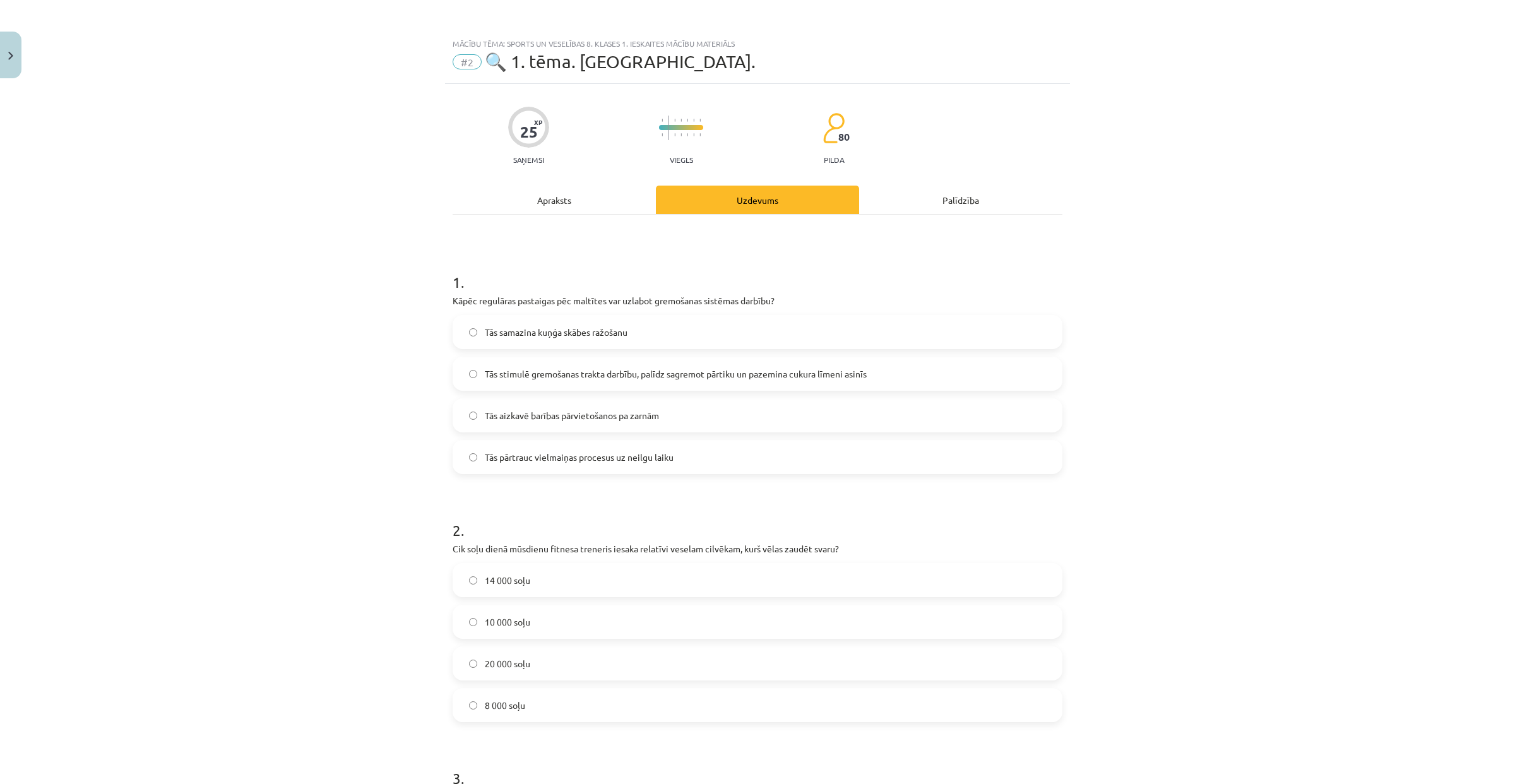
scroll to position [31, 0]
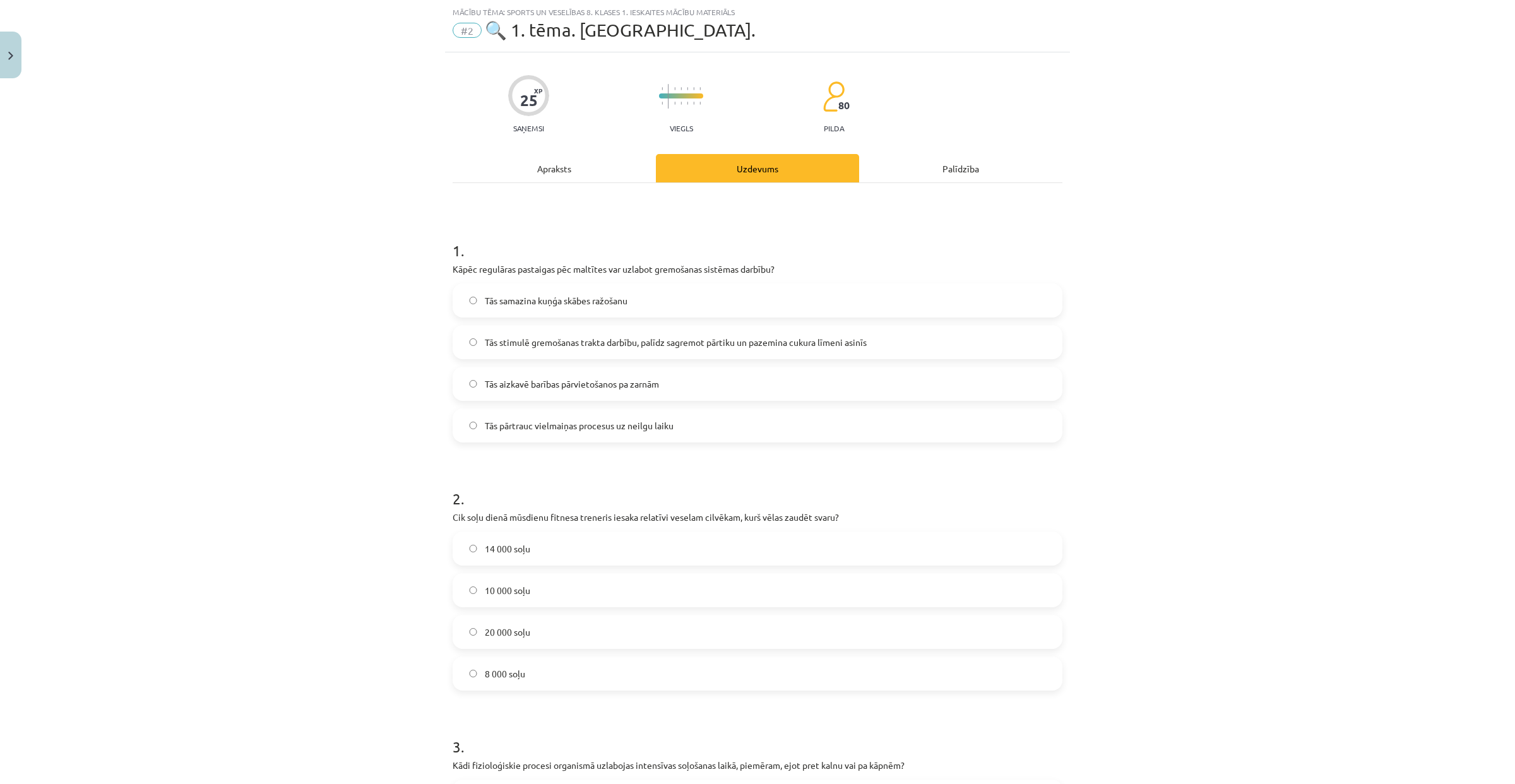
click at [606, 346] on span "Tās stimulē gremošanas trakta darbību, palīdz sagremot pārtiku un pazemina cuku…" at bounding box center [676, 343] width 382 height 13
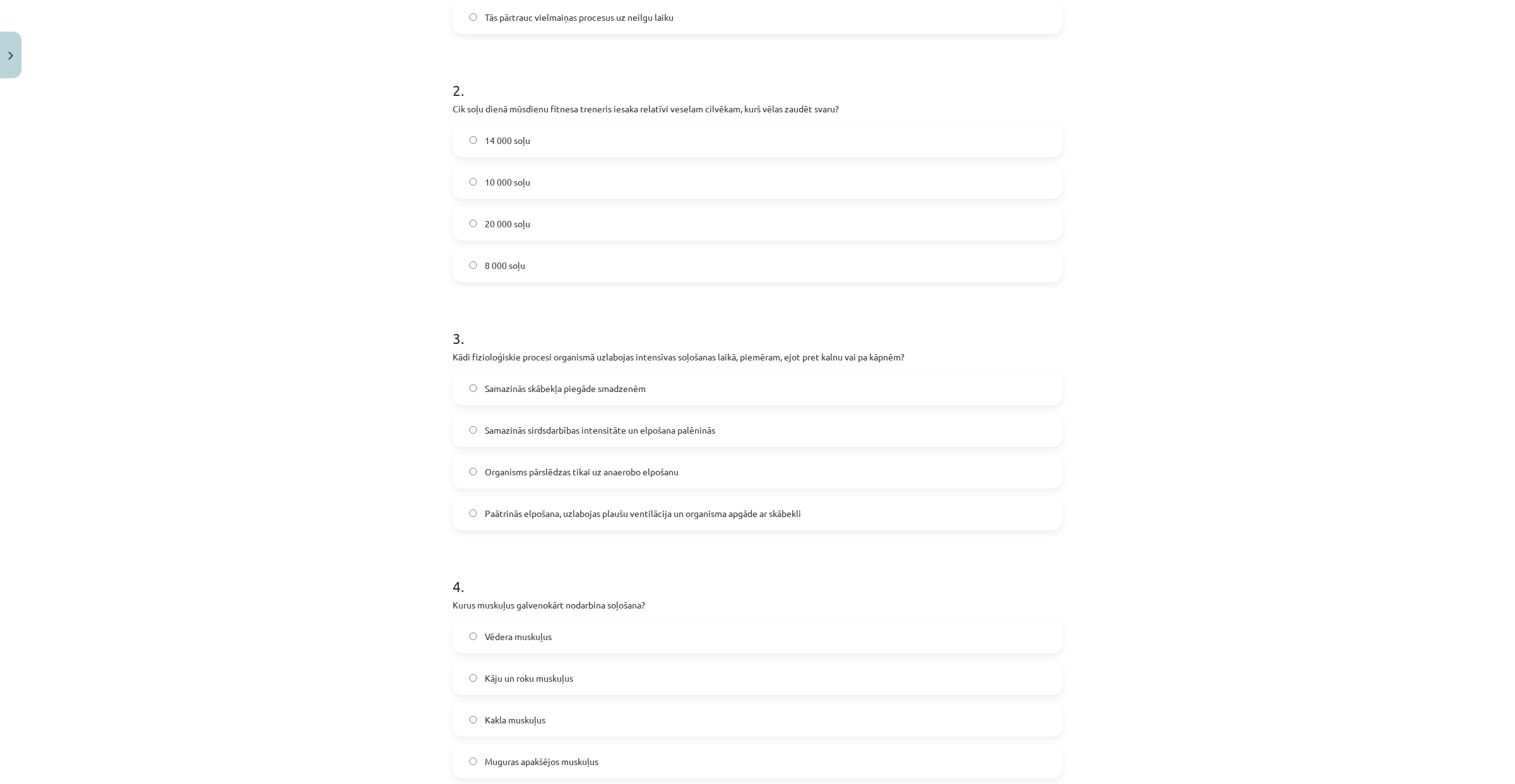
scroll to position [437, 0]
click at [680, 274] on label "8 000 soļu" at bounding box center [757, 268] width 607 height 31
click at [592, 184] on label "10 000 soļu" at bounding box center [757, 184] width 607 height 31
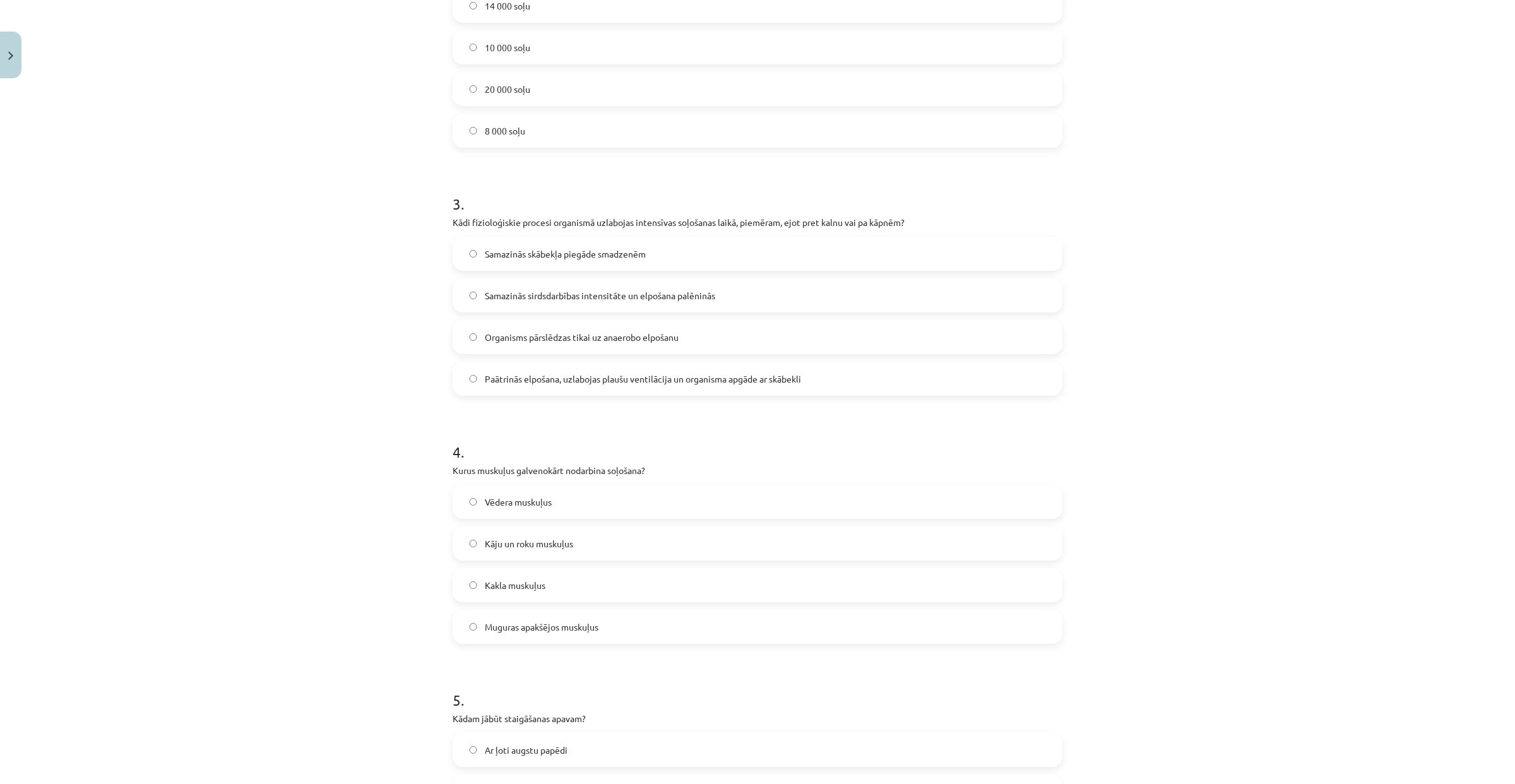
scroll to position [663, 0]
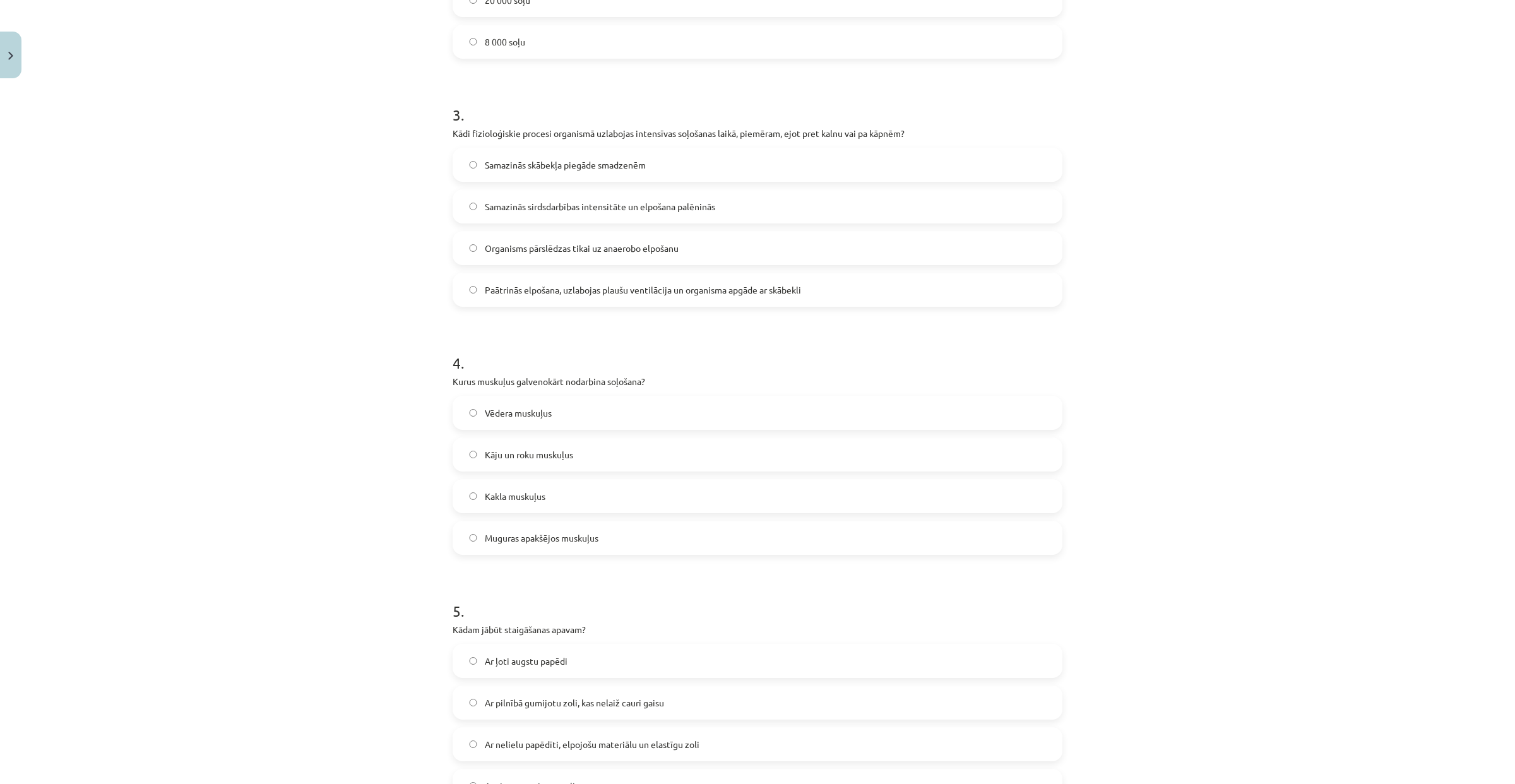
click at [620, 299] on label "Paātrinās elpošana, uzlabojas plaušu ventilācija un organisma apgāde ar skābekli" at bounding box center [757, 289] width 607 height 31
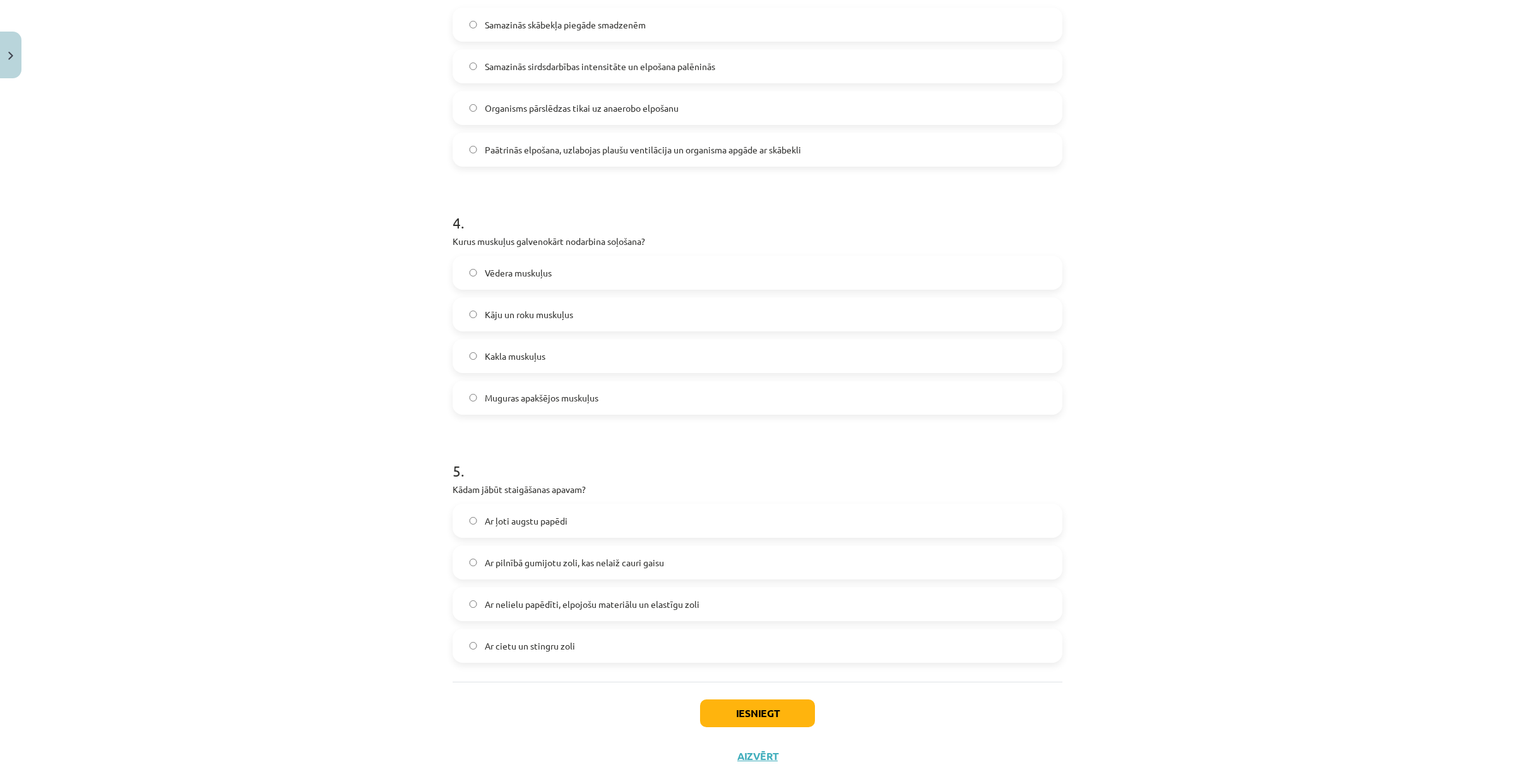
scroll to position [804, 0]
click at [600, 318] on label "Kāju un roku muskuļus" at bounding box center [757, 313] width 607 height 31
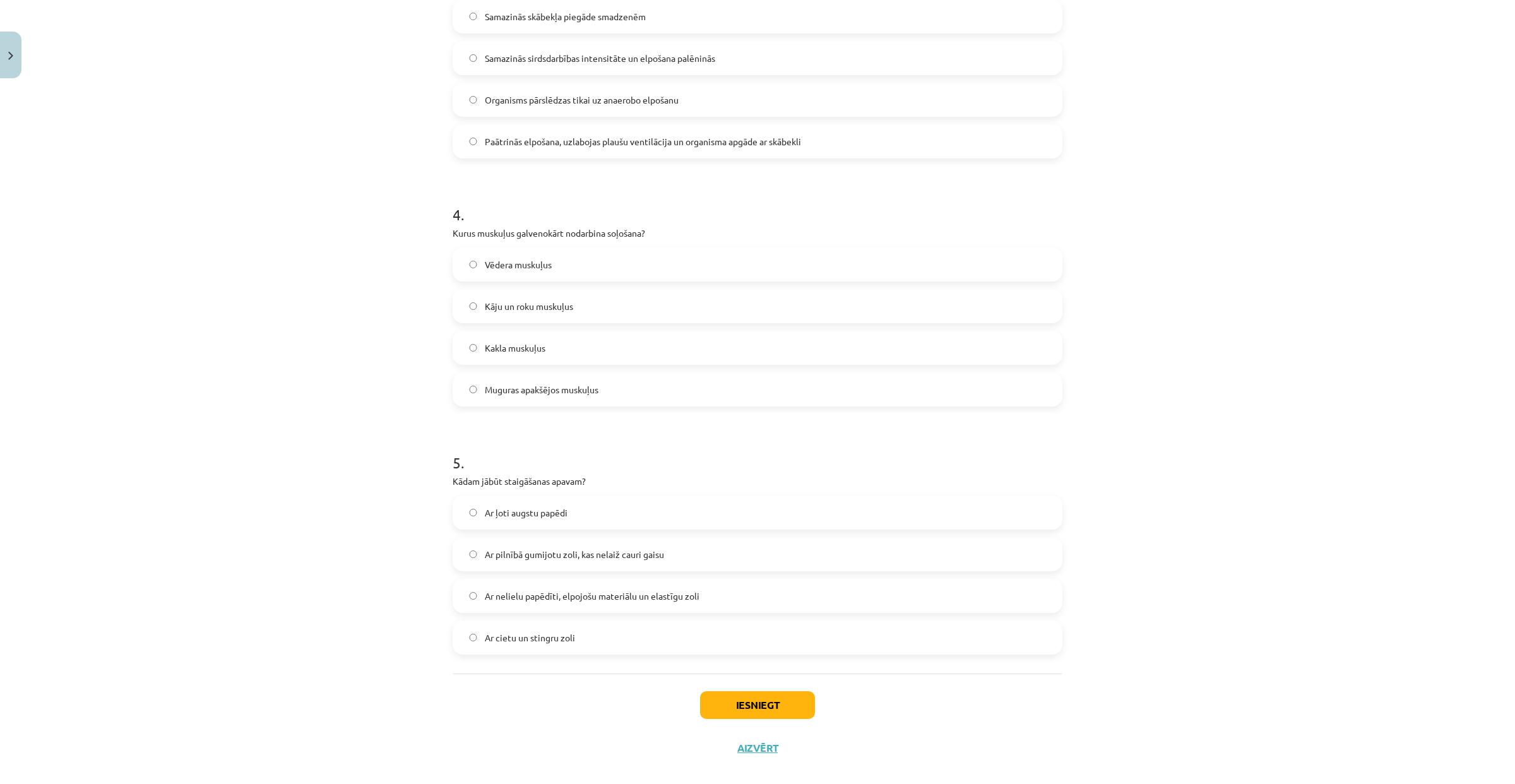
scroll to position [828, 0]
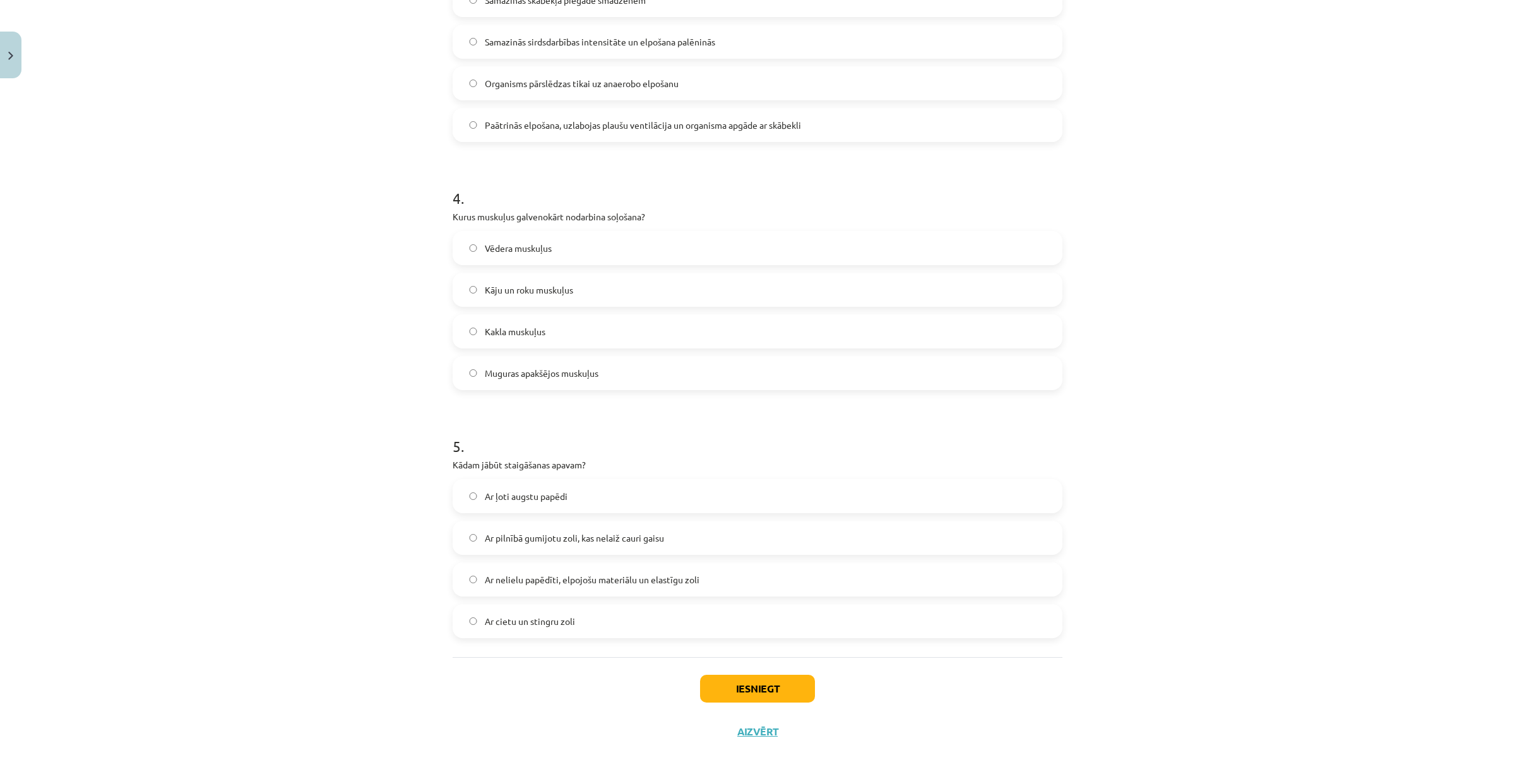
click at [565, 570] on label "Ar nelielu papēdīti, elpojošu materiālu un elastīgu zoli" at bounding box center [757, 579] width 607 height 31
click at [726, 692] on button "Iesniegt" at bounding box center [757, 689] width 115 height 28
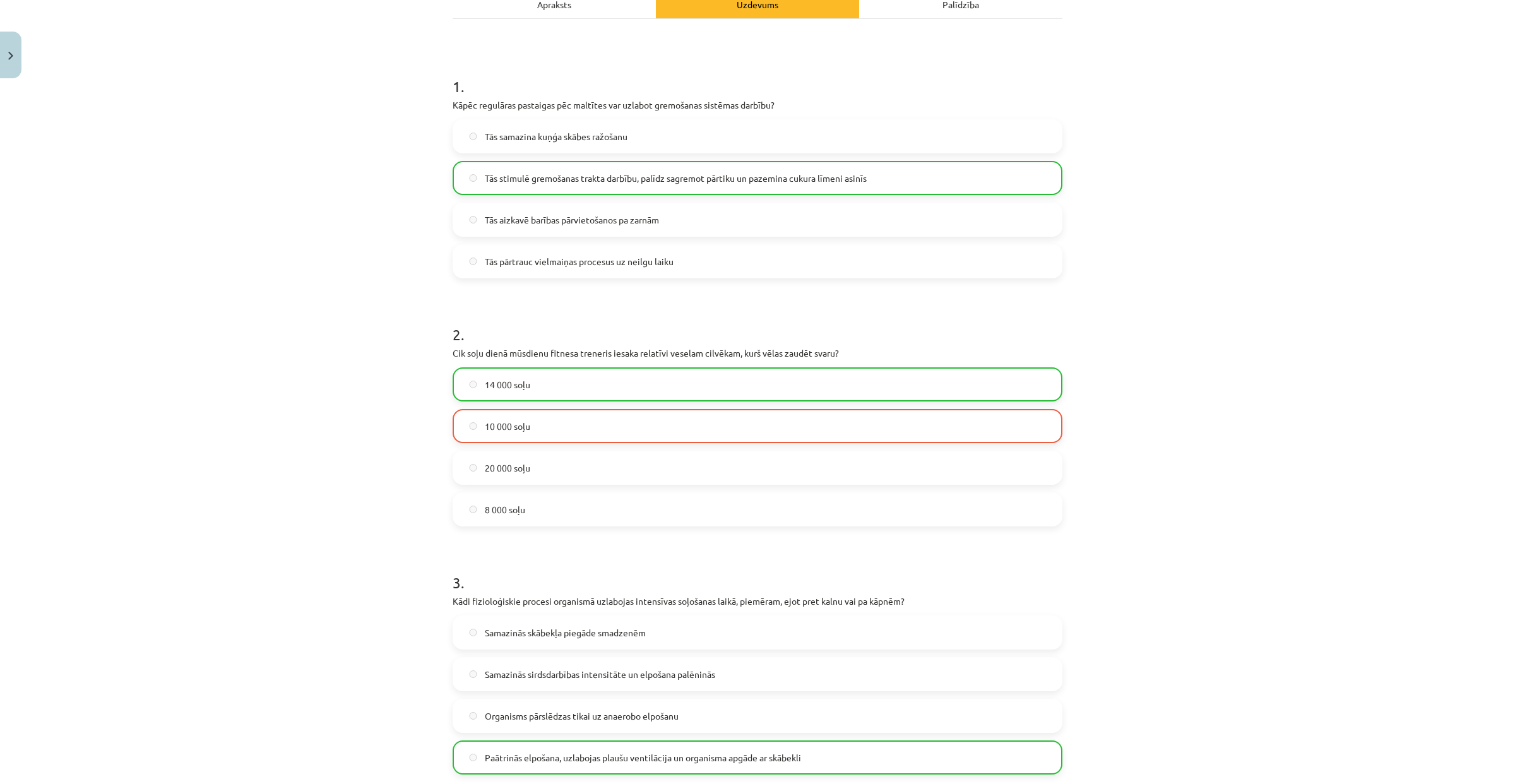
scroll to position [183, 0]
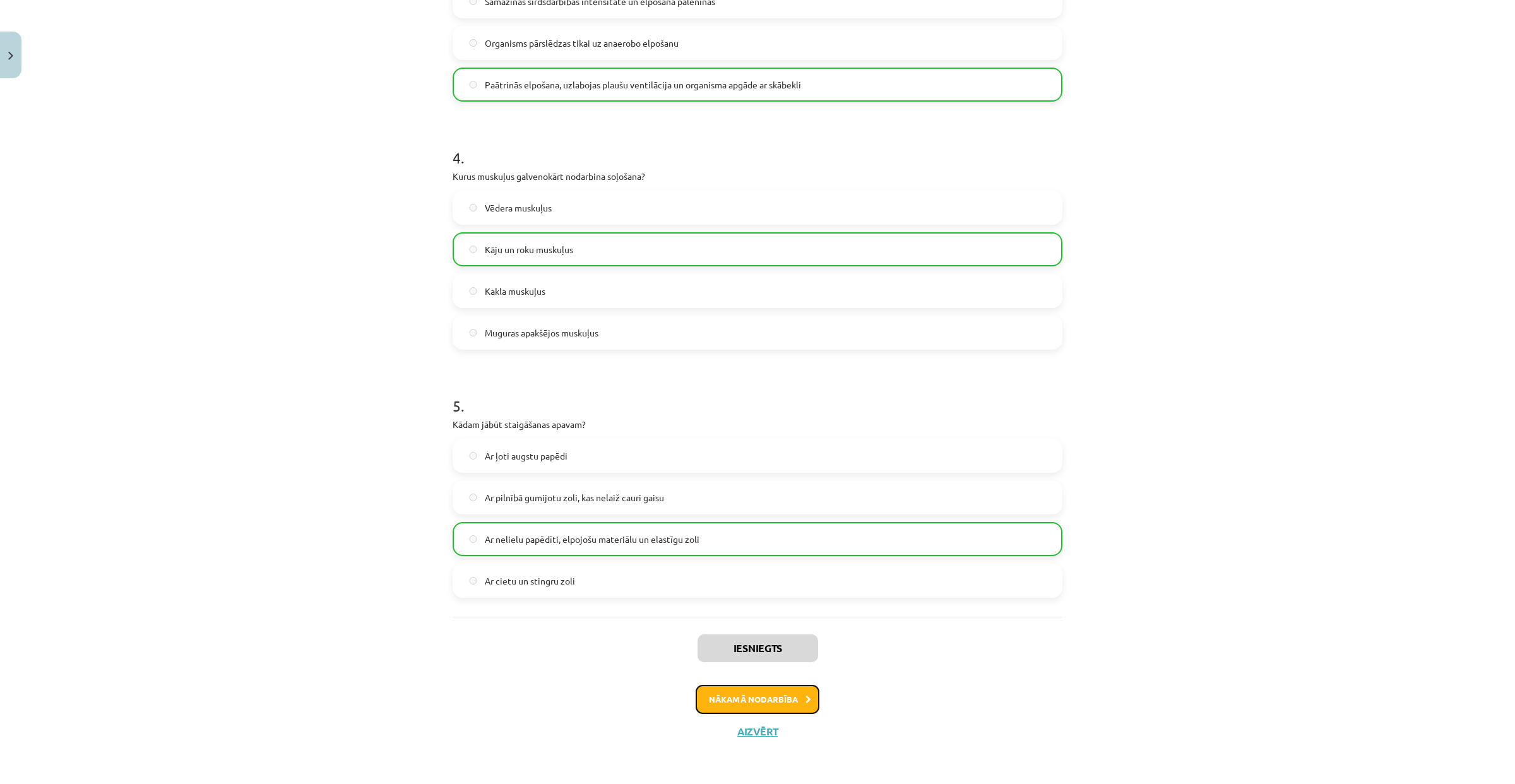
click at [731, 701] on button "Nākamā nodarbība" at bounding box center [757, 699] width 124 height 29
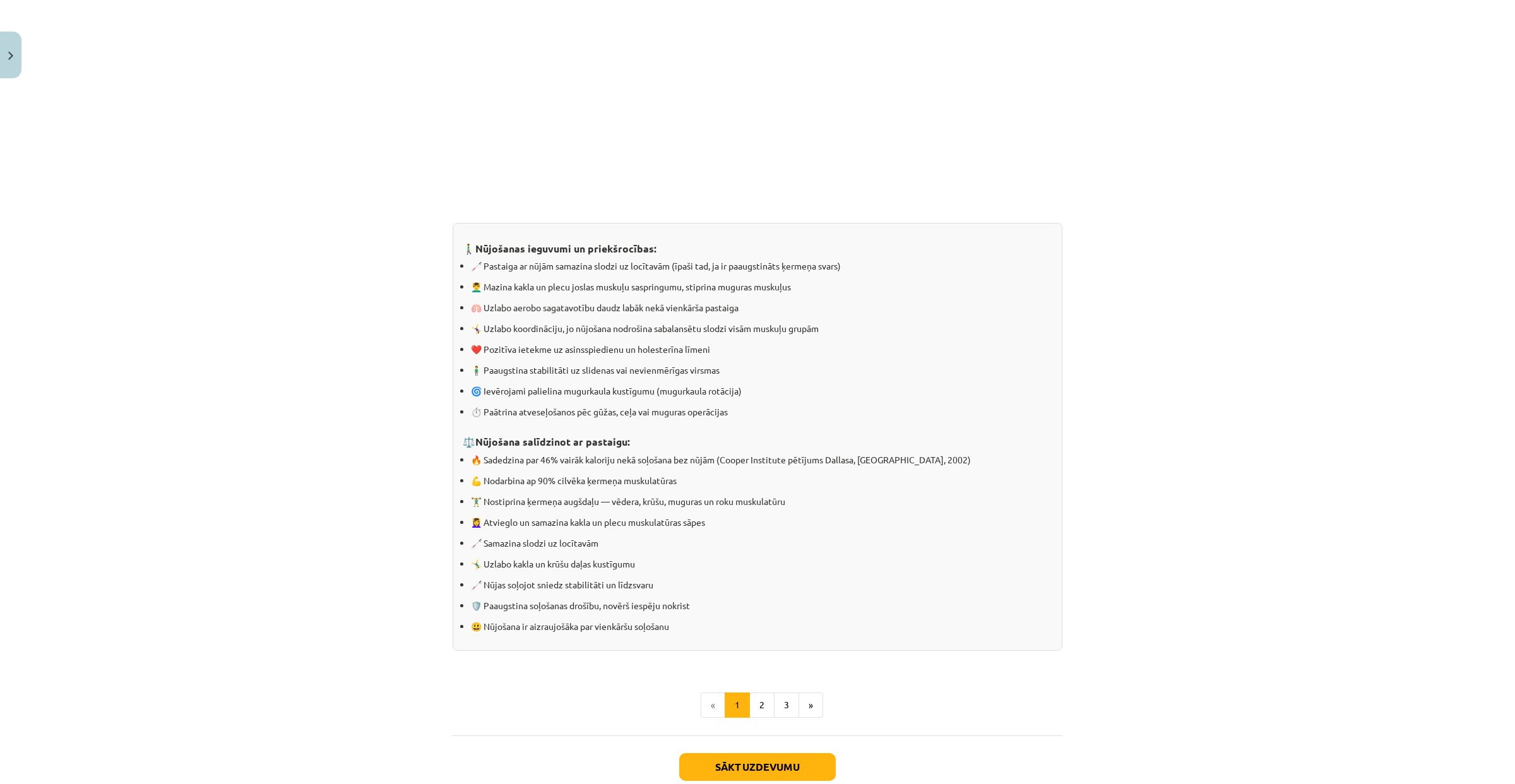
scroll to position [876, 0]
click at [754, 703] on button "2" at bounding box center [762, 701] width 25 height 25
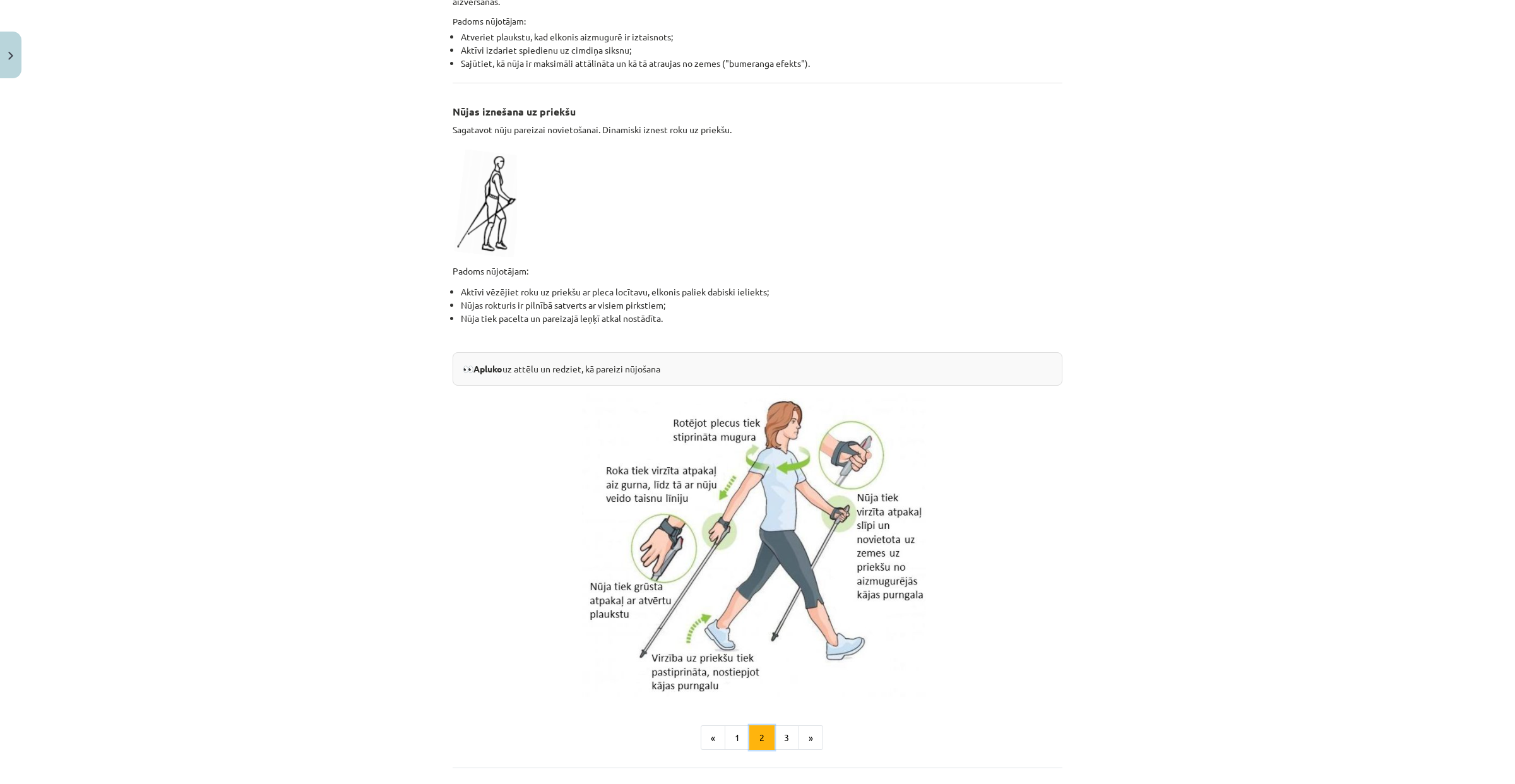
scroll to position [2267, 0]
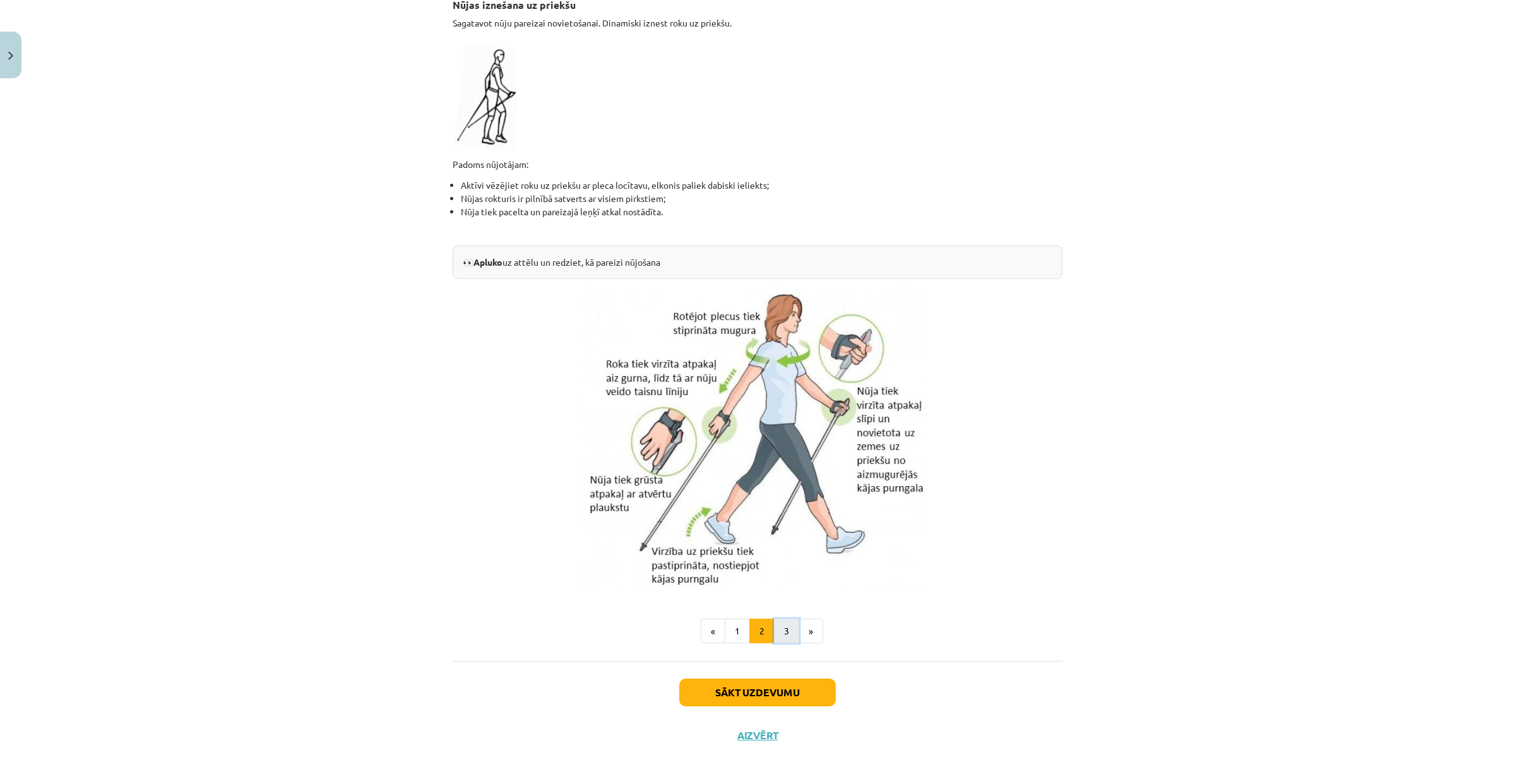
click at [781, 619] on button "3" at bounding box center [786, 631] width 25 height 25
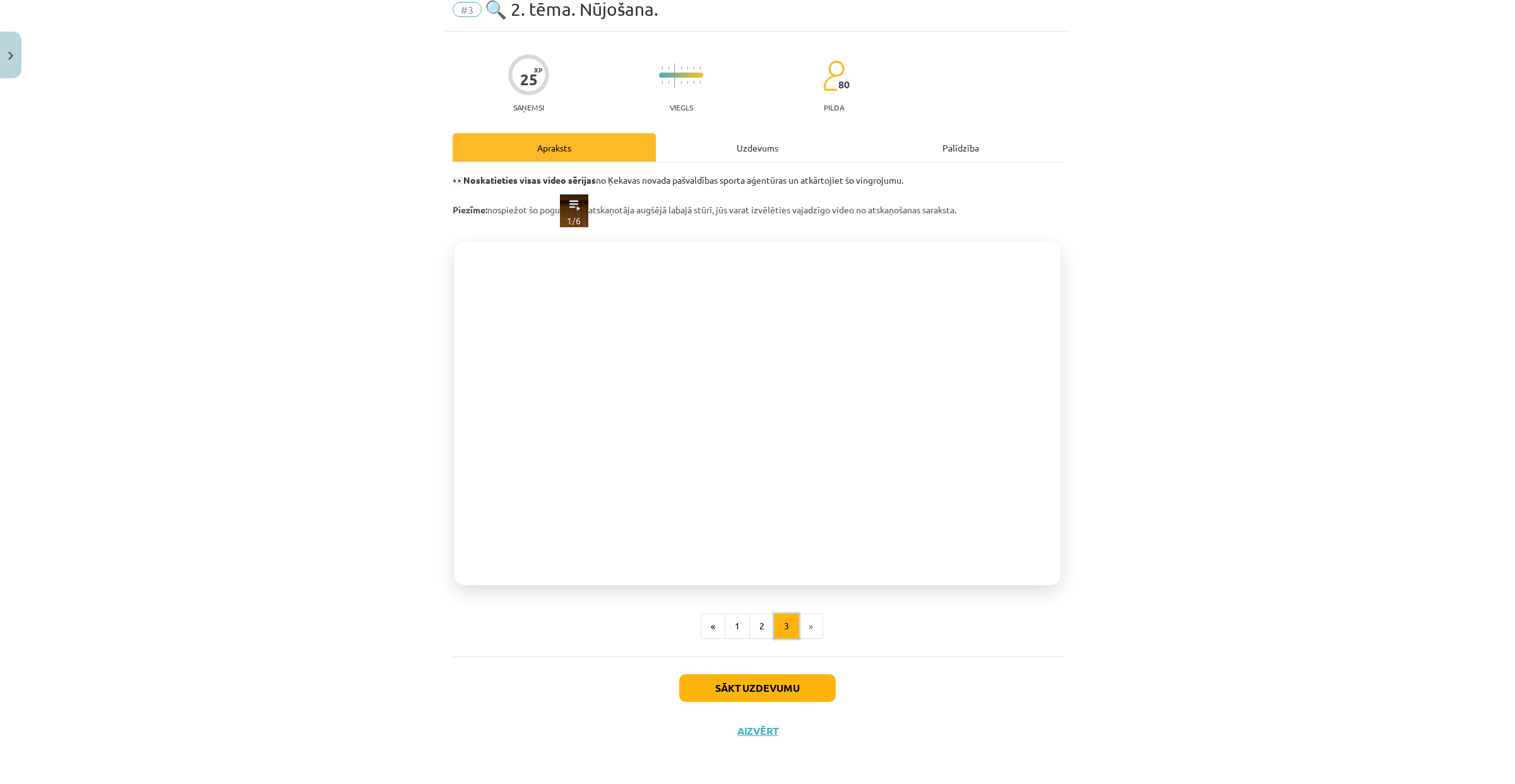
scroll to position [53, 0]
click at [707, 154] on div "Uzdevums" at bounding box center [758, 147] width 204 height 29
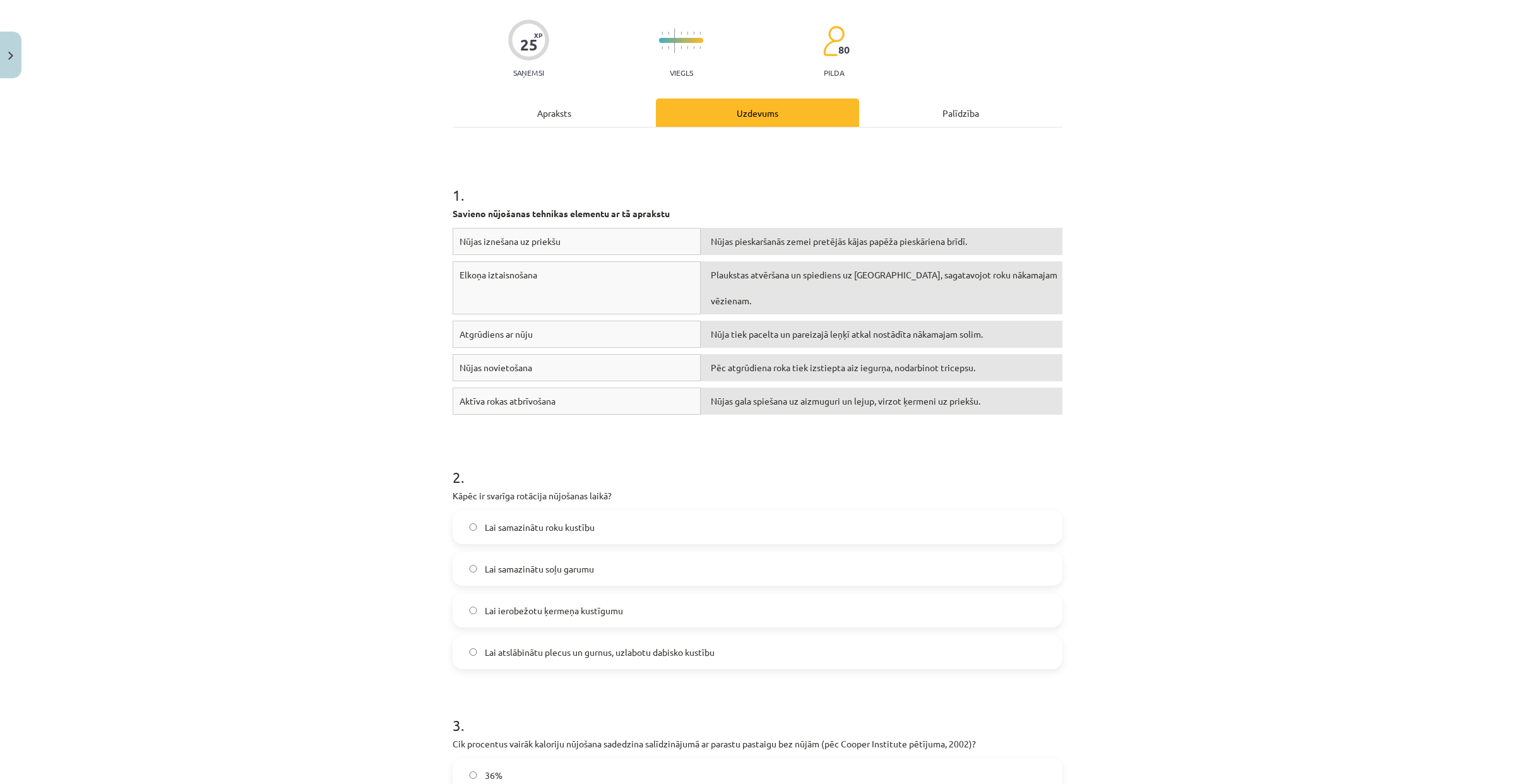
scroll to position [212, 0]
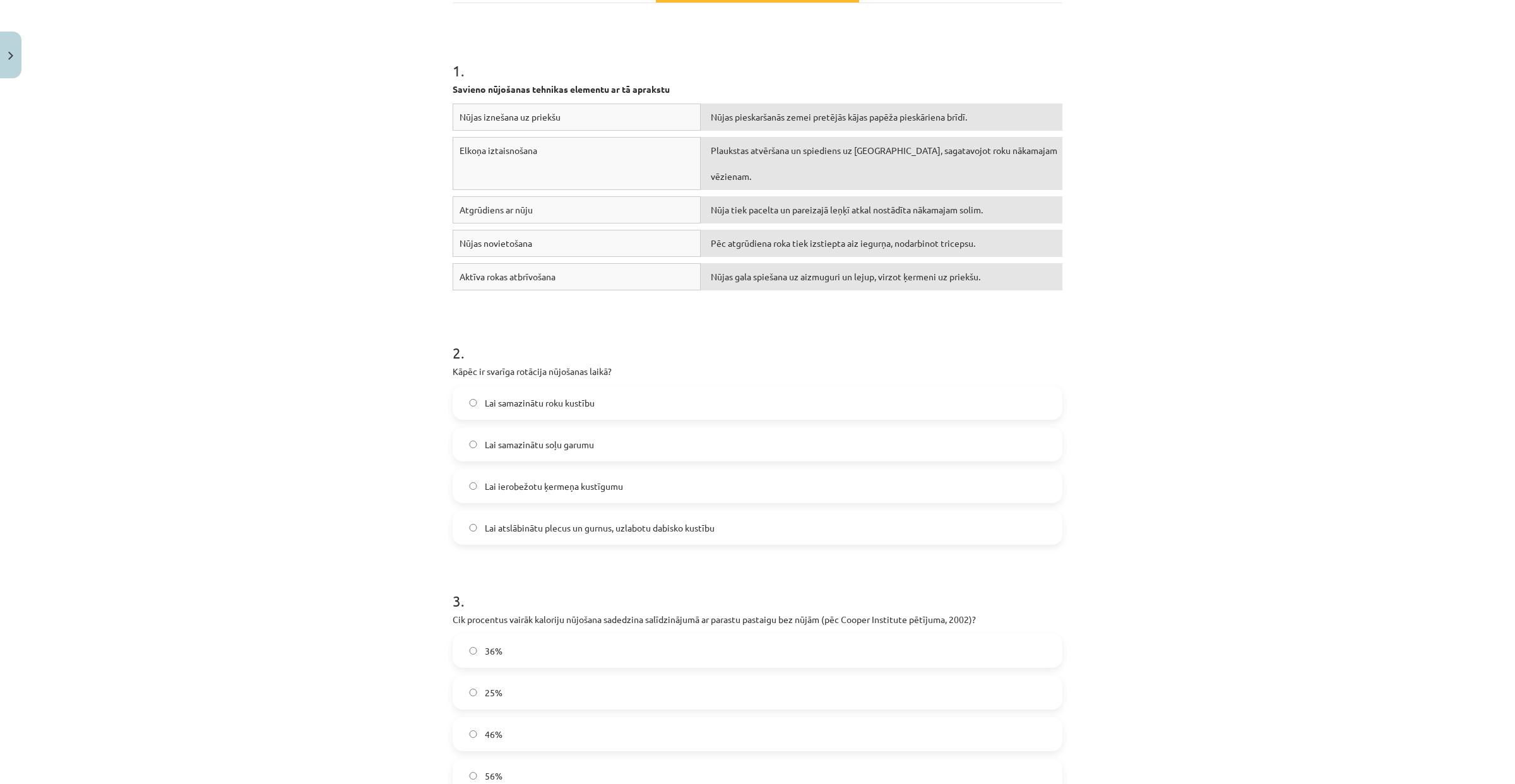
click at [560, 533] on label "Lai atslābinātu plecus un gurnus, uzlabotu dabisko kustību" at bounding box center [757, 527] width 607 height 31
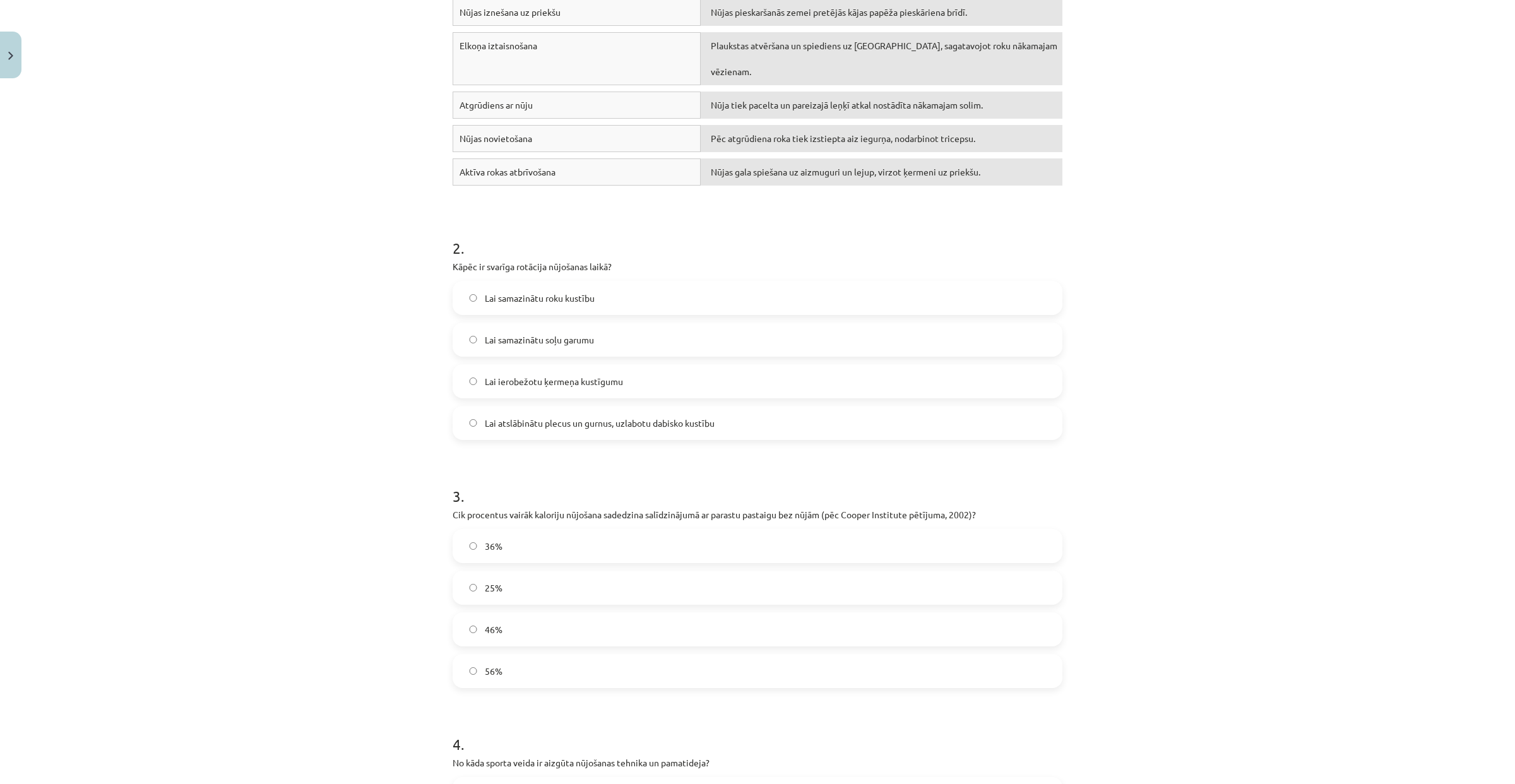
scroll to position [326, 0]
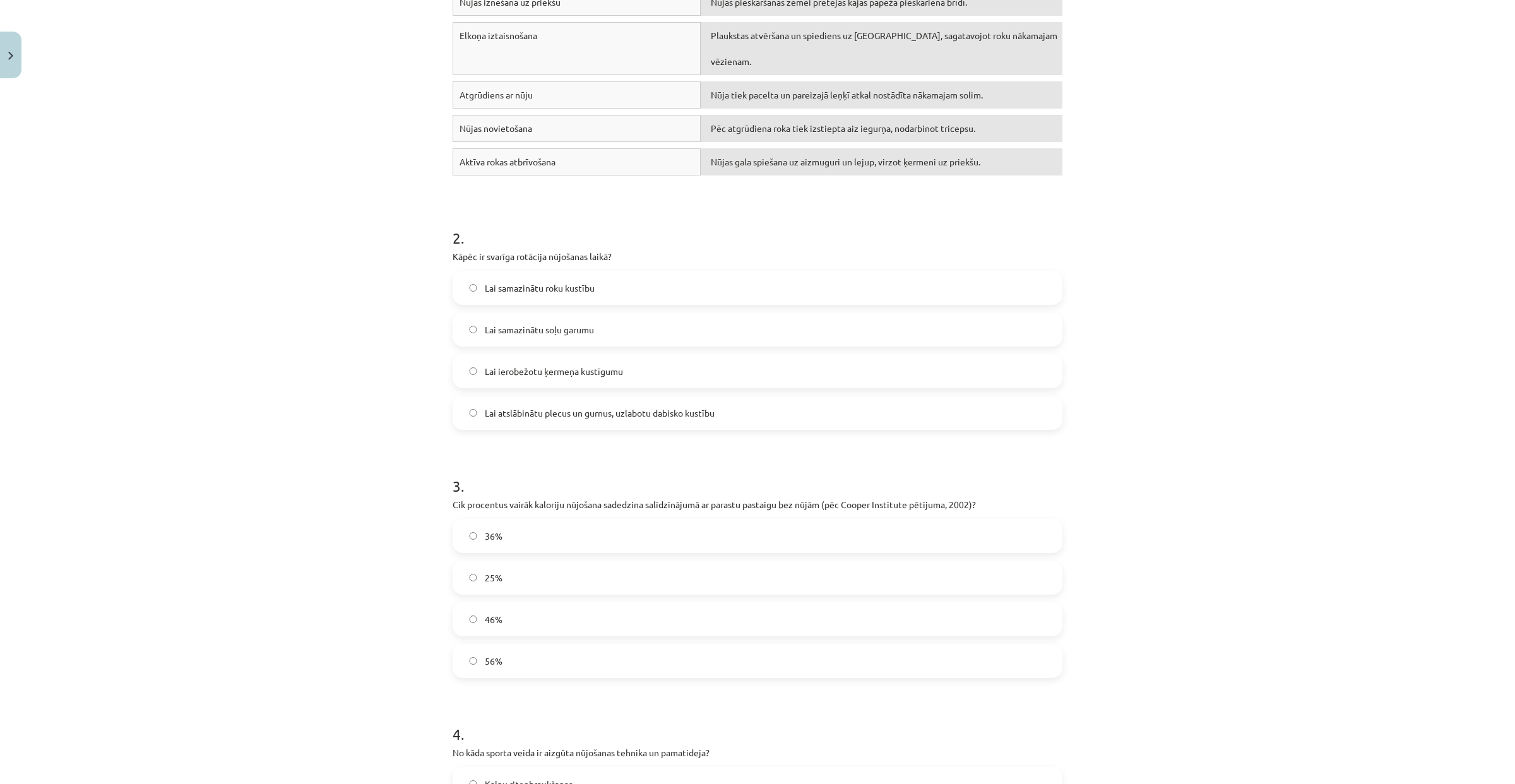
click at [475, 605] on label "46%" at bounding box center [757, 619] width 607 height 31
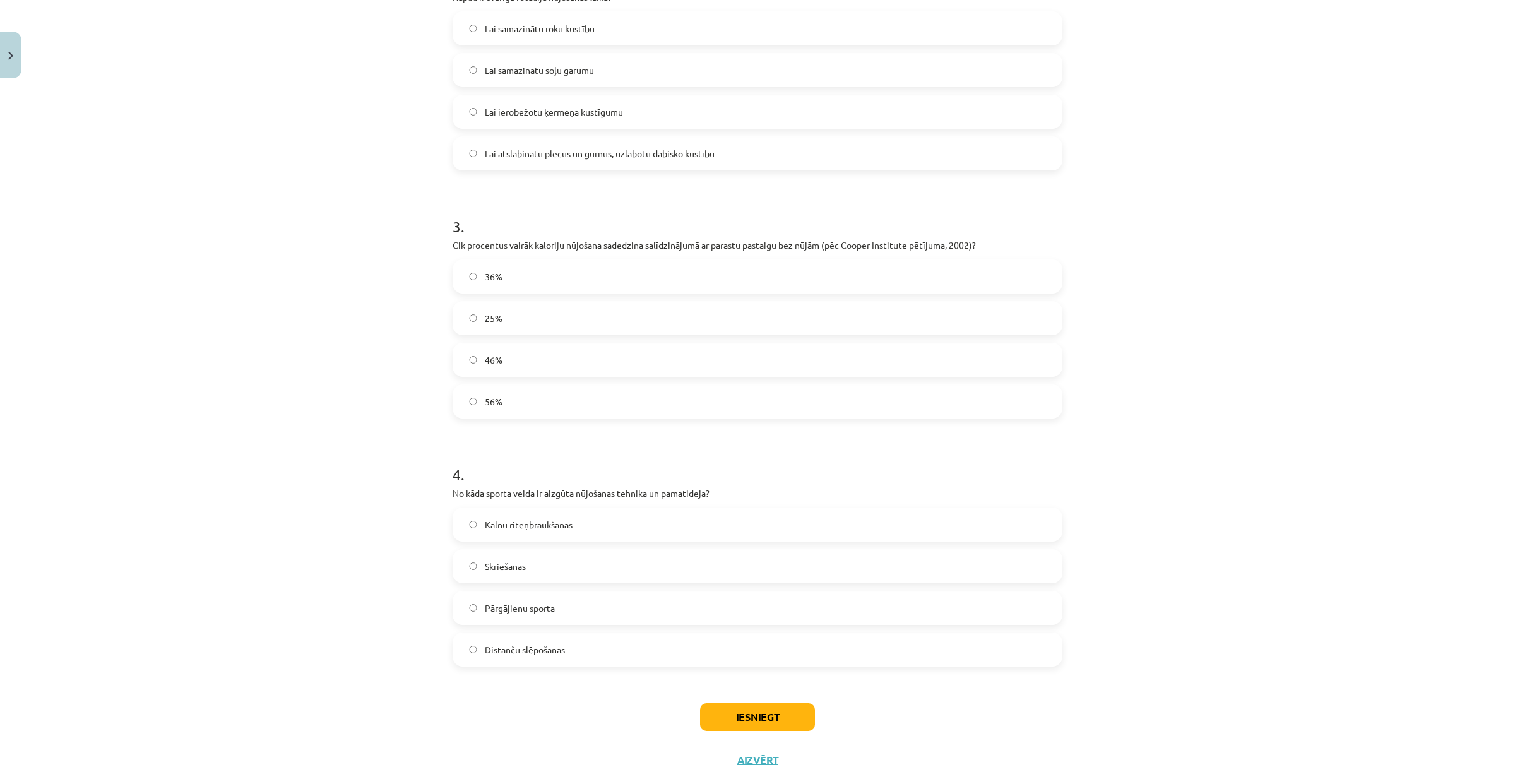
scroll to position [611, 0]
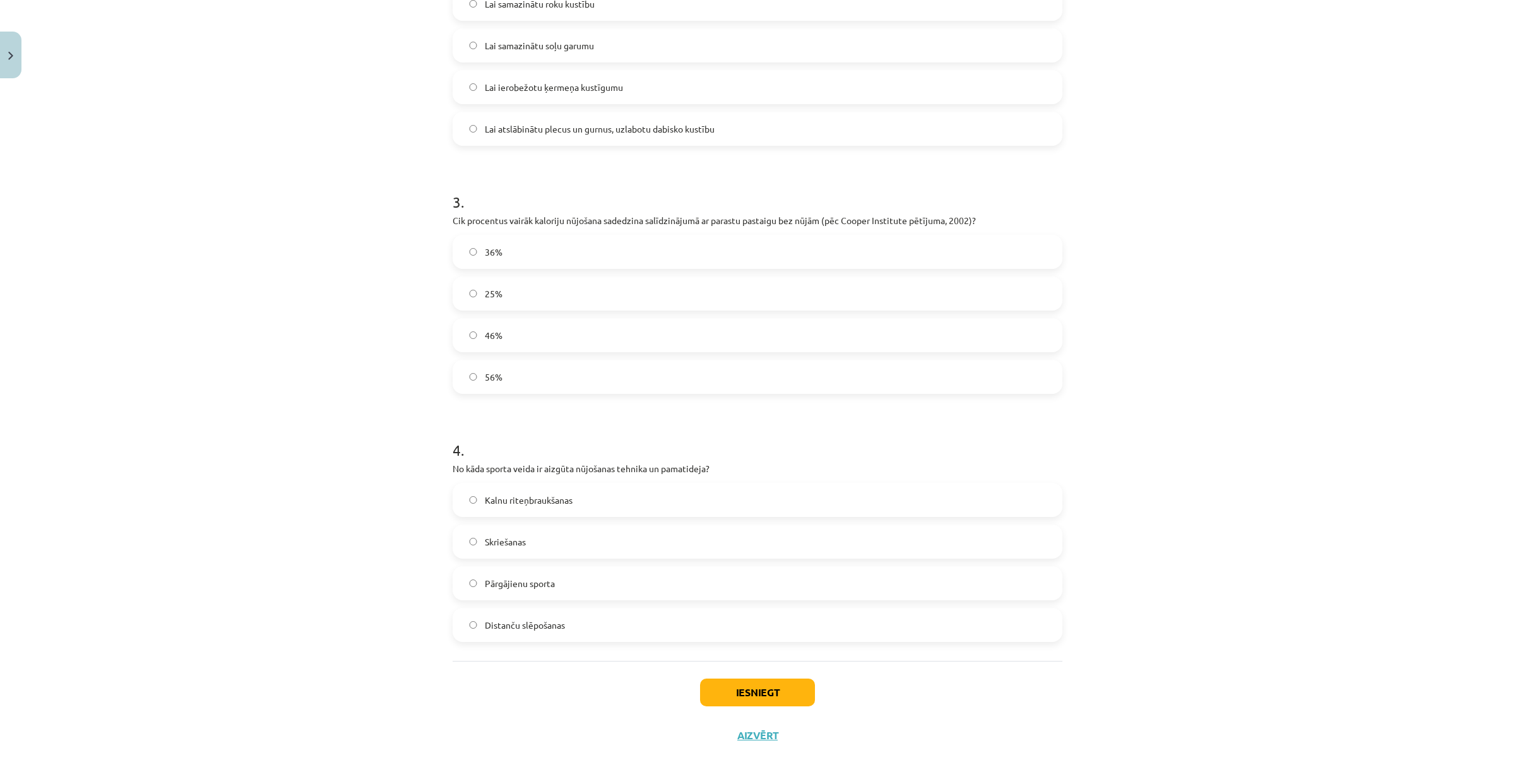
click at [518, 611] on label "Distanču slēpošanas" at bounding box center [757, 624] width 607 height 31
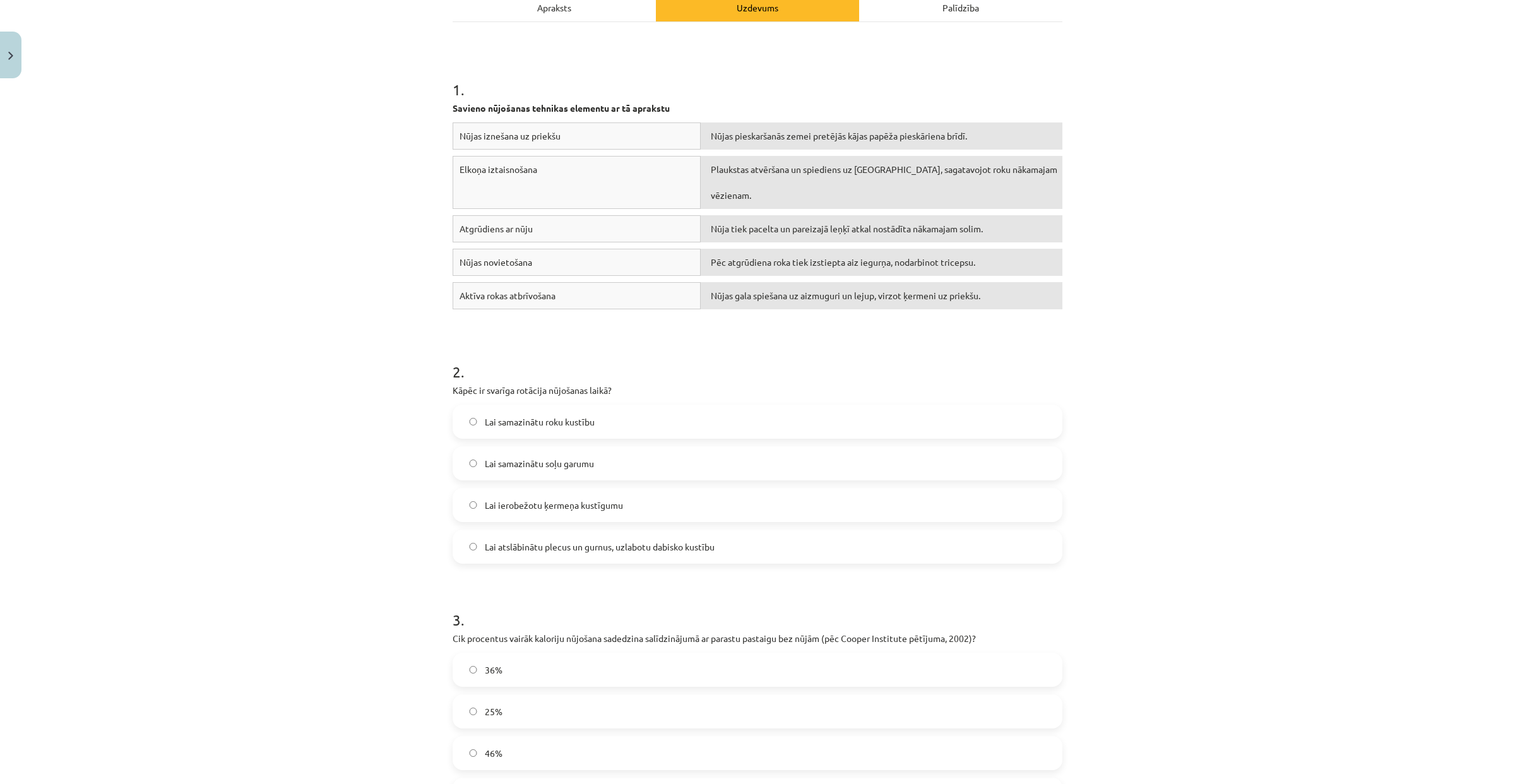
scroll to position [190, 0]
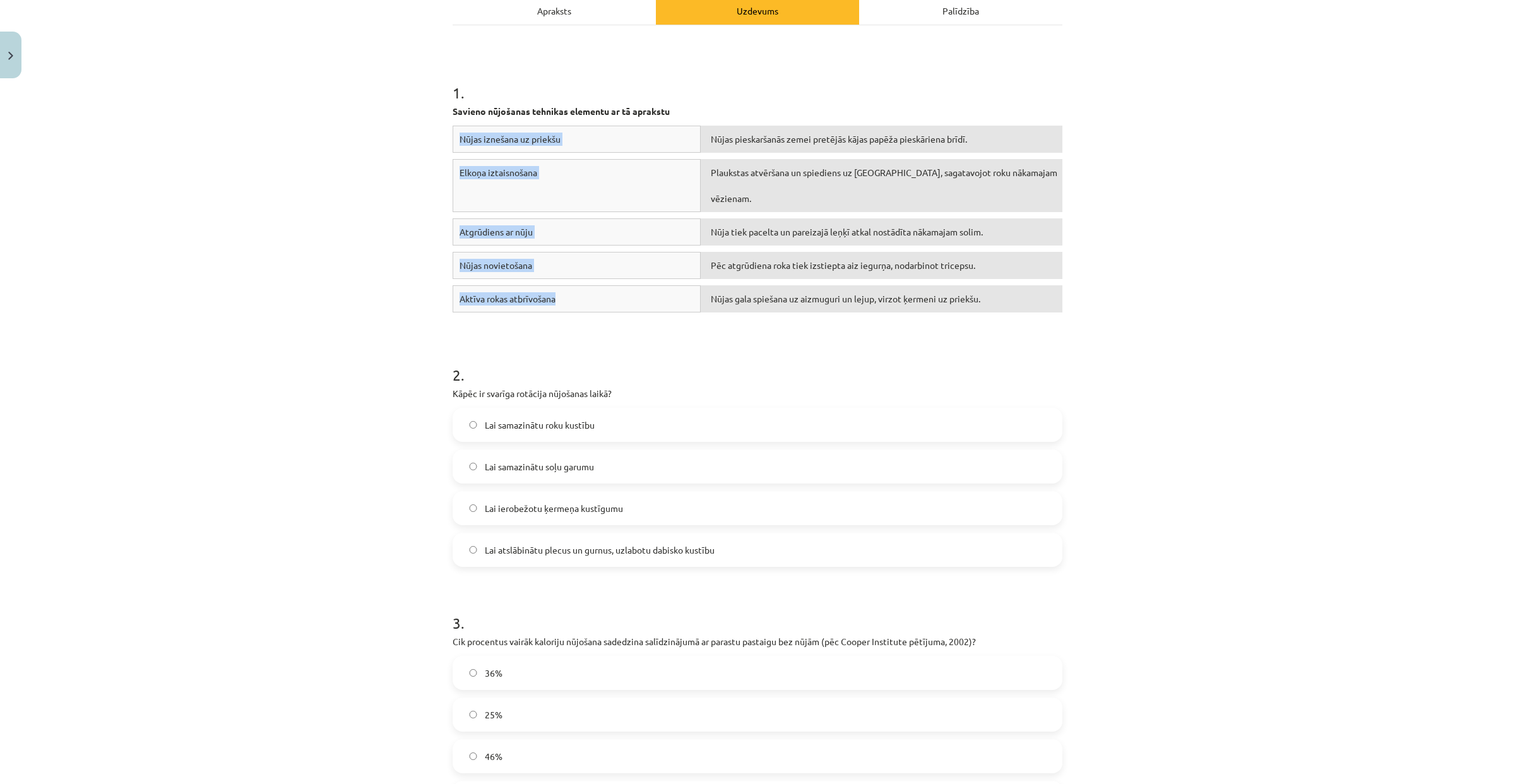
drag, startPoint x: 456, startPoint y: 136, endPoint x: 569, endPoint y: 305, distance: 203.3
click at [569, 305] on div "Nūjas iznešana uz priekšu Nūjas pieskaršanās zemei pretējās kājas papēža pieskā…" at bounding box center [757, 223] width 610 height 193
drag, startPoint x: 543, startPoint y: 336, endPoint x: 542, endPoint y: 325, distance: 11.0
click at [543, 336] on form "1 . Savieno nūjošanas tehnikas elementu ar tā aprakstu Nūjas iznešana uz priekš…" at bounding box center [757, 550] width 610 height 1026
drag, startPoint x: 447, startPoint y: 109, endPoint x: 632, endPoint y: 296, distance: 263.0
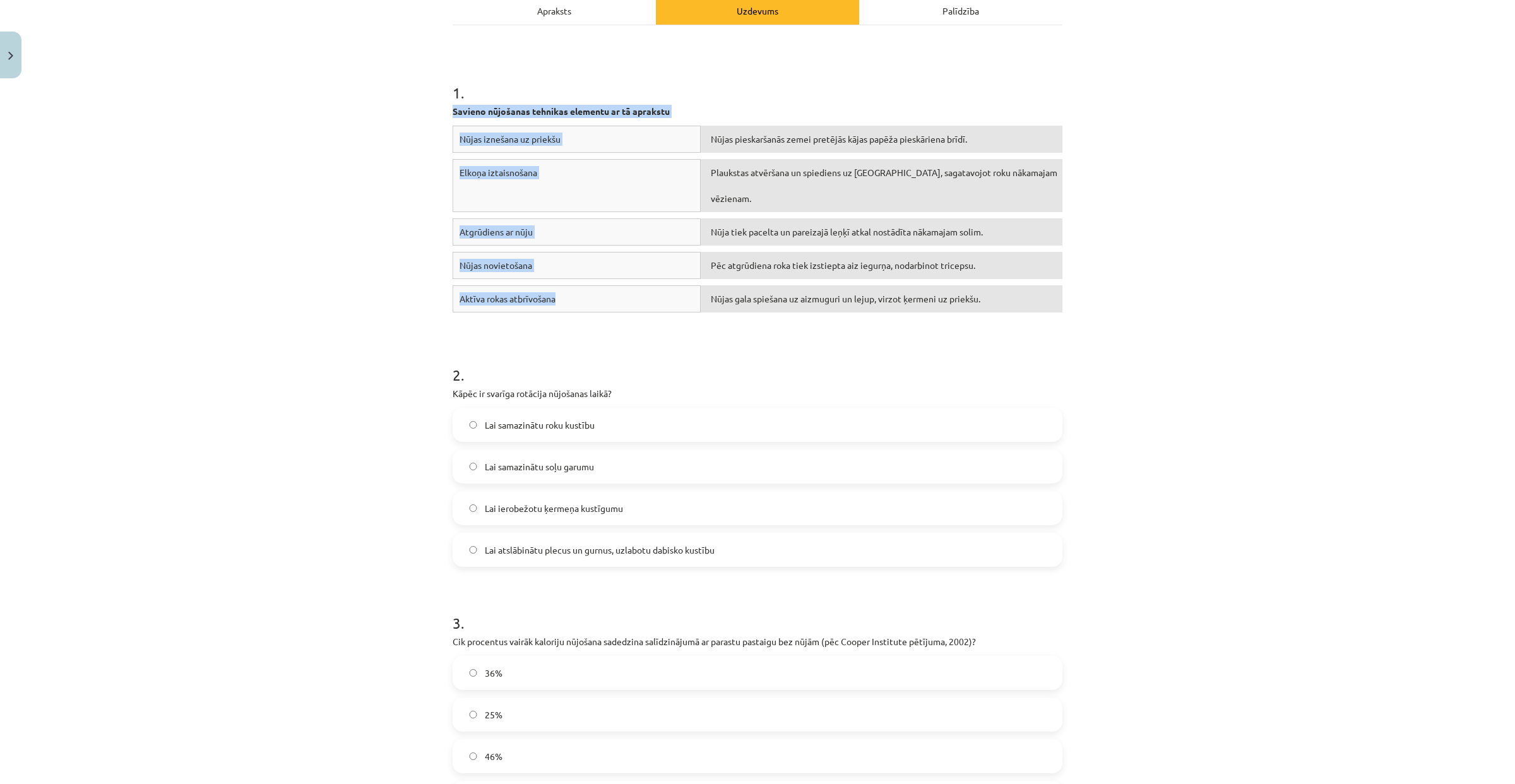
click at [632, 296] on div "1 . Savieno nūjošanas tehnikas elementu ar tā aprakstu Nūjas iznešana uz priekš…" at bounding box center [757, 177] width 610 height 282
copy div "Savieno nūjošanas tehnikas elementu ar tā aprakstu Nūjas iznešana uz priekšu Nū…"
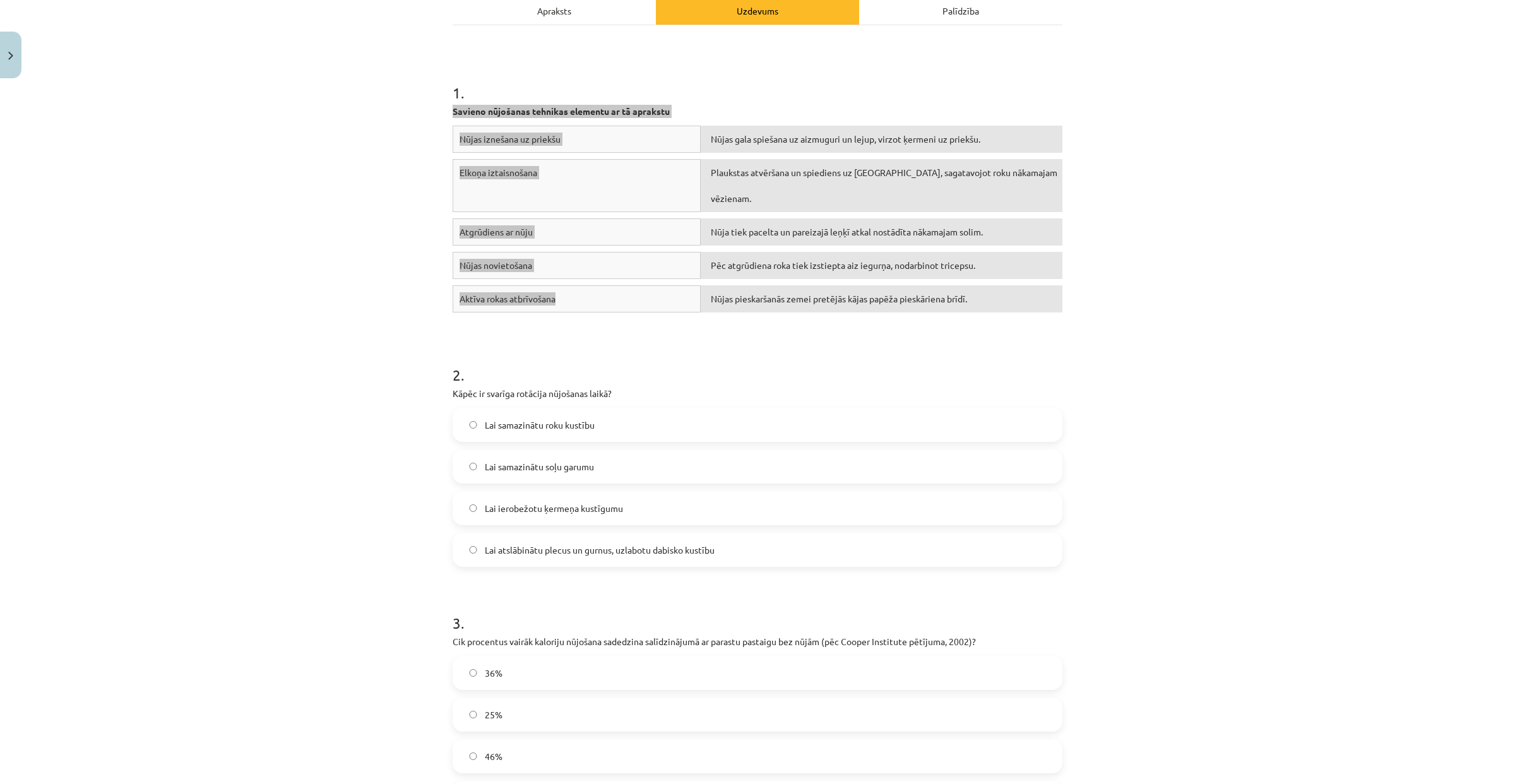
drag, startPoint x: 947, startPoint y: 274, endPoint x: 513, endPoint y: 1, distance: 512.7
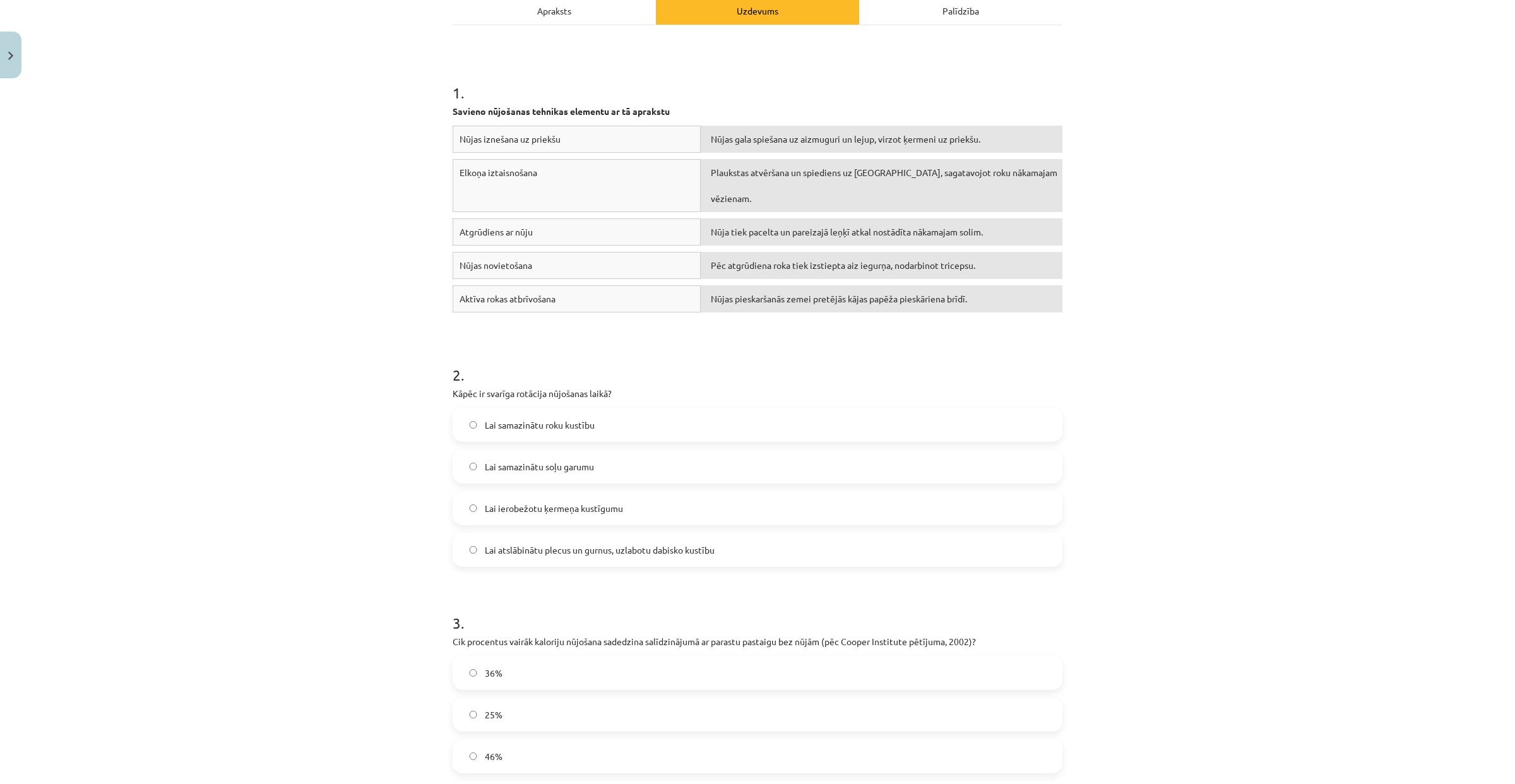
click at [874, 327] on form "1 . Savieno nūjošanas tehnikas elementu ar tā aprakstu Nūjas iznešana uz priekš…" at bounding box center [757, 550] width 610 height 1026
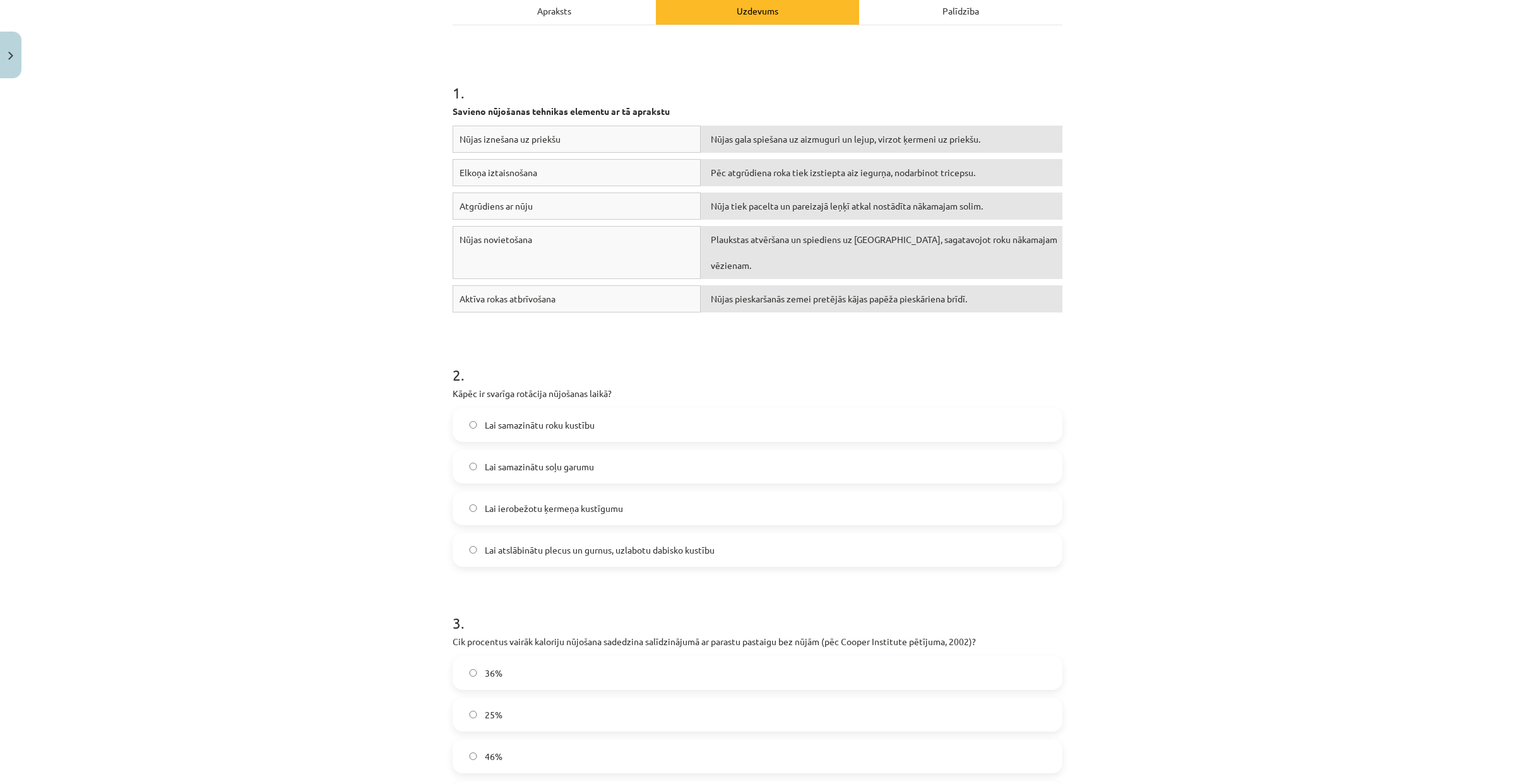
drag, startPoint x: 863, startPoint y: 238, endPoint x: 369, endPoint y: 2, distance: 547.5
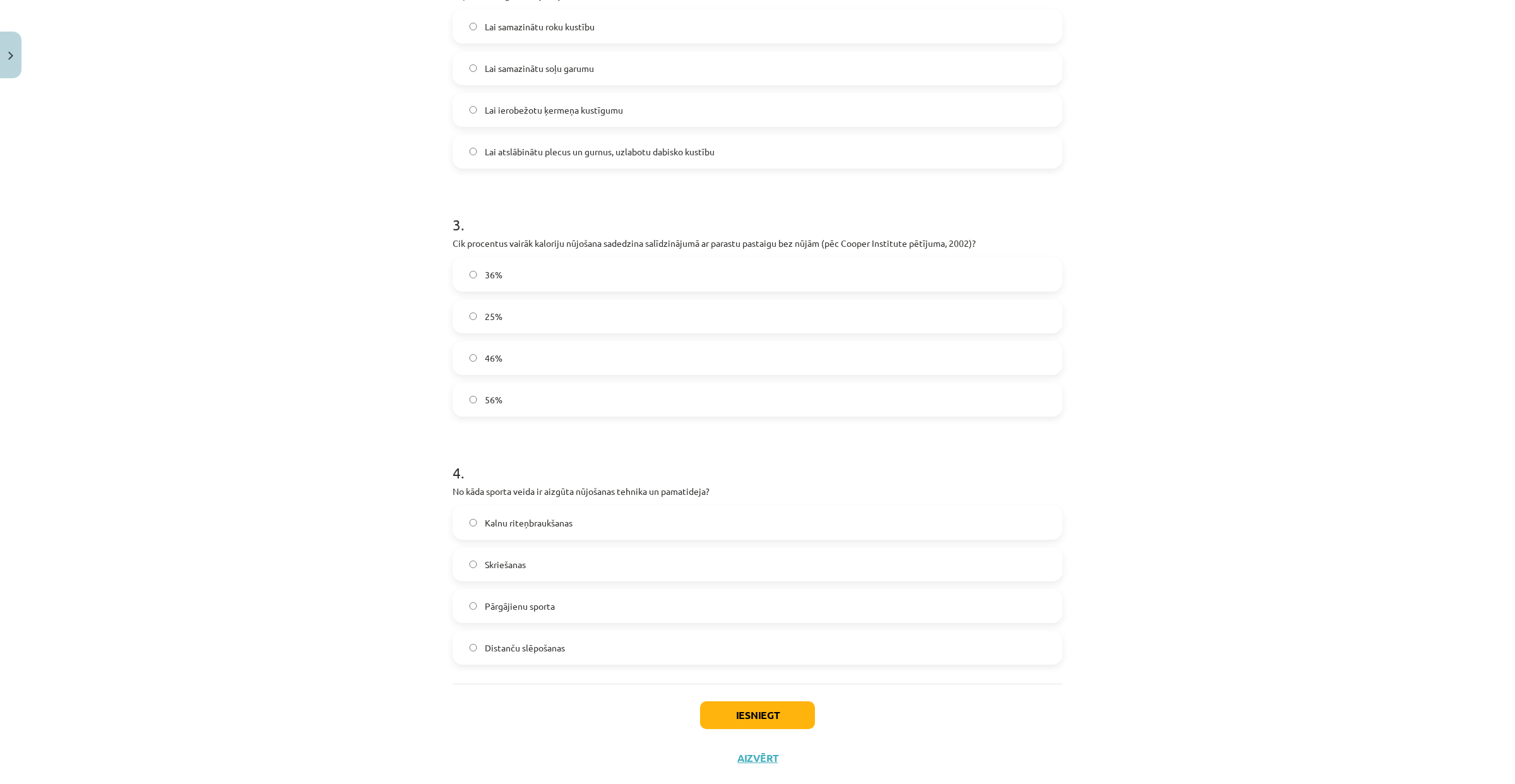
scroll to position [578, 0]
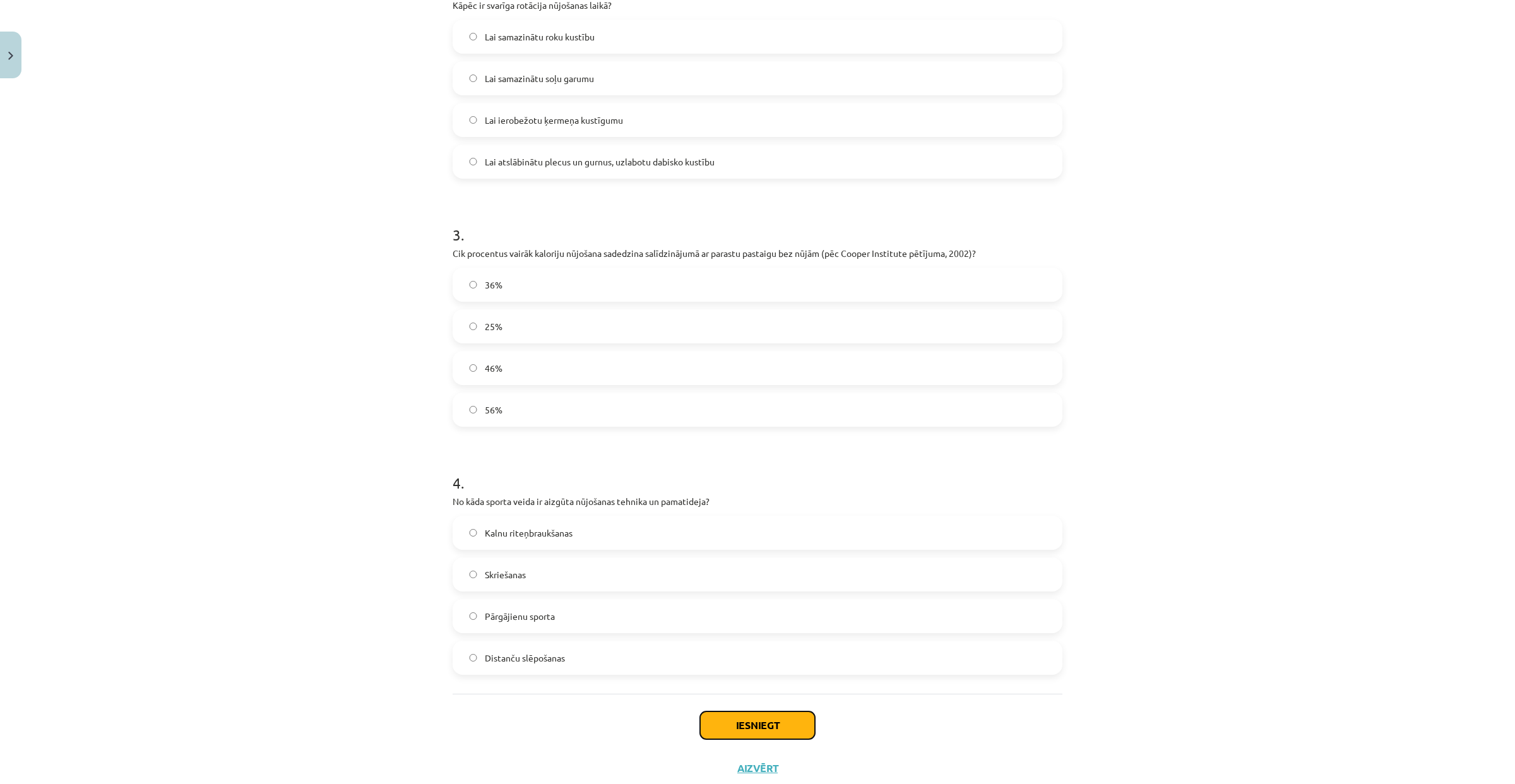
click at [730, 725] on button "Iesniegt" at bounding box center [757, 725] width 115 height 28
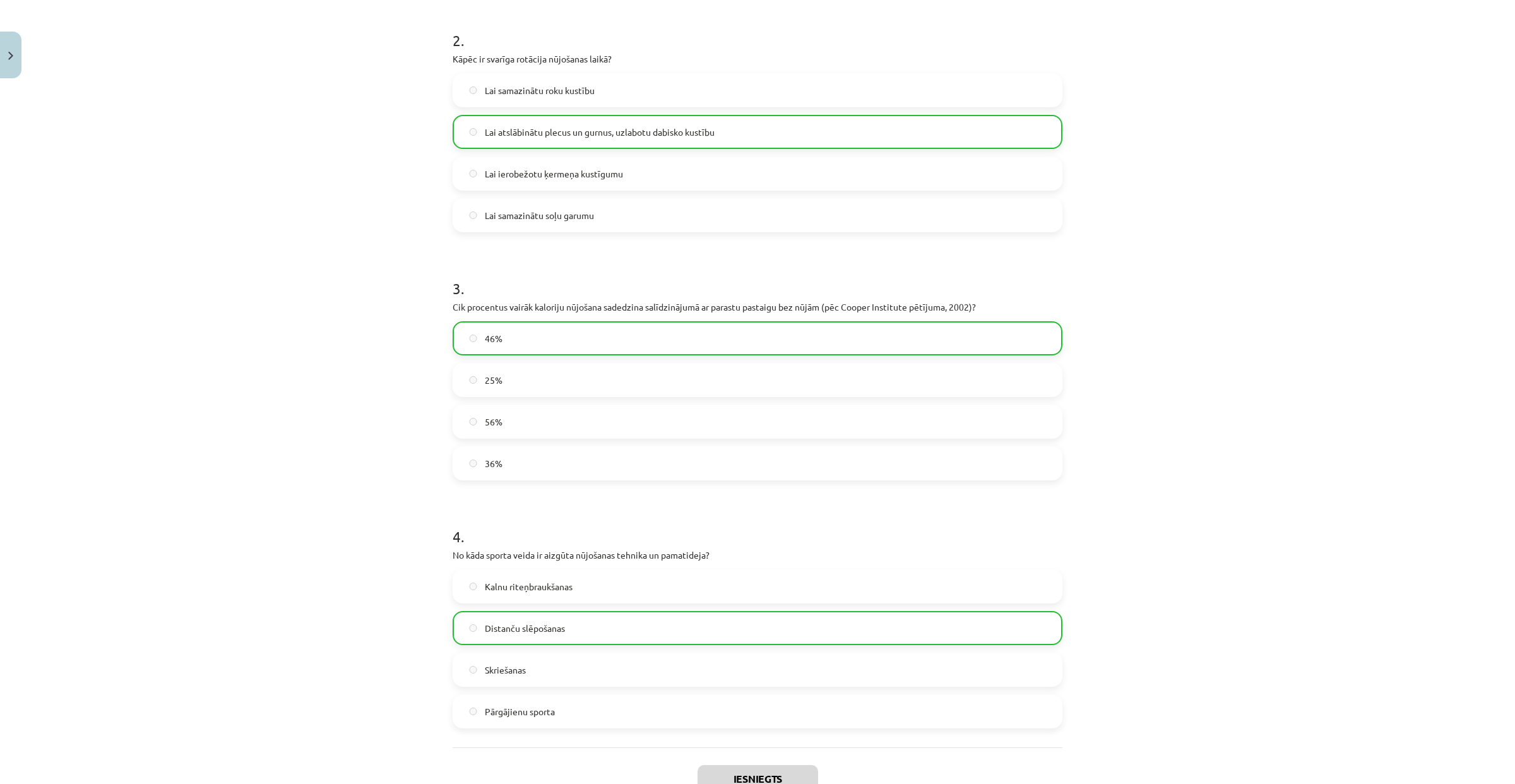
scroll to position [651, 0]
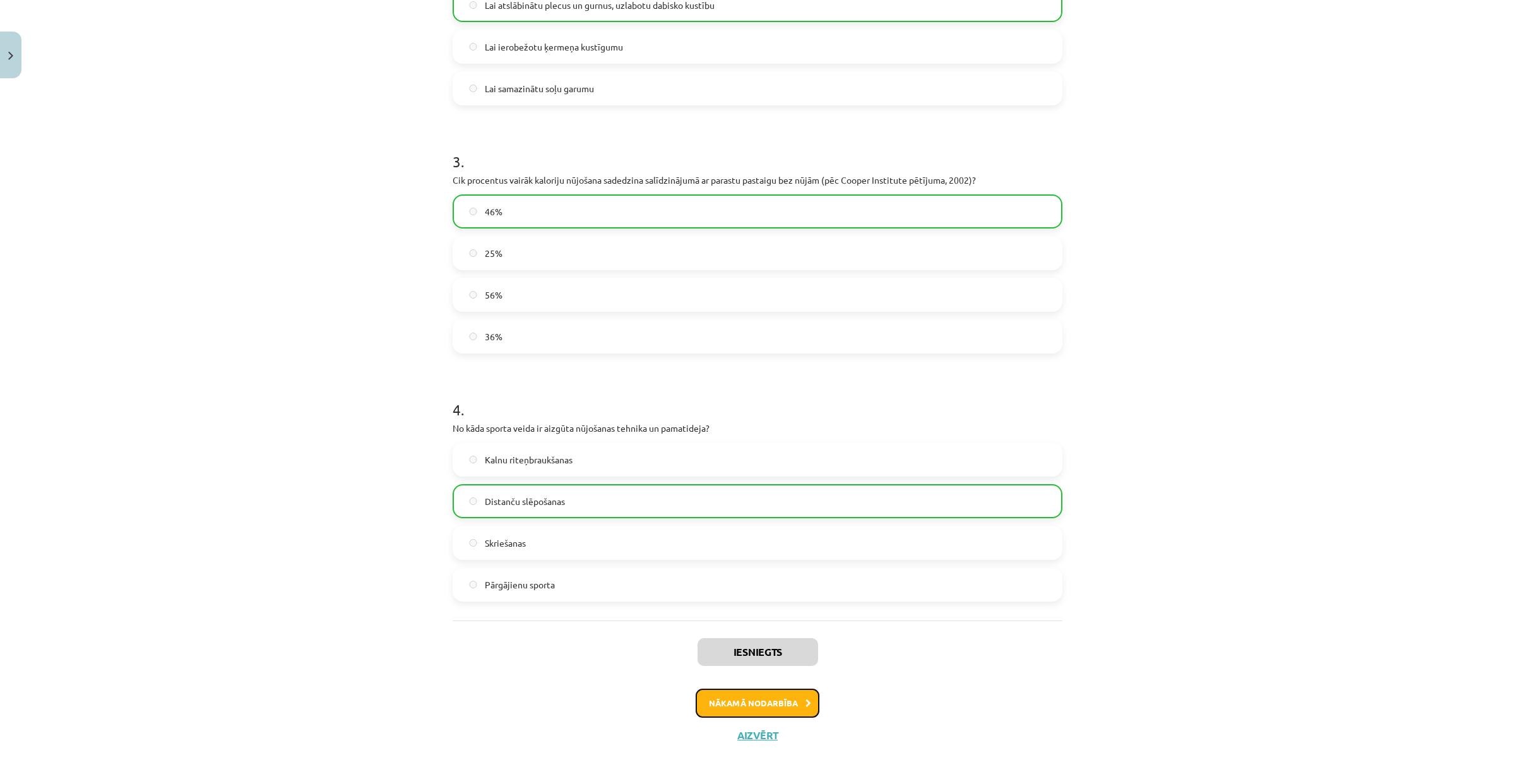
click at [715, 701] on button "Nākamā nodarbība" at bounding box center [757, 703] width 124 height 29
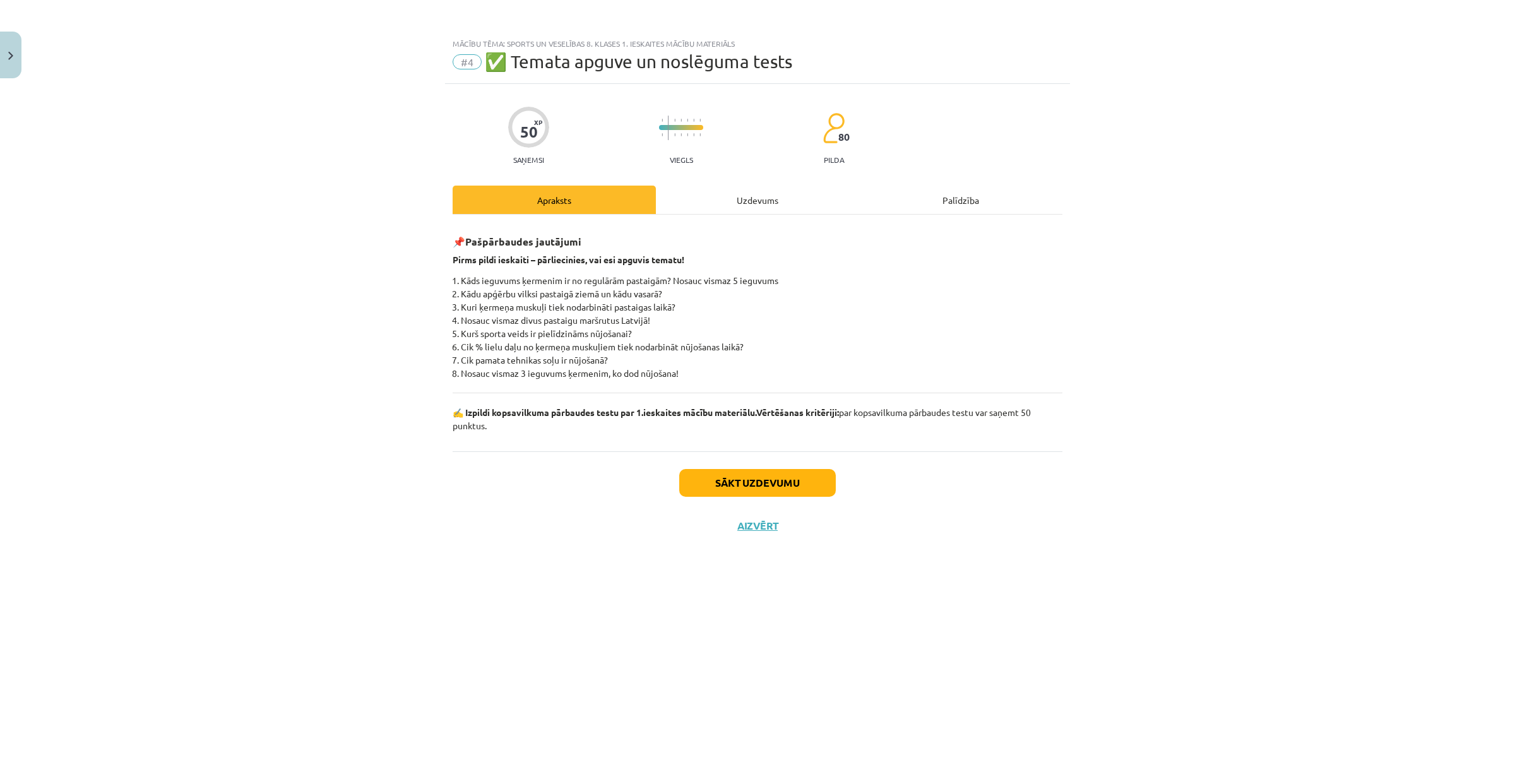
click at [689, 189] on div "Uzdevums" at bounding box center [758, 199] width 204 height 29
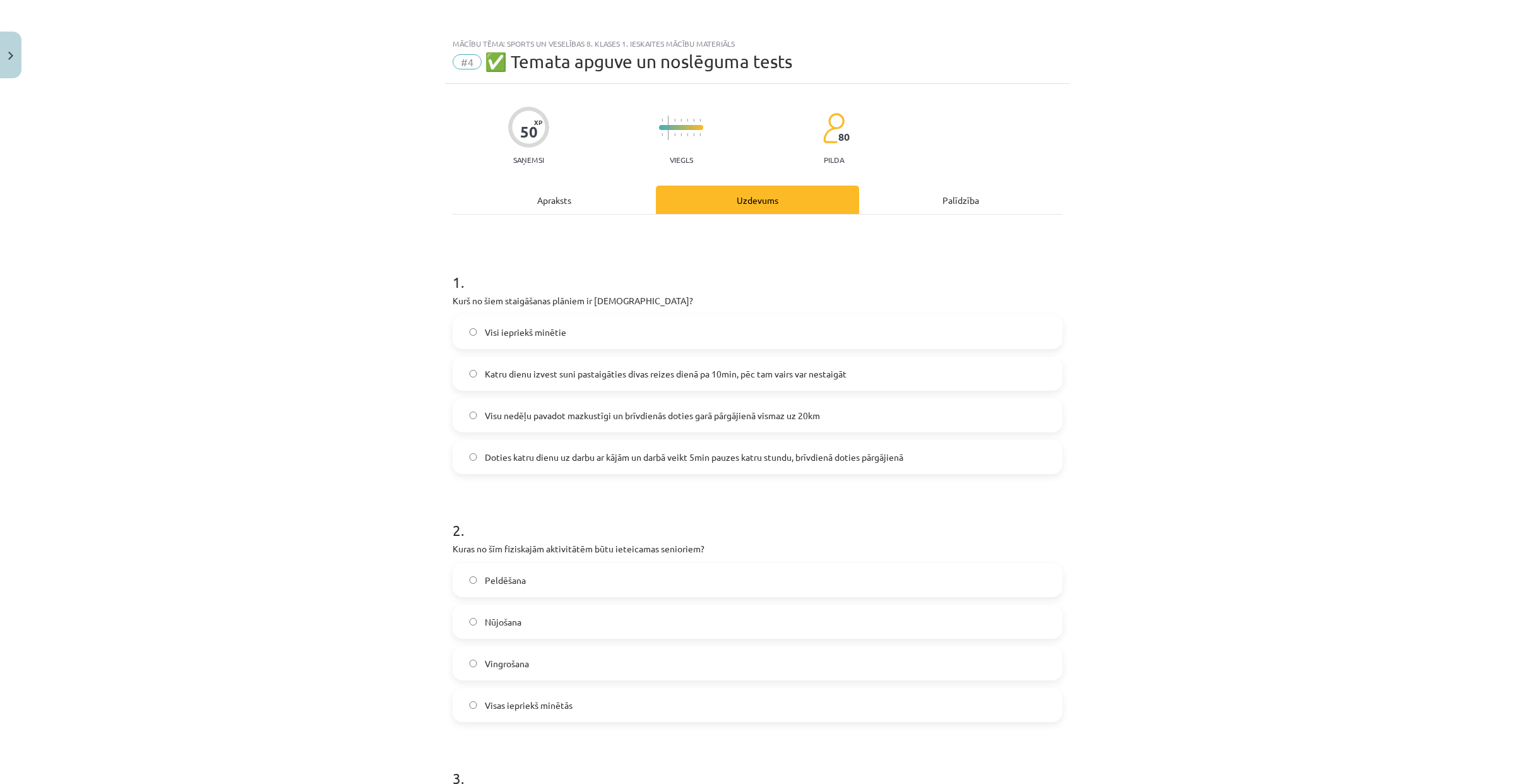
click at [665, 374] on span "Katru dienu izvest suni pastaigāties divas reizes dienā pa 10min, pēc tam vairs…" at bounding box center [666, 374] width 362 height 13
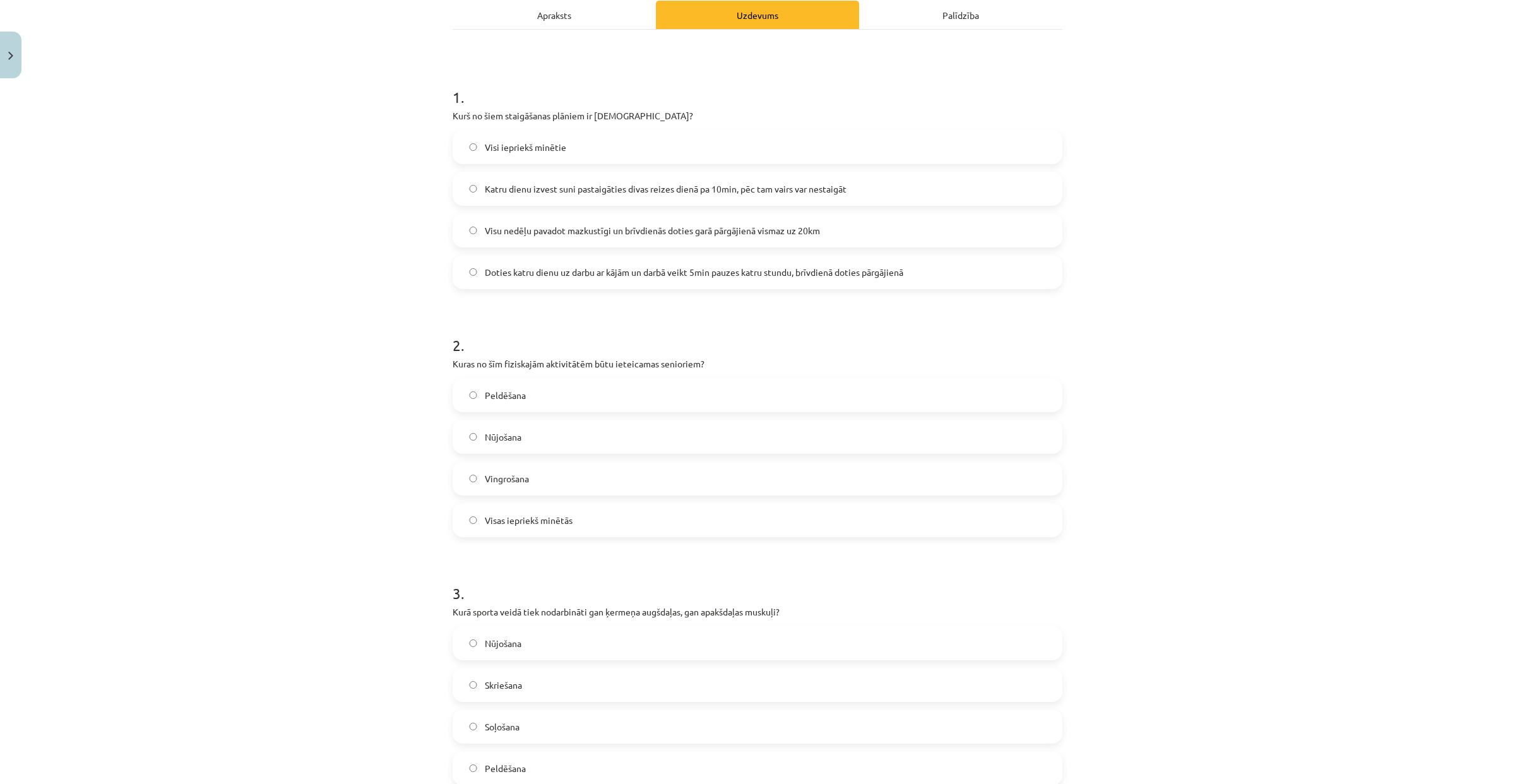
scroll to position [188, 0]
click at [613, 438] on label "Nūjošana" at bounding box center [757, 433] width 607 height 31
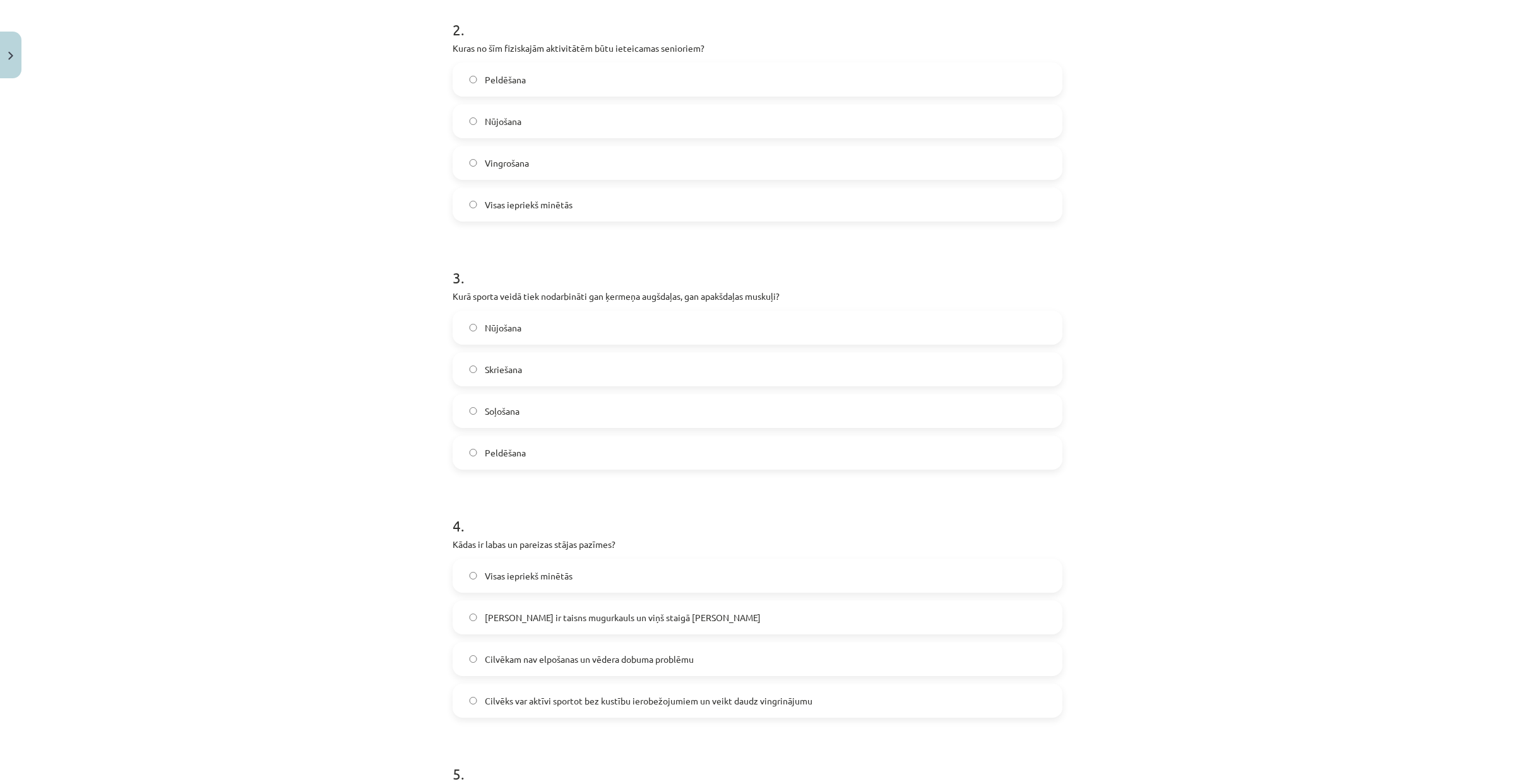
scroll to position [501, 0]
click at [600, 323] on label "Nūjošana" at bounding box center [757, 326] width 607 height 31
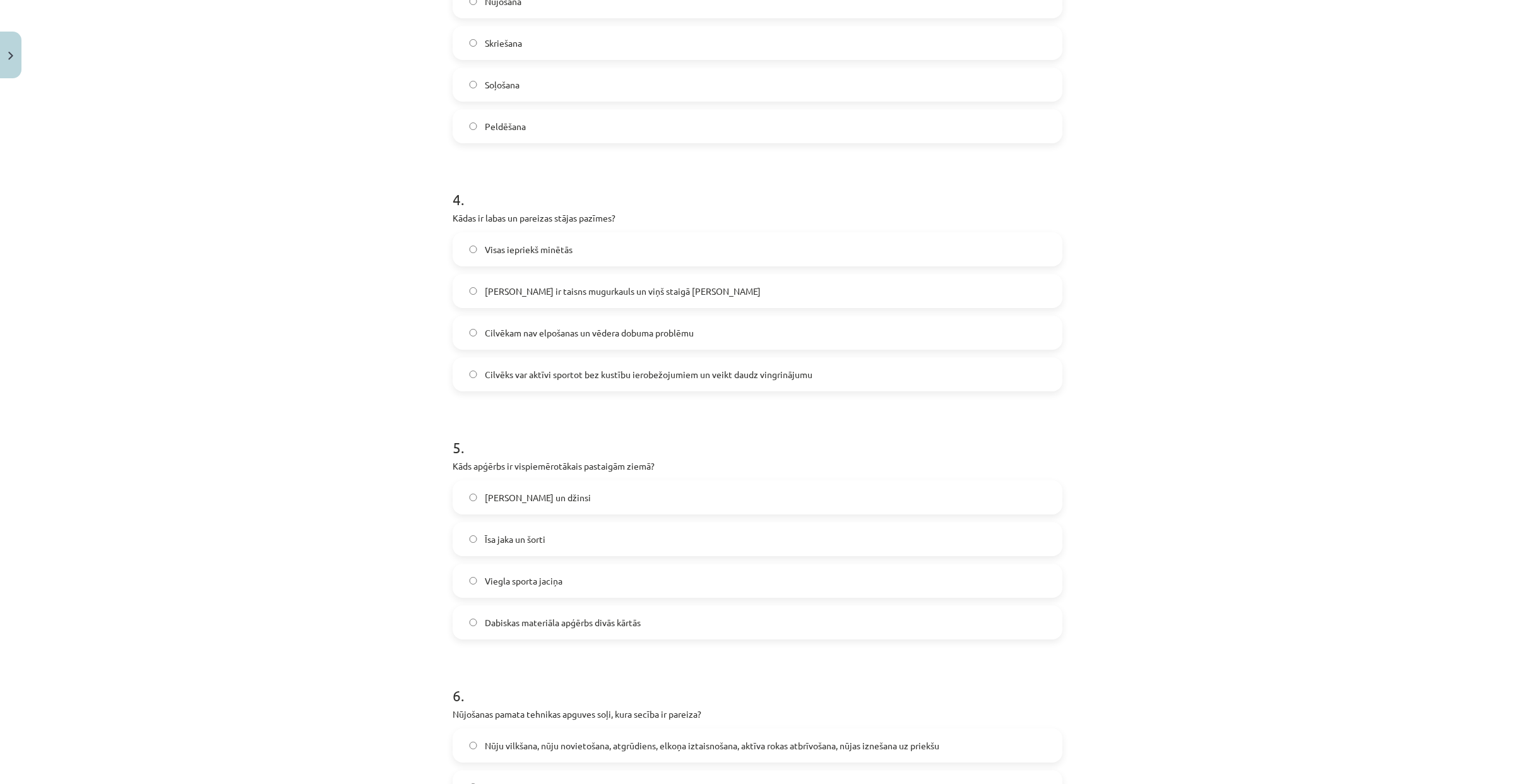
scroll to position [824, 0]
click at [547, 388] on label "Cilvēks var aktīvi sportot bez kustību ierobežojumiem un veikt daudz vingrināju…" at bounding box center [757, 377] width 607 height 31
click at [510, 252] on span "Visas iepriekš minētās" at bounding box center [529, 253] width 88 height 13
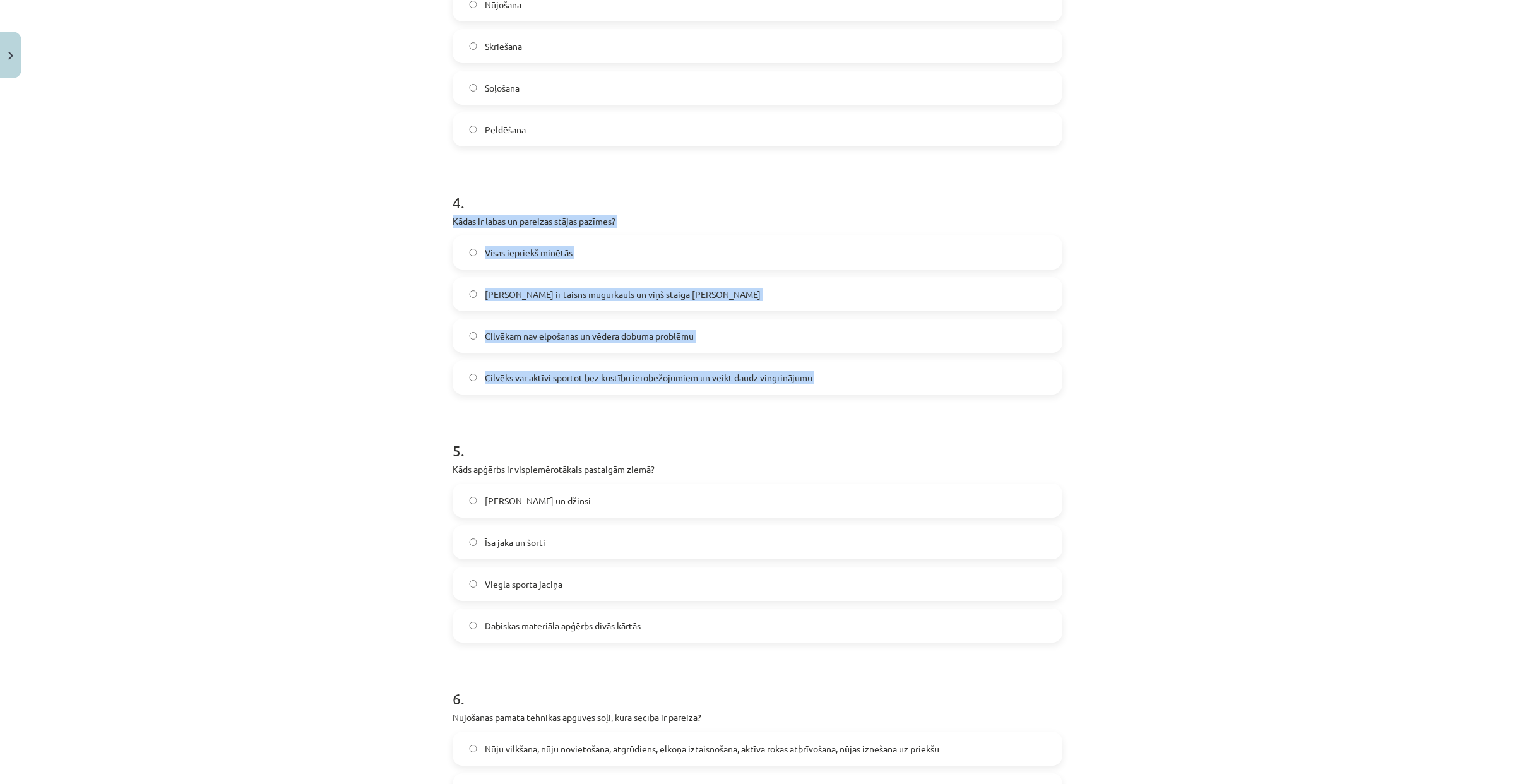
drag, startPoint x: 446, startPoint y: 220, endPoint x: 764, endPoint y: 424, distance: 377.8
click at [764, 425] on form "1 . Kurš no šiem staigāšanas plāniem ir pareizāks? Visi iepriekš minētie Katru …" at bounding box center [757, 654] width 610 height 2454
copy div "Kādas ir labas un pareizas stājas pazīmes? Visas iepriekš minētās Cilvēkam ir t…"
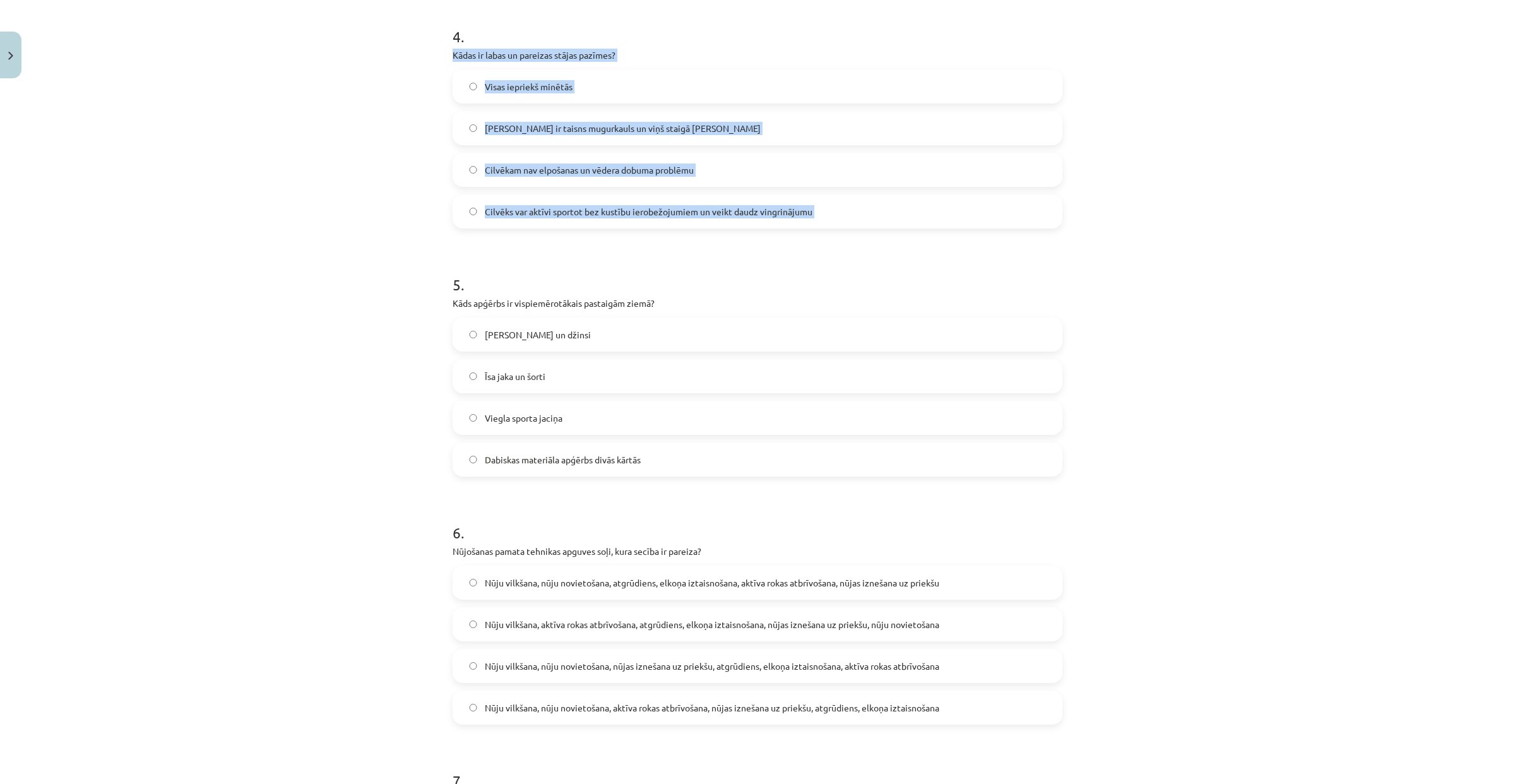
scroll to position [995, 0]
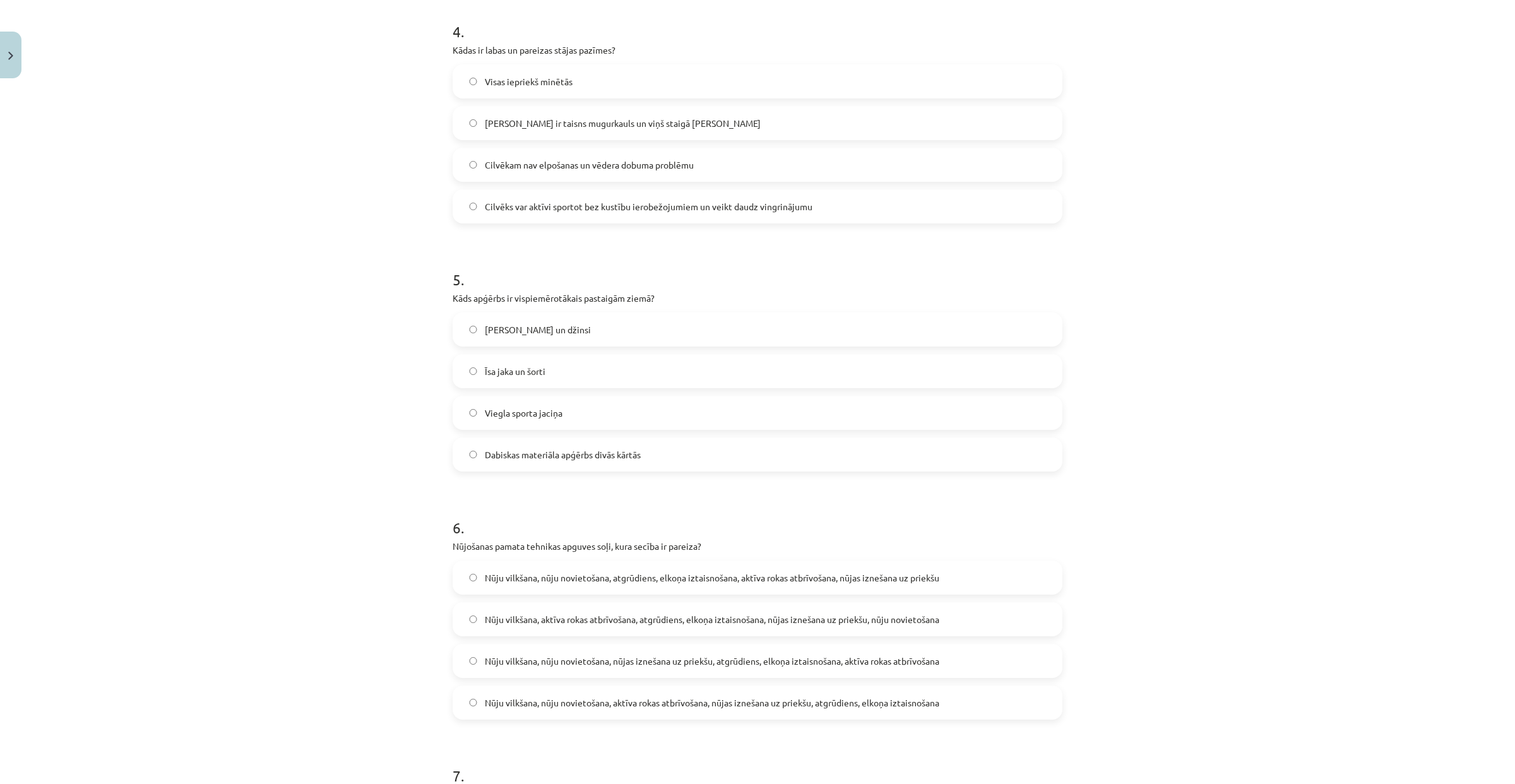
click at [649, 455] on label "Dabiskas materiāla apģērbs divās kārtās" at bounding box center [757, 454] width 607 height 31
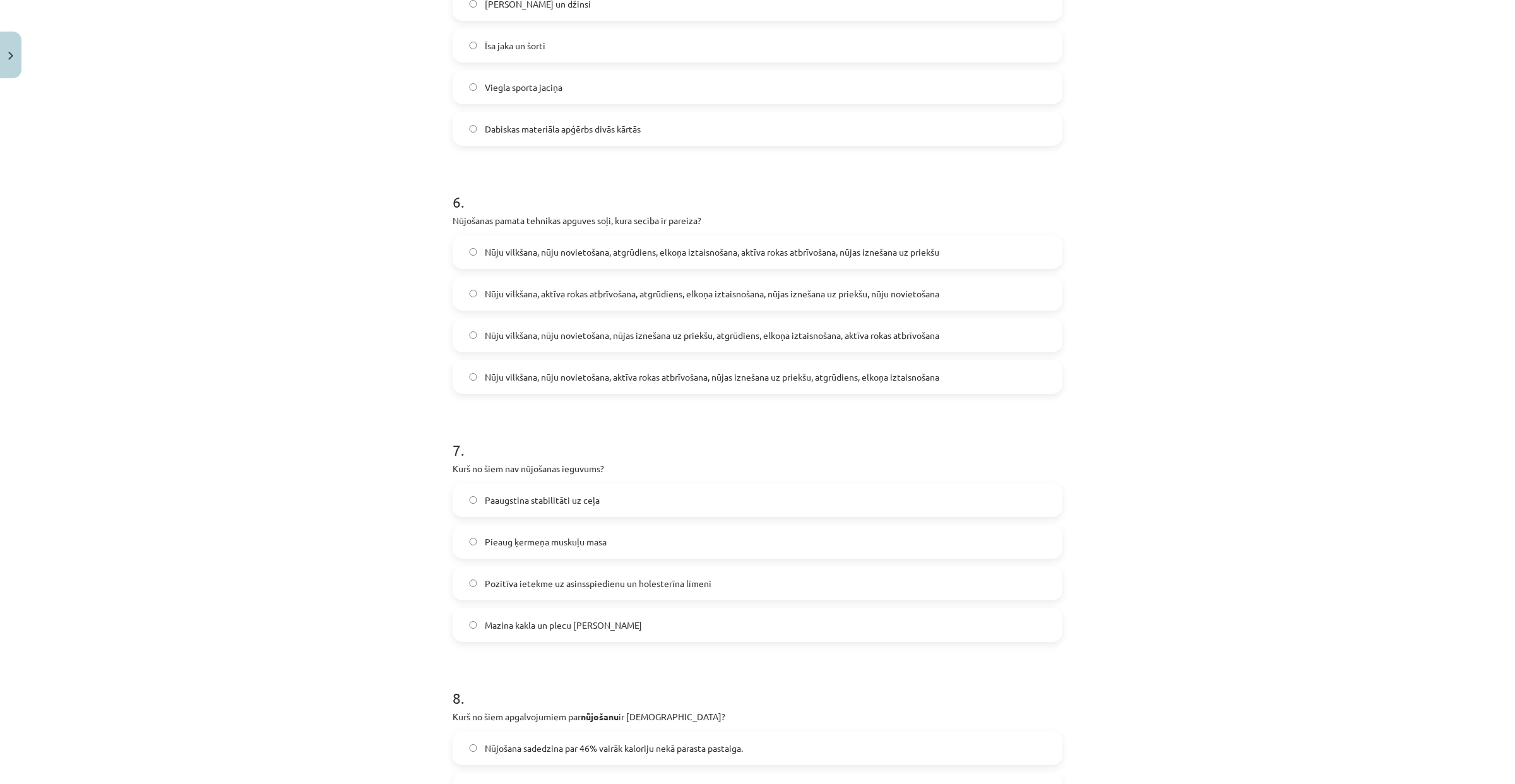
scroll to position [1317, 0]
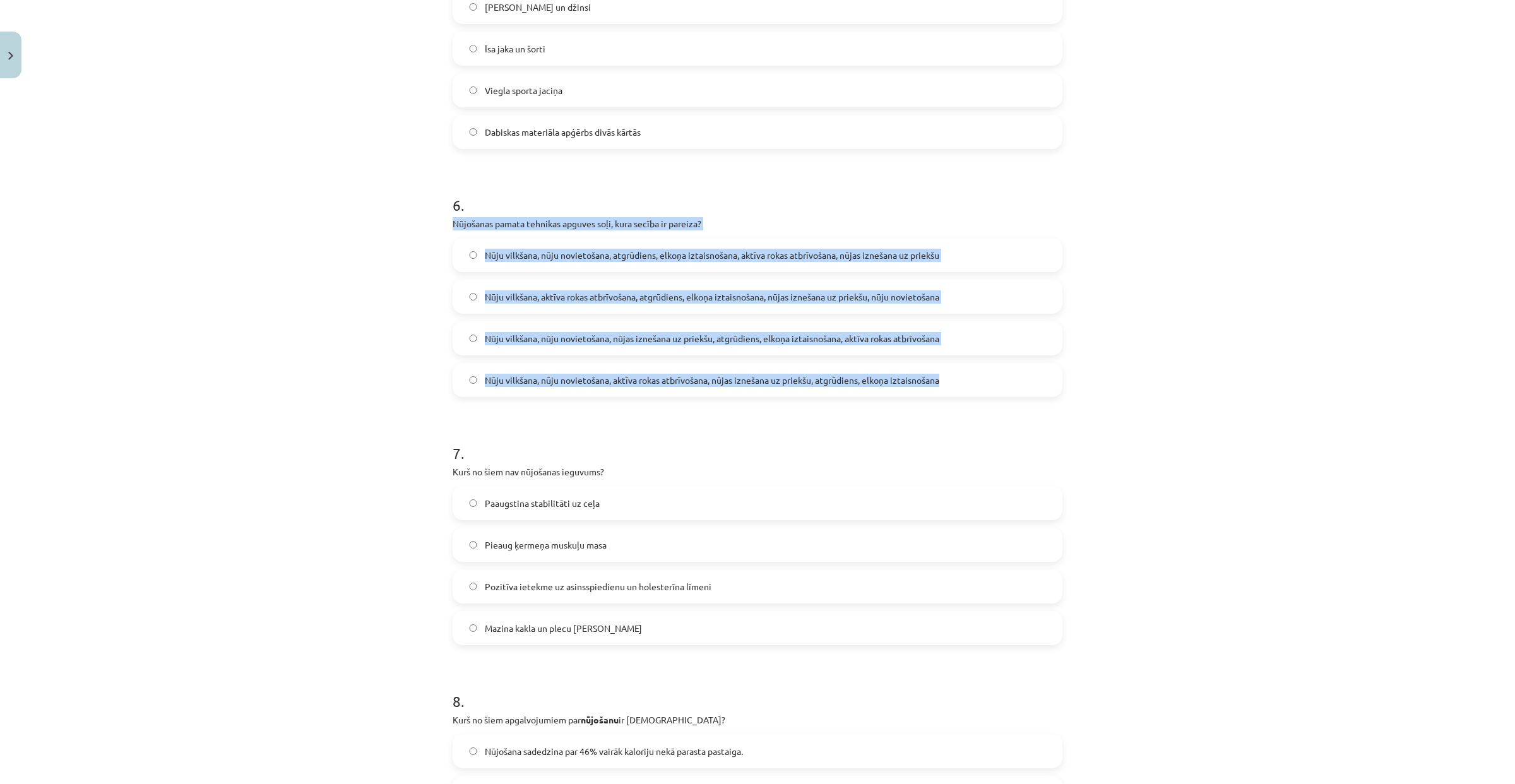
drag, startPoint x: 448, startPoint y: 218, endPoint x: 976, endPoint y: 392, distance: 555.9
click at [976, 392] on div "6 . Nūjošanas pamata tehnikas apguves soļi, kura secība ir pareiza? Nūju vilkša…" at bounding box center [757, 285] width 610 height 223
copy div "Nūjošanas pamata tehnikas apguves soļi, kura secība ir pareiza? Nūju vilkšana, …"
click at [460, 341] on label "Nūju vilkšana, nūju novietošana, nūjas iznešana uz priekšu, atgrūdiens, elkoņa …" at bounding box center [757, 338] width 607 height 31
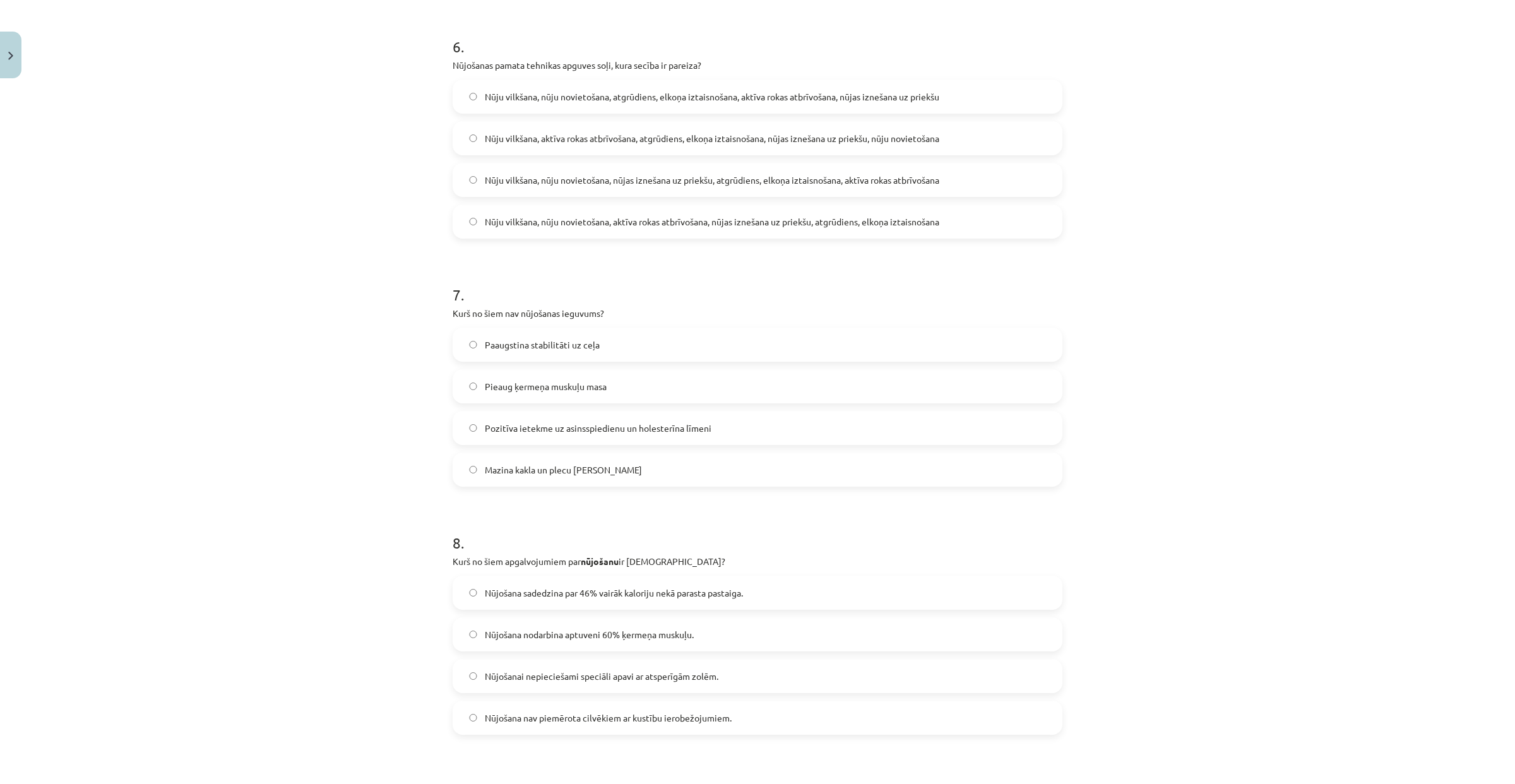
scroll to position [1624, 0]
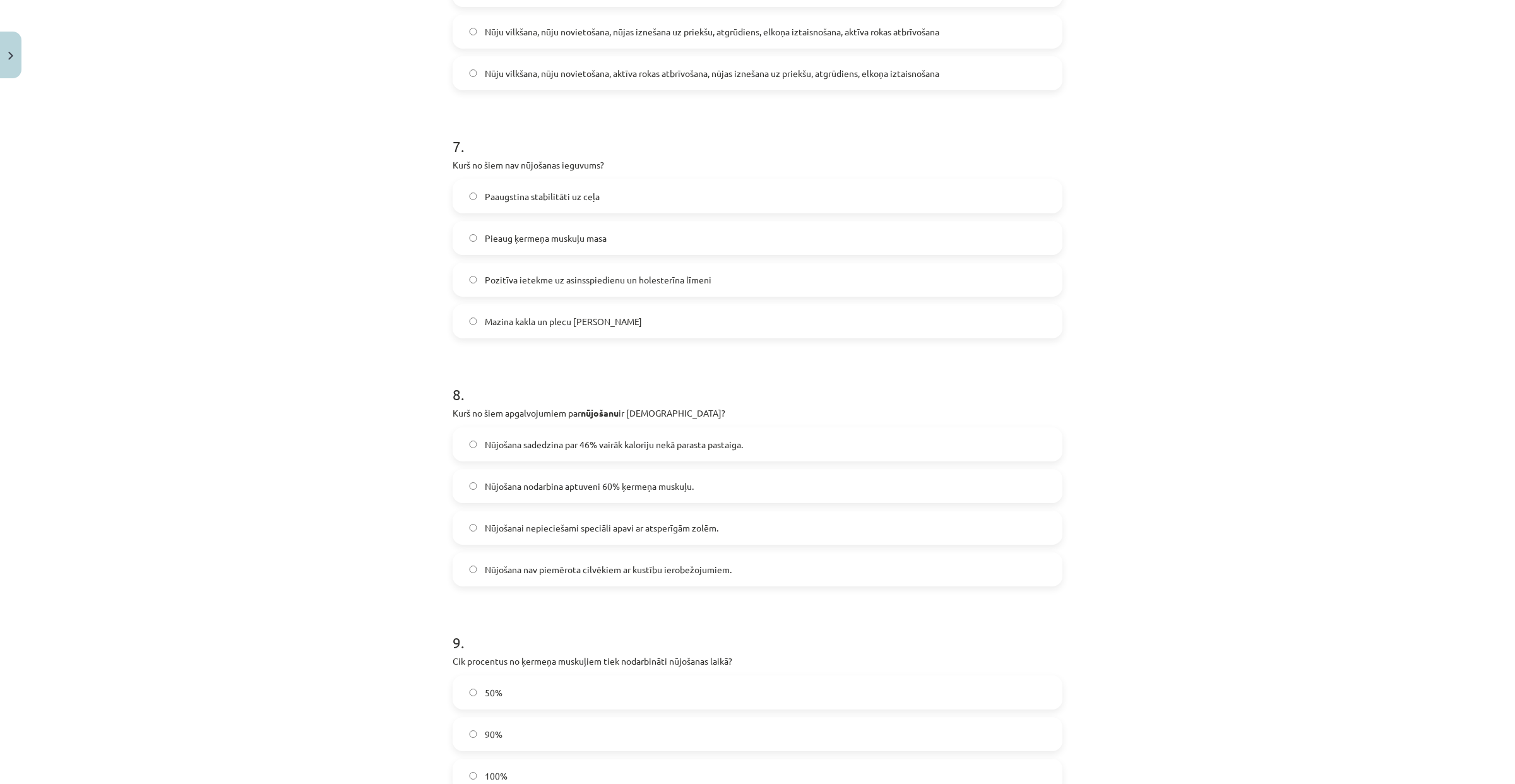
click at [463, 332] on label "Mazina kakla un plecu joslas saspringumu" at bounding box center [757, 321] width 607 height 31
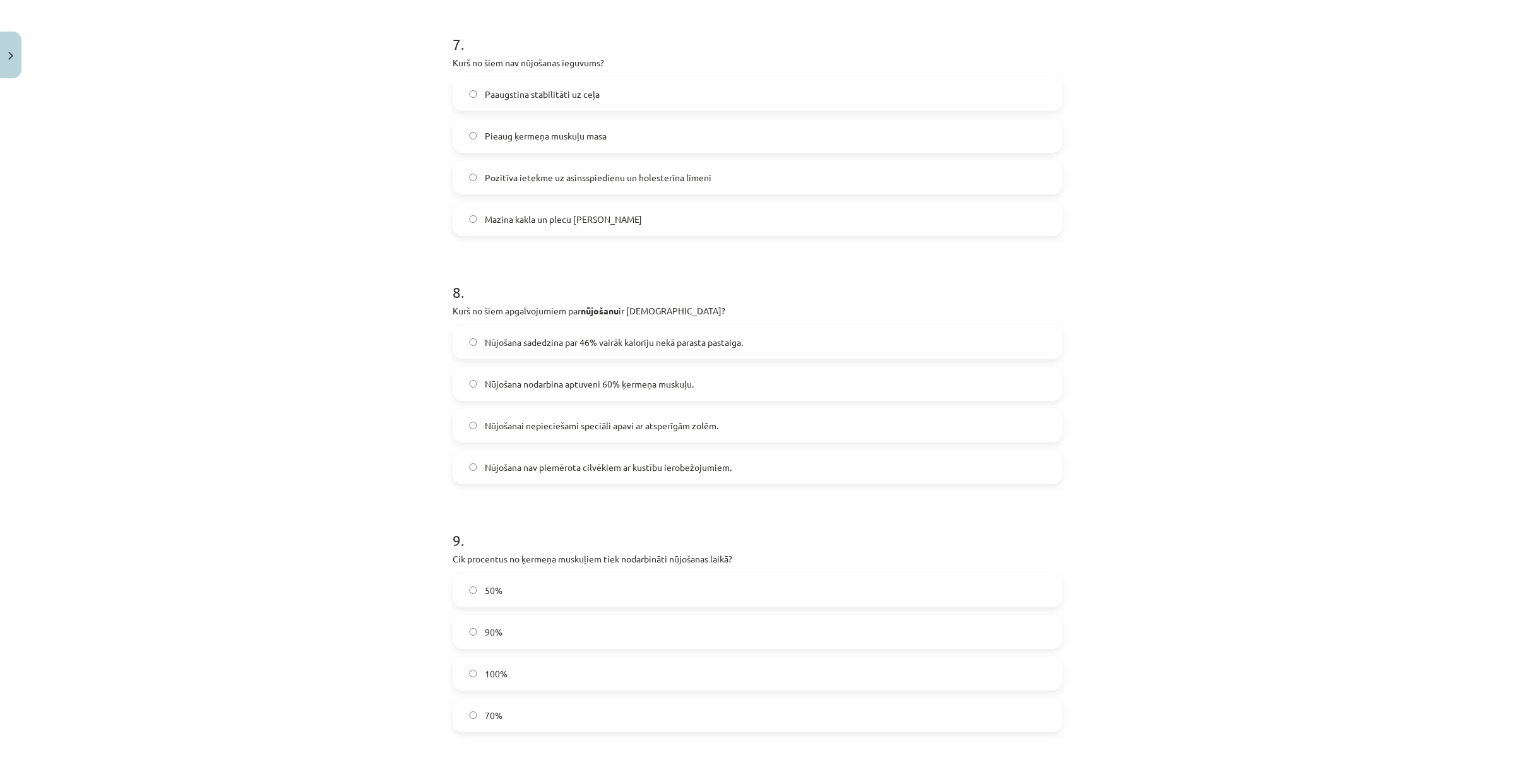
scroll to position [1808, 0]
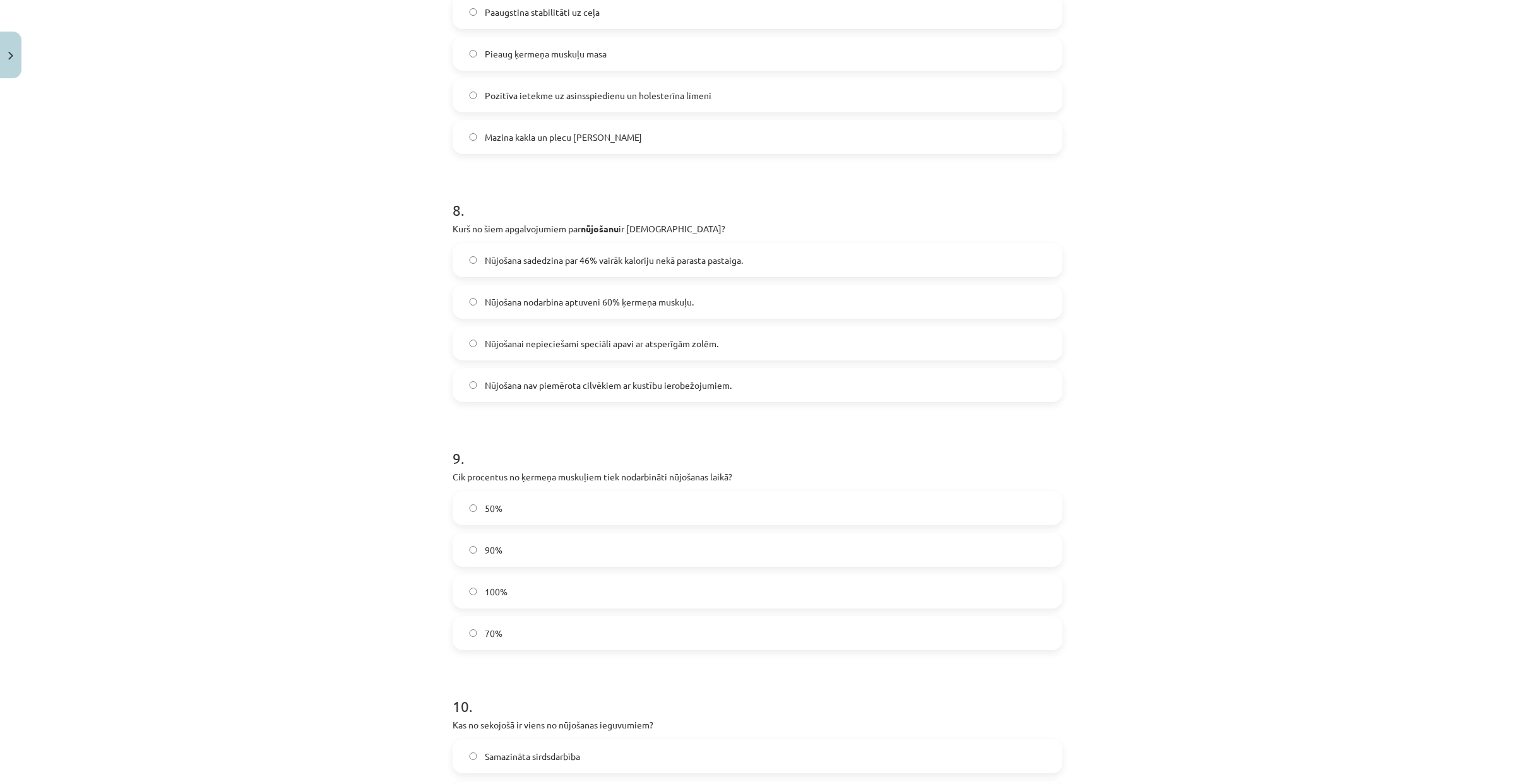
click at [515, 254] on span "Nūjošana sadedzina par 46% vairāk kaloriju nekā parasta pastaiga." at bounding box center [614, 261] width 258 height 13
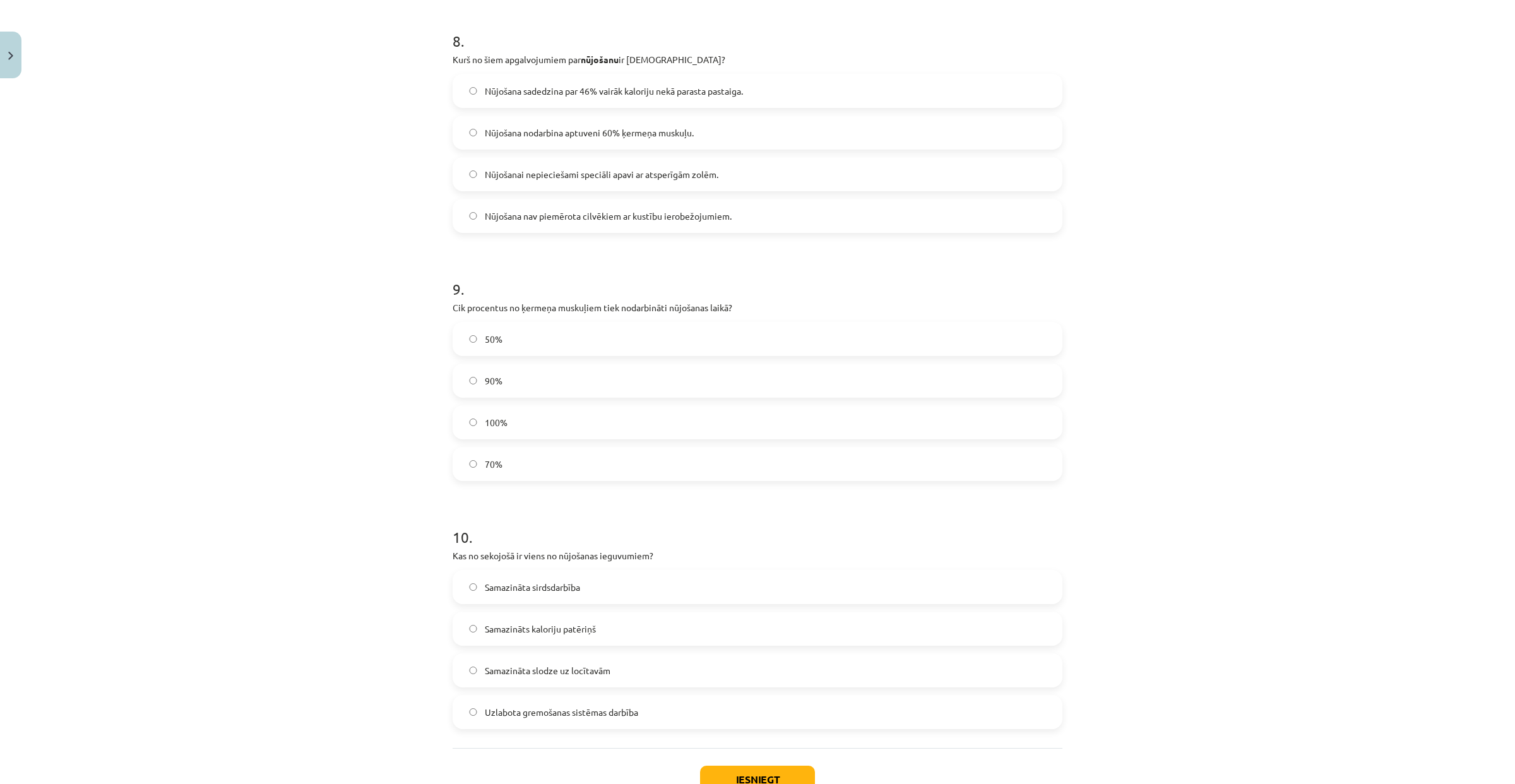
scroll to position [1979, 0]
click at [494, 375] on span "90%" at bounding box center [494, 379] width 18 height 13
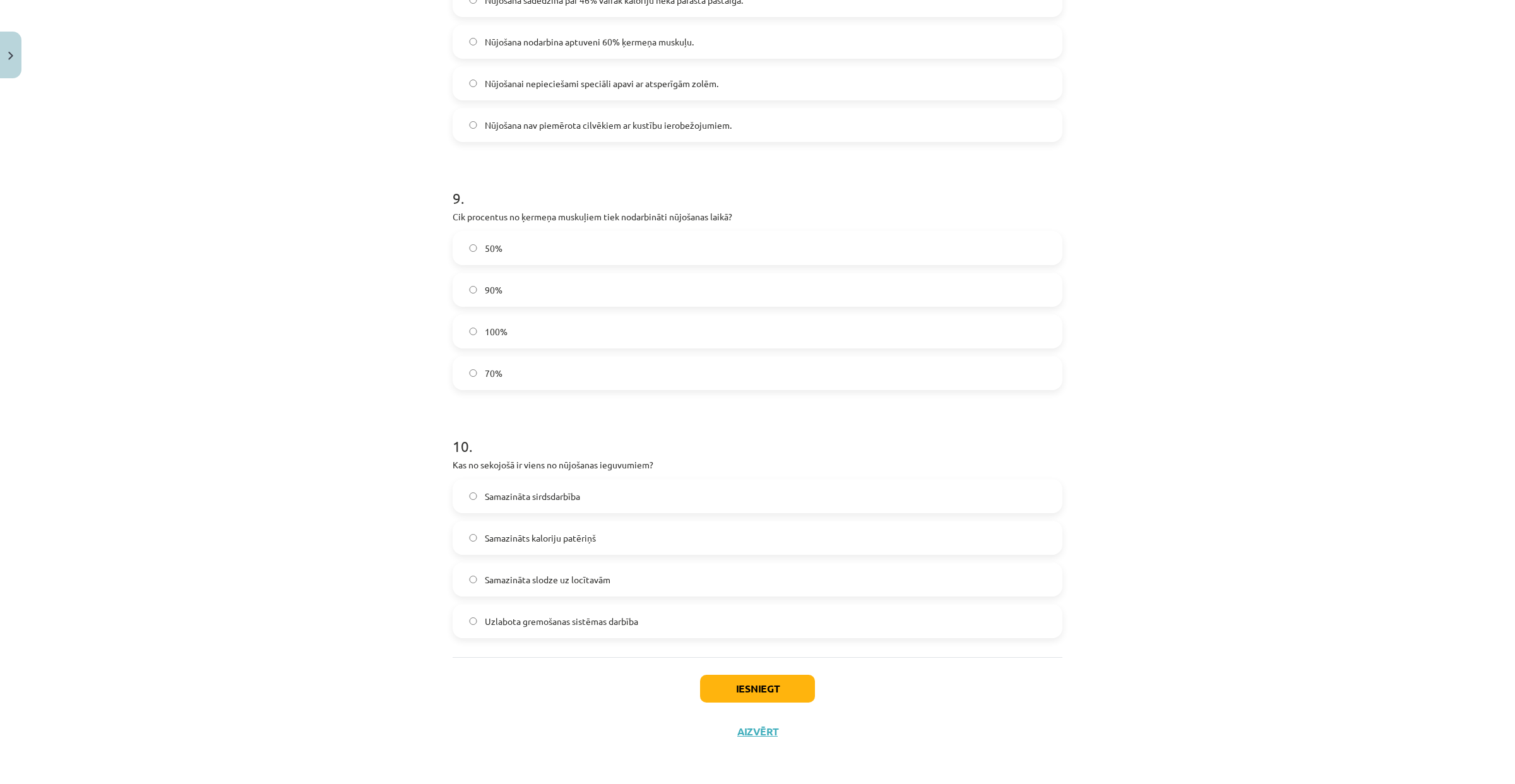
click at [587, 574] on span "Samazināta slodze uz locītavām" at bounding box center [548, 580] width 126 height 13
click at [712, 681] on button "Iesniegt" at bounding box center [757, 689] width 115 height 28
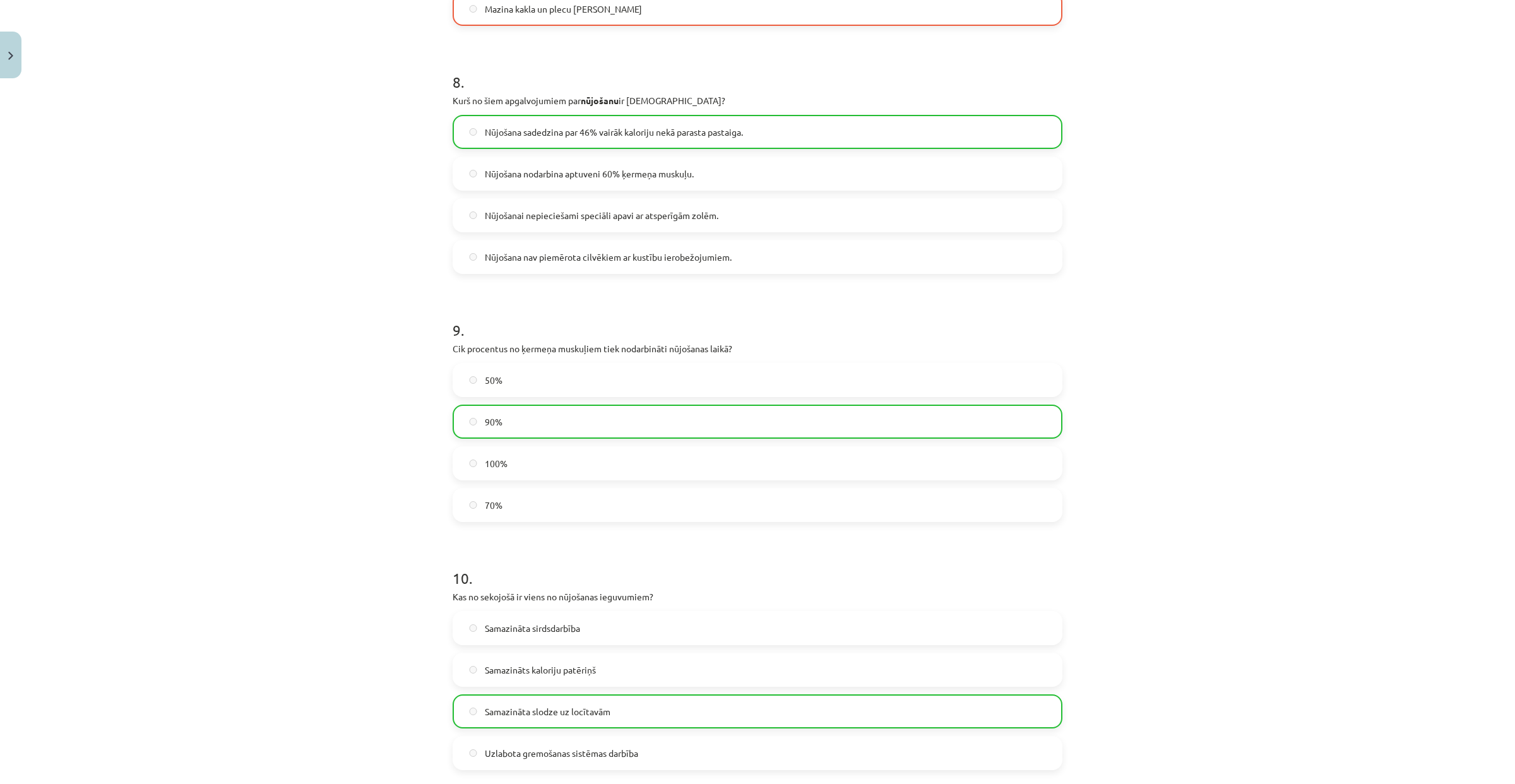
scroll to position [2108, 0]
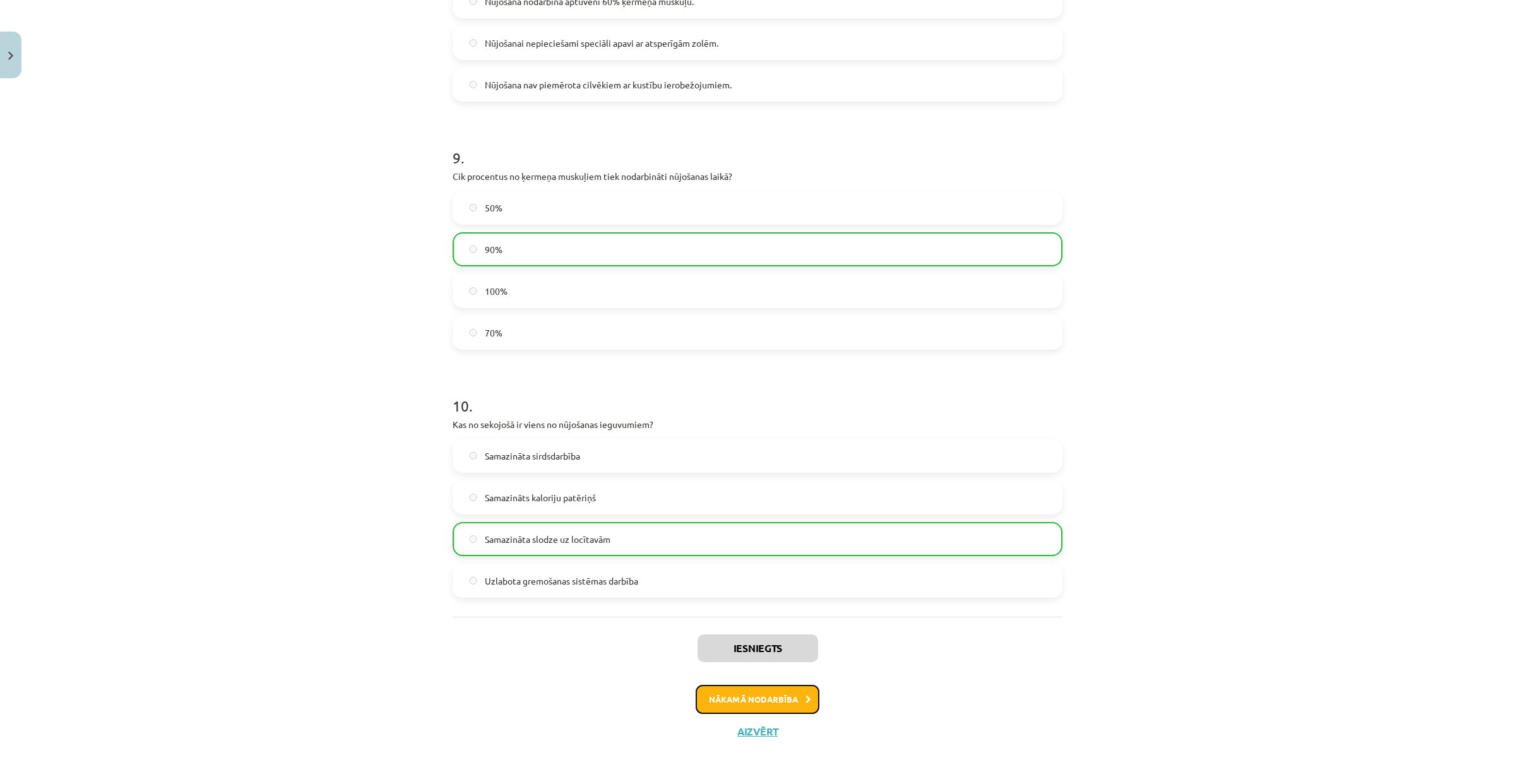
click at [781, 698] on button "Nākamā nodarbība" at bounding box center [757, 699] width 124 height 29
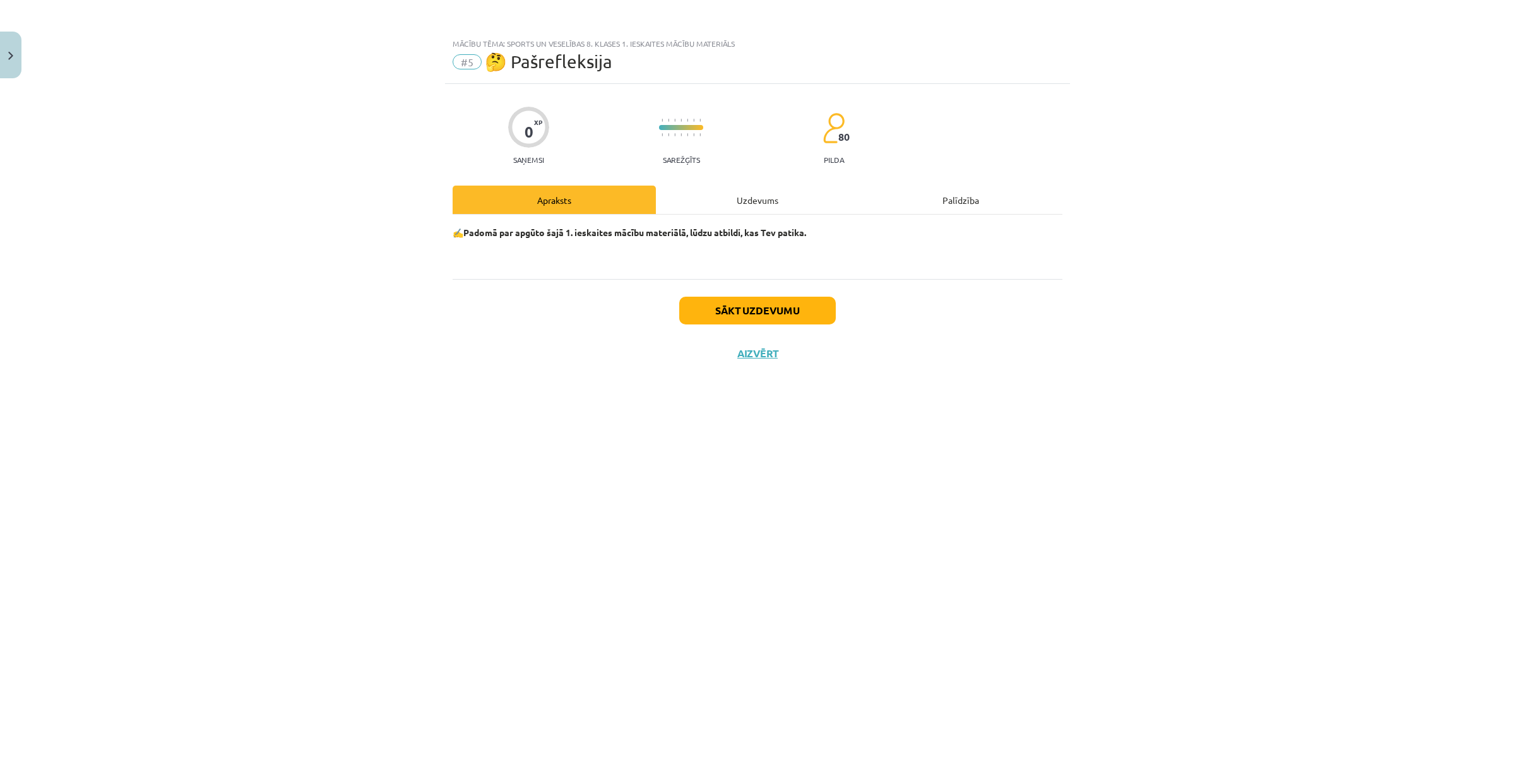
scroll to position [0, 0]
click at [685, 204] on div "Uzdevums" at bounding box center [758, 199] width 204 height 29
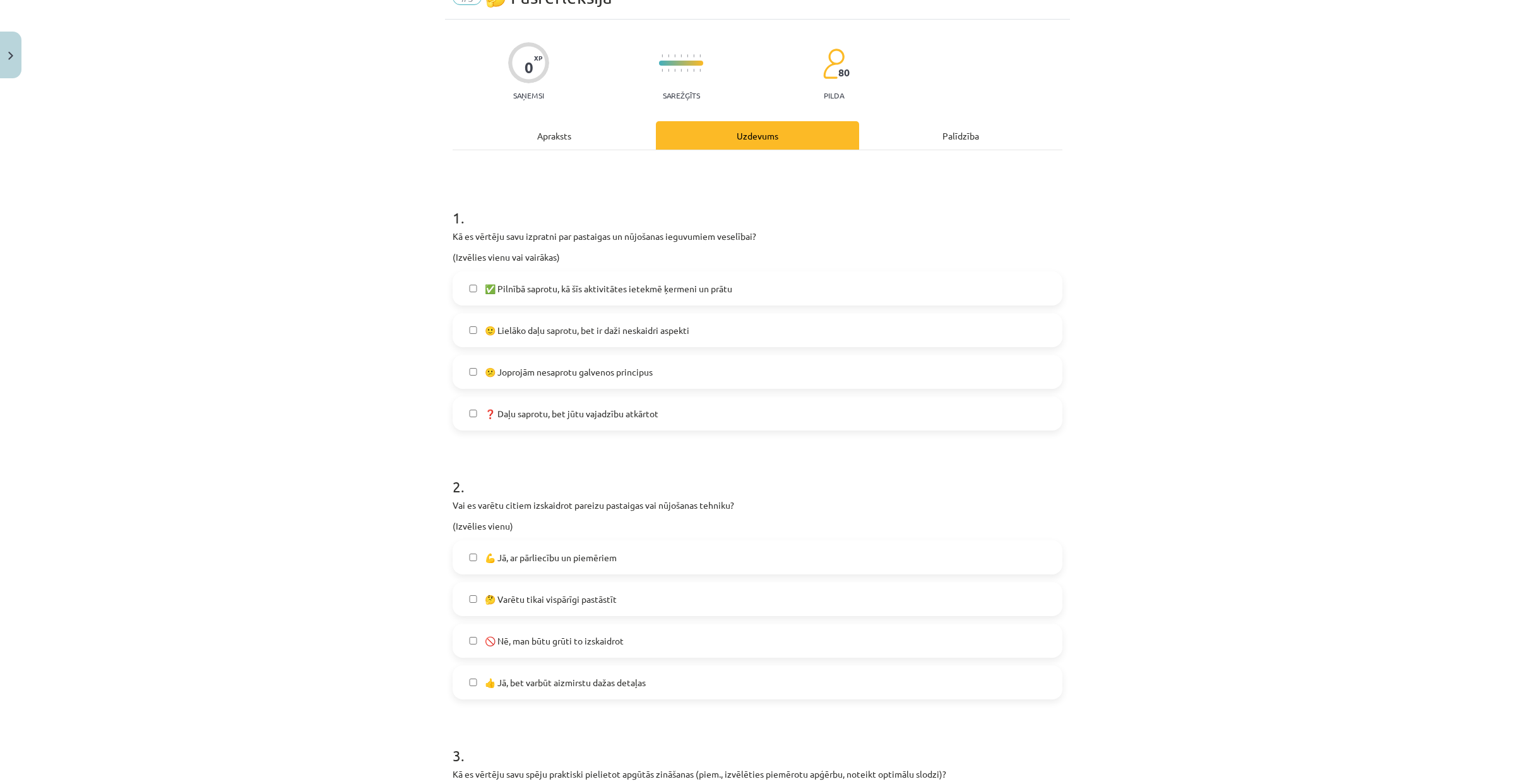
scroll to position [136, 0]
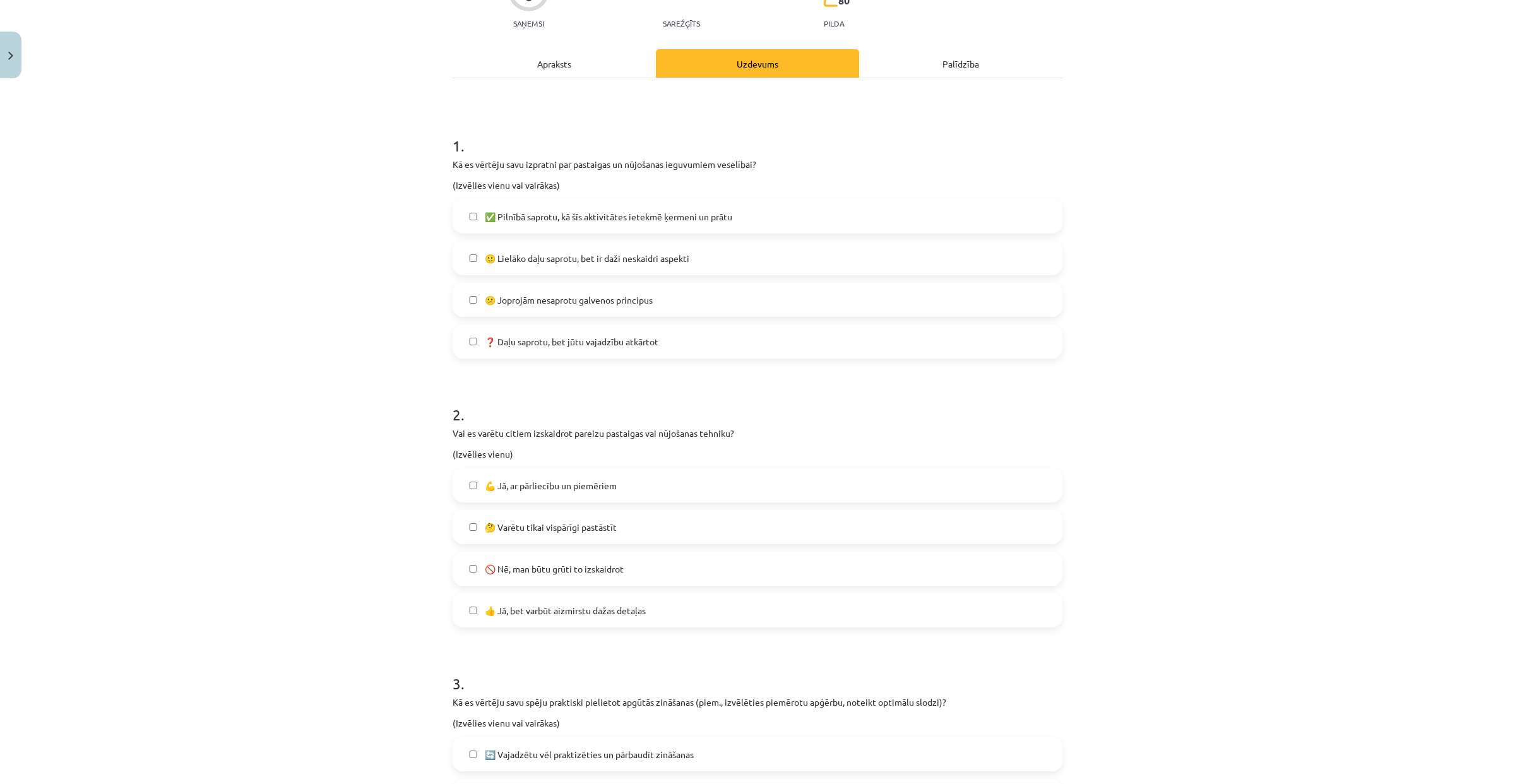
click at [463, 251] on label "🙂 Lielāko daļu saprotu, bet ir daži neskaidri aspekti" at bounding box center [757, 258] width 607 height 31
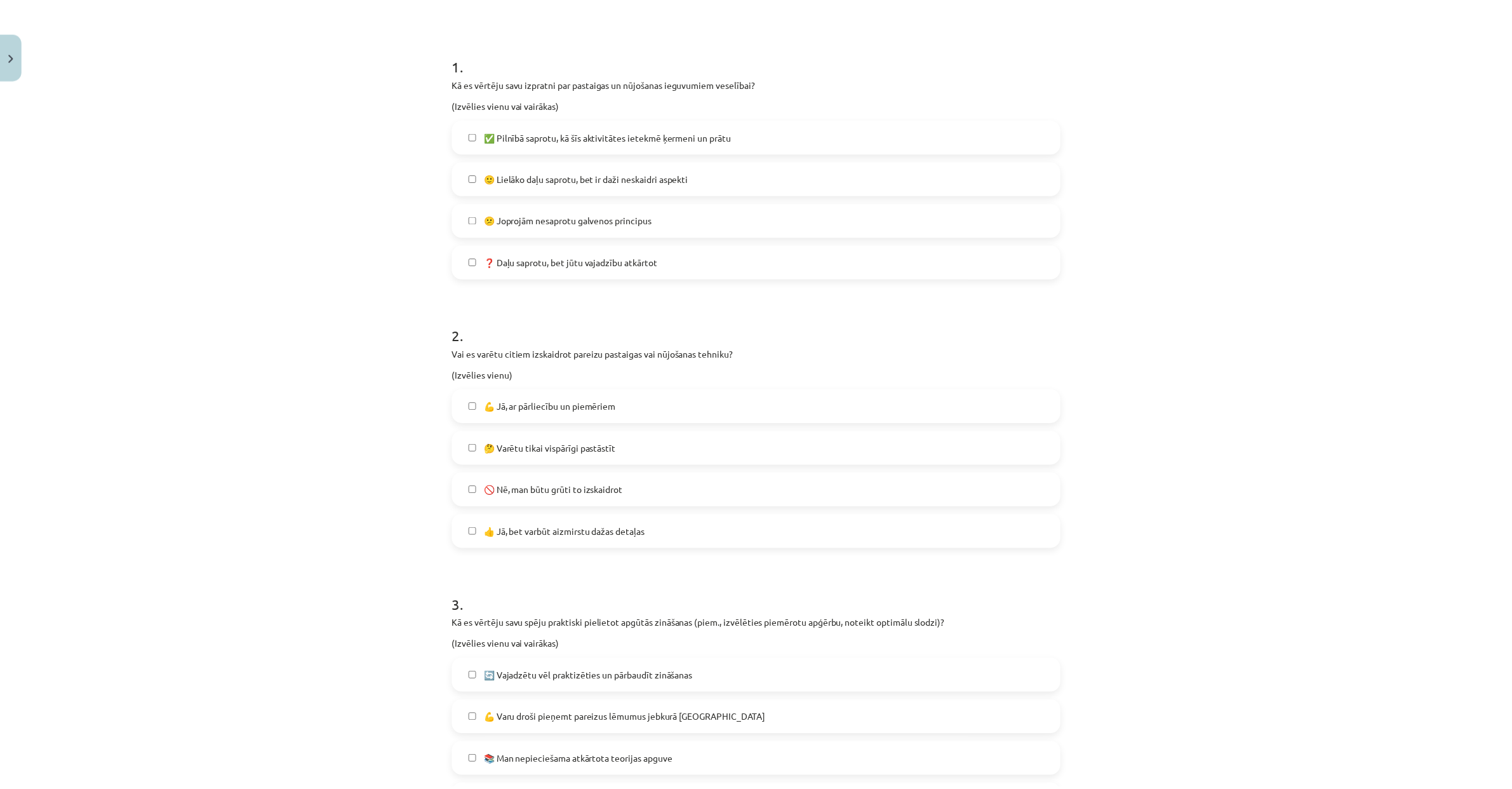
scroll to position [398, 0]
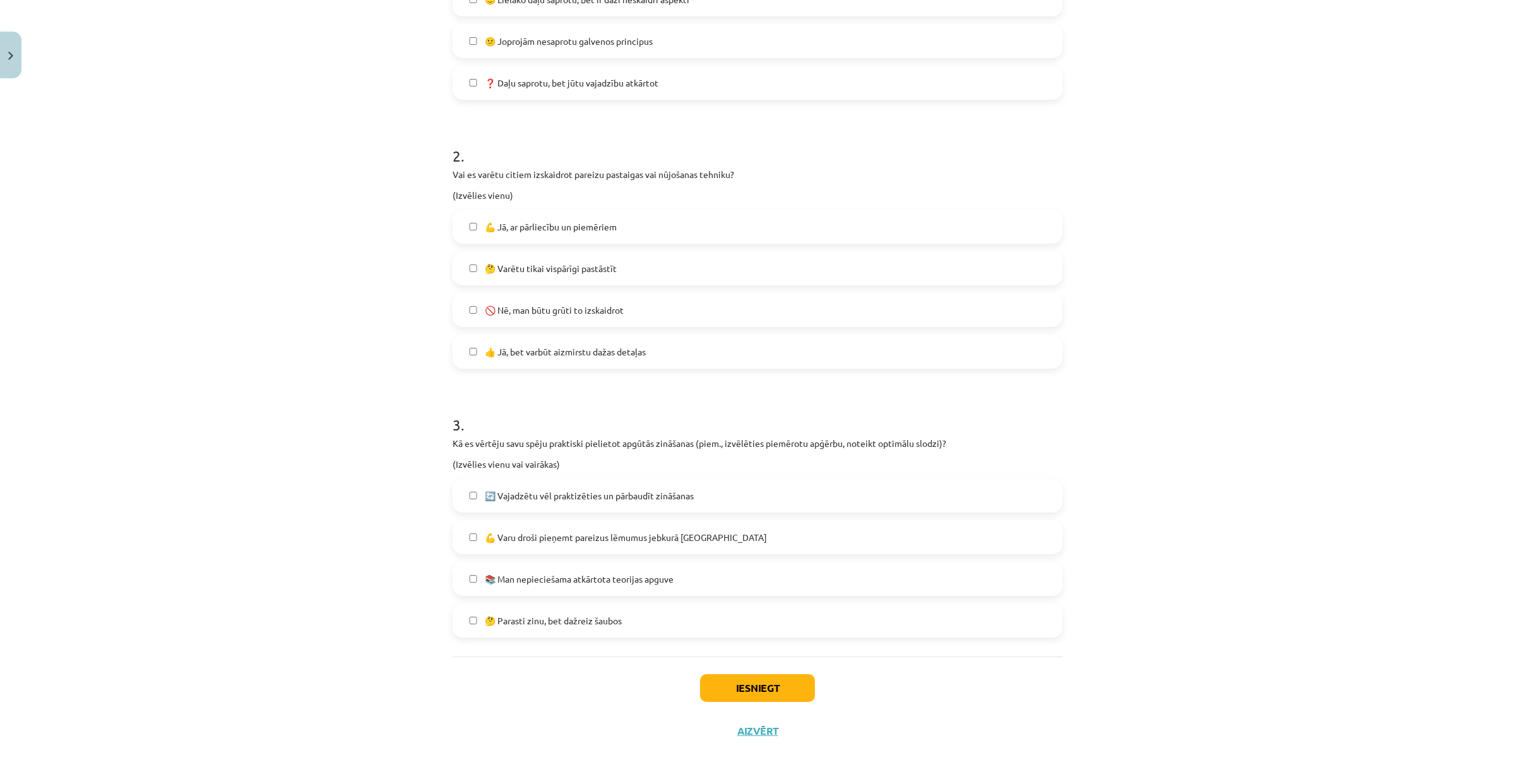
click at [454, 225] on label "💪 Jā, ar pārliecību un piemēriem" at bounding box center [757, 226] width 607 height 31
click at [657, 544] on label "💪 Varu droši pieņemt pareizus lēmumus jebkurā situācijā" at bounding box center [757, 537] width 607 height 31
click at [762, 690] on button "Iesniegt" at bounding box center [757, 688] width 115 height 28
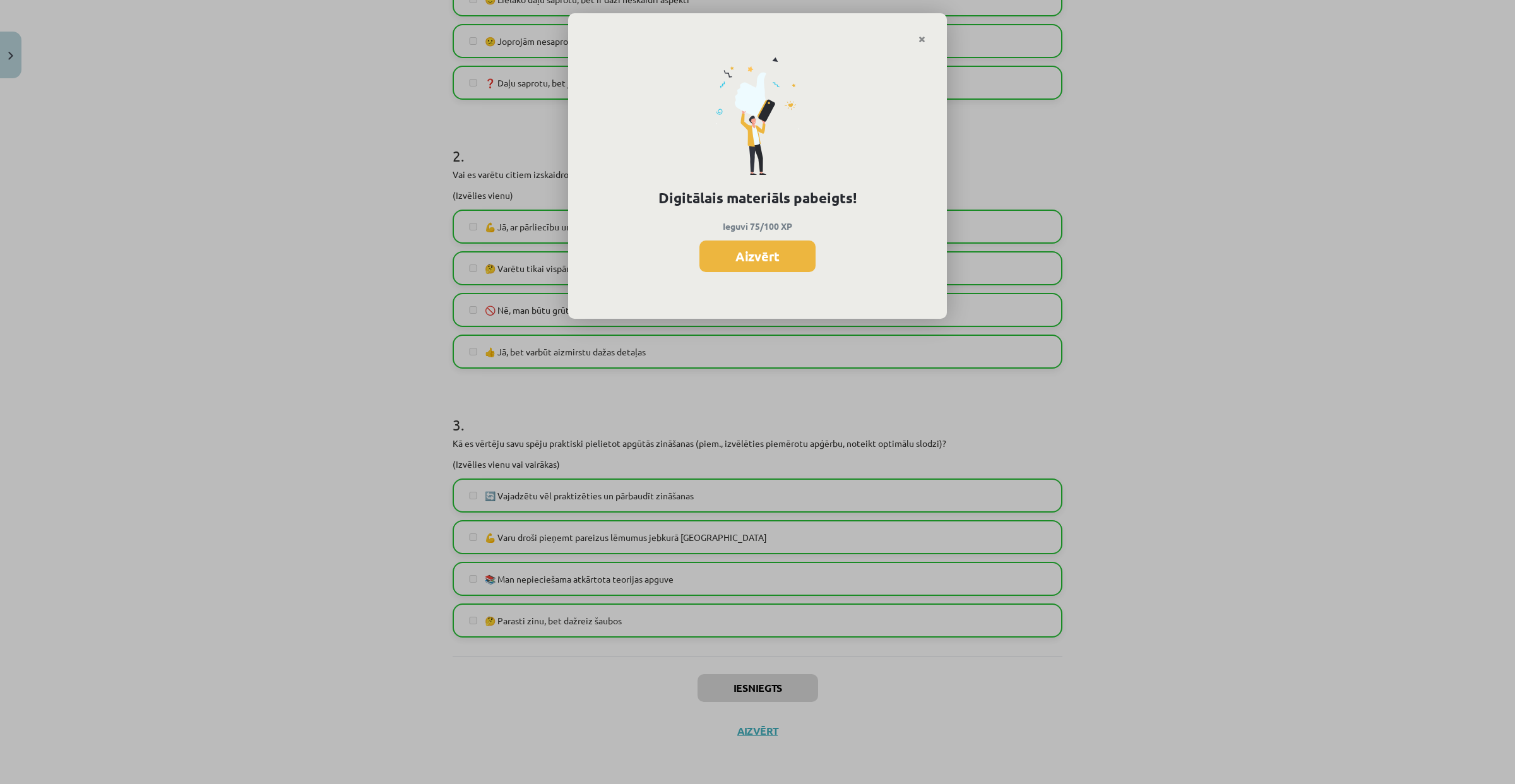
click at [749, 255] on button "Aizvērt" at bounding box center [757, 255] width 116 height 31
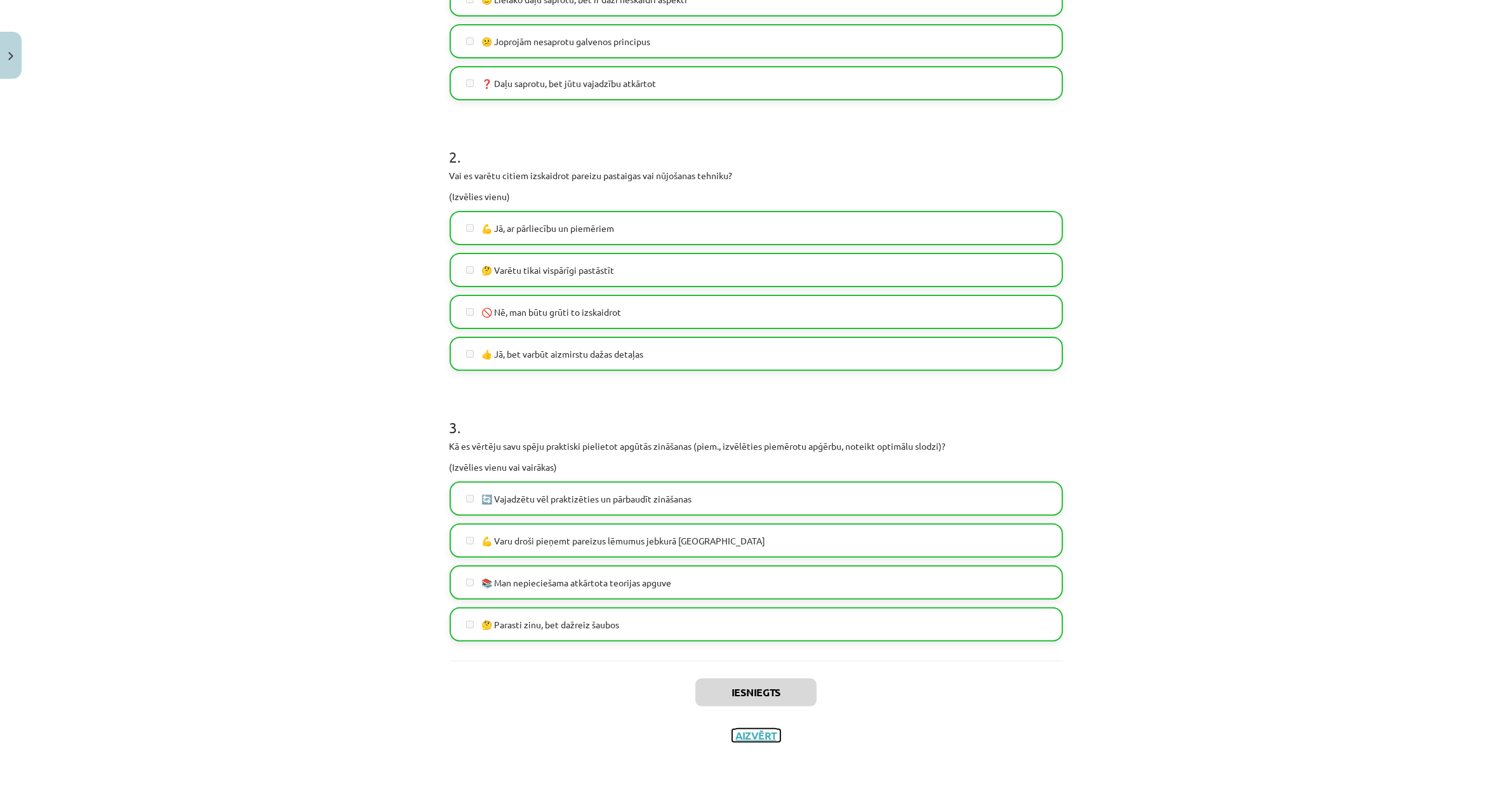
click at [740, 732] on button "Aizvērt" at bounding box center [756, 735] width 49 height 13
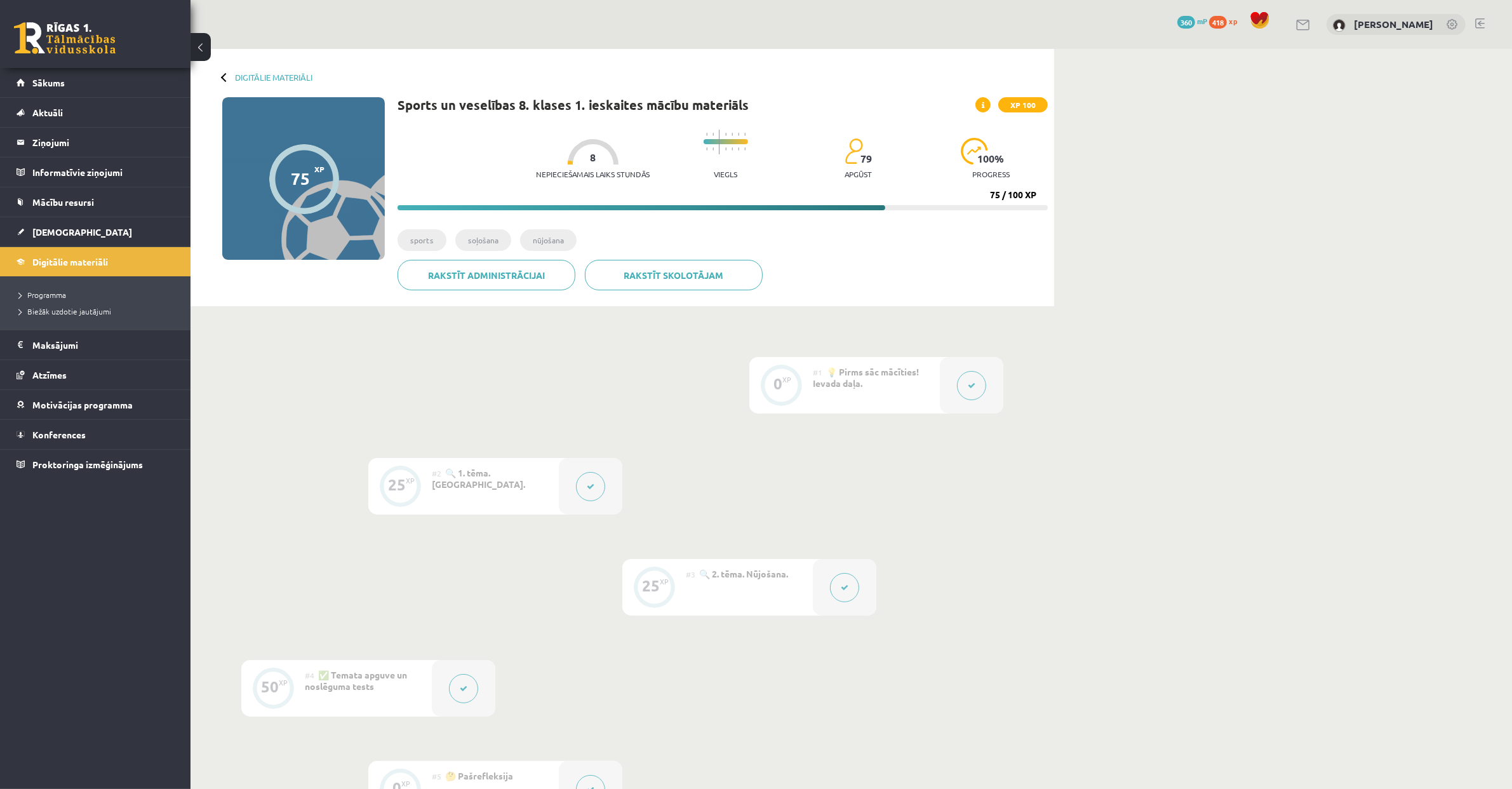
click at [224, 74] on div at bounding box center [225, 77] width 9 height 9
click at [222, 74] on div at bounding box center [225, 77] width 9 height 9
click at [221, 74] on div "Digitālie materiāli 75 XP XP 100 75 / 100 XP Sports un veselības 8. klases 1. i…" at bounding box center [622, 177] width 863 height 257
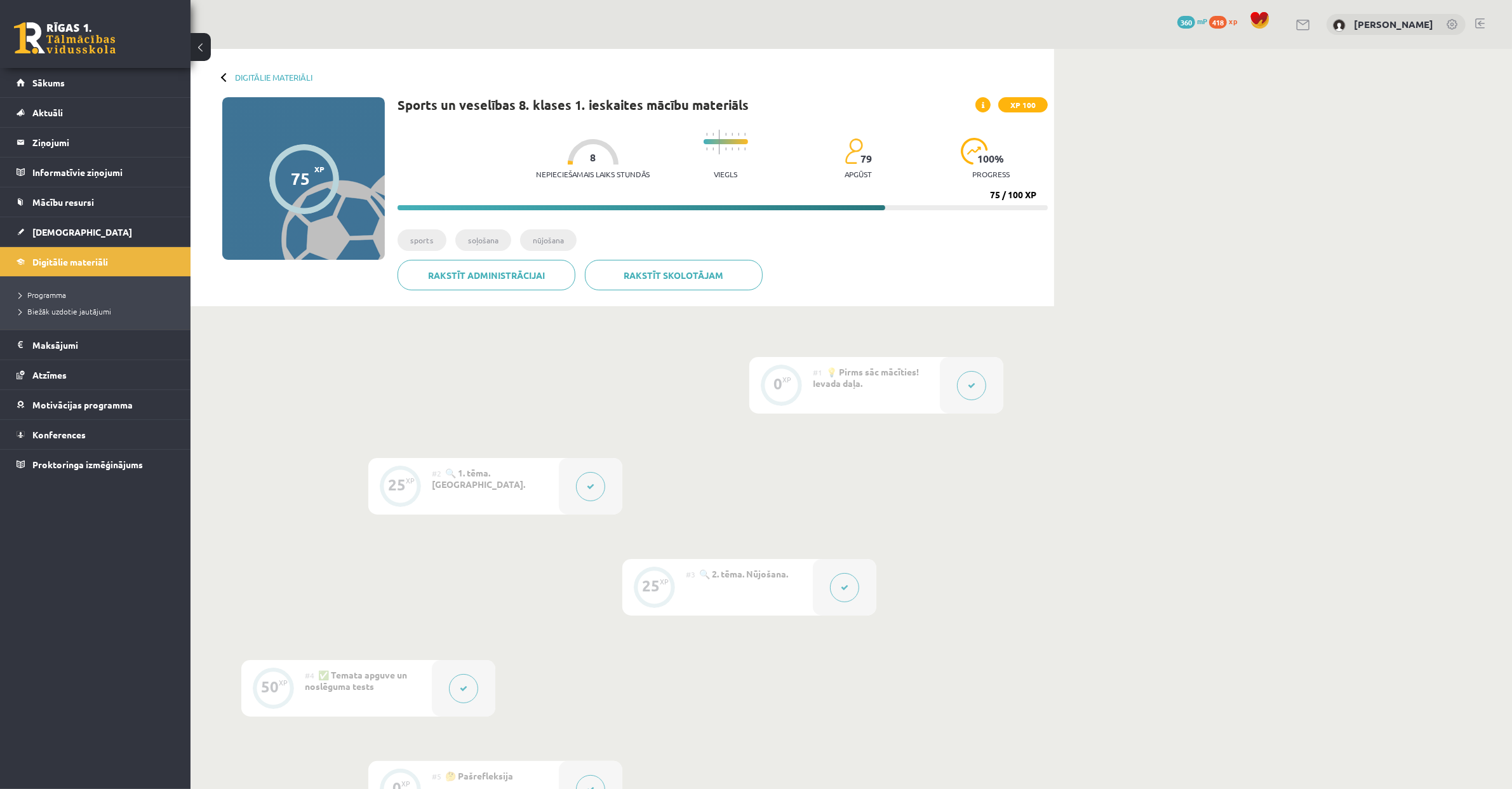
click at [221, 74] on div "Digitālie materiāli 75 XP XP 100 75 / 100 XP Sports un veselības 8. klases 1. i…" at bounding box center [622, 177] width 863 height 257
click at [222, 74] on div at bounding box center [225, 77] width 9 height 9
click at [203, 48] on button at bounding box center [201, 47] width 21 height 28
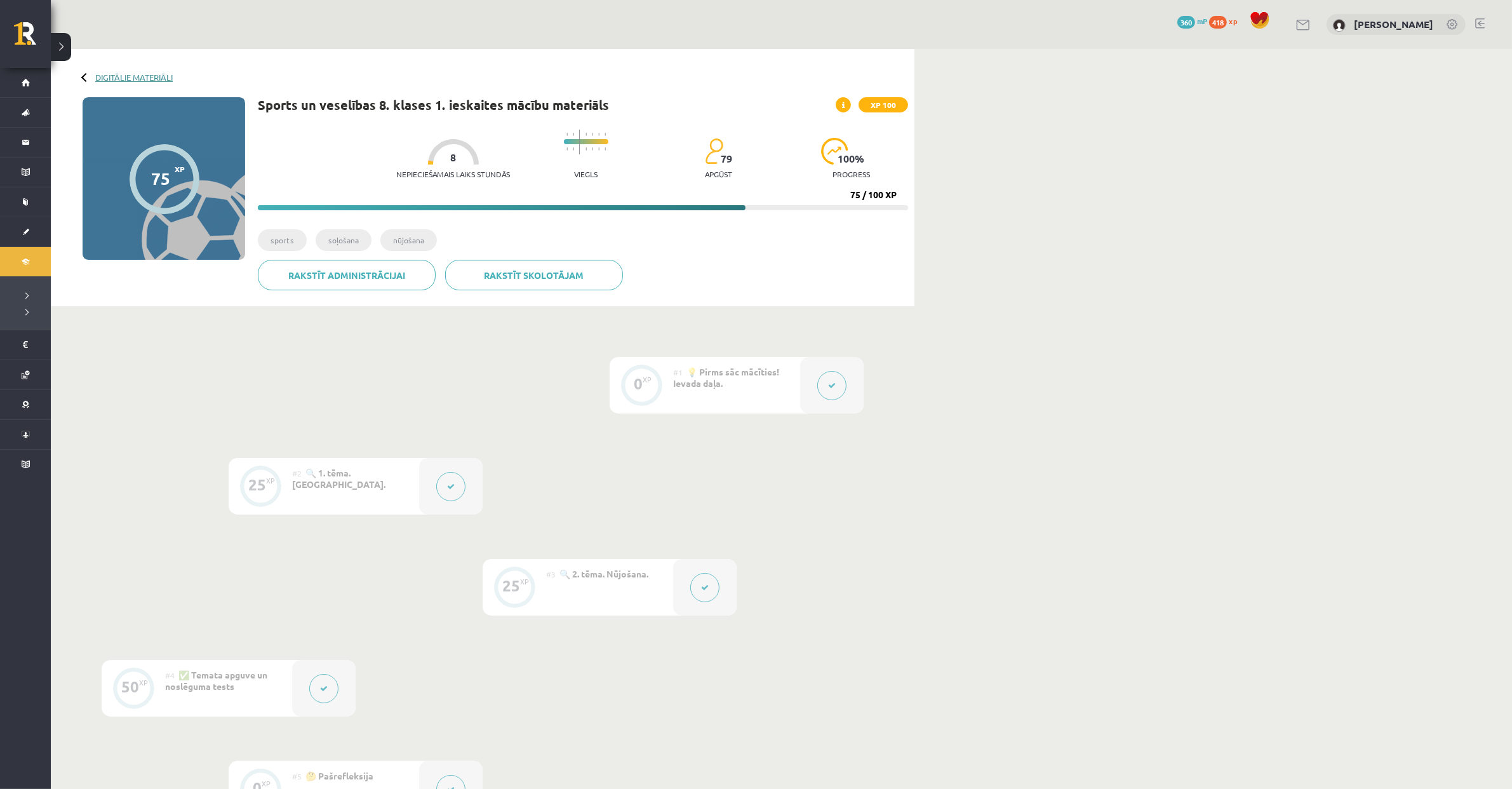
click at [106, 74] on link "Digitālie materiāli" at bounding box center [133, 77] width 77 height 10
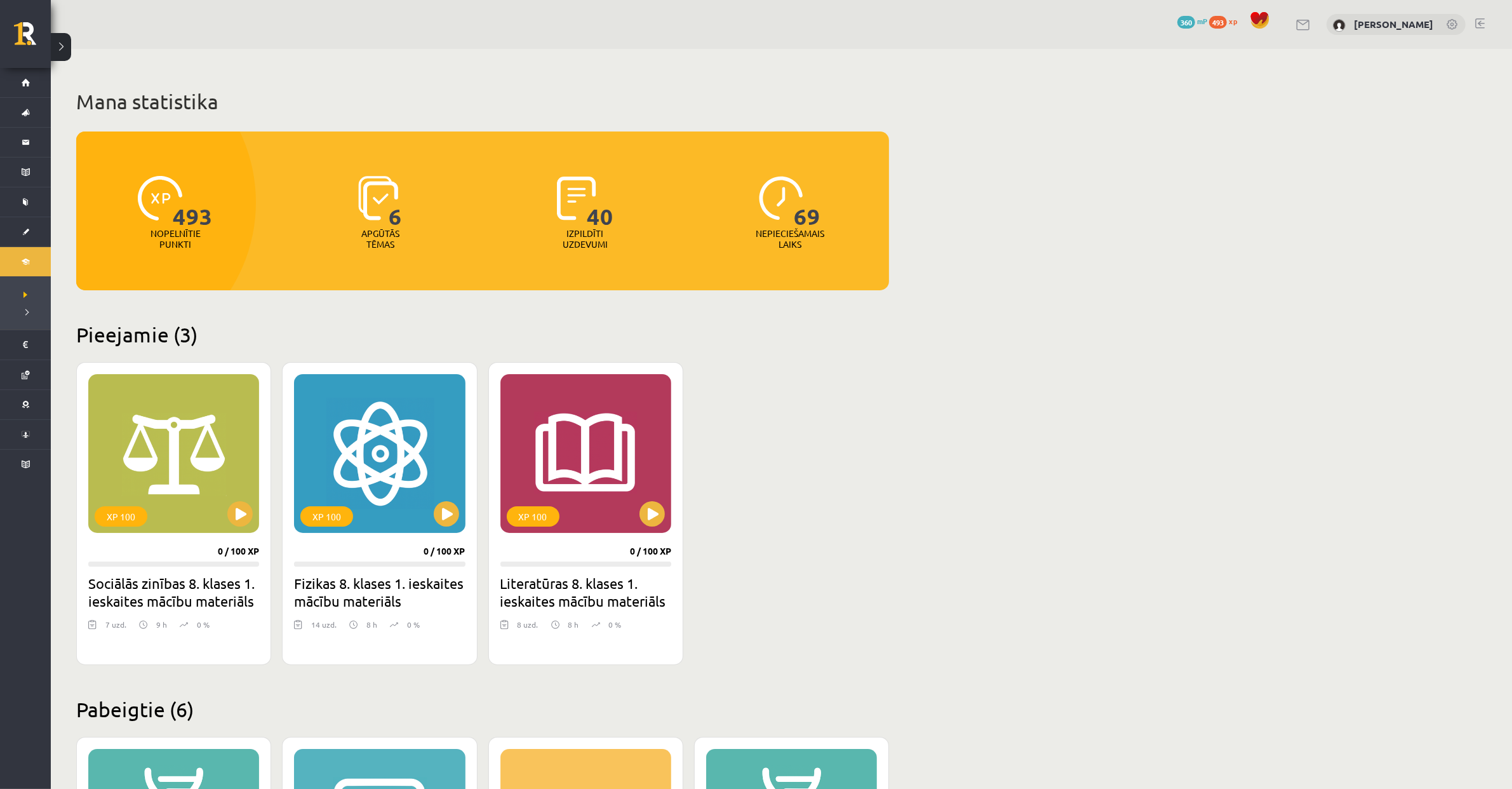
click at [66, 50] on button at bounding box center [61, 47] width 21 height 28
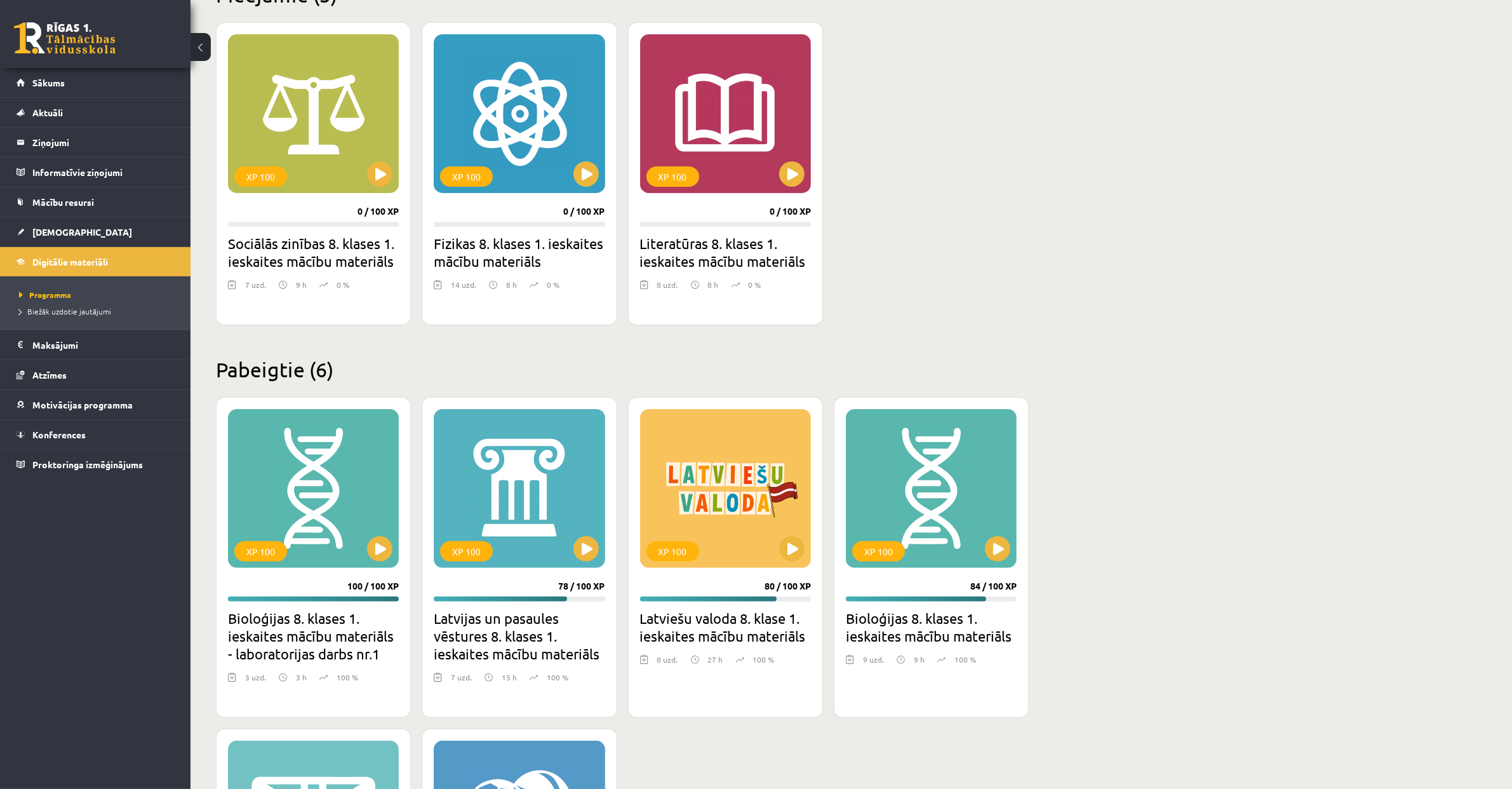
scroll to position [337, 0]
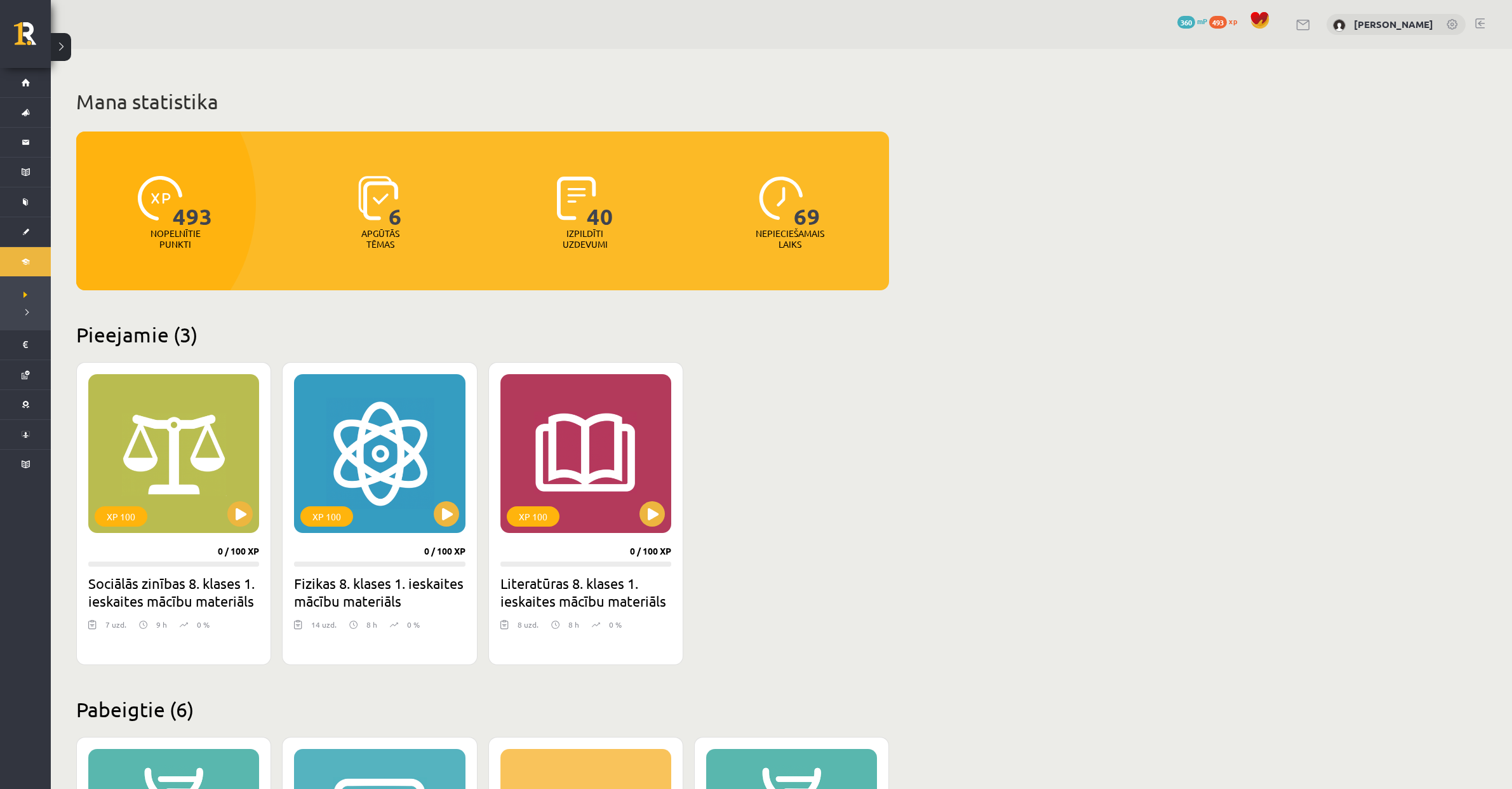
scroll to position [335, 0]
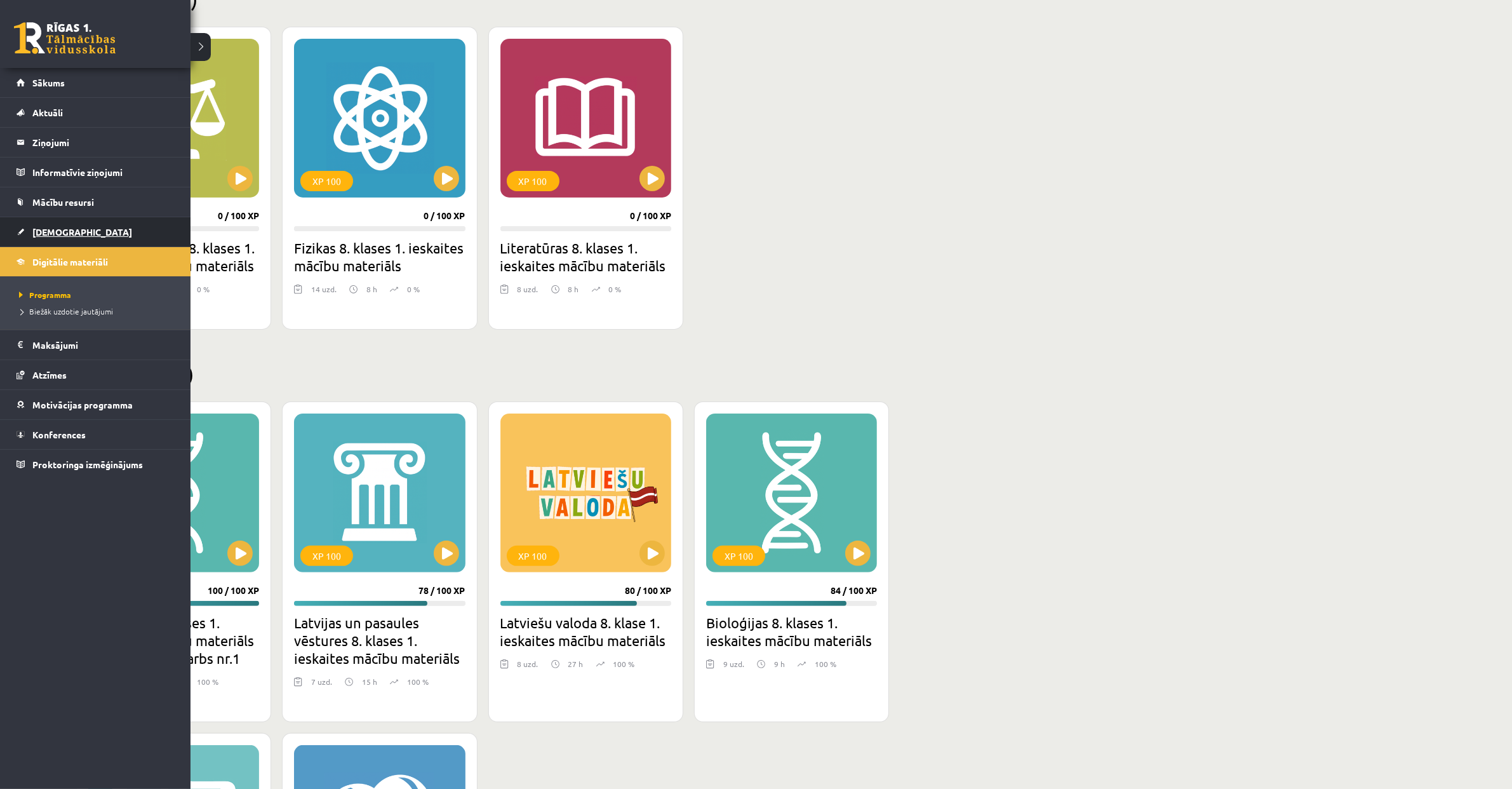
click at [71, 231] on link "[DEMOGRAPHIC_DATA]" at bounding box center [95, 232] width 158 height 29
